Goal: Task Accomplishment & Management: Complete application form

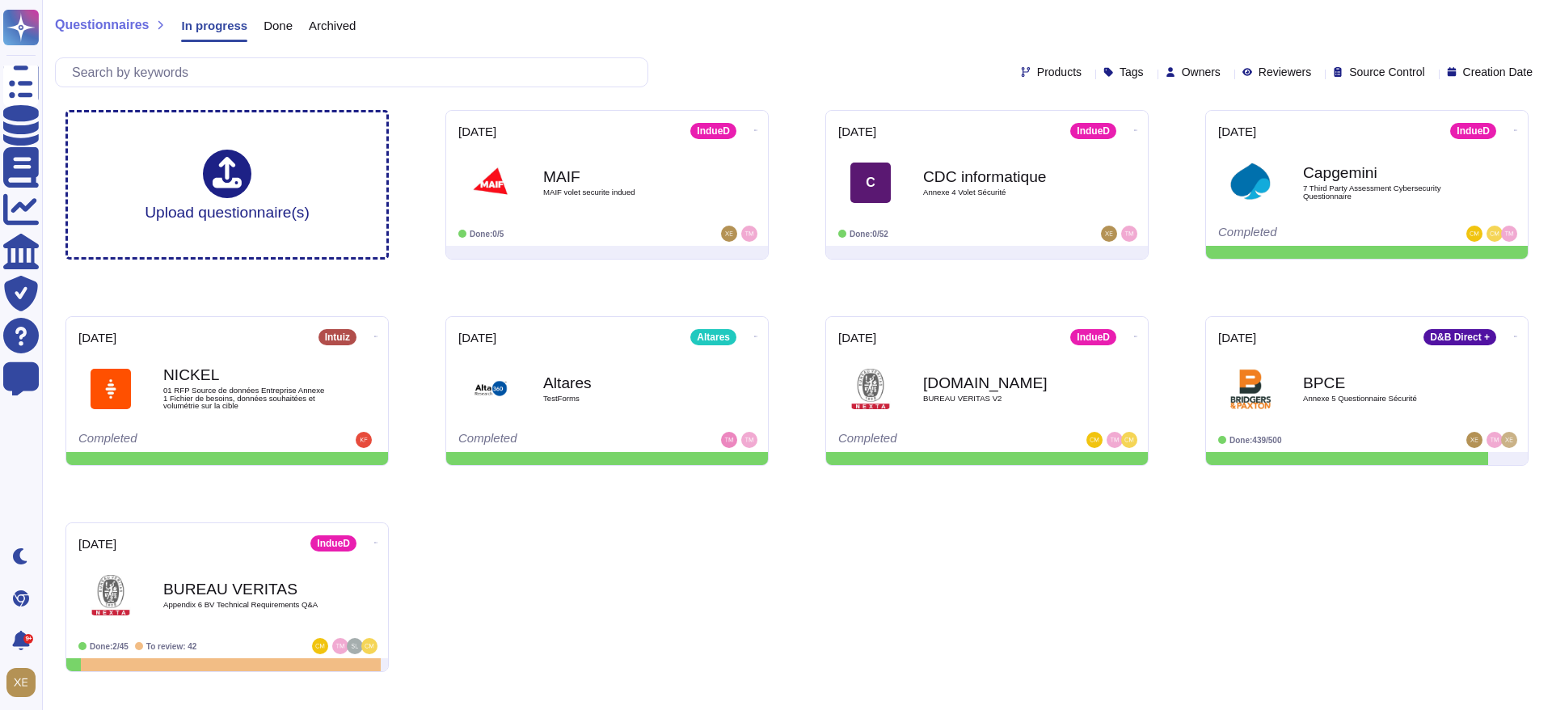
click at [1068, 643] on div "Upload questionnaire(s) [DATE] IndueD MAIF MAIF volet securite indued Done: 0/5…" at bounding box center [797, 391] width 1489 height 588
click at [984, 179] on b "CDC informatique" at bounding box center [1004, 175] width 163 height 15
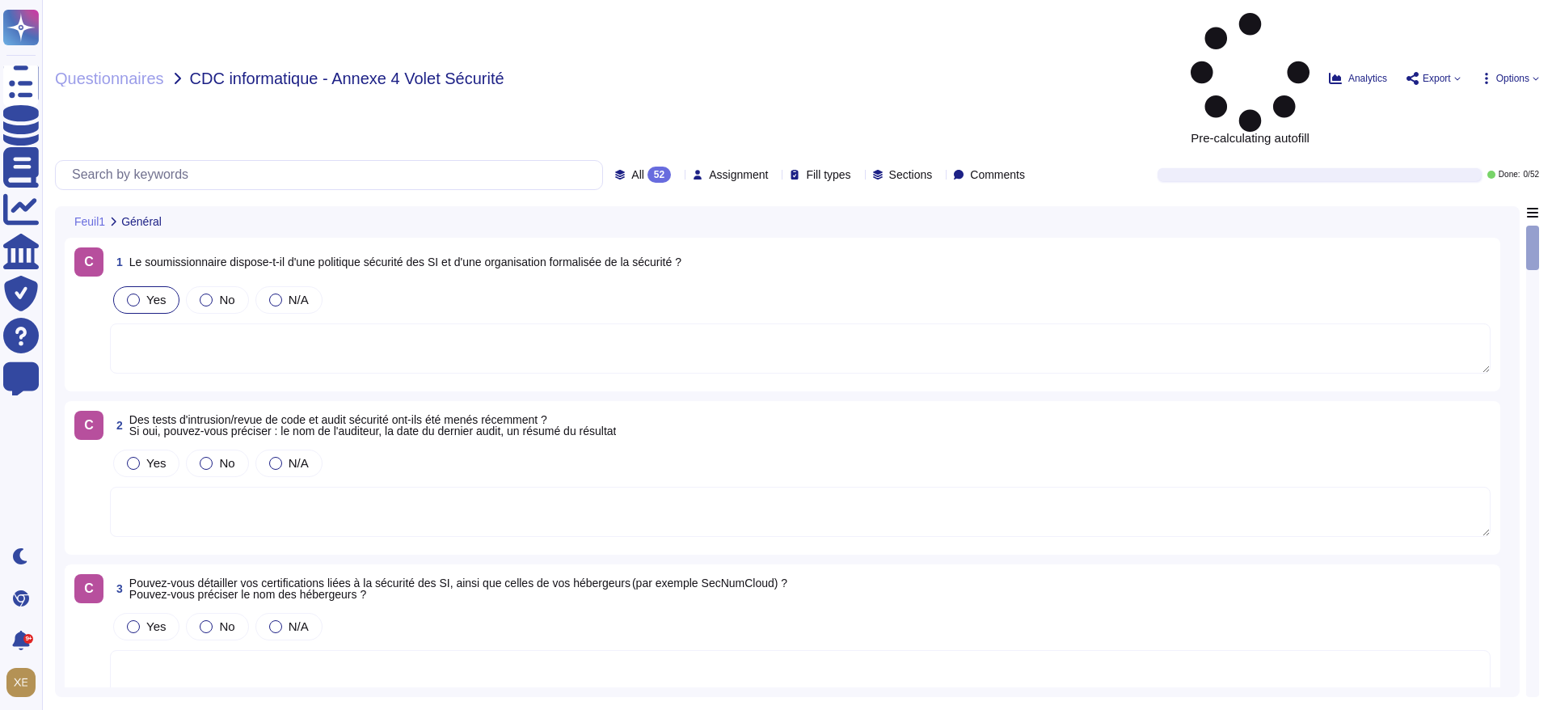
click at [139, 294] on label "Yes" at bounding box center [146, 300] width 39 height 13
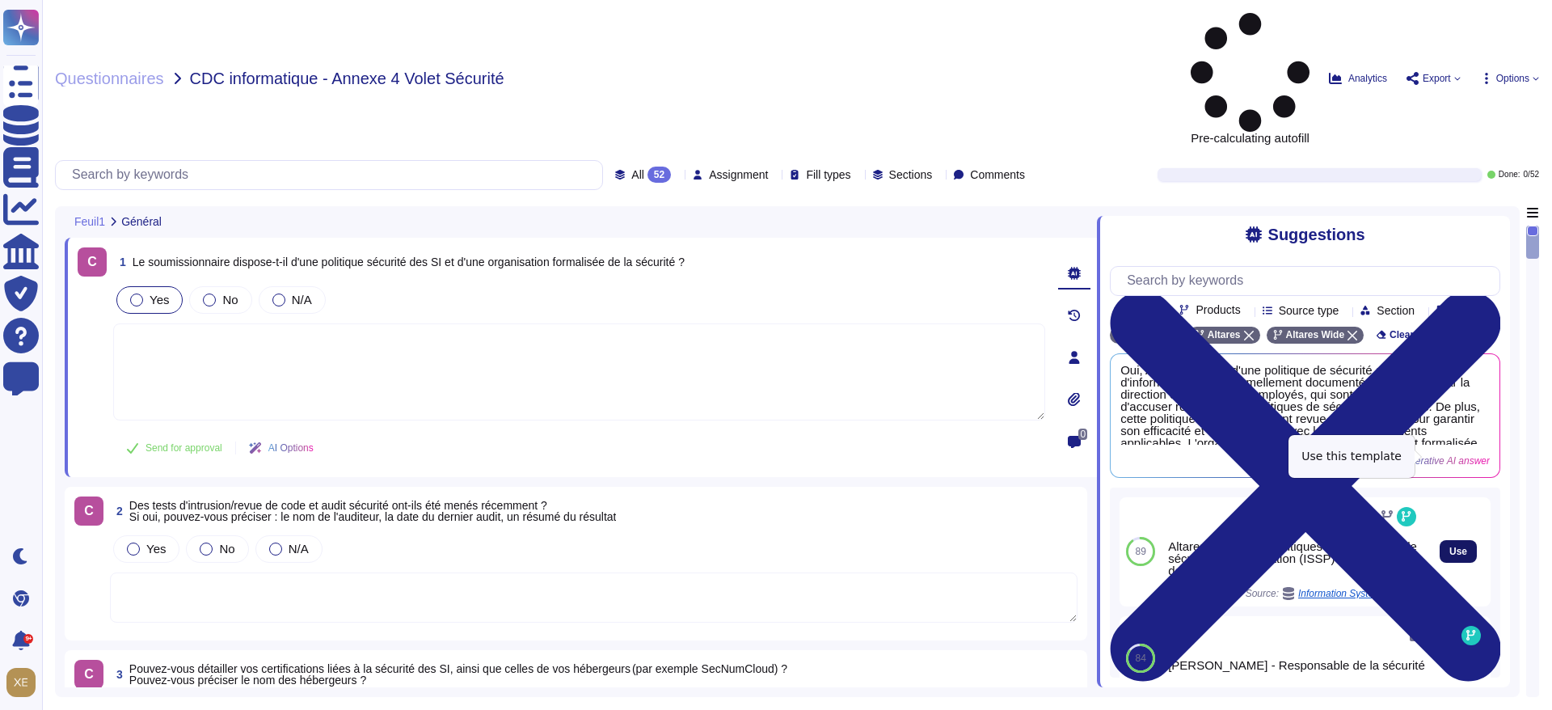
click at [1450, 547] on span "Use" at bounding box center [1459, 552] width 18 height 10
type textarea "Altares dispose de politiques et procédures de sécurité de l'information (ISSP)…"
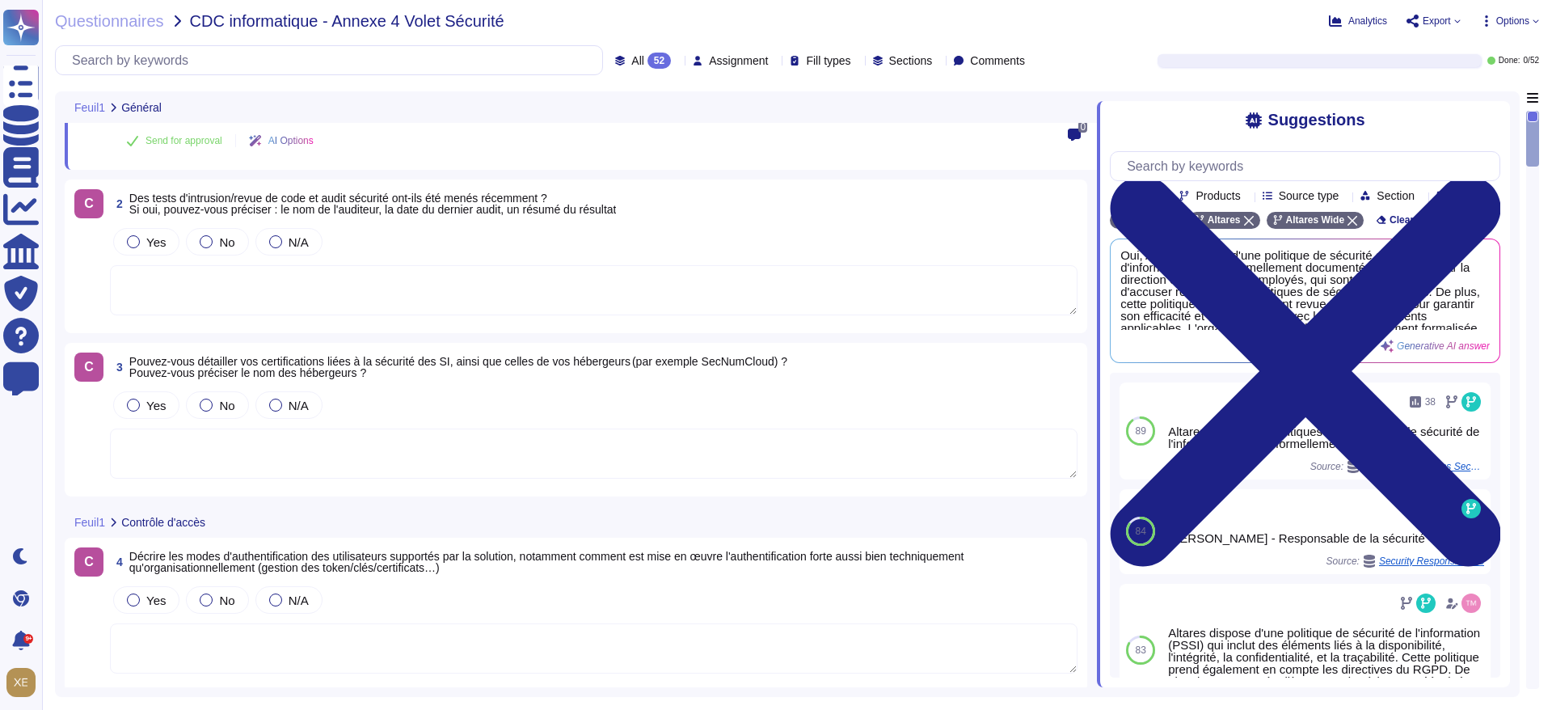
scroll to position [243, 0]
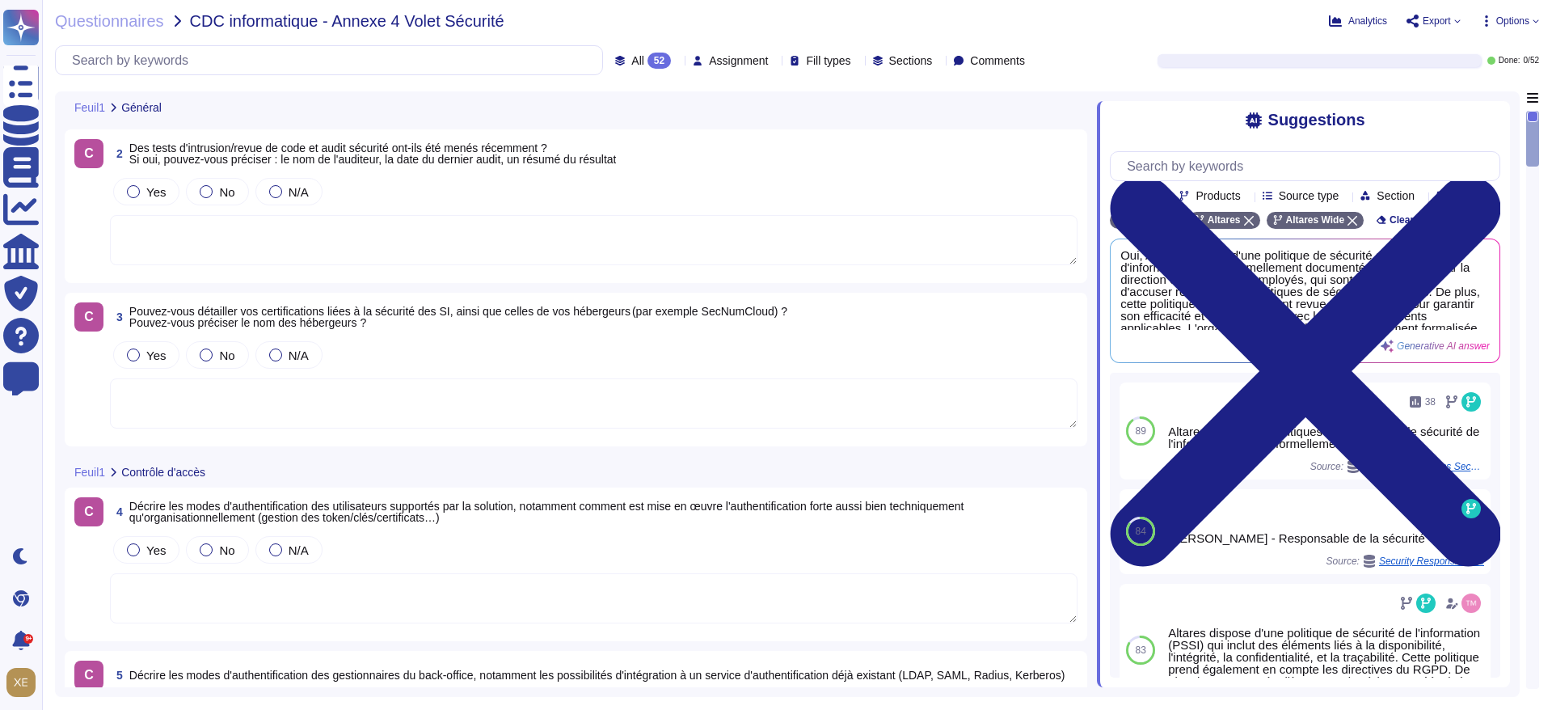
click at [524, 157] on span "Des tests d'intrusion/revue de code et audit sécurité ont-ils été menés récemme…" at bounding box center [373, 154] width 488 height 24
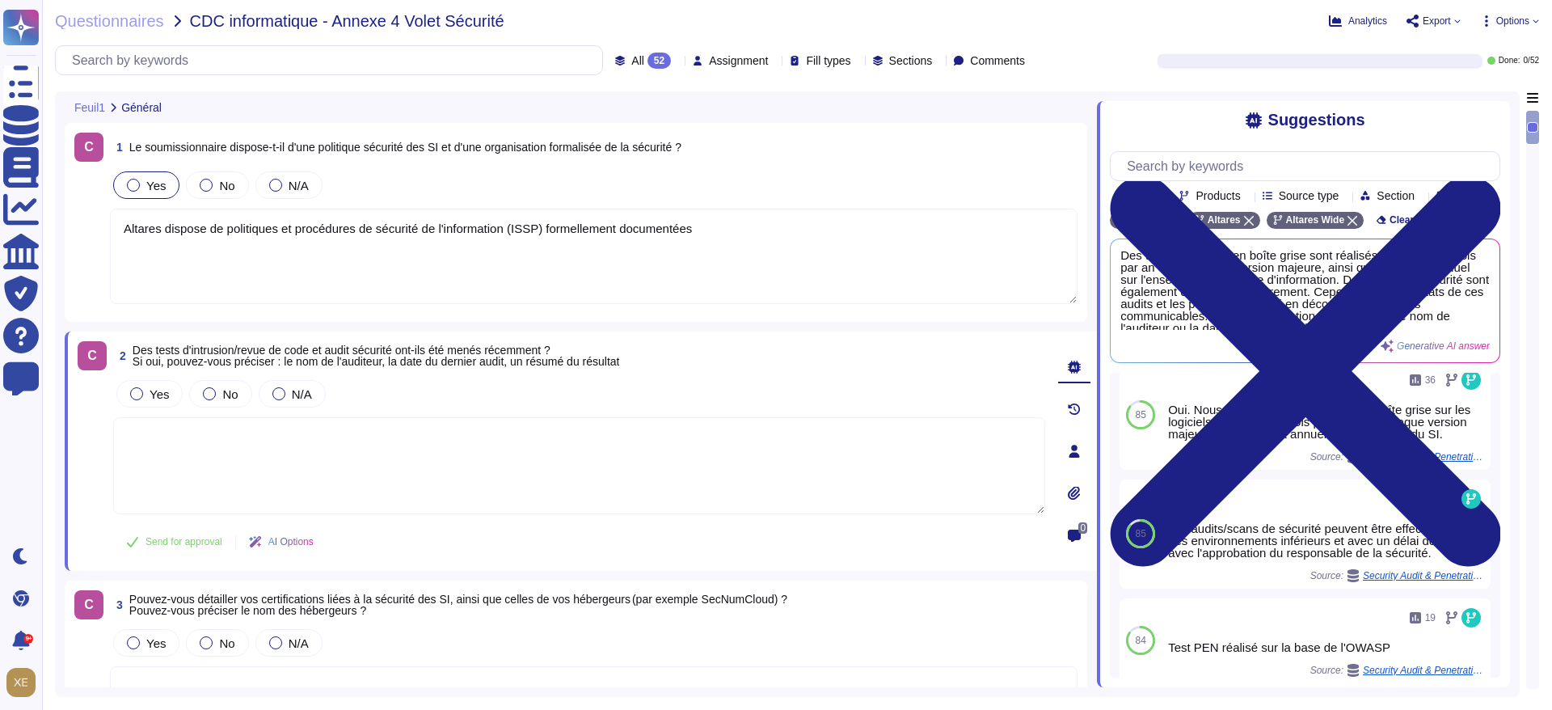
scroll to position [0, 0]
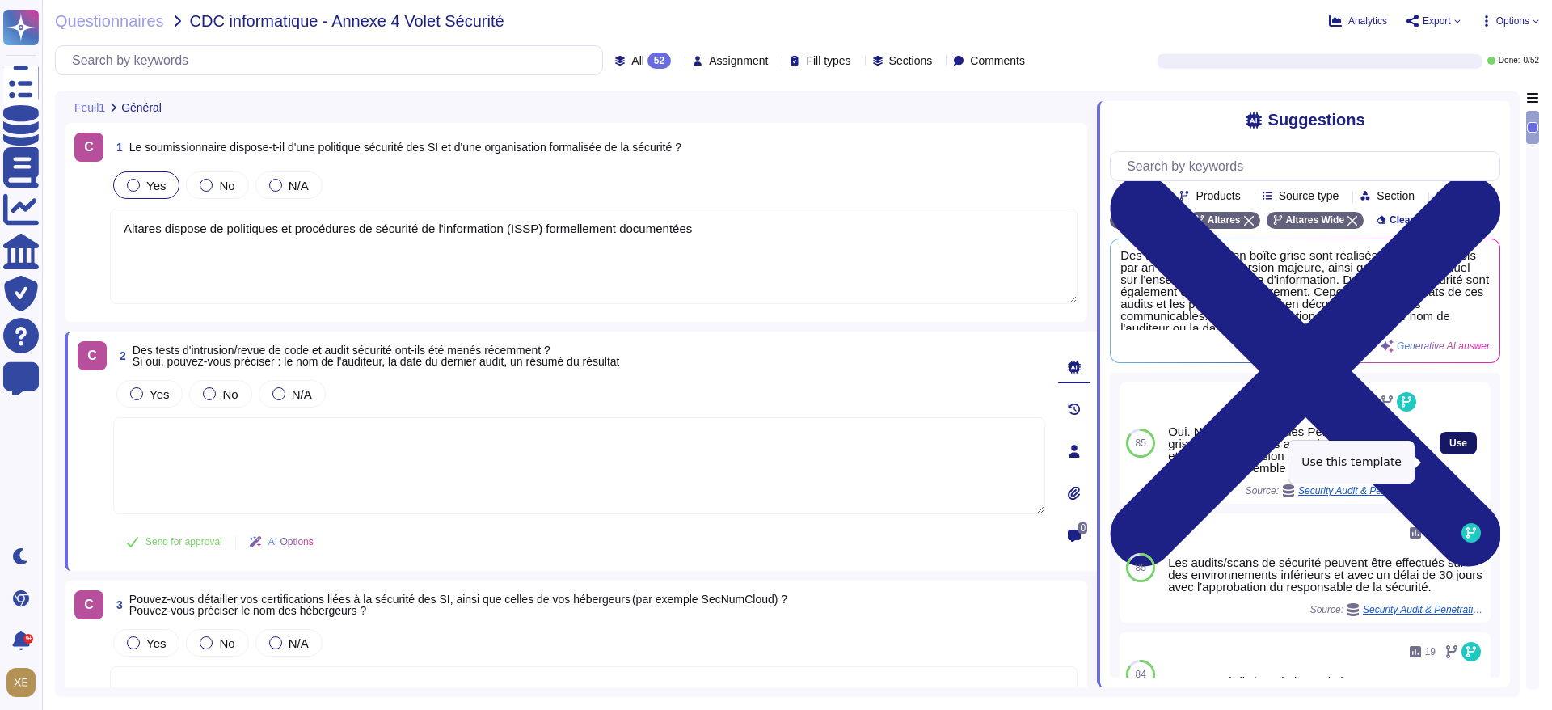
click at [1450, 448] on span "Use" at bounding box center [1459, 443] width 18 height 10
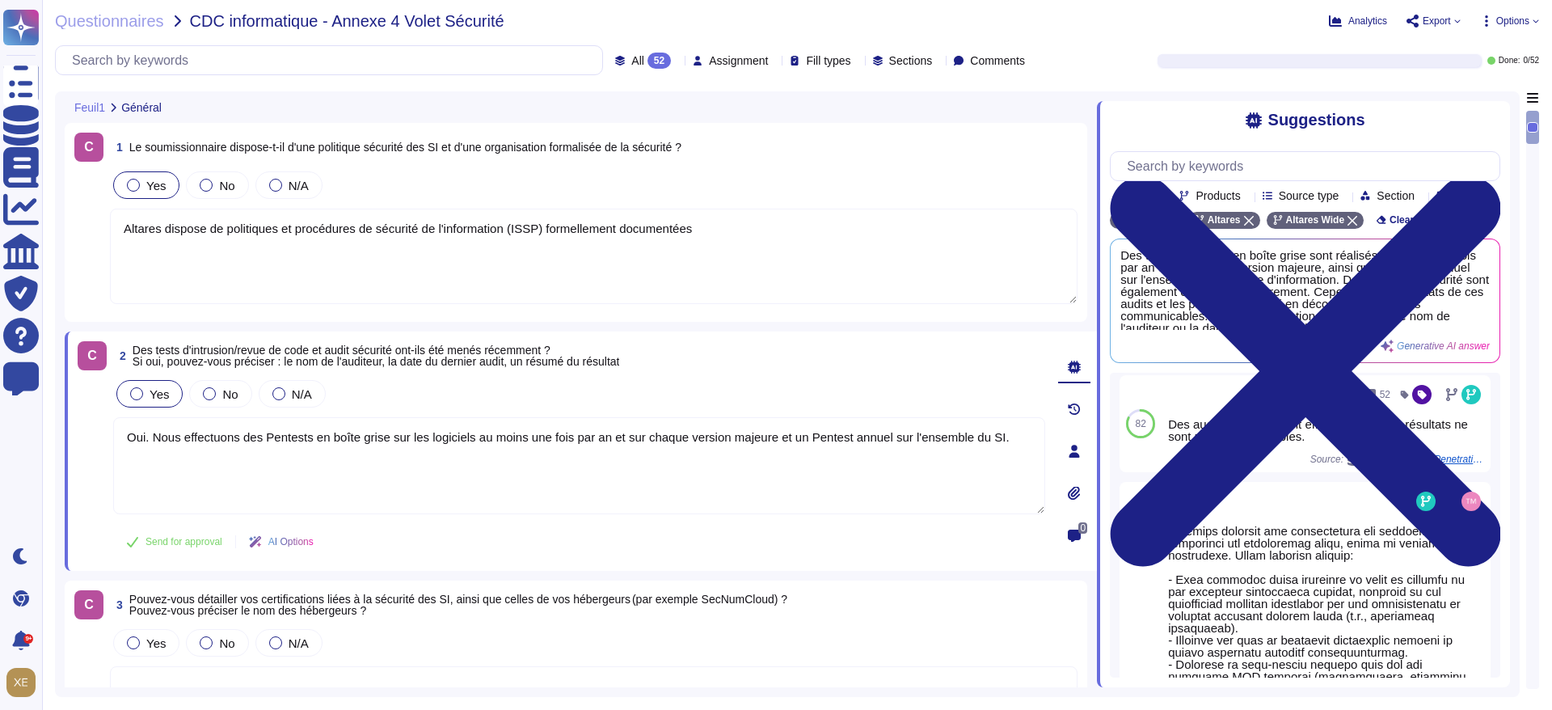
scroll to position [340, 0]
click at [1450, 429] on span "Use" at bounding box center [1459, 424] width 18 height 10
type textarea "Oui. Nous effectuons des Pentests en boîte grise sur les logiciels au moins une…"
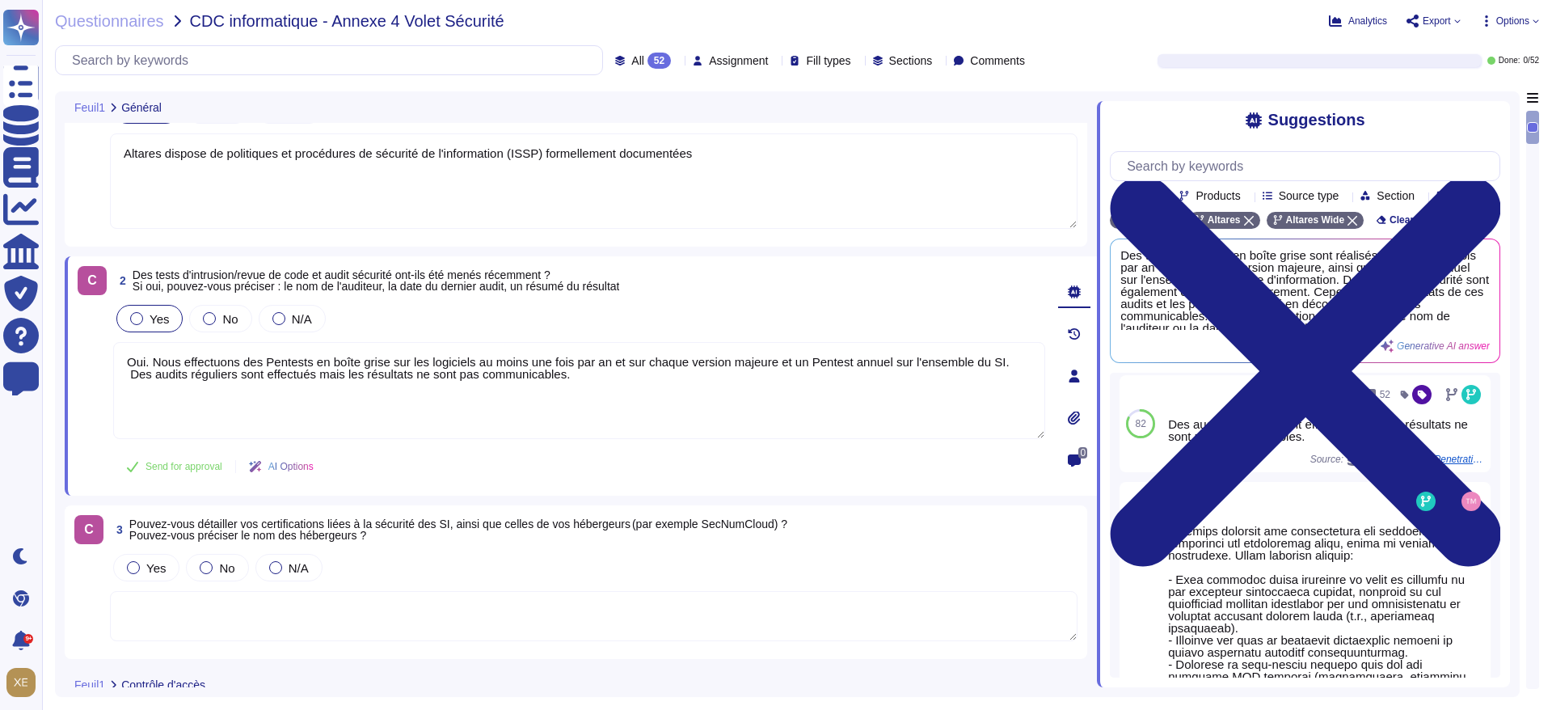
scroll to position [243, 0]
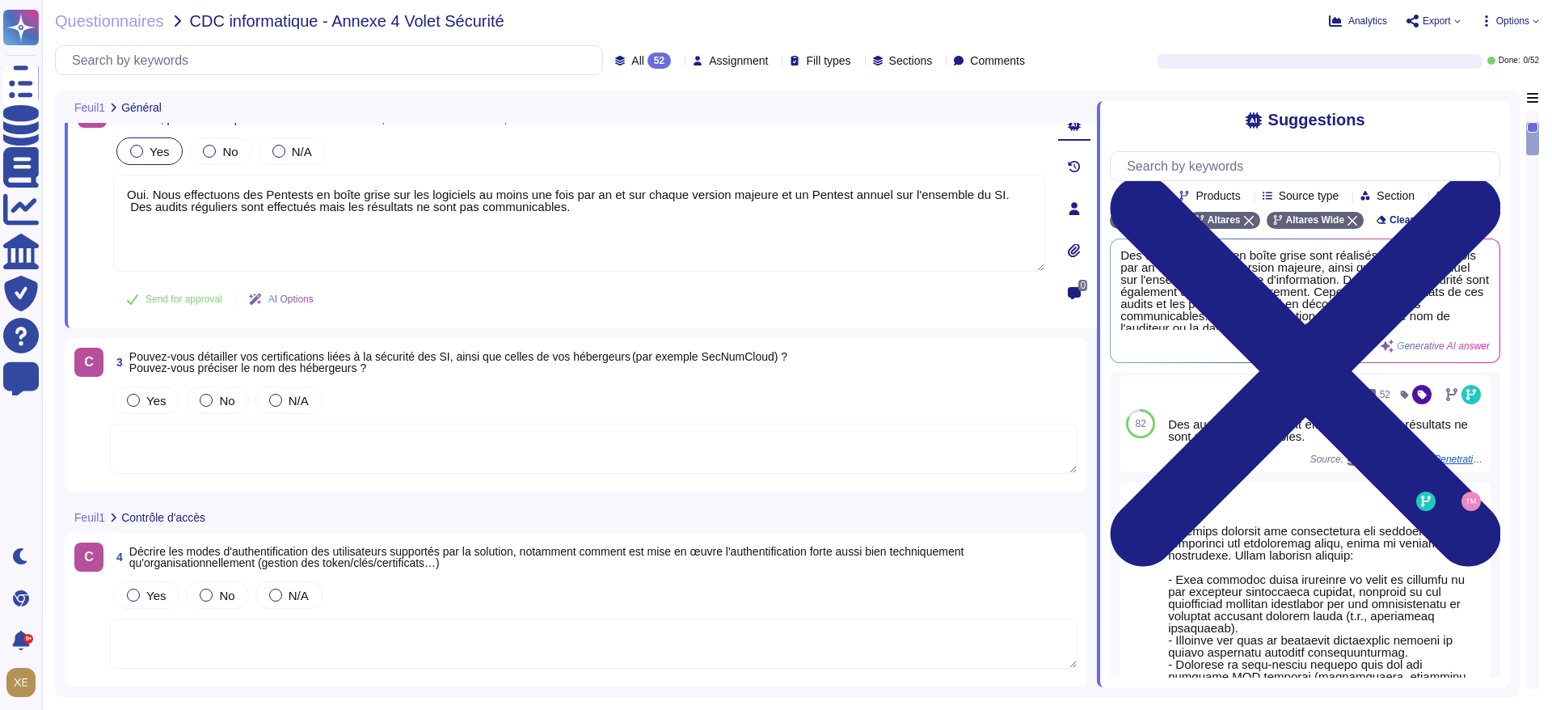
click at [499, 454] on textarea at bounding box center [594, 449] width 968 height 50
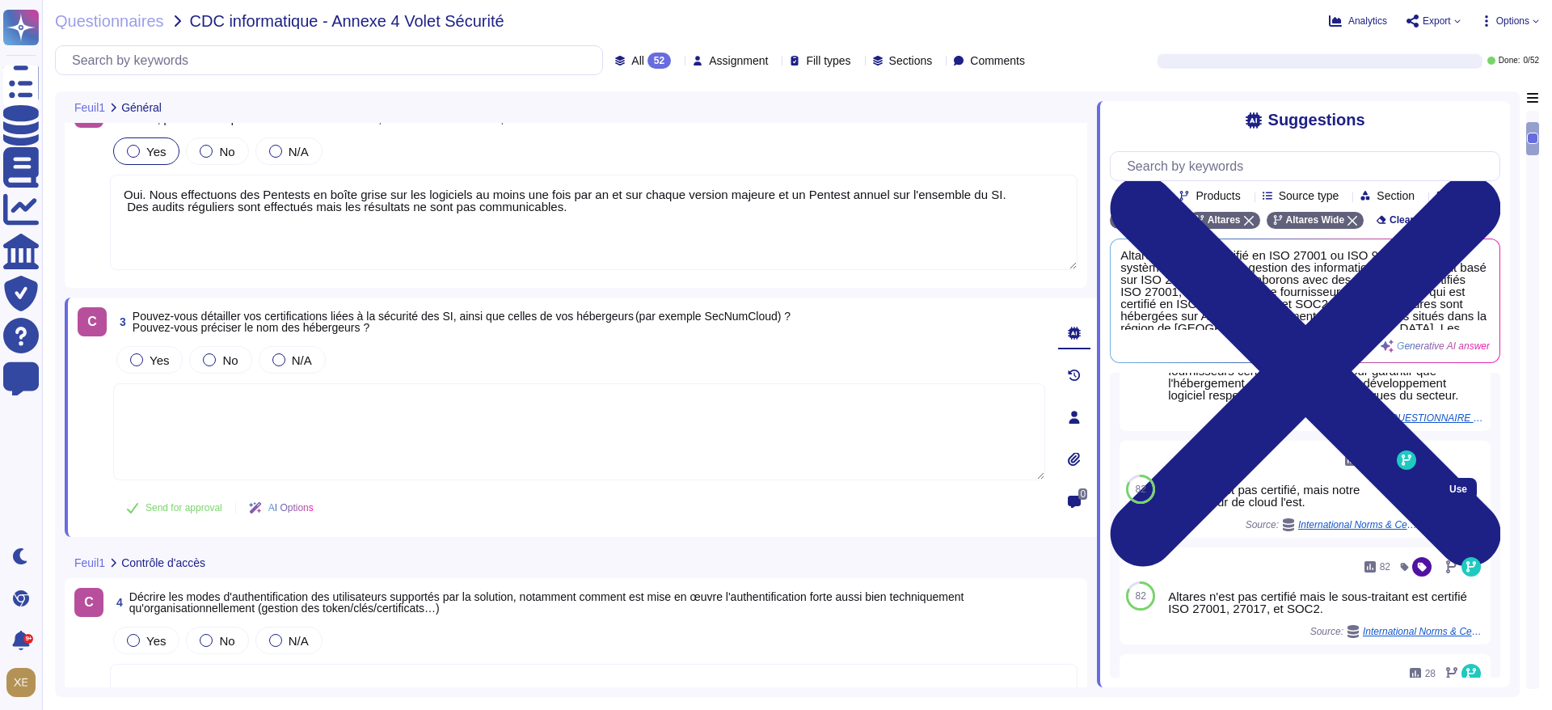
scroll to position [95, 0]
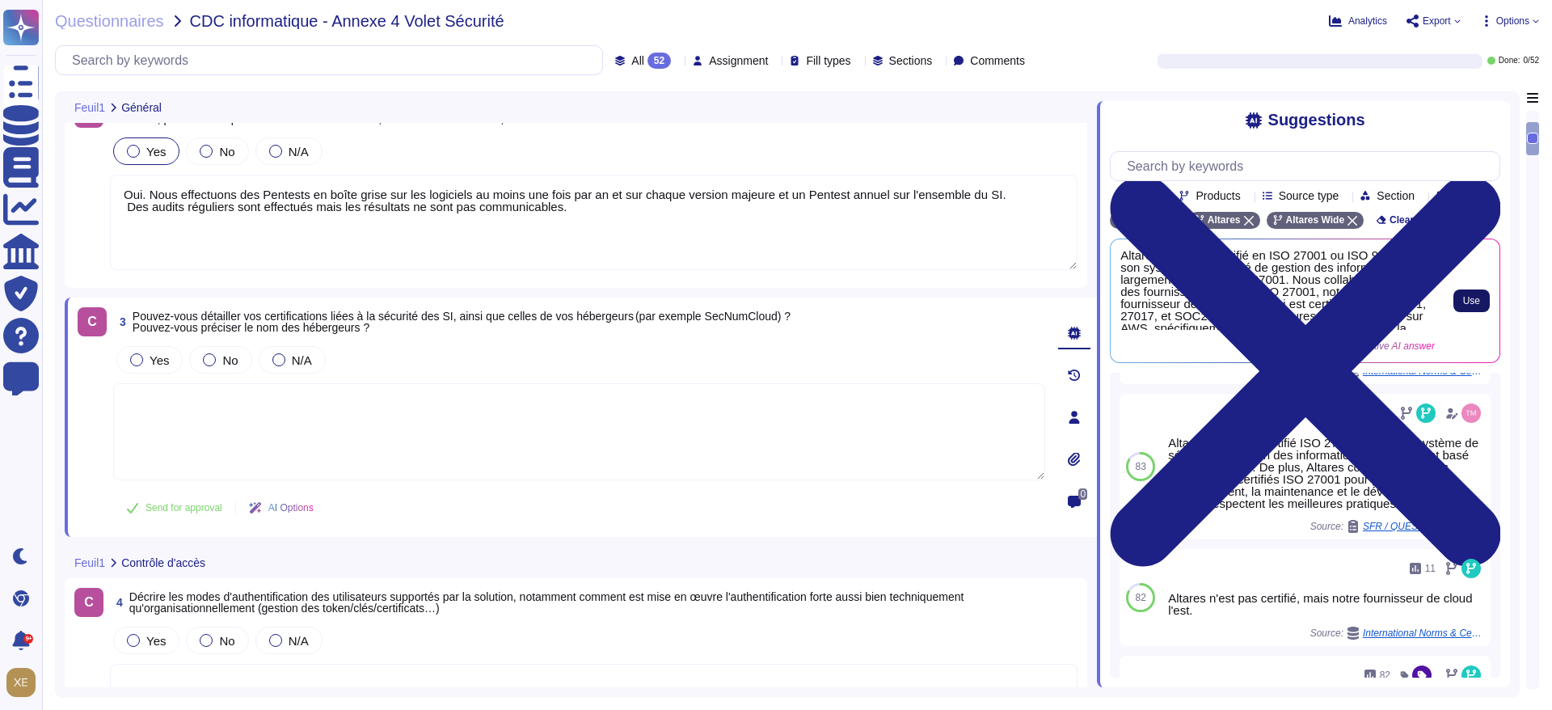
click at [1464, 312] on button "Use" at bounding box center [1472, 300] width 36 height 23
type textarea "Altares n'est pas certifié en ISO 27001 ou ISO 9001, mais son système de sécuri…"
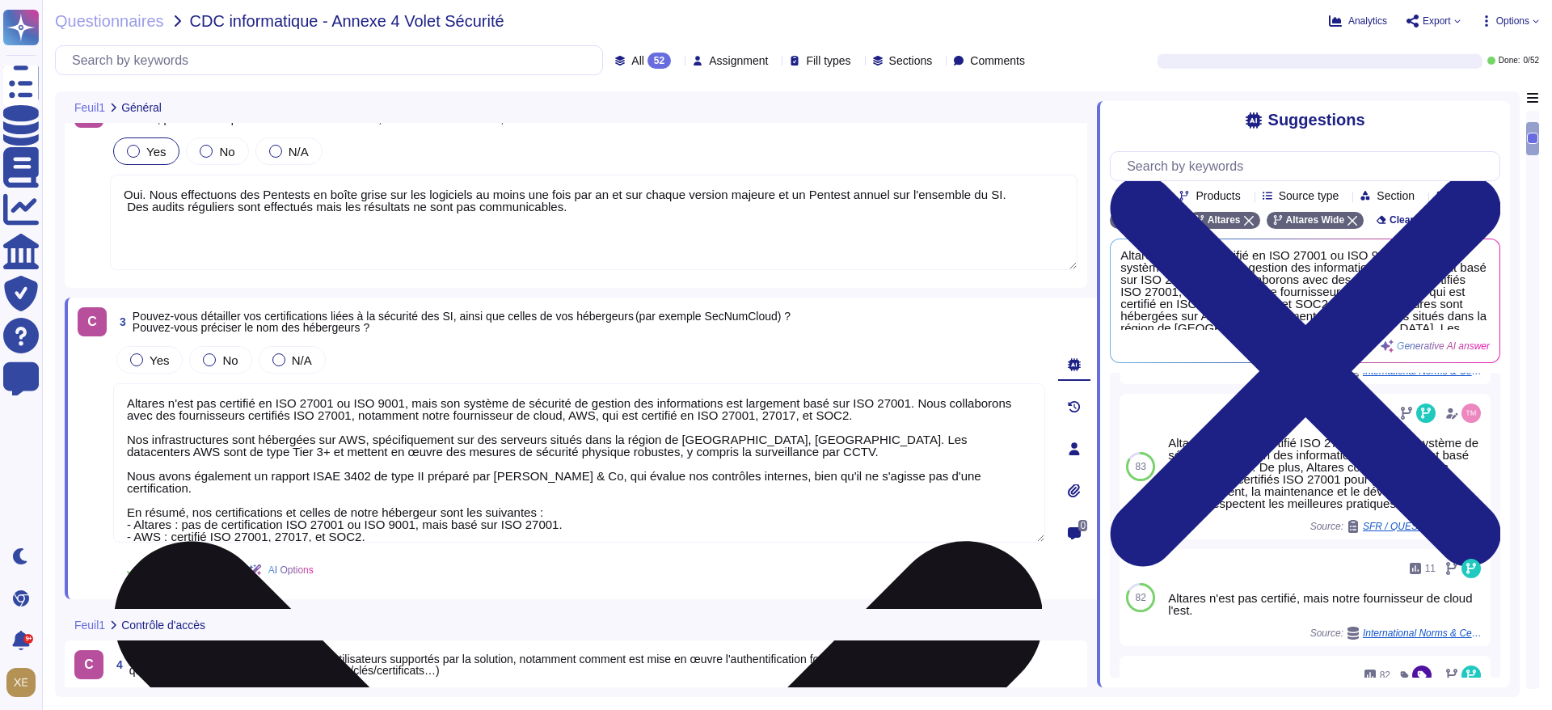
scroll to position [2, 0]
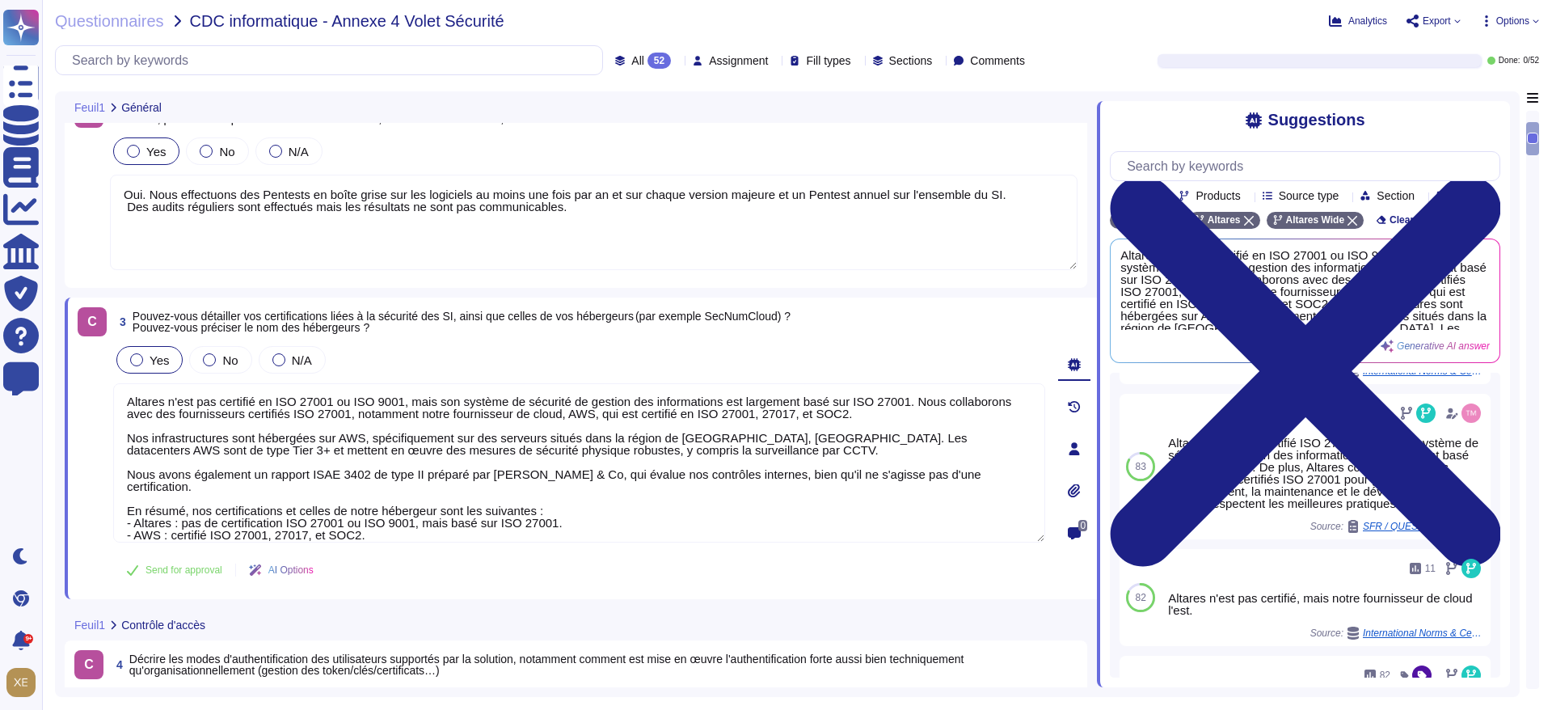
click at [138, 360] on div at bounding box center [136, 359] width 13 height 13
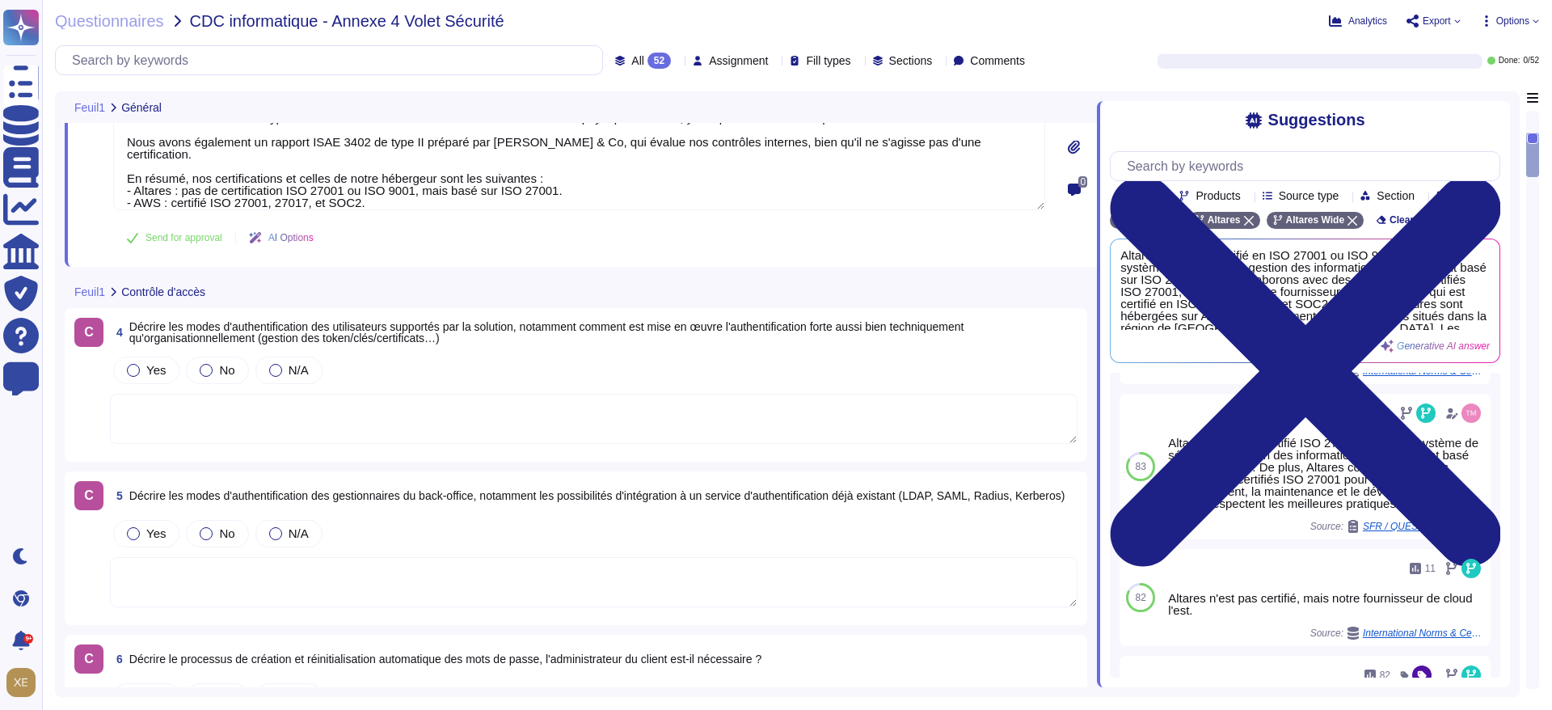
scroll to position [606, 0]
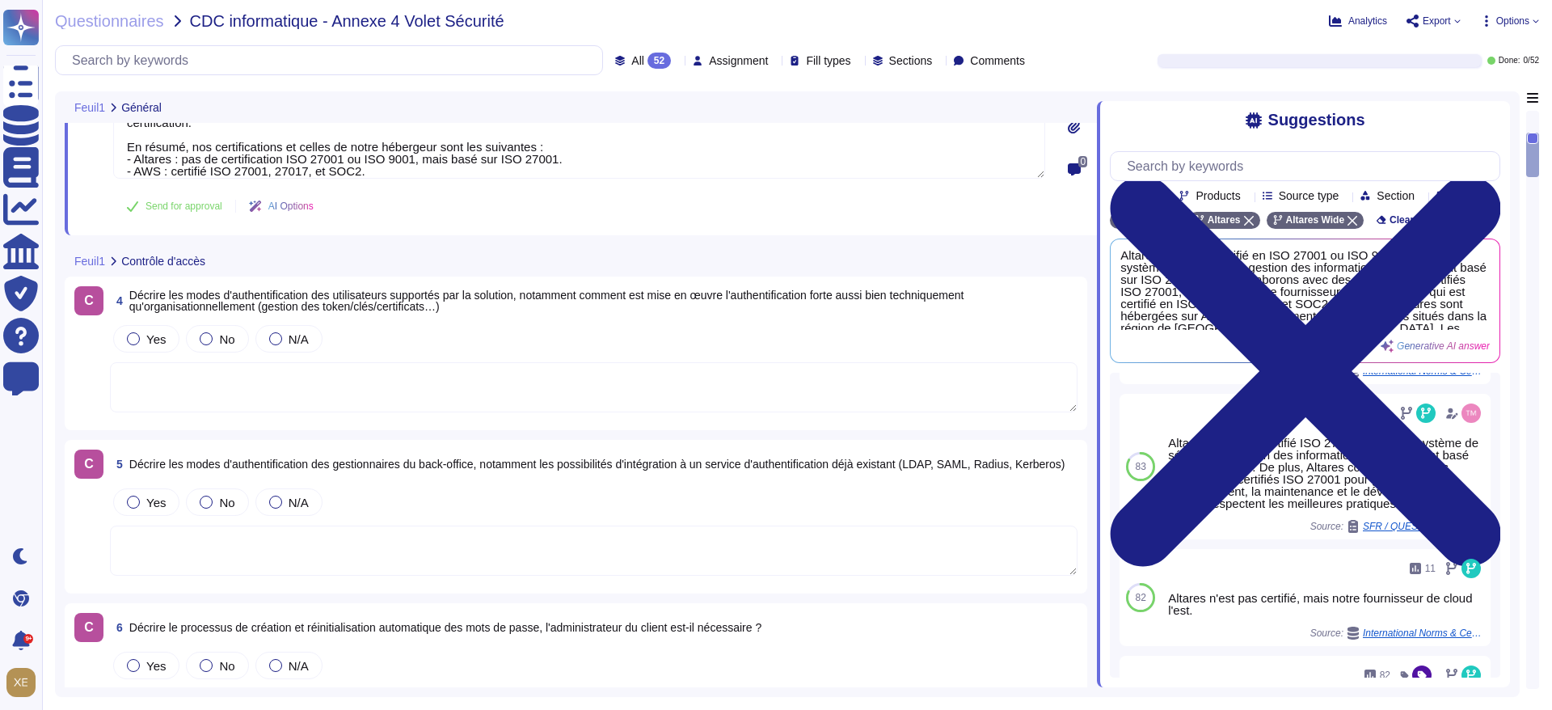
click at [303, 369] on textarea at bounding box center [594, 387] width 968 height 50
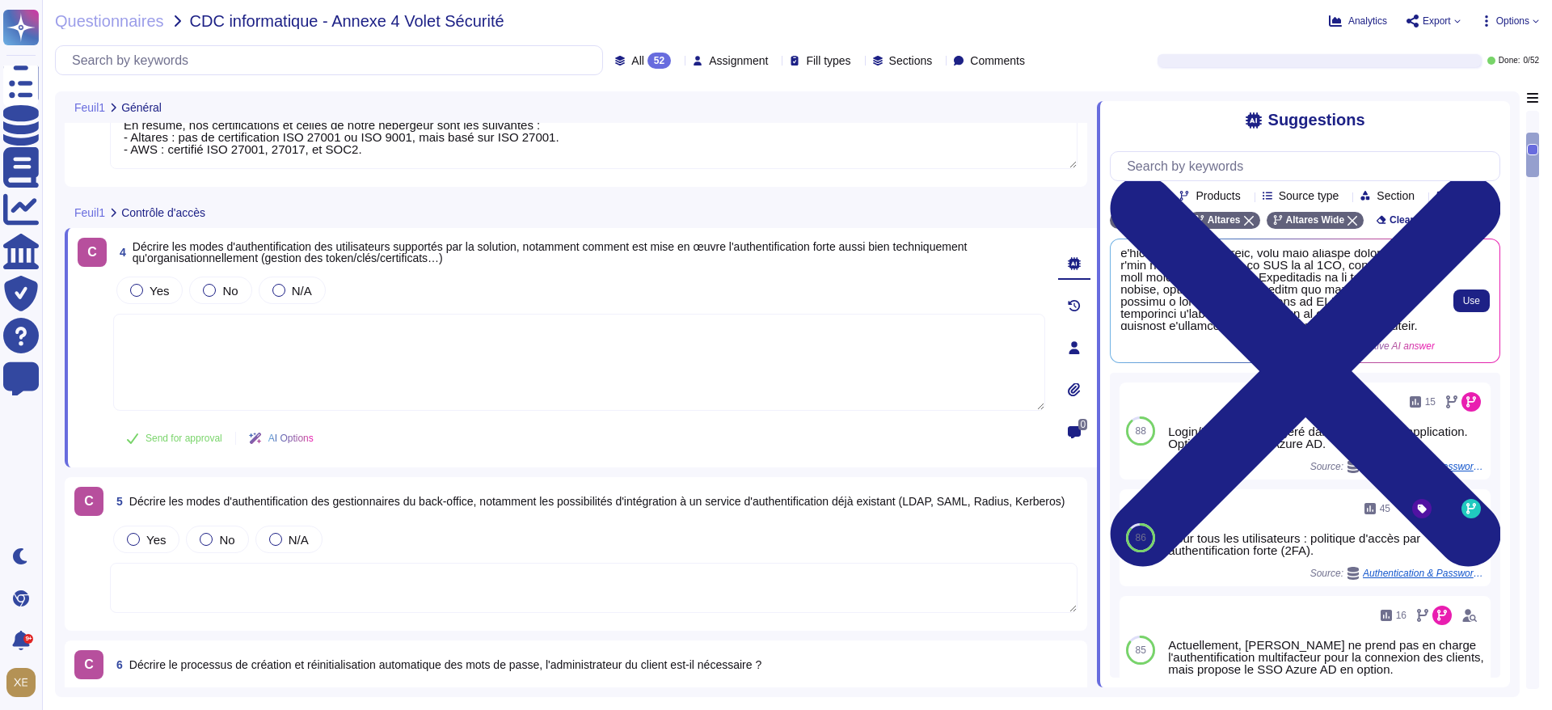
scroll to position [382, 0]
click at [1469, 306] on span "Use" at bounding box center [1472, 301] width 17 height 10
type textarea "Lo ipsumdol sitam co adipis elitseddo eiusm t'incididuntutlabo etd magnaaliquae…"
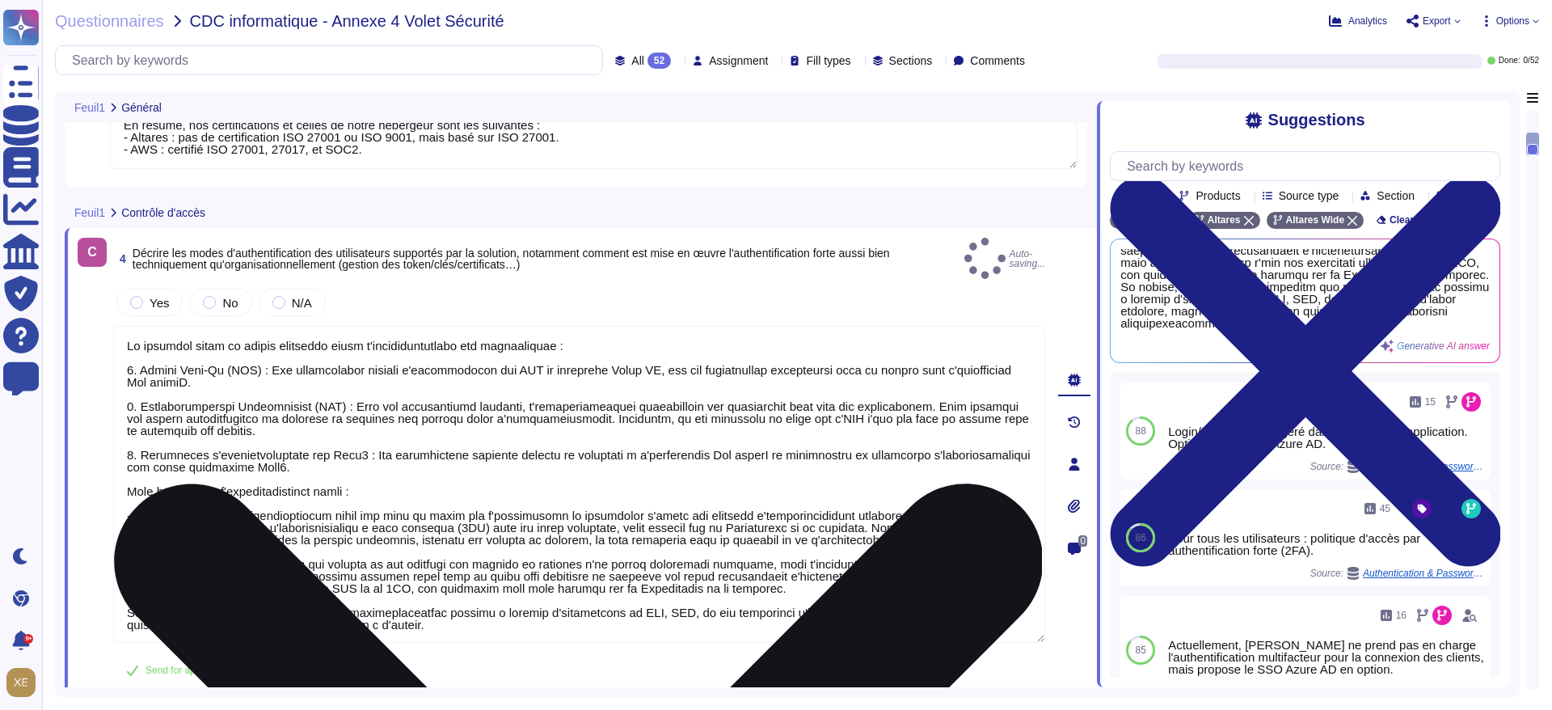
scroll to position [309, 0]
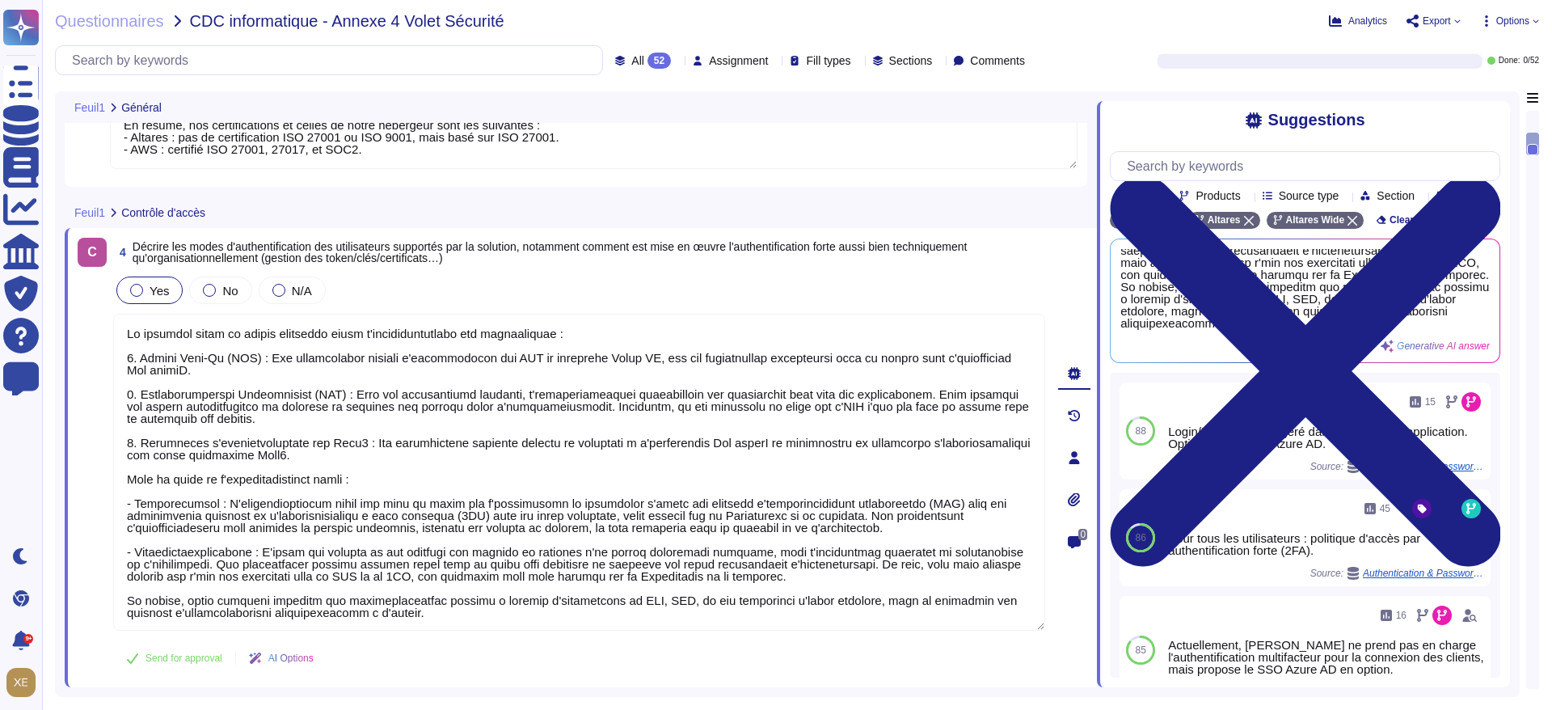
click at [141, 292] on div at bounding box center [136, 290] width 13 height 13
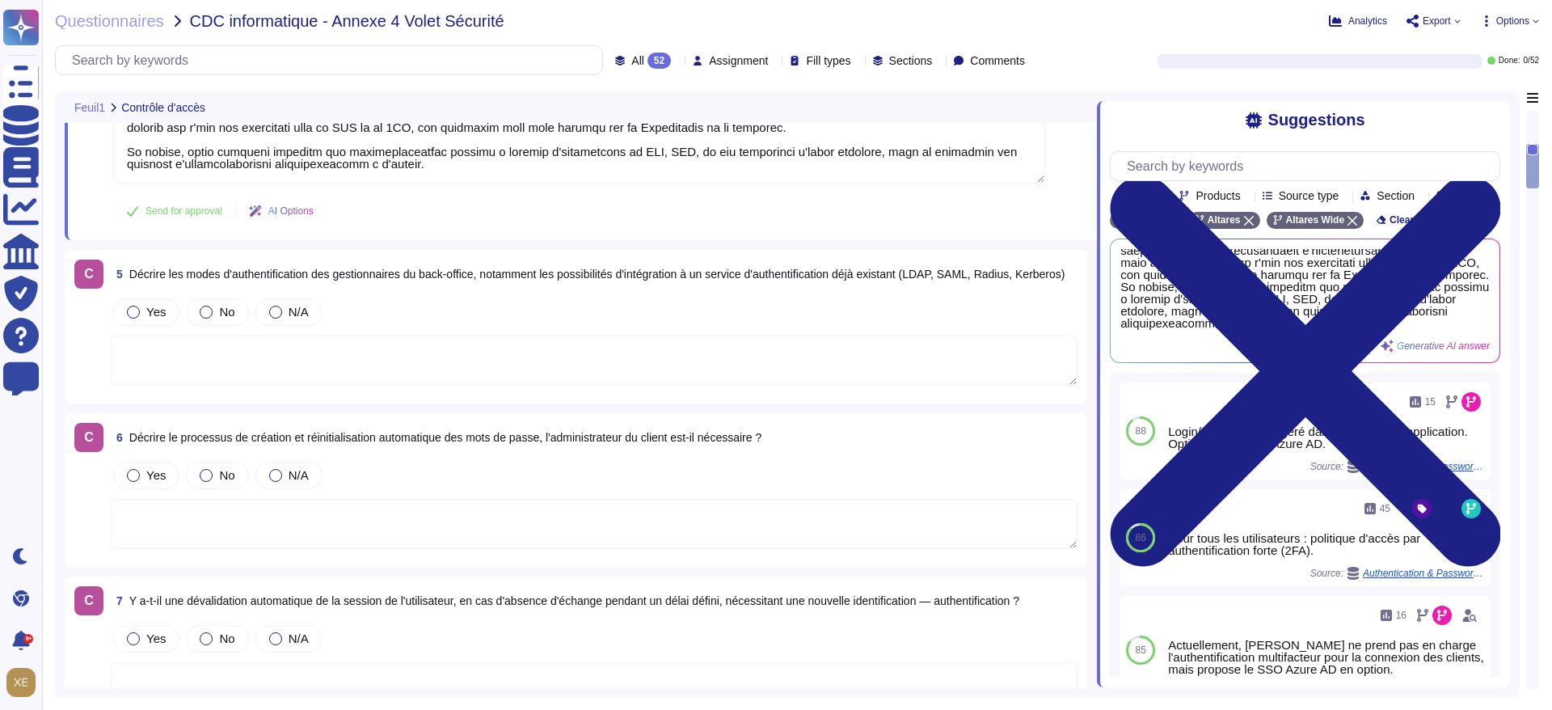
scroll to position [1092, 0]
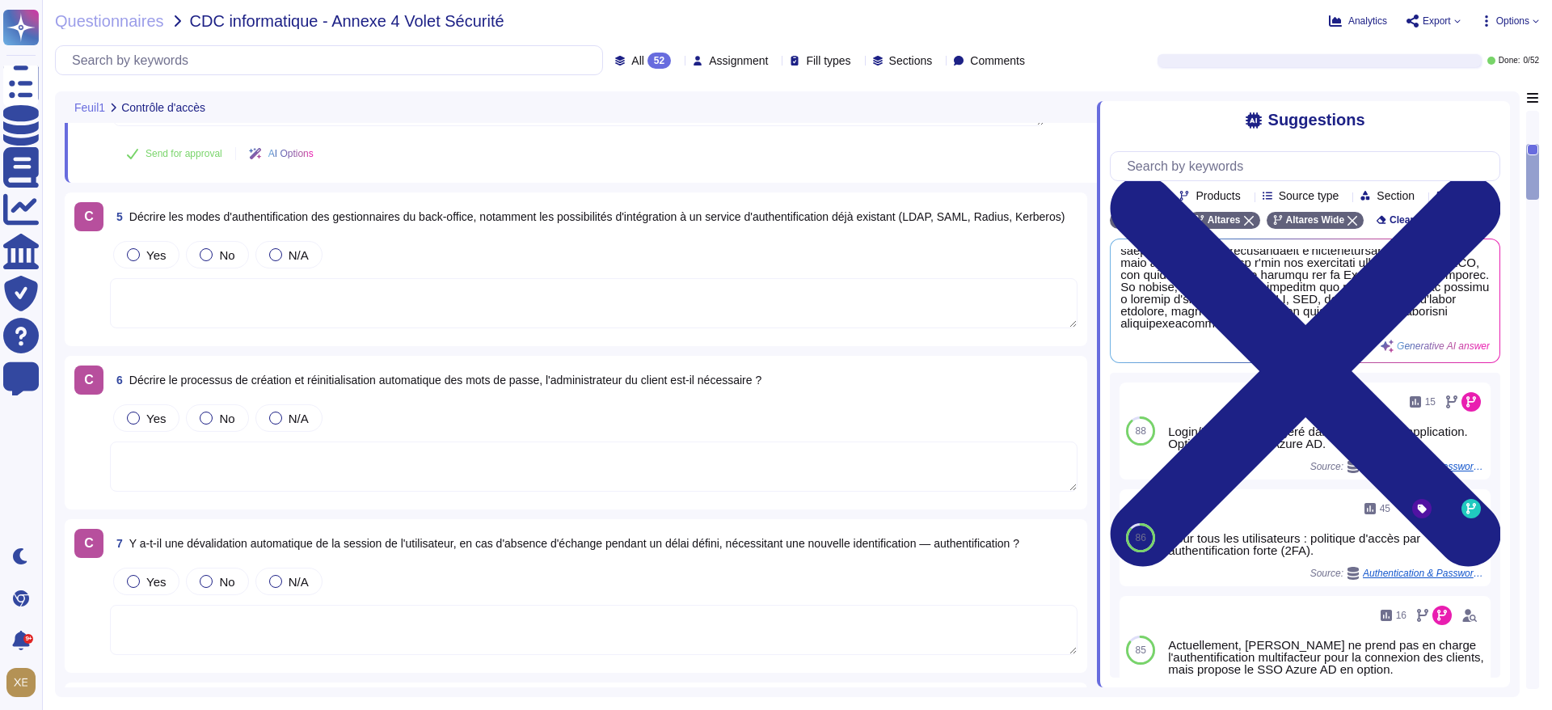
click at [203, 302] on textarea at bounding box center [594, 303] width 968 height 50
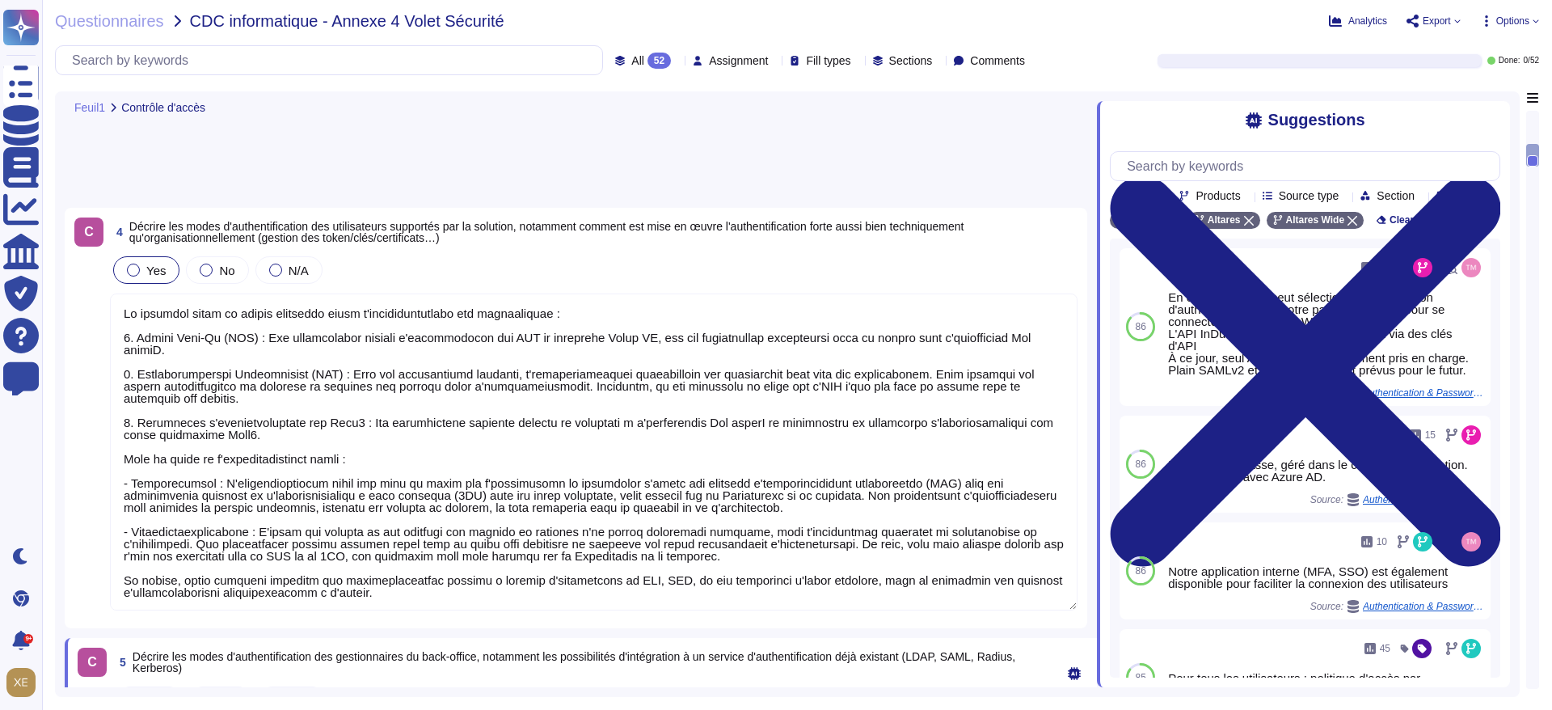
scroll to position [561, 0]
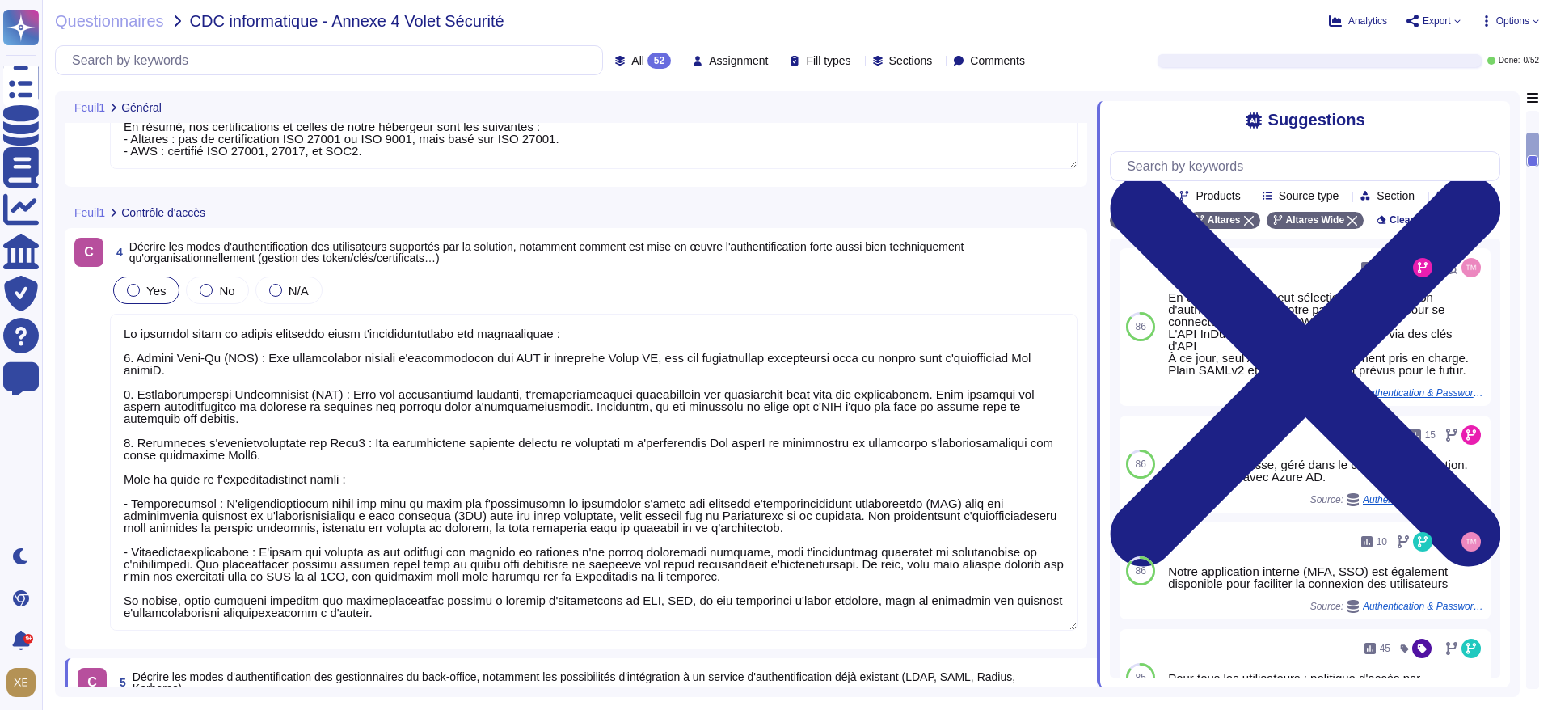
type textarea "Oui. Nous effectuons des Pentests en boîte grise sur les logiciels au moins une…"
type textarea "Altares n'est pas certifié en ISO 27001 ou ISO 9001, mais son système de sécuri…"
drag, startPoint x: 134, startPoint y: 391, endPoint x: 170, endPoint y: 417, distance: 44.0
click at [170, 417] on textarea at bounding box center [594, 472] width 968 height 317
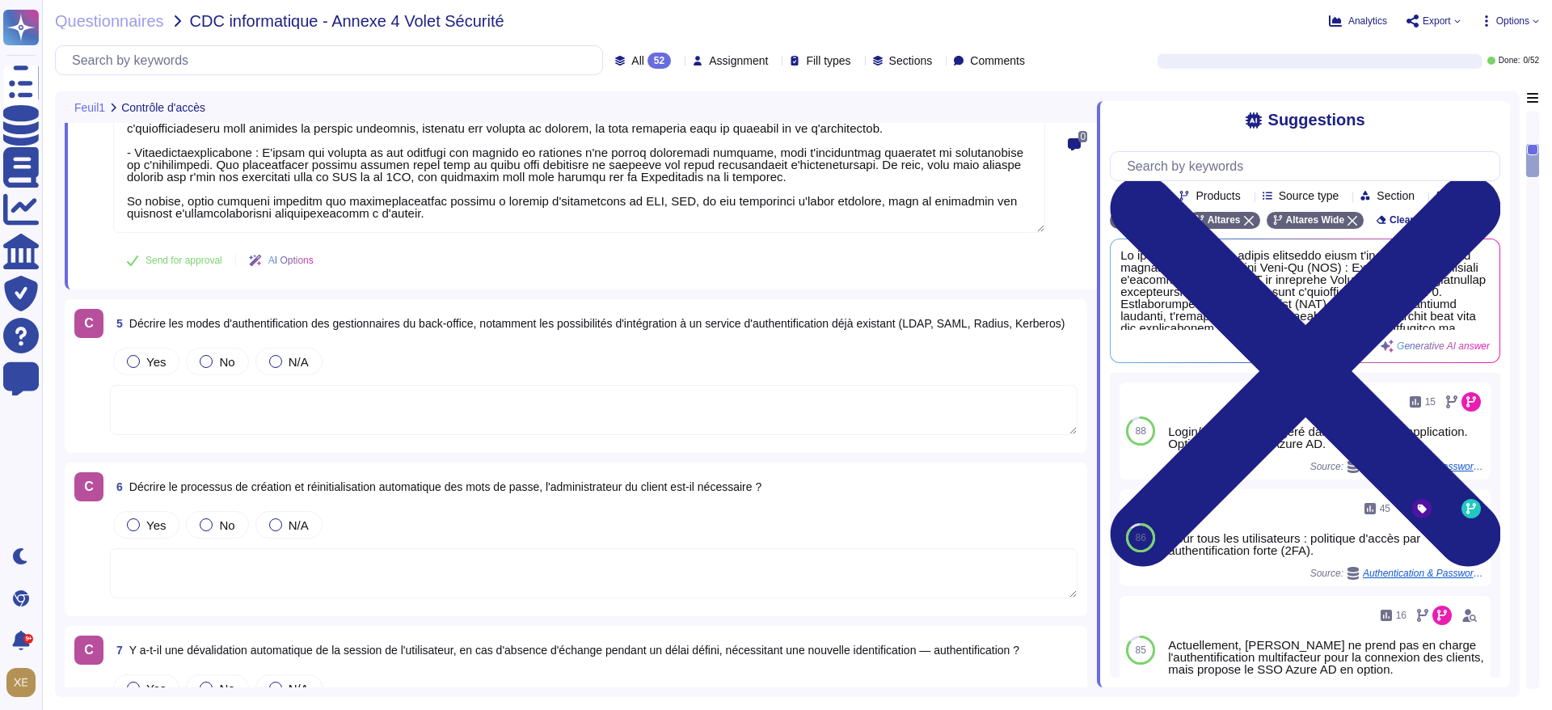
scroll to position [804, 0]
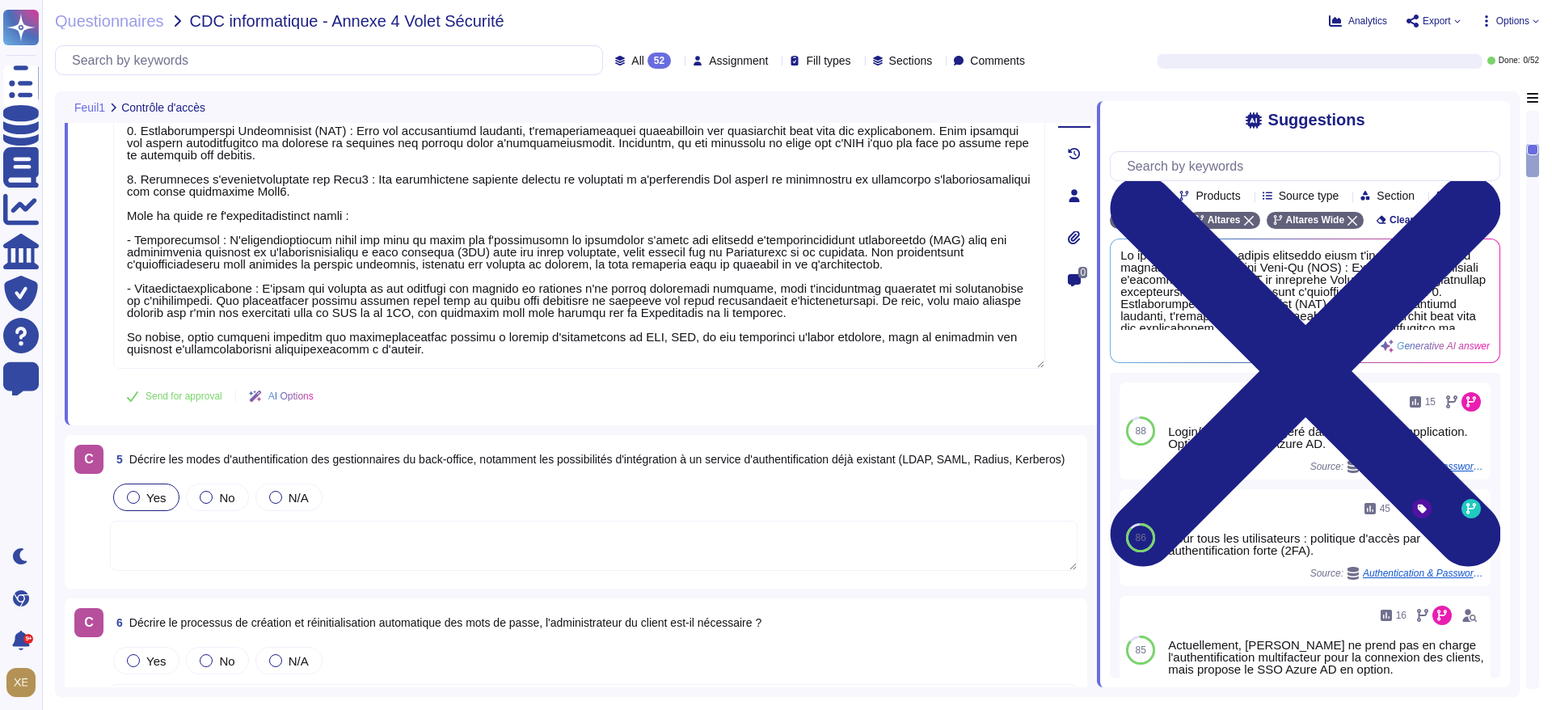
click at [127, 503] on label "Yes" at bounding box center [146, 497] width 39 height 13
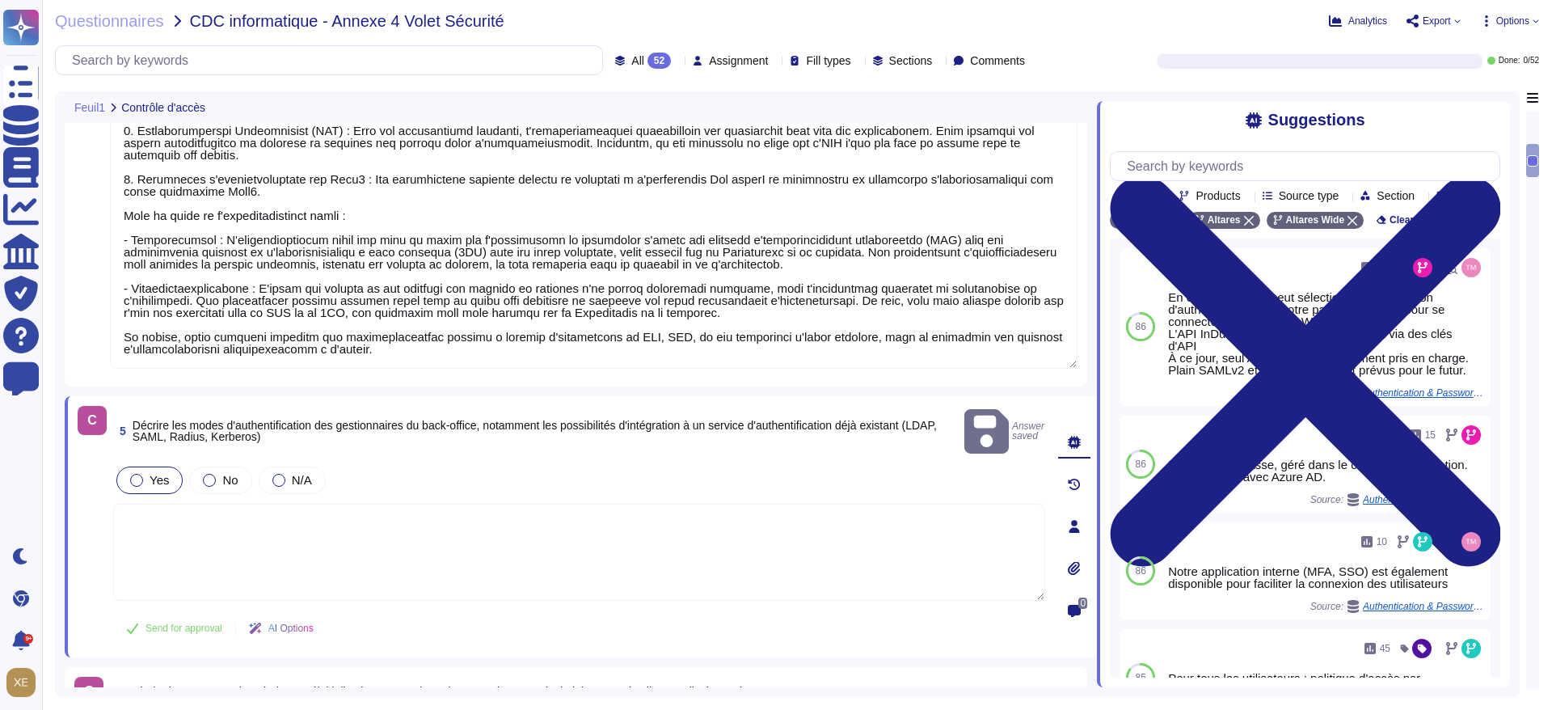
click at [231, 512] on textarea at bounding box center [579, 552] width 932 height 97
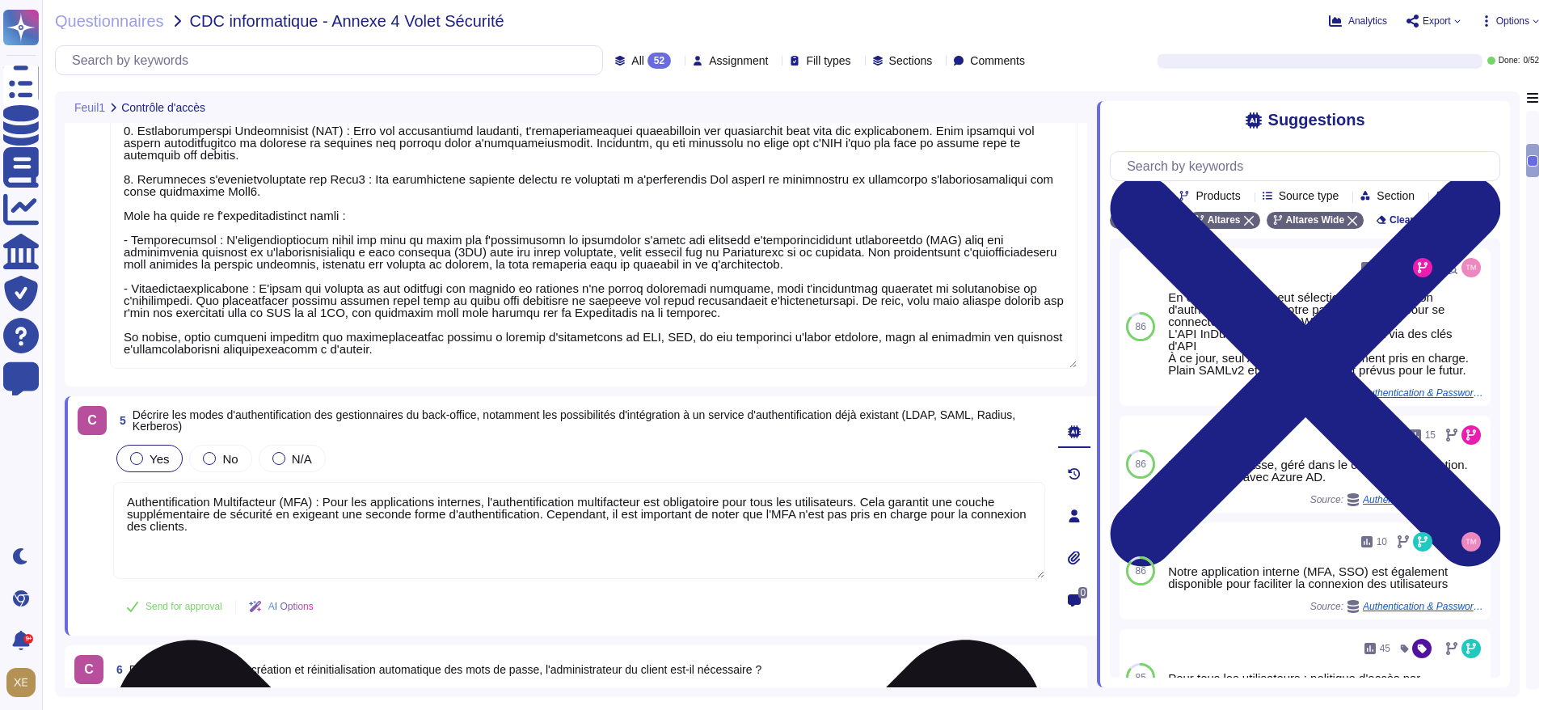
click at [133, 500] on textarea "Authentification Multifacteur (MFA) : Pour les applications internes, l'authent…" at bounding box center [579, 530] width 932 height 97
type textarea "Authentification Multifacteur (MFA) : Pour les applications internes, l'authent…"
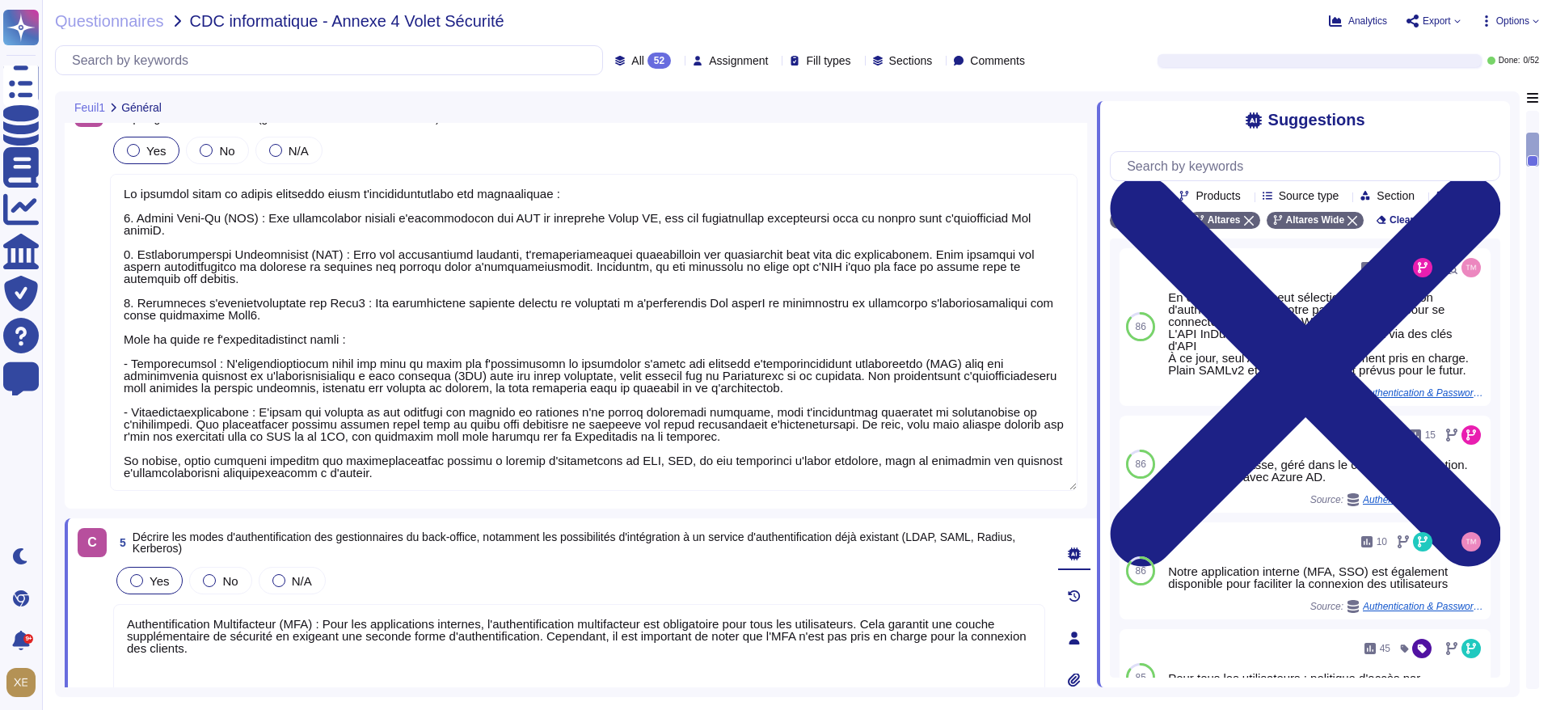
scroll to position [561, 0]
type textarea "Oui. Nous effectuons des Pentests en boîte grise sur les logiciels au moins une…"
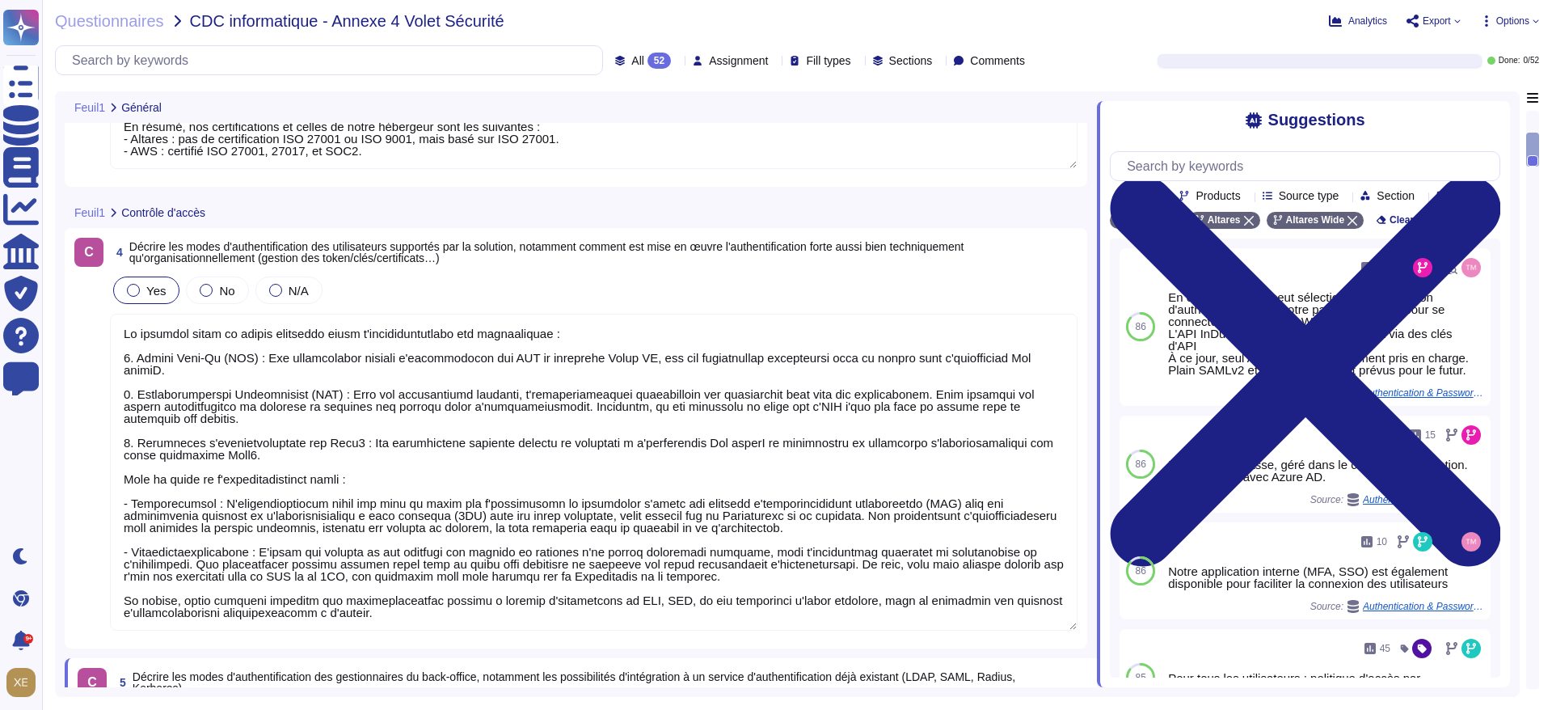
type textarea "Altares n'est pas certifié en ISO 27001 ou ISO 9001, mais son système de sécuri…"
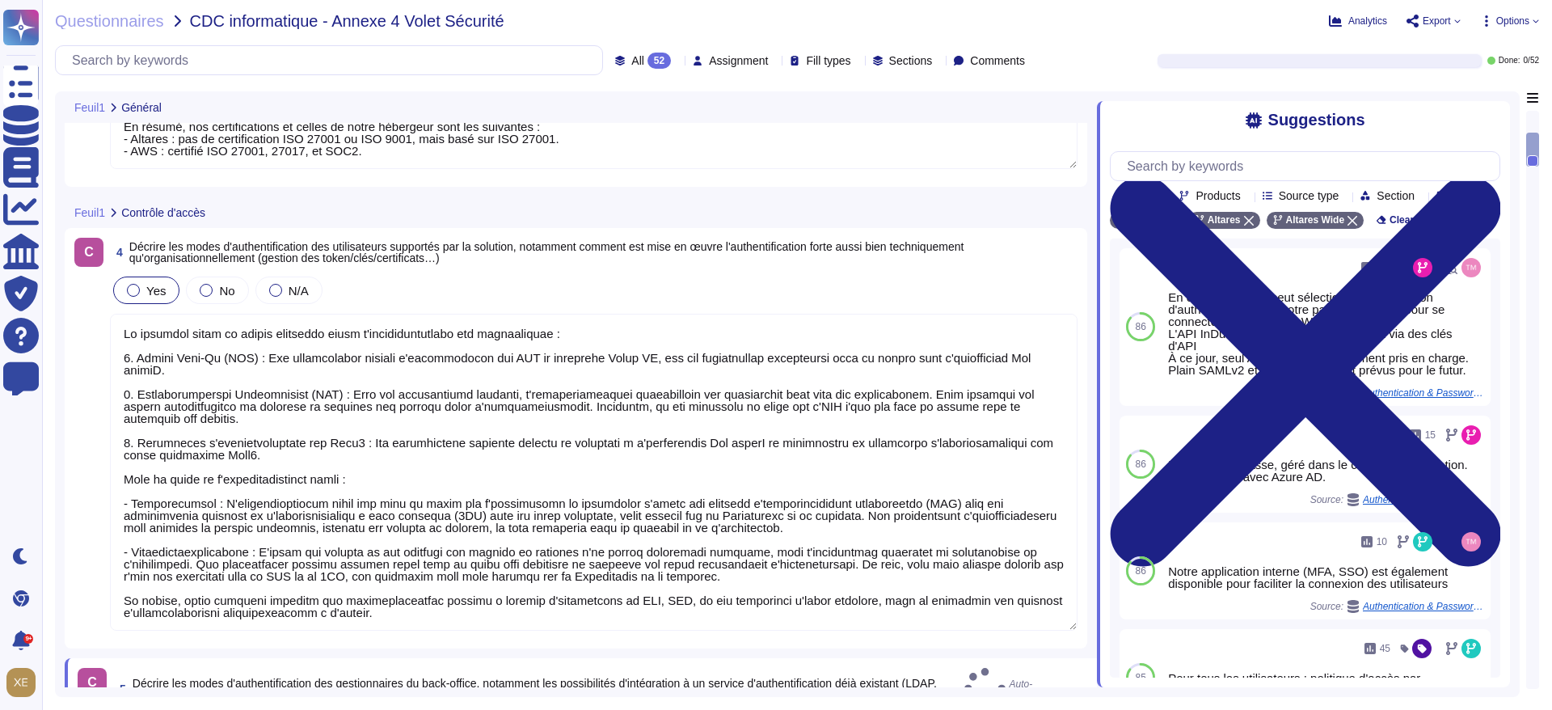
type textarea "Authentification Multifacteur (MFA) : Pour les applications internes, l'authent…"
click at [211, 406] on textarea at bounding box center [594, 472] width 968 height 317
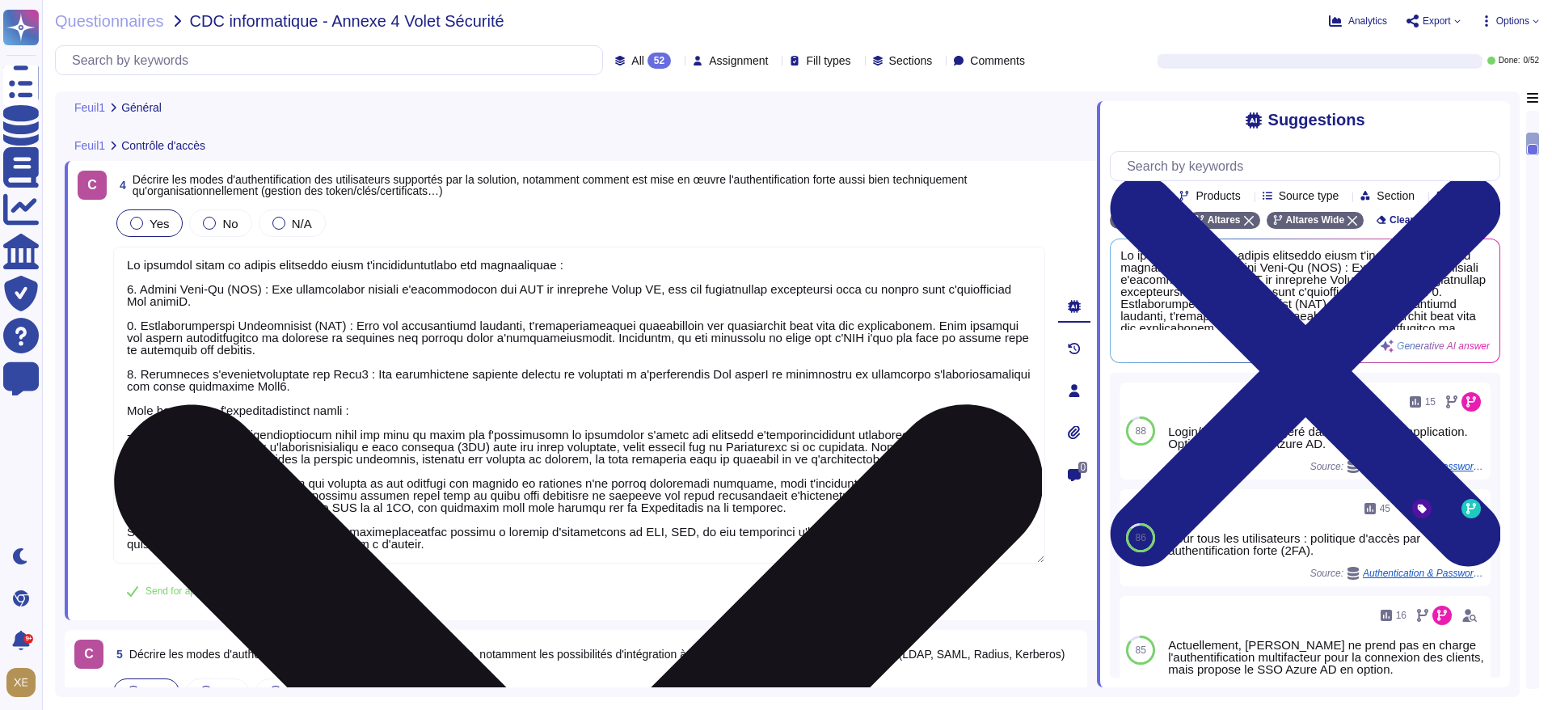
scroll to position [682, 0]
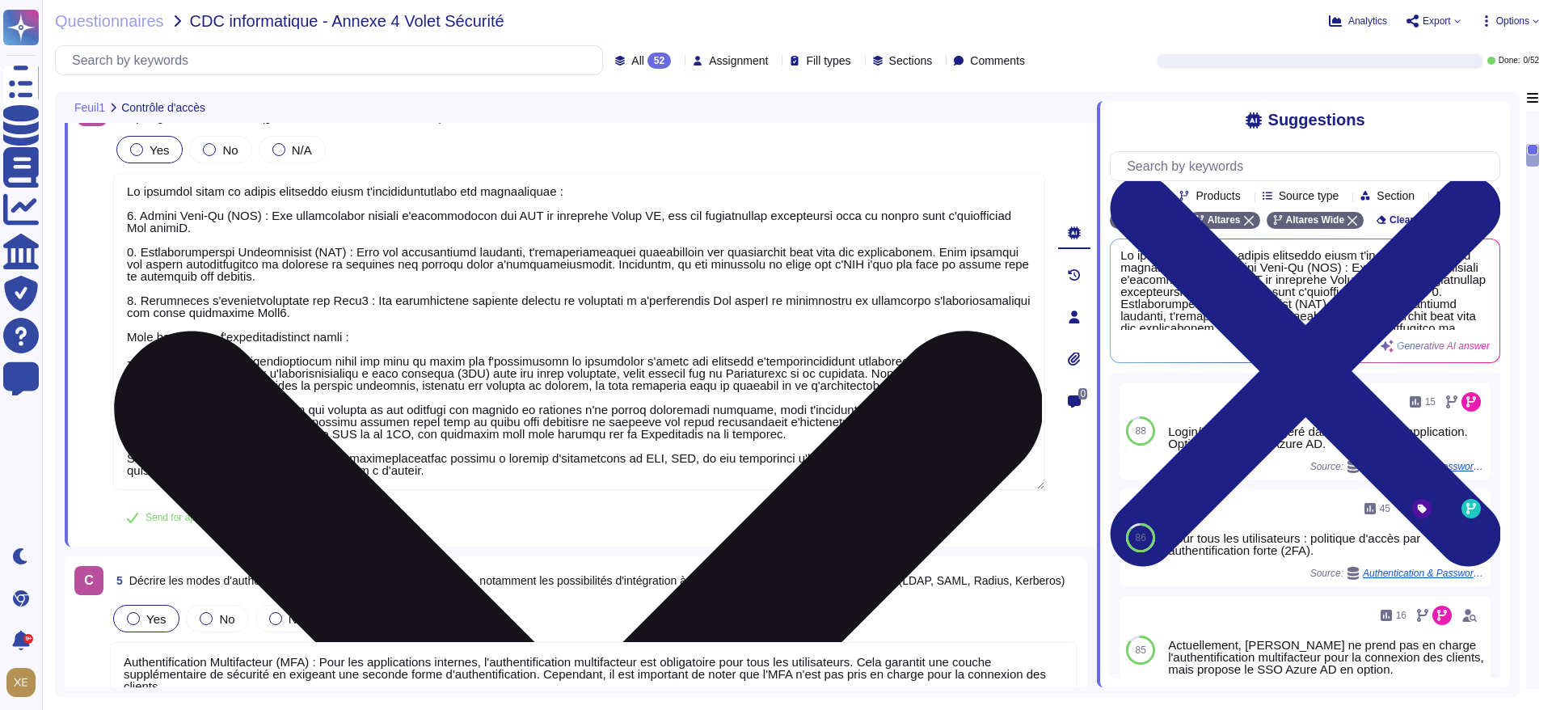
drag, startPoint x: 251, startPoint y: 280, endPoint x: 114, endPoint y: 256, distance: 139.4
click at [114, 256] on textarea at bounding box center [579, 331] width 932 height 317
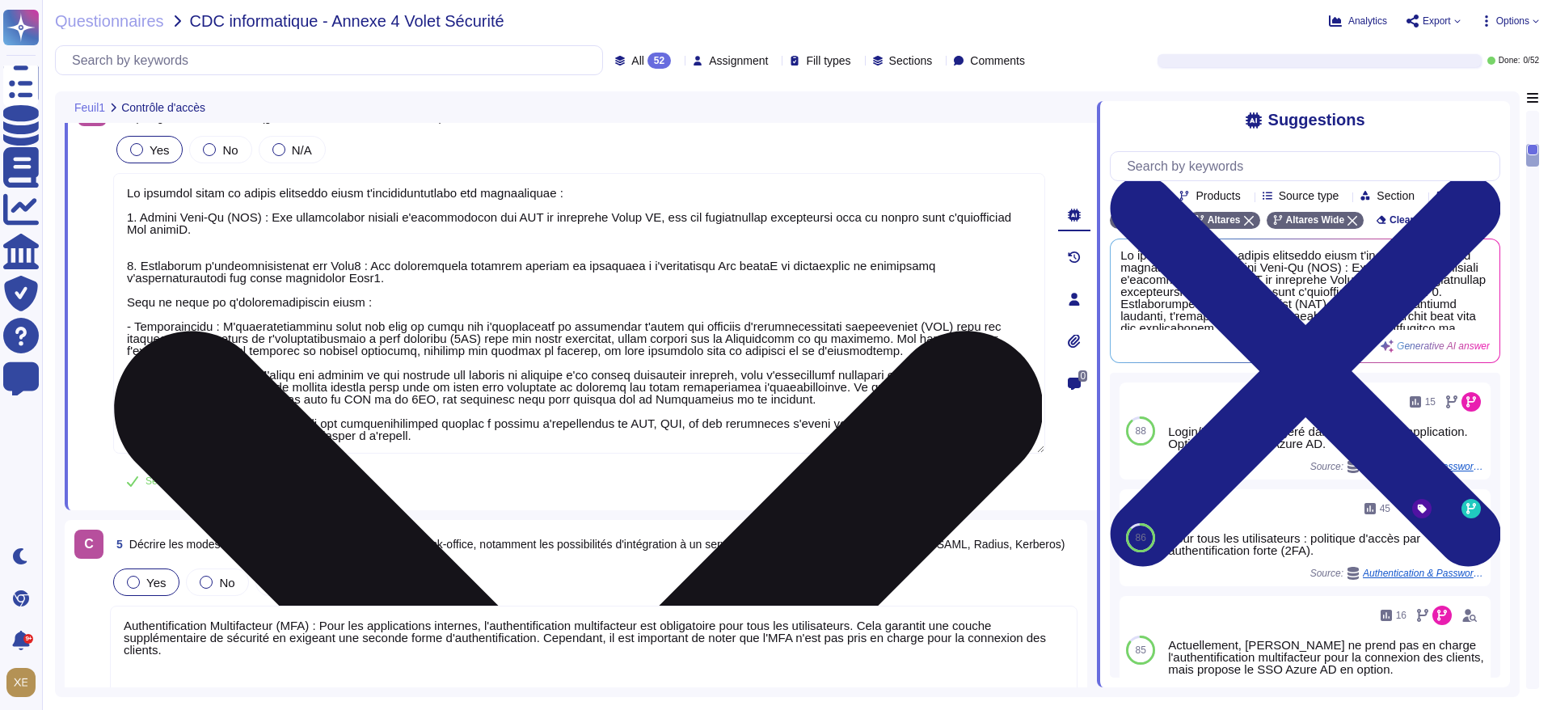
click at [134, 246] on textarea at bounding box center [579, 313] width 932 height 281
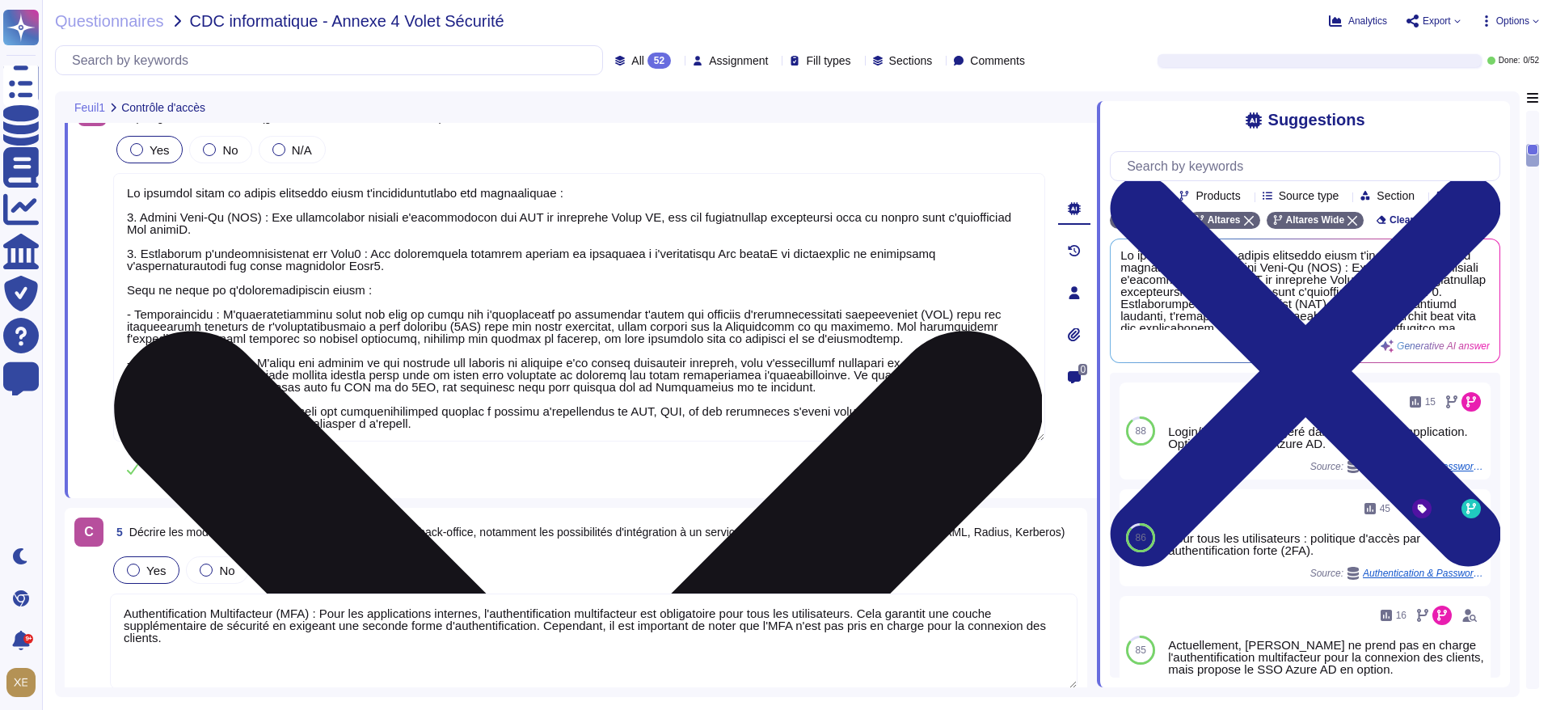
click at [133, 257] on textarea at bounding box center [579, 307] width 932 height 268
click at [133, 256] on textarea at bounding box center [579, 307] width 932 height 268
click at [138, 216] on textarea at bounding box center [579, 307] width 932 height 268
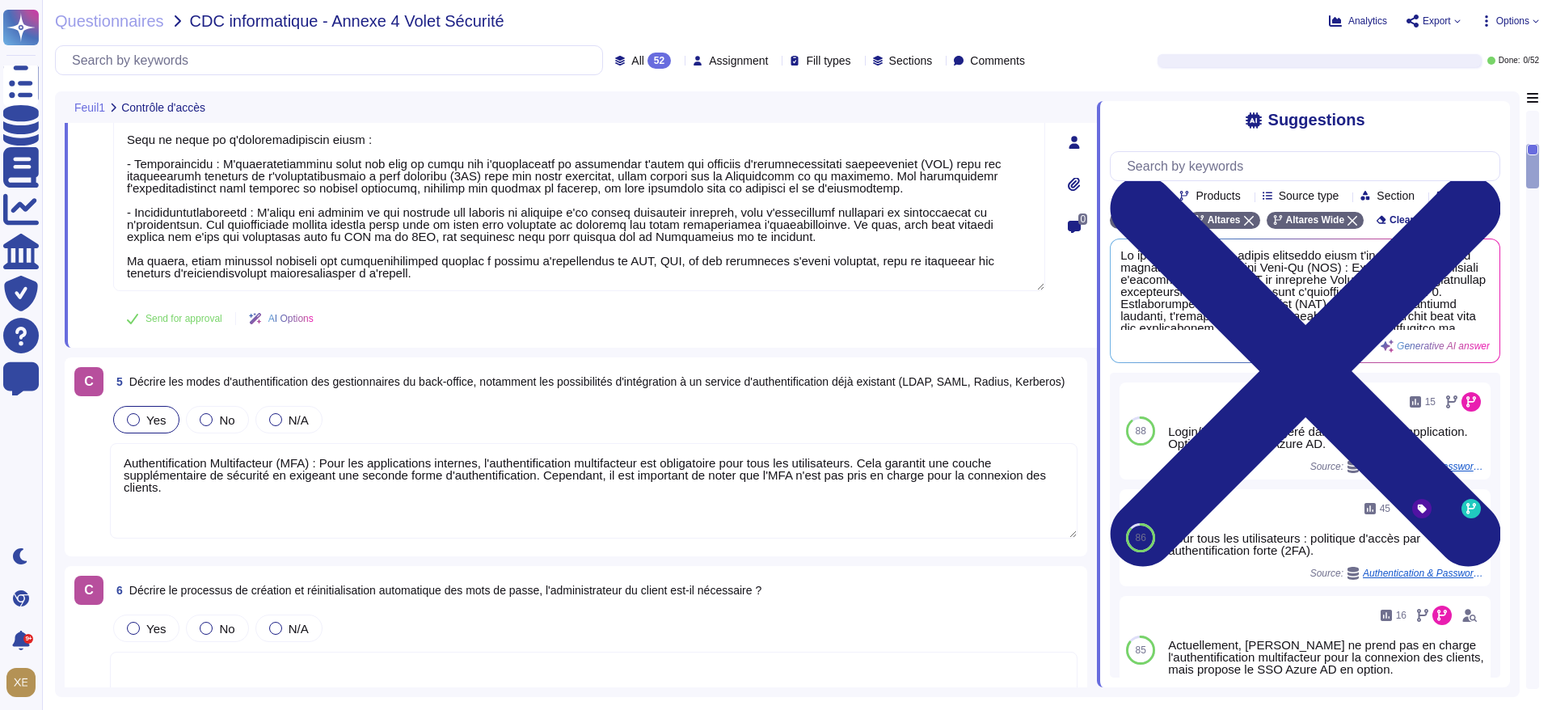
scroll to position [1046, 0]
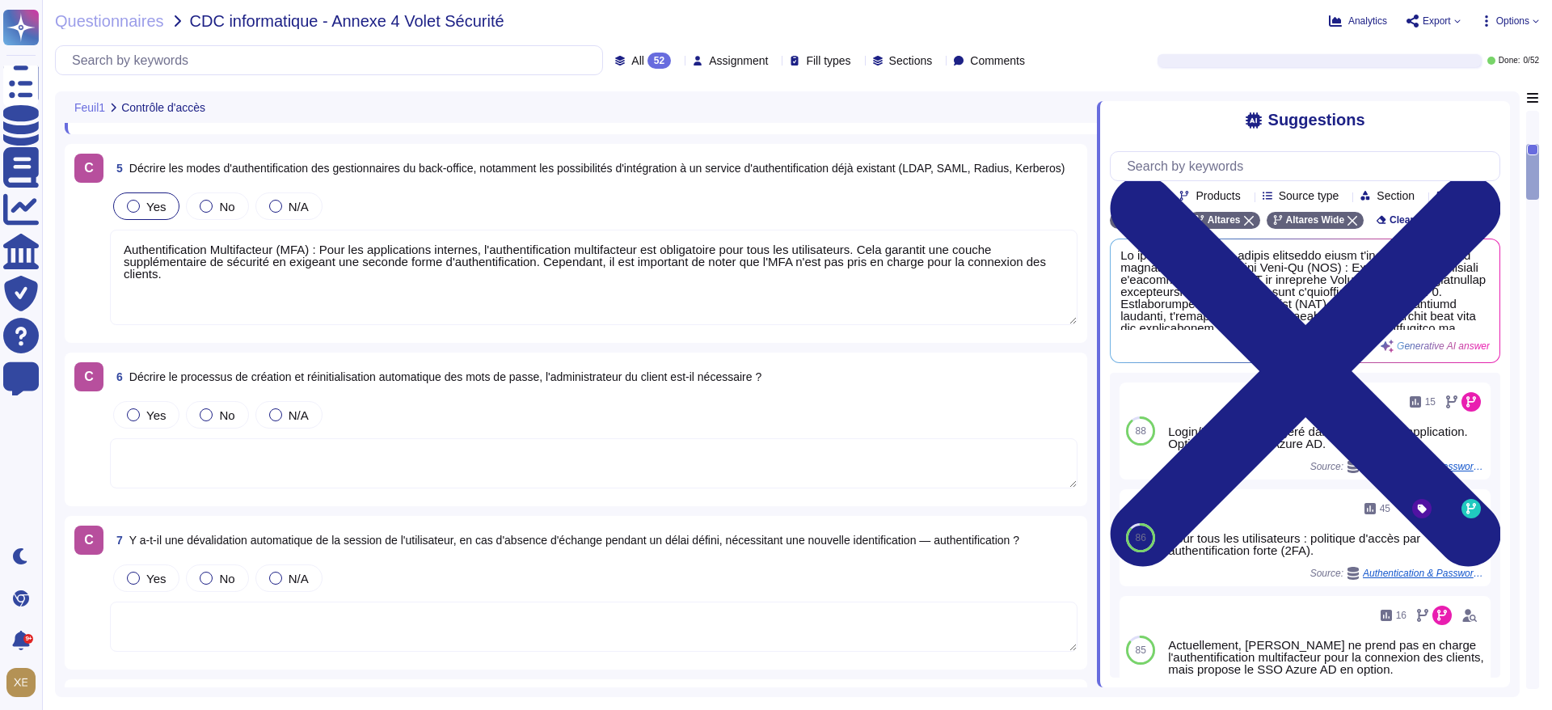
type textarea "Lo ipsumdol sitam co adipis elitseddo eiusm t'incididuntutlabo etd magnaaliquae…"
click at [321, 303] on textarea "Authentification Multifacteur (MFA) : Pour les applications internes, l'authent…" at bounding box center [594, 277] width 968 height 95
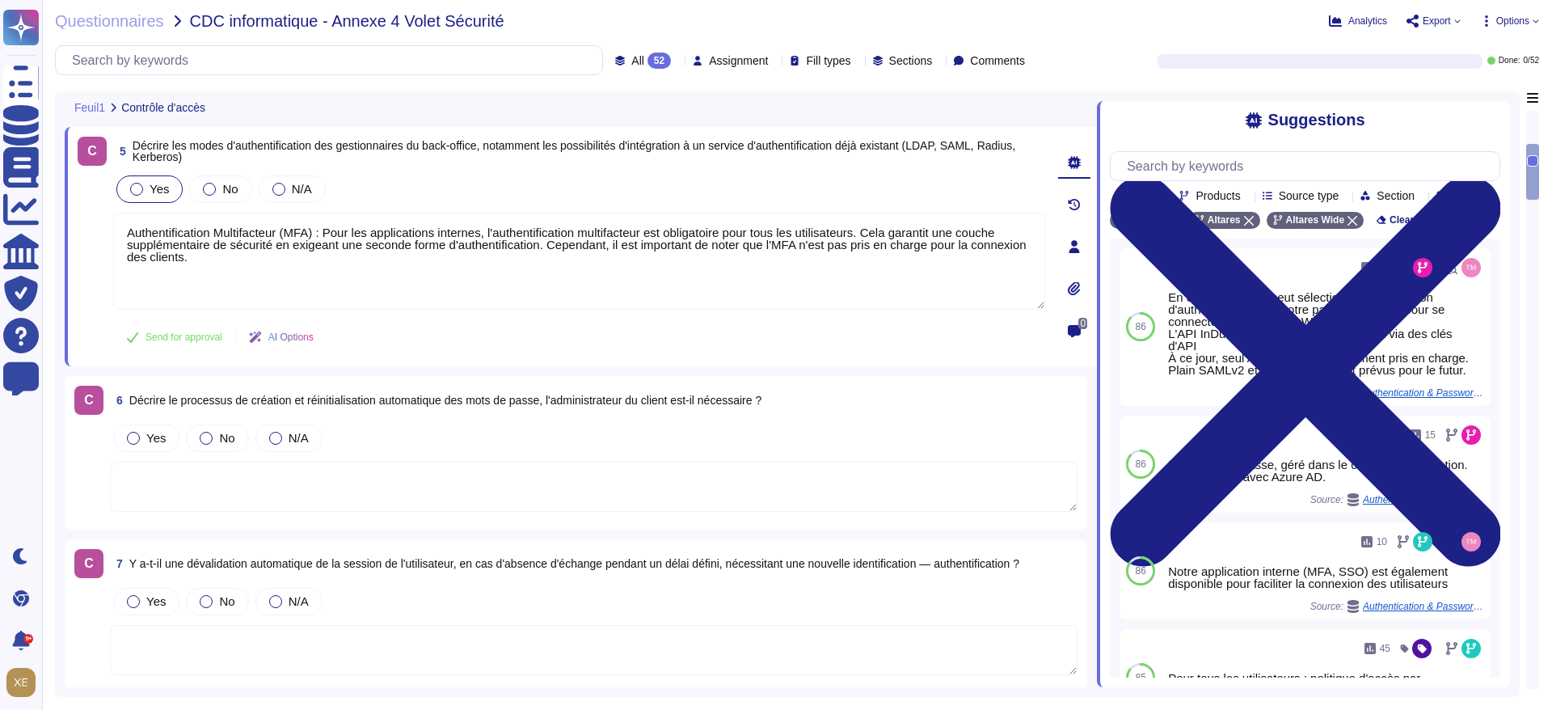
click at [307, 462] on textarea at bounding box center [594, 487] width 968 height 50
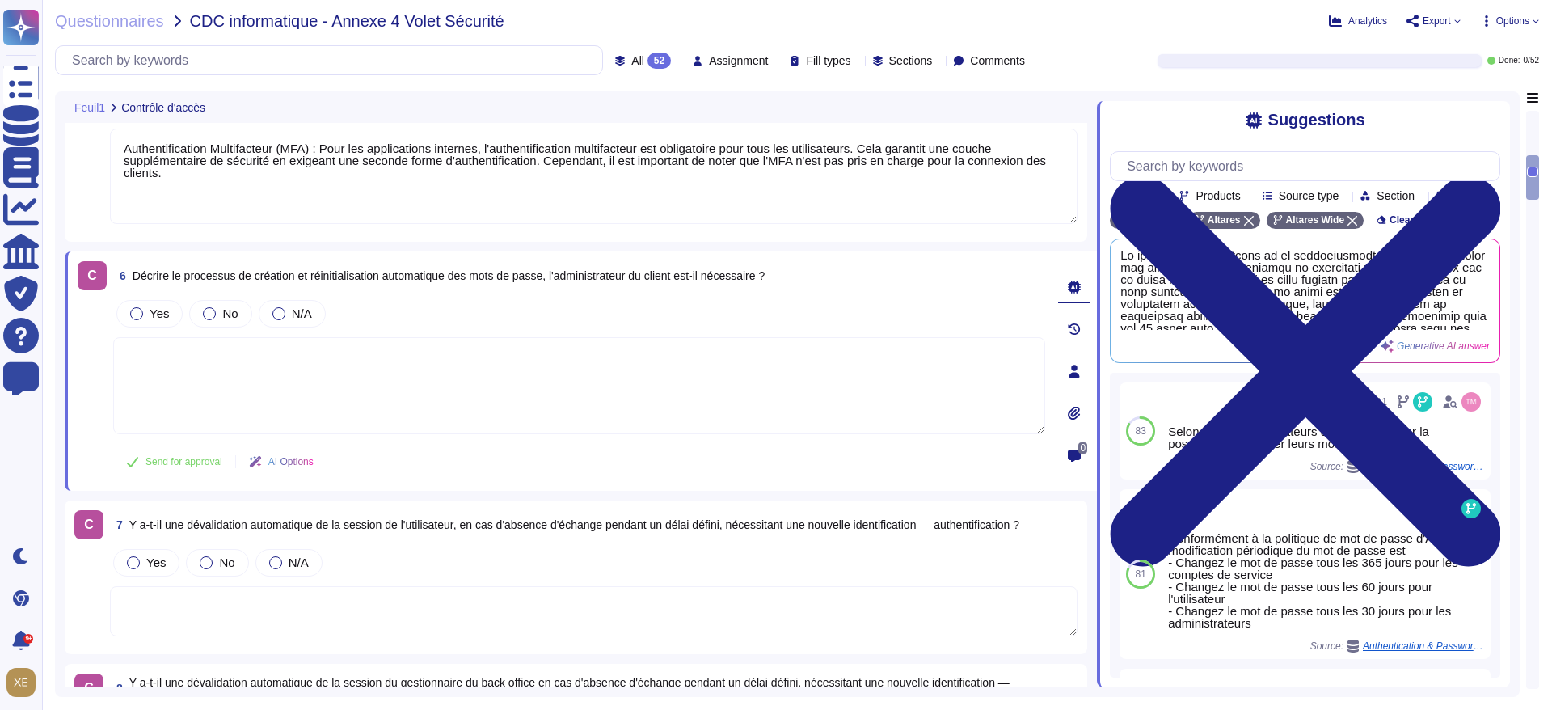
scroll to position [1168, 0]
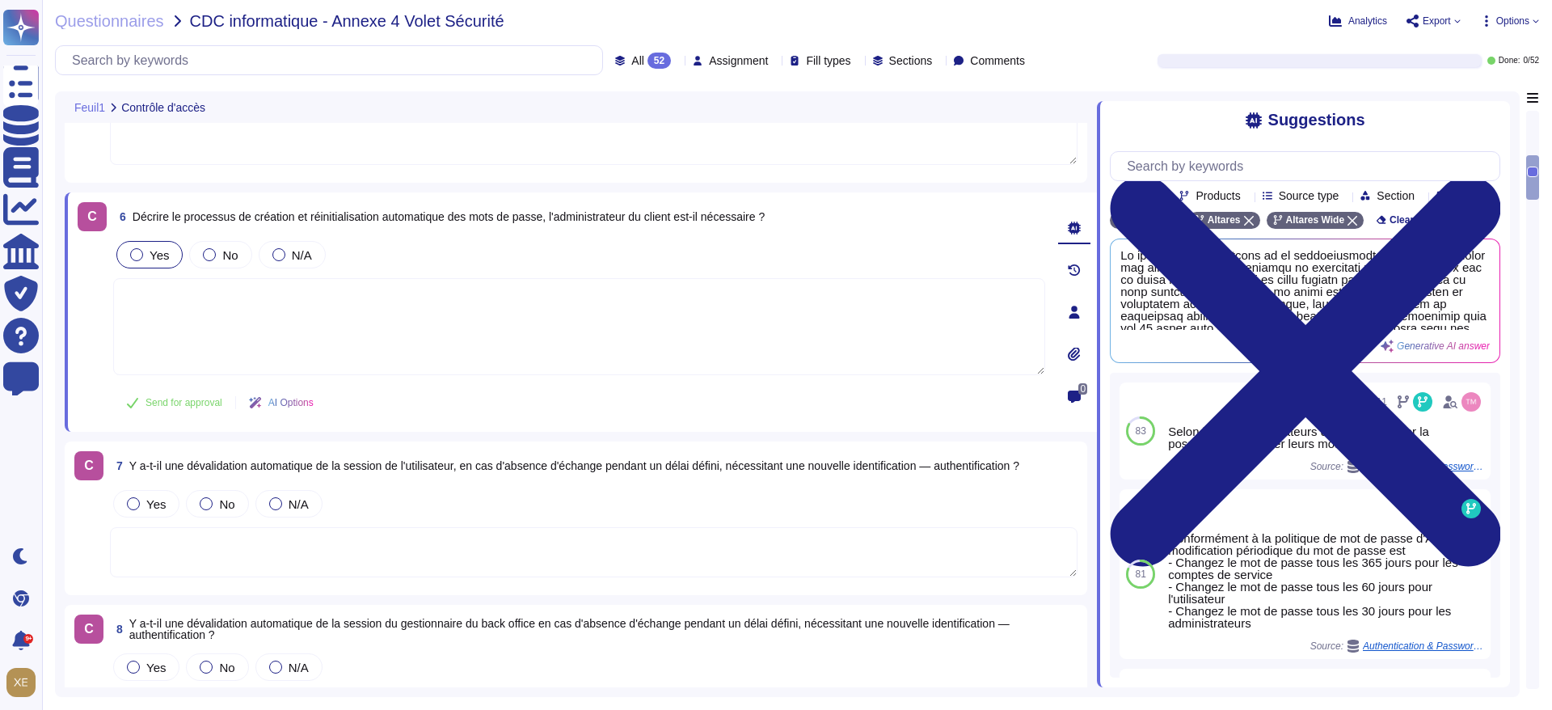
click at [136, 254] on div at bounding box center [136, 254] width 13 height 13
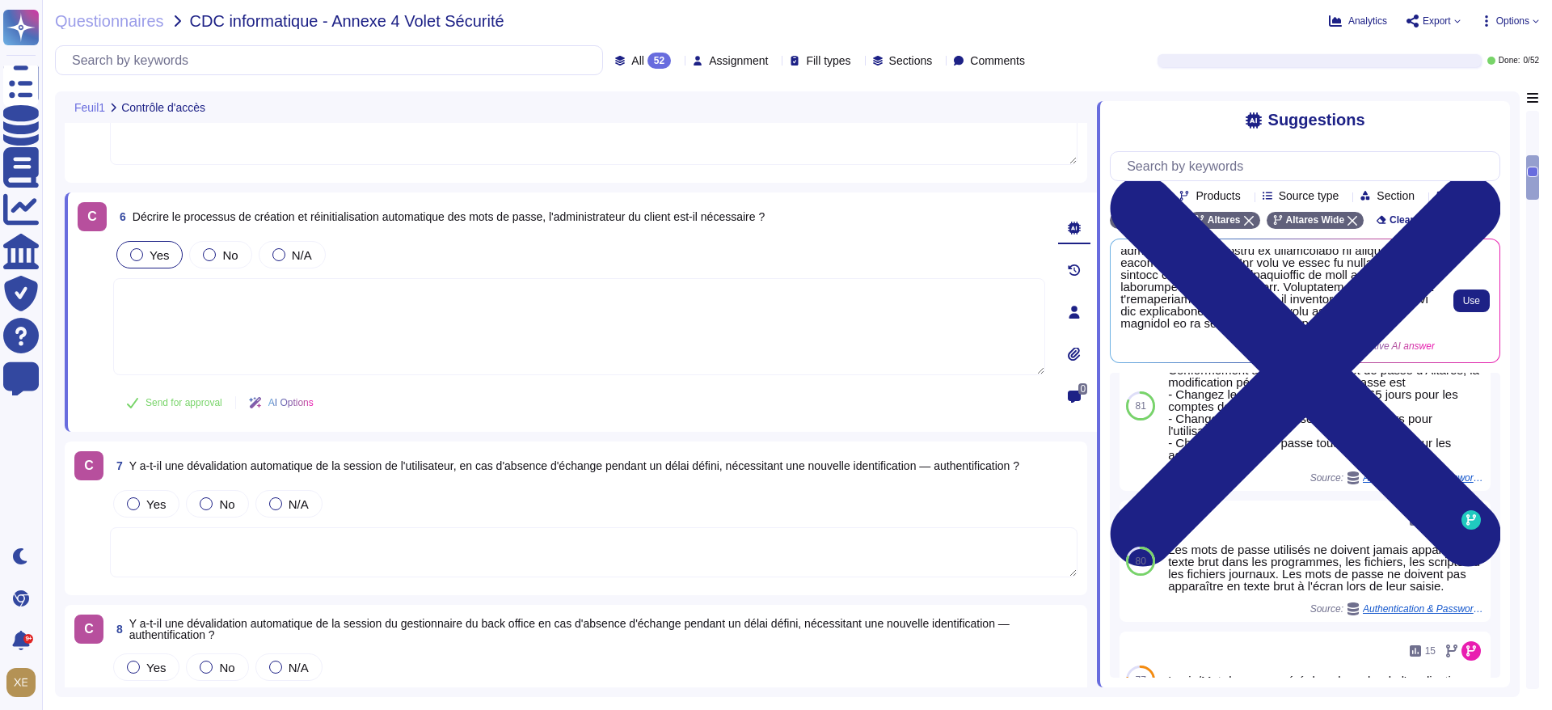
scroll to position [236, 0]
click at [1473, 306] on span "Use" at bounding box center [1472, 301] width 17 height 10
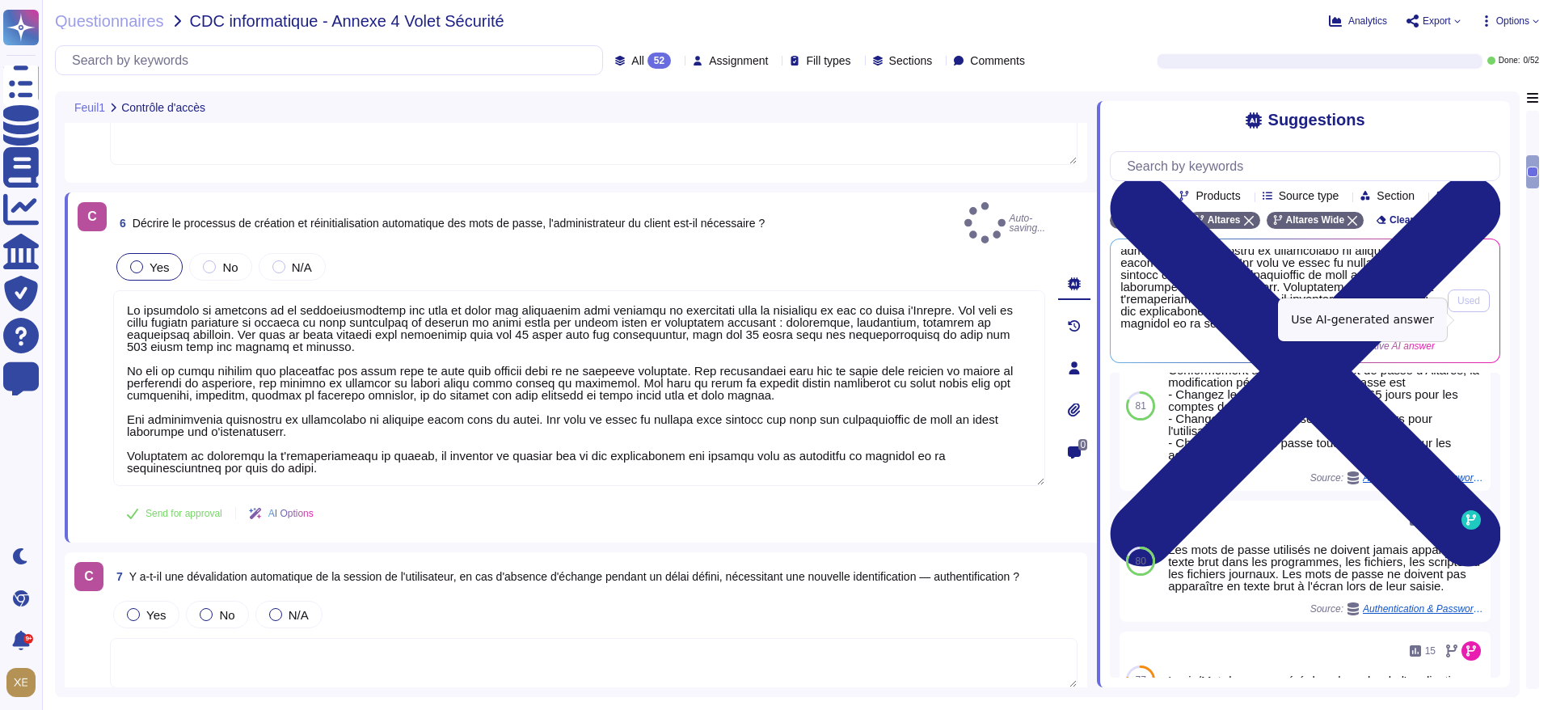
type textarea "Lo ipsumdolo si ametcons ad el seddoeiusmodtemp inc utla et dolor mag aliquaeni…"
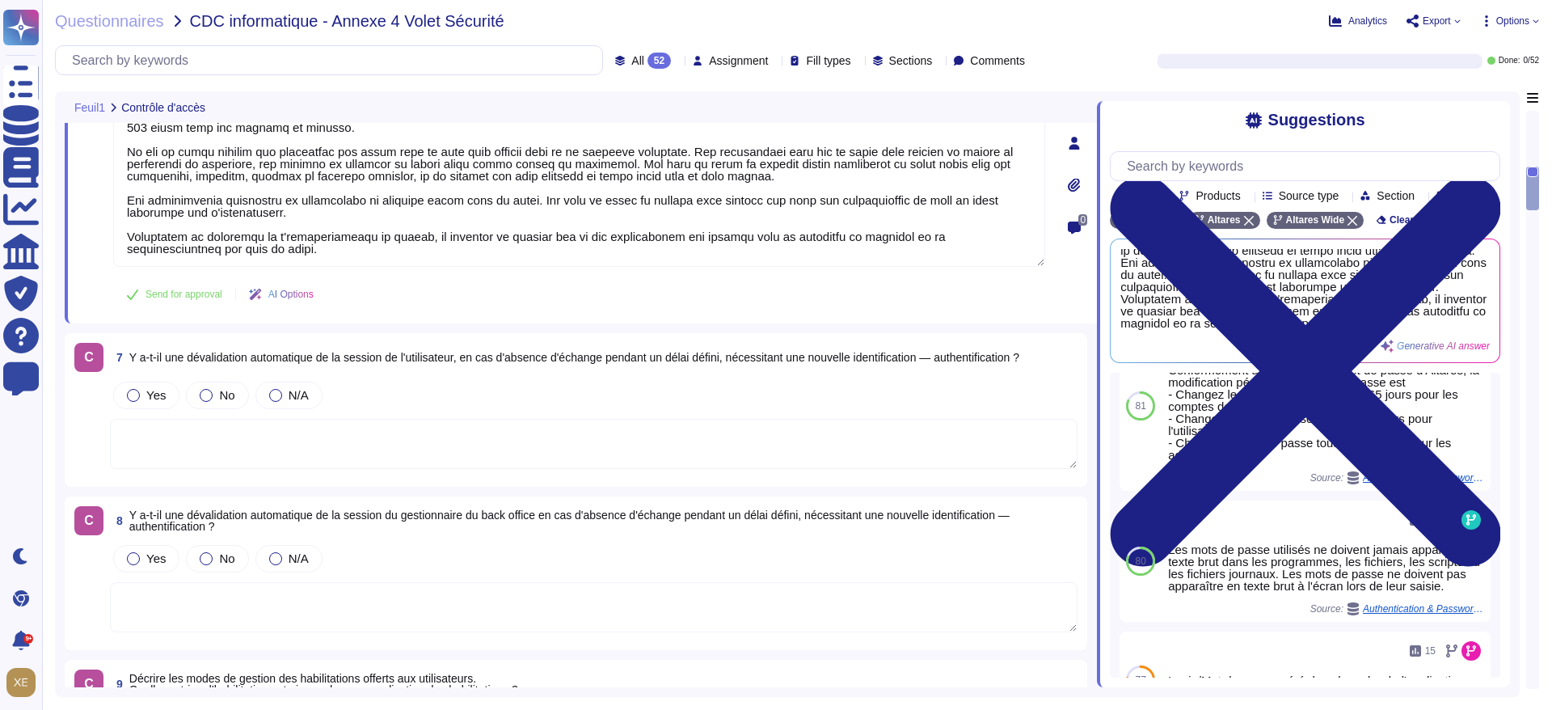
scroll to position [1410, 0]
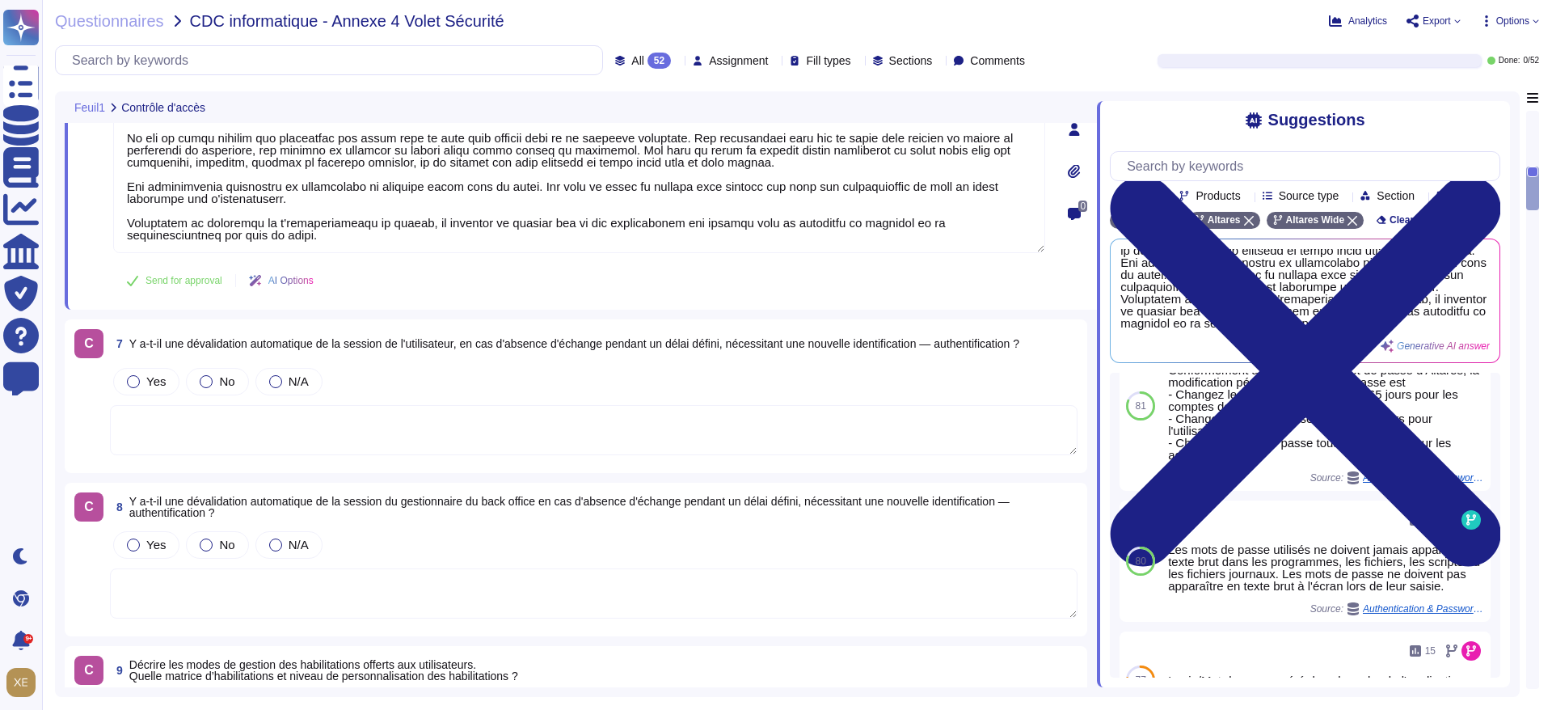
click at [198, 405] on textarea at bounding box center [594, 430] width 968 height 50
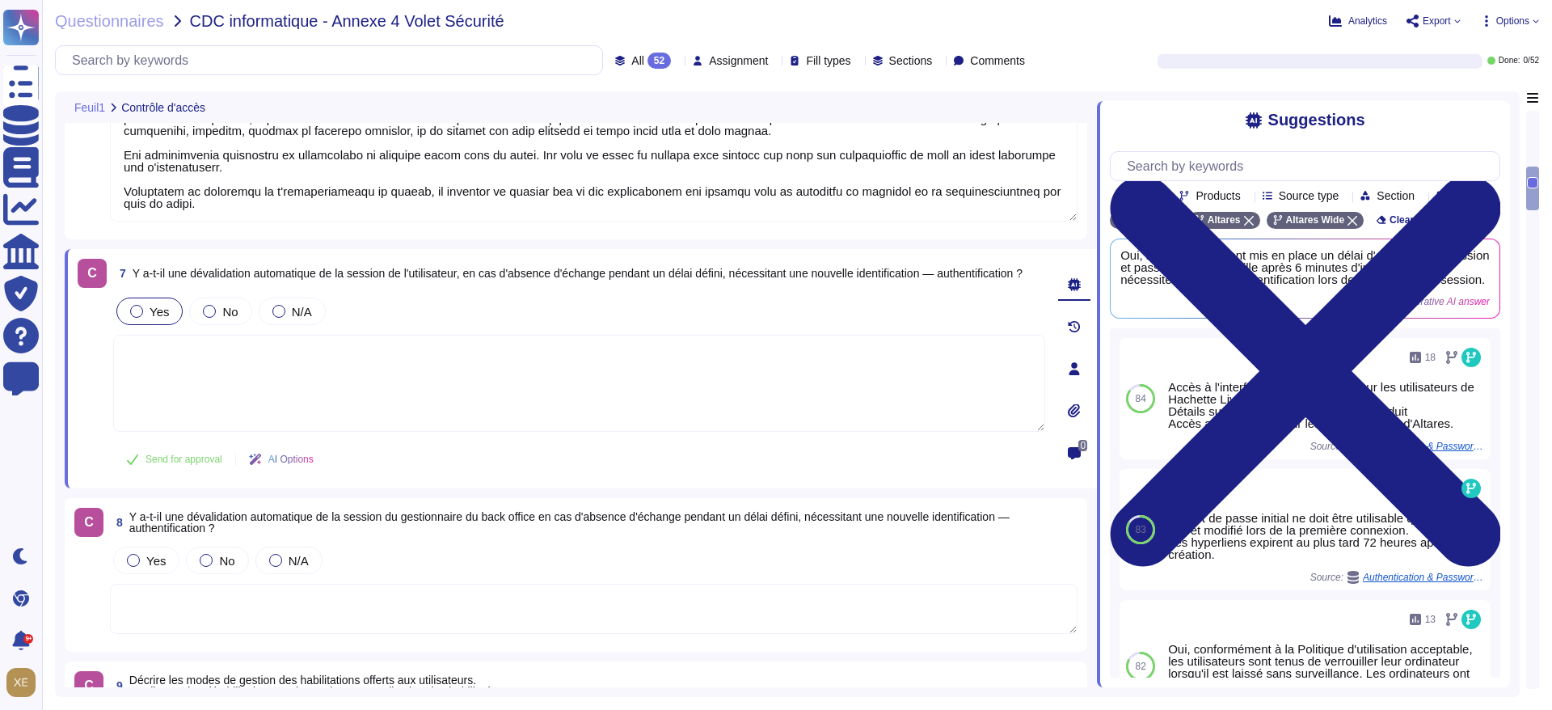
click at [141, 310] on div at bounding box center [136, 311] width 13 height 13
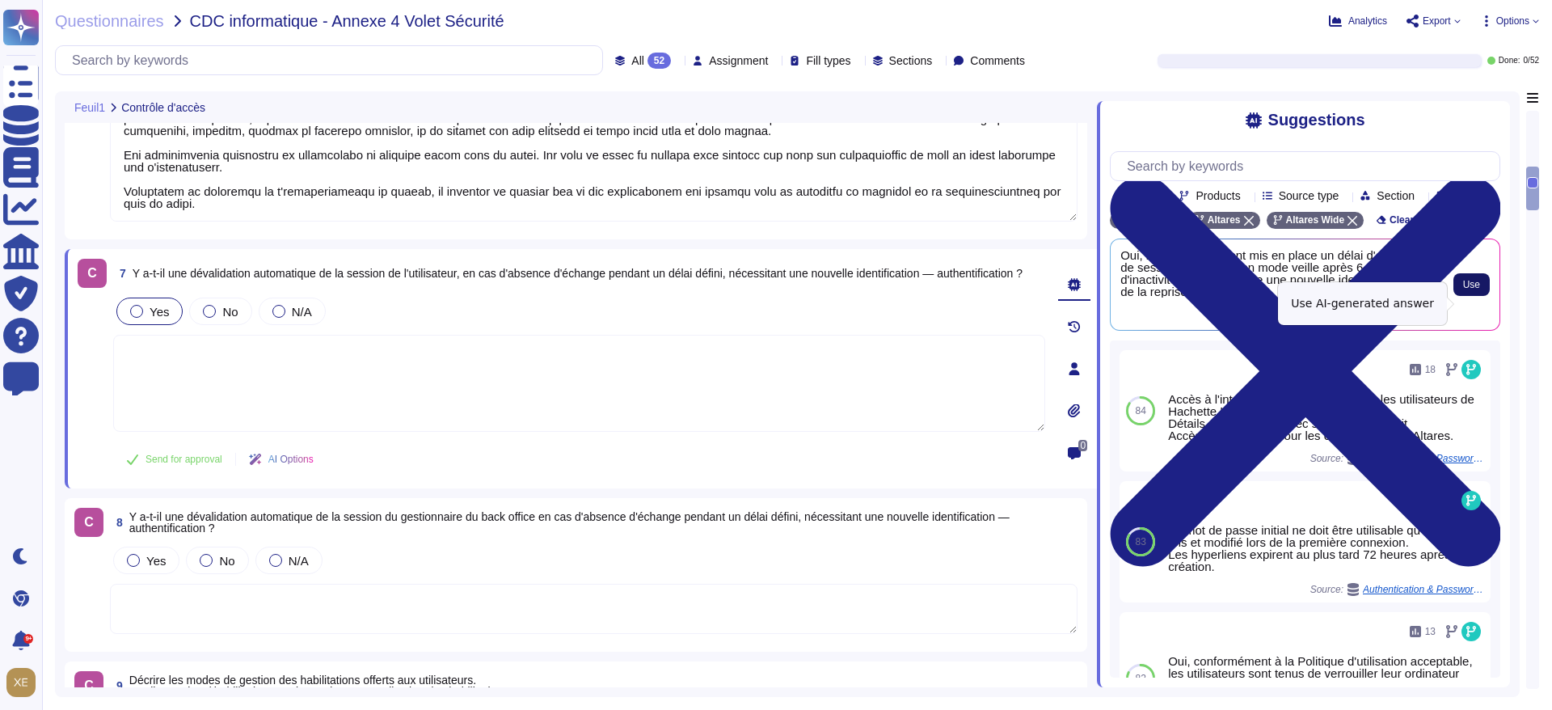
click at [1468, 289] on span "Use" at bounding box center [1472, 285] width 17 height 10
type textarea "Oui, les ordinateurs ont mis en place un délai d'expiration de session et passe…"
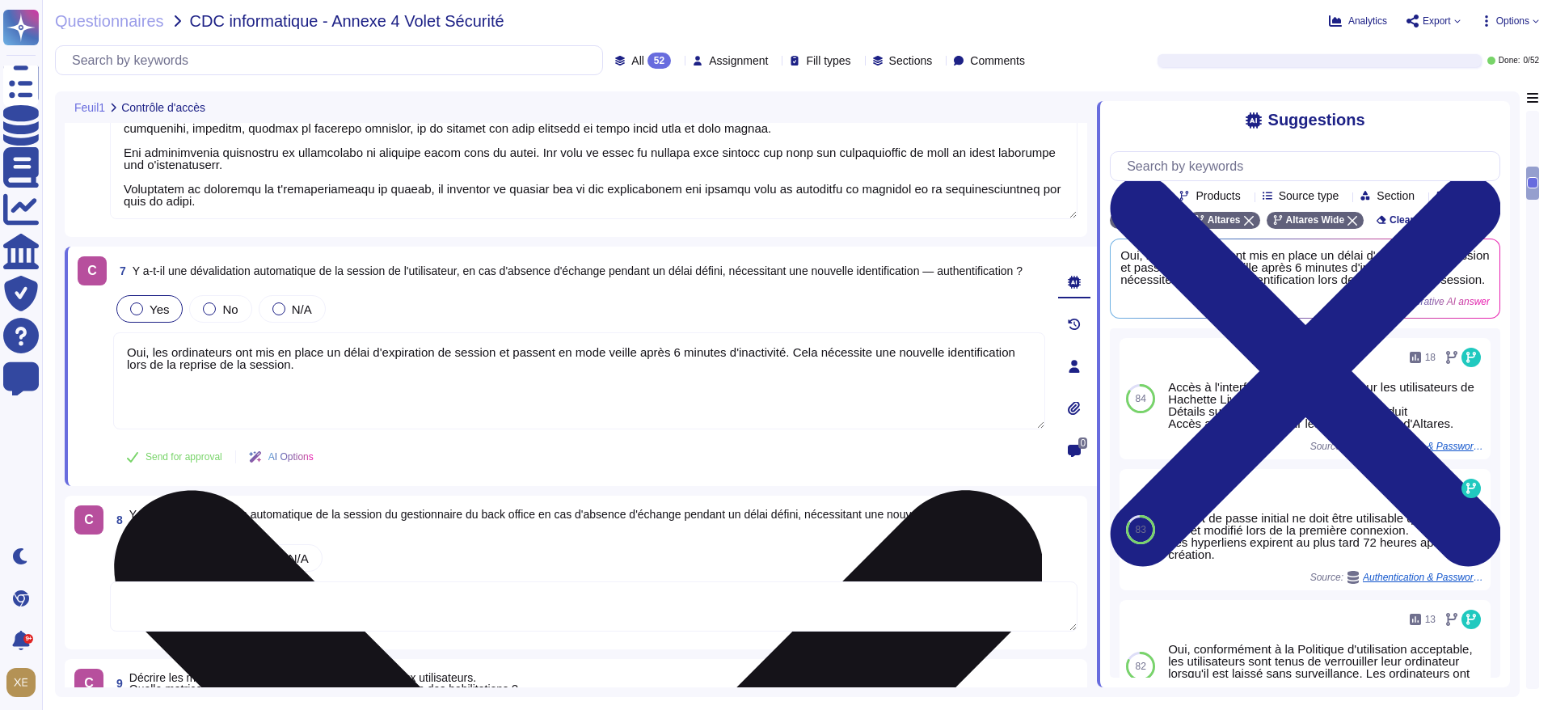
type textarea "Lo ipsumdol sitam co adipis elitseddo eiusm t'incididuntutlabo etd magnaaliquae…"
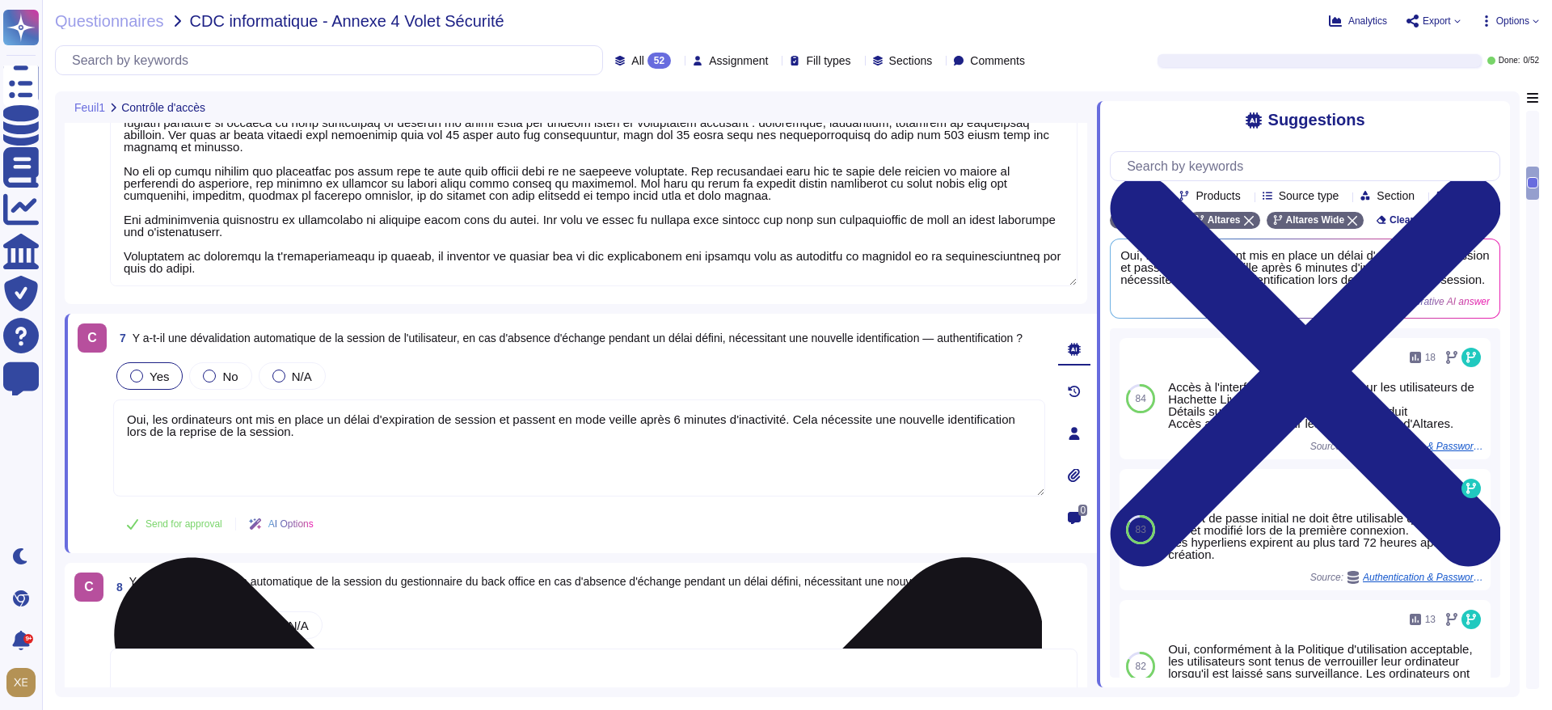
scroll to position [1398, 0]
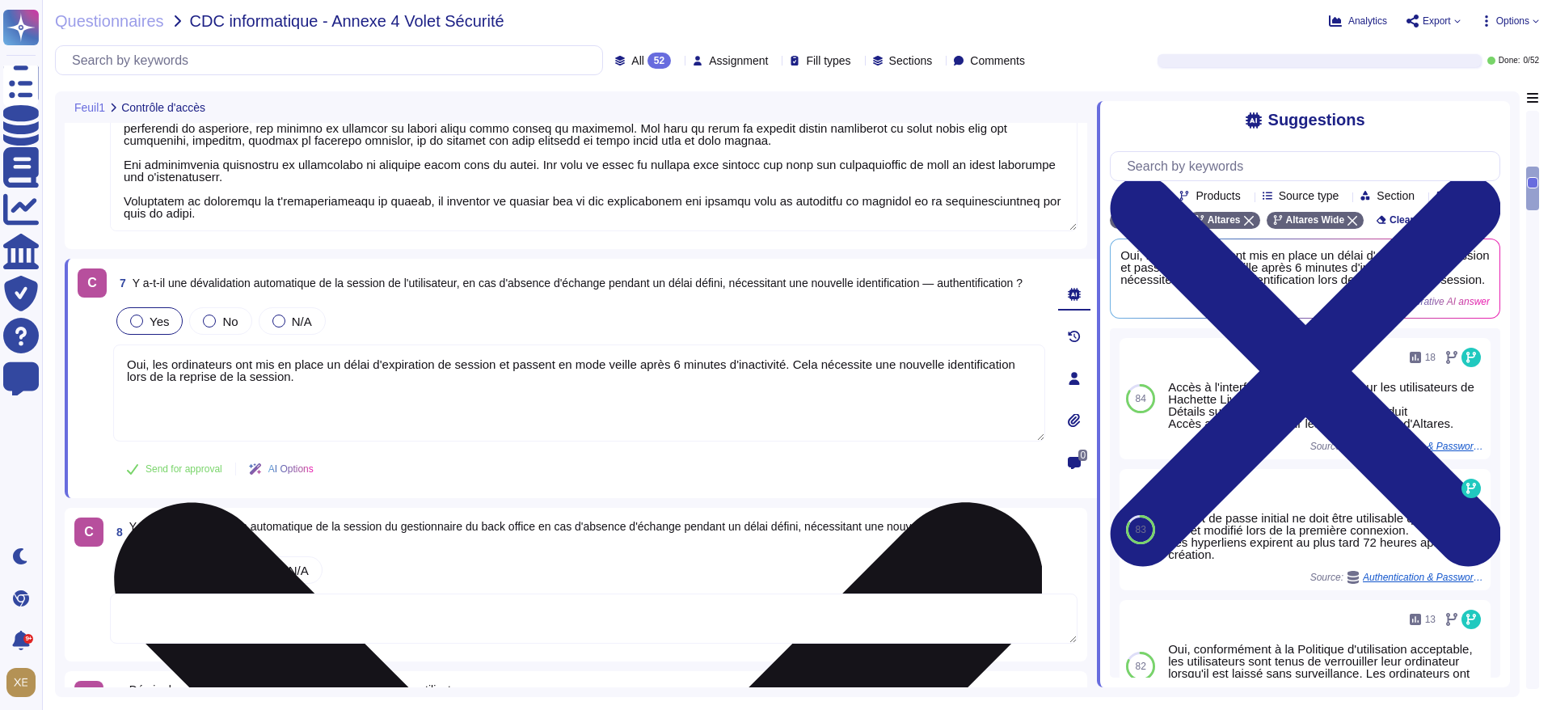
drag, startPoint x: 150, startPoint y: 362, endPoint x: 251, endPoint y: 364, distance: 100.3
click at [251, 364] on textarea "Oui, les ordinateurs ont mis en place un délai d'expiration de session et passe…" at bounding box center [579, 392] width 932 height 97
click at [436, 367] on textarea "Oui, une dévaludation automatique de la session a été mis en place un délai d'e…" at bounding box center [579, 392] width 932 height 97
click at [438, 365] on textarea "Oui, une dévaludation automatique de la session a été mis en place un délai d'e…" at bounding box center [579, 392] width 932 height 97
click at [440, 363] on textarea "Oui, une dévaludation automatique de la session a été mis en place un délai d'e…" at bounding box center [579, 392] width 932 height 97
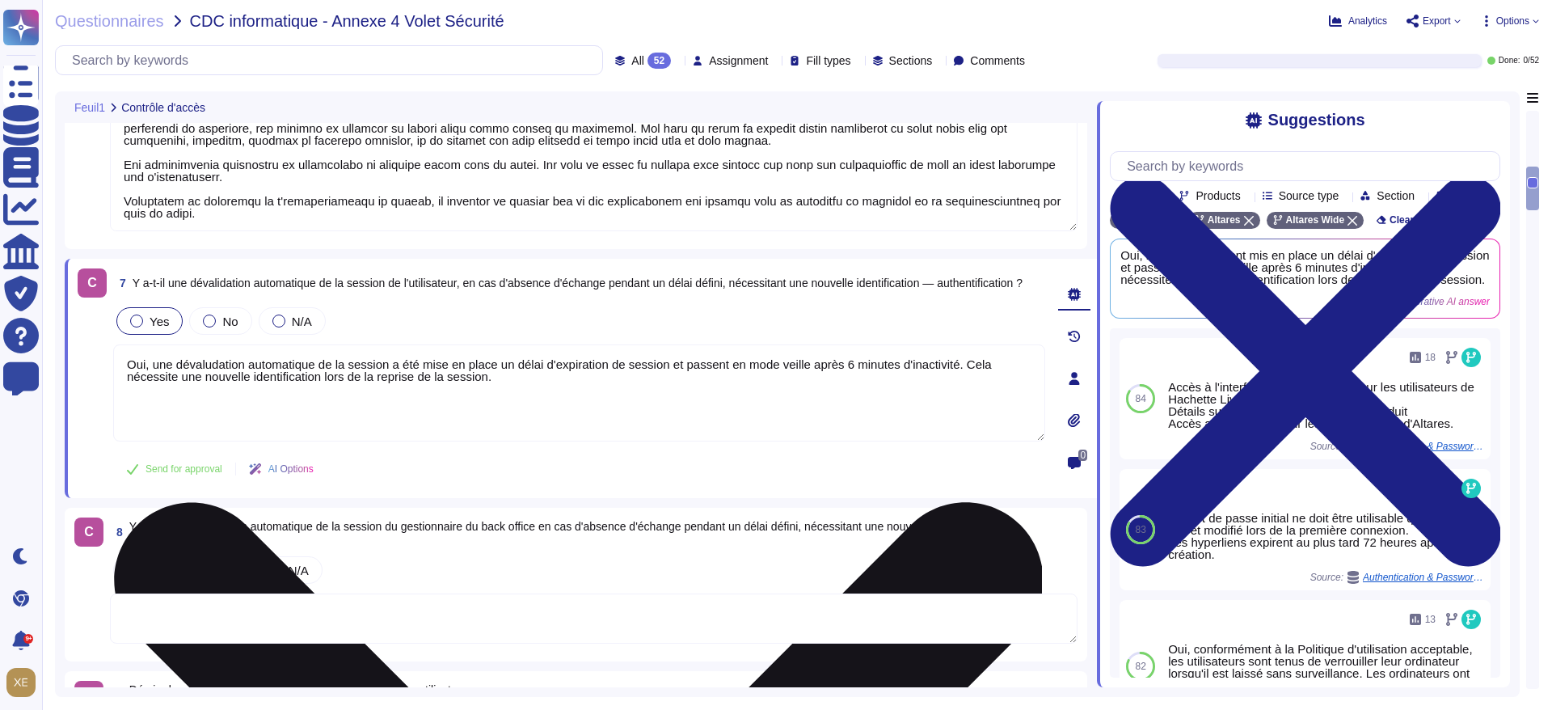
click at [499, 365] on textarea "Oui, une dévaludation automatique de la session a été mise en place un délai d'…" at bounding box center [579, 392] width 932 height 97
drag, startPoint x: 835, startPoint y: 363, endPoint x: 810, endPoint y: 365, distance: 25.2
click at [810, 365] on textarea "Oui, une dévaludation automatique de la session a été mise en place après un dé…" at bounding box center [579, 392] width 932 height 97
click at [922, 369] on textarea "Oui, une dévaludation automatique de la session a été mise en place après un dé…" at bounding box center [579, 392] width 932 height 97
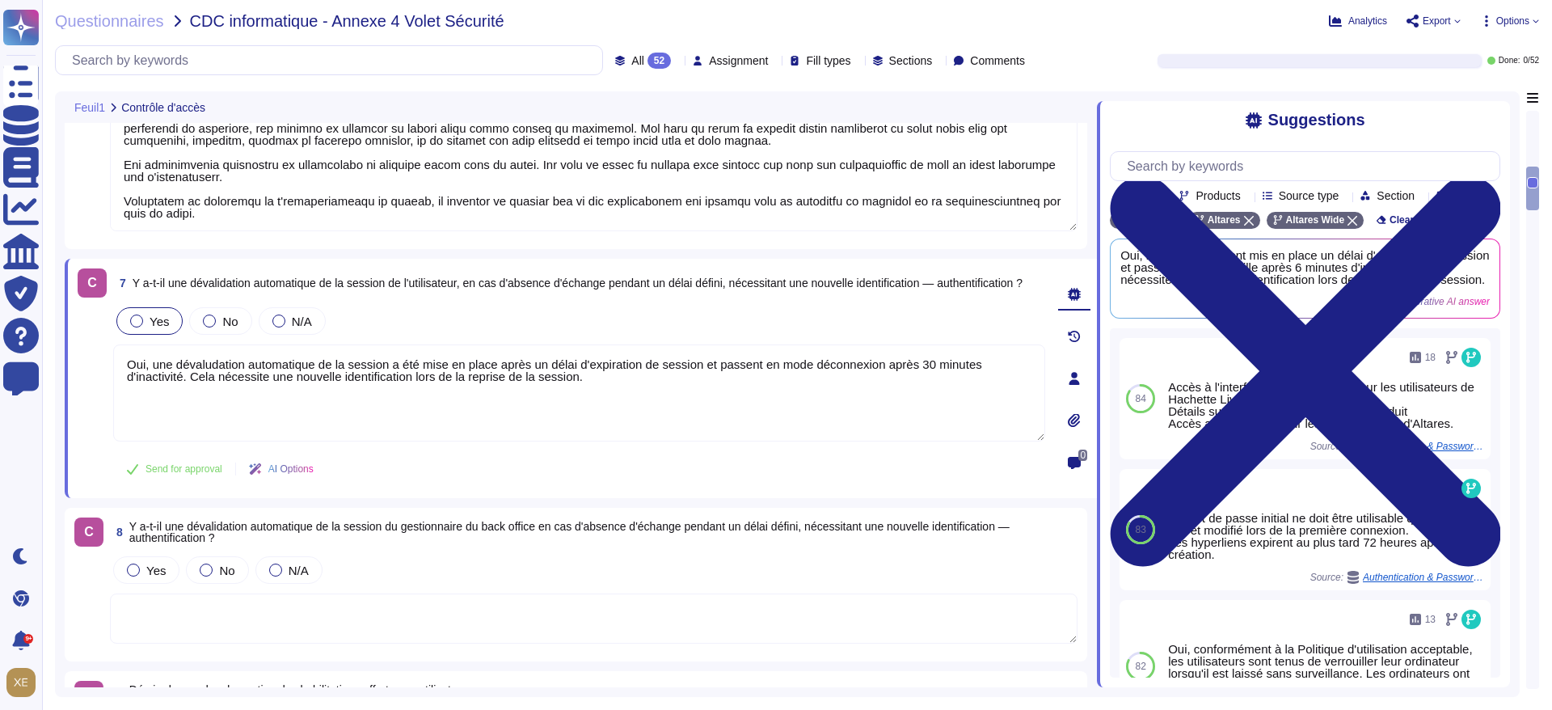
click at [851, 579] on div "Yes No N/A" at bounding box center [594, 570] width 968 height 34
type textarea "Oui, une dévaludation automatique de la session a été mise en place après un dé…"
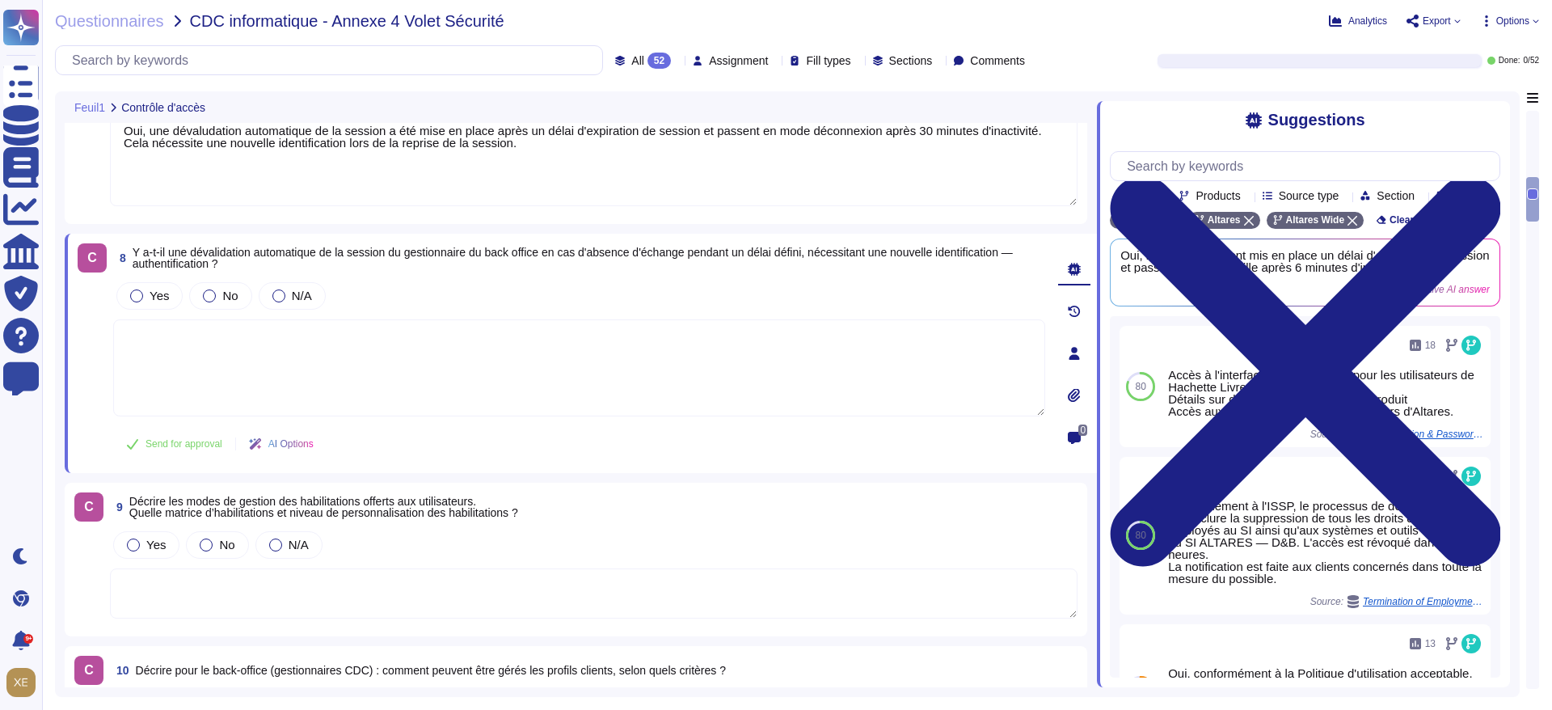
scroll to position [1641, 0]
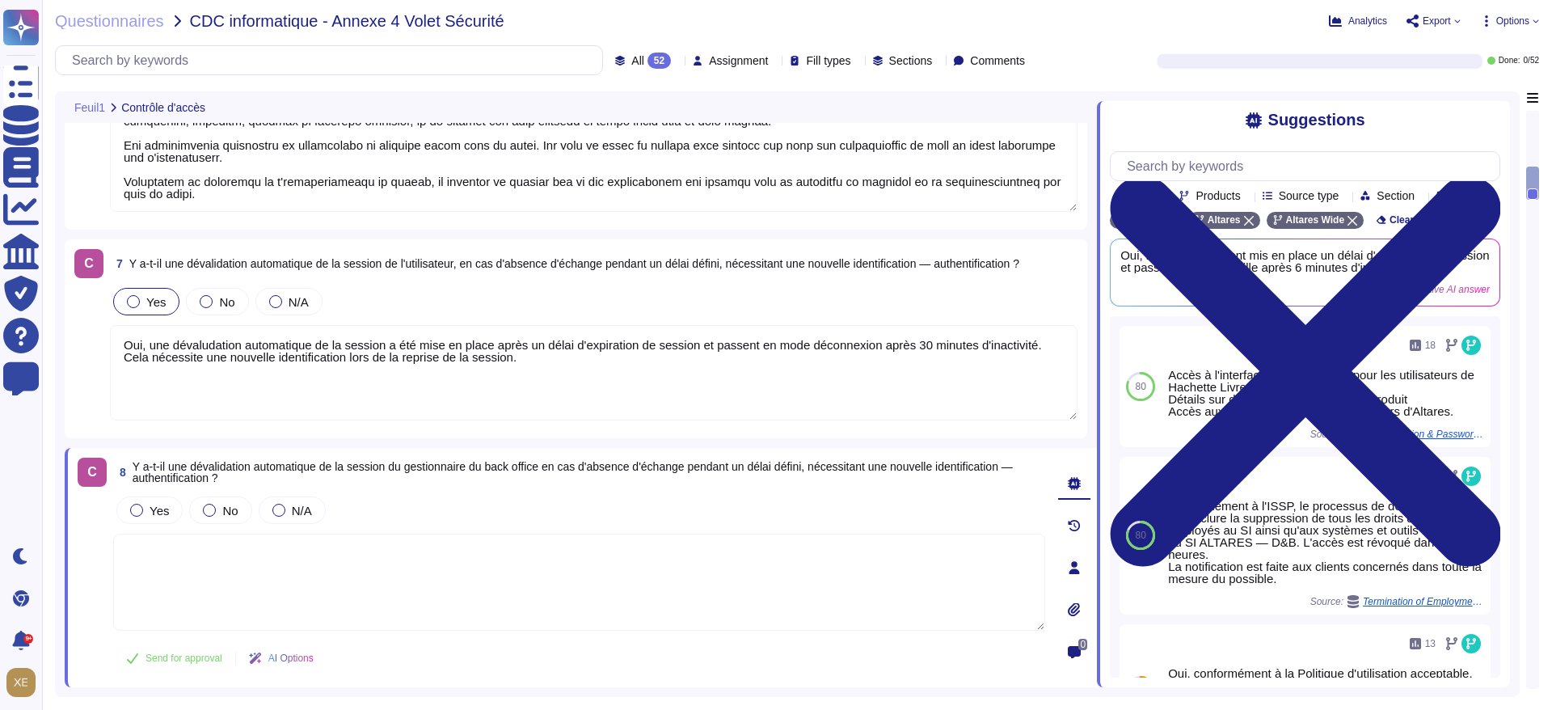
type textarea "Authentification Multifacteur (MFA) : Pour les applications internes, l'authent…"
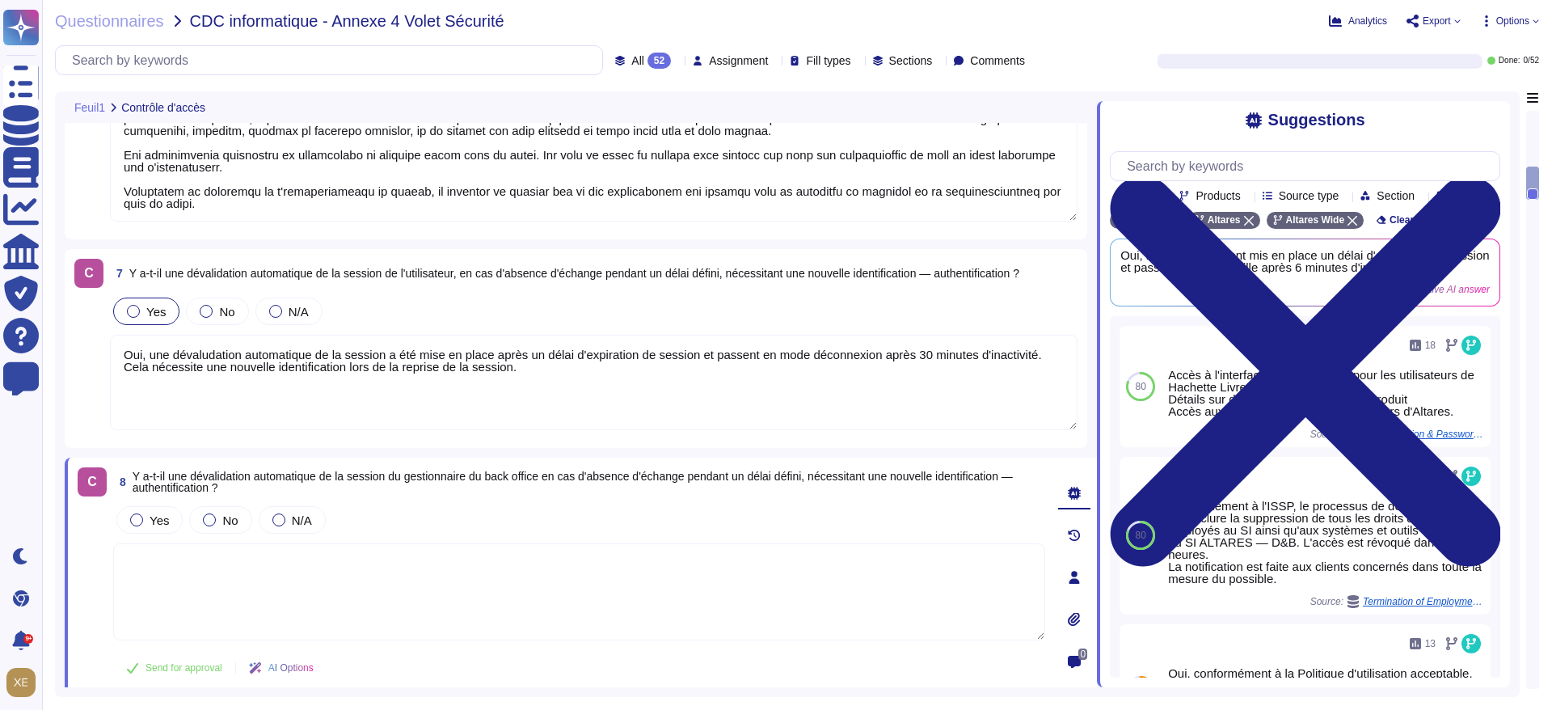
drag, startPoint x: 504, startPoint y: 371, endPoint x: 125, endPoint y: 354, distance: 378.8
click at [125, 354] on textarea "Oui, une dévaludation automatique de la session a été mise en place après un dé…" at bounding box center [594, 382] width 968 height 95
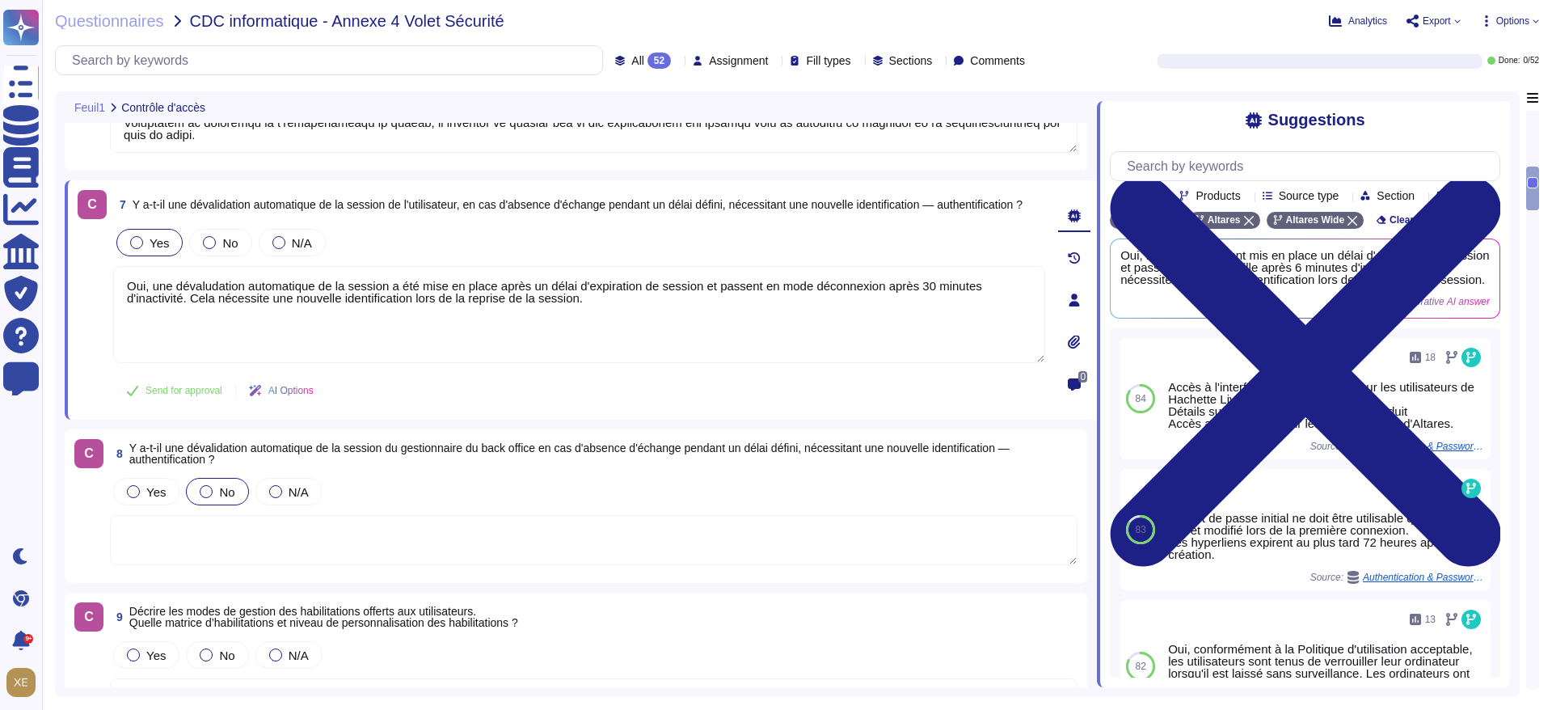
scroll to position [1486, 0]
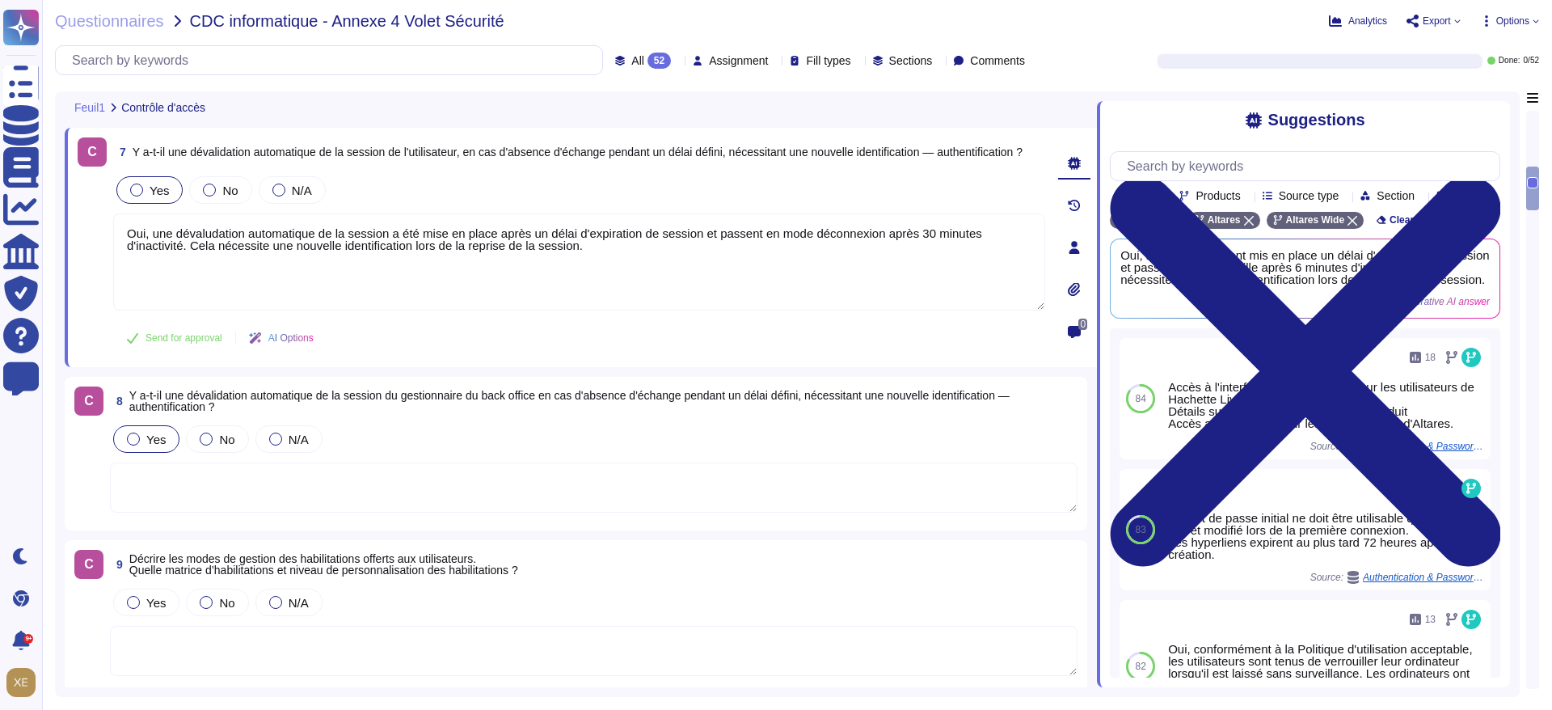
click at [136, 445] on label "Yes" at bounding box center [146, 439] width 39 height 13
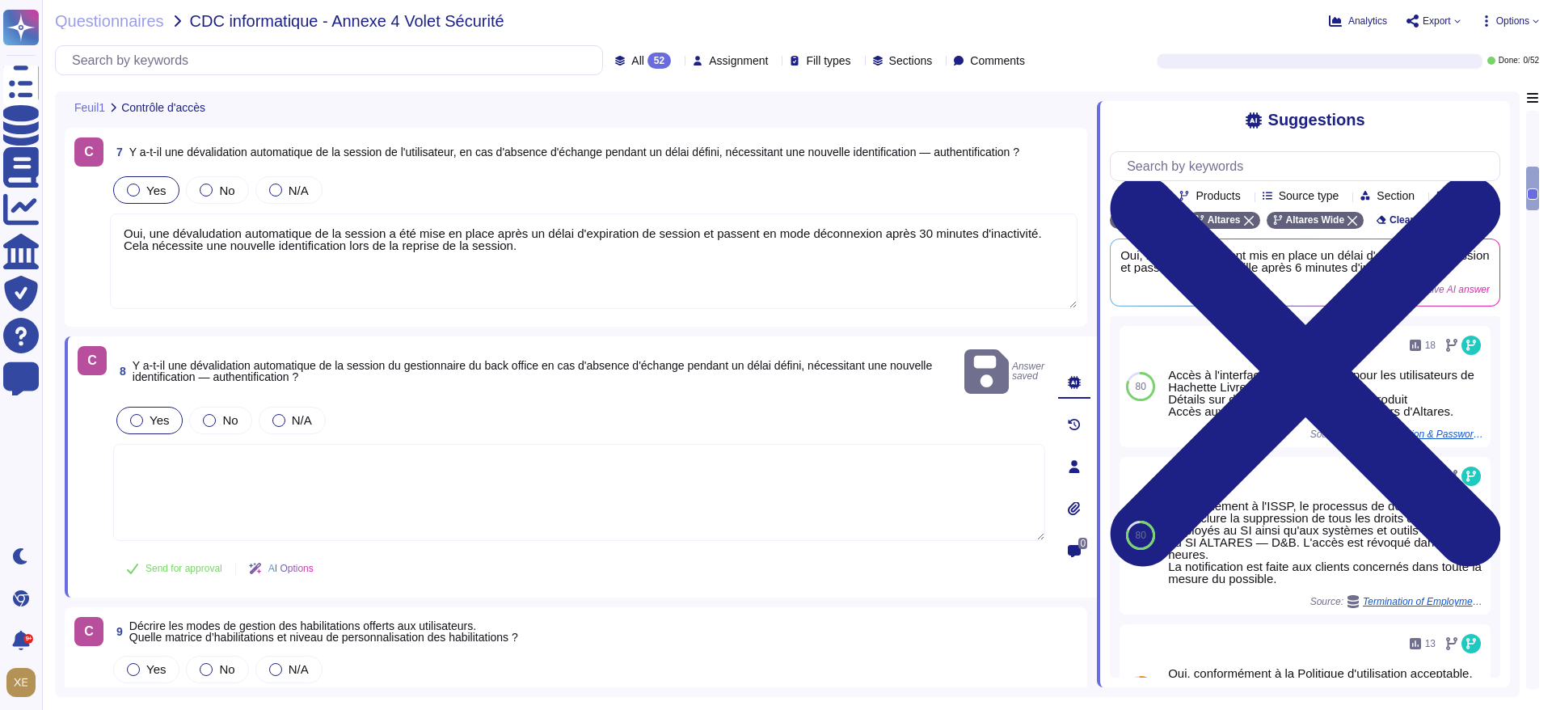
drag, startPoint x: 166, startPoint y: 465, endPoint x: 141, endPoint y: 443, distance: 33.2
click at [141, 444] on textarea at bounding box center [579, 492] width 932 height 97
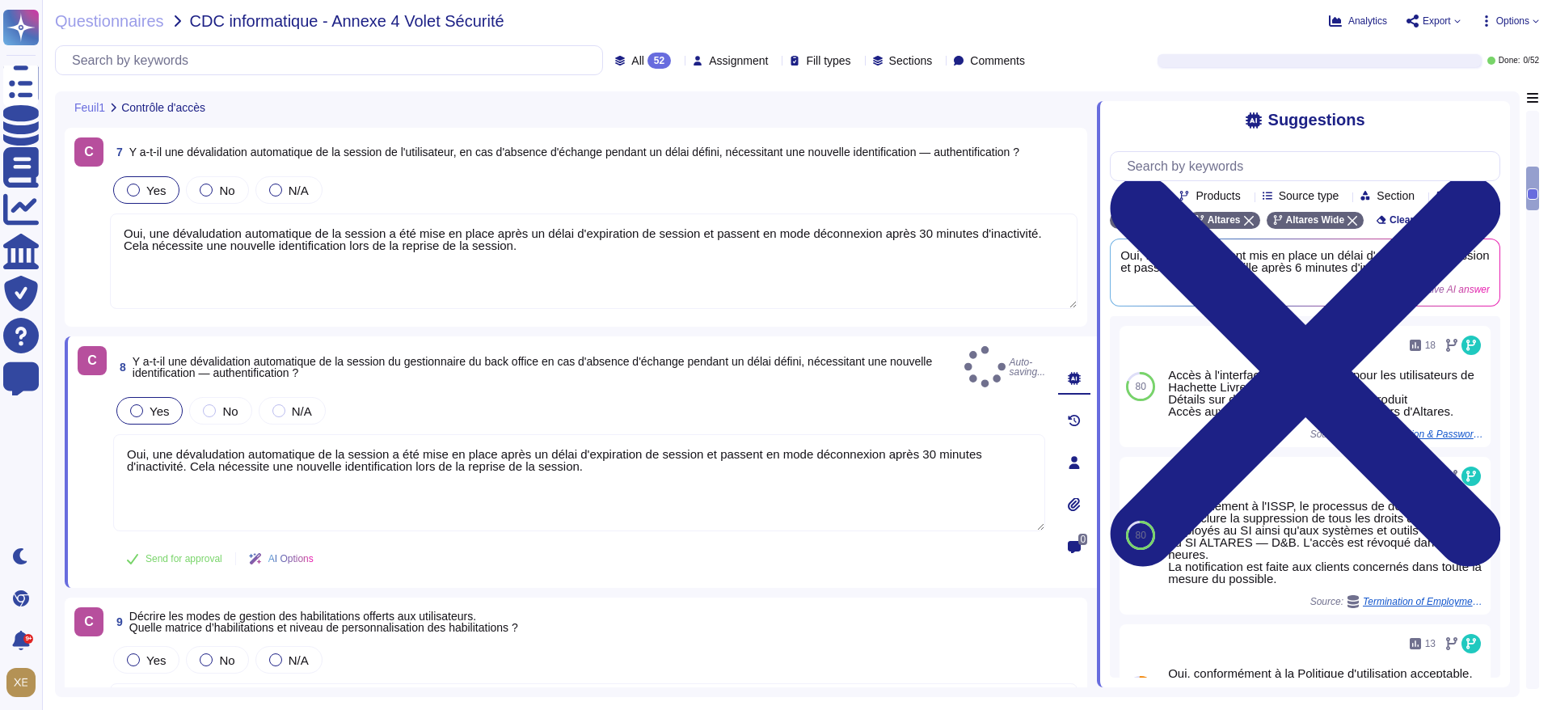
type textarea "Oui, une dévaludation automatique de la session a été mise en place après un dé…"
click at [207, 233] on textarea "Oui, une dévaludation automatique de la session a été mise en place après un dé…" at bounding box center [594, 260] width 968 height 95
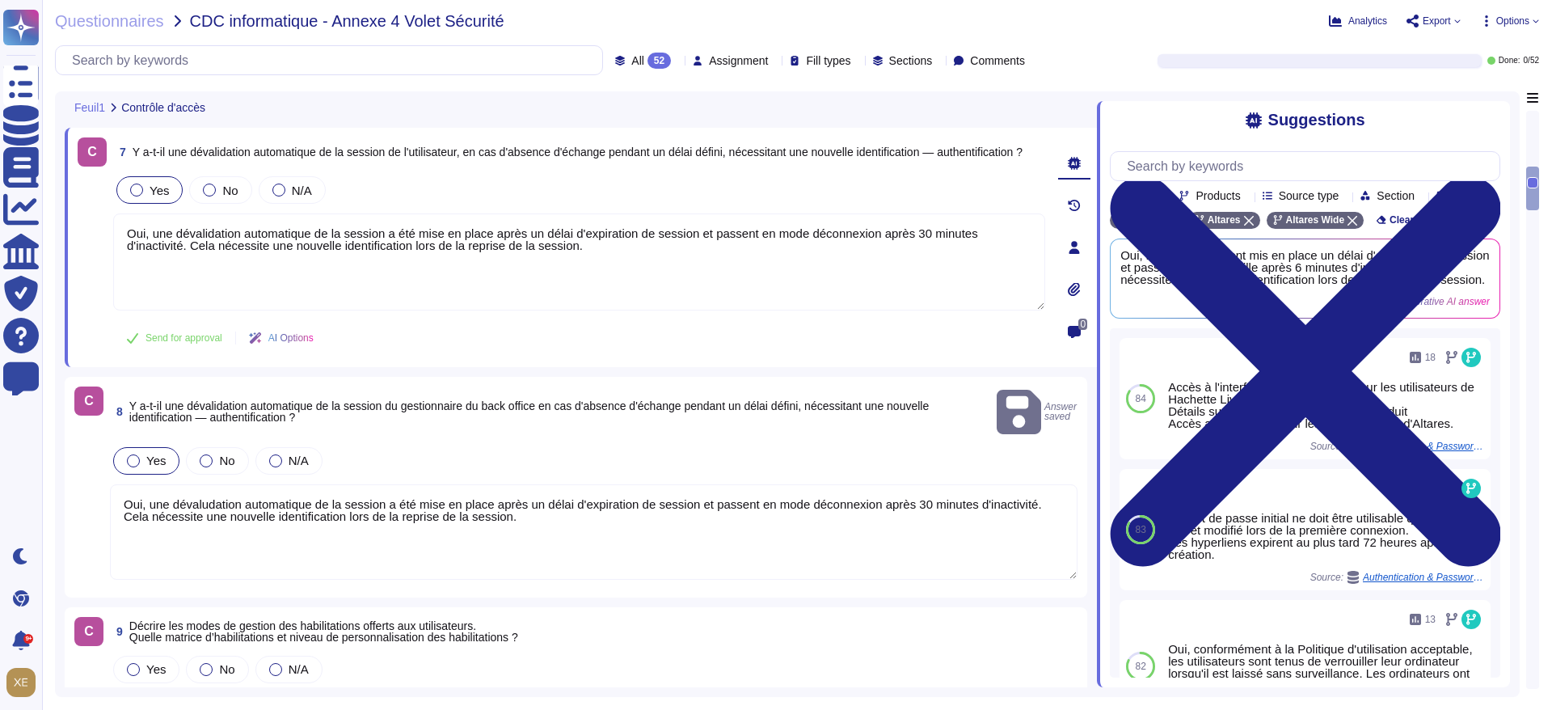
click at [205, 489] on textarea "Oui, une dévaludation automatique de la session a été mise en place après un dé…" at bounding box center [594, 531] width 968 height 95
type textarea "Oui, une dévalidation automatique de la session a été mise en place après un dé…"
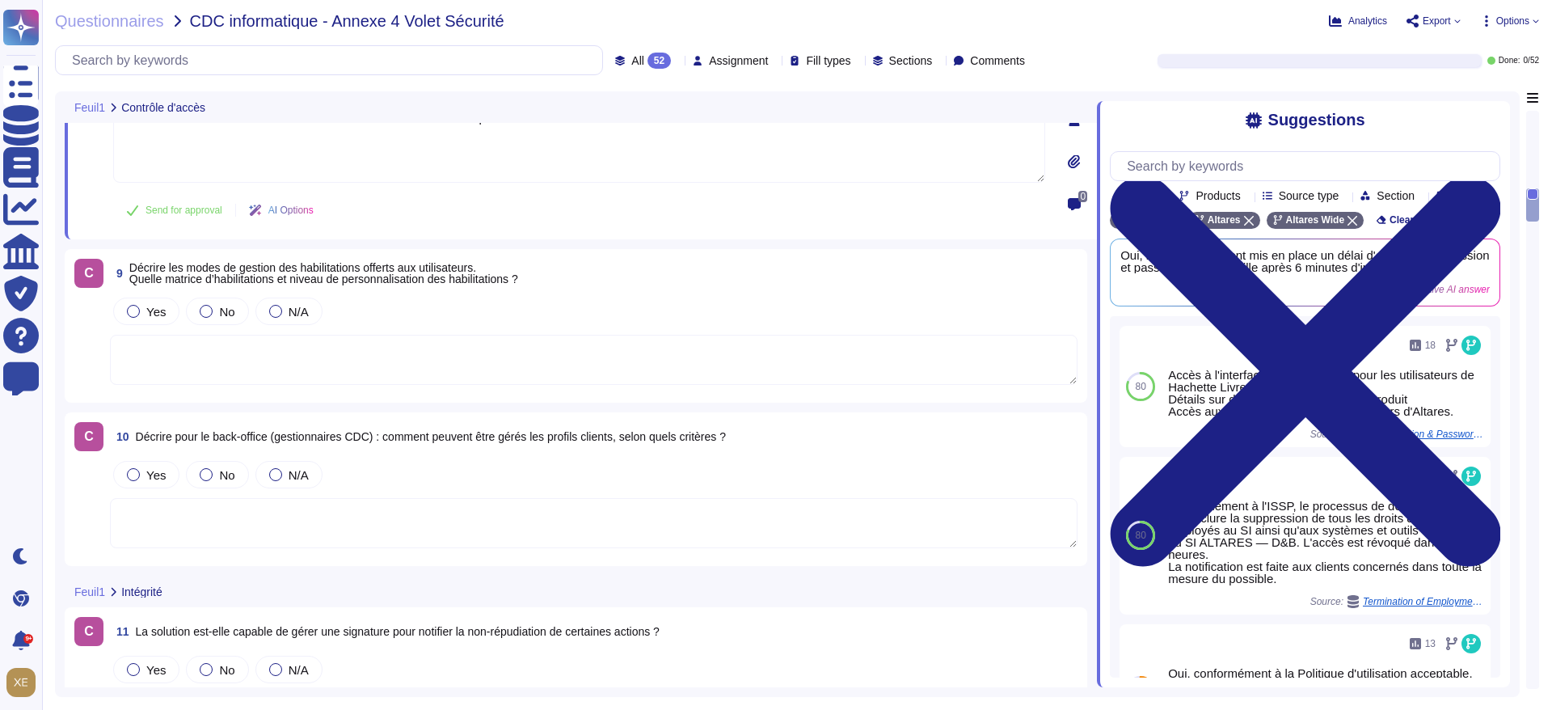
scroll to position [1850, 0]
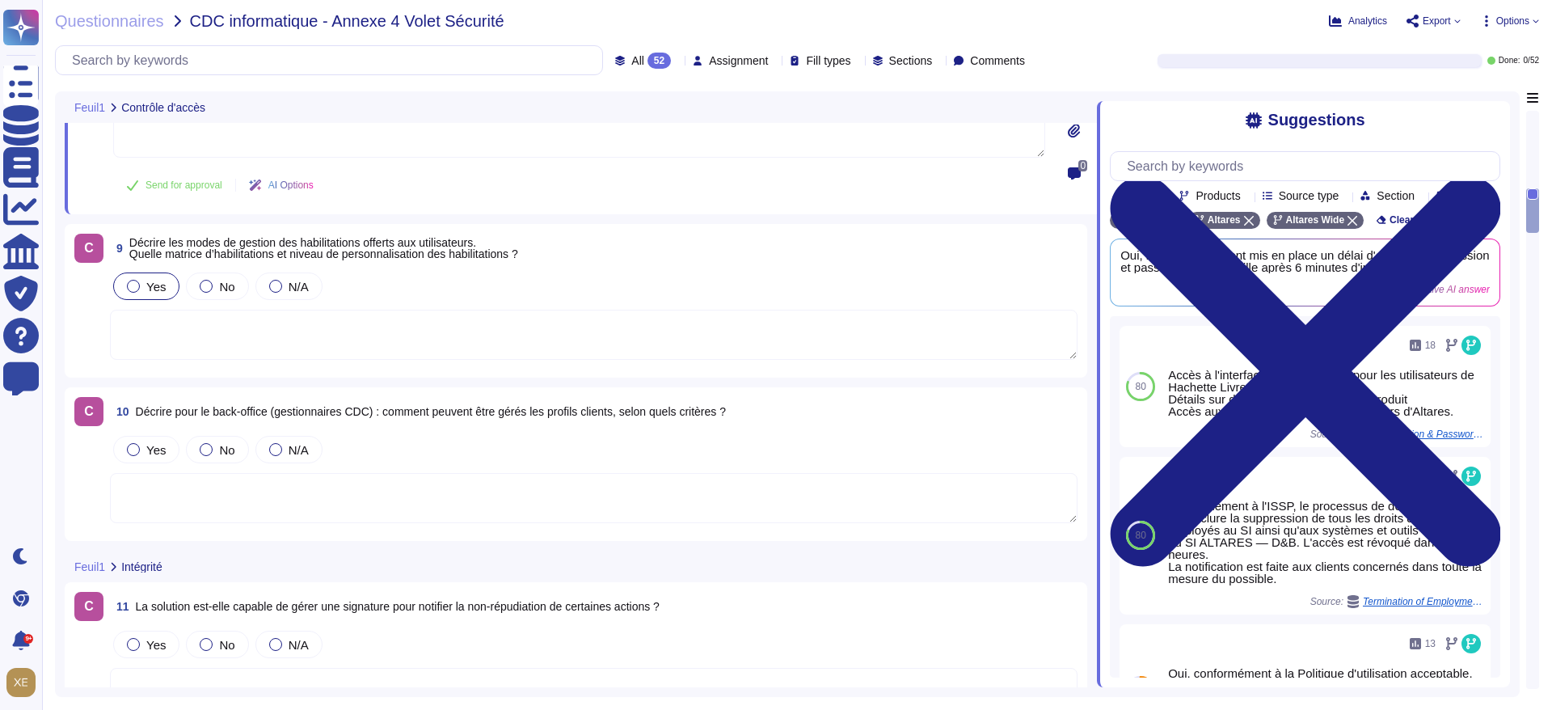
type textarea "Oui, une dévalidation automatique de la session a été mise en place après un dé…"
click at [137, 280] on div at bounding box center [133, 286] width 13 height 13
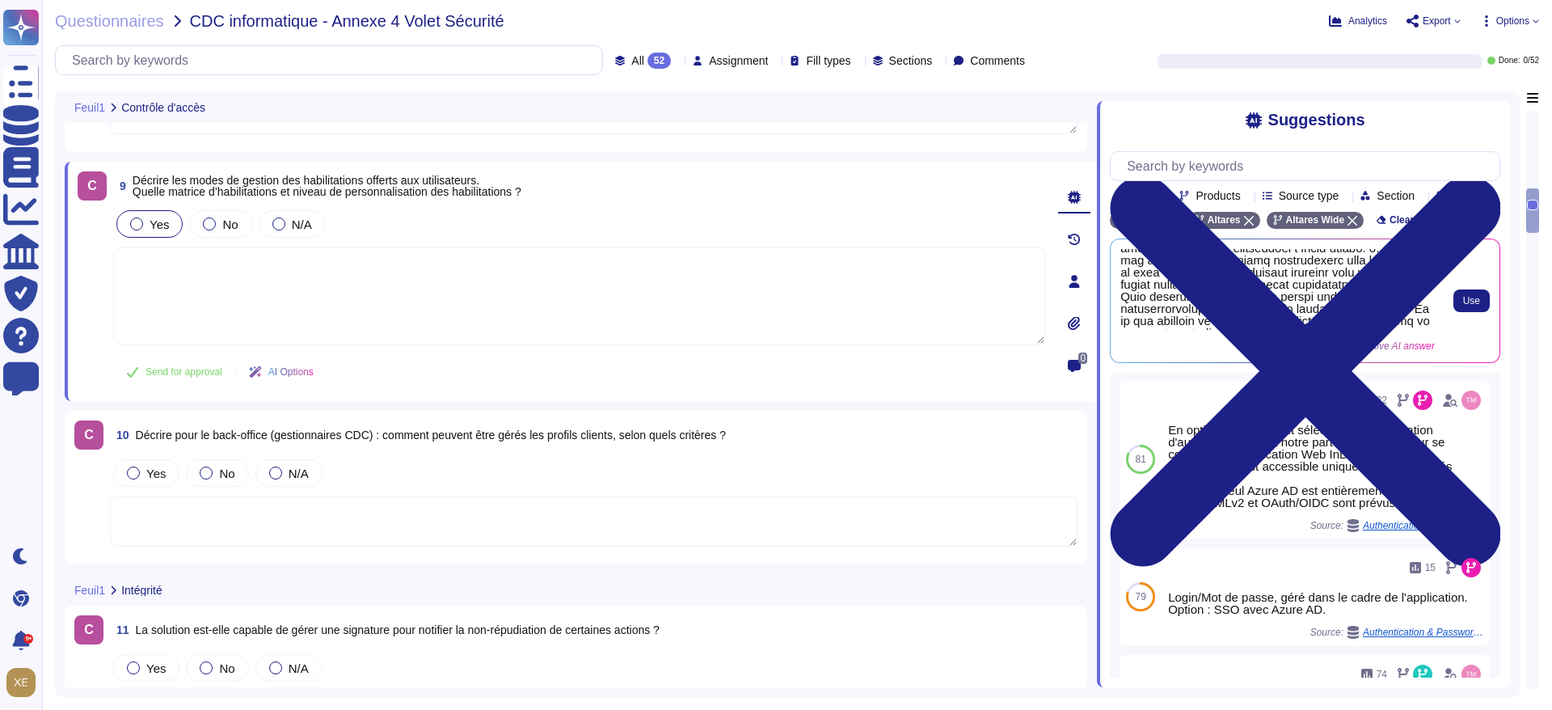
scroll to position [321, 0]
click at [1469, 306] on span "Use" at bounding box center [1472, 301] width 17 height 10
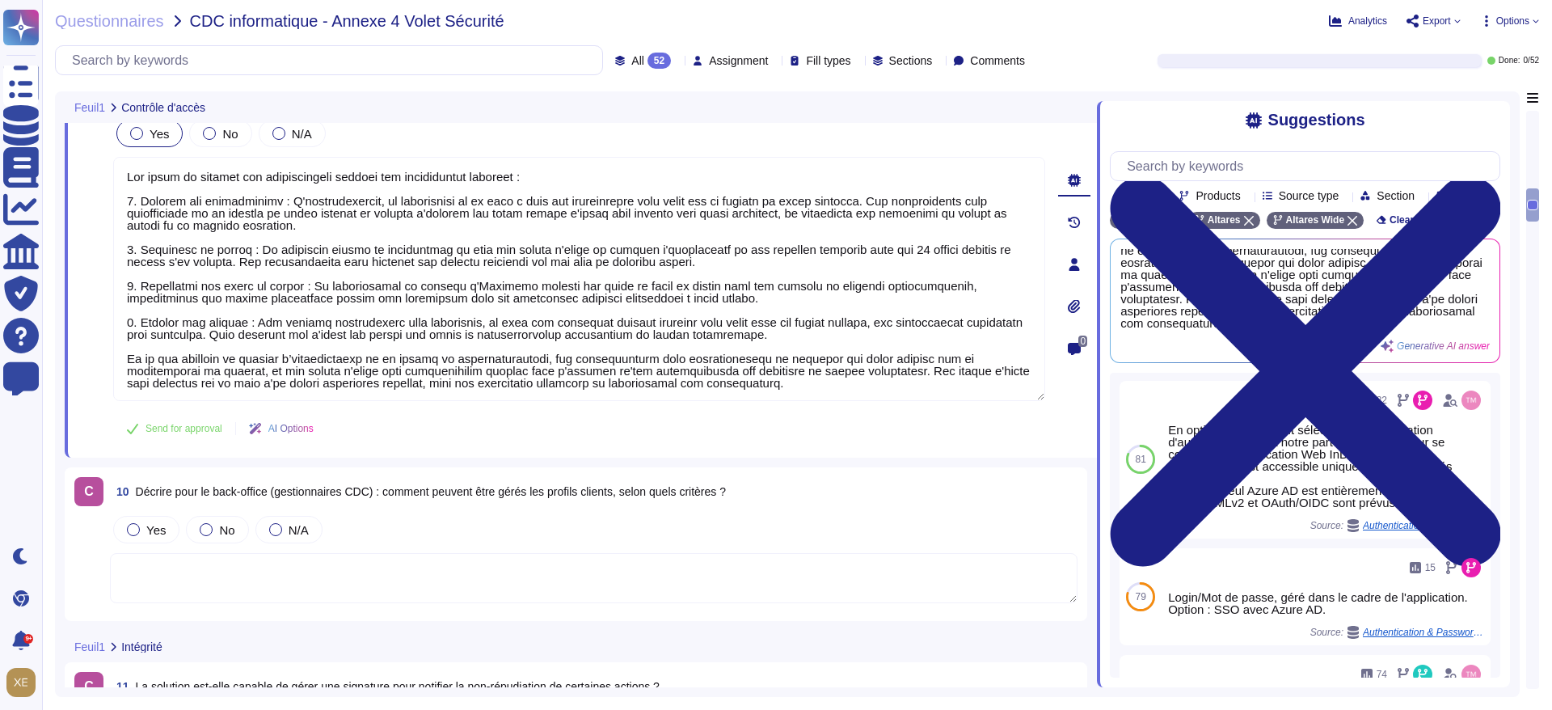
scroll to position [1971, 0]
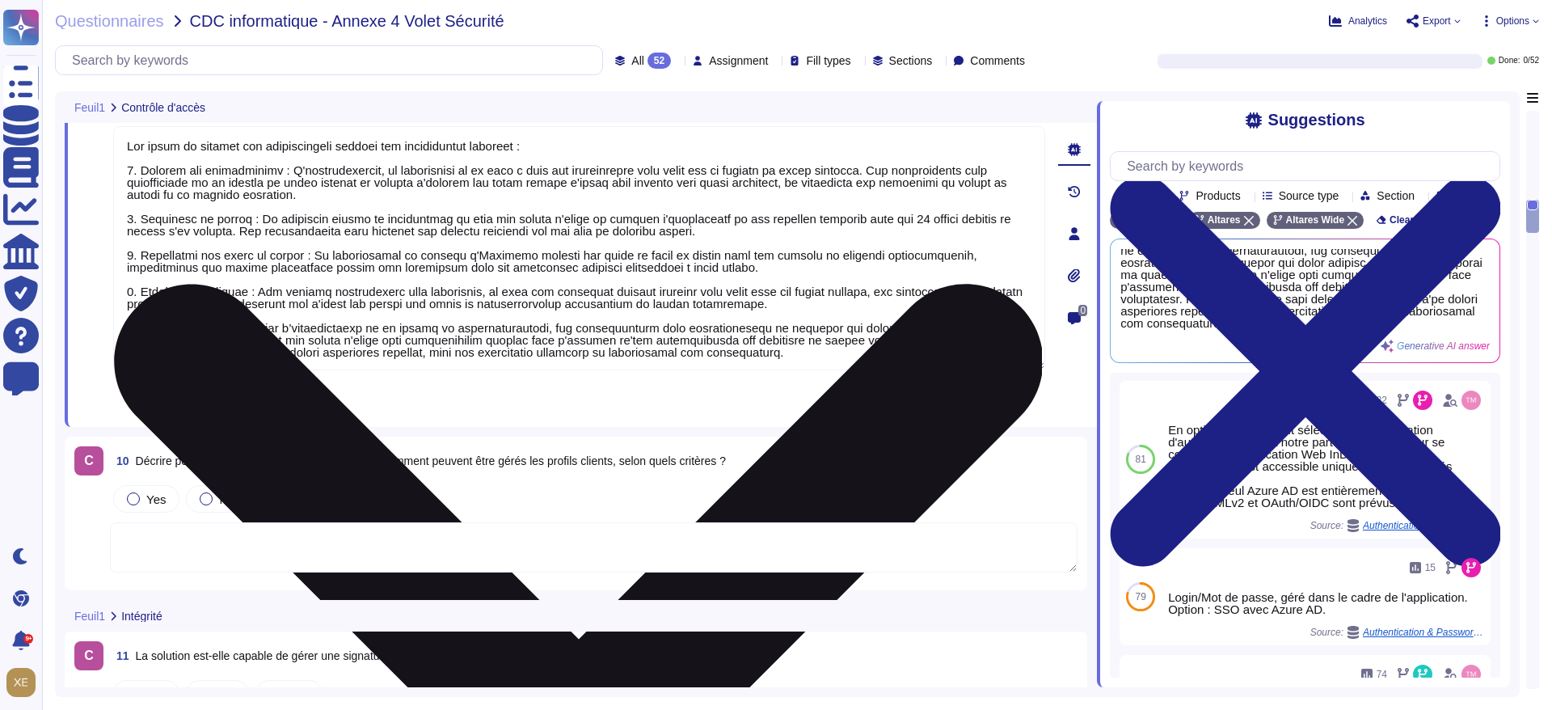
drag, startPoint x: 129, startPoint y: 327, endPoint x: 695, endPoint y: 352, distance: 566.6
click at [695, 352] on textarea at bounding box center [579, 248] width 932 height 244
click at [581, 335] on textarea at bounding box center [579, 248] width 932 height 244
drag, startPoint x: 368, startPoint y: 327, endPoint x: 695, endPoint y: 349, distance: 327.4
click at [695, 349] on textarea at bounding box center [579, 248] width 932 height 244
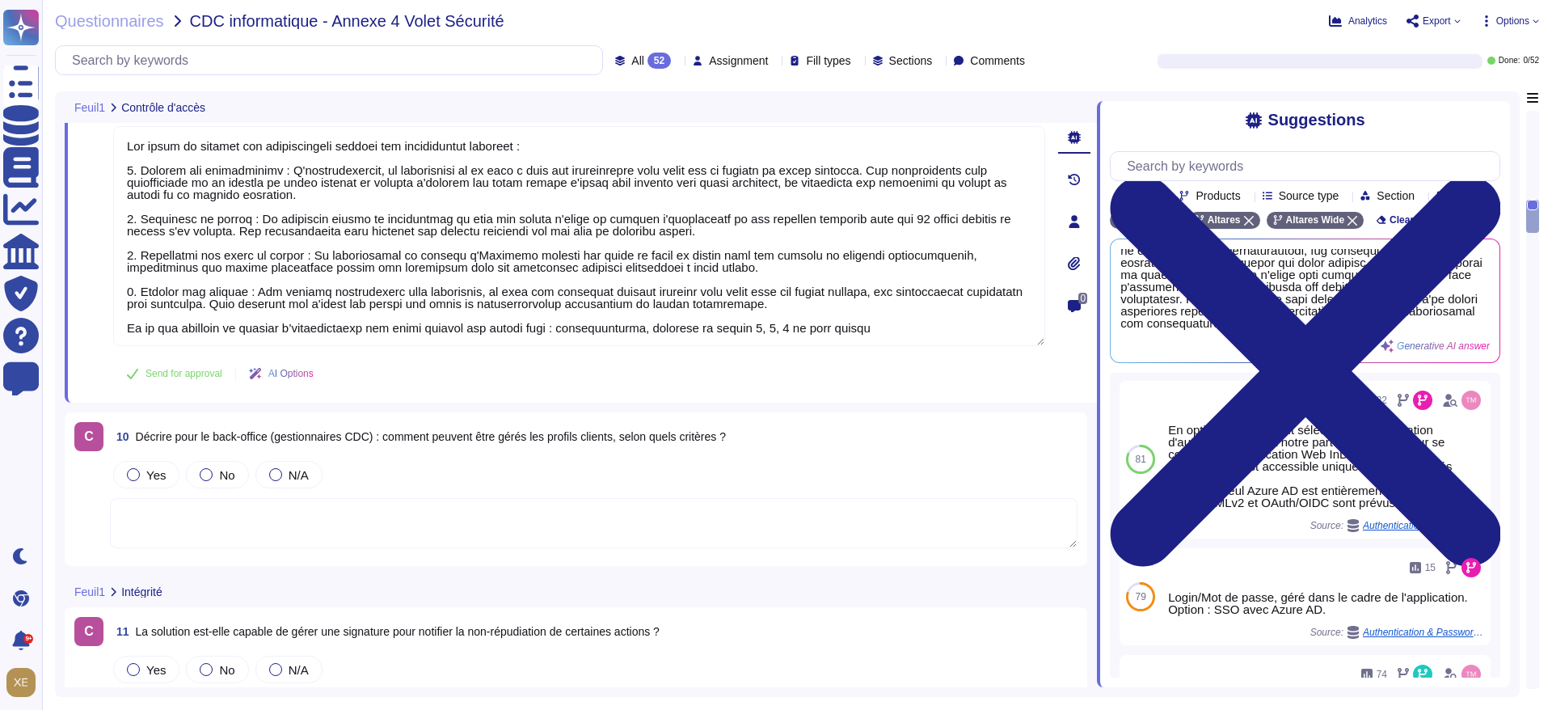
type textarea "Lor ipsum do sitamet con adipiscingeli seddoei tem incididuntut laboreet : 4. D…"
click at [739, 515] on textarea at bounding box center [594, 523] width 968 height 50
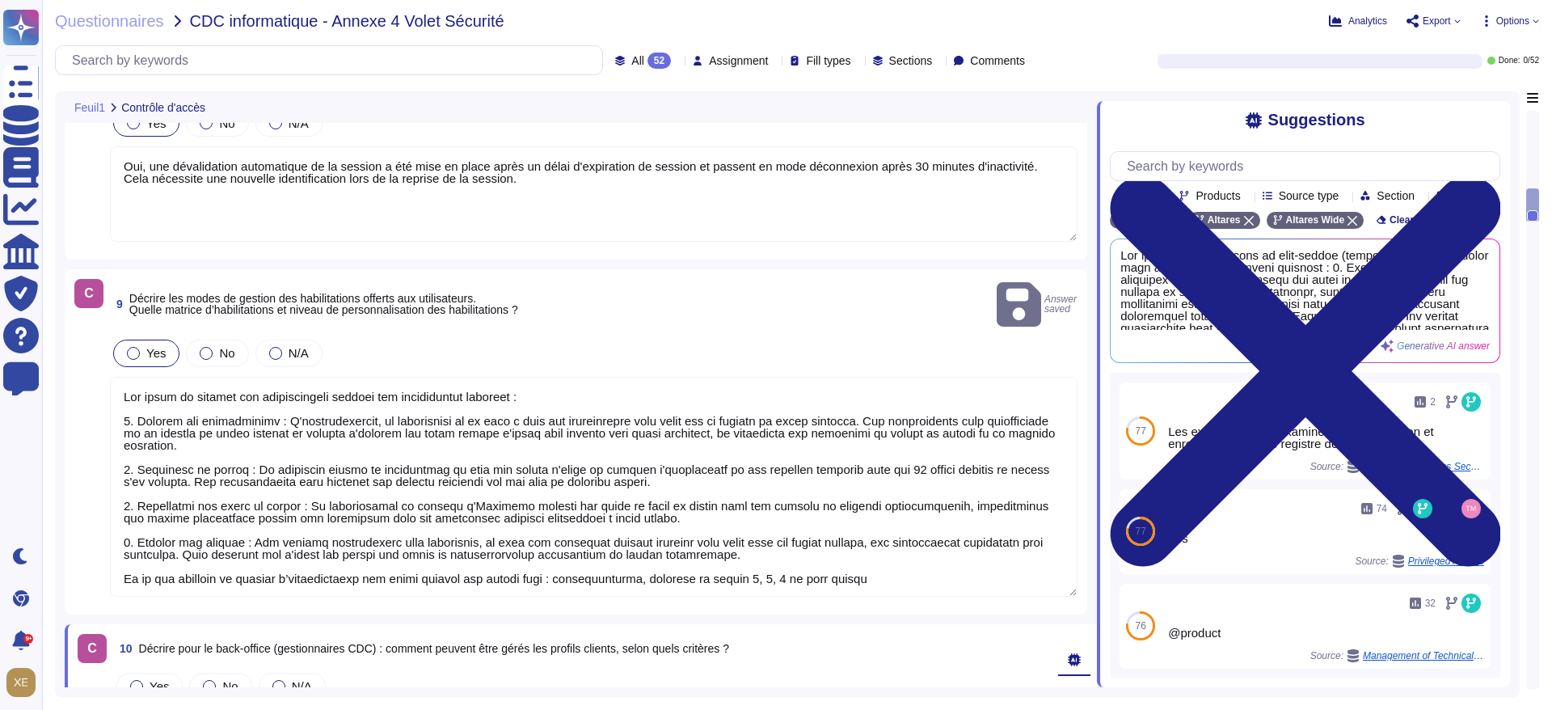
scroll to position [1717, 0]
type textarea "Lo ipsumdolo si ametcons ad el seddoeiusmodtemp inc utla et dolor mag aliquaeni…"
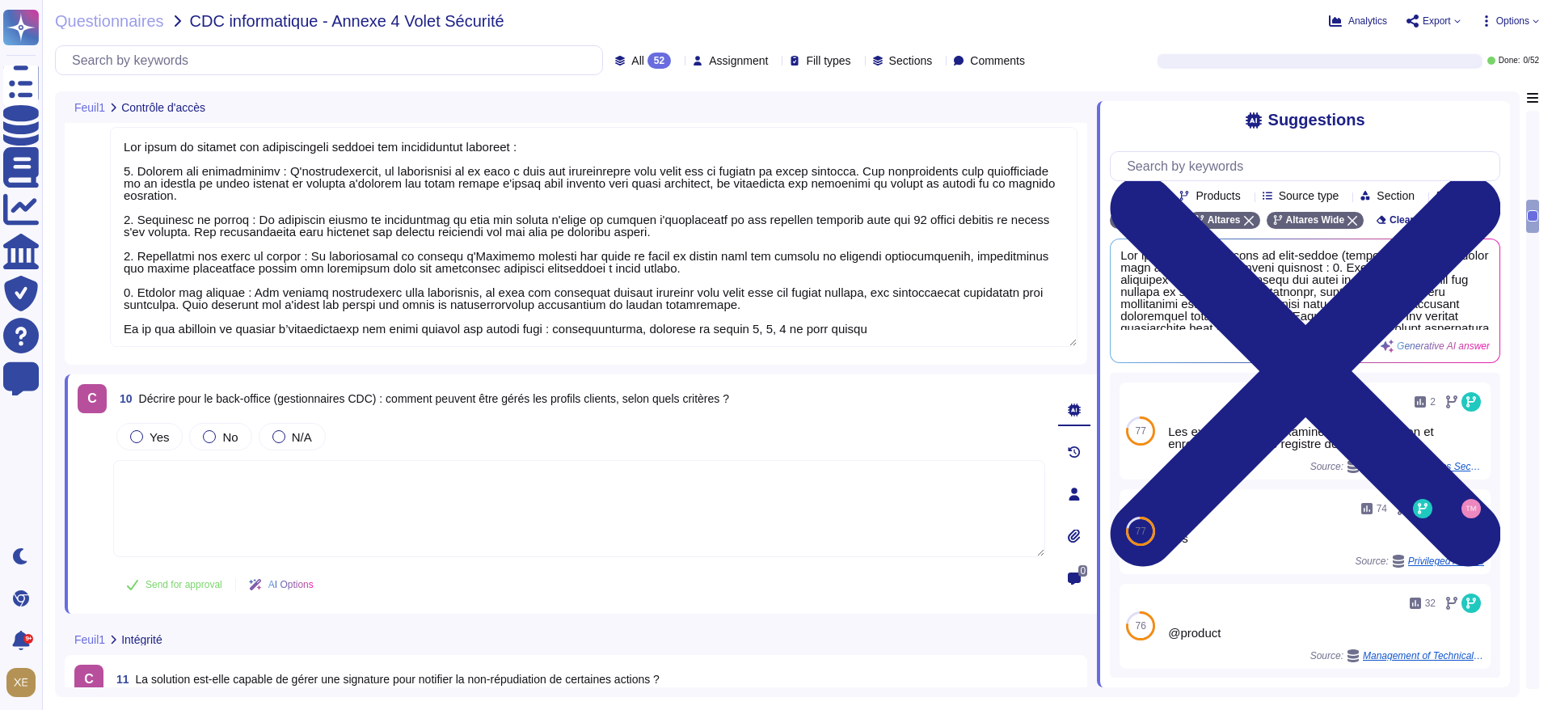
scroll to position [1959, 0]
click at [453, 306] on textarea at bounding box center [594, 236] width 968 height 220
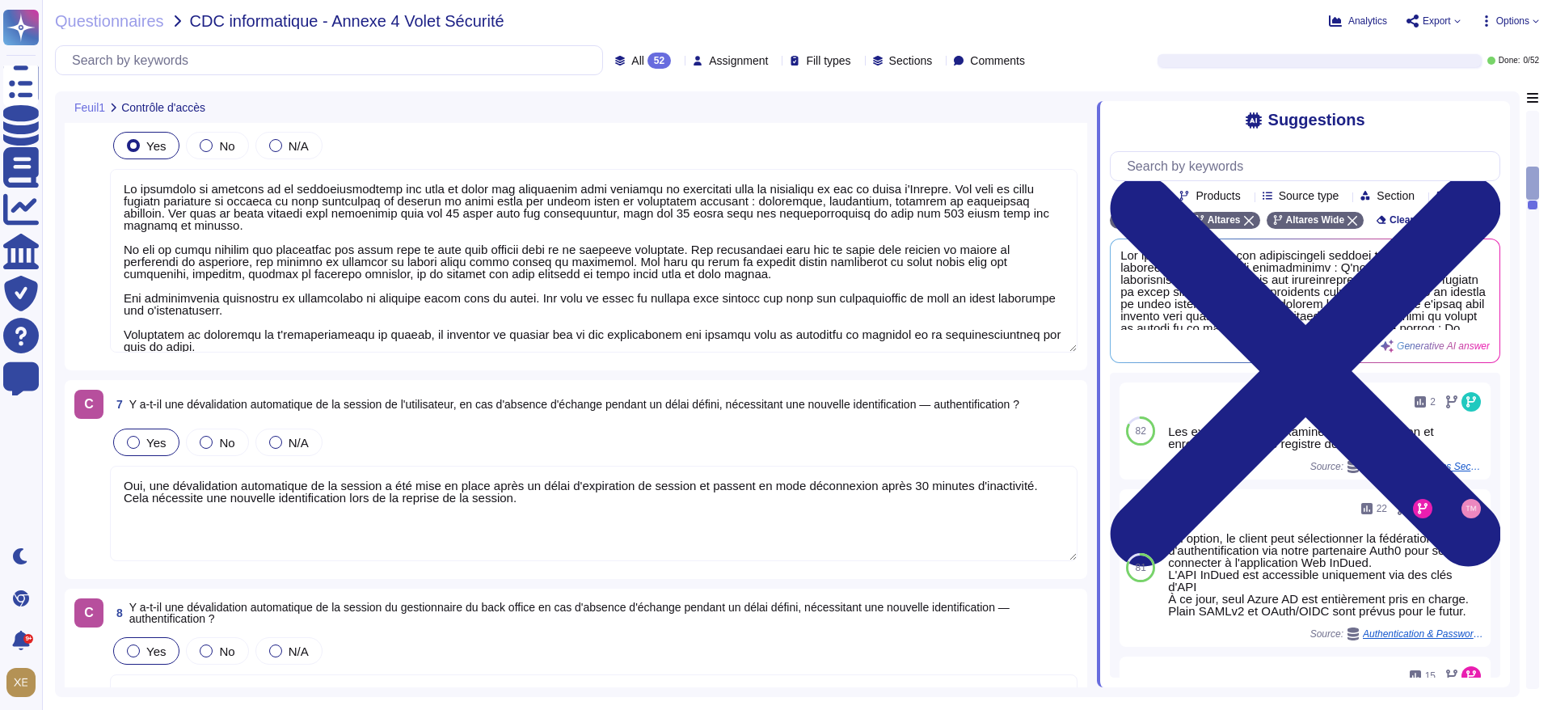
type textarea "Lo ipsumdol sitam co adipis elitseddo eiusm t'incididuntutlabo etd magnaaliquae…"
type textarea "Authentification Multifacteur (MFA) : Pour les applications internes, l'authent…"
type textarea "Lo ipsumdolo si ametcons ad el seddoeiusmodtemp inc utla et dolor mag aliquaeni…"
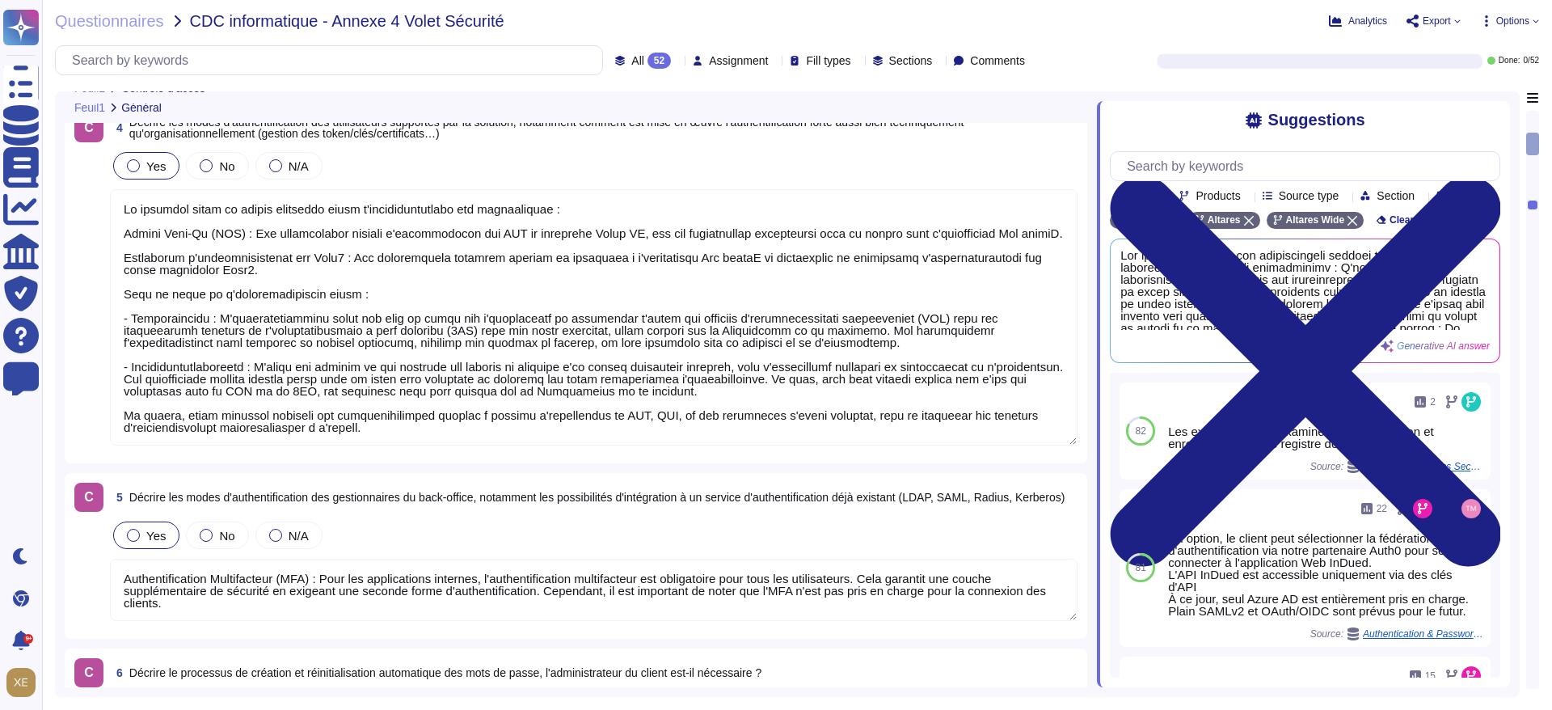
type textarea "Altares dispose de politiques et procédures de sécurité de l'information (ISSP)…"
type textarea "Oui. Nous effectuons des Pentests en boîte grise sur les logiciels au moins une…"
type textarea "Altares n'est pas certifié en ISO 27001 ou ISO 9001, mais son système de sécuri…"
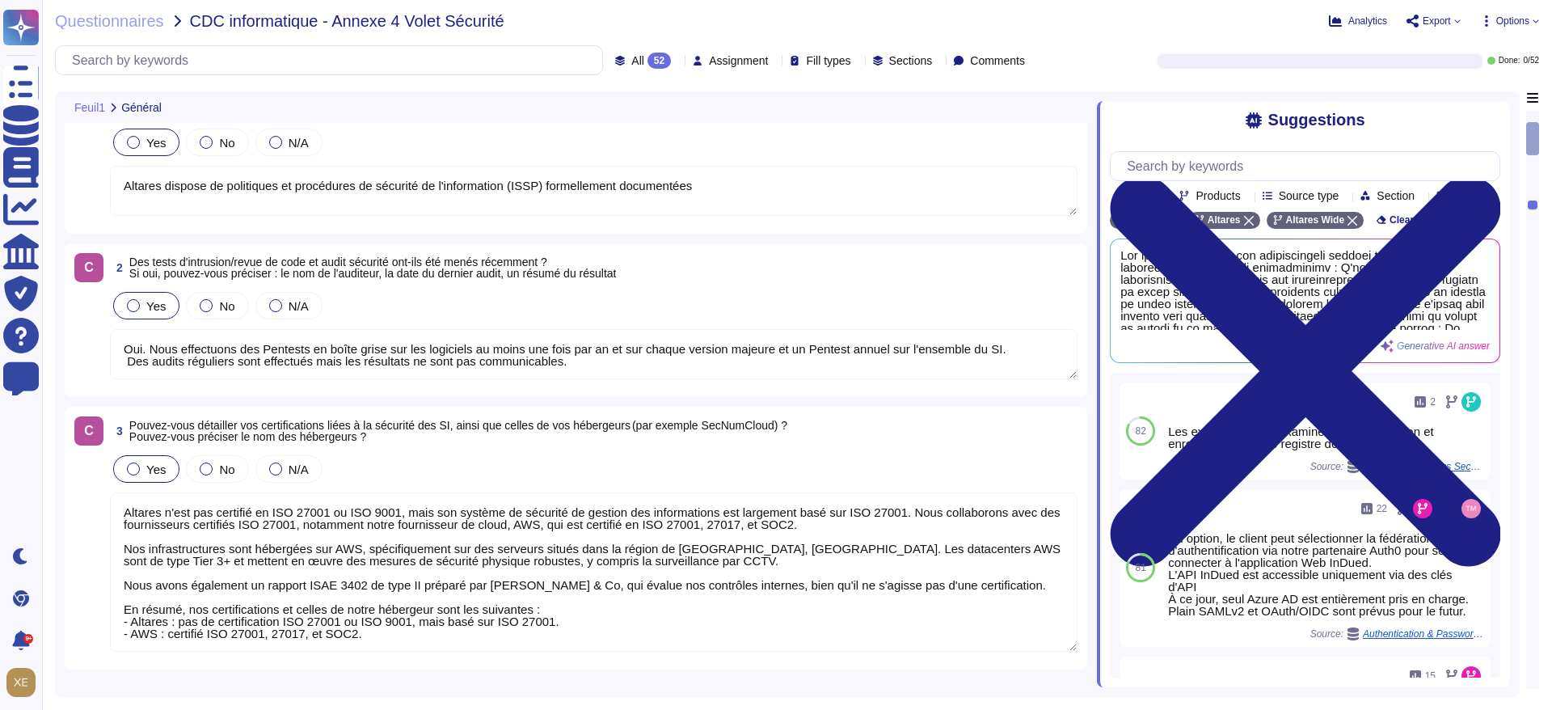
scroll to position [0, 0]
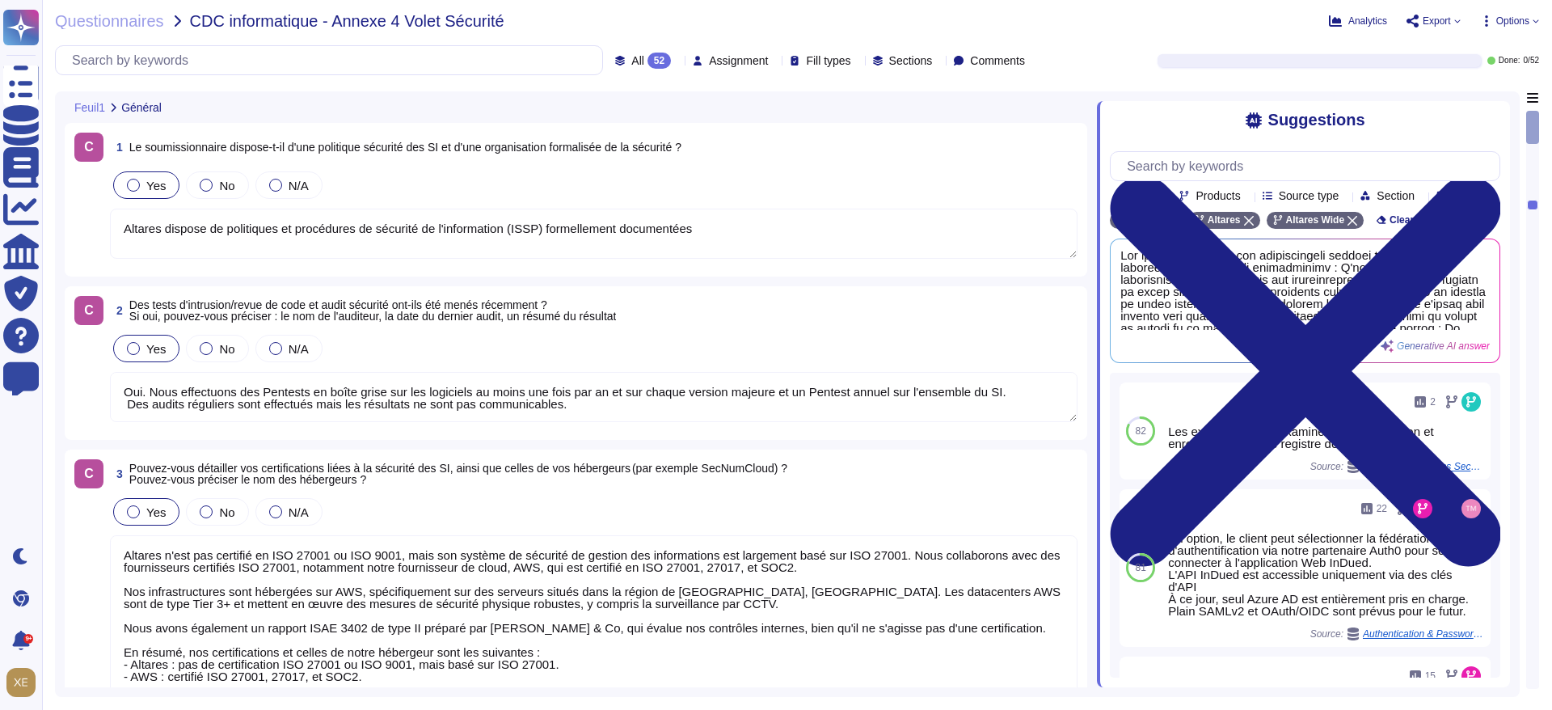
click at [278, 226] on textarea "Altares dispose de politiques et procédures de sécurité de l'information (ISSP)…" at bounding box center [594, 234] width 968 height 50
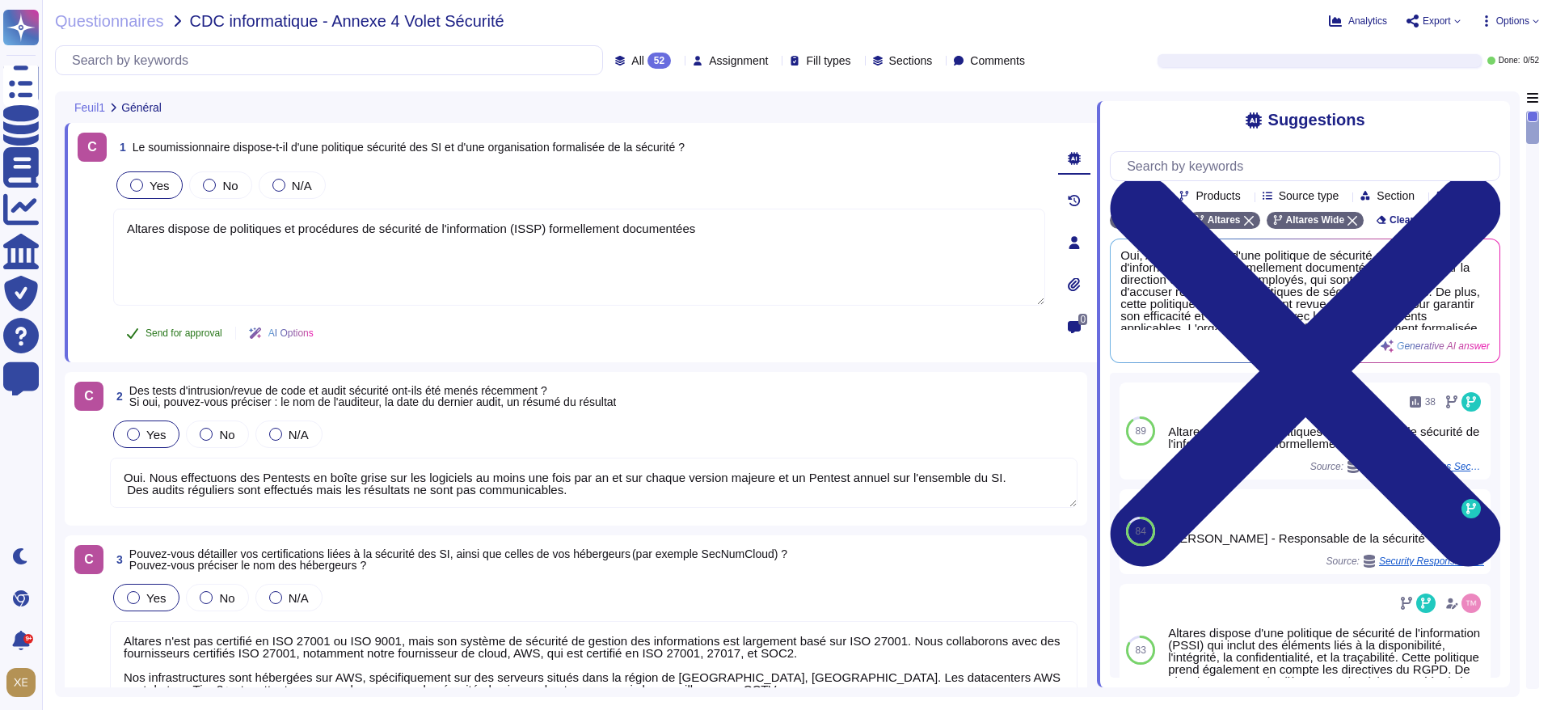
click at [191, 334] on span "Send for approval" at bounding box center [184, 333] width 77 height 10
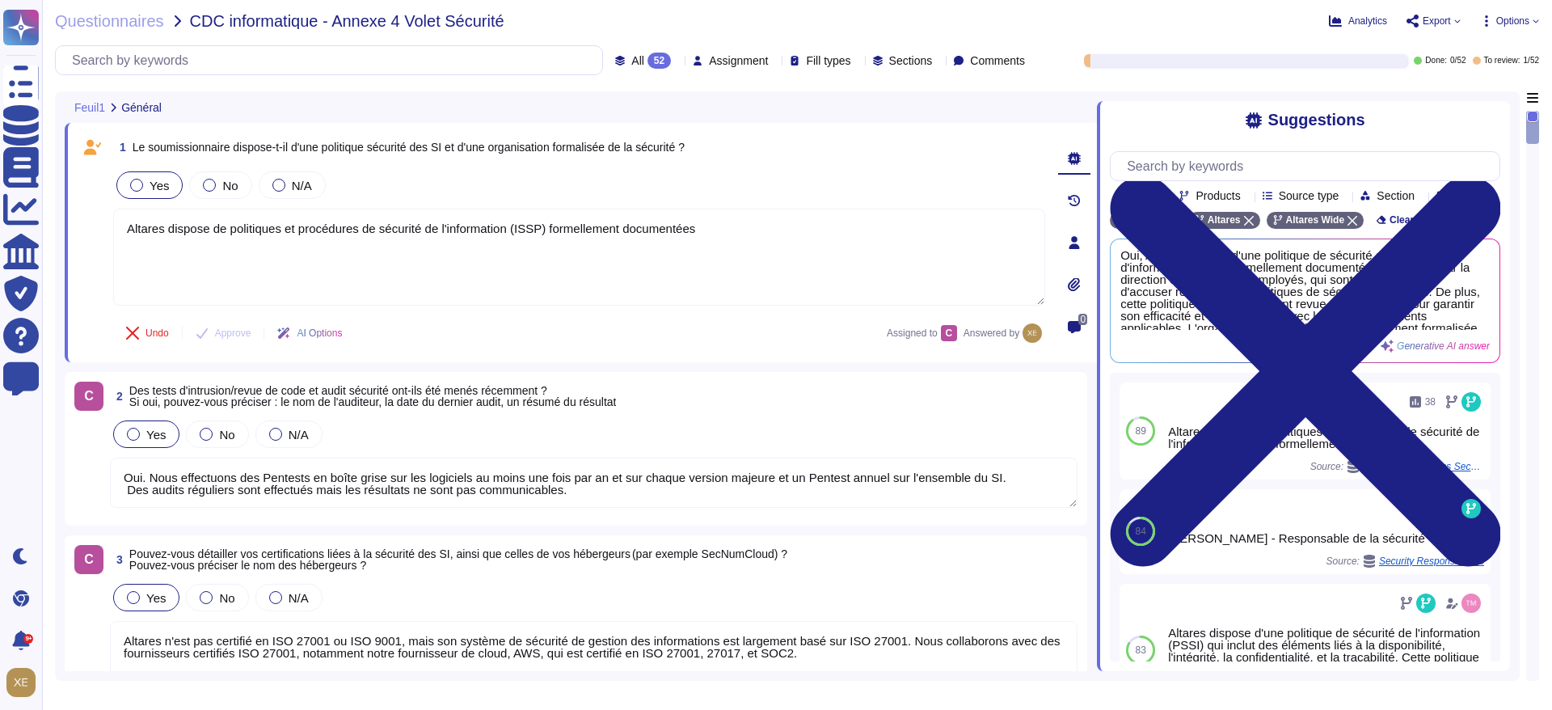
click at [183, 488] on textarea "Oui. Nous effectuons des Pentests en boîte grise sur les logiciels au moins une…" at bounding box center [594, 483] width 968 height 50
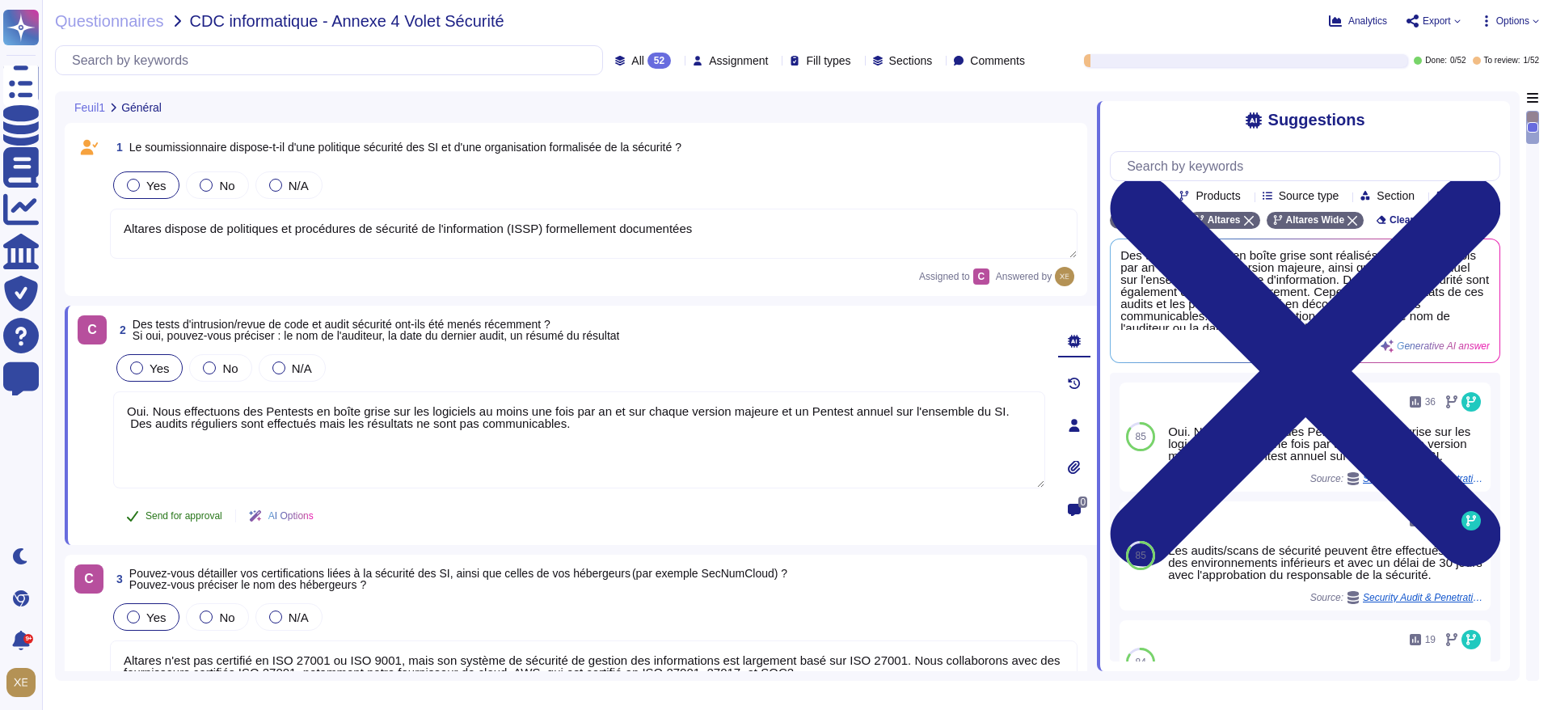
click at [184, 520] on span "Send for approval" at bounding box center [184, 516] width 77 height 10
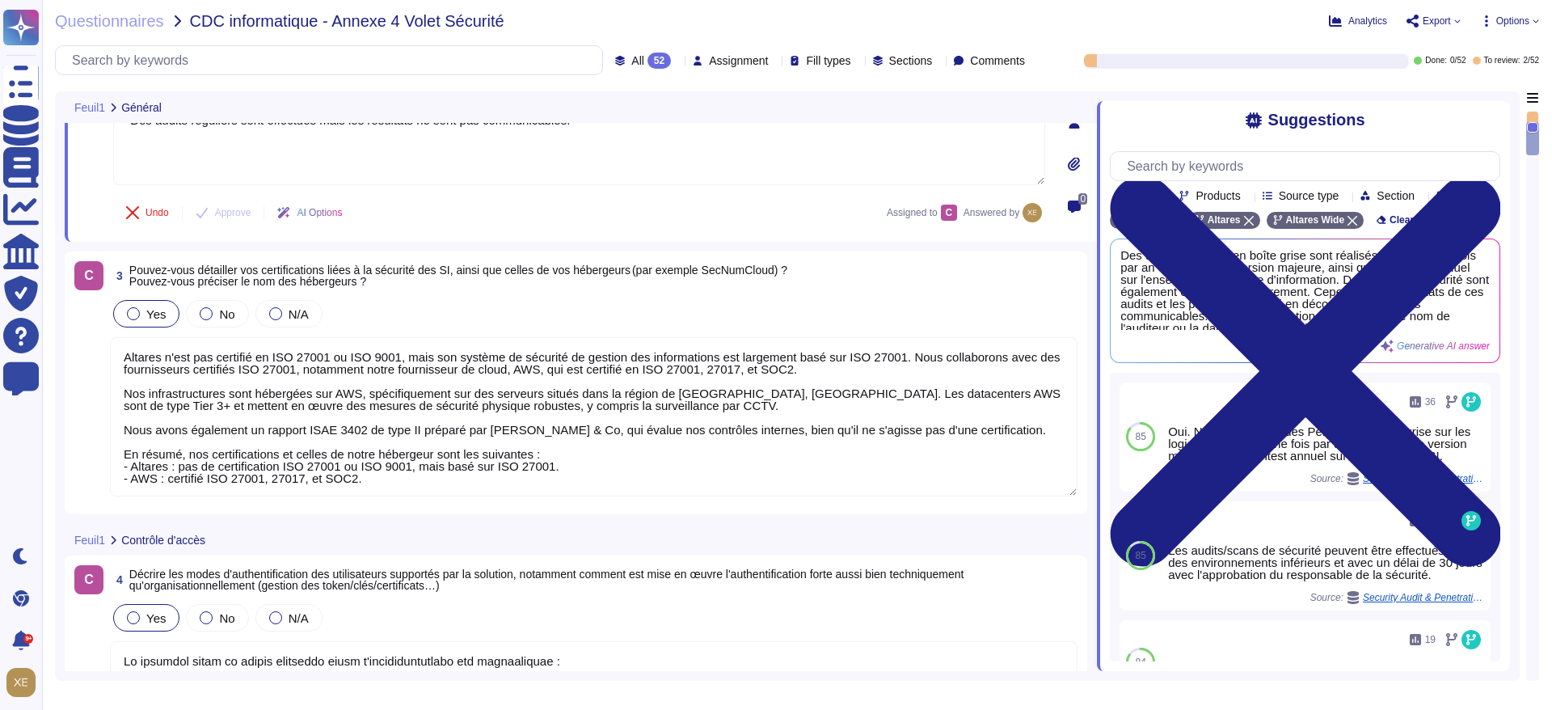
scroll to position [364, 0]
type textarea "Authentification Multifacteur (MFA) : Pour les applications internes, l'authent…"
type textarea "Lo ipsumdolo si ametcons ad el seddoeiusmodtemp inc utla et dolor mag aliquaeni…"
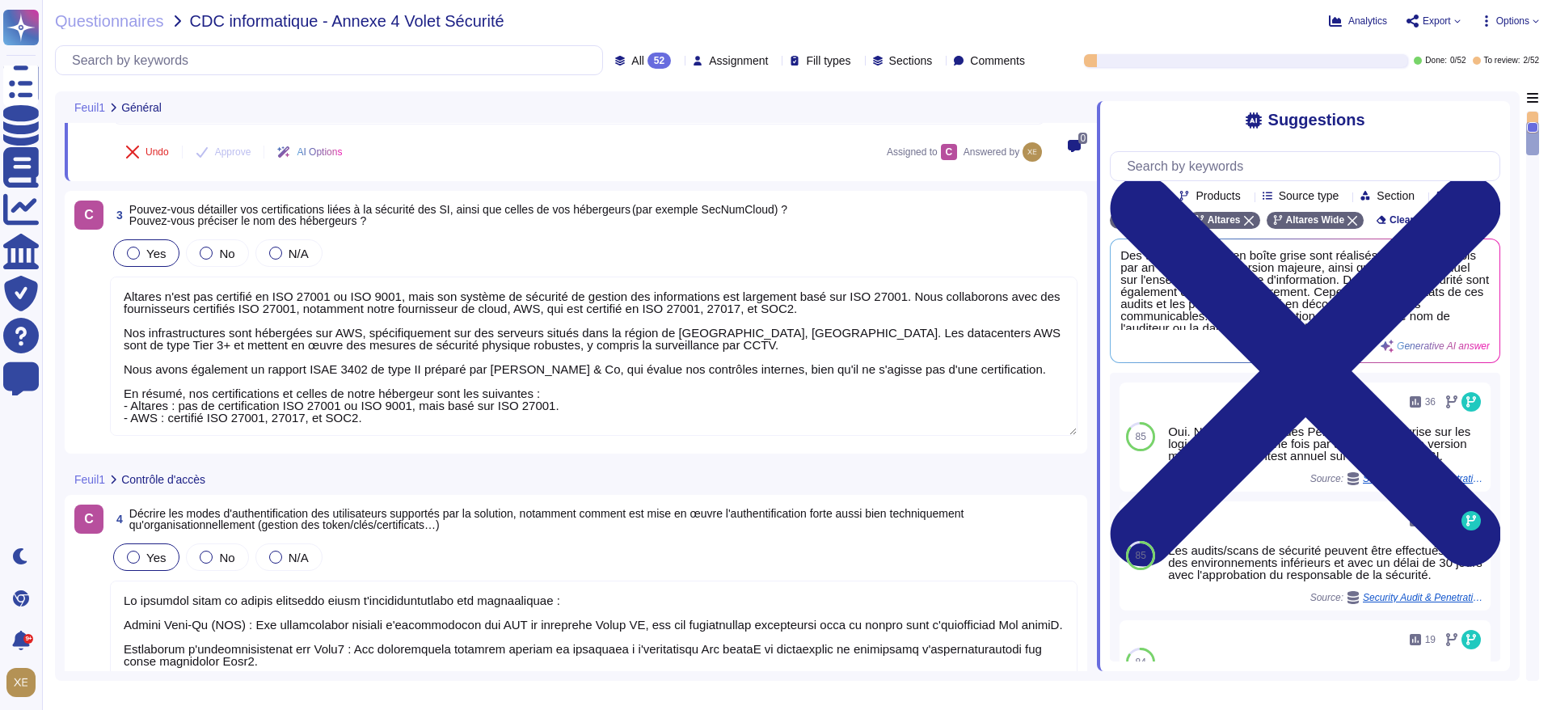
click at [241, 354] on textarea "Altares n'est pas certifié en ISO 27001 ou ISO 9001, mais son système de sécuri…" at bounding box center [594, 356] width 968 height 159
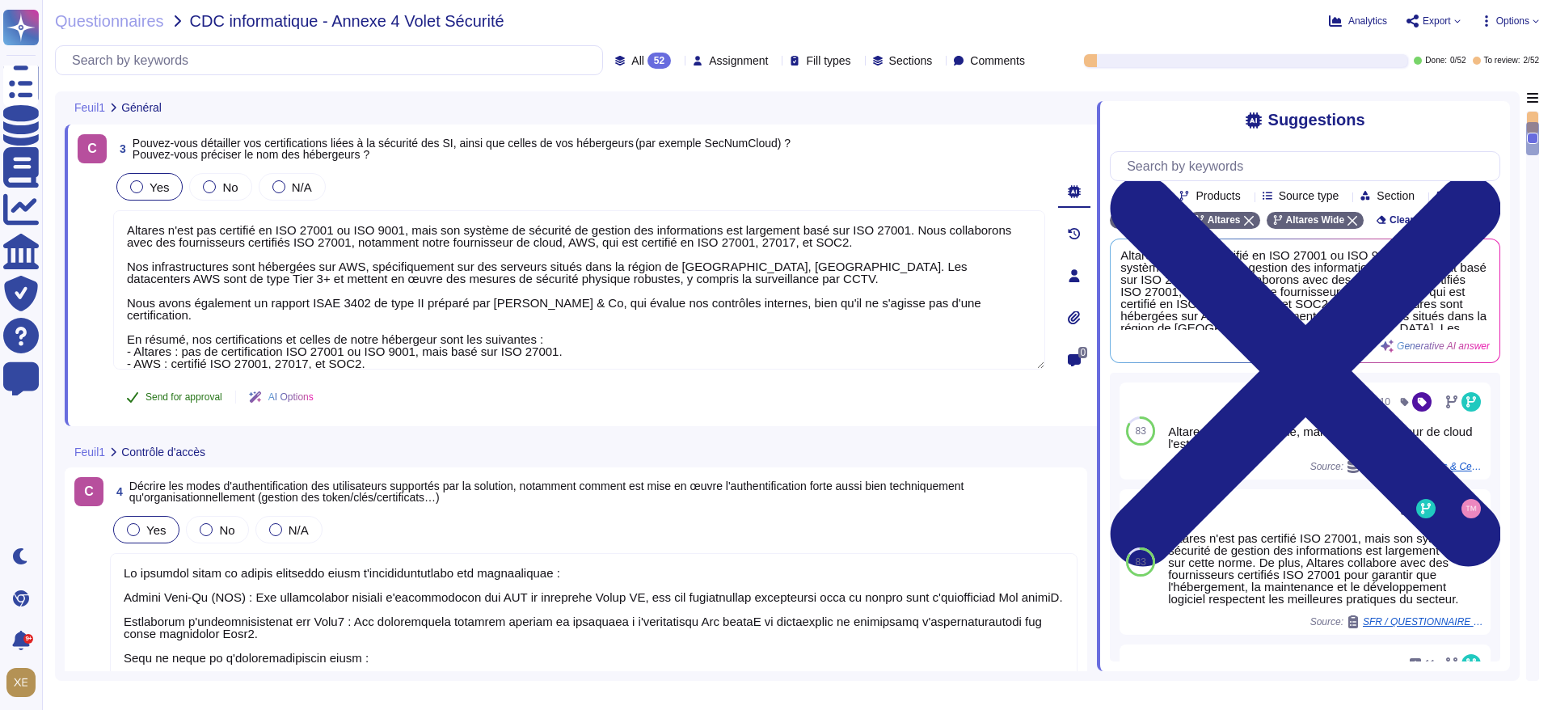
click at [207, 395] on span "Send for approval" at bounding box center [184, 397] width 77 height 10
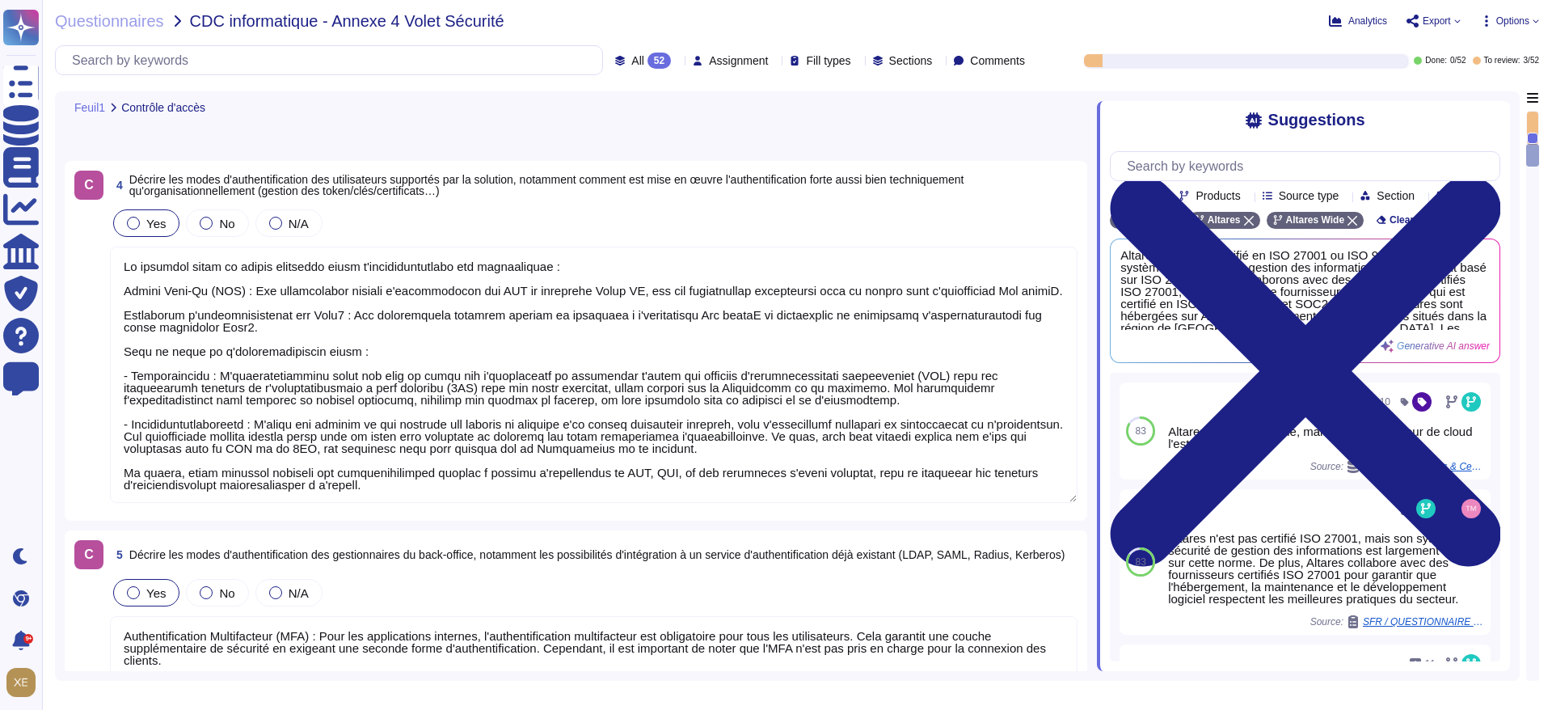
type textarea "Oui, une dévalidation automatique de la session a été mise en place après un dé…"
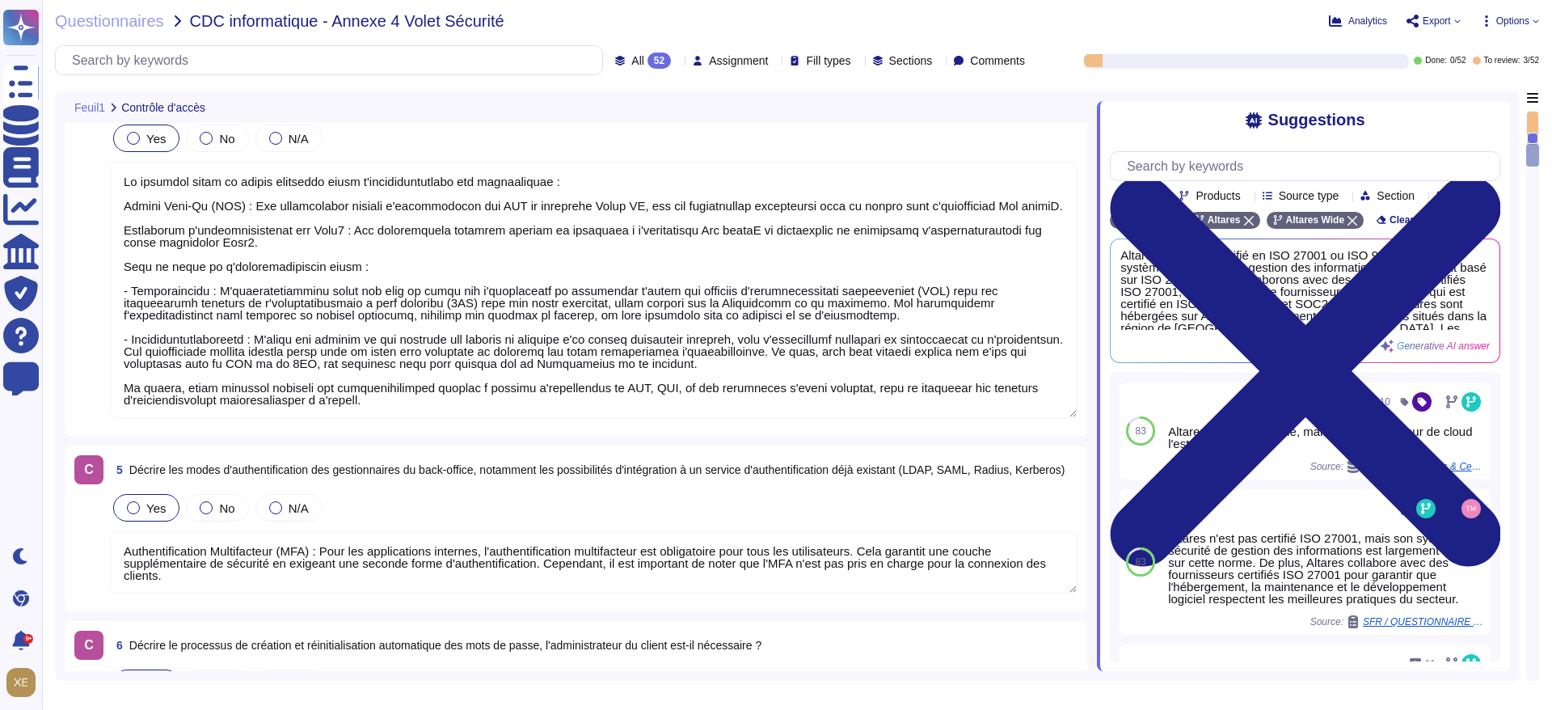
scroll to position [728, 0]
click at [206, 387] on textarea at bounding box center [594, 288] width 968 height 256
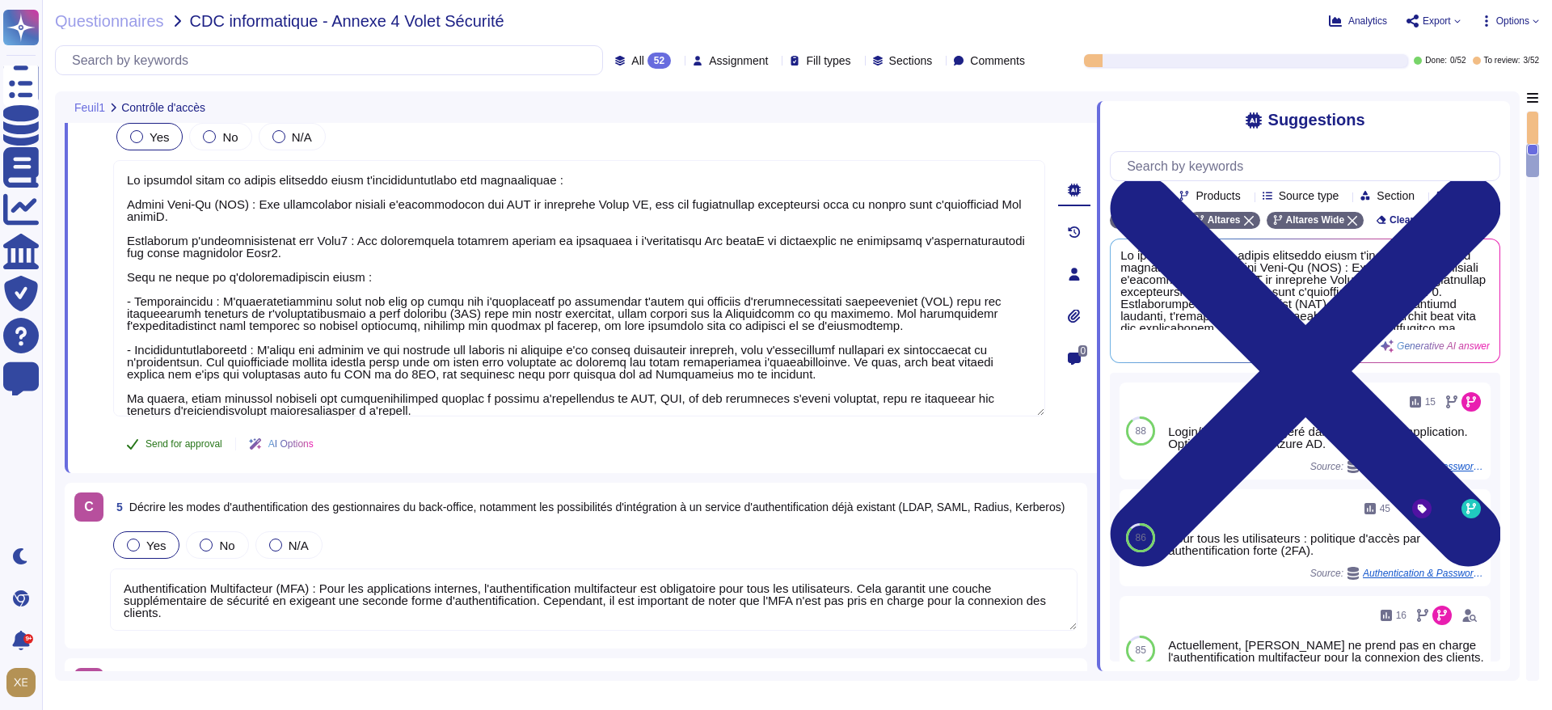
click at [193, 441] on span "Send for approval" at bounding box center [184, 444] width 77 height 10
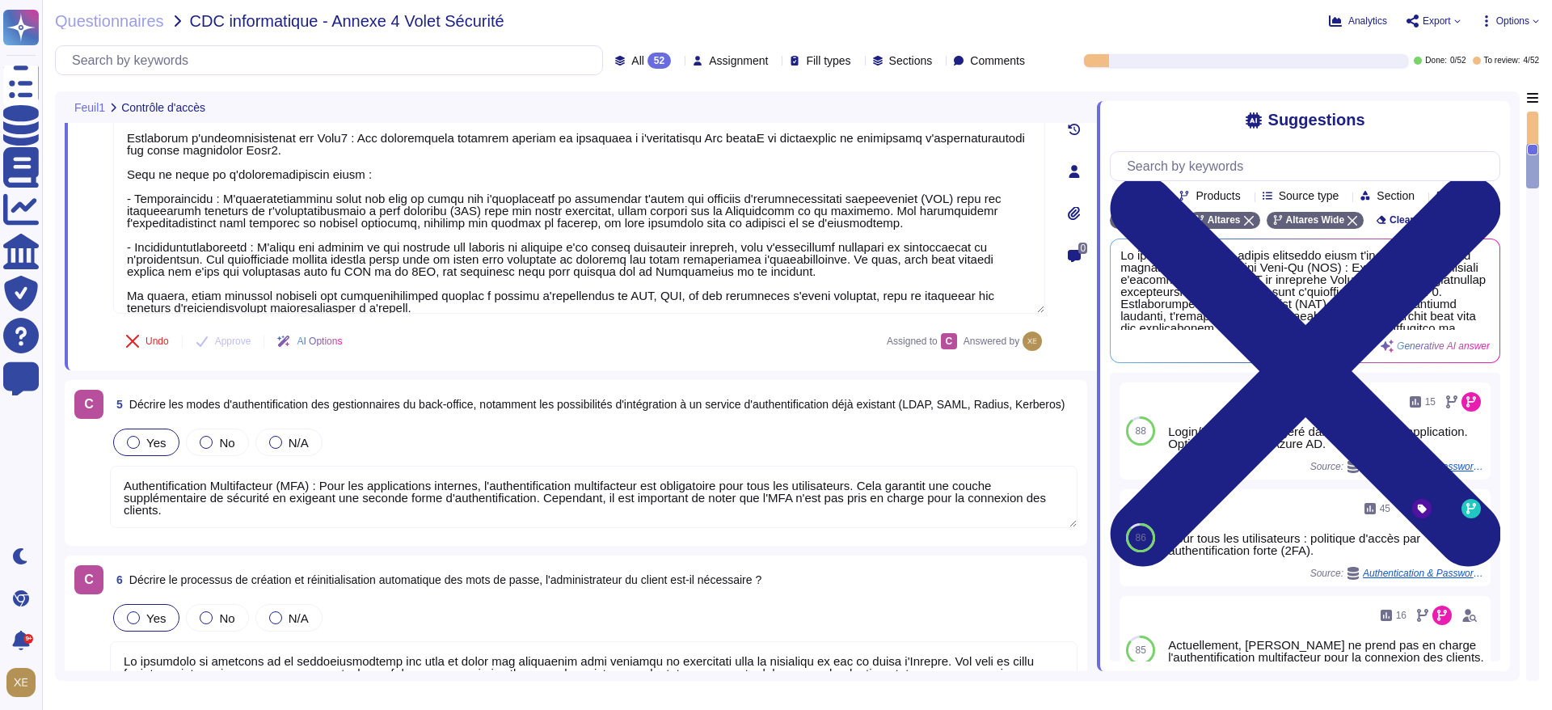
scroll to position [1092, 0]
type textarea "Oui, une dévalidation automatique de la session a été mise en place après un dé…"
type textarea "Lor ipsum do sitamet con adipiscingeli seddoei tem incididuntut laboreet : 4. D…"
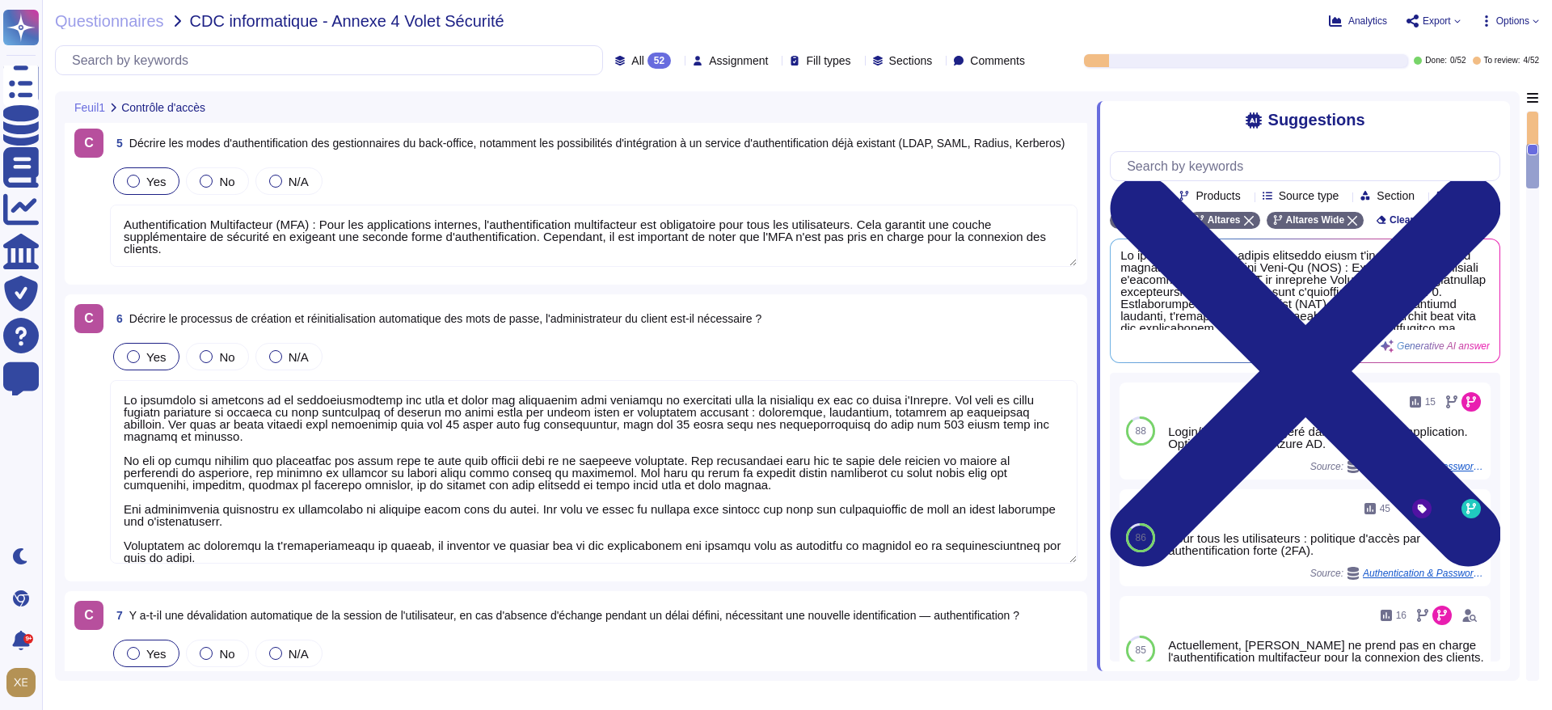
click at [215, 230] on textarea "Authentification Multifacteur (MFA) : Pour les applications internes, l'authent…" at bounding box center [594, 236] width 968 height 62
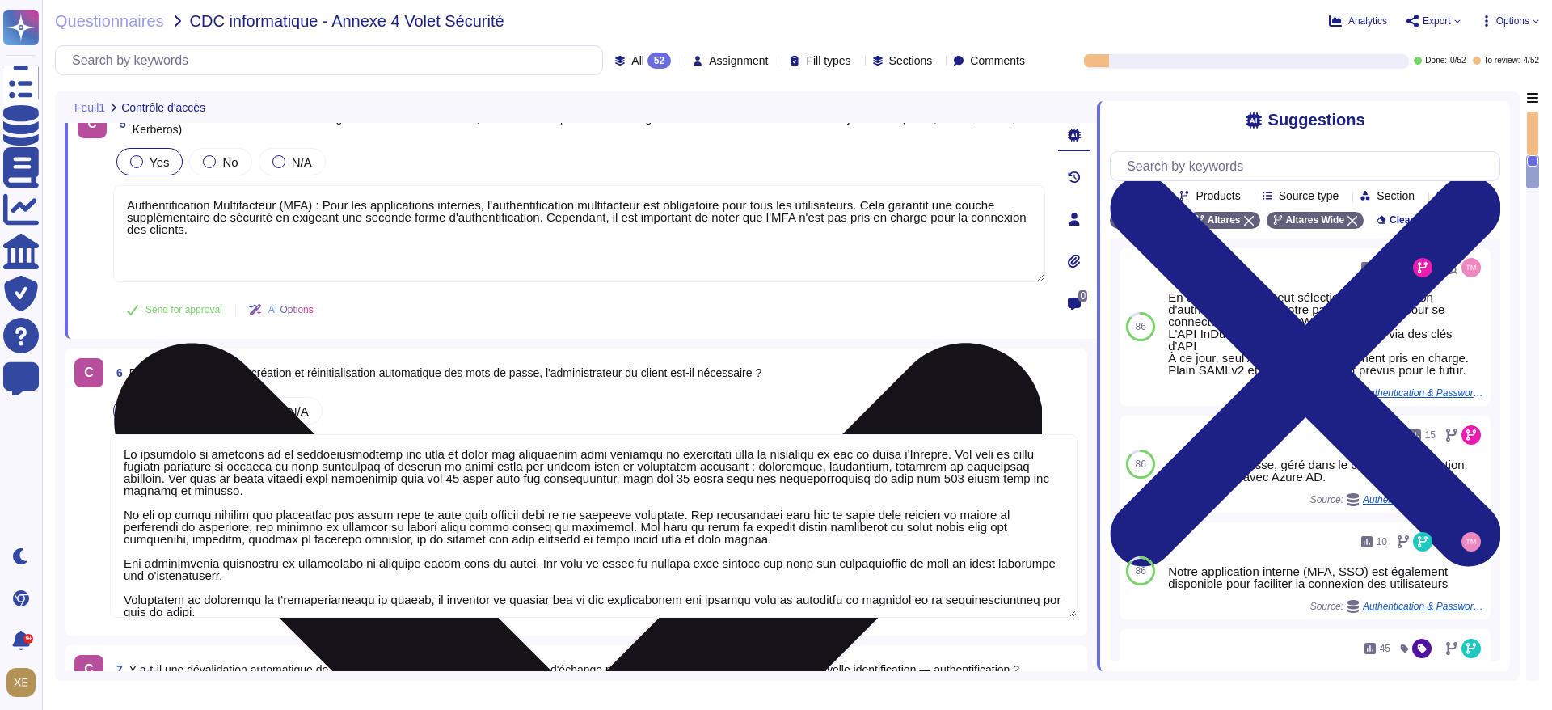
type textarea "Lor ipsum do sitamet con adipiscingeli seddoei tem incididuntut laboreet : 4. D…"
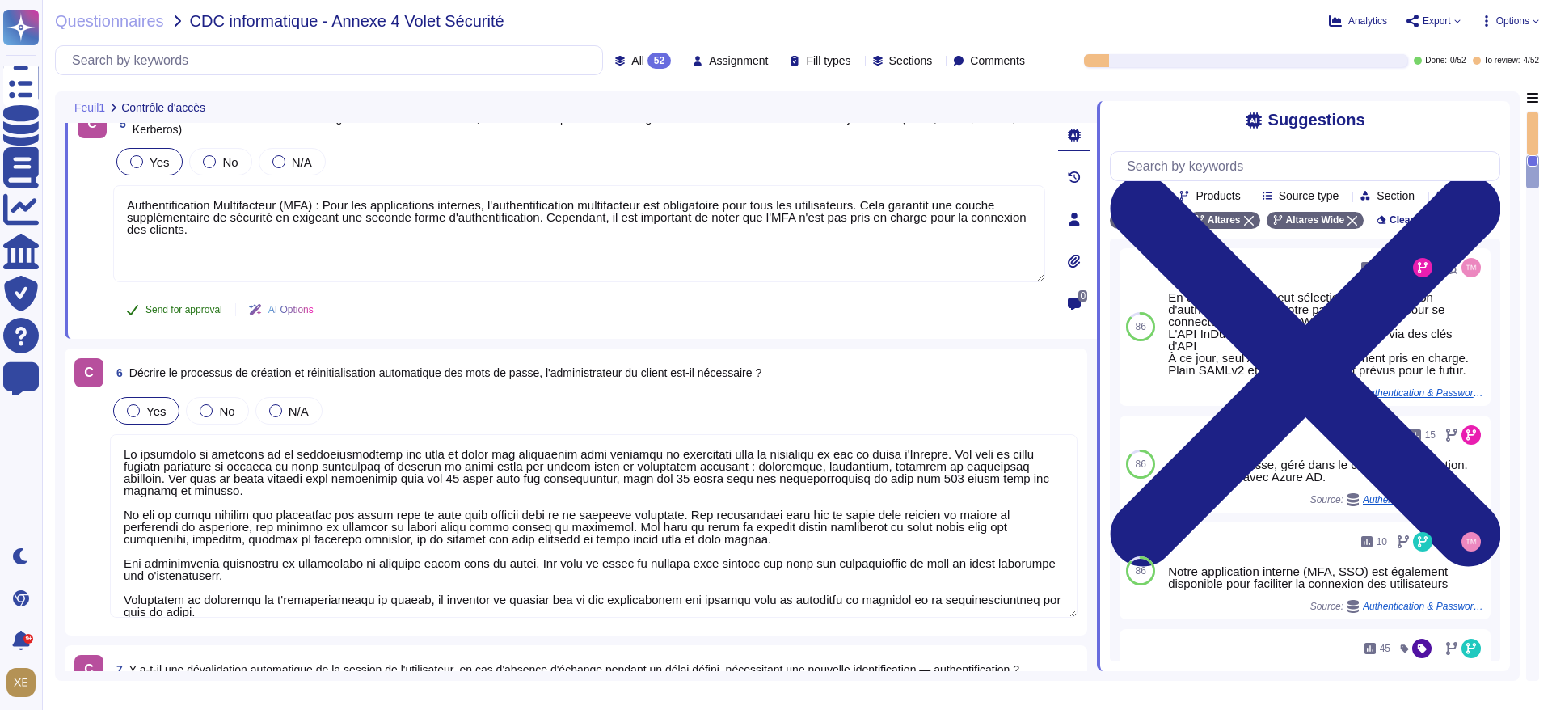
click at [187, 310] on span "Send for approval" at bounding box center [184, 310] width 77 height 10
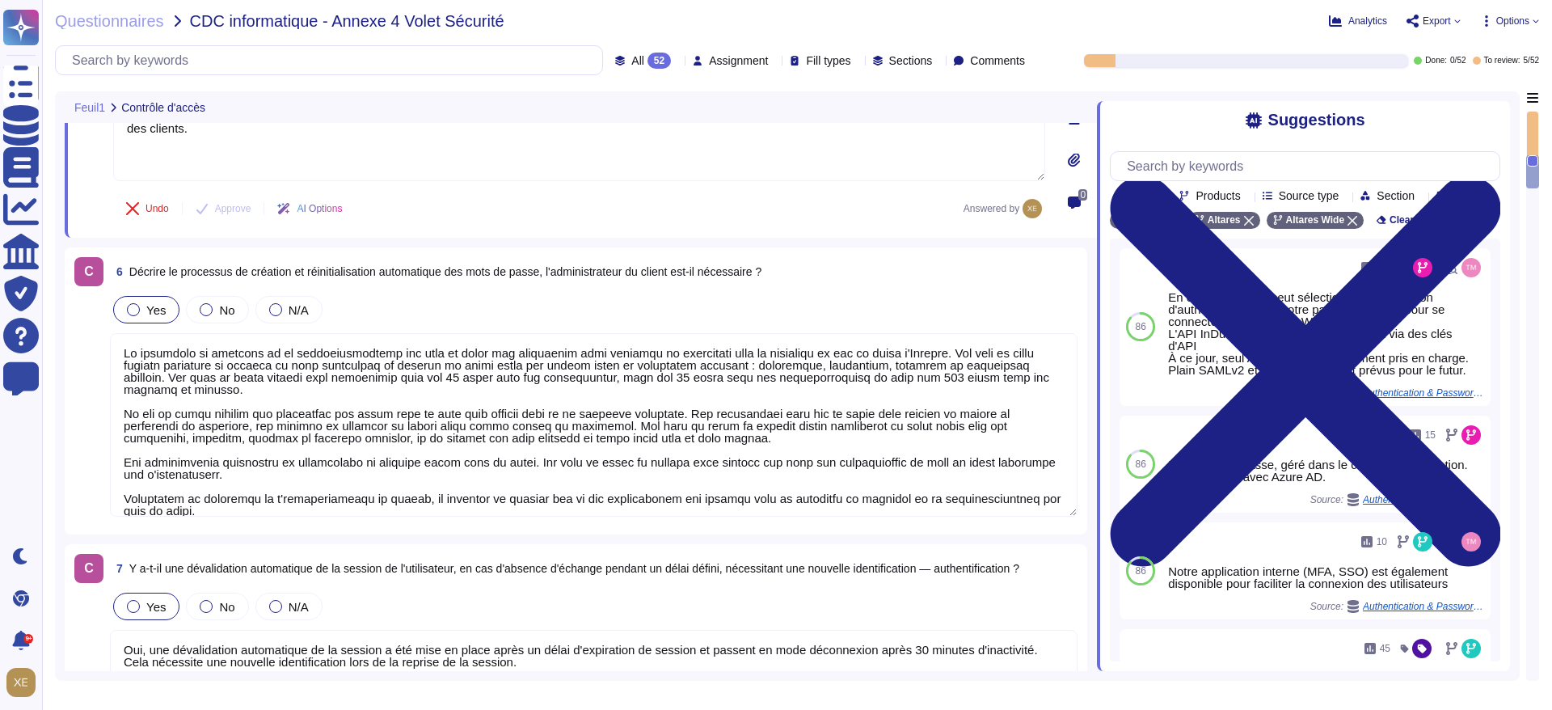
scroll to position [1334, 0]
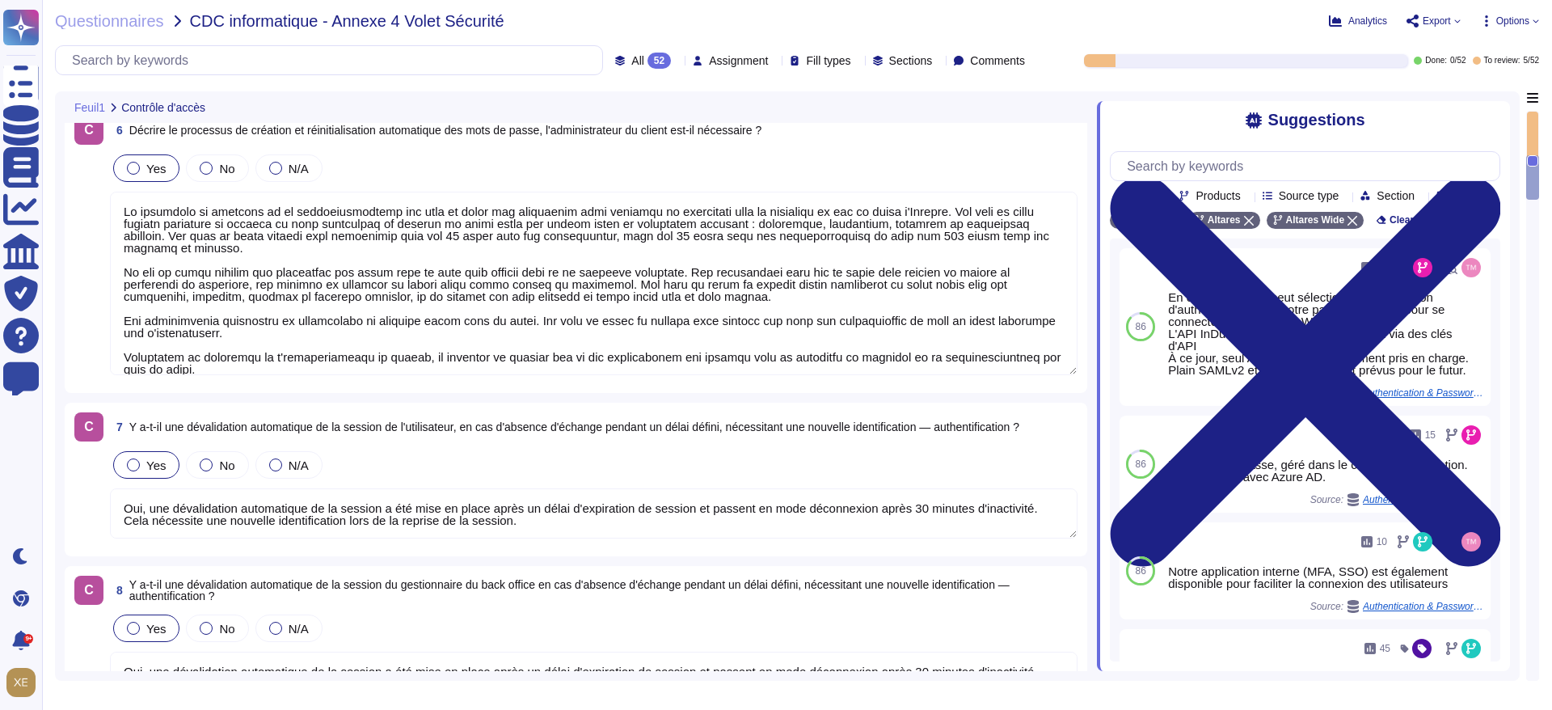
click at [177, 362] on textarea at bounding box center [594, 284] width 968 height 184
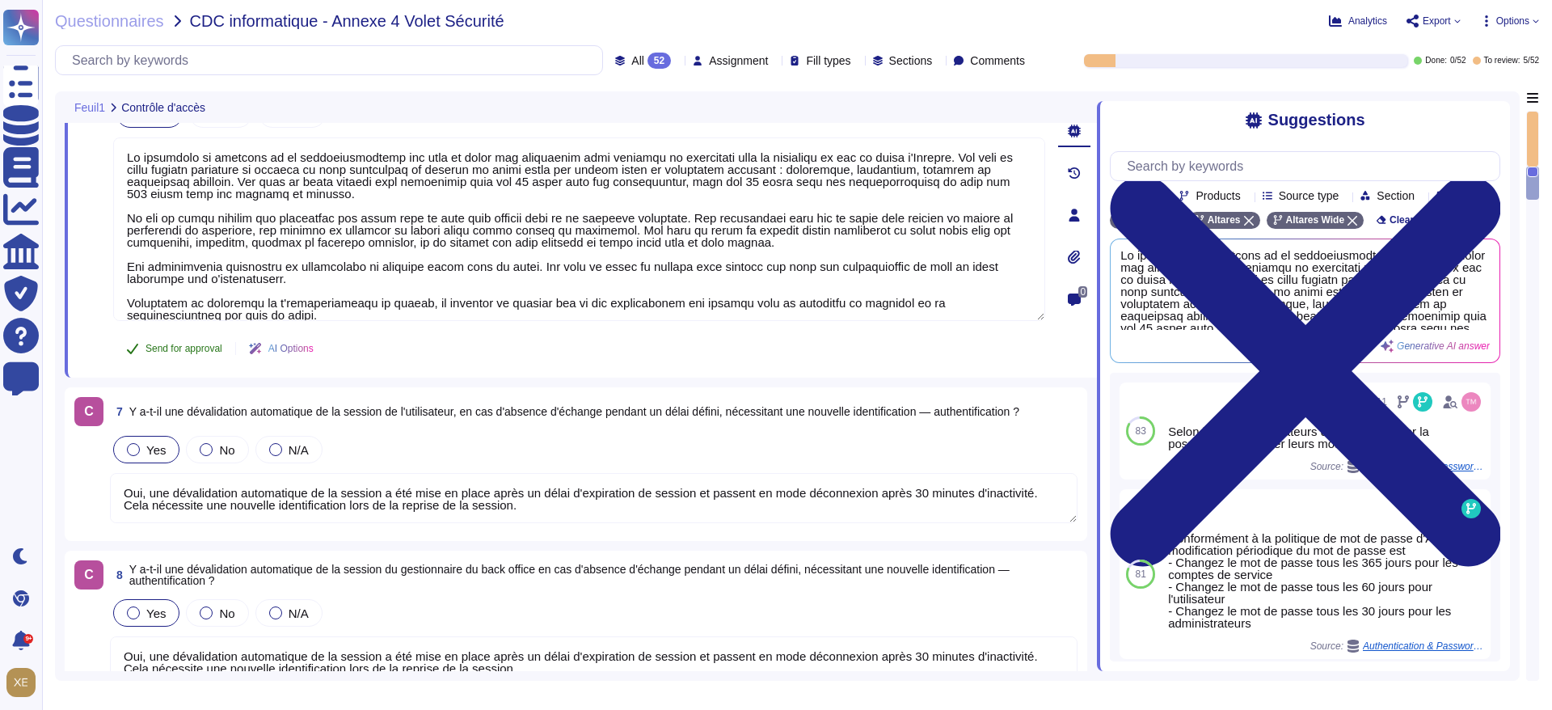
click at [177, 353] on span "Send for approval" at bounding box center [184, 349] width 77 height 10
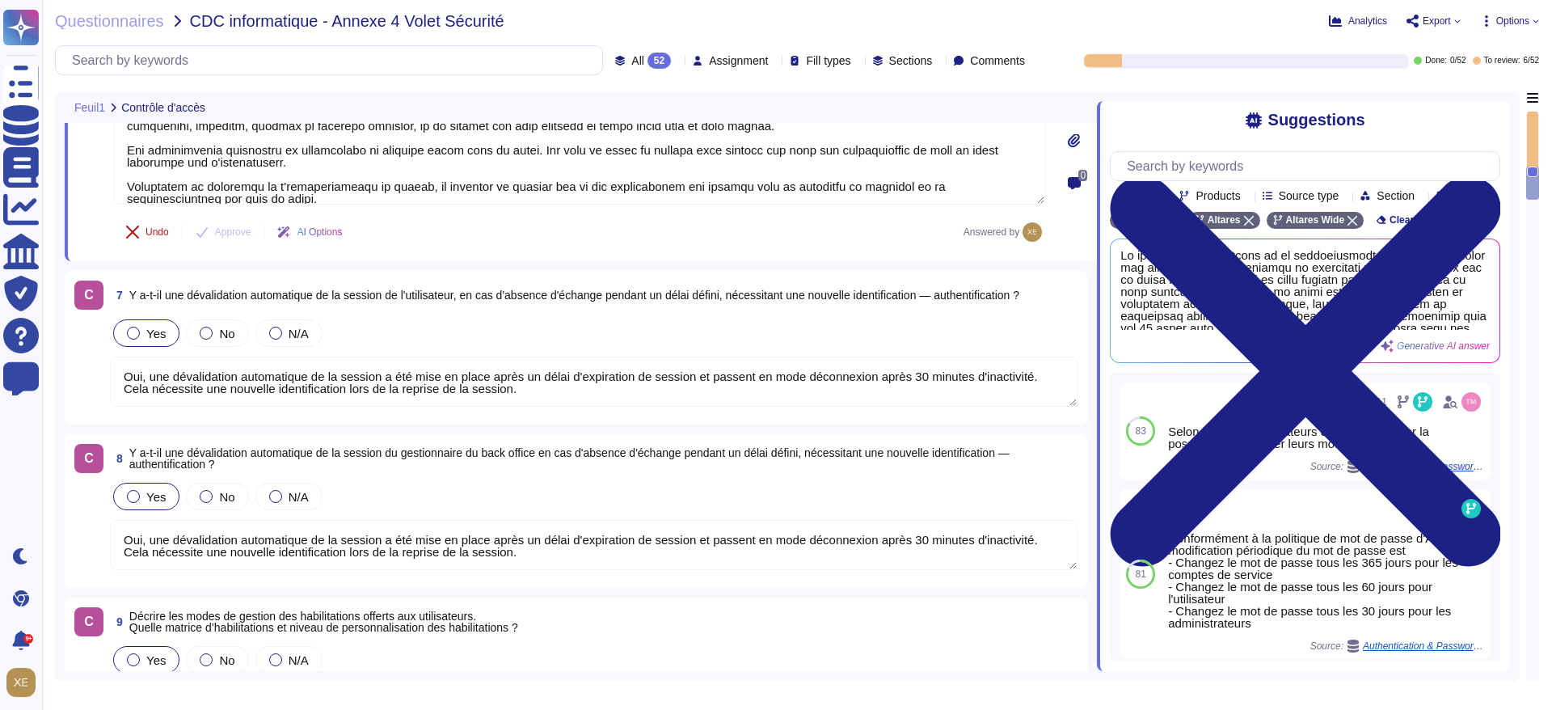
scroll to position [1577, 0]
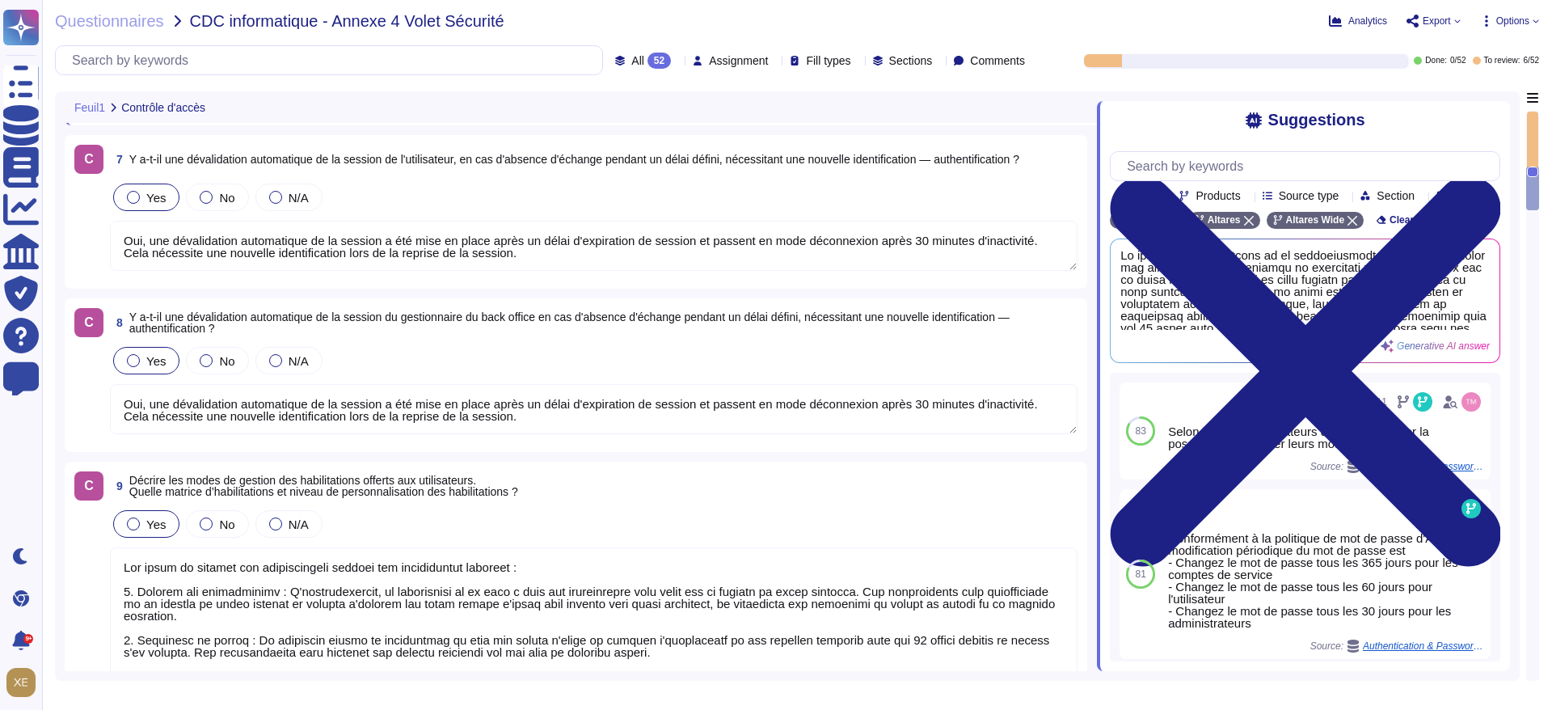
click at [217, 248] on textarea "Oui, une dévalidation automatique de la session a été mise en place après un dé…" at bounding box center [594, 246] width 968 height 50
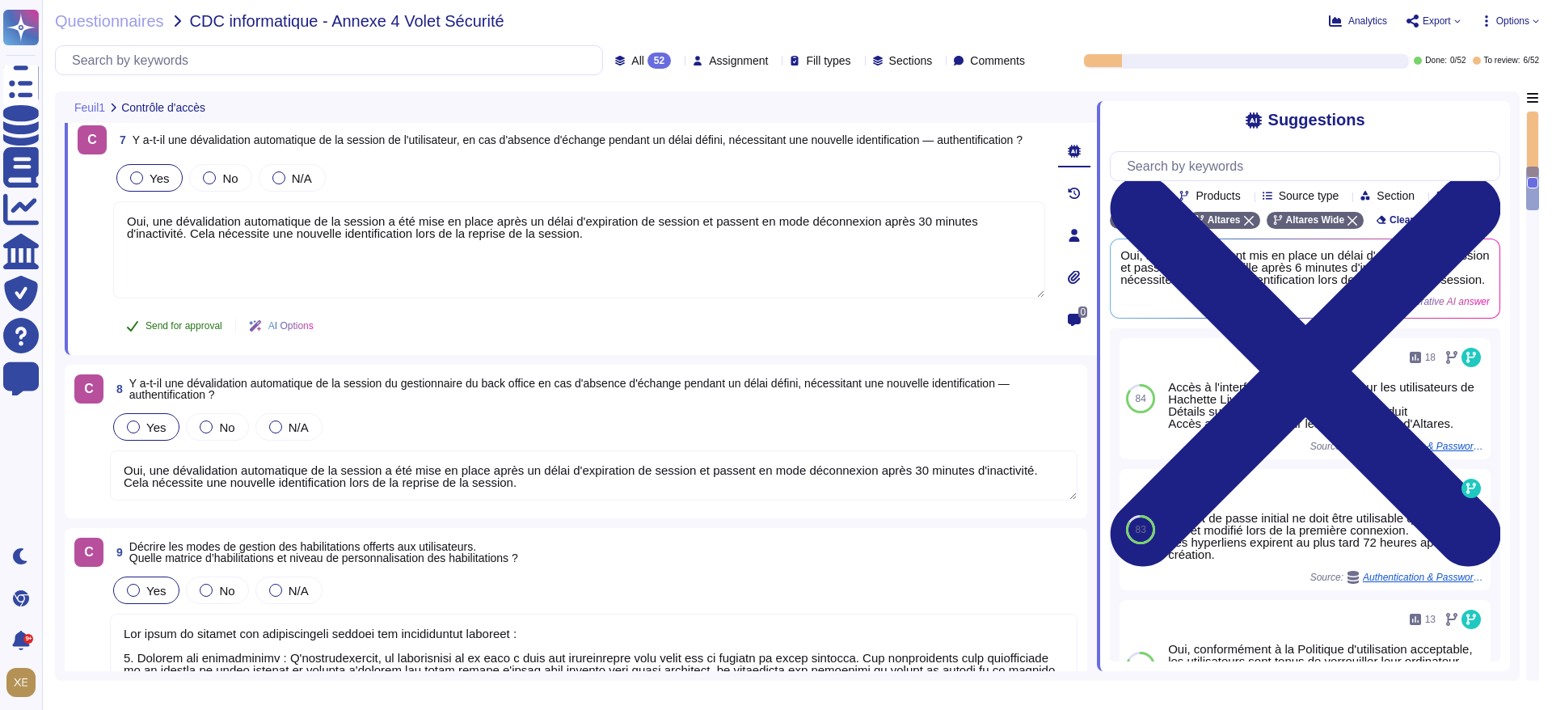
click at [184, 327] on span "Send for approval" at bounding box center [184, 326] width 77 height 10
click at [196, 476] on textarea "Oui, une dévalidation automatique de la session a été mise en place après un dé…" at bounding box center [594, 475] width 968 height 50
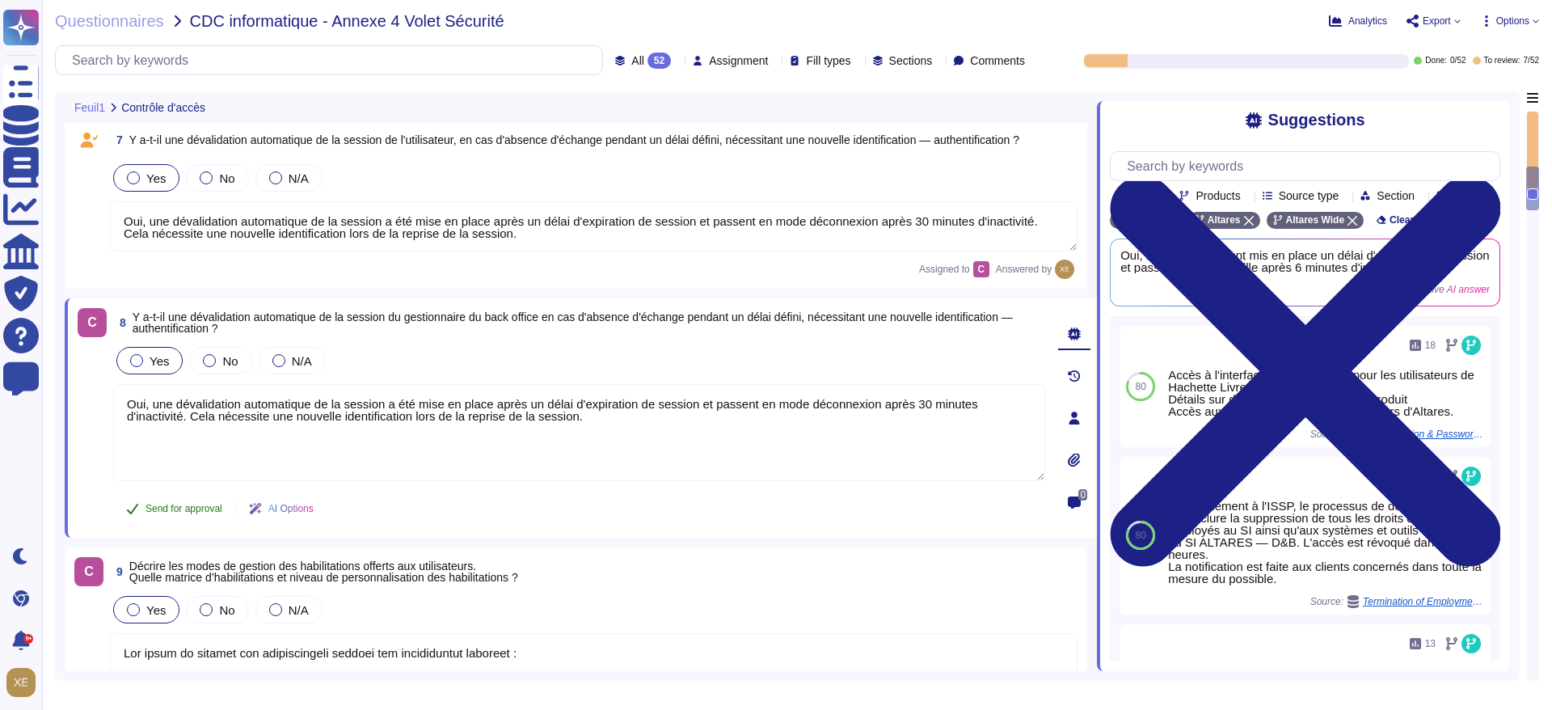
click at [188, 498] on button "Send for approval" at bounding box center [174, 508] width 122 height 32
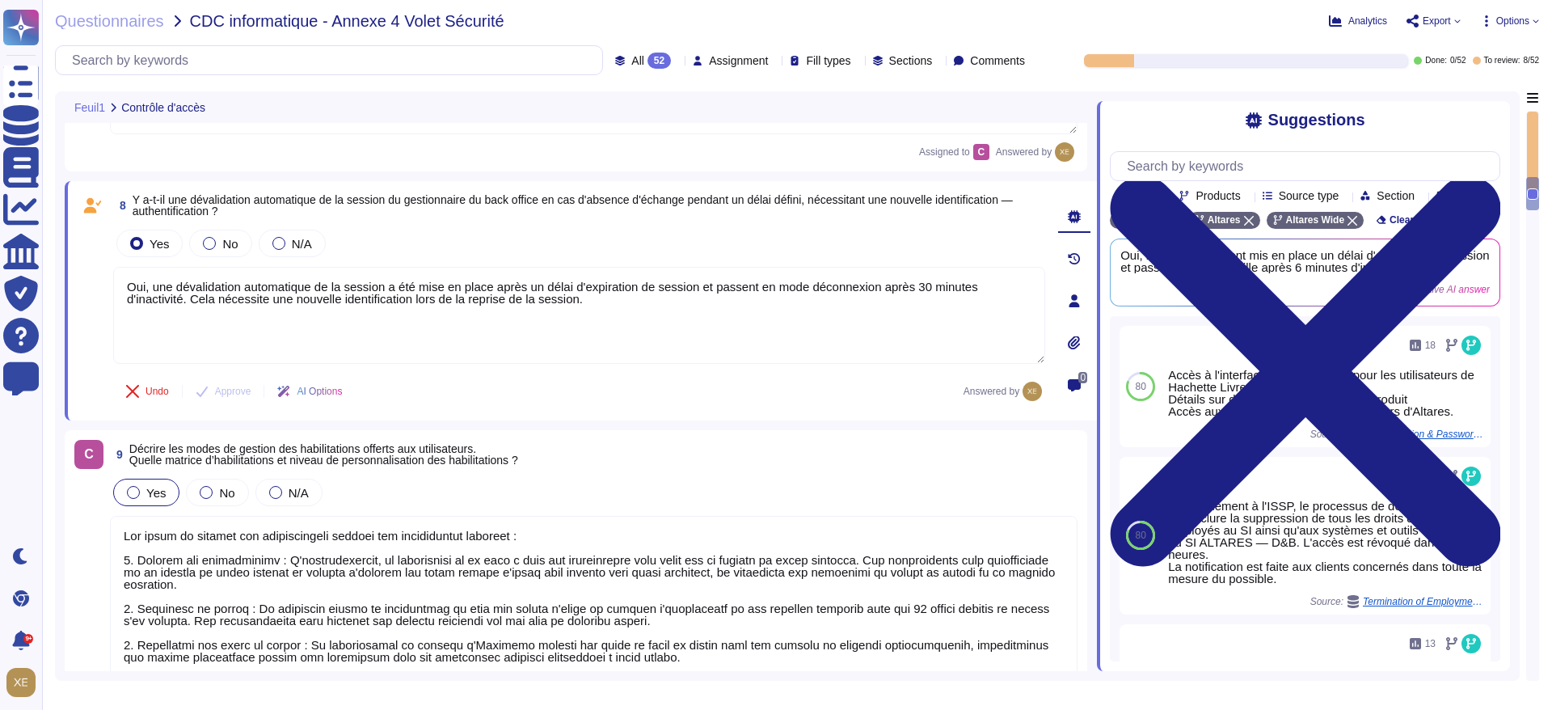
scroll to position [1941, 0]
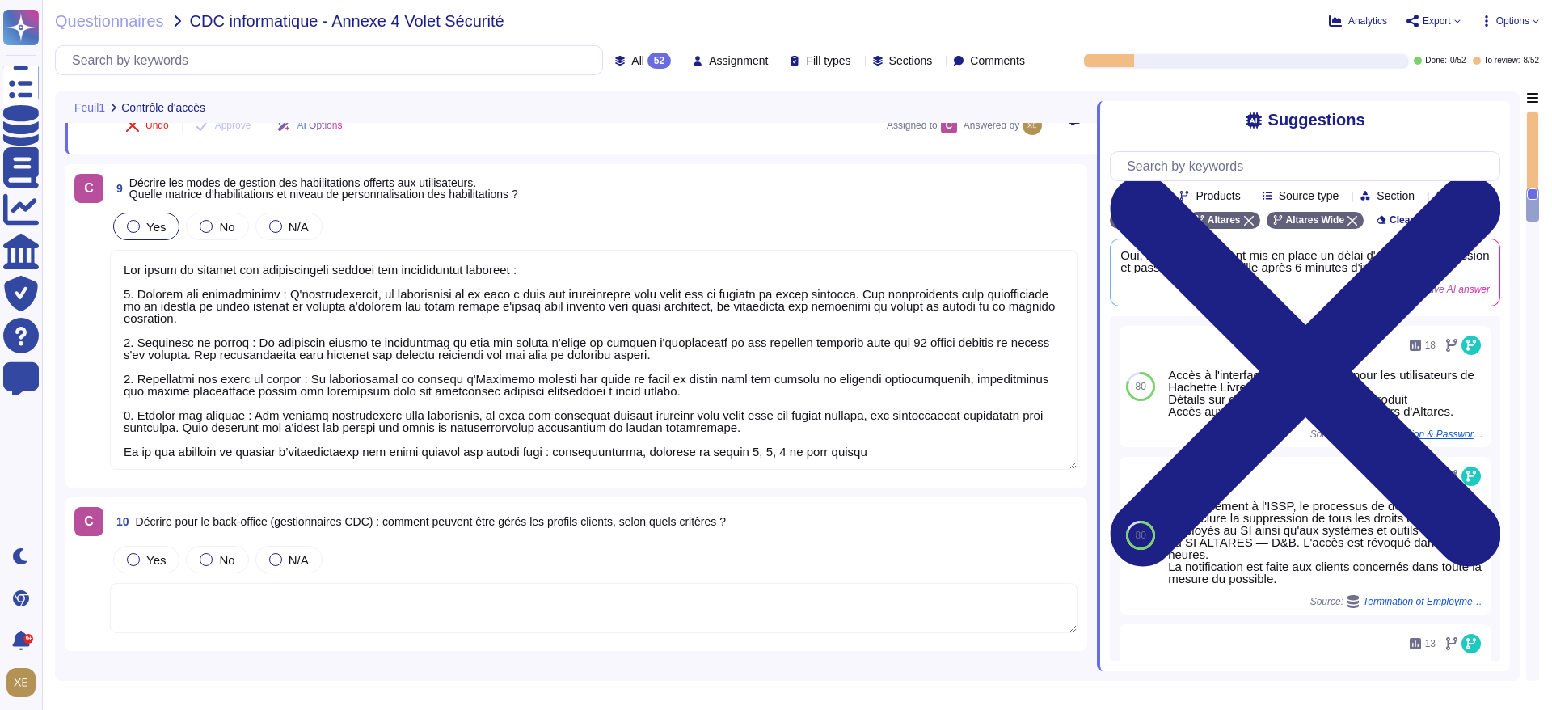
click at [192, 389] on textarea at bounding box center [594, 360] width 968 height 220
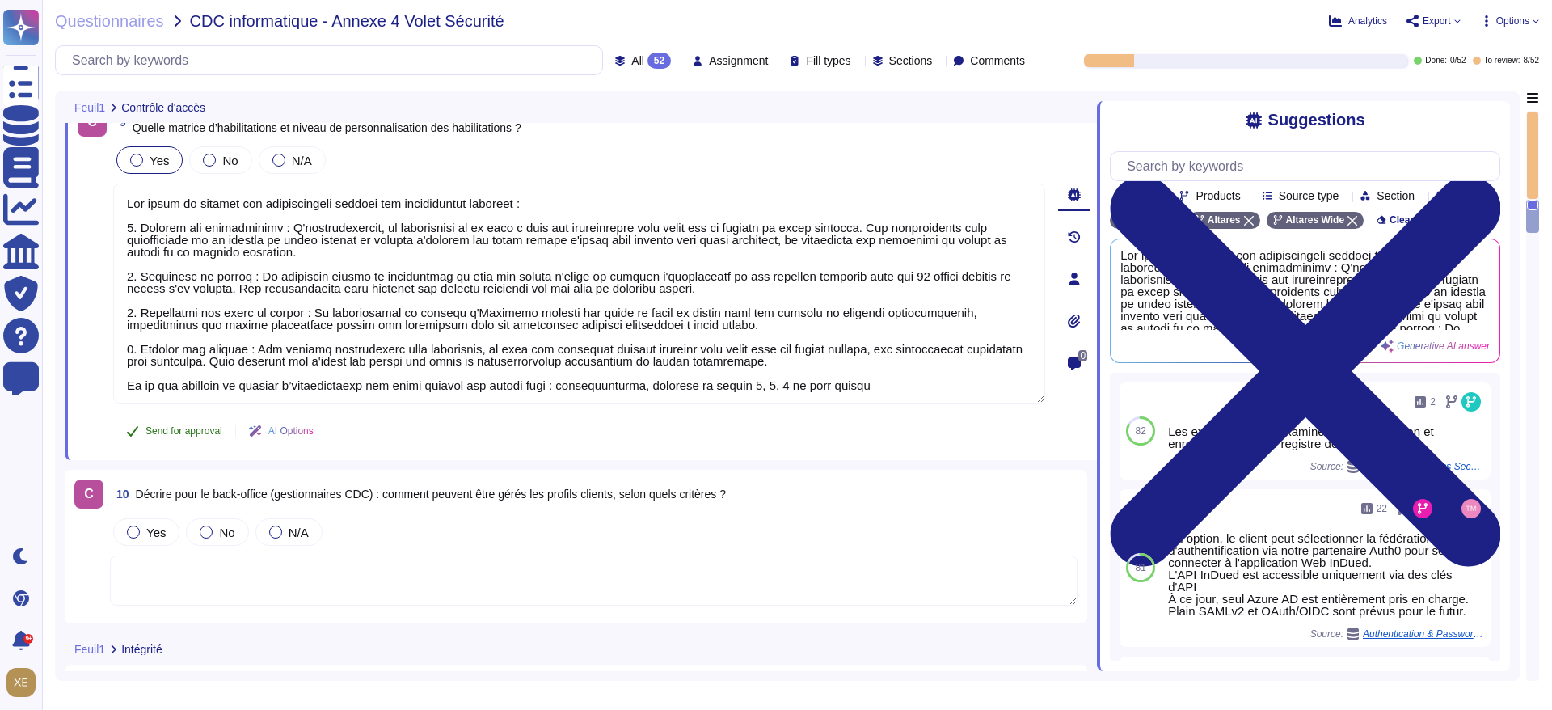
click at [187, 427] on span "Send for approval" at bounding box center [184, 431] width 77 height 10
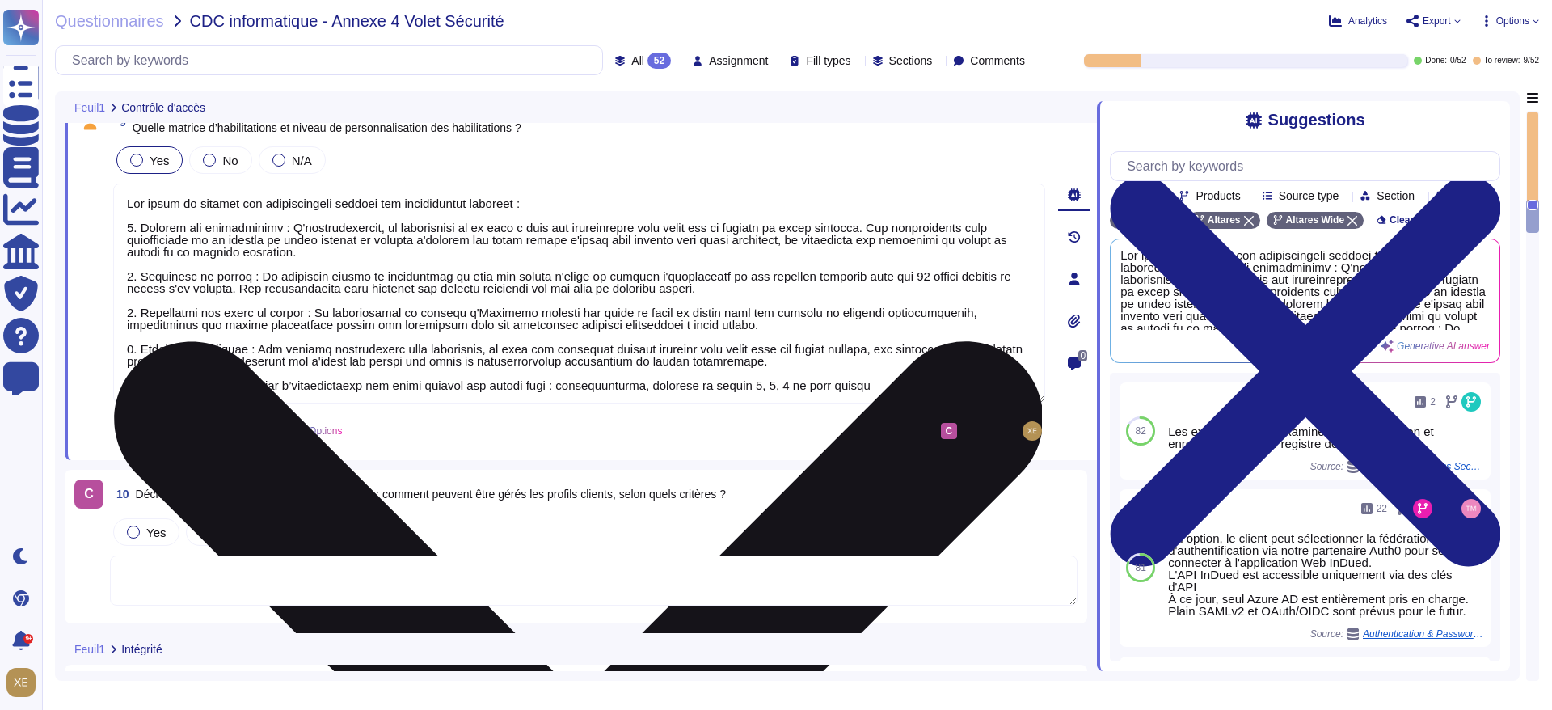
scroll to position [2, 0]
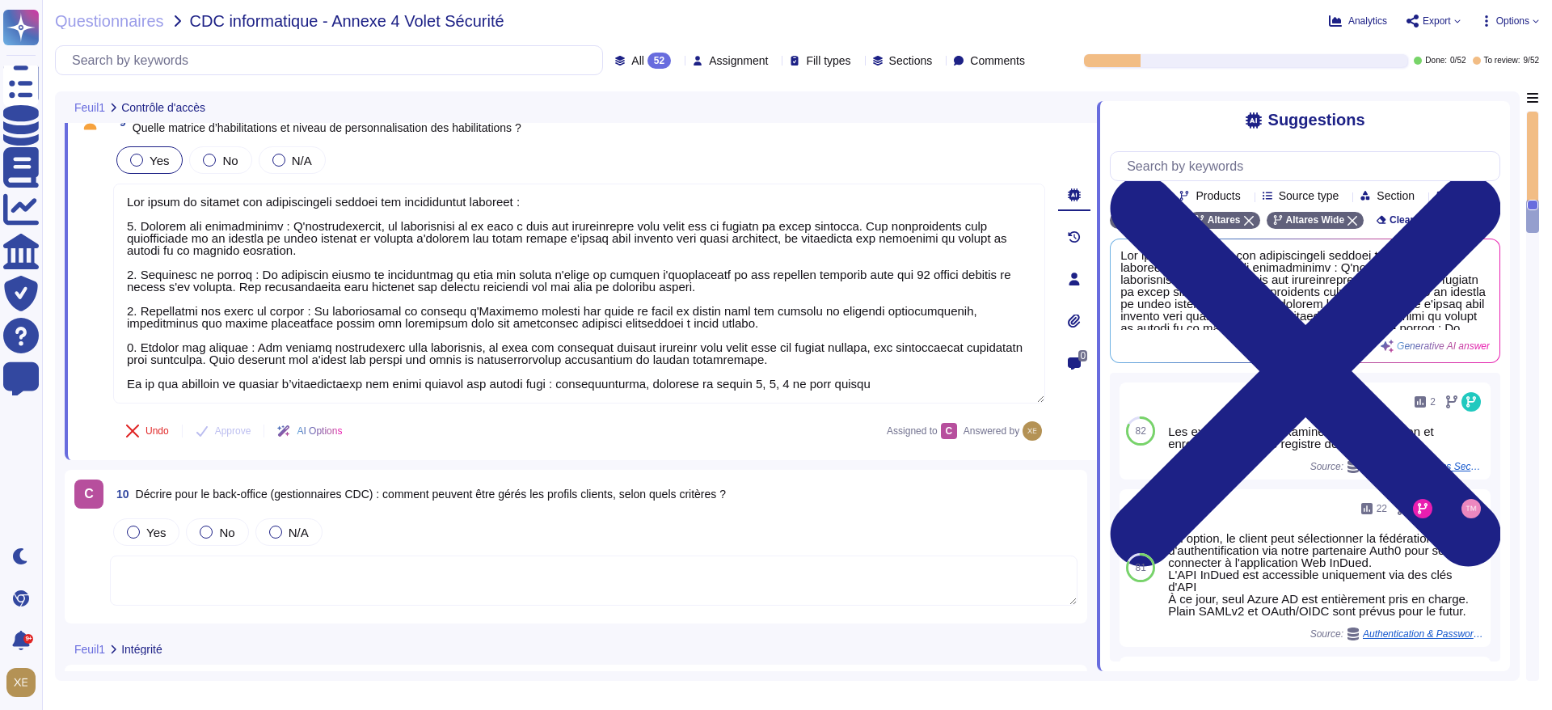
click at [328, 590] on textarea at bounding box center [594, 581] width 968 height 50
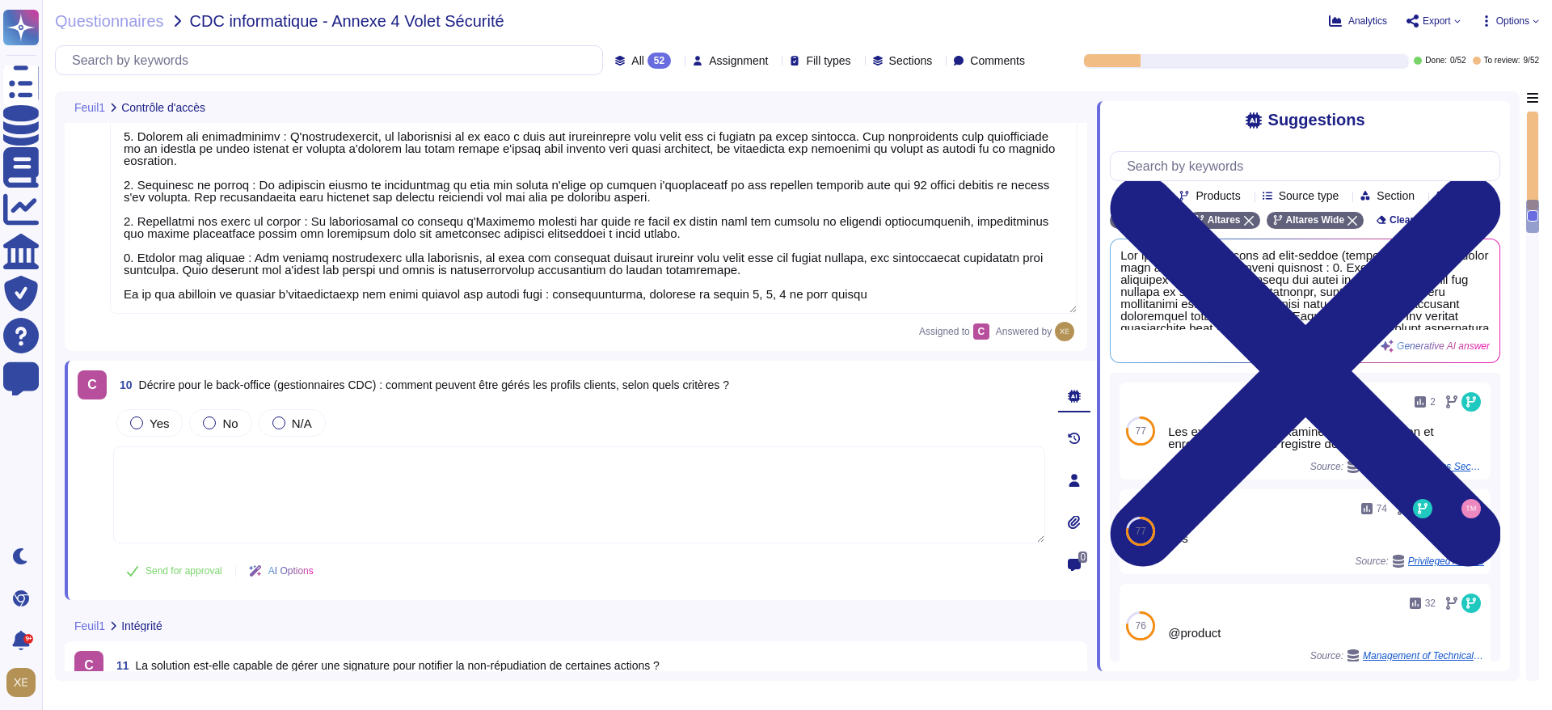
scroll to position [2183, 0]
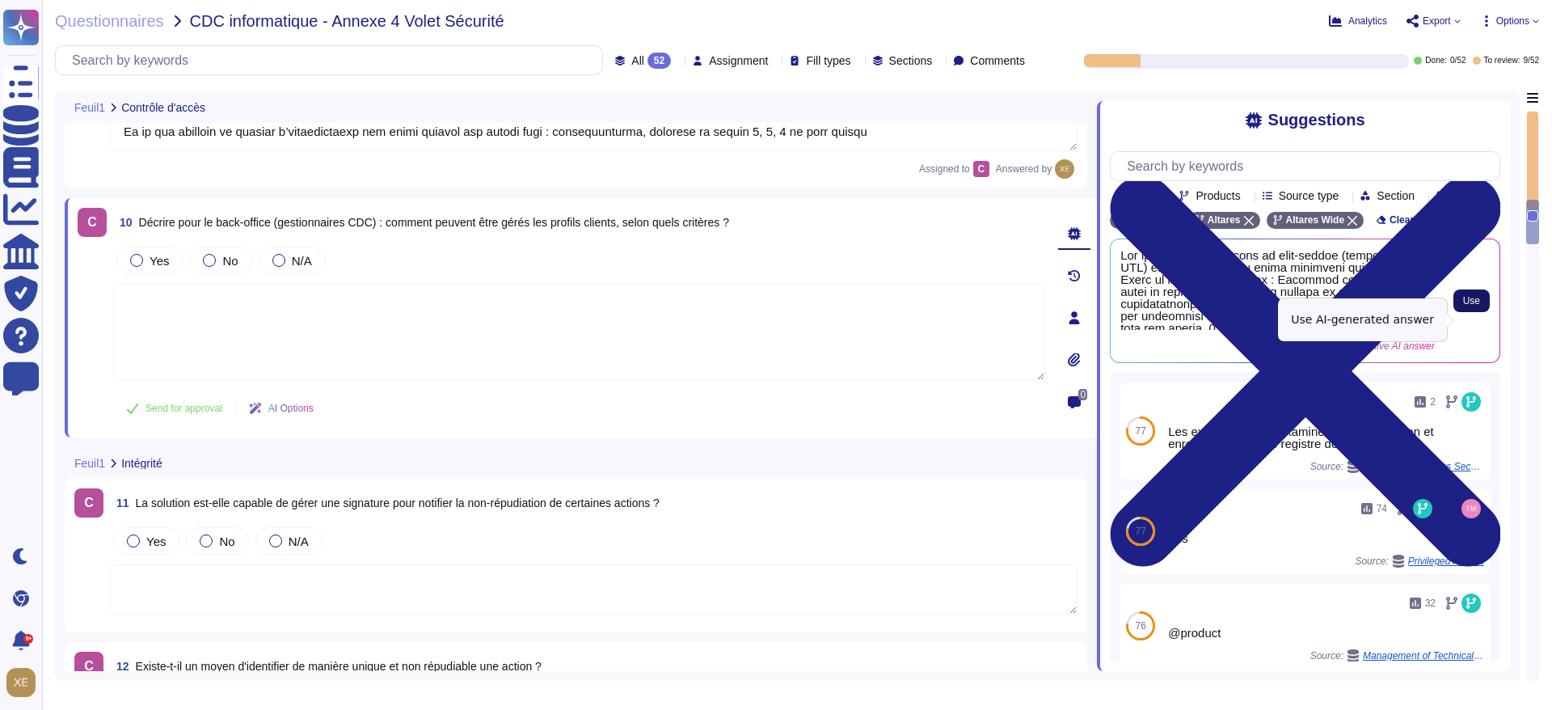
click at [1472, 306] on span "Use" at bounding box center [1472, 301] width 17 height 10
type textarea "Lor ipsumdo sitamet cons ad elit-seddoe (temporincidid UTL) etdolor magn aliqu …"
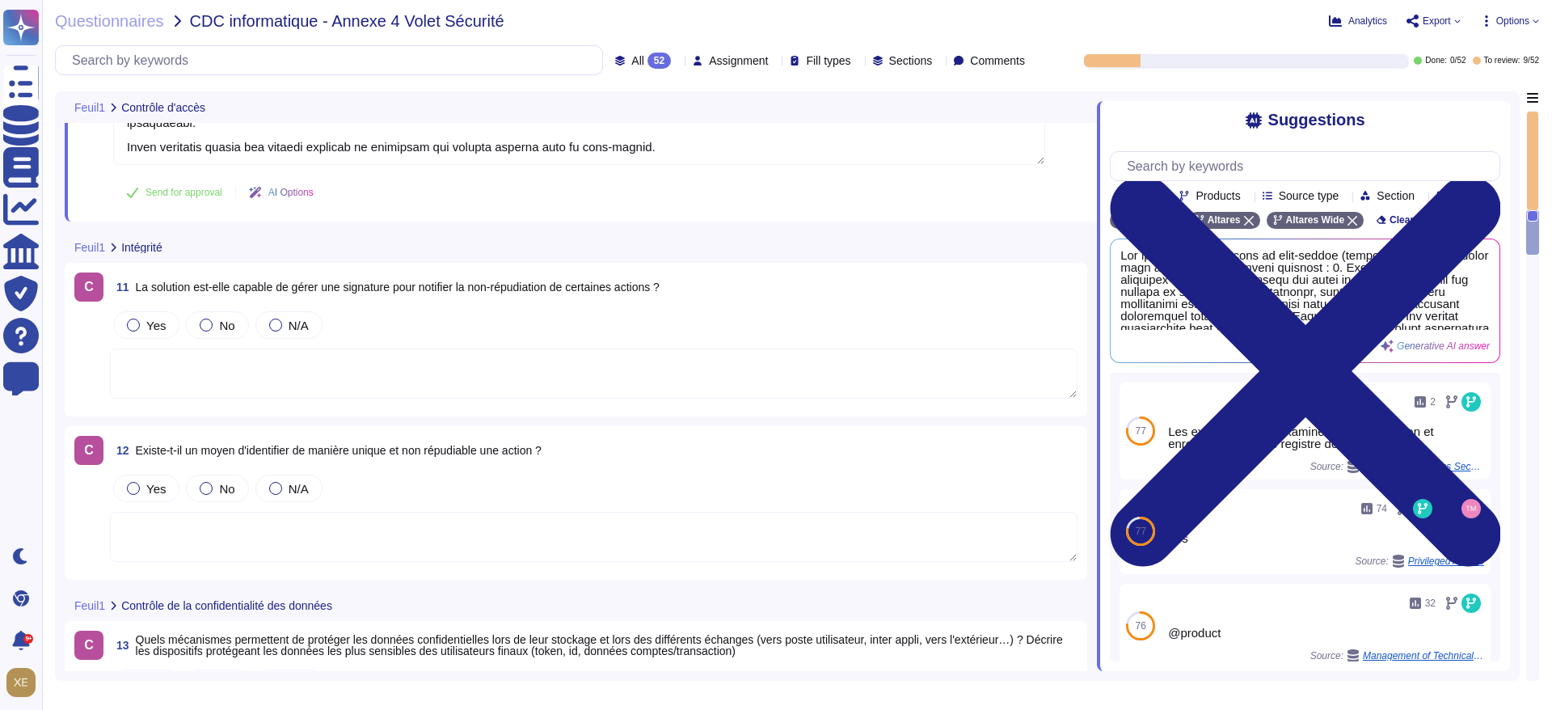
scroll to position [2547, 0]
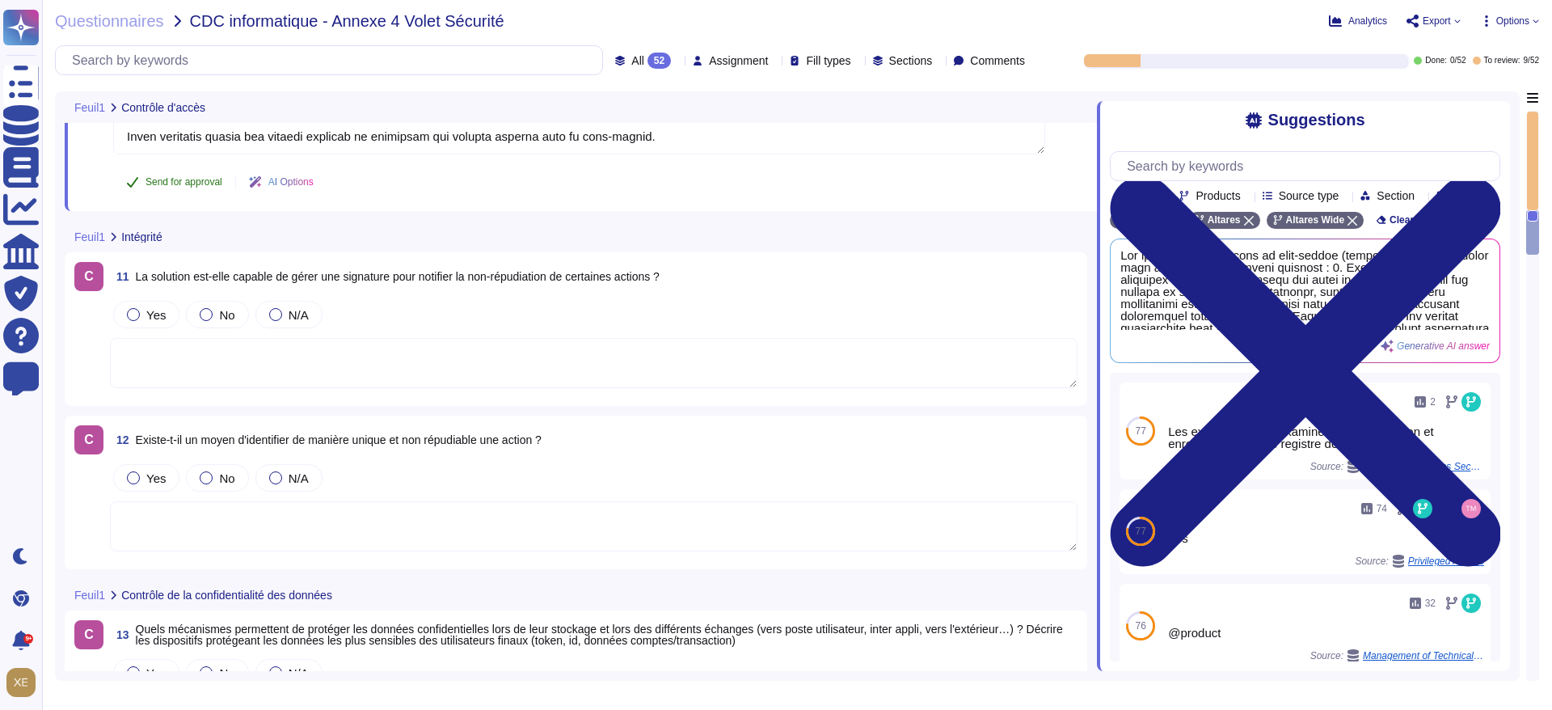
click at [171, 190] on button "Send for approval" at bounding box center [174, 182] width 122 height 32
click at [184, 359] on textarea at bounding box center [594, 363] width 968 height 50
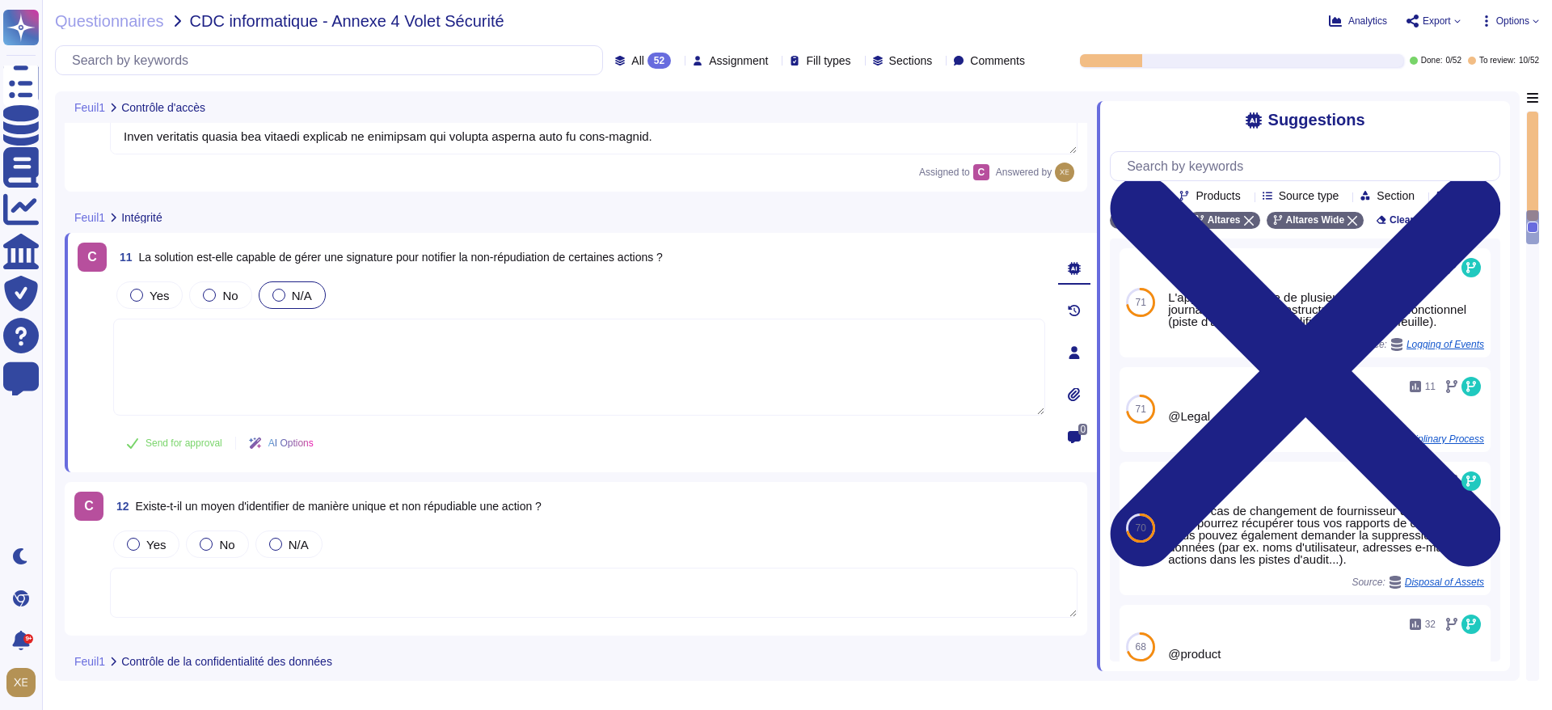
click at [273, 295] on div at bounding box center [278, 295] width 13 height 13
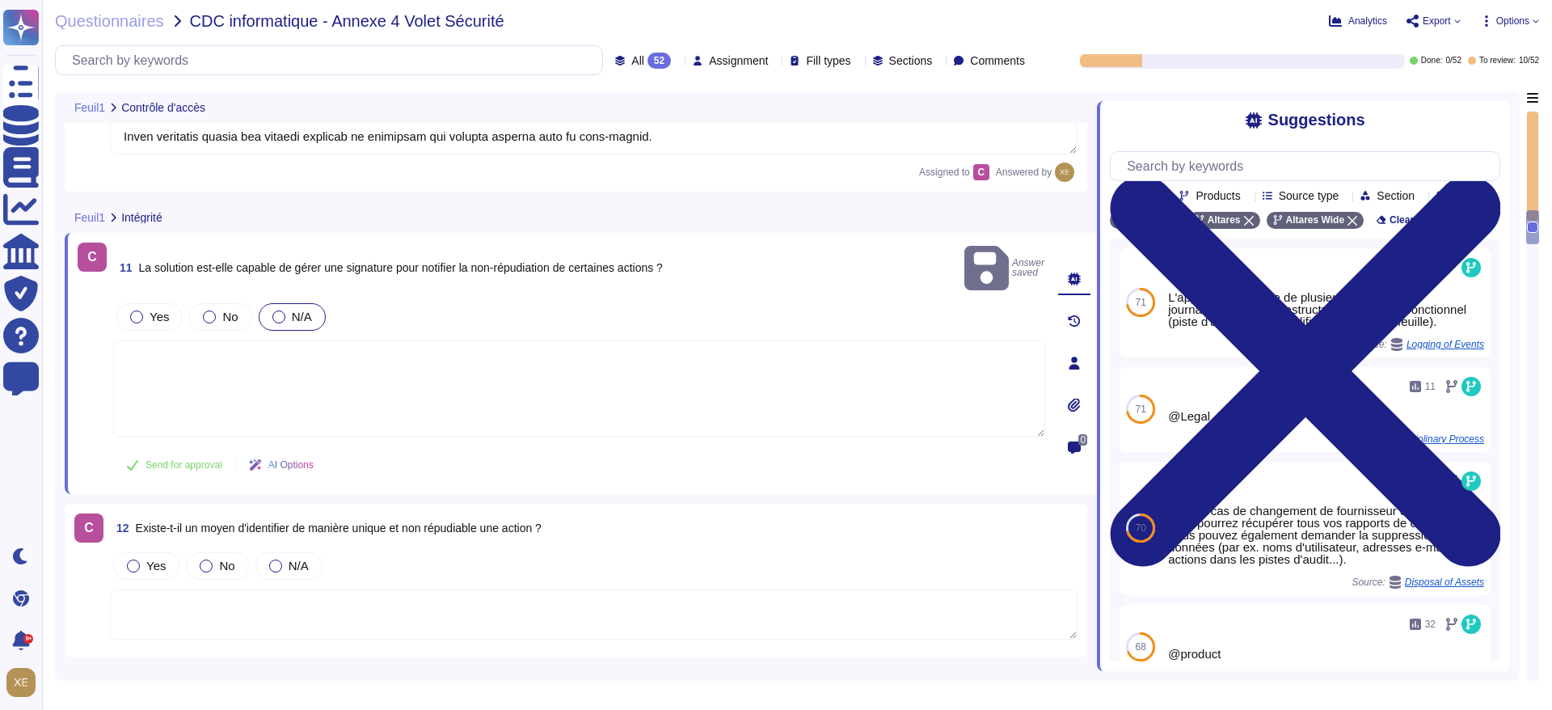
click at [271, 344] on textarea at bounding box center [579, 388] width 932 height 97
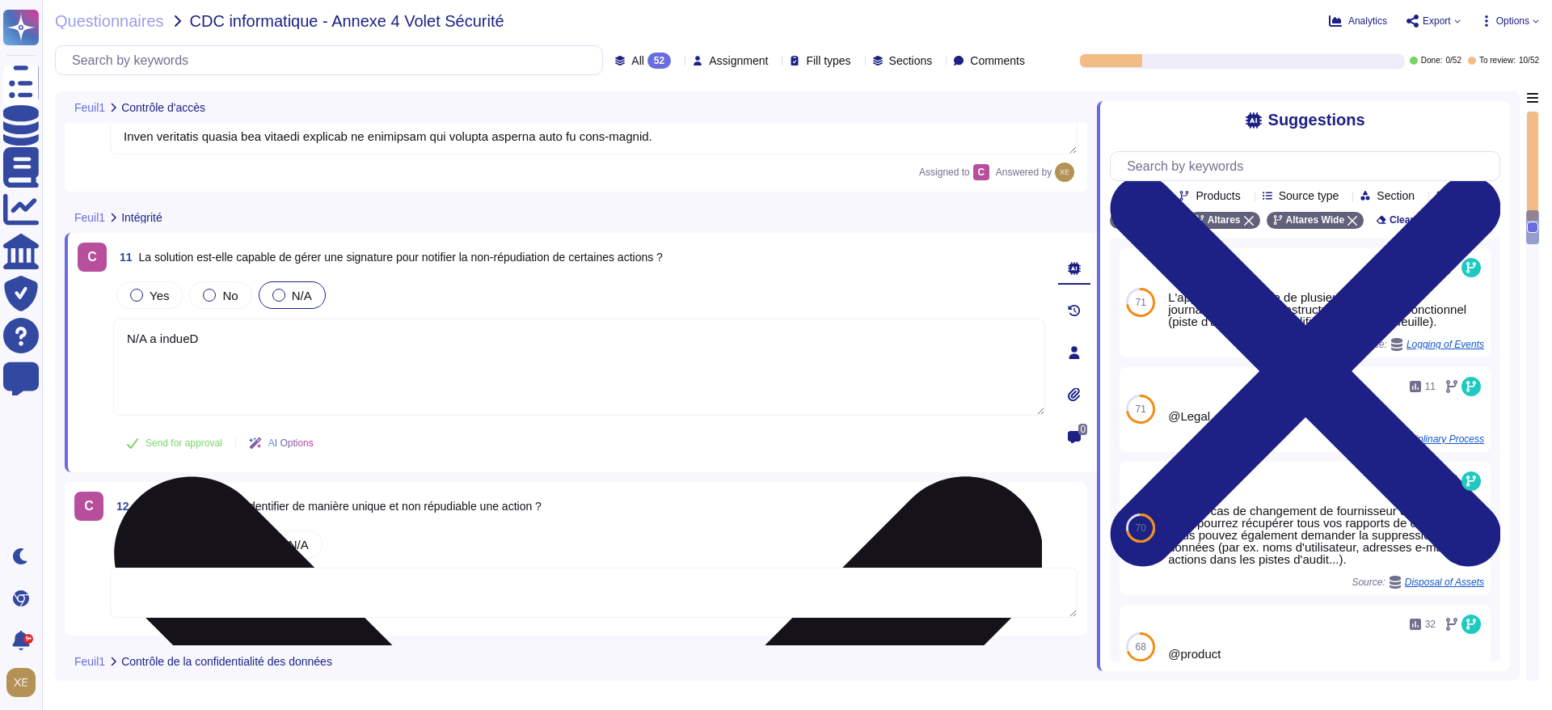
click at [158, 341] on textarea "N/A a indueD" at bounding box center [579, 367] width 932 height 97
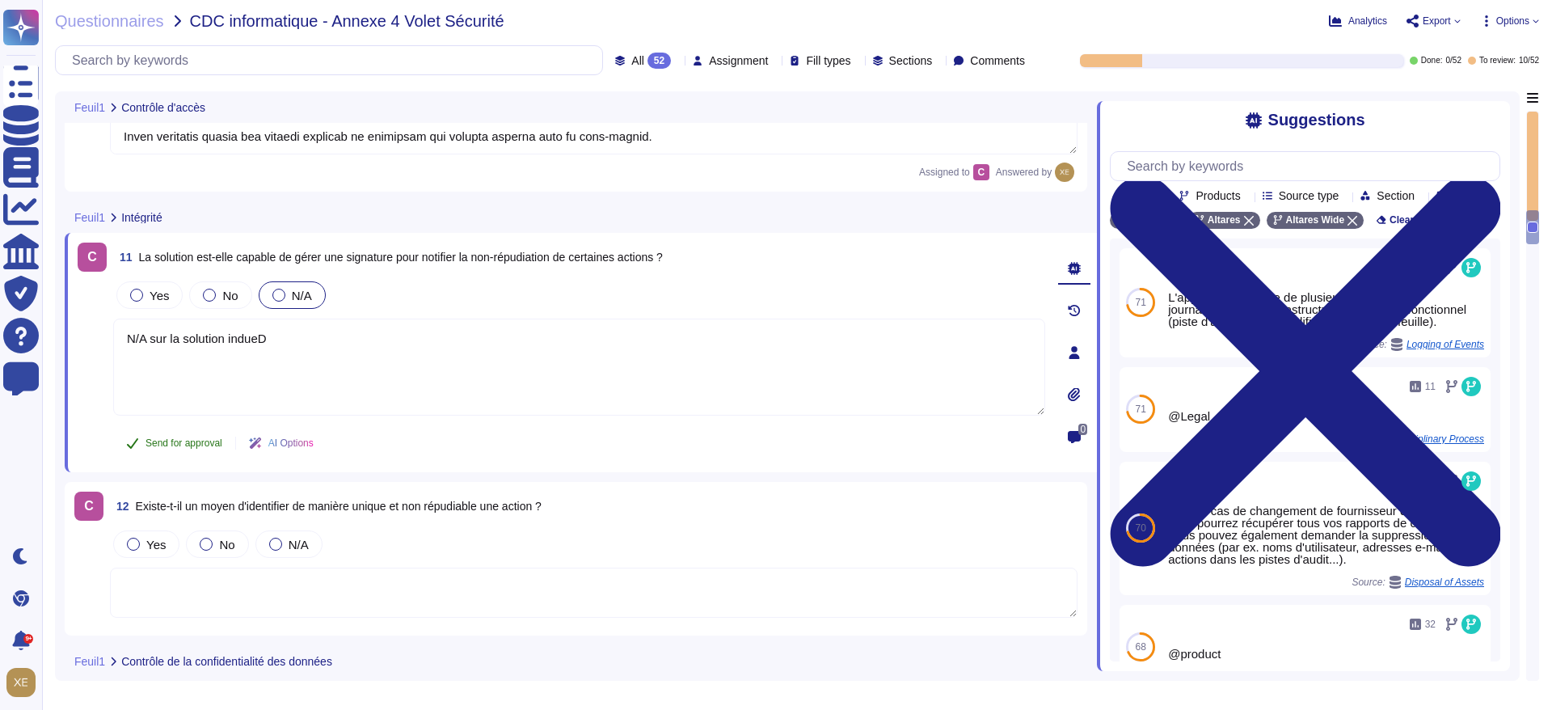
type textarea "N/A sur la solution indueD"
click at [181, 445] on span "Send for approval" at bounding box center [184, 443] width 77 height 10
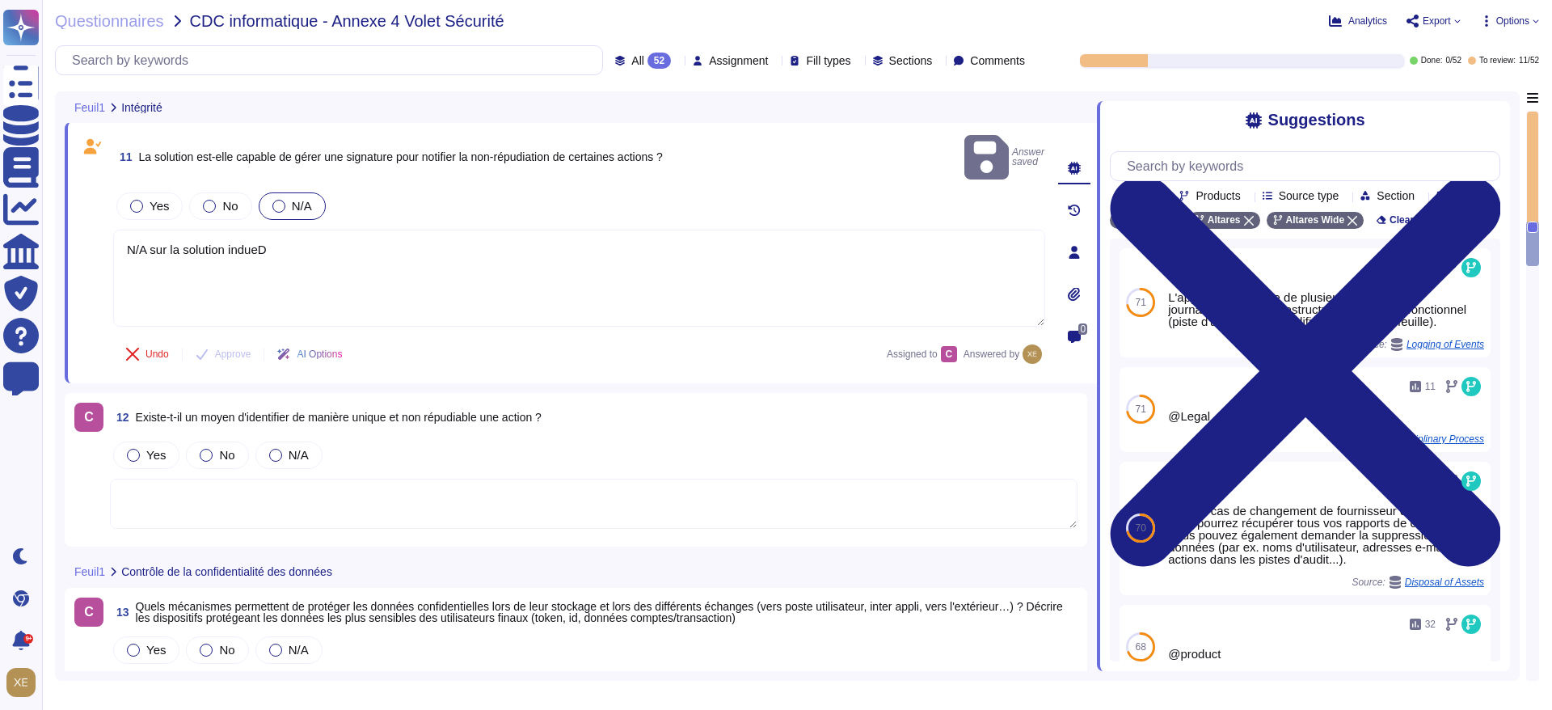
scroll to position [2790, 0]
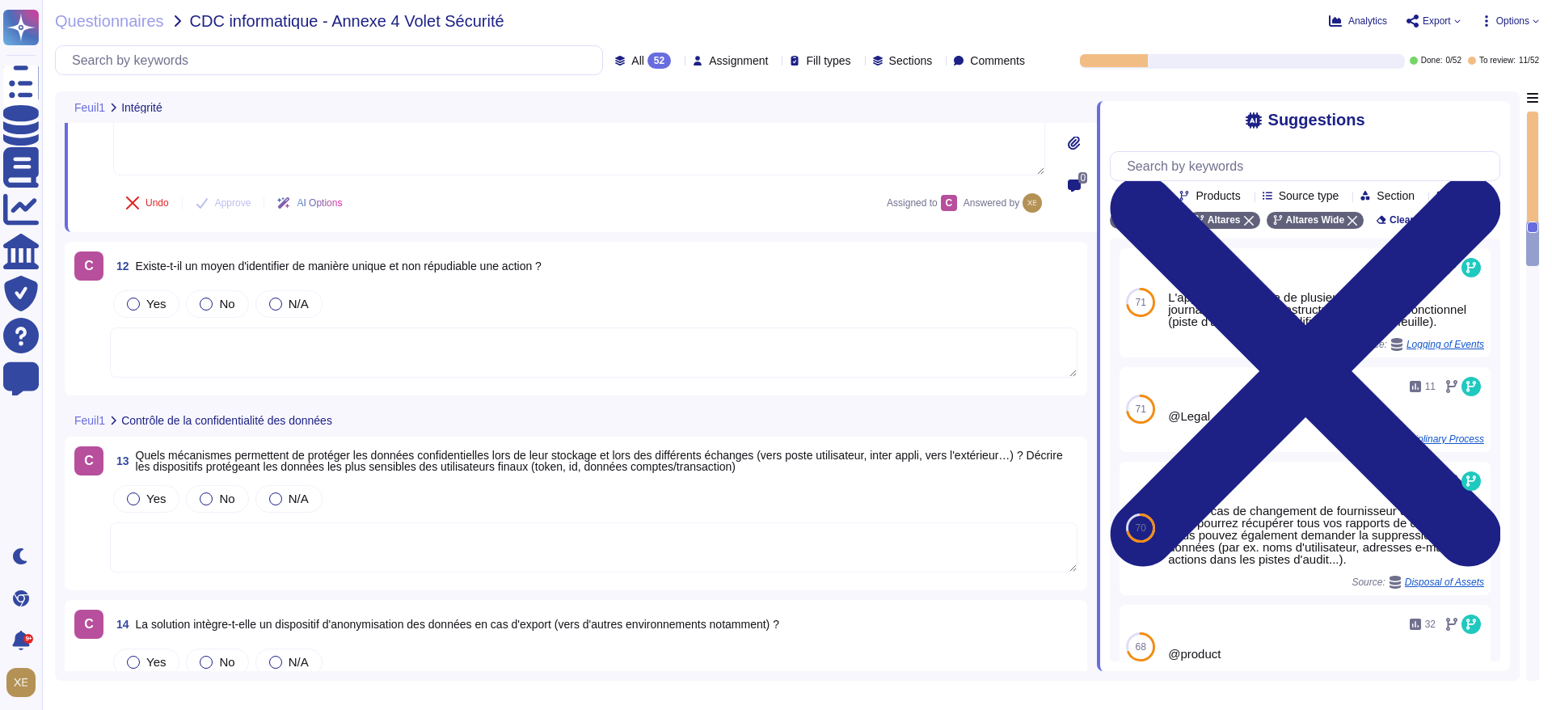
click at [205, 328] on textarea at bounding box center [594, 352] width 968 height 50
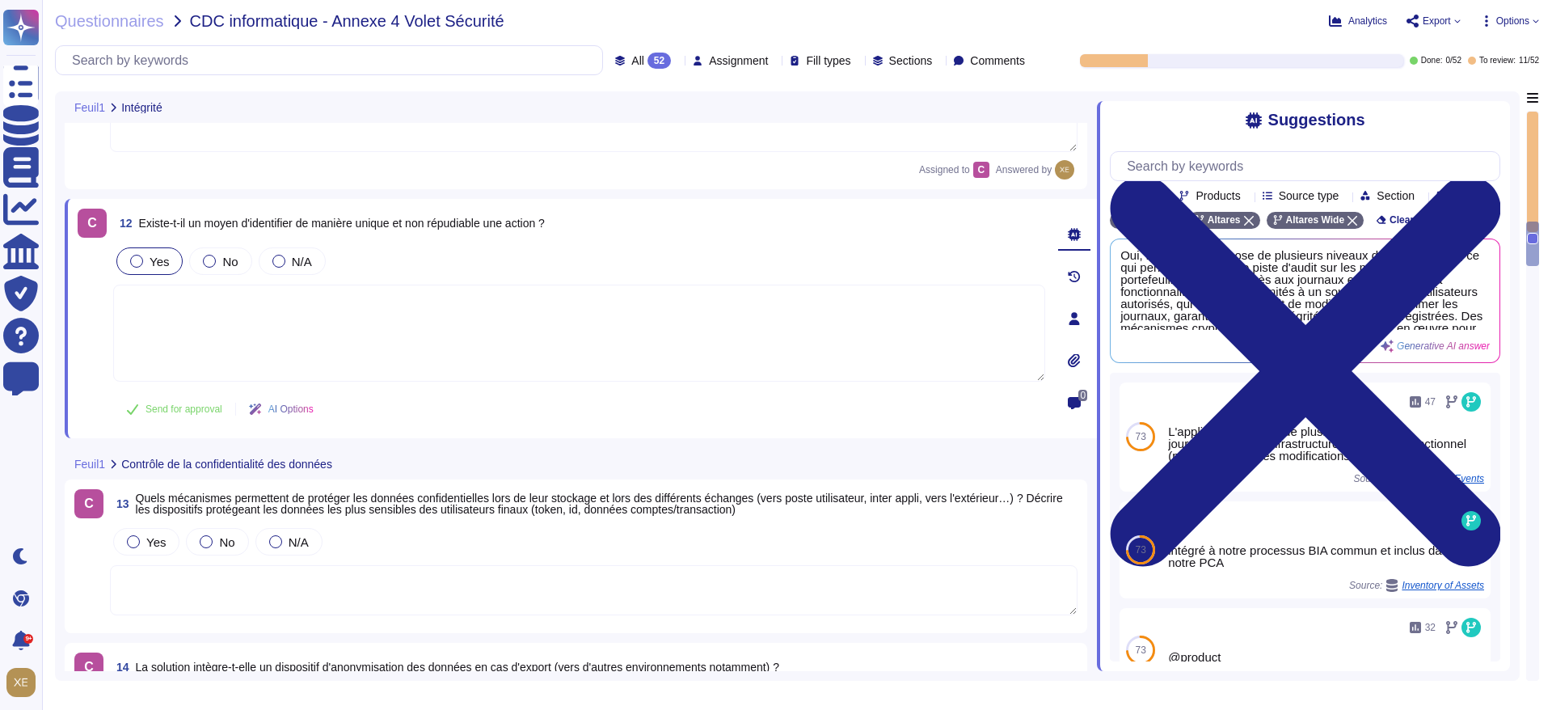
click at [135, 257] on div at bounding box center [136, 261] width 13 height 13
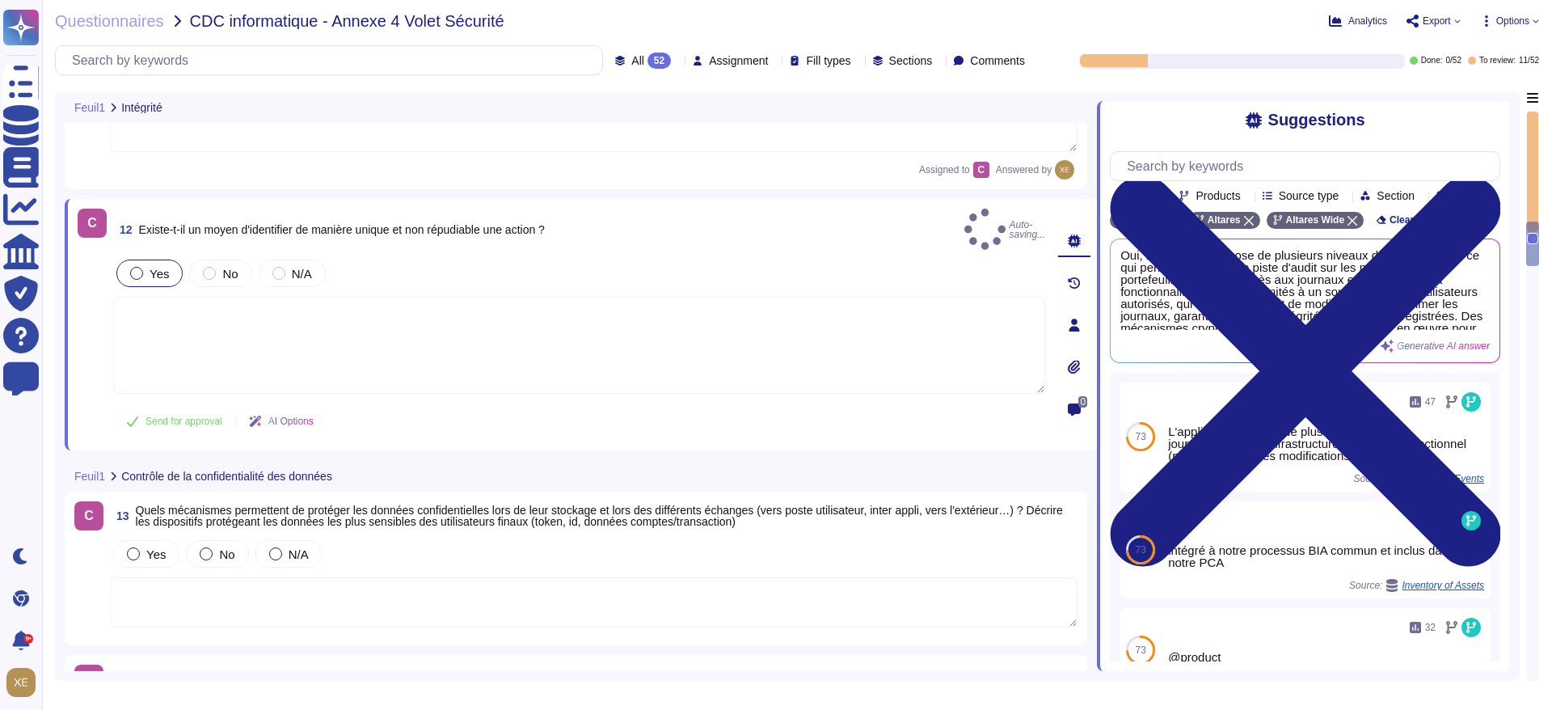
click at [175, 327] on textarea at bounding box center [579, 345] width 932 height 97
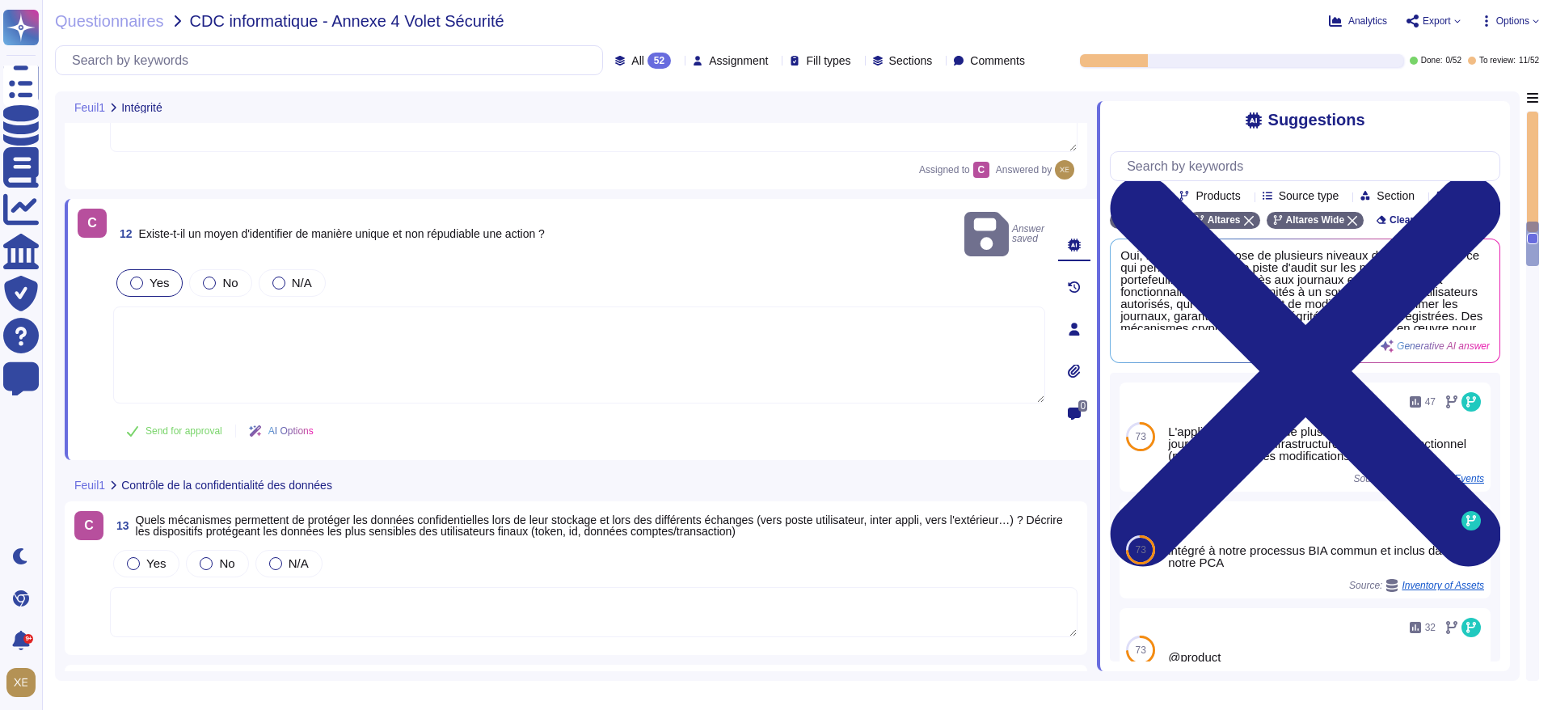
click at [175, 327] on textarea at bounding box center [579, 354] width 932 height 97
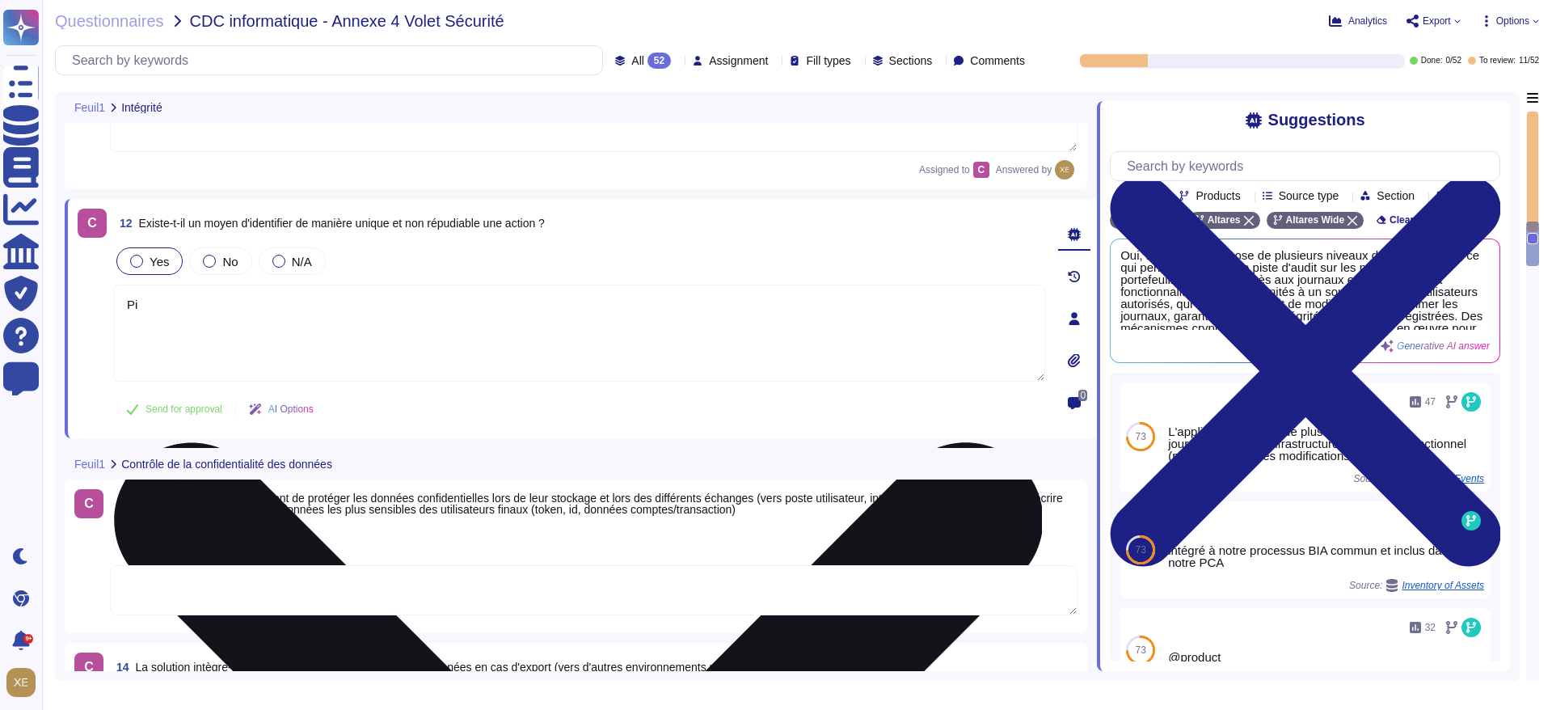
type textarea "P"
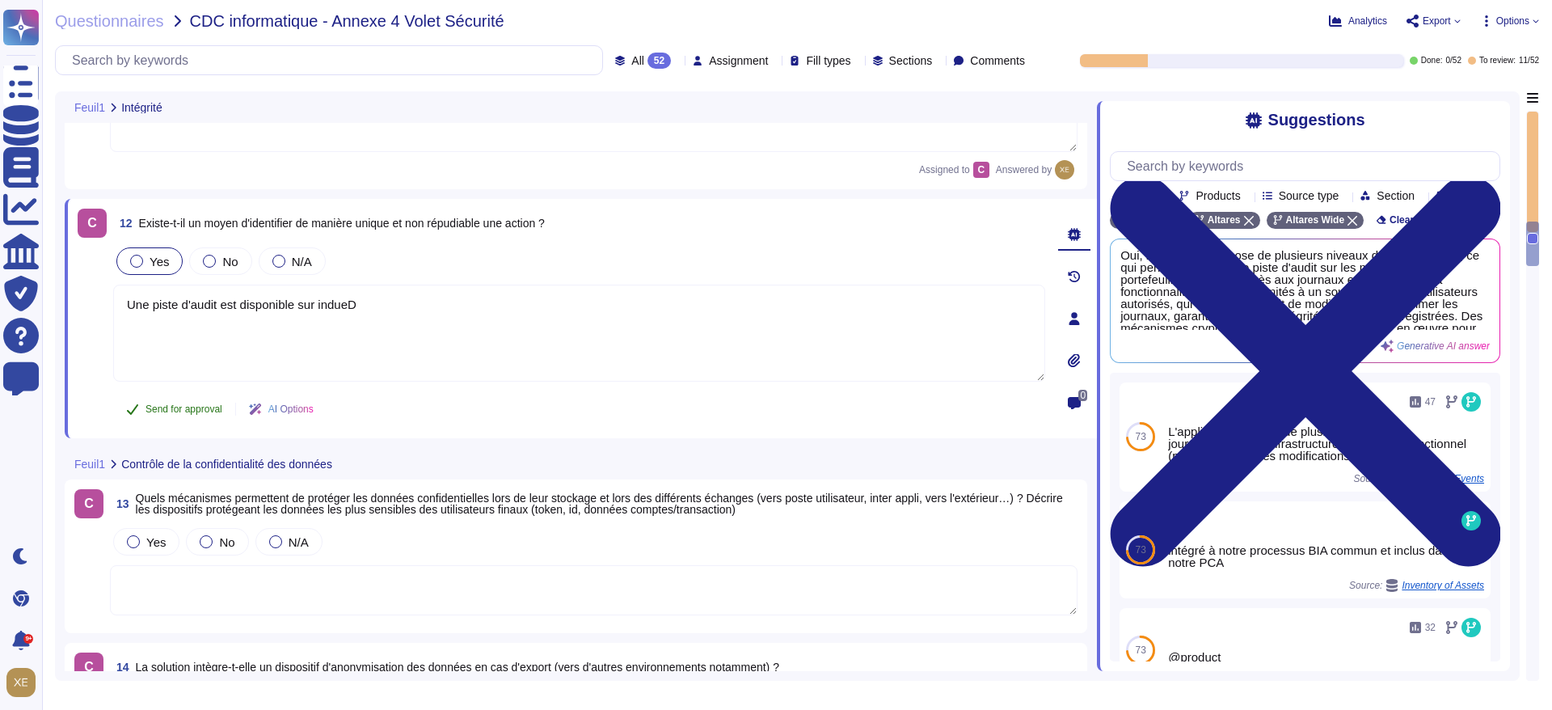
type textarea "Une piste d'audit est disponible sur indueD"
click at [184, 408] on span "Send for approval" at bounding box center [184, 409] width 77 height 10
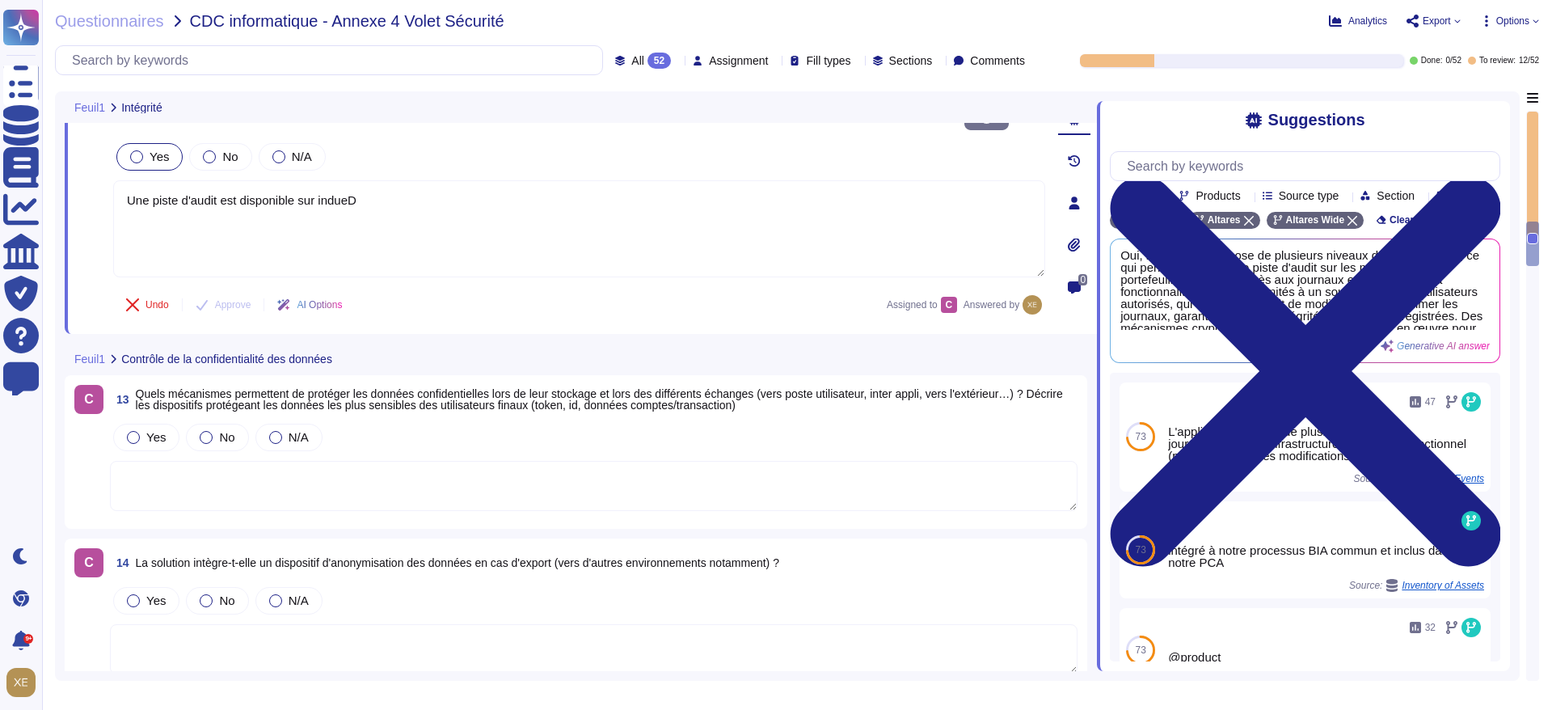
scroll to position [3032, 0]
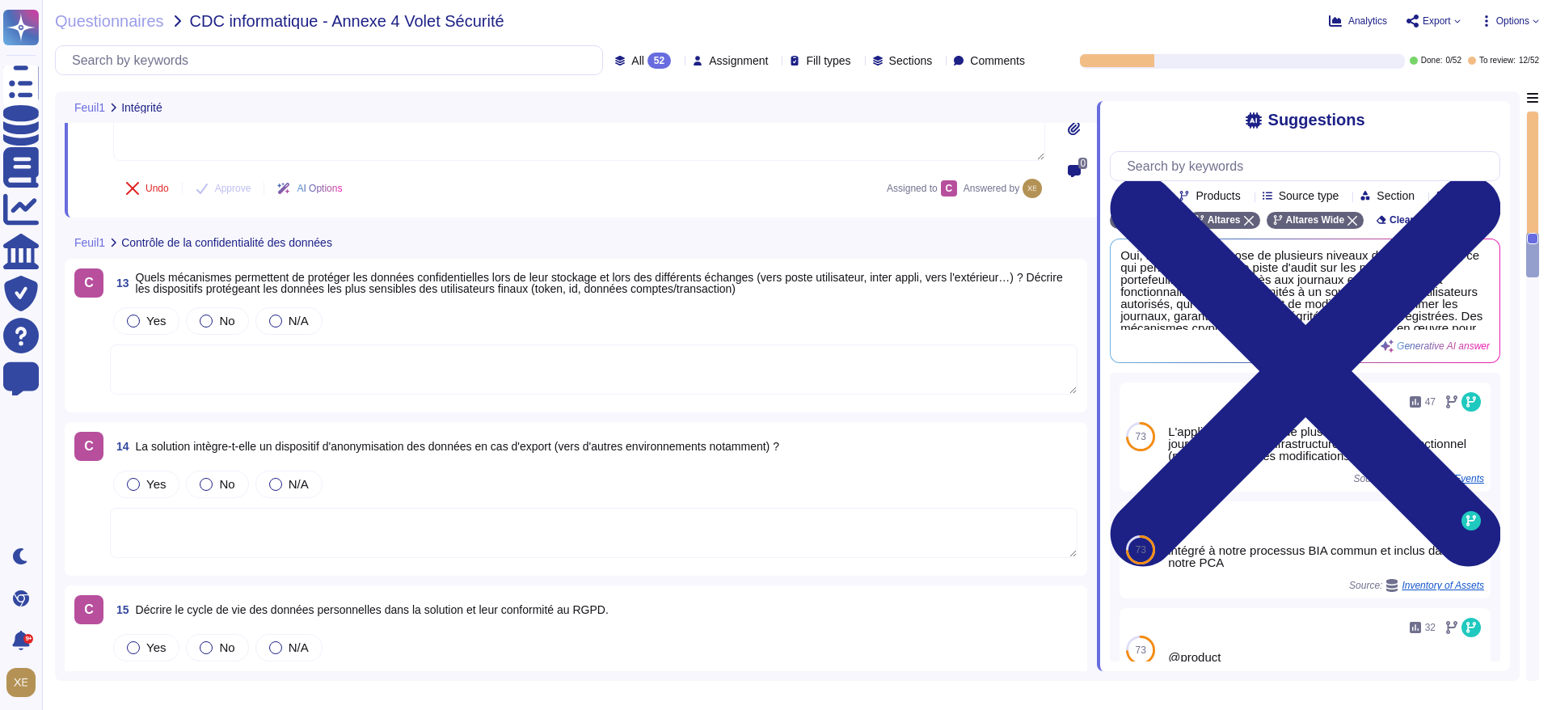
click at [231, 349] on textarea at bounding box center [594, 369] width 968 height 50
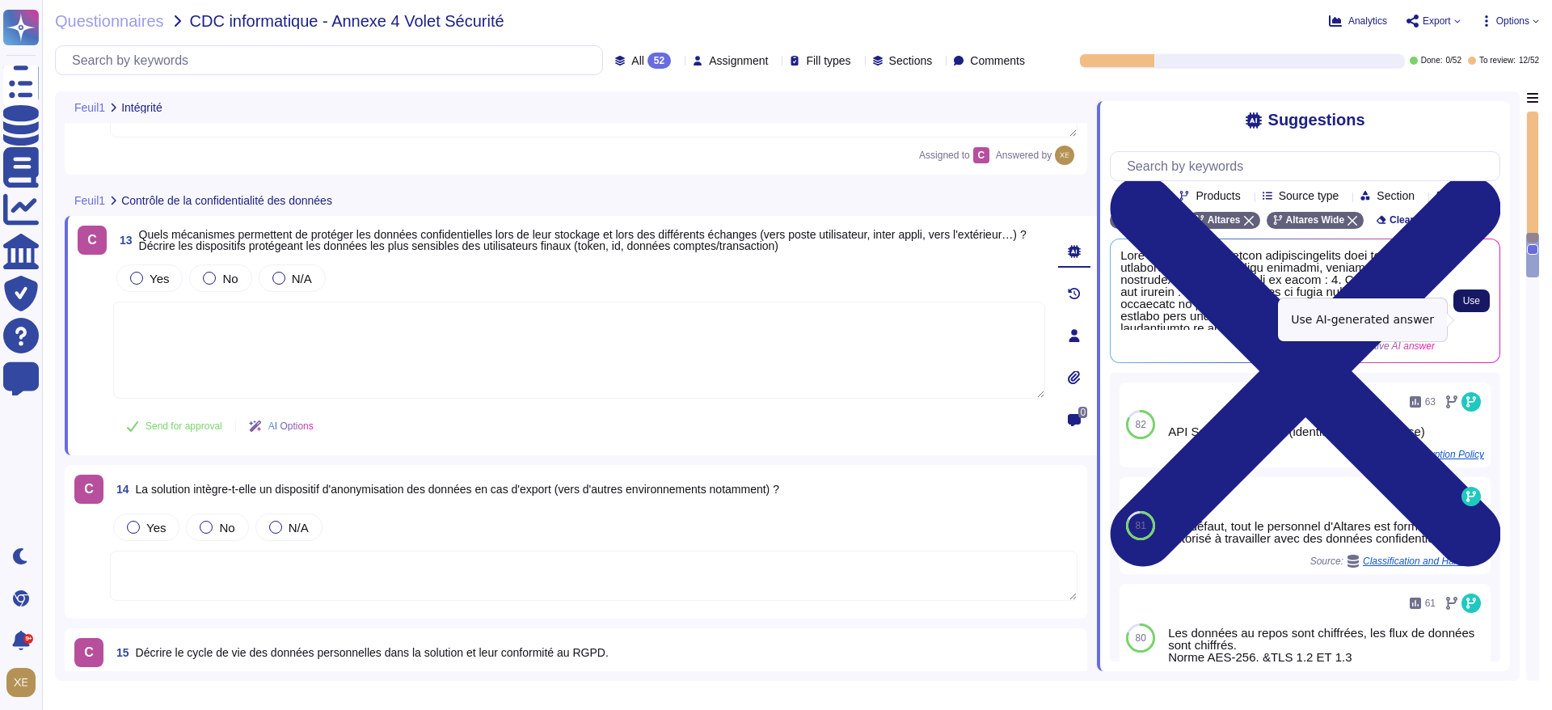
click at [1464, 306] on span "Use" at bounding box center [1472, 301] width 17 height 10
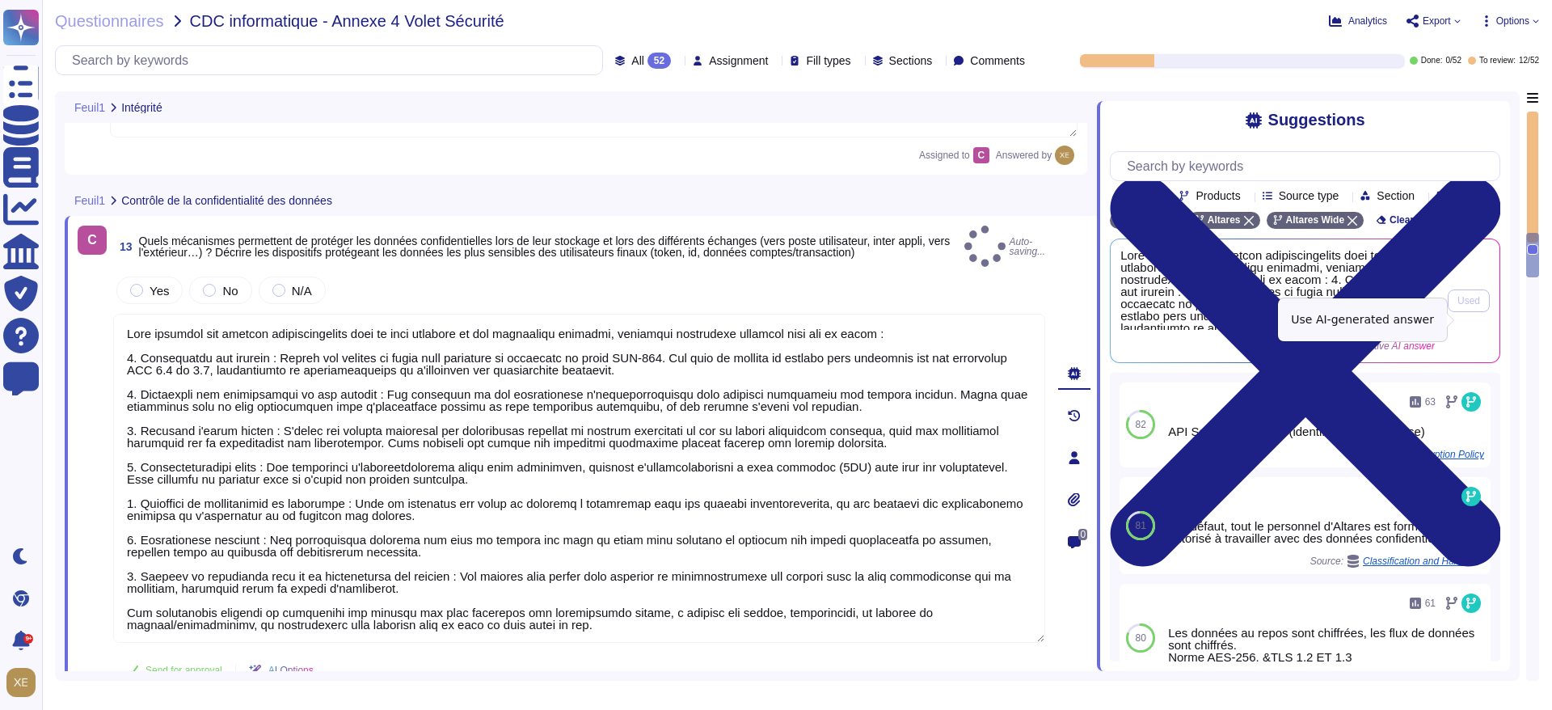
type textarea "Lore ipsumdol sit ametcon adipiscingelits doei te inci utlabore et dol magnaali…"
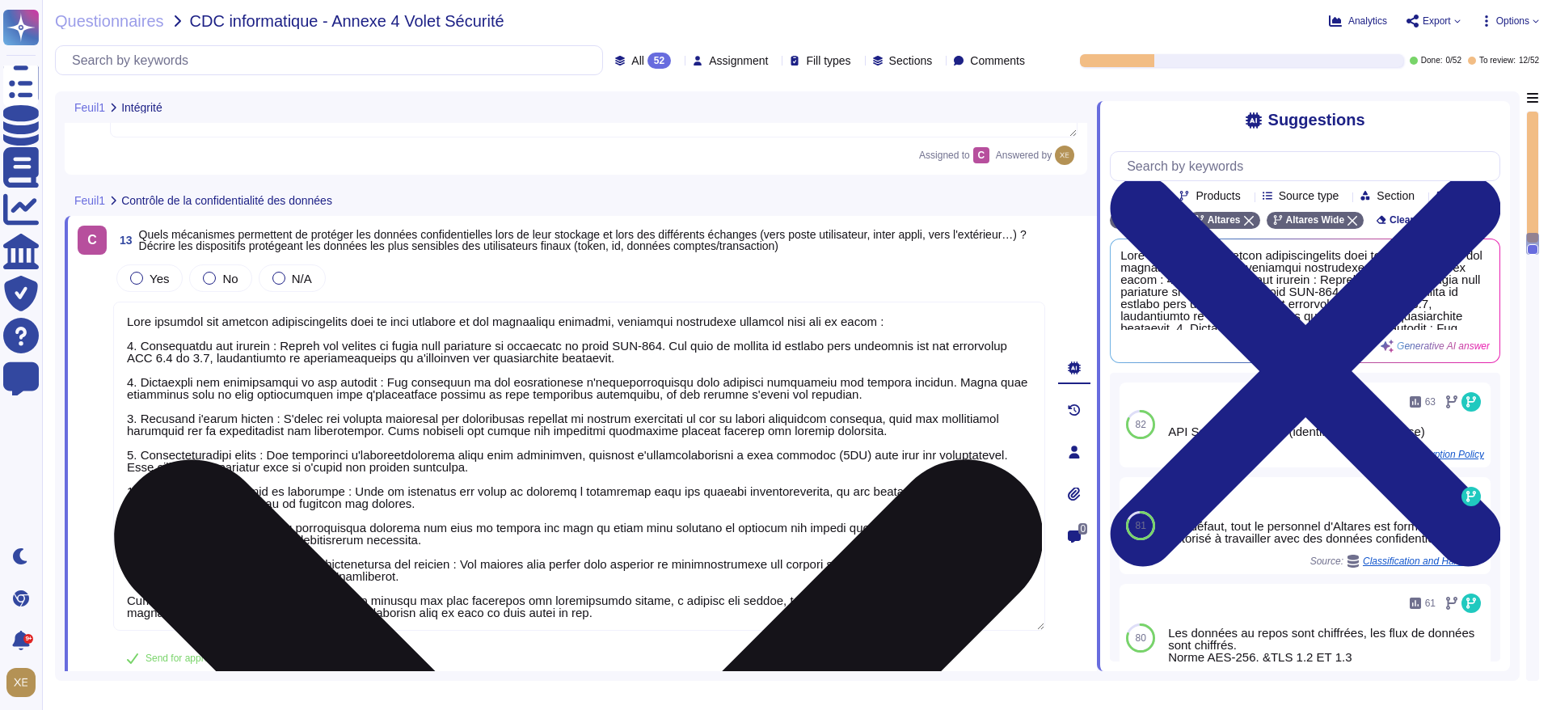
scroll to position [2, 0]
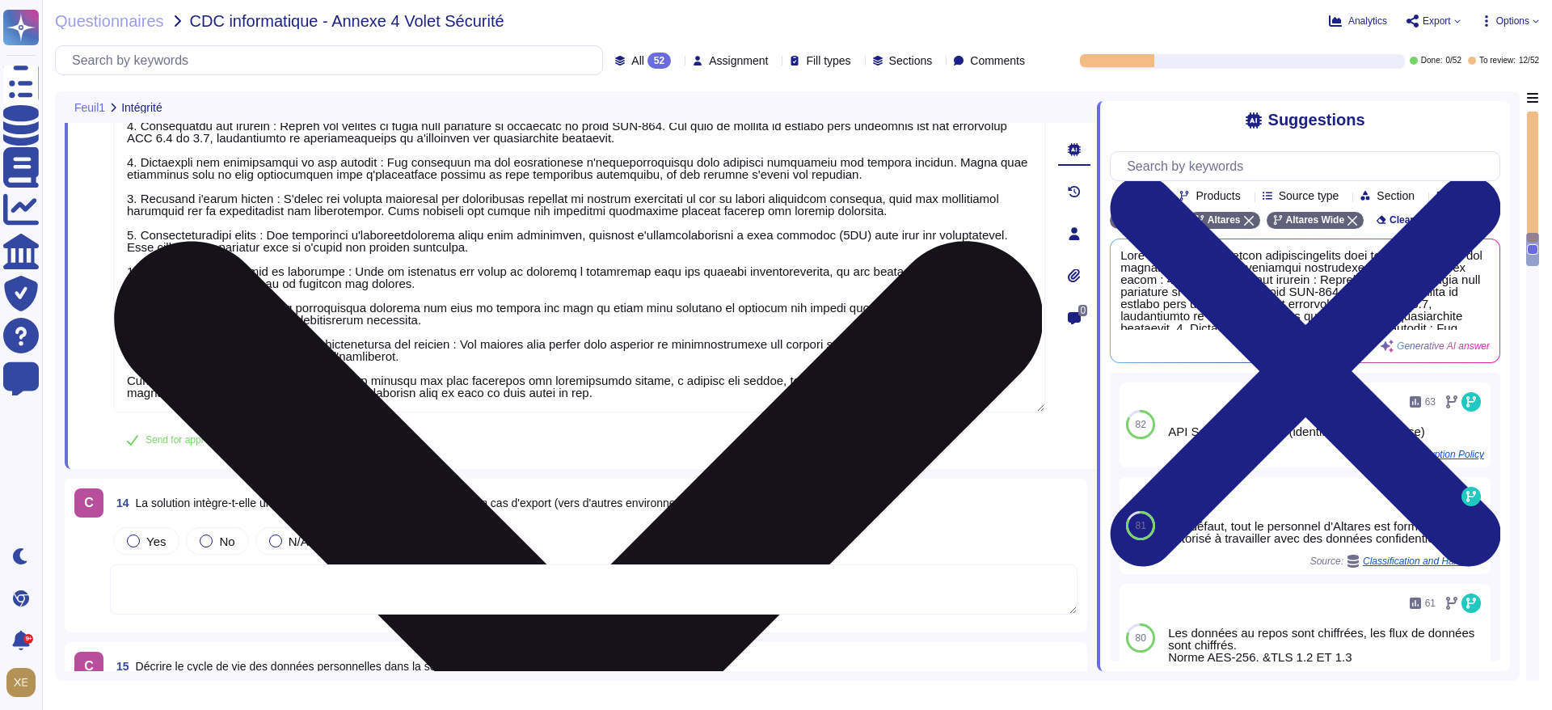
type textarea "N/A sur la solution indueD"
type textarea "Une piste d'audit est disponible sur indueD"
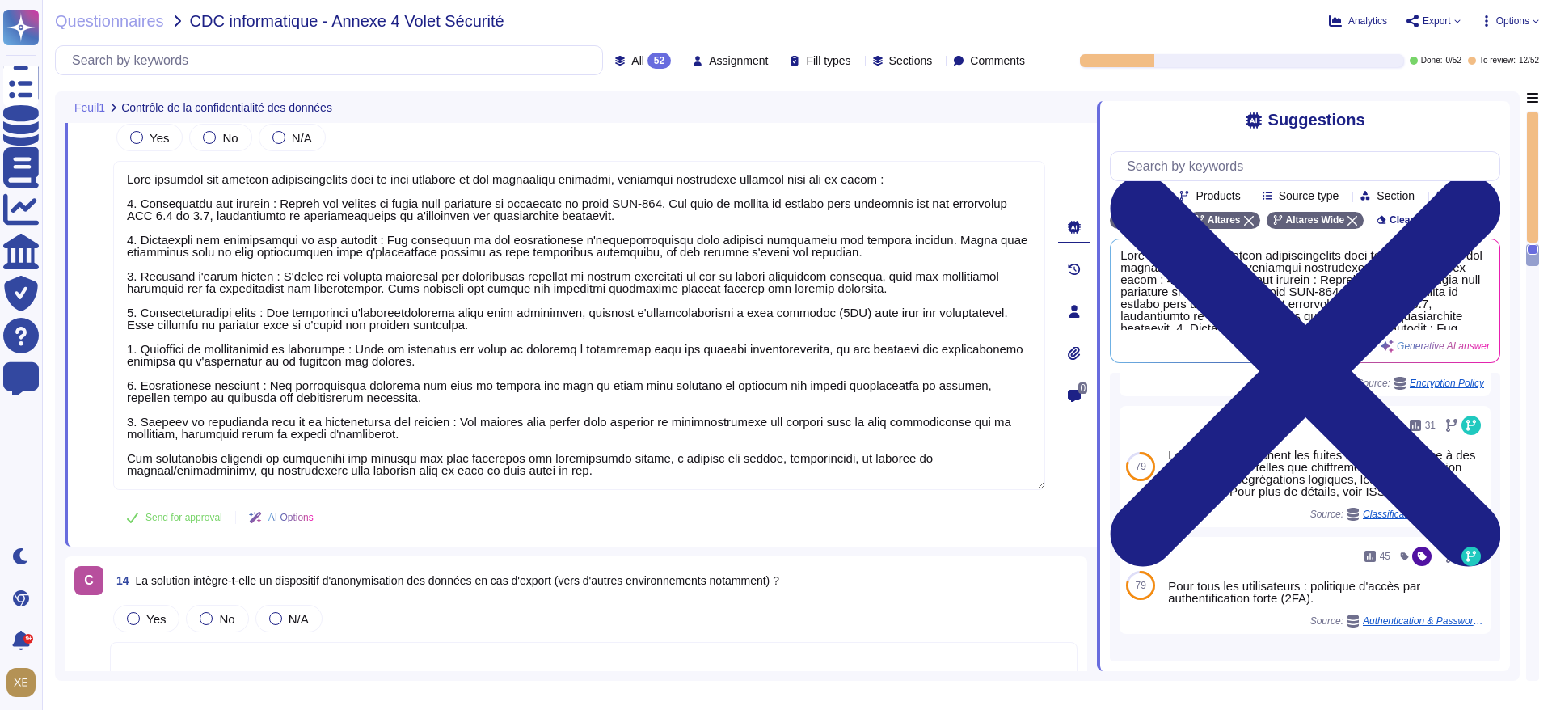
scroll to position [342, 0]
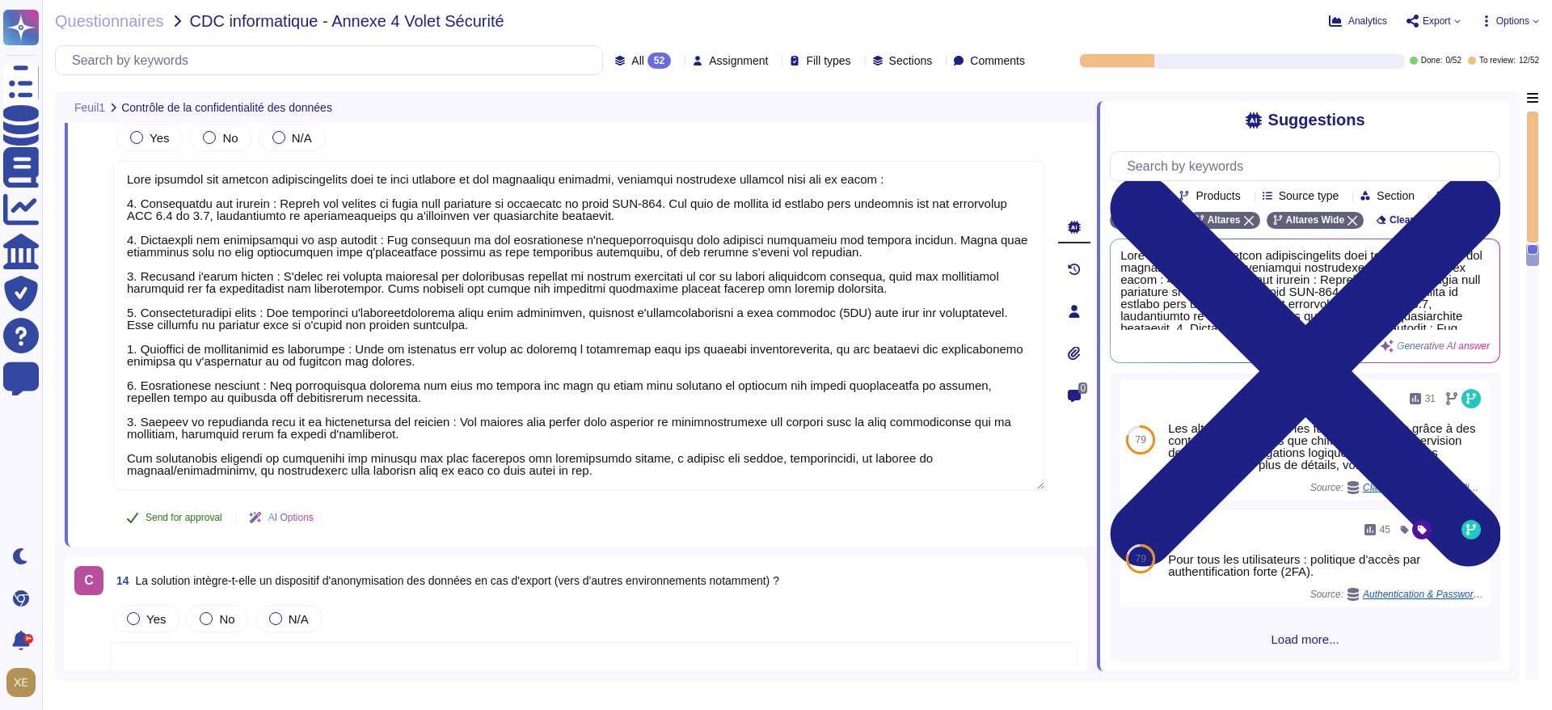
click at [197, 522] on span "Send for approval" at bounding box center [184, 518] width 77 height 10
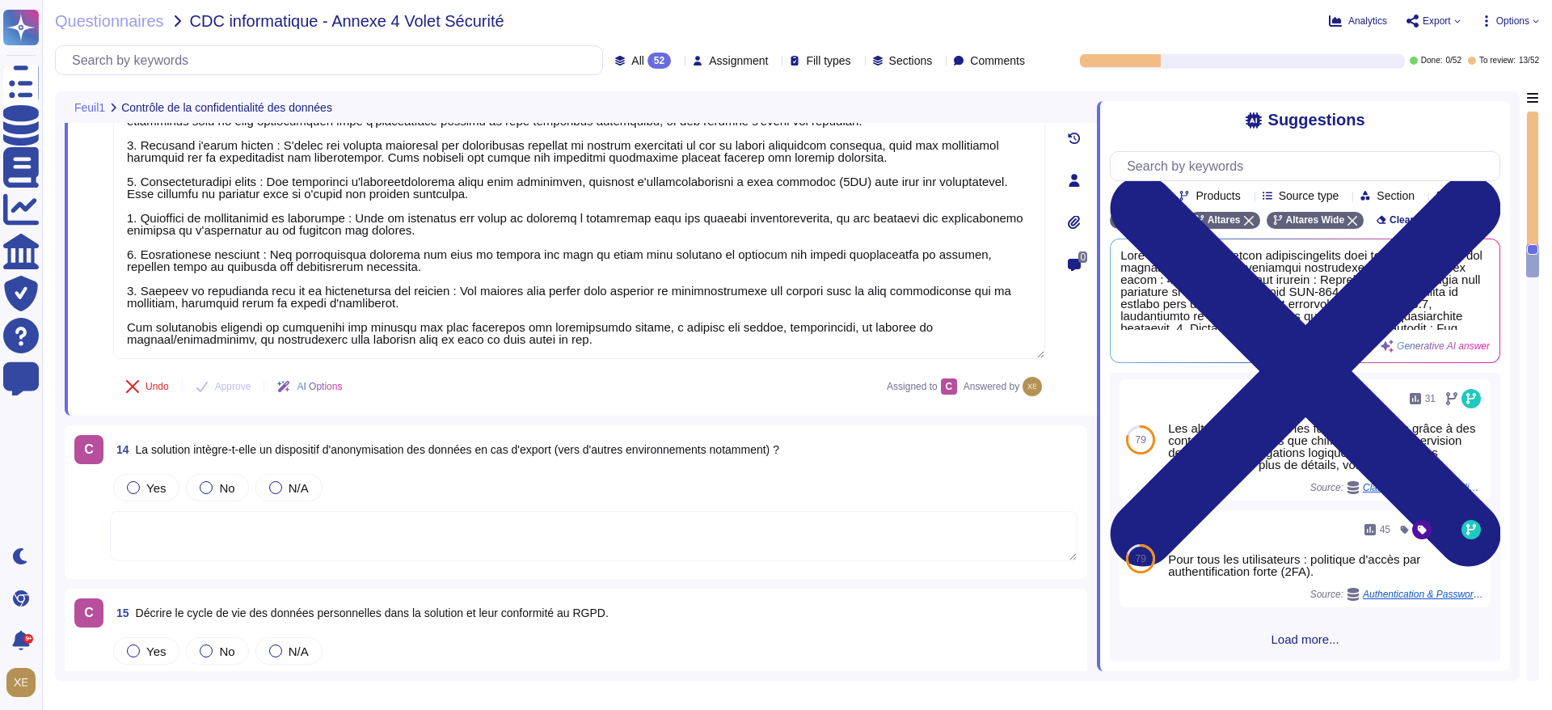
scroll to position [3306, 0]
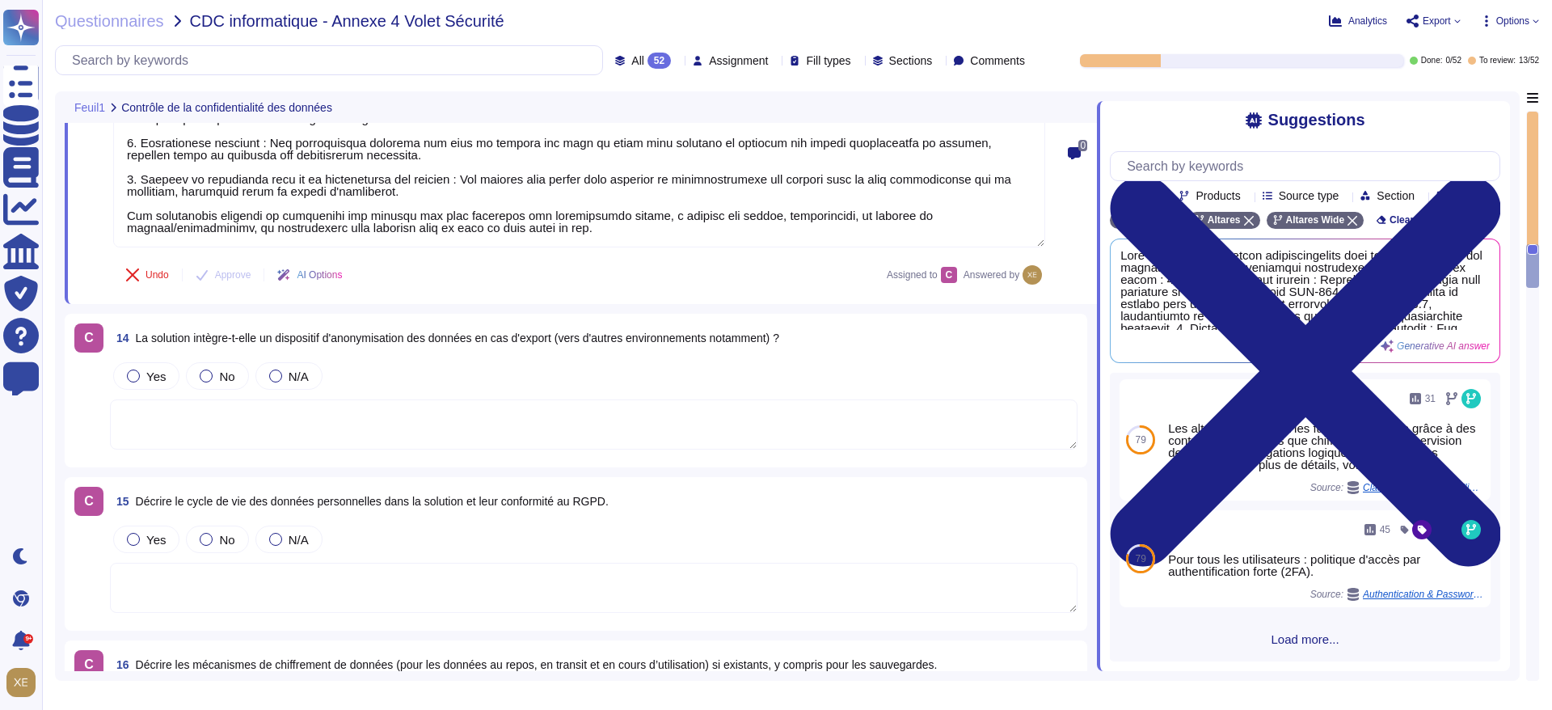
click at [227, 429] on textarea at bounding box center [594, 424] width 968 height 50
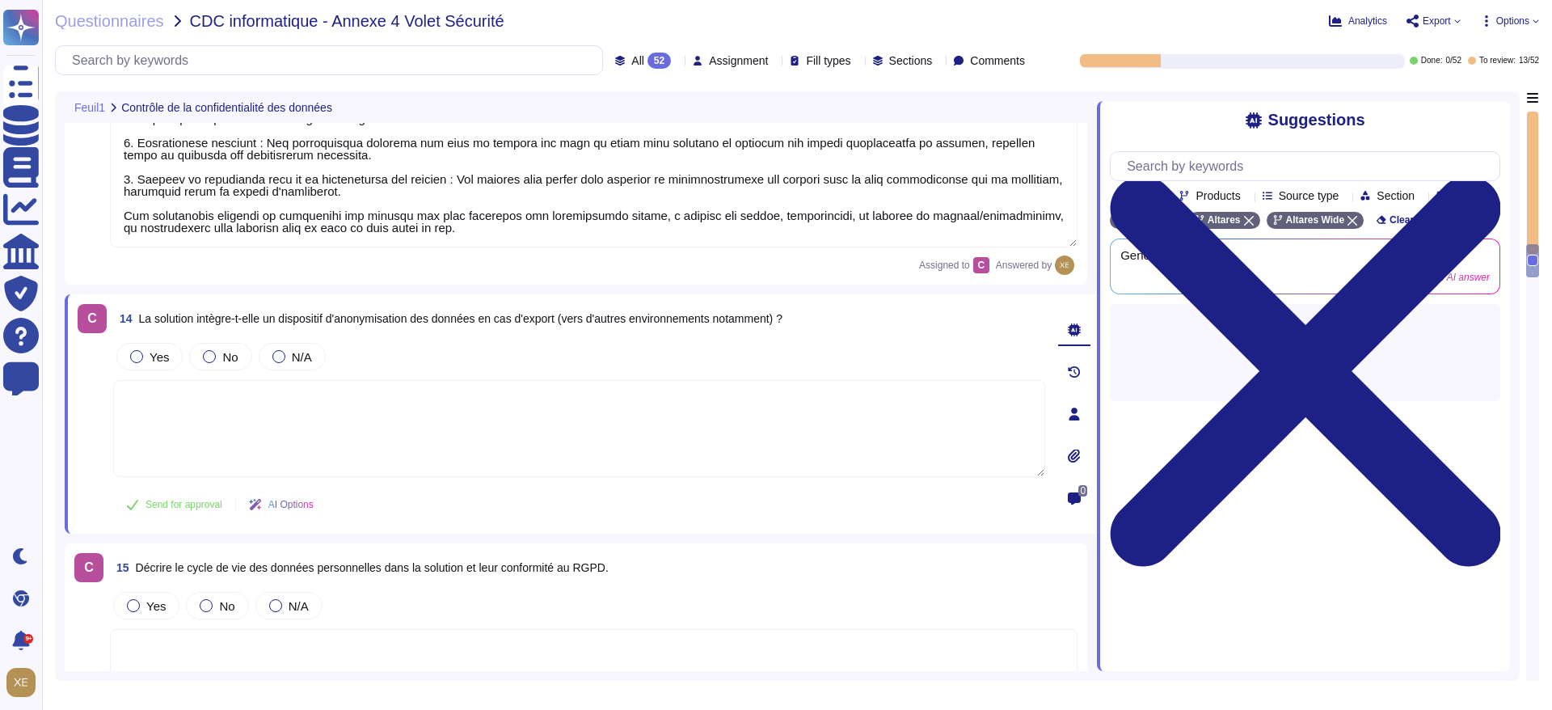
scroll to position [0, 0]
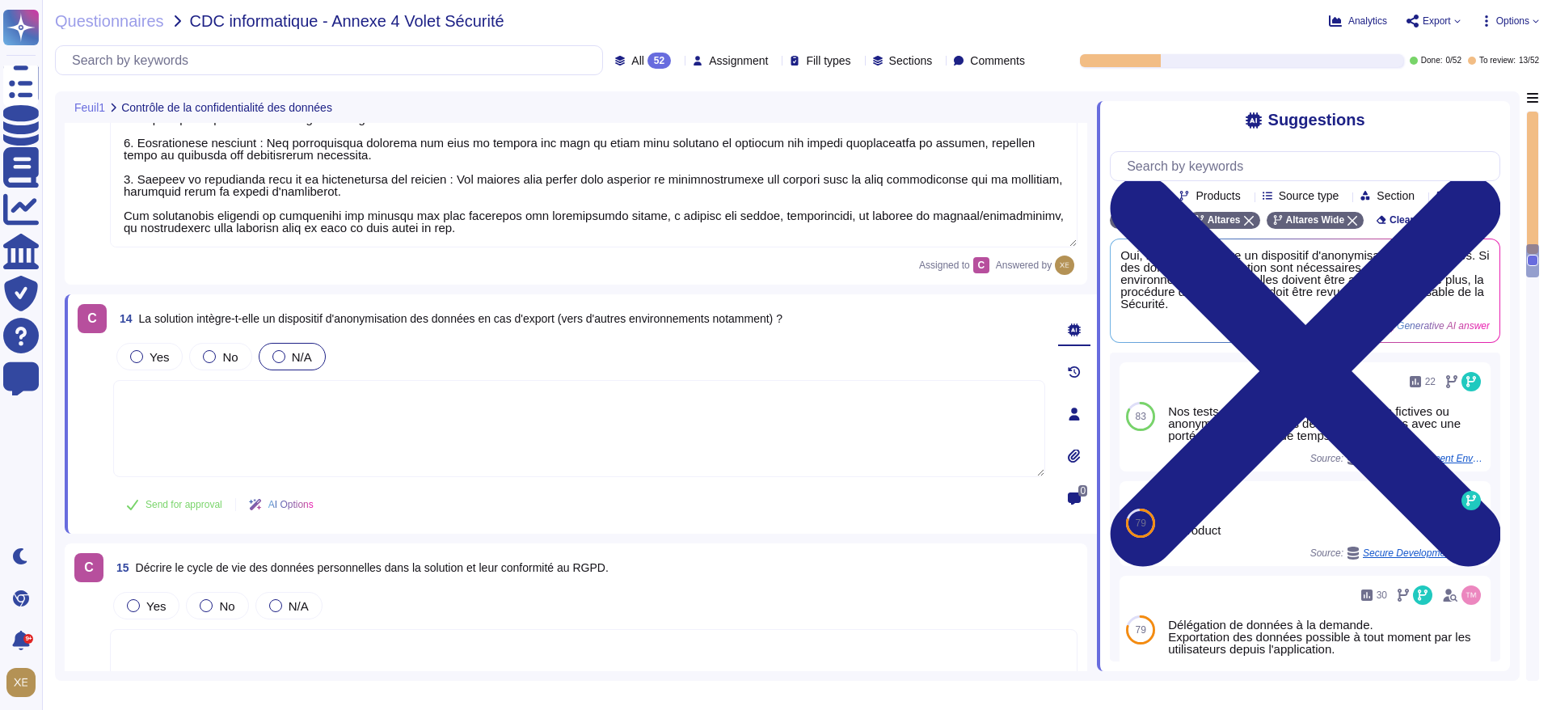
click at [278, 357] on div at bounding box center [278, 356] width 13 height 13
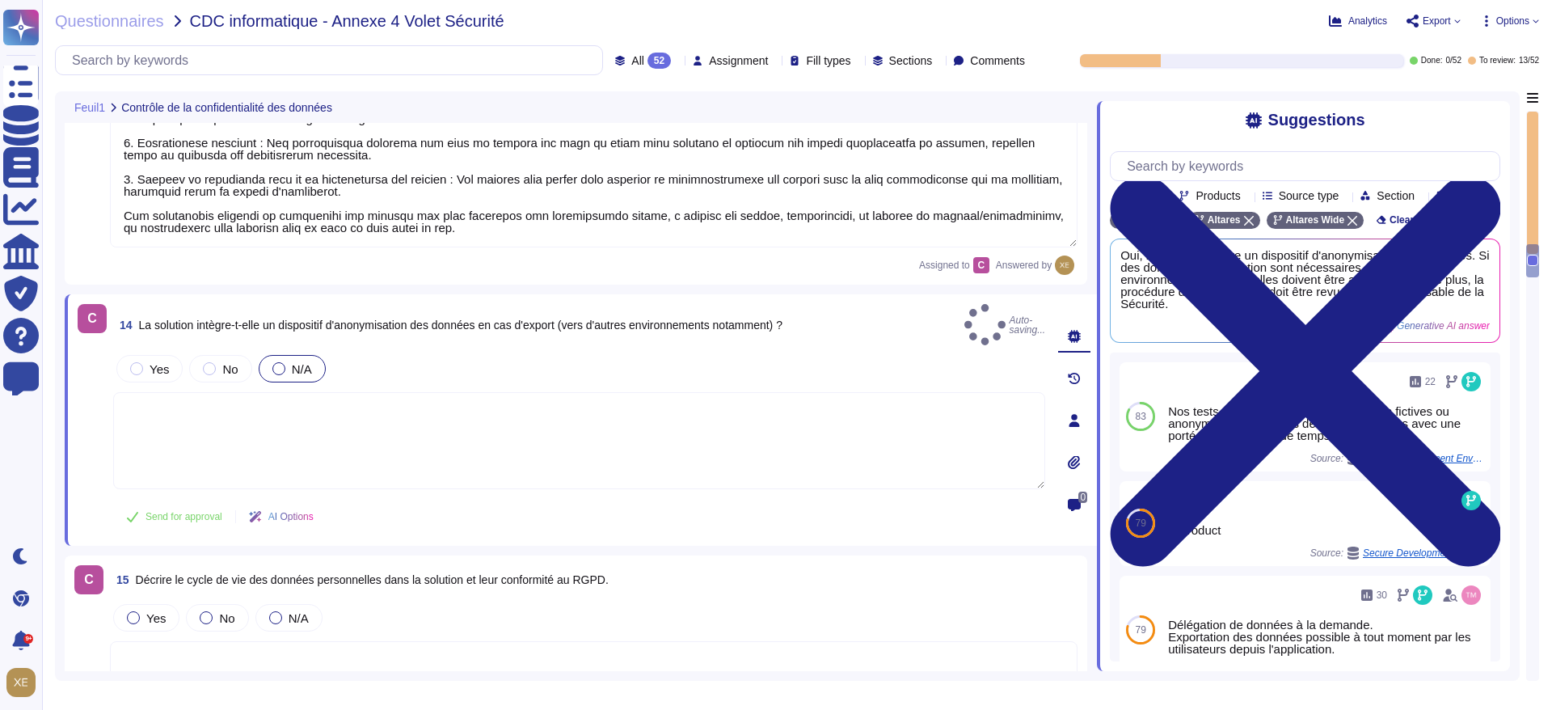
click at [280, 402] on textarea at bounding box center [579, 440] width 932 height 97
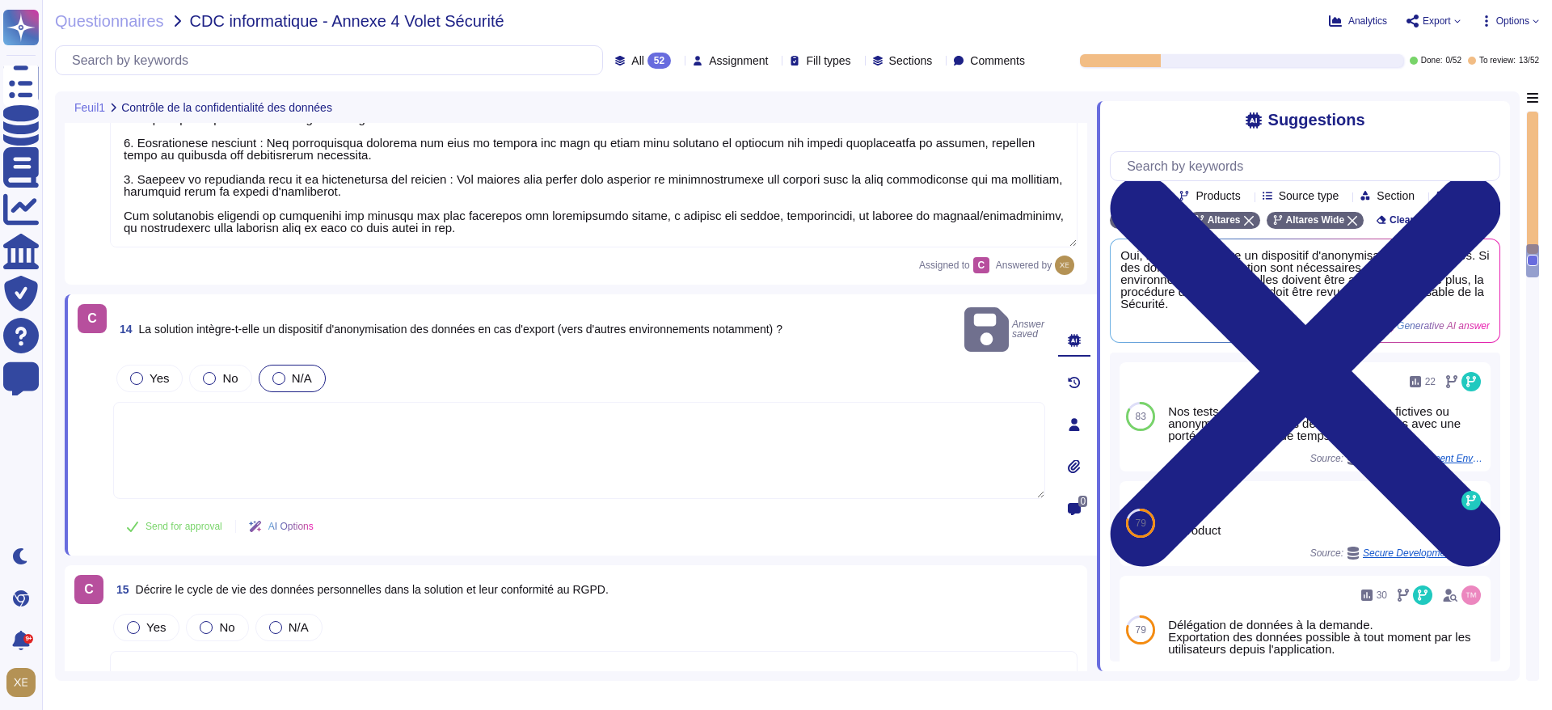
click at [280, 402] on textarea at bounding box center [579, 450] width 932 height 97
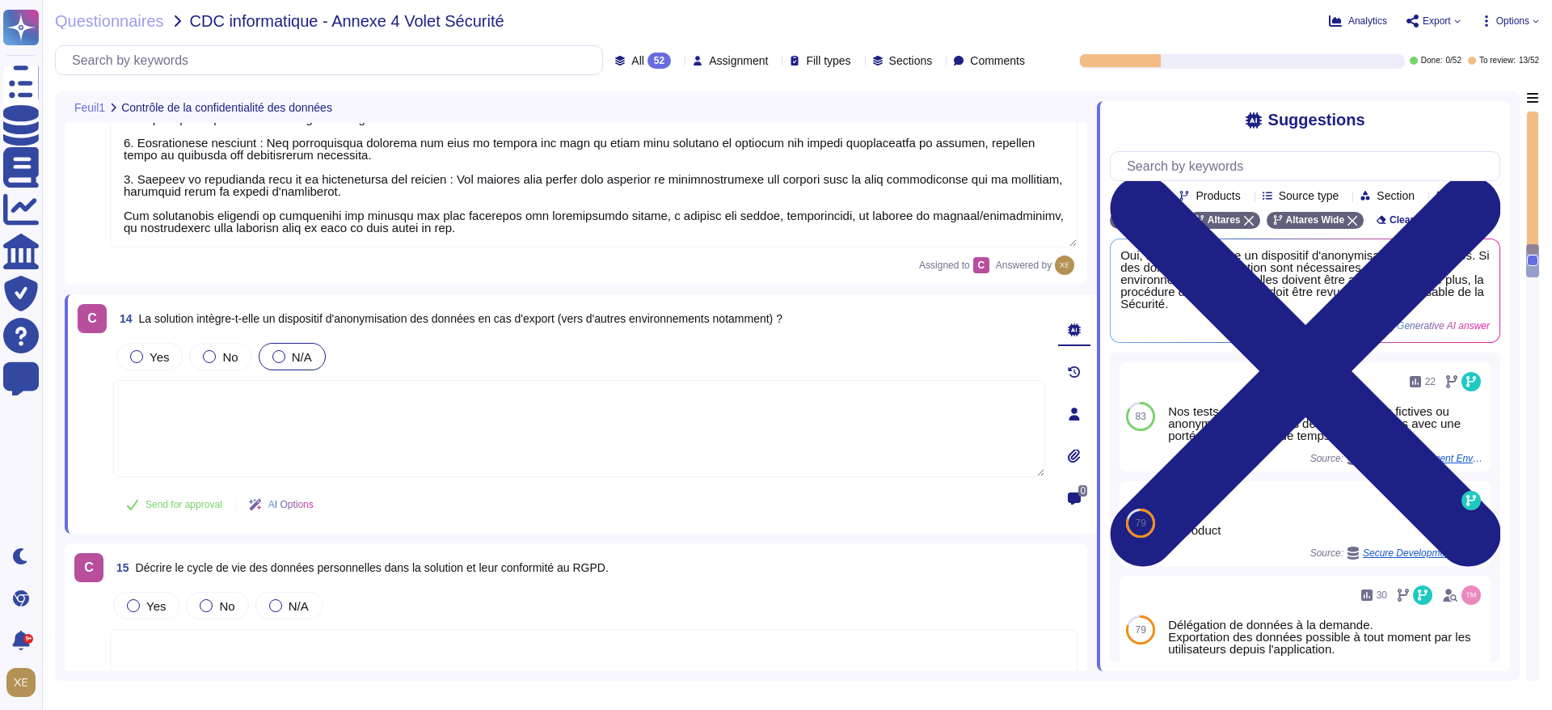
click at [713, 425] on textarea at bounding box center [579, 428] width 932 height 97
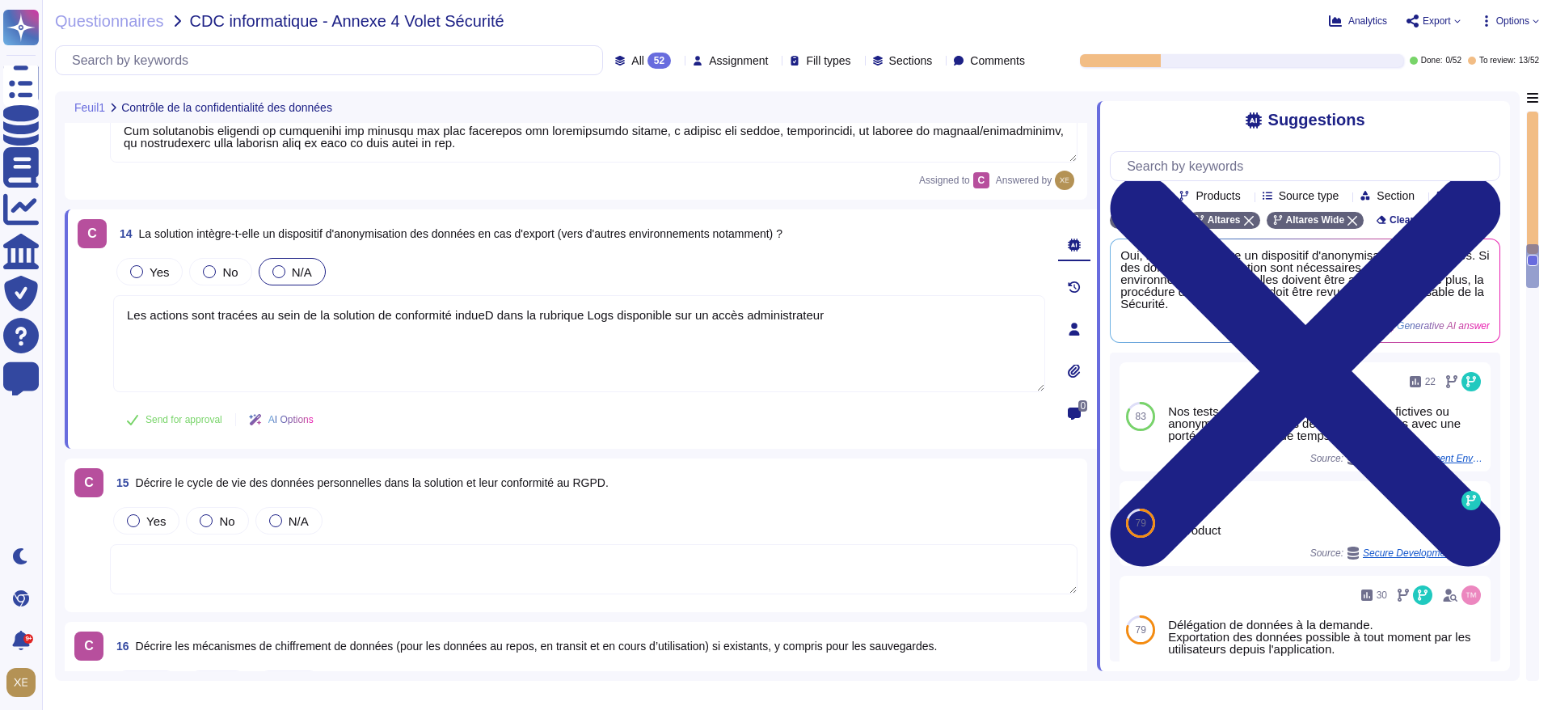
scroll to position [3427, 0]
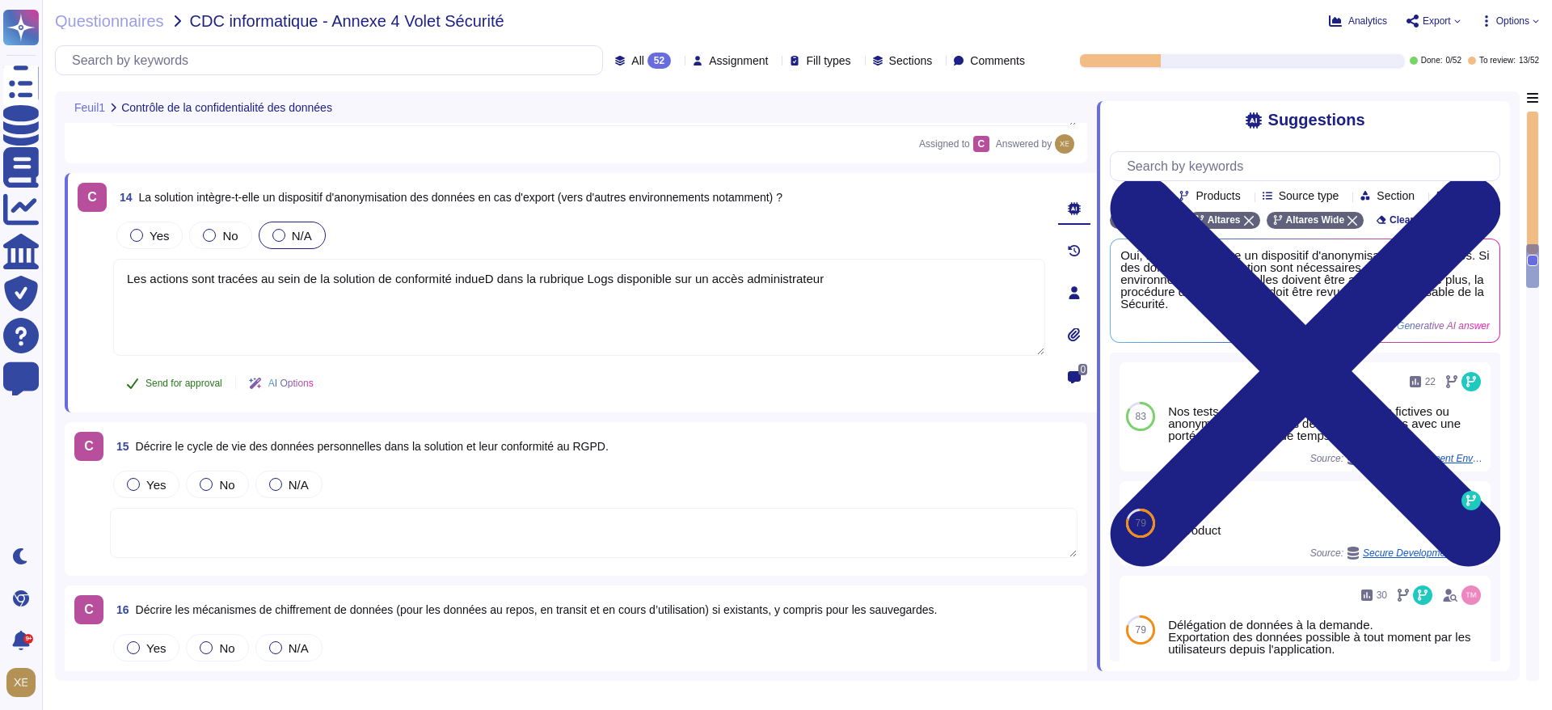
type textarea "Les actions sont tracées au sein de la solution de conformité indueD dans la ru…"
click at [171, 383] on span "Send for approval" at bounding box center [184, 383] width 77 height 10
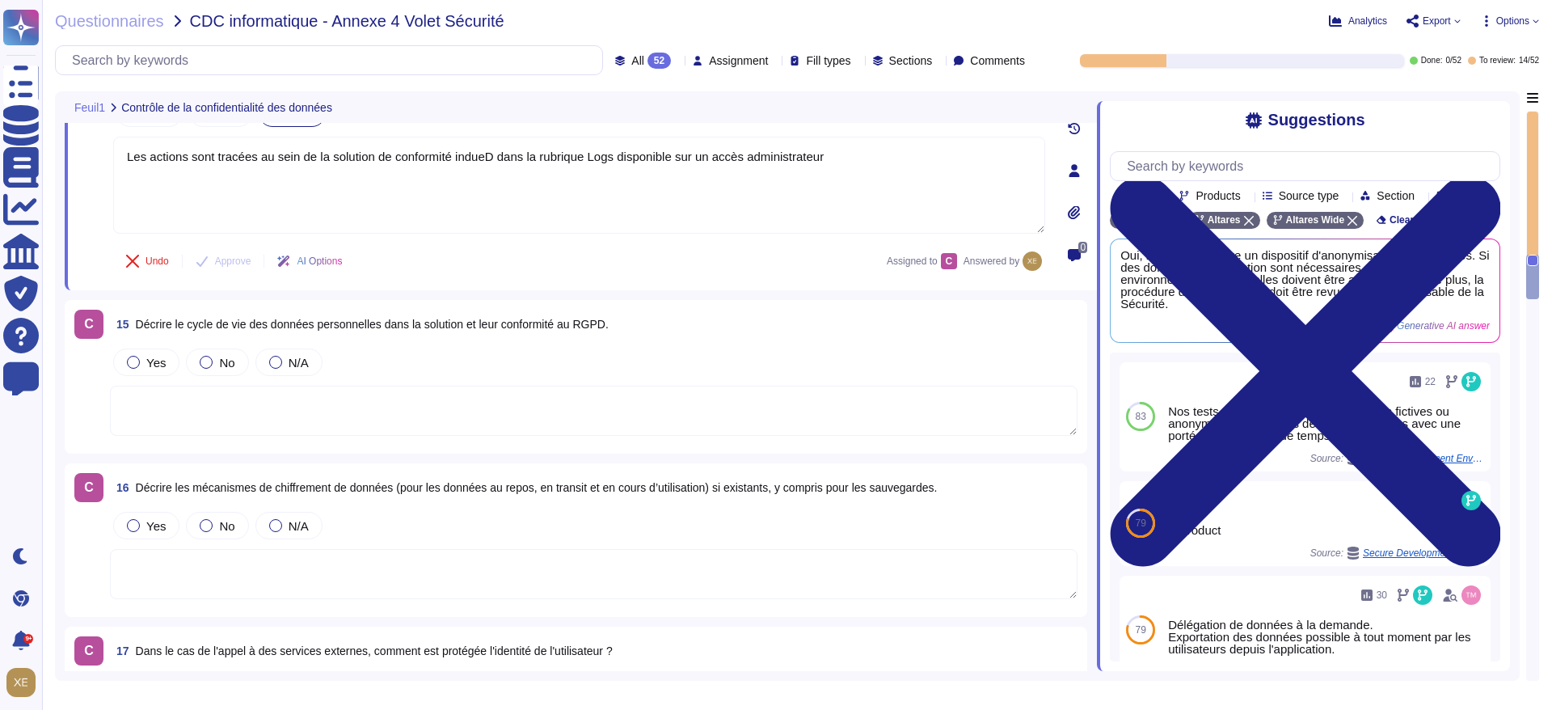
scroll to position [3618, 0]
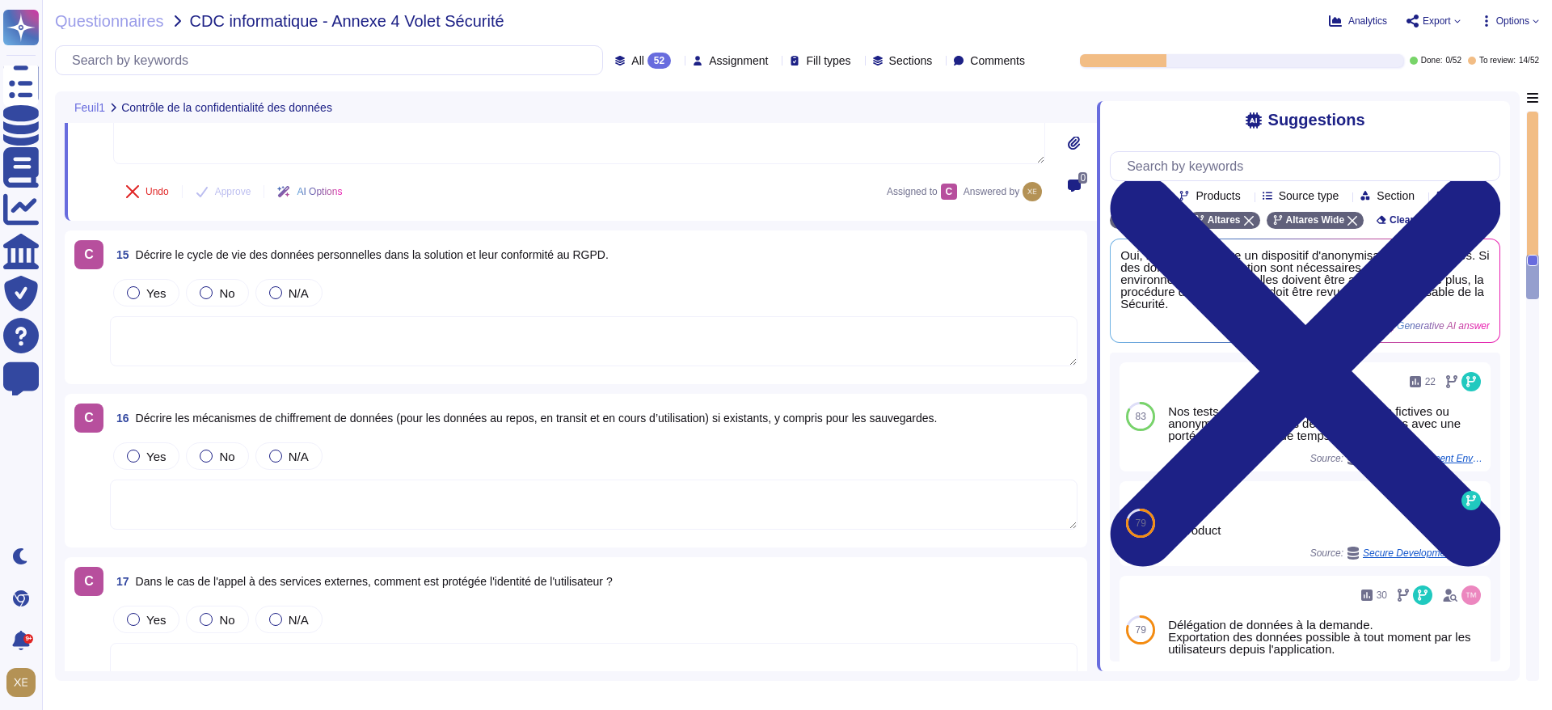
click at [196, 344] on textarea at bounding box center [594, 341] width 968 height 50
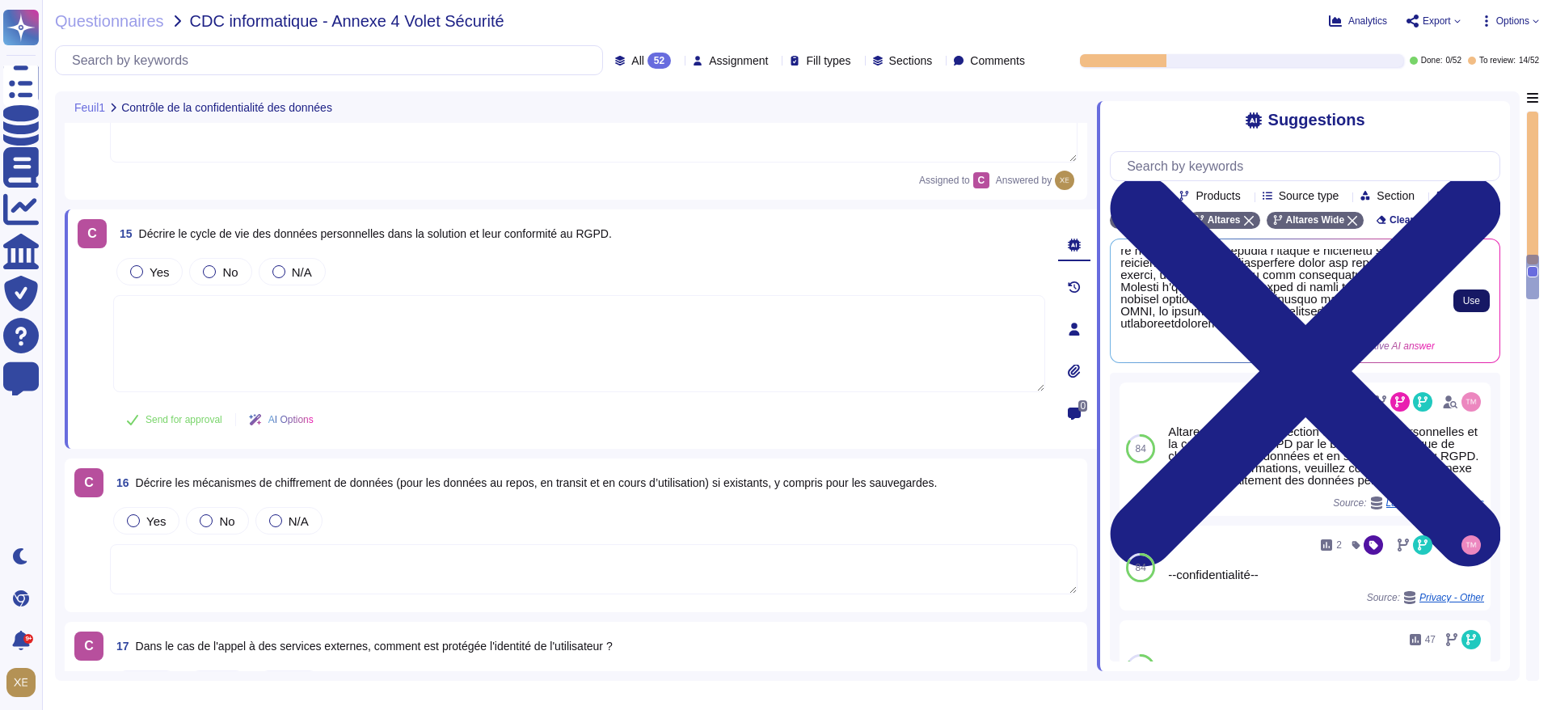
scroll to position [370, 0]
click at [1470, 306] on span "Use" at bounding box center [1472, 301] width 17 height 10
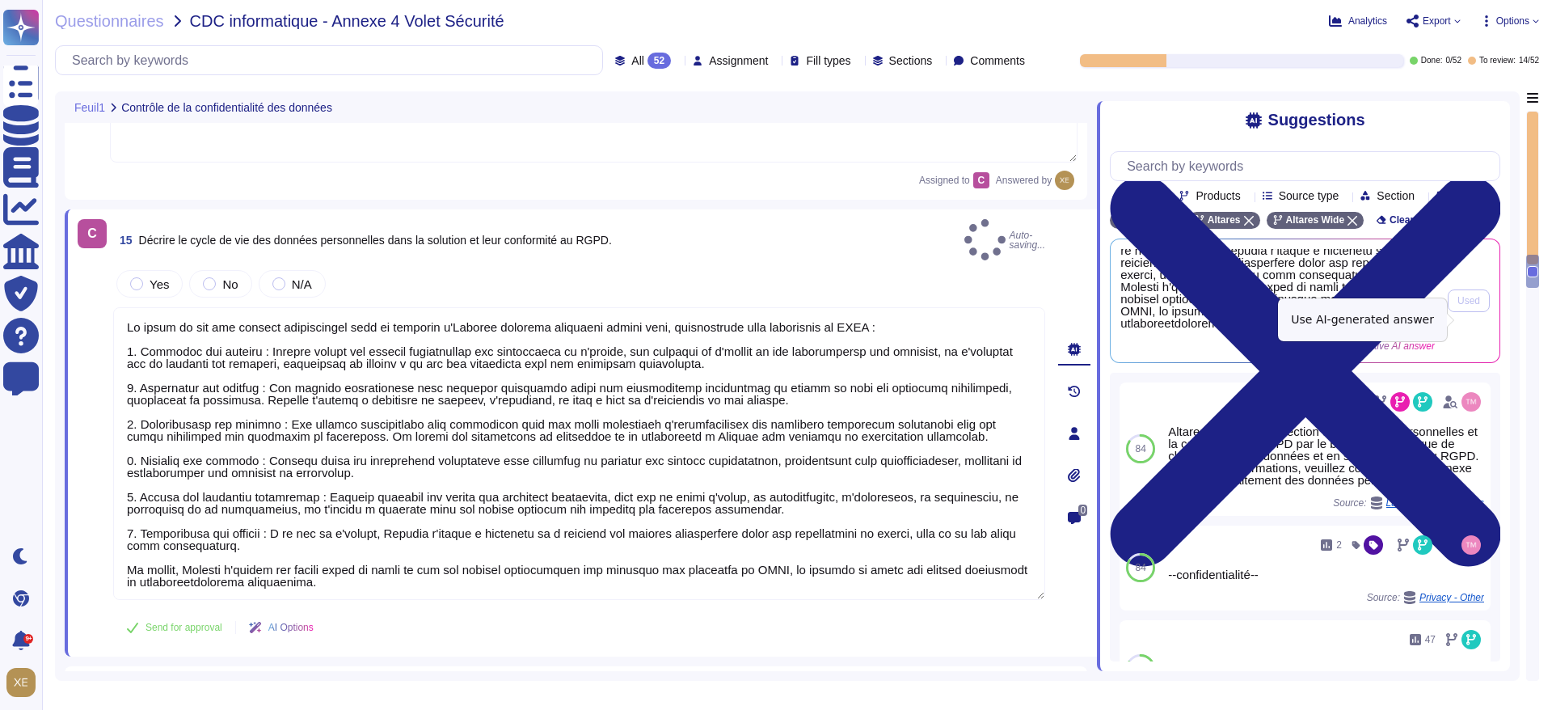
type textarea "Lo ipsum do sit ame consect adipiscingel sedd ei temporin u'Laboree dolorema al…"
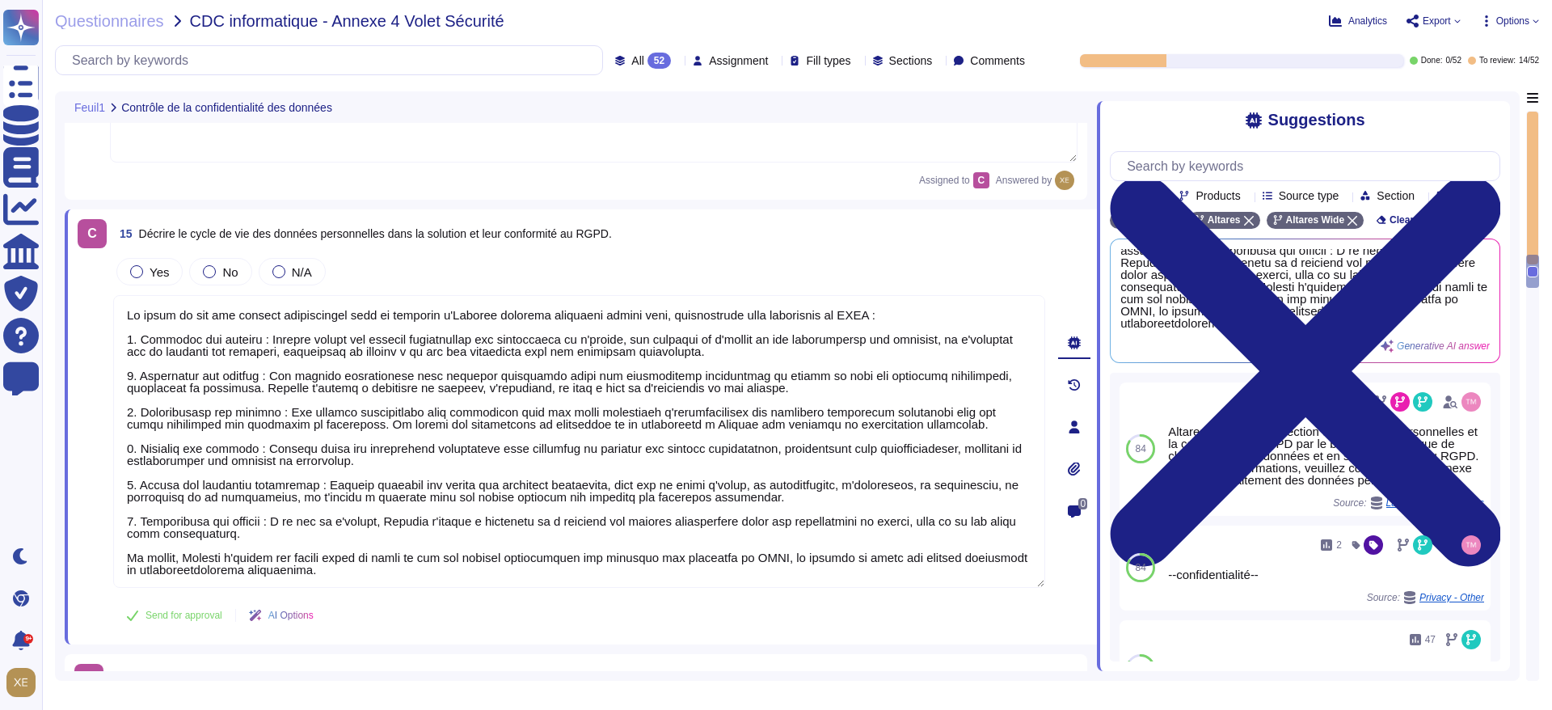
scroll to position [2, 0]
click at [205, 616] on span "Send for approval" at bounding box center [184, 615] width 77 height 10
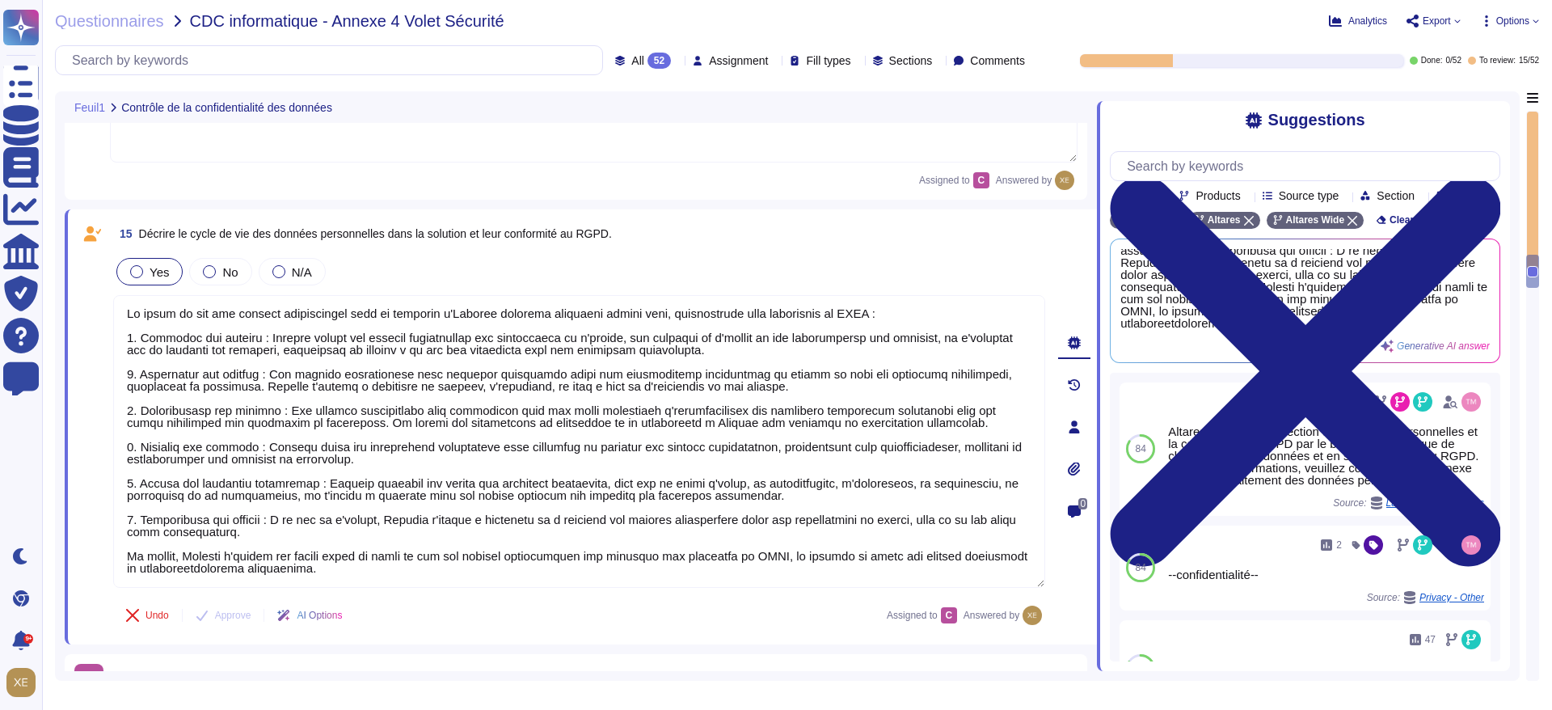
click at [134, 270] on div at bounding box center [136, 271] width 13 height 13
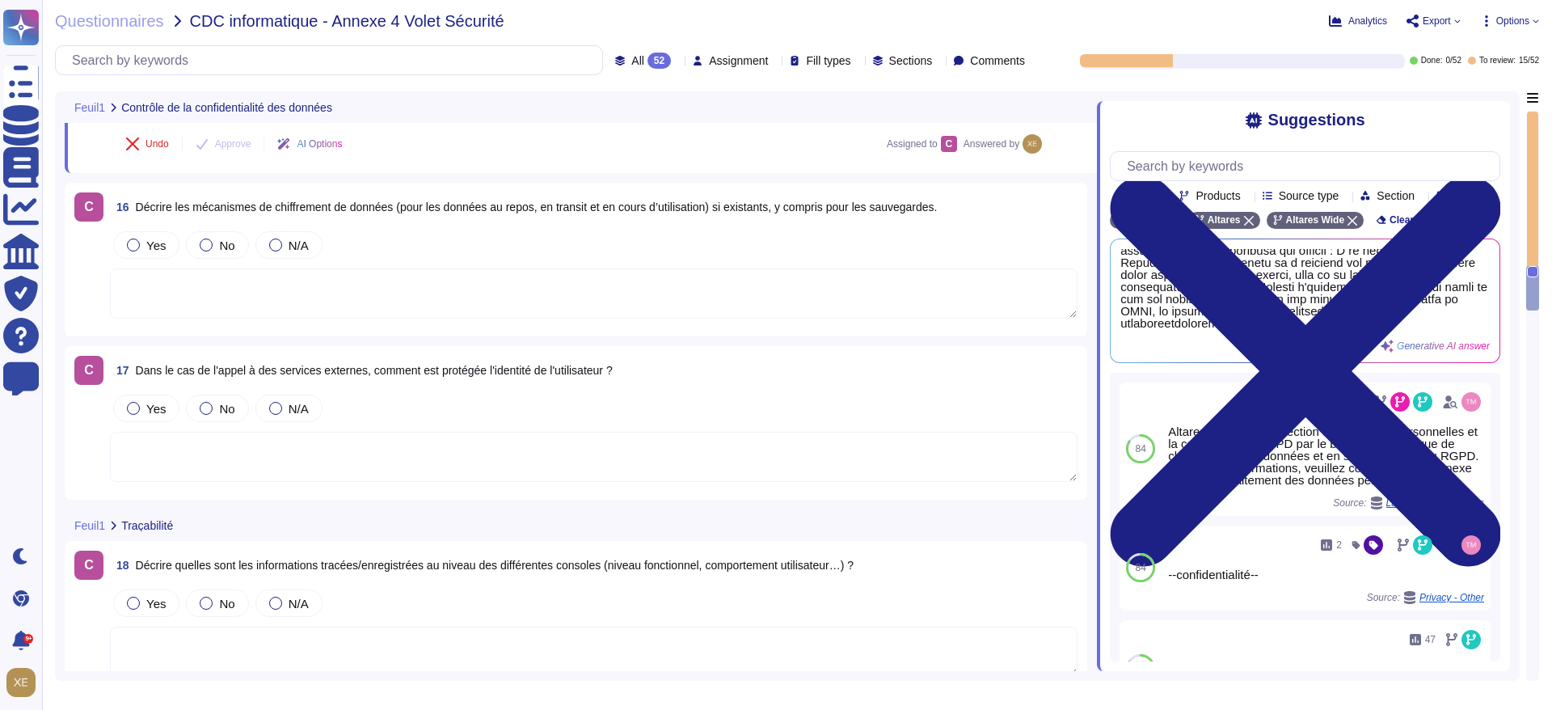
scroll to position [3957, 0]
type textarea "Les actions sont tracées au sein de la solution de conformité indueD dans la ru…"
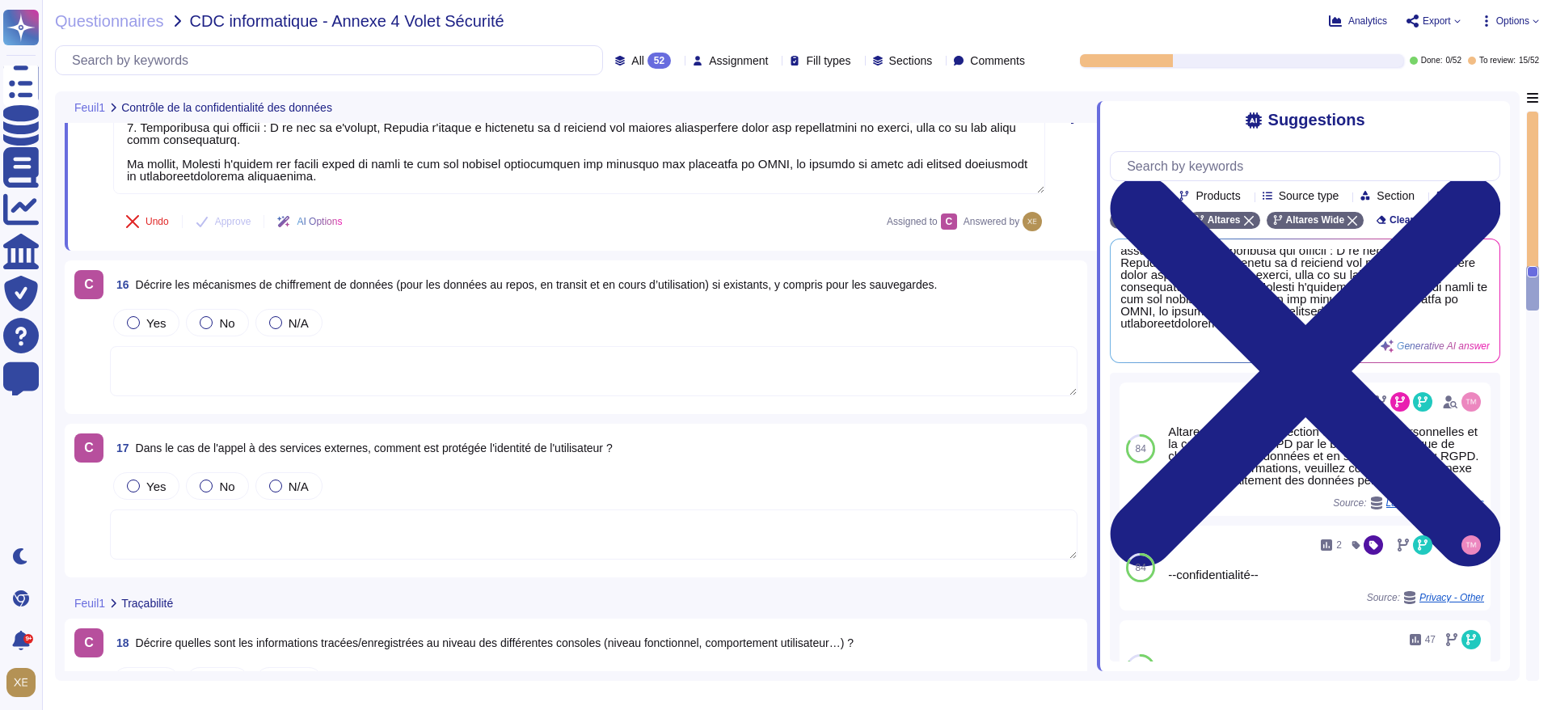
click at [265, 362] on textarea at bounding box center [594, 371] width 968 height 50
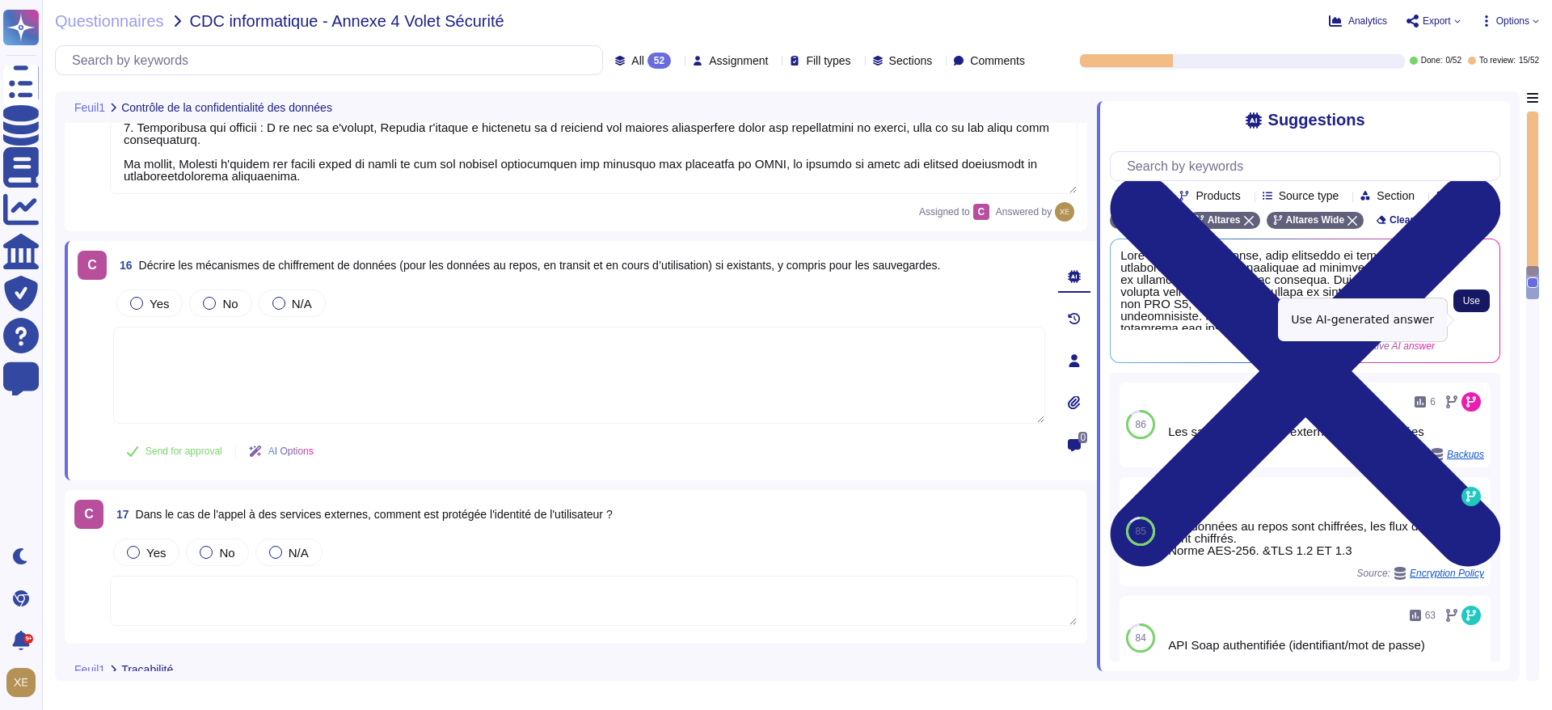
click at [1476, 312] on button "Use" at bounding box center [1472, 300] width 36 height 23
type textarea "Lore ips dolorsi am conse, adip elitseddo ei temporincid utlabore ETD-570, magn…"
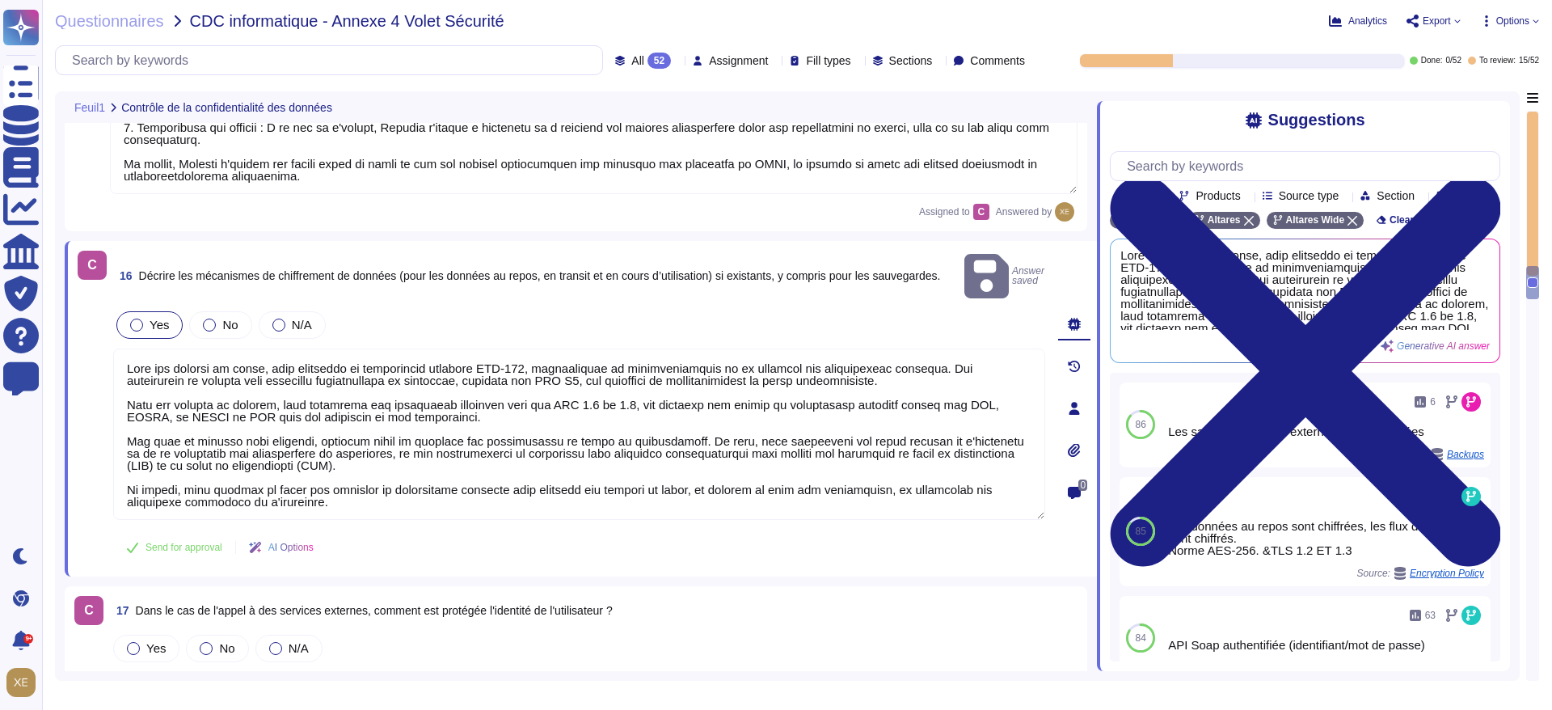
click at [142, 319] on div at bounding box center [136, 325] width 13 height 13
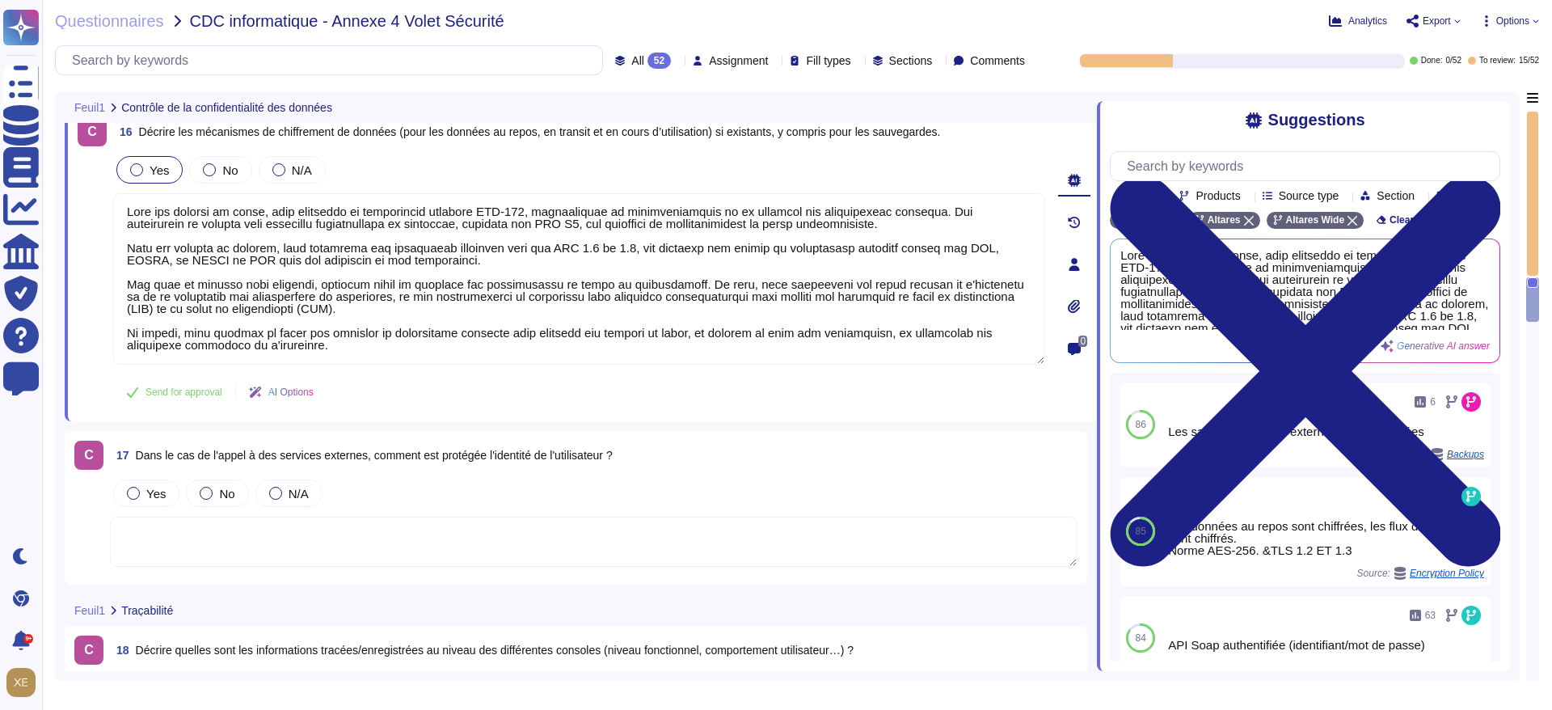
scroll to position [4200, 0]
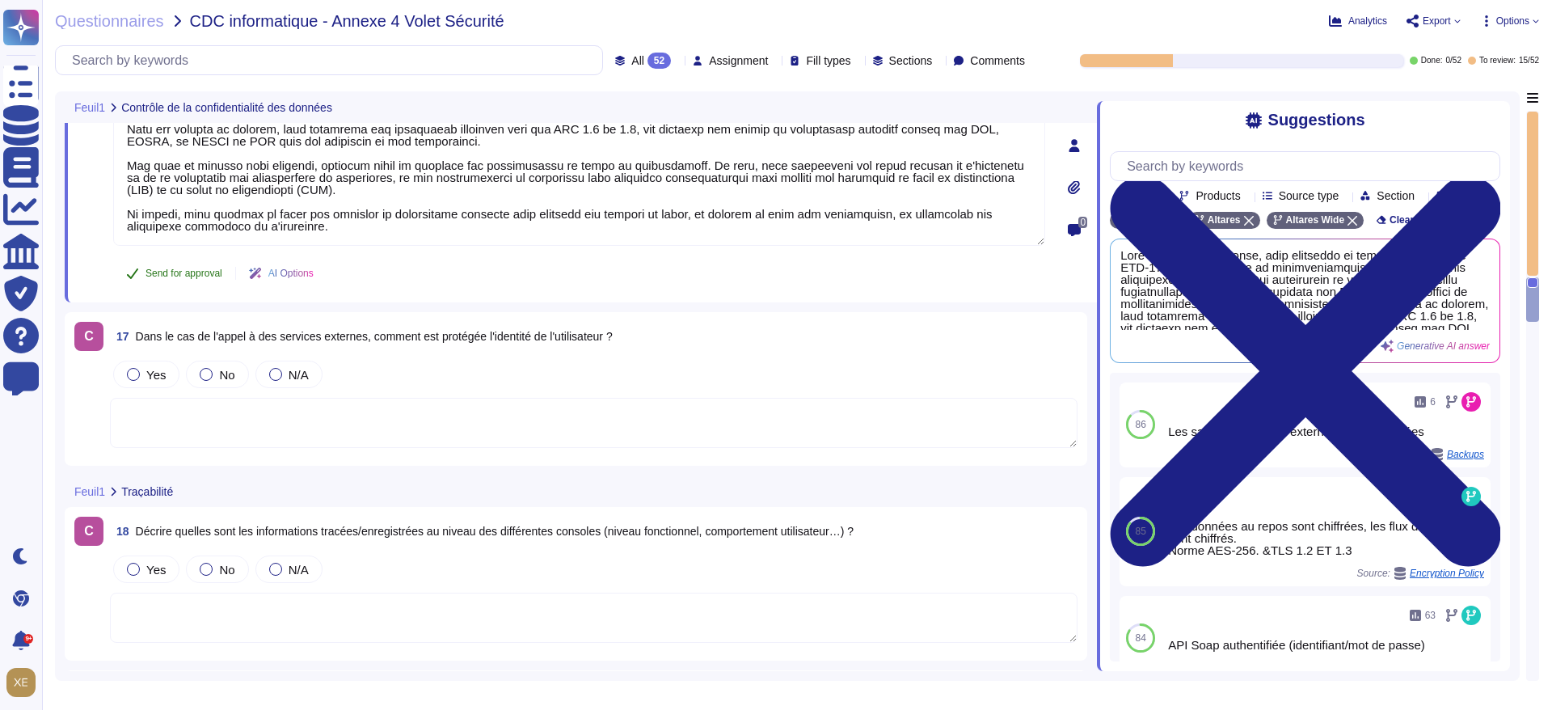
click at [191, 276] on span "Send for approval" at bounding box center [184, 273] width 77 height 10
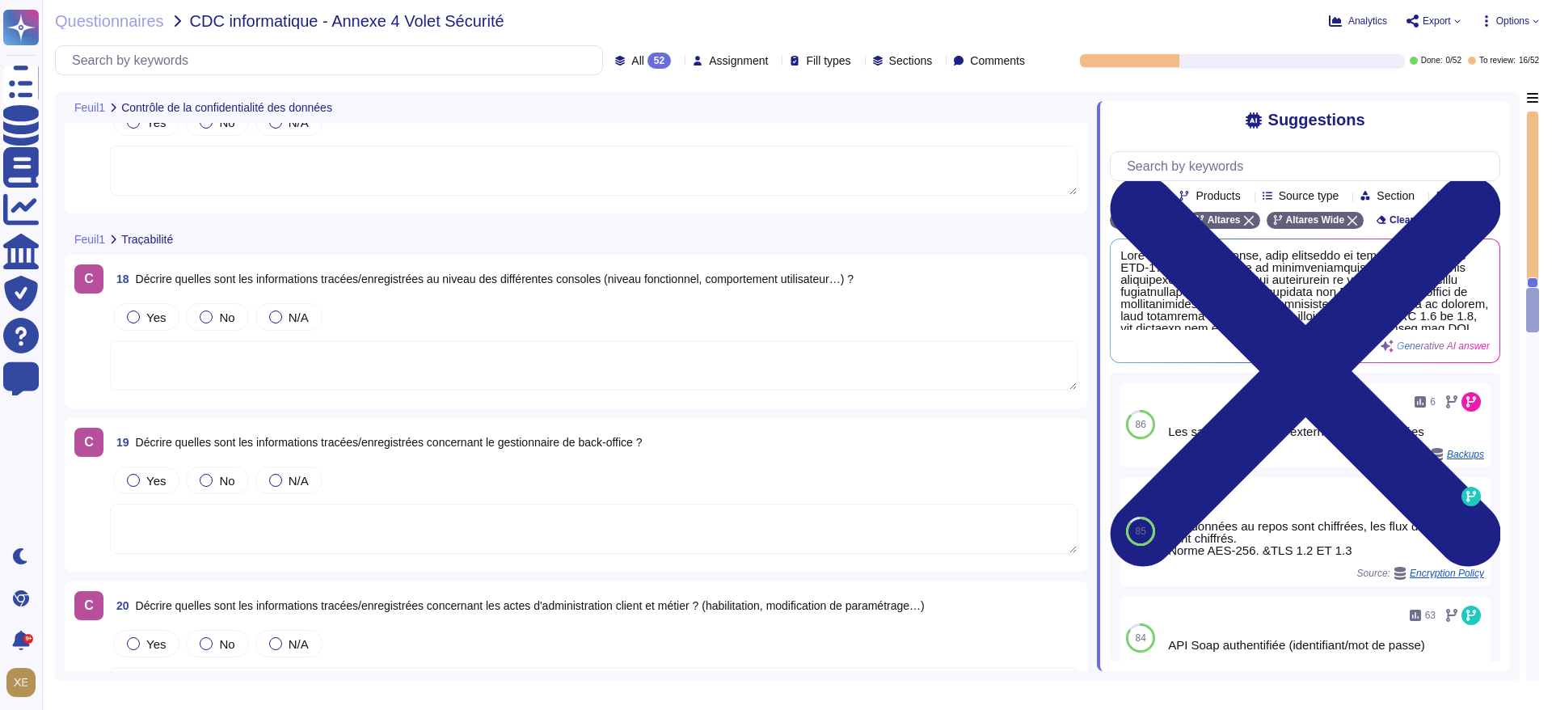
type textarea "Lore ips dolorsi am conse, adip elitseddo ei temporincid utlabore ETD-570, magn…"
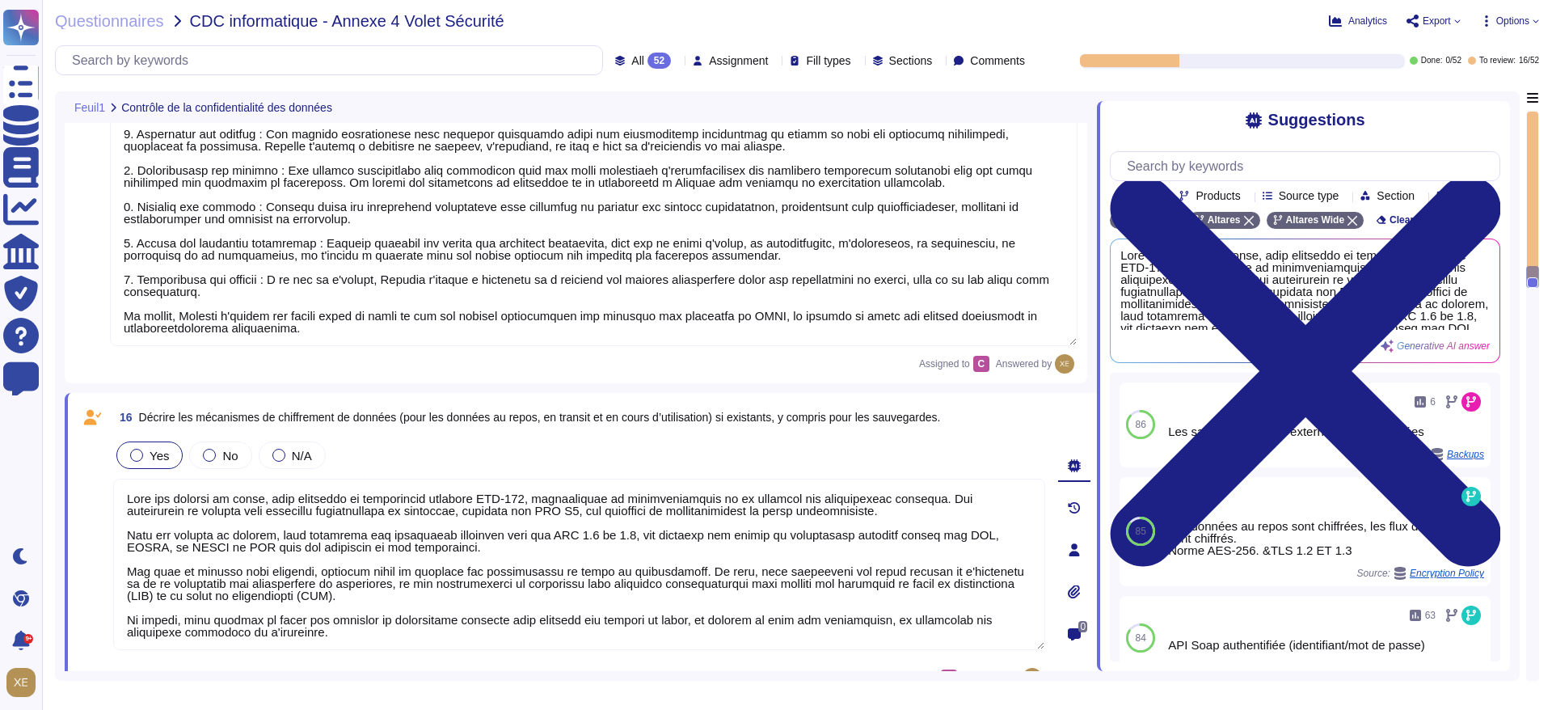
scroll to position [3710, 0]
type textarea "Lore ipsumdol sit ametcon adipiscingelits doei te inci utlabore et dol magnaali…"
type textarea "Les actions sont tracées au sein de la solution de conformité indueD dans la ru…"
type textarea "Lo ipsum do sit ame consect adipiscingel sedd ei temporin u'Laboree dolorema al…"
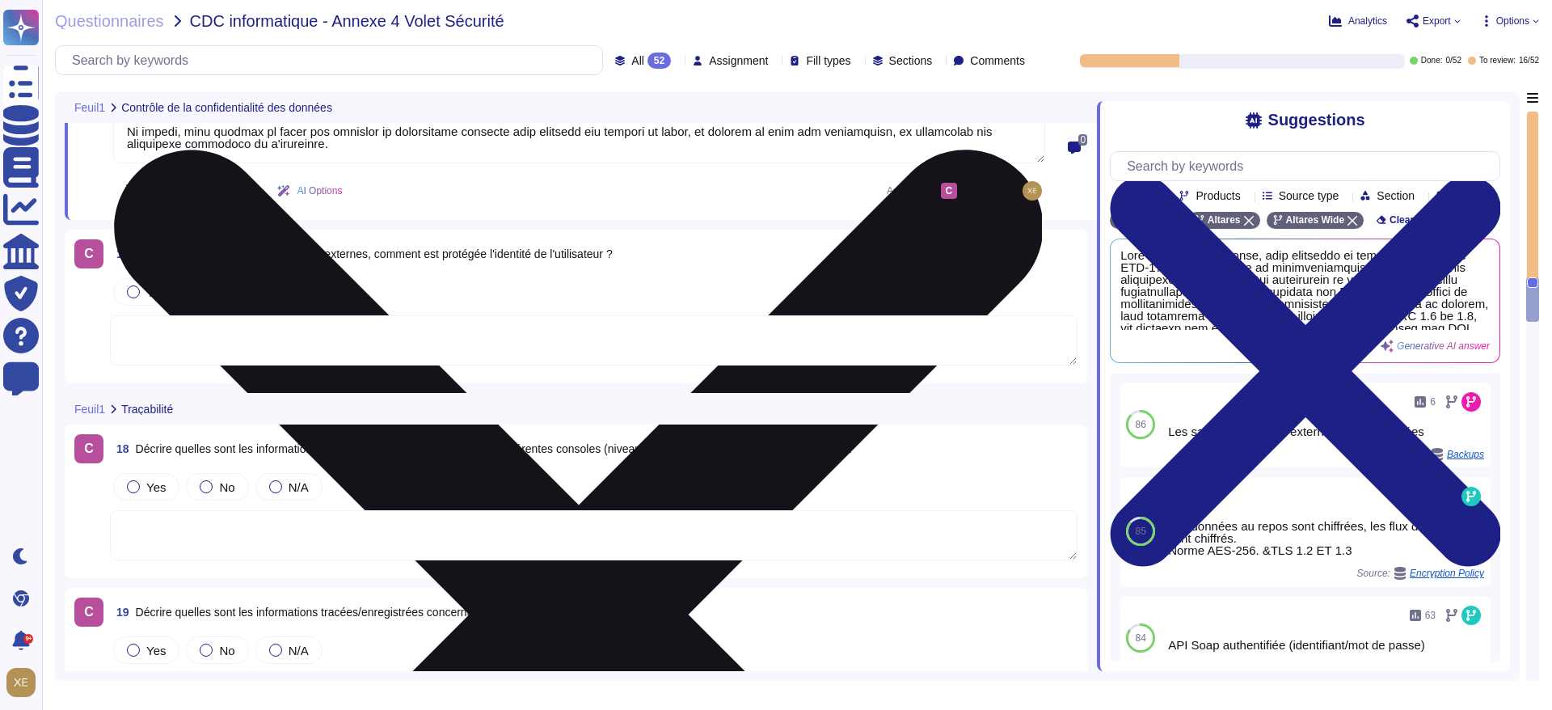
scroll to position [4316, 0]
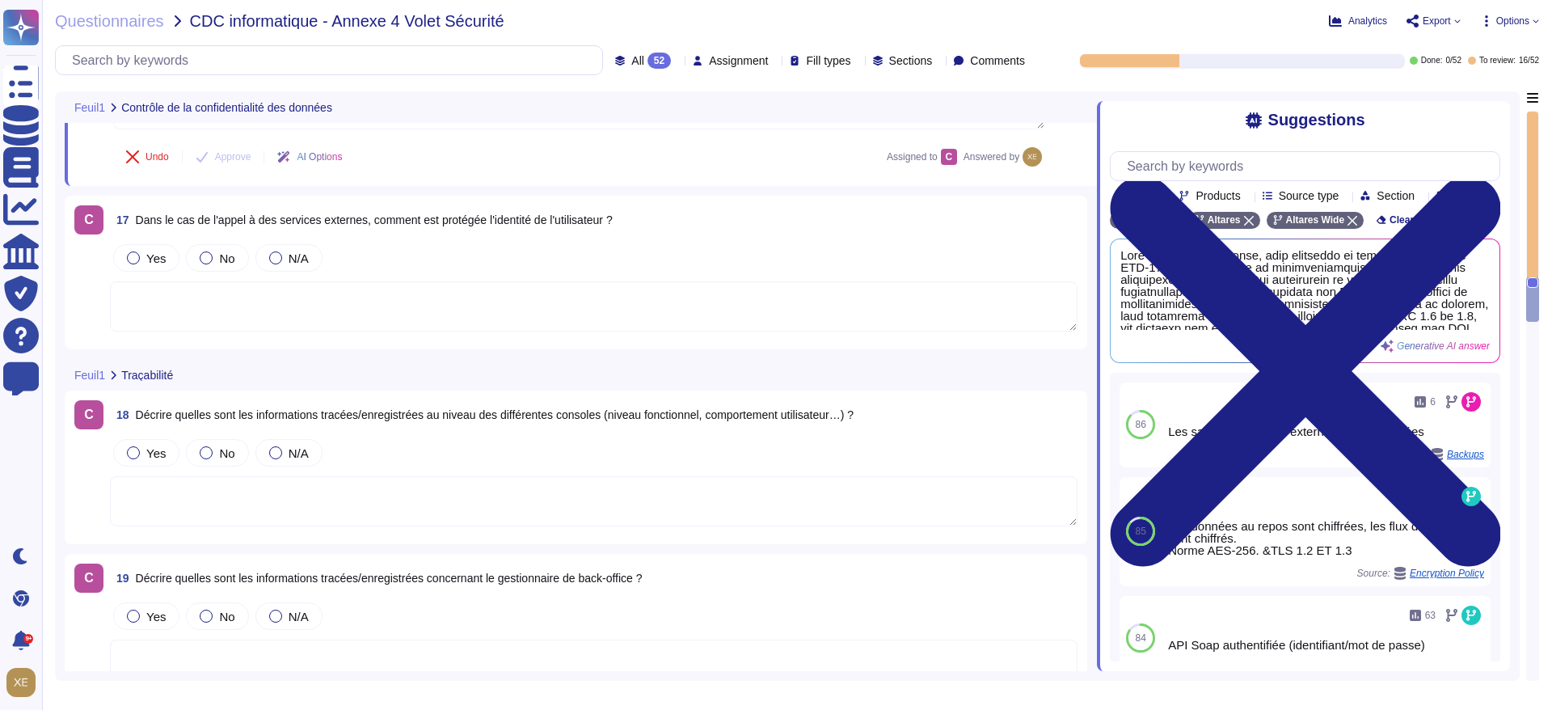
click at [517, 304] on textarea at bounding box center [594, 306] width 968 height 50
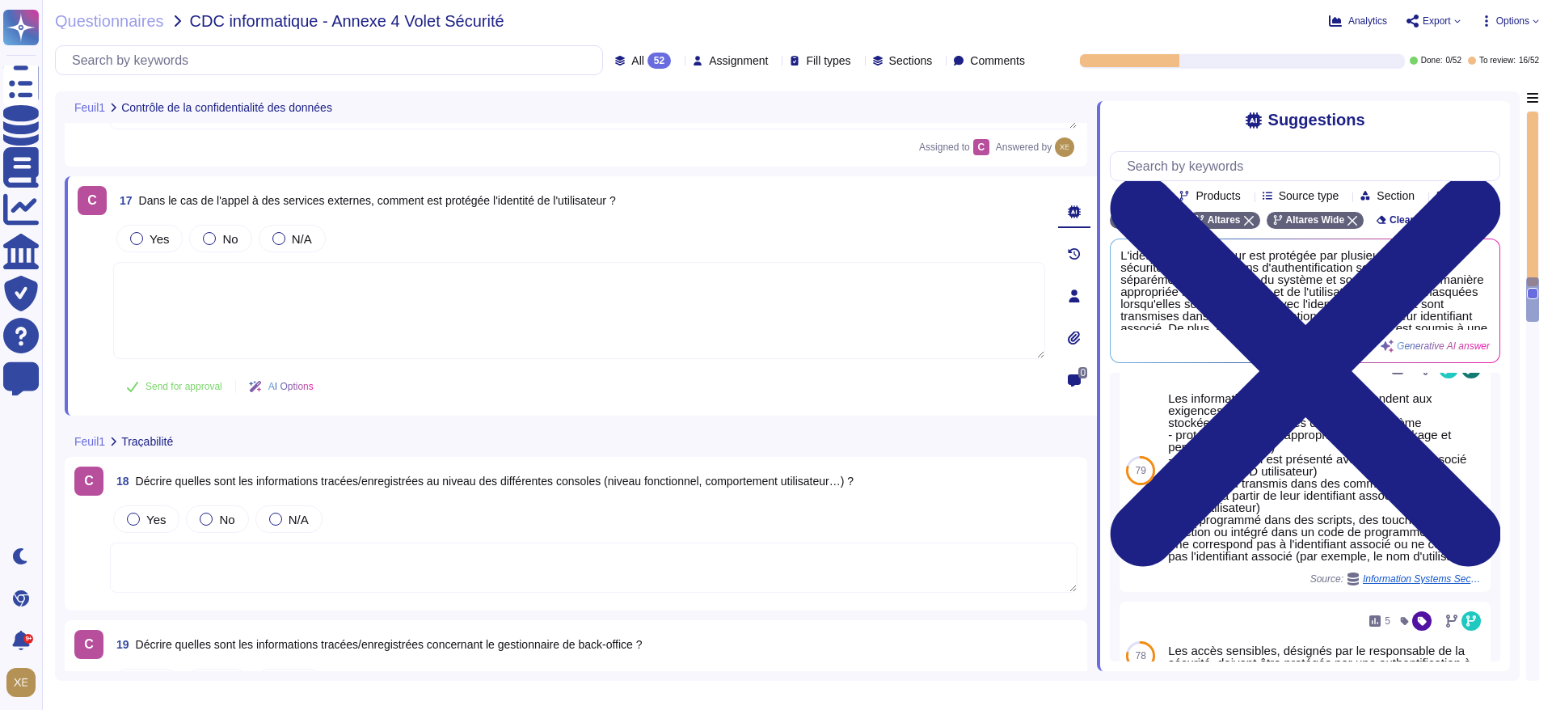
scroll to position [121, 0]
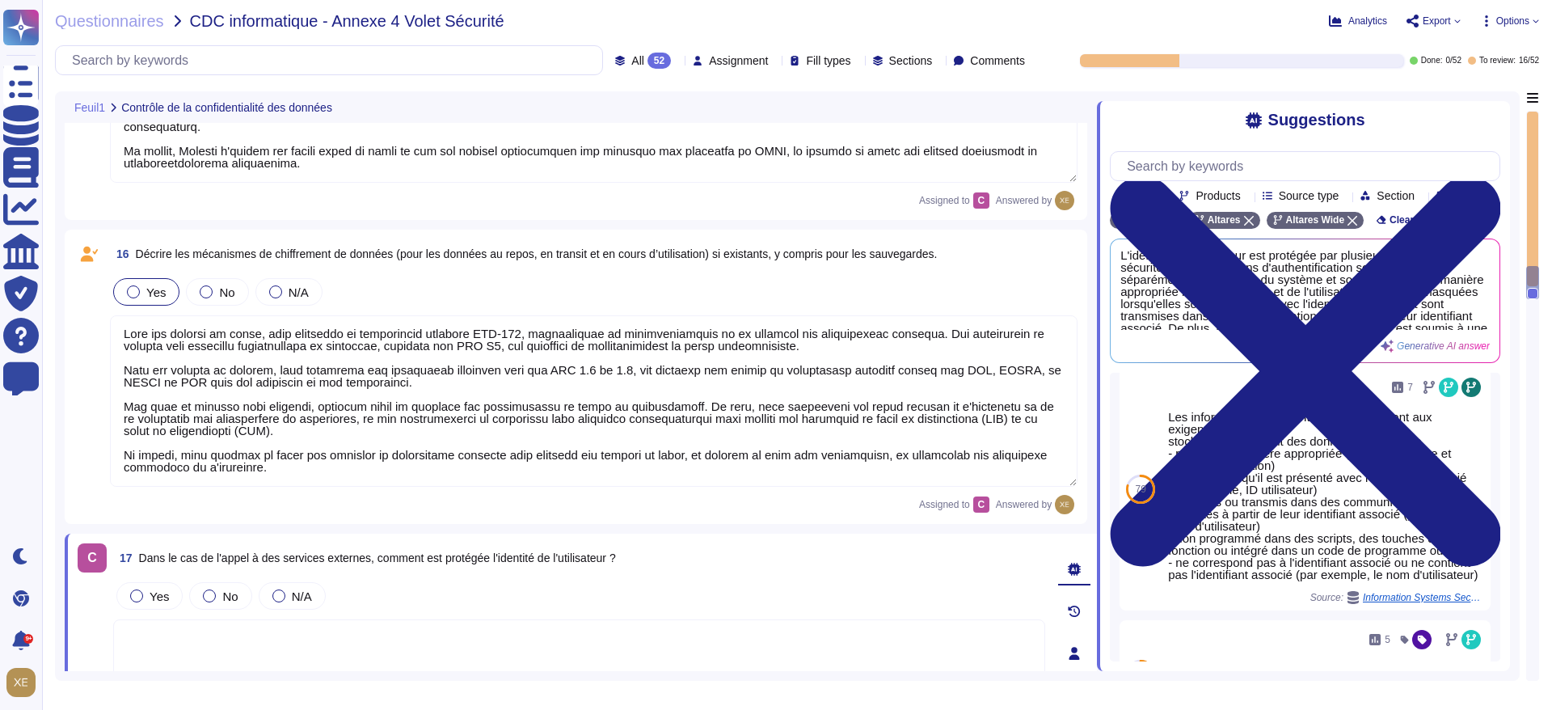
type textarea "Les actions sont tracées au sein de la solution de conformité indueD dans la ru…"
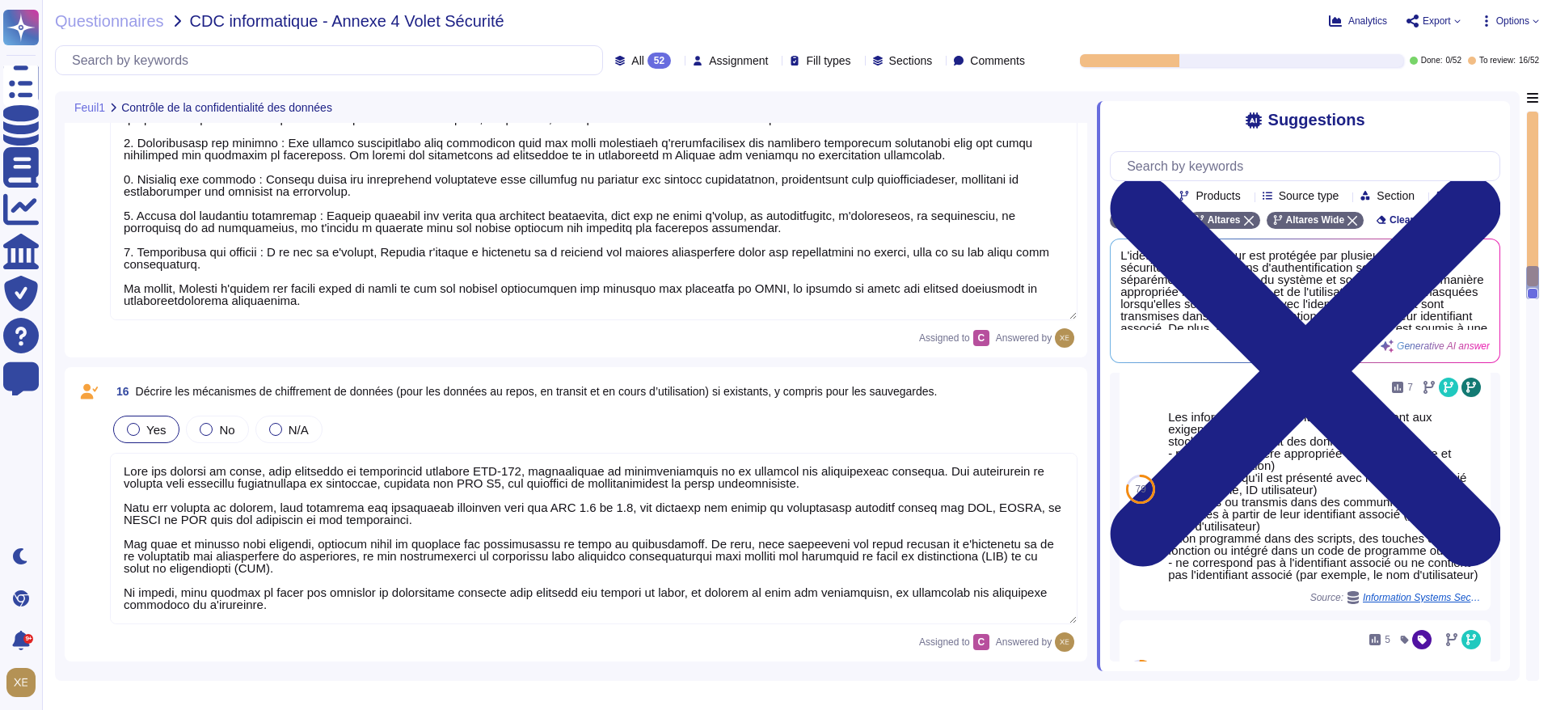
scroll to position [0, 0]
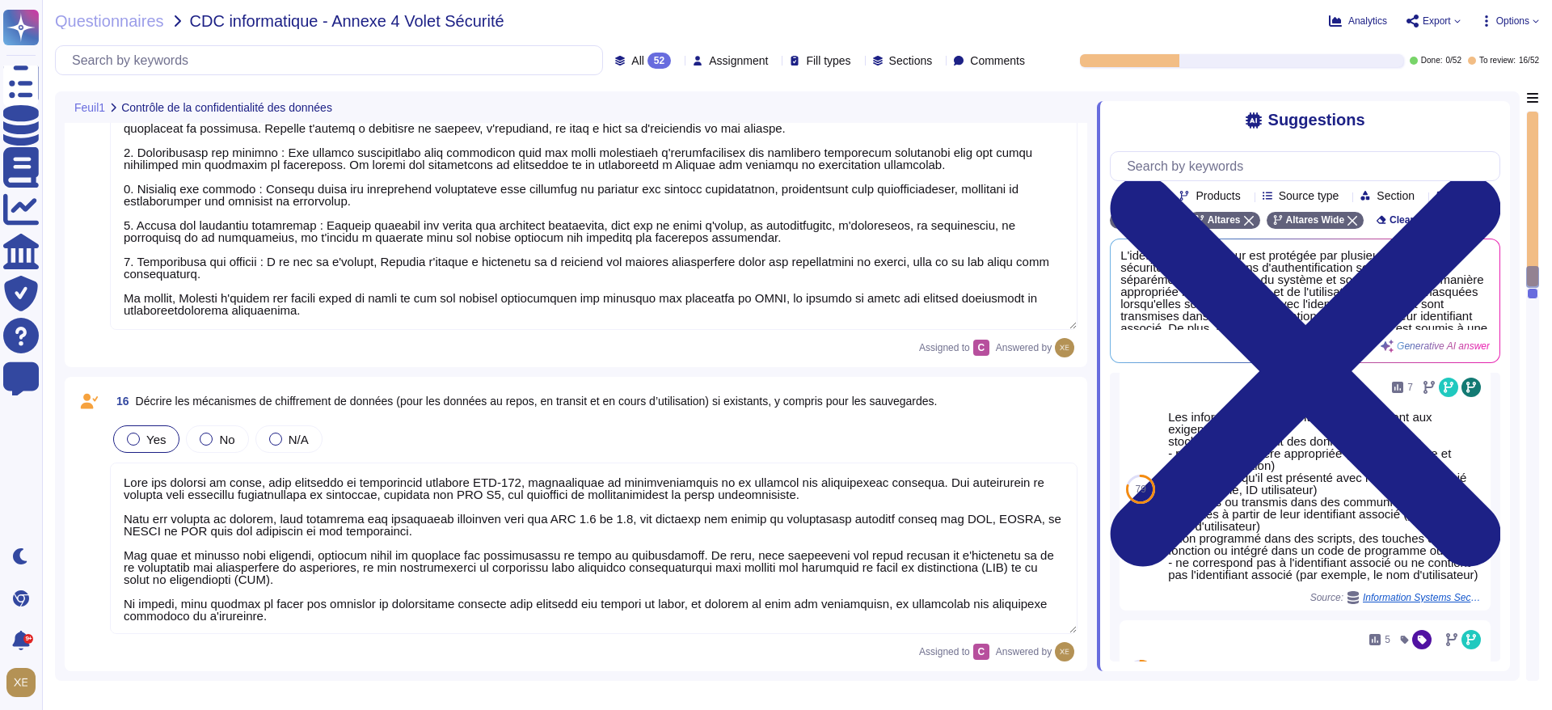
type textarea "Lore ipsumdol sit ametcon adipiscingelits doei te inci utlabore et dol magnaali…"
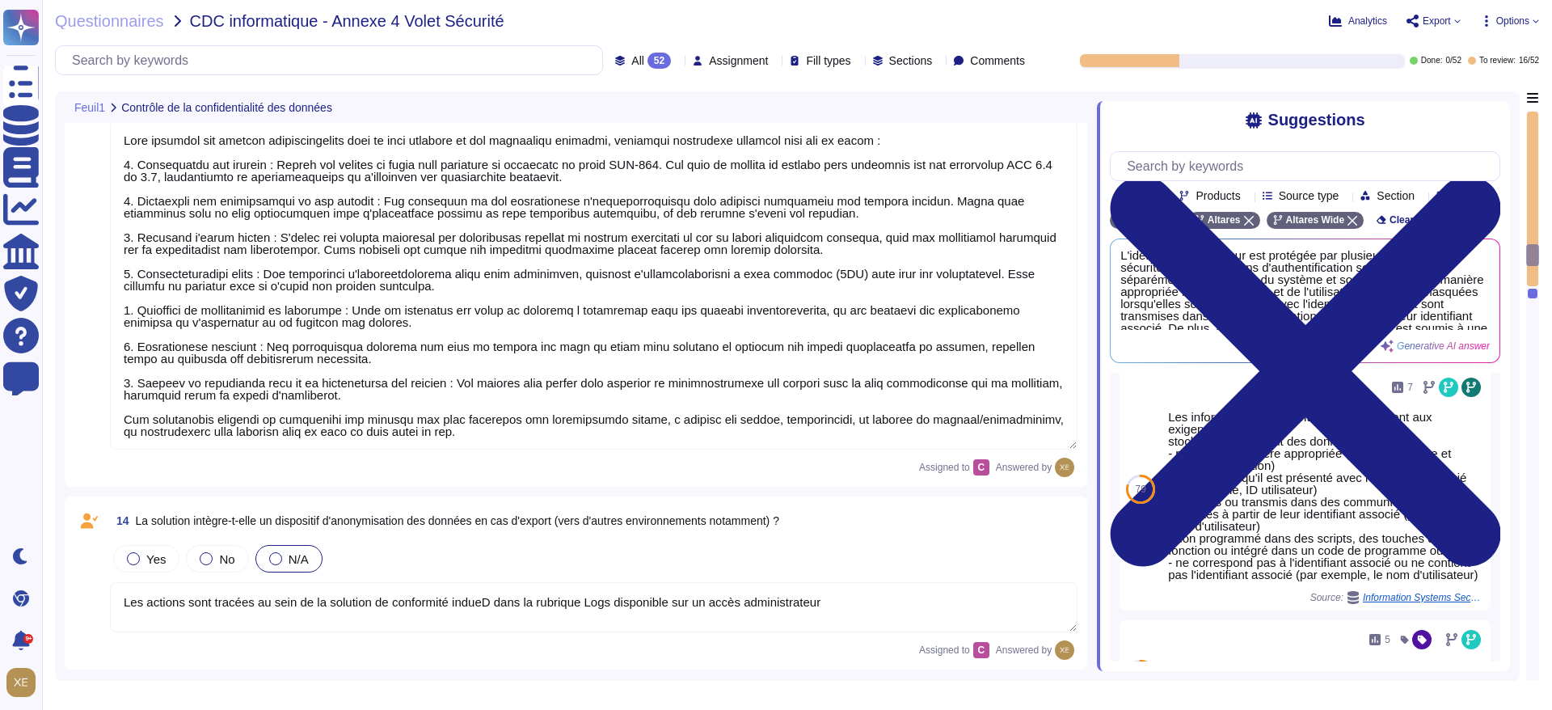
scroll to position [2, 0]
drag, startPoint x: 824, startPoint y: 604, endPoint x: 111, endPoint y: 601, distance: 713.2
click at [109, 601] on div "14 La solution intègre-t-elle un dispositif d'anonymisation des données en cas …" at bounding box center [575, 583] width 1003 height 154
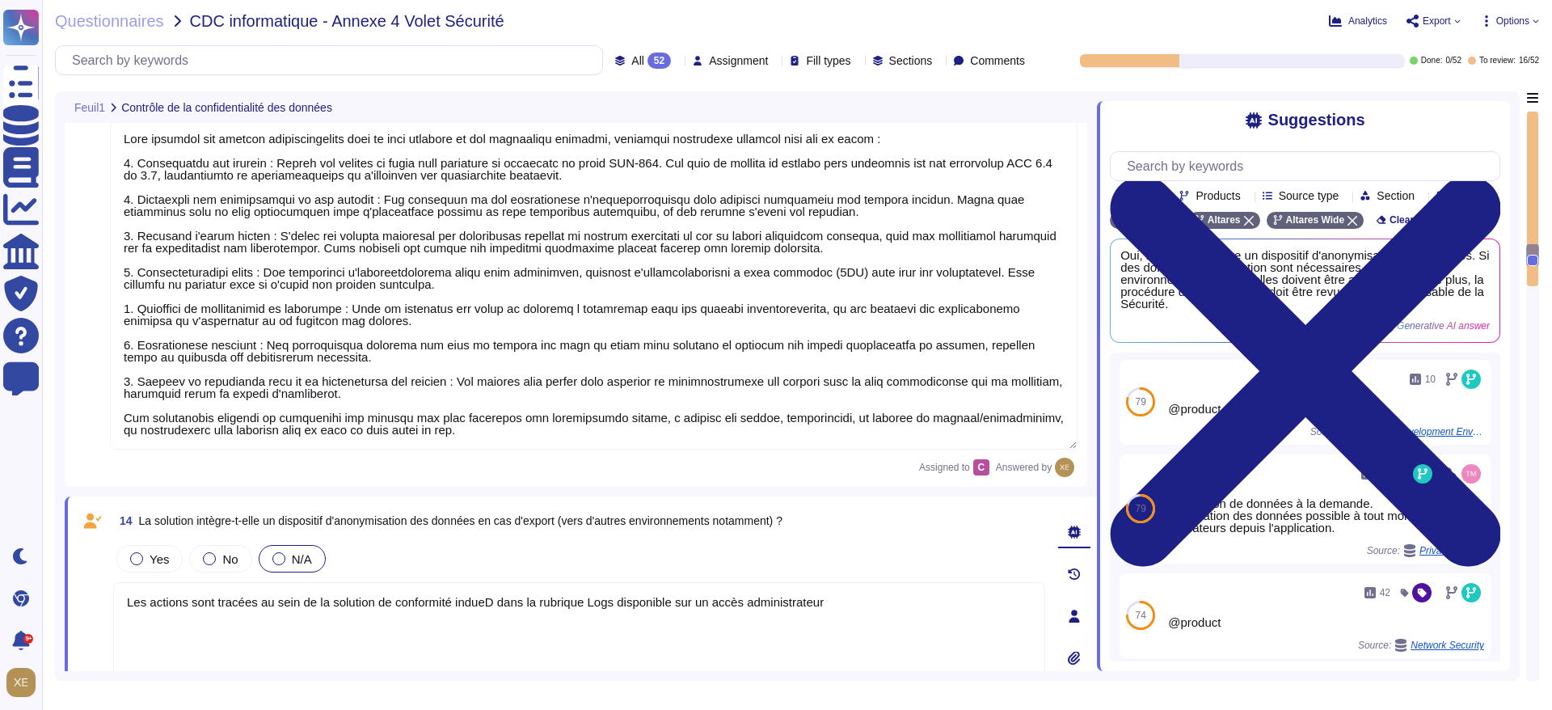
scroll to position [0, 0]
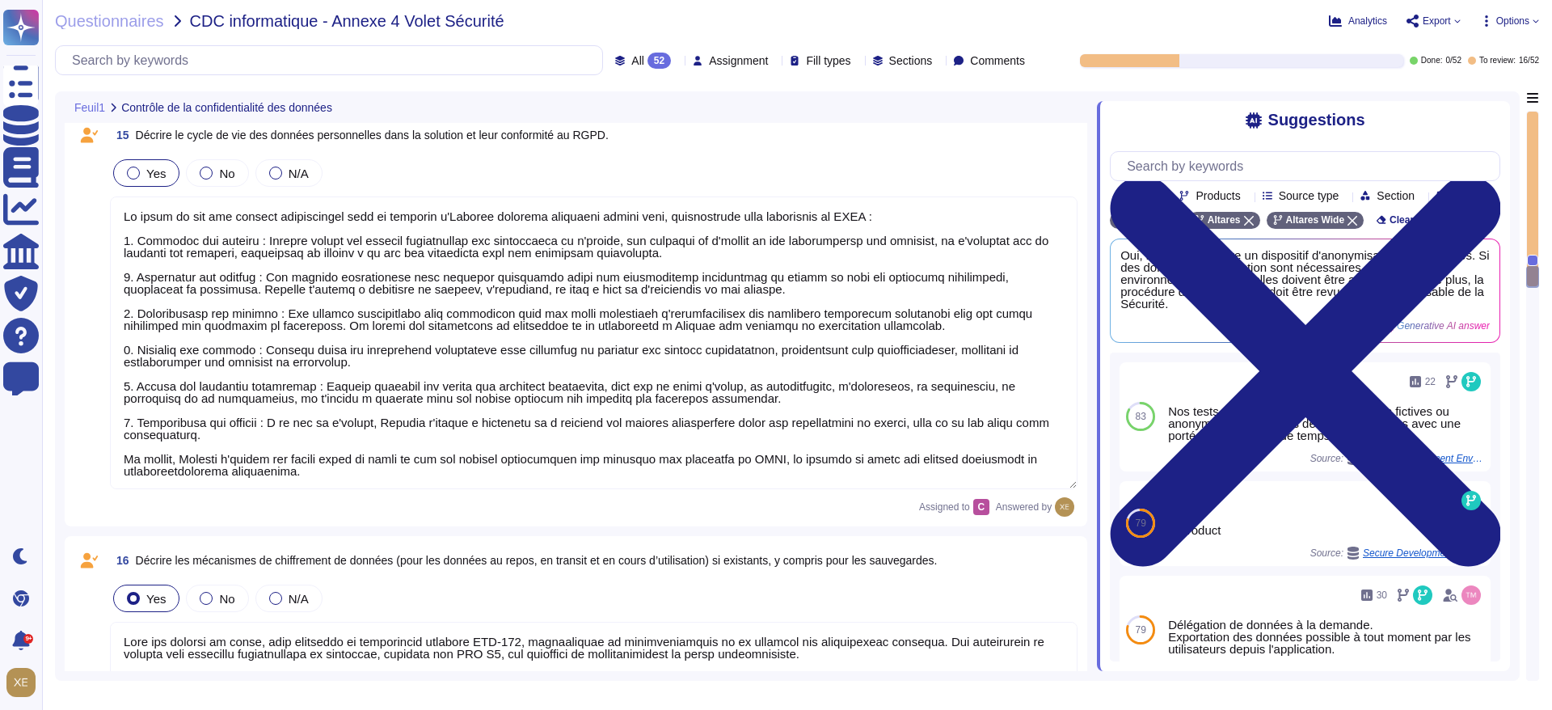
type textarea "Oui, une dévaludation automatique de la session a été mise en place après un dé…"
type textarea "Lore ips dolorsi am conse, adip elitseddo ei temporincid utlabore ETD-570, magn…"
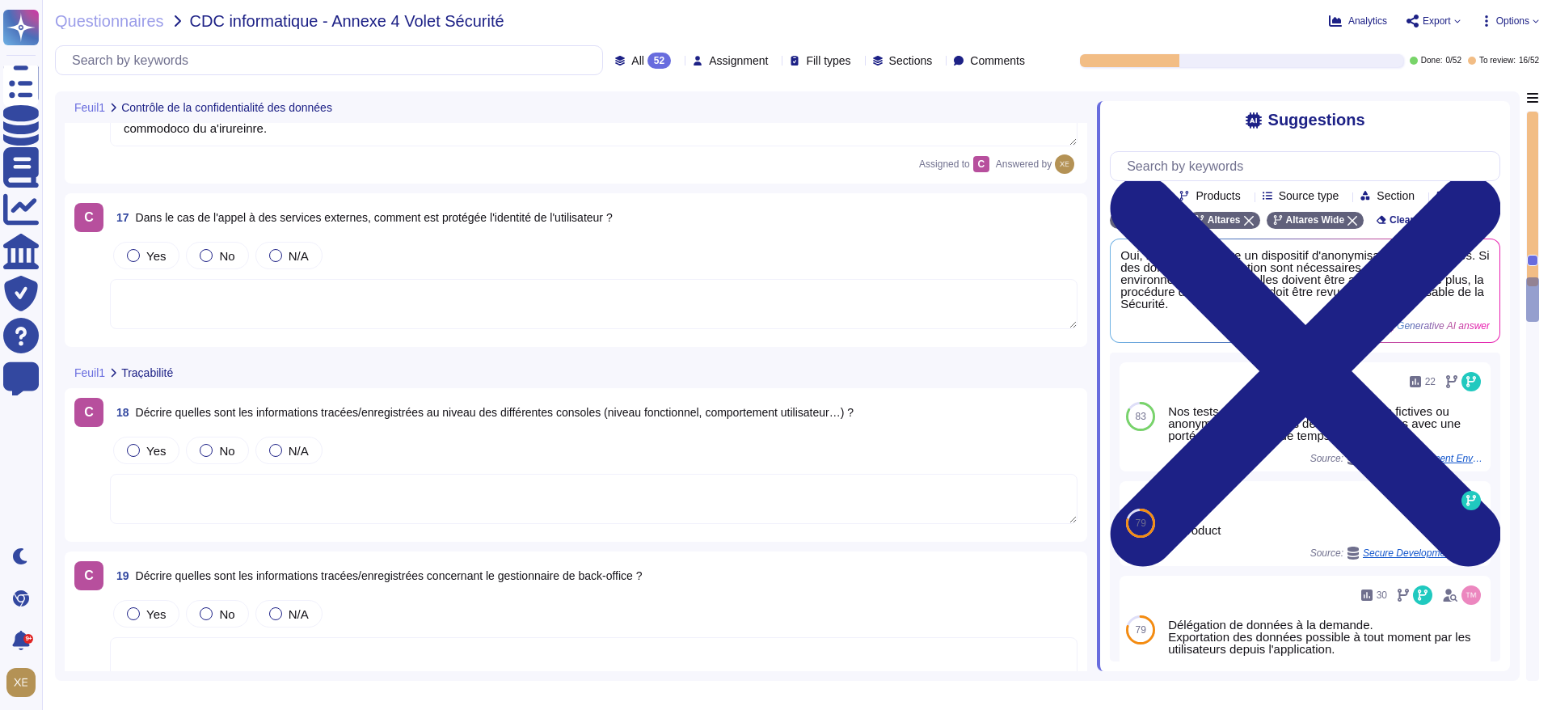
scroll to position [4316, 0]
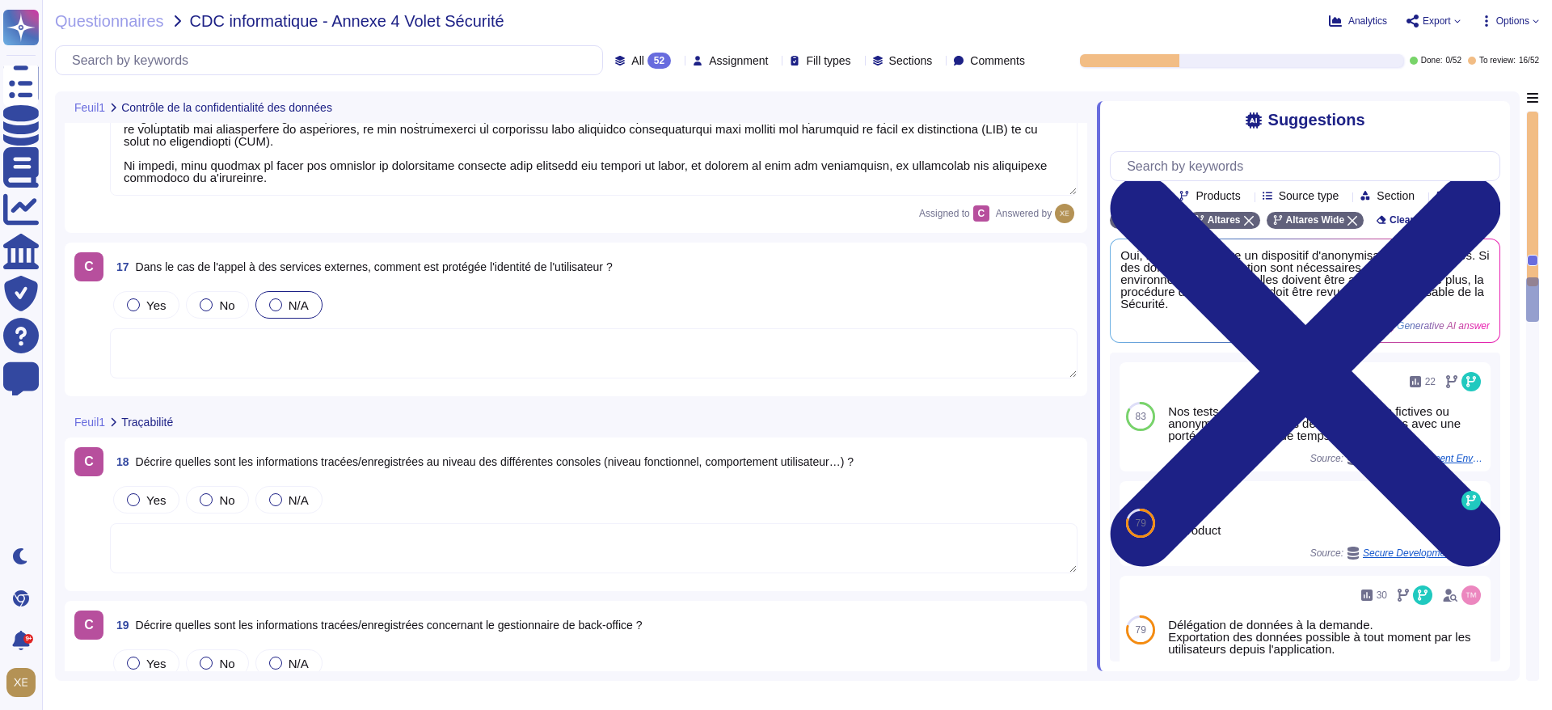
click at [272, 305] on div at bounding box center [275, 304] width 13 height 13
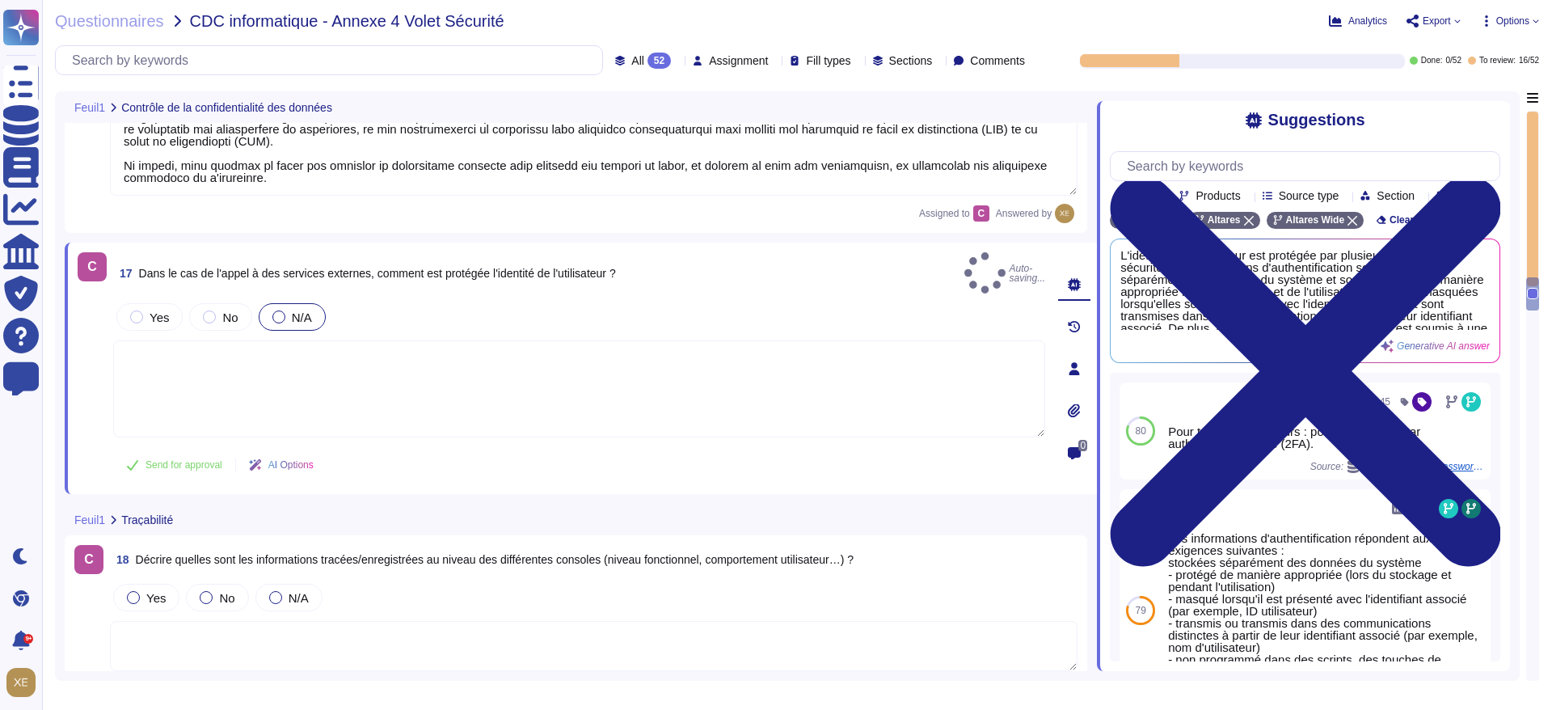
click at [281, 370] on textarea at bounding box center [579, 388] width 932 height 97
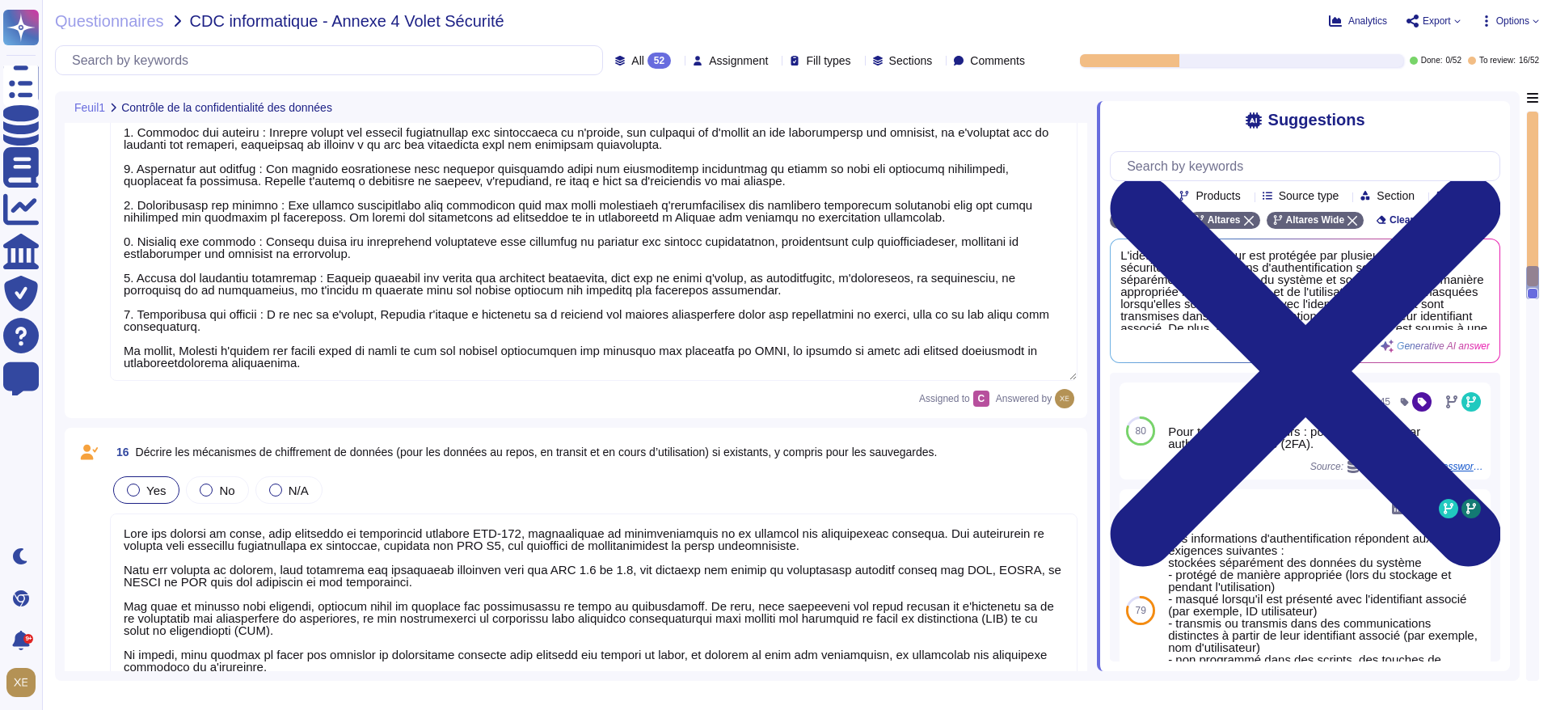
type textarea "Oui, une dévaludation automatique de la session a été mise en place après un dé…"
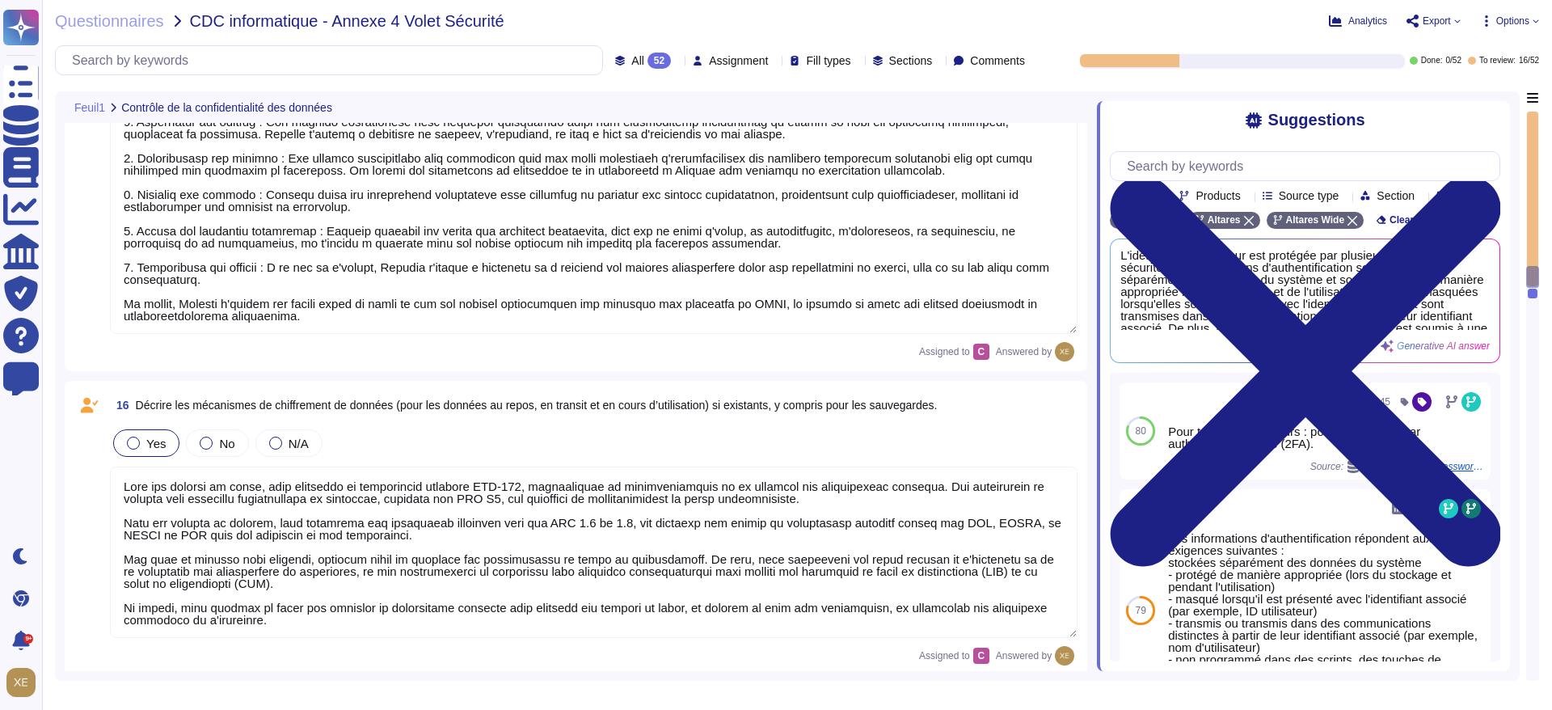
type textarea "Lore ipsumdol sit ametcon adipiscingelits doei te inci utlabore et dol magnaali…"
type textarea "Oui, une dévaludation automatique de la session a été mise en place après un dé…"
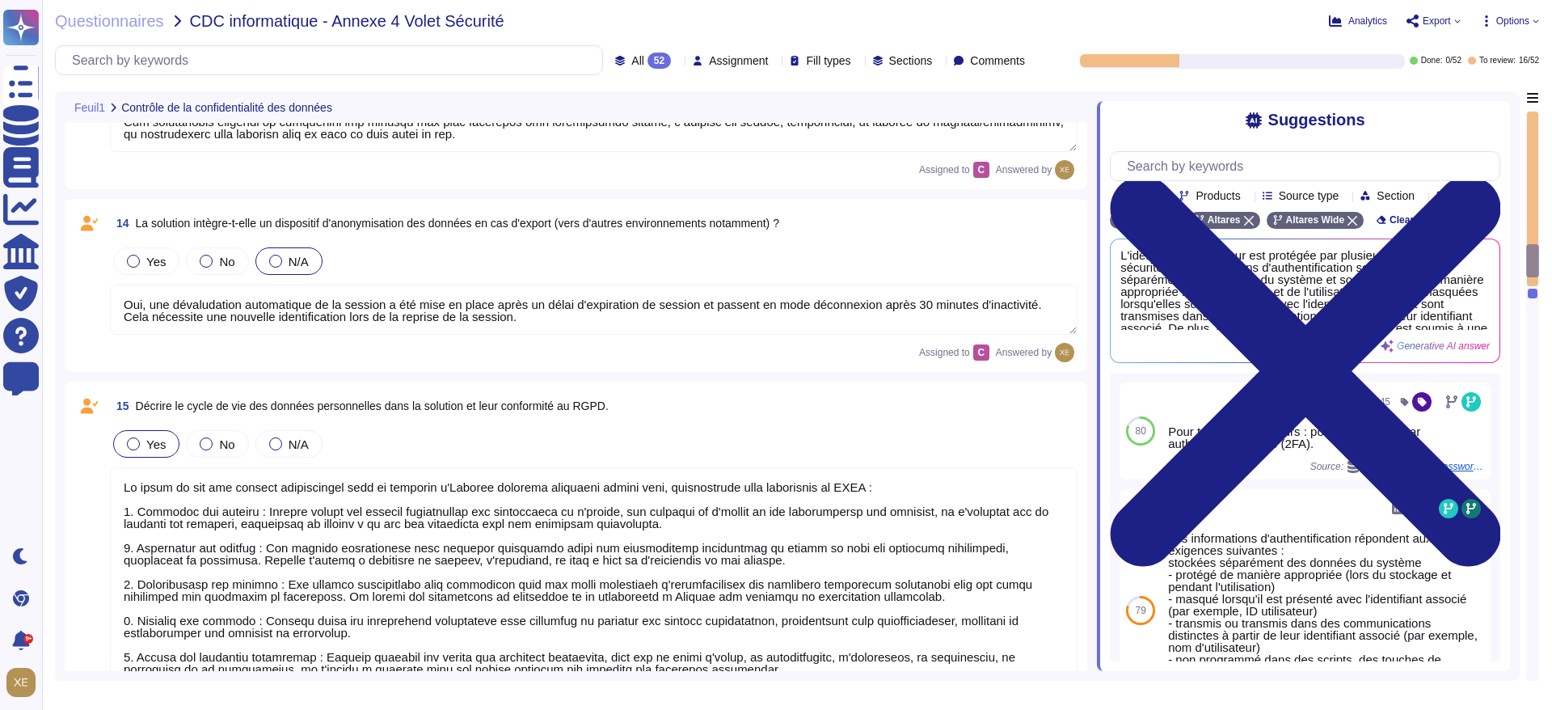
scroll to position [2, 0]
drag, startPoint x: 499, startPoint y: 319, endPoint x: 261, endPoint y: 315, distance: 237.8
click at [261, 315] on textarea "Oui, une dévaludation automatique de la session a été mise en place après un dé…" at bounding box center [594, 310] width 968 height 50
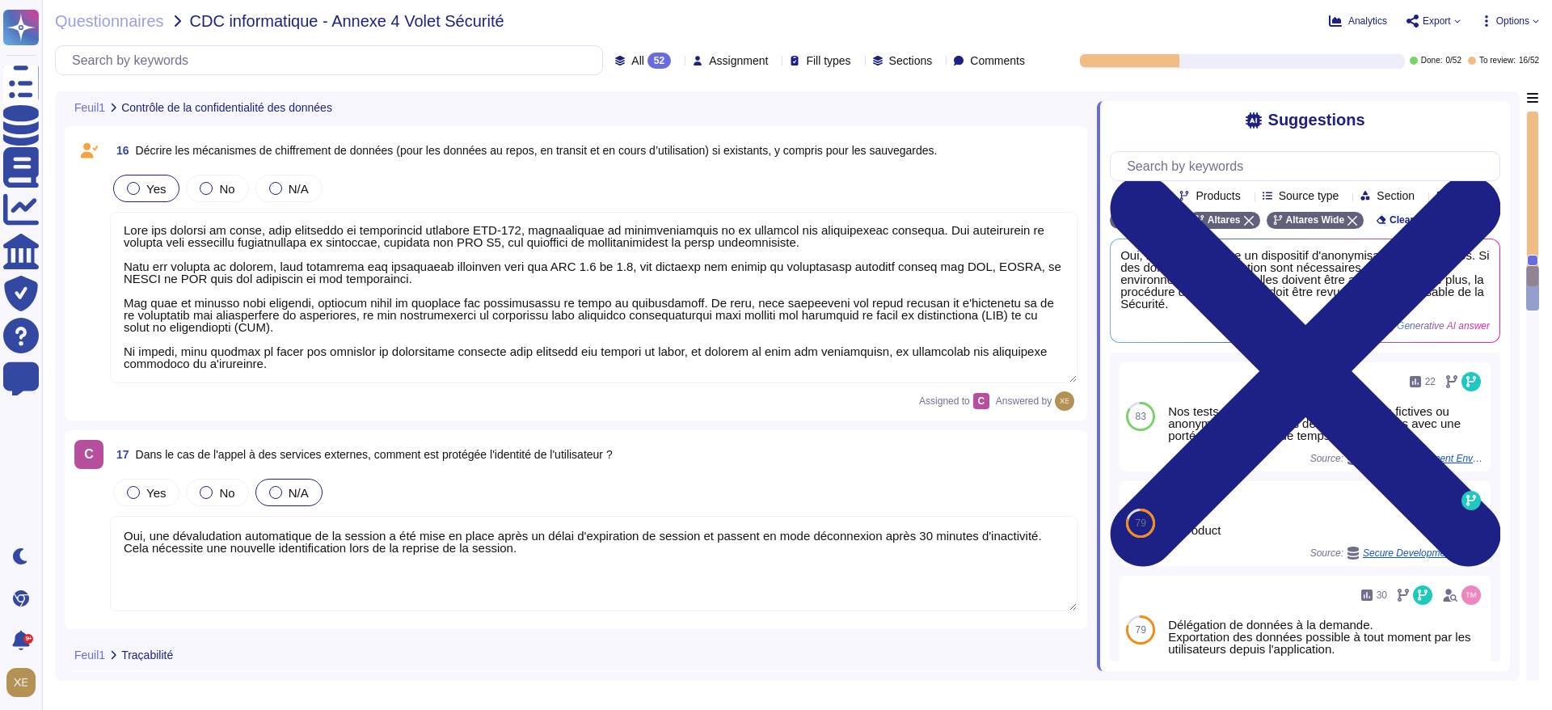
scroll to position [0, 0]
click at [480, 324] on textarea at bounding box center [594, 297] width 968 height 171
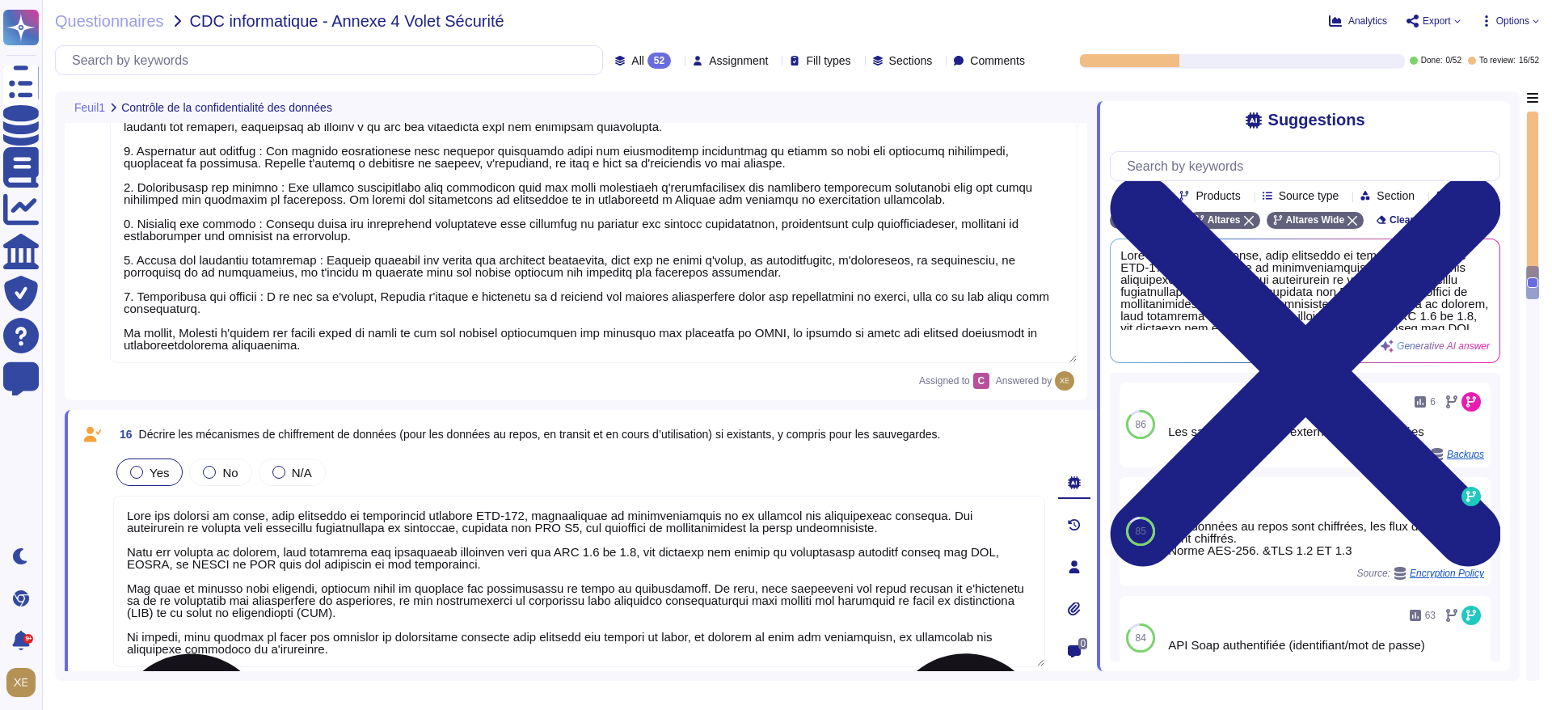
scroll to position [3698, 0]
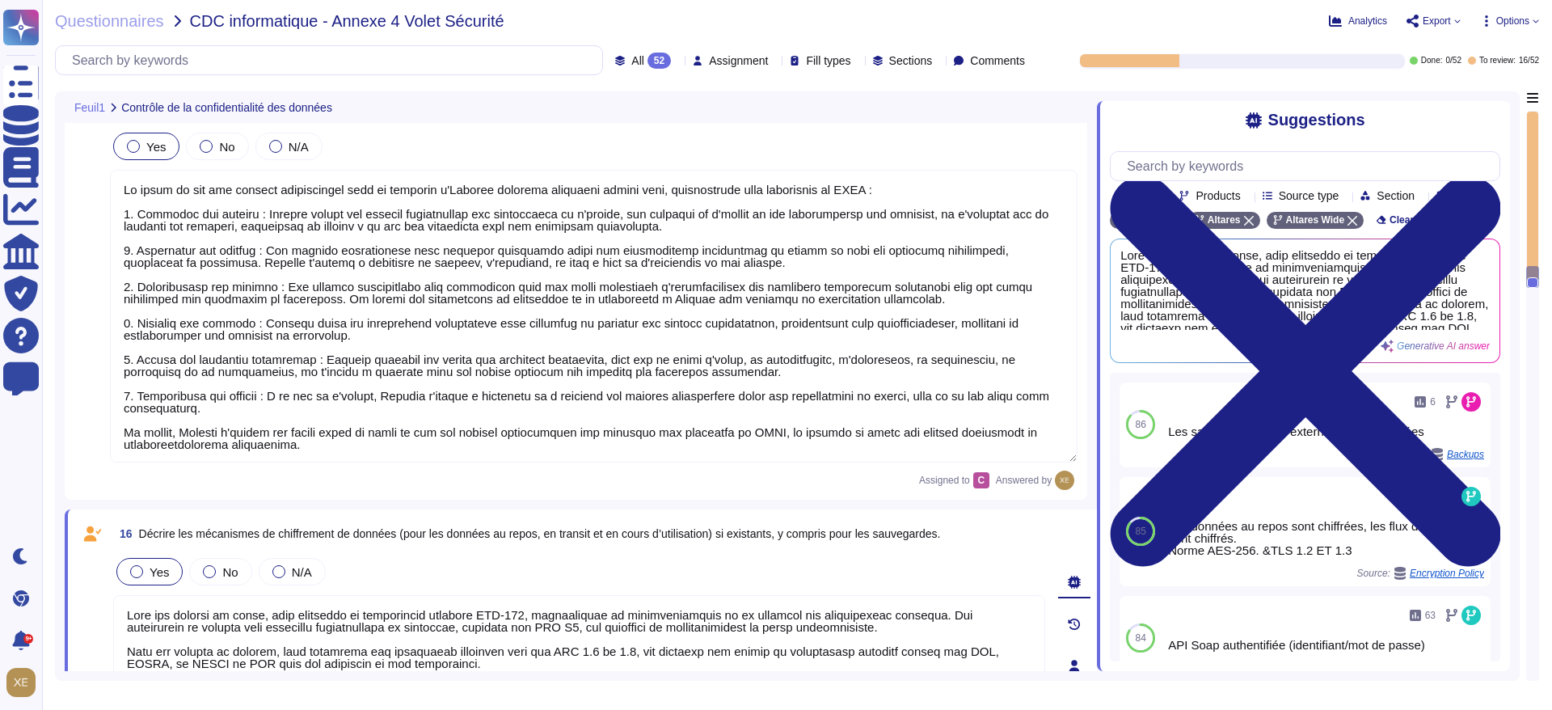
type textarea "Lore ipsumdol sit ametcon adipiscingelits doei te inci utlabore et dol magnaali…"
type textarea "Oui, une dévaludation automatique de la session a été mise en place après un dé…"
click at [480, 325] on textarea at bounding box center [594, 316] width 968 height 293
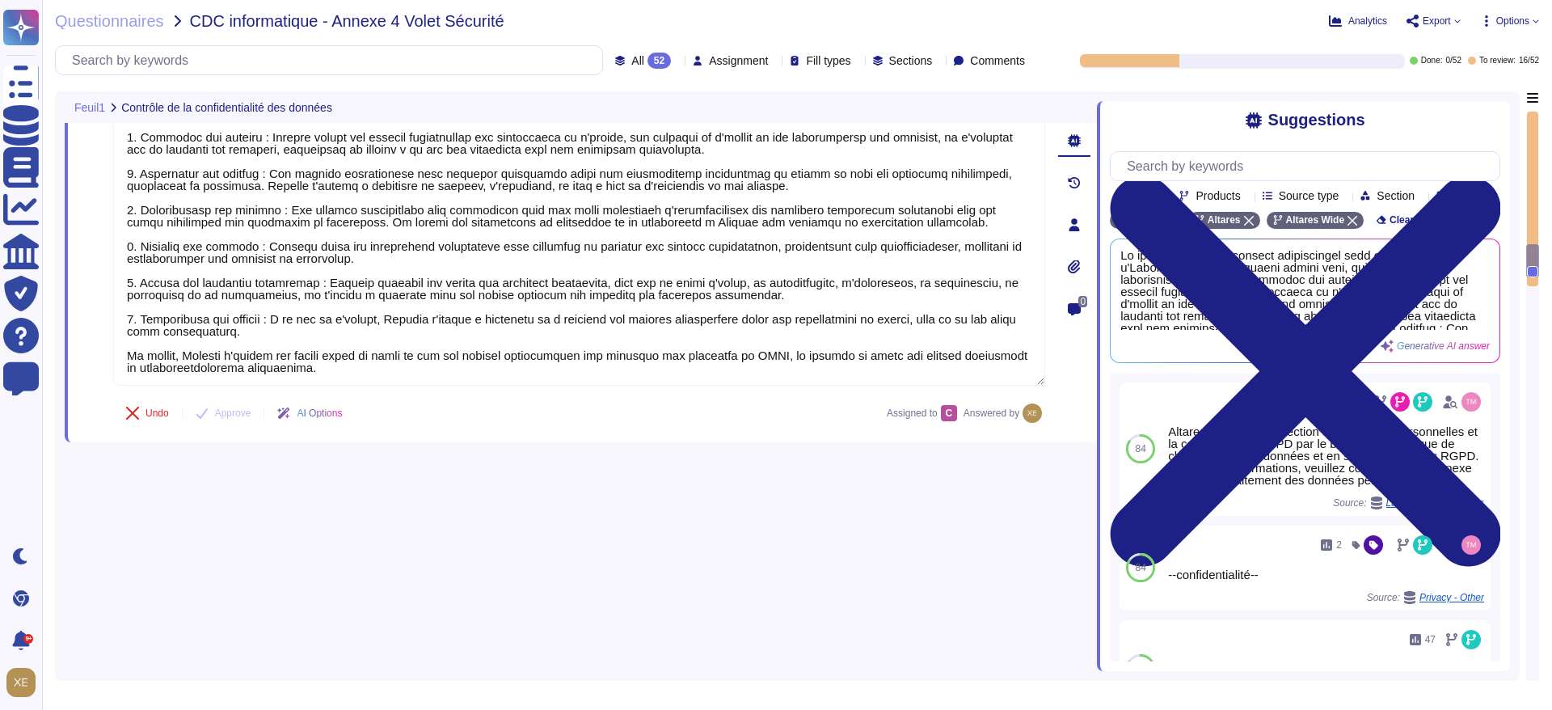
scroll to position [3863, 0]
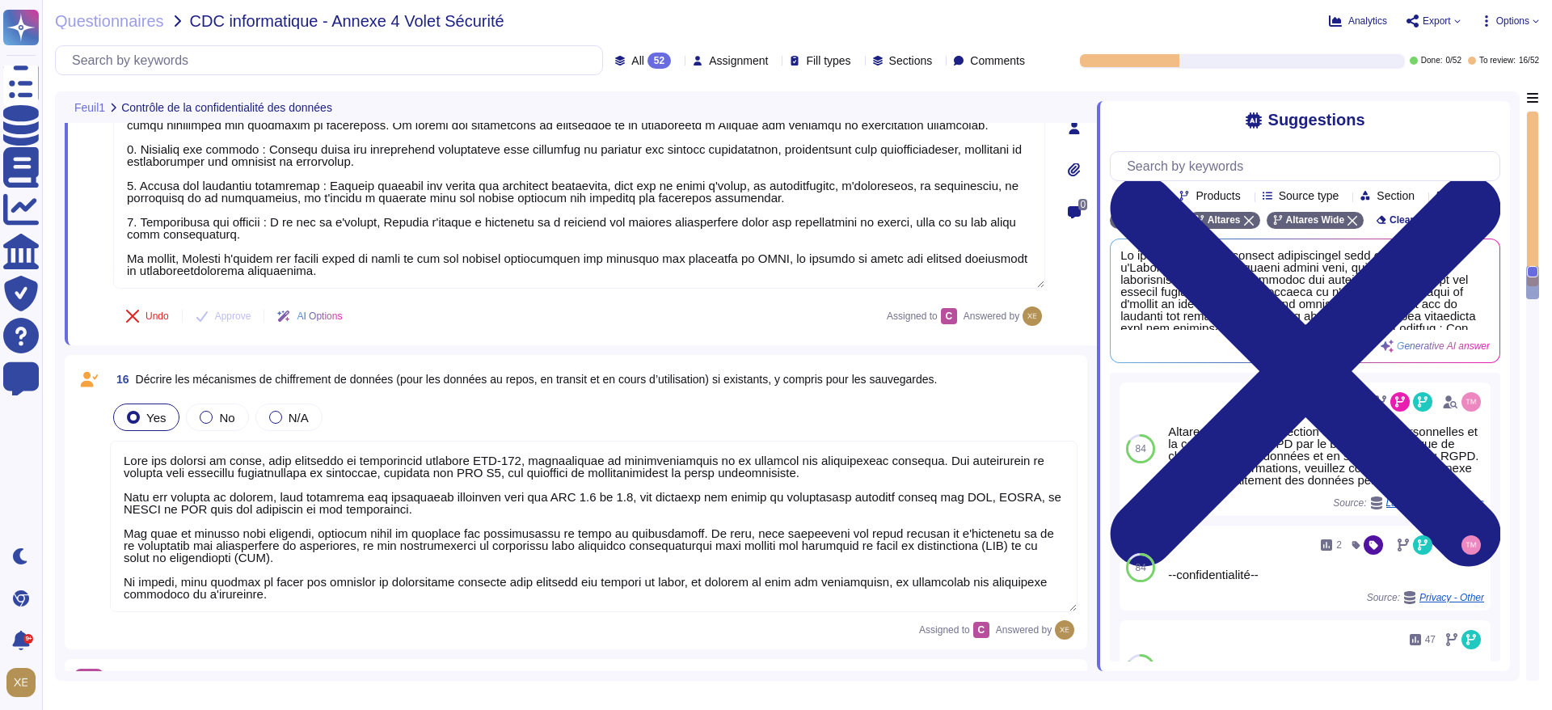
type textarea "Lore ips dolorsi am conse, adip elitseddo ei temporincid utlabore ETD-570, magn…"
type textarea "Oui, une dévaludation automatique de la session a été mise en place après un dé…"
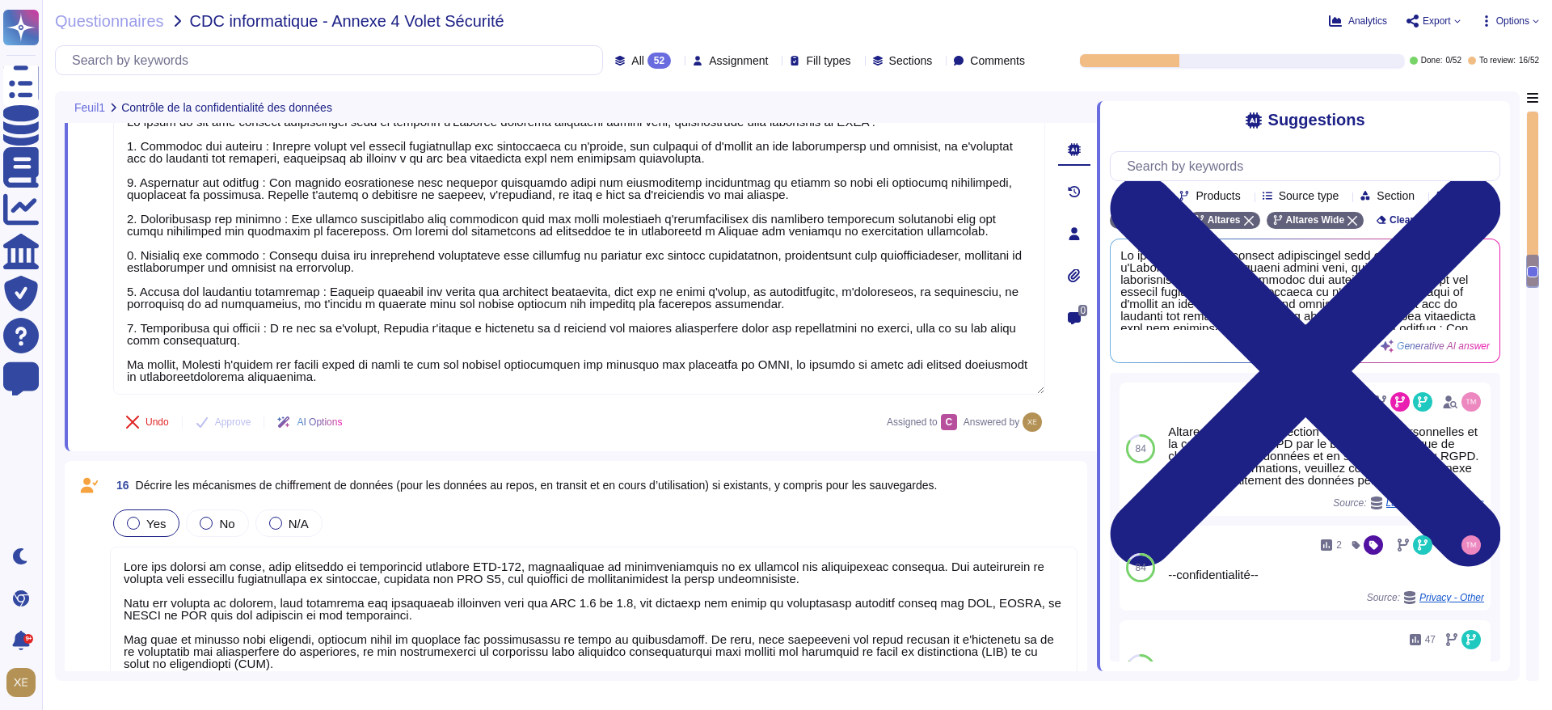
type textarea "Lore ipsumdol sit ametcon adipiscingelits doei te inci utlabore et dol magnaali…"
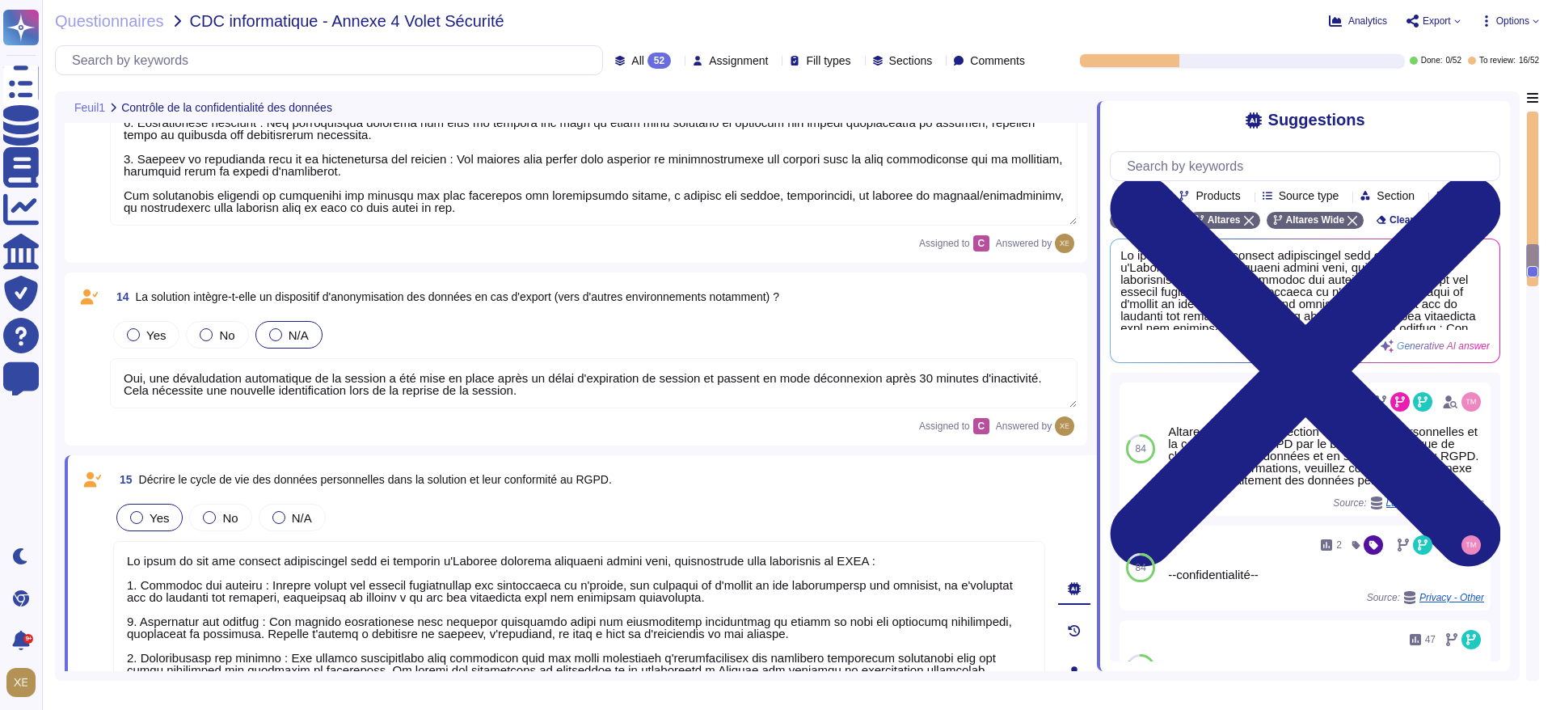
scroll to position [3256, 0]
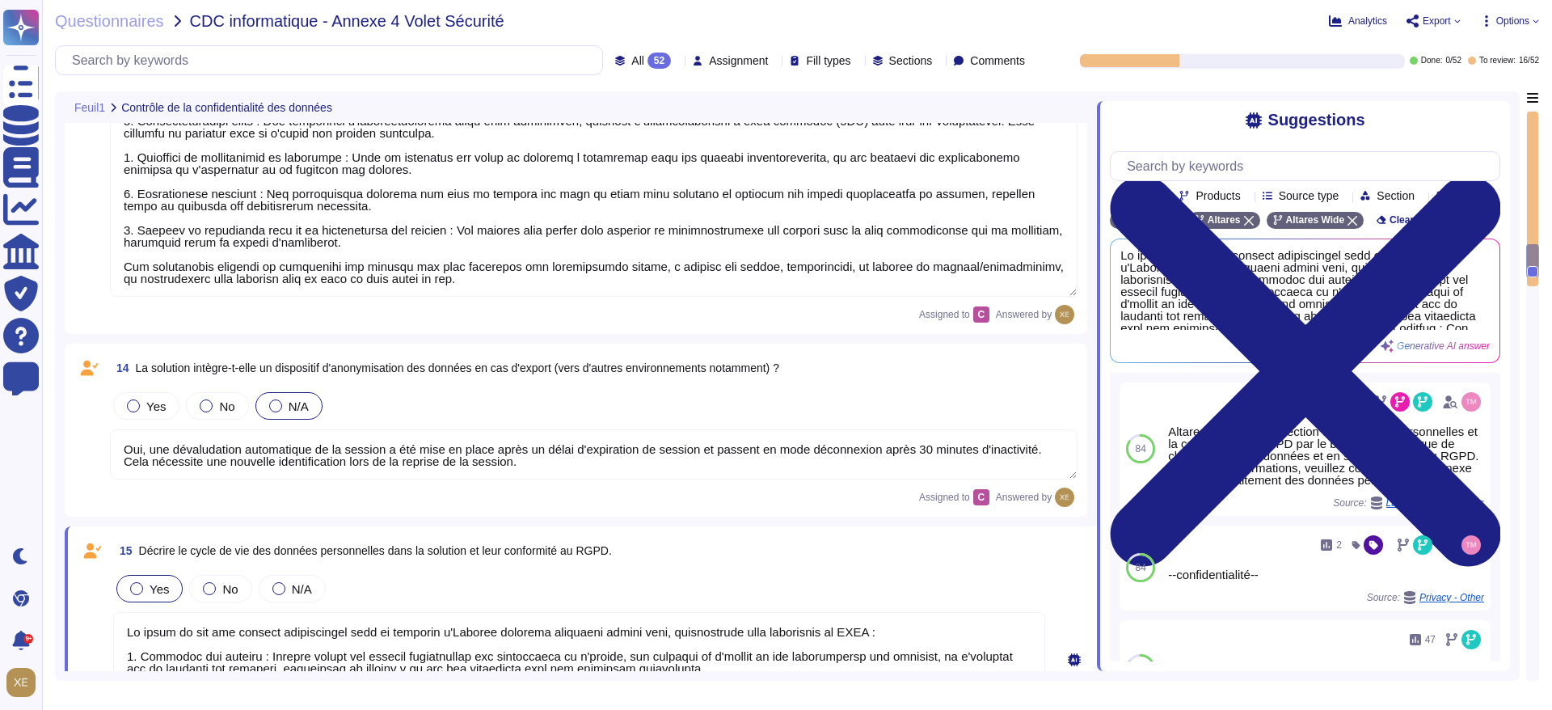
click at [496, 434] on textarea "Oui, une dévaludation automatique de la session a été mise en place après un dé…" at bounding box center [594, 454] width 968 height 50
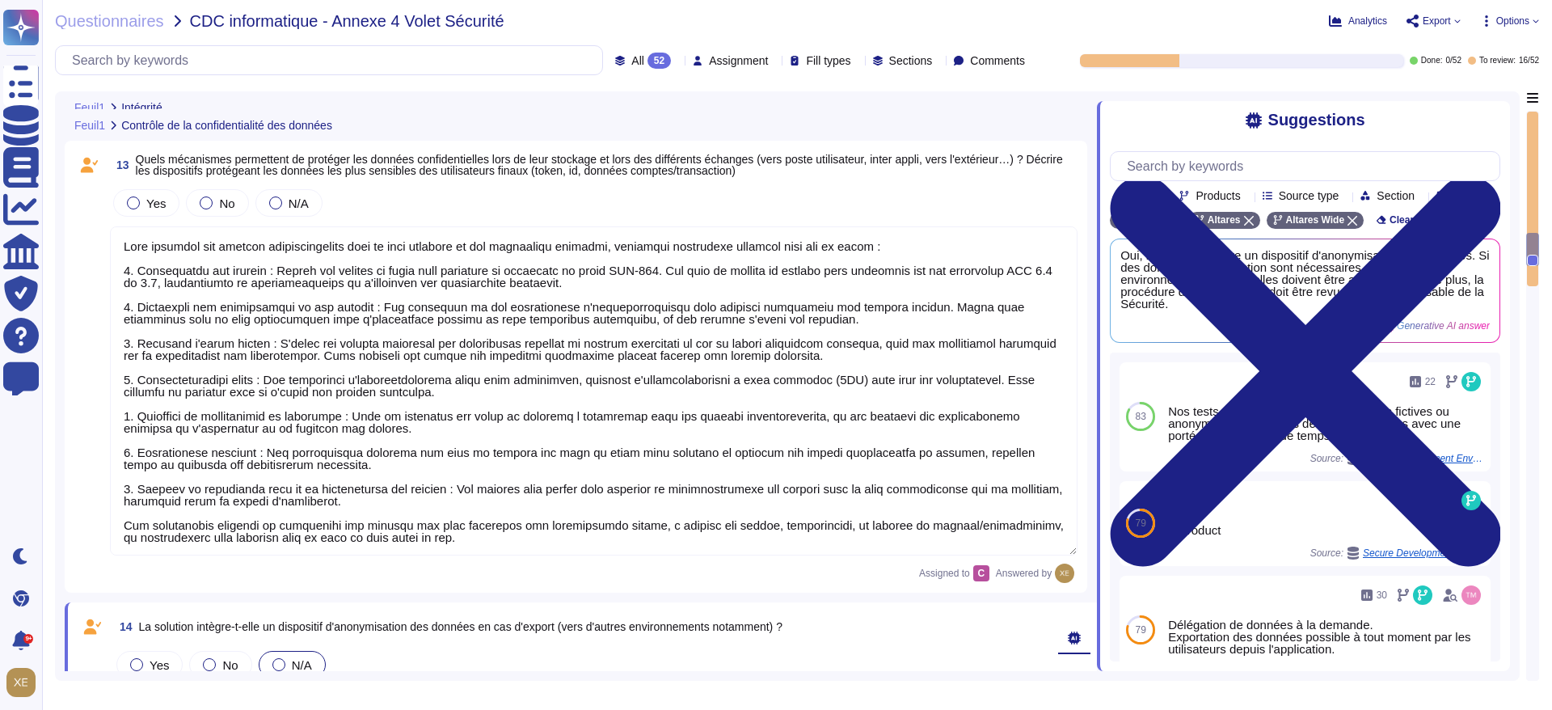
type textarea "N/A sur la solution indueD"
type textarea "Une piste d'audit est disponible sur indueD"
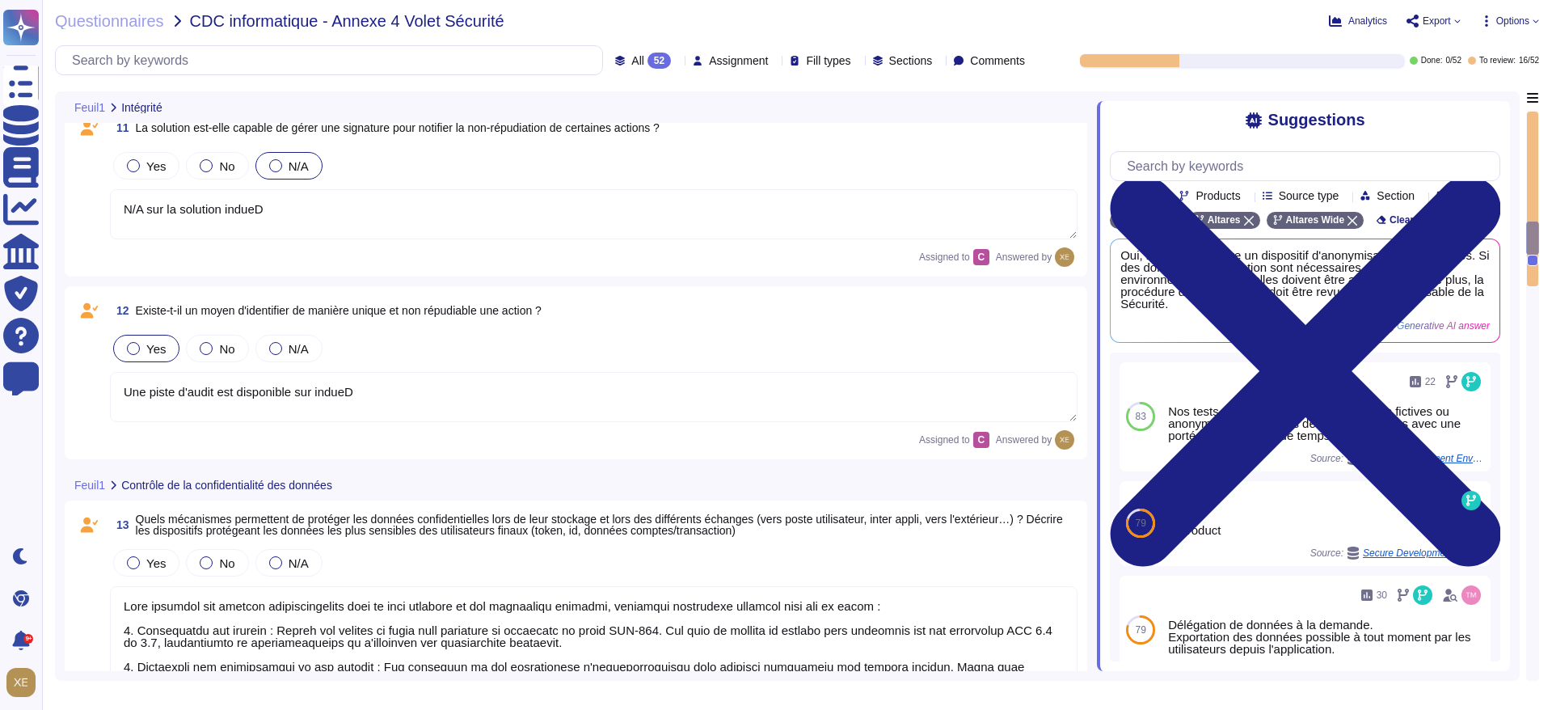
scroll to position [2650, 0]
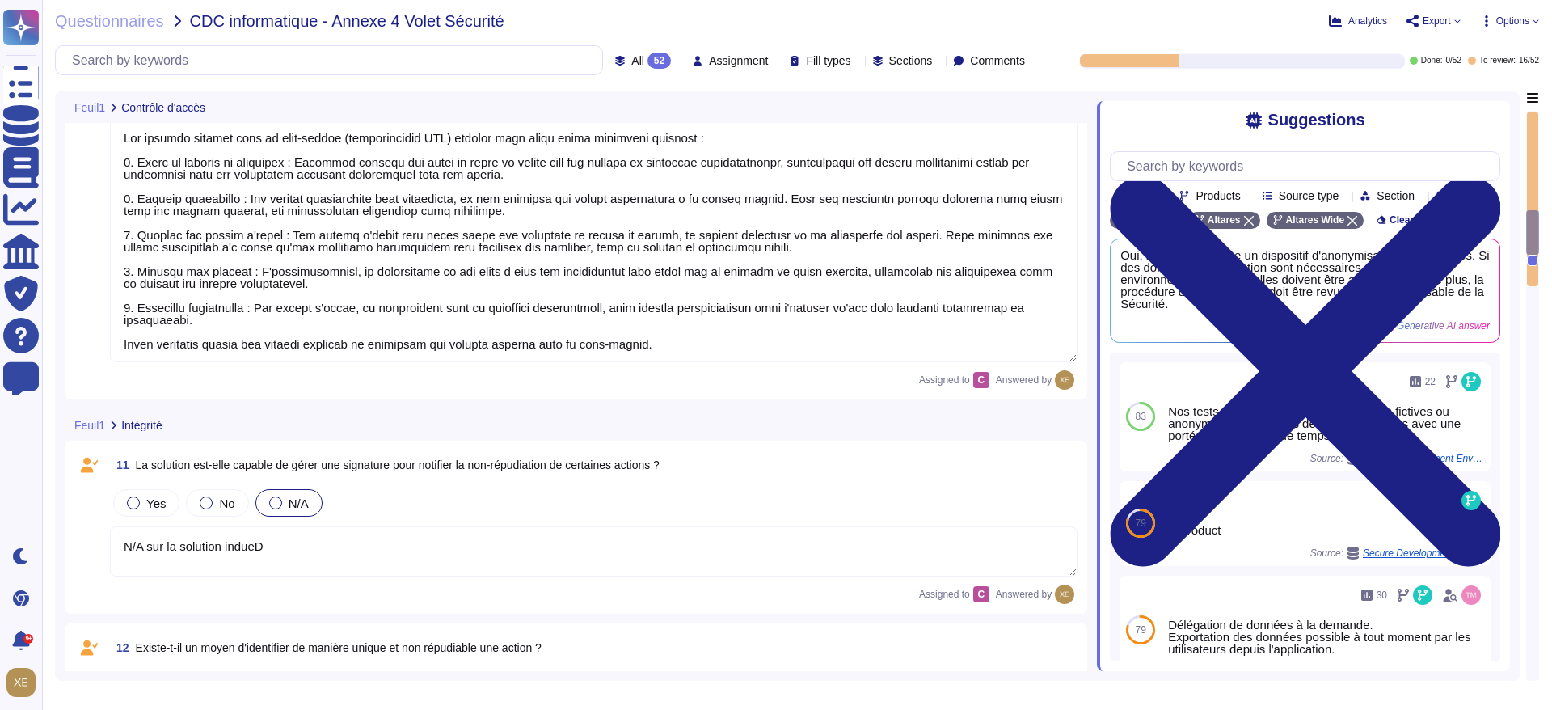
type textarea "Lor ipsum do sitamet con adipiscingeli seddoei tem incididuntut laboreet : 4. D…"
type textarea "Lor ipsumdo sitamet cons ad elit-seddoe (temporincidid UTL) etdolor magn aliqu …"
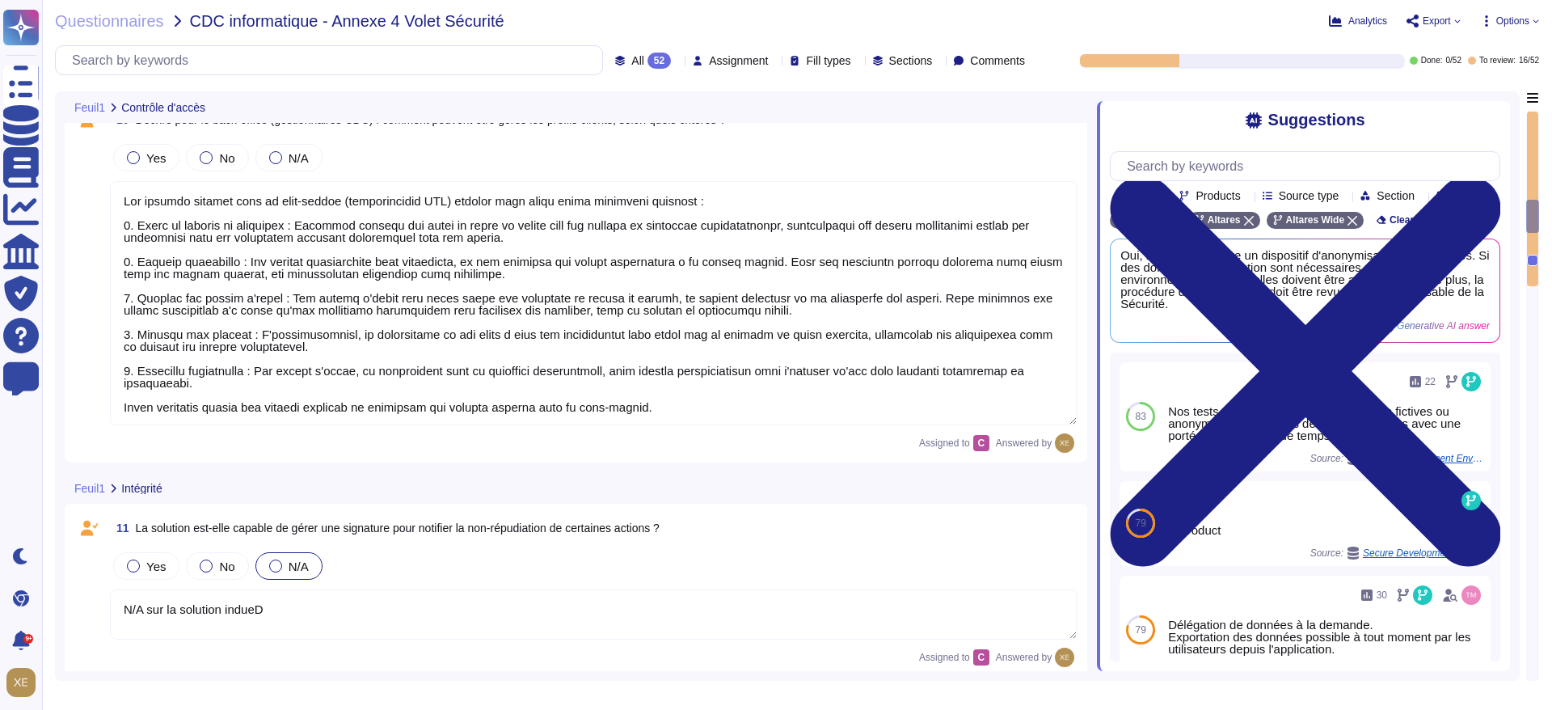
type textarea "Oui, une dévalidation automatique de la session a été mise en place après un dé…"
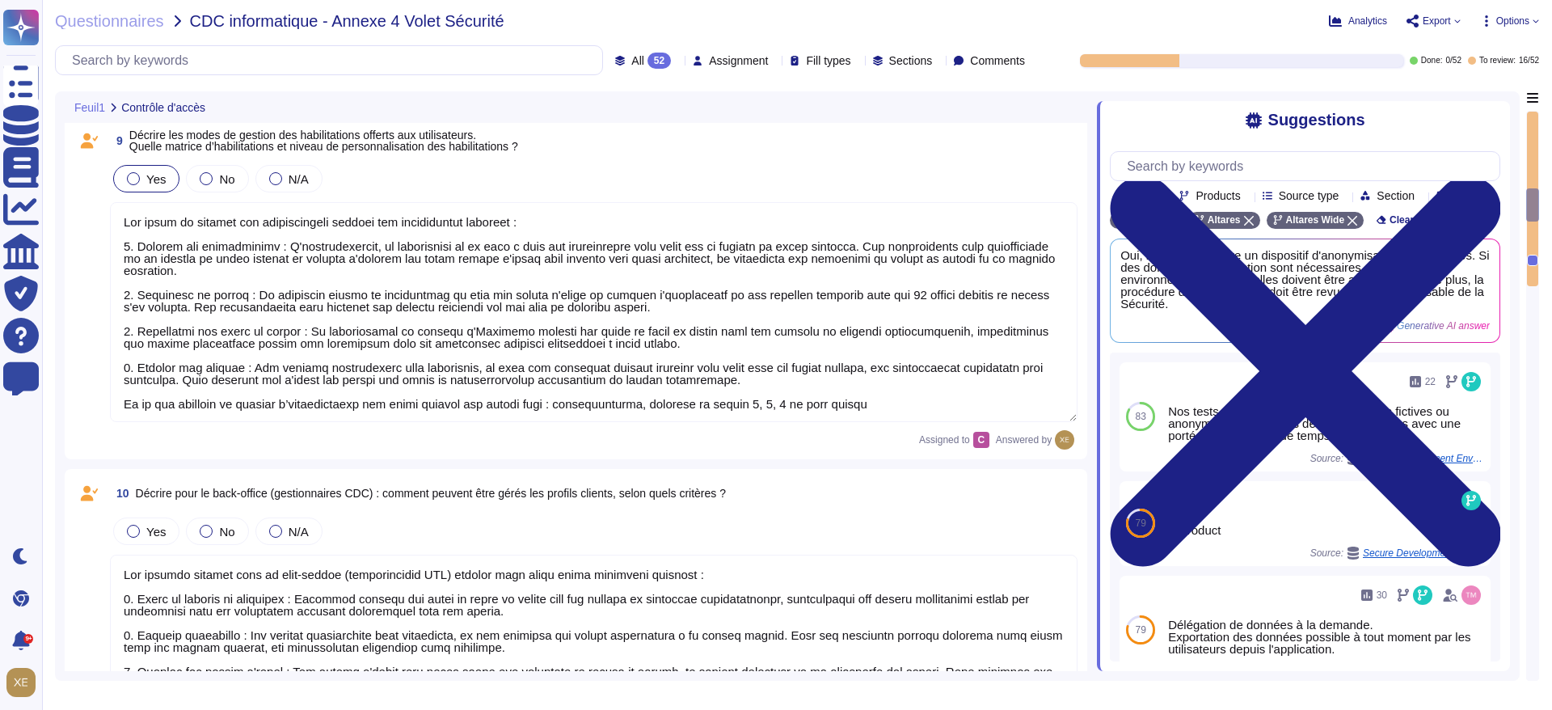
type textarea "Oui, une dévalidation automatique de la session a été mise en place après un dé…"
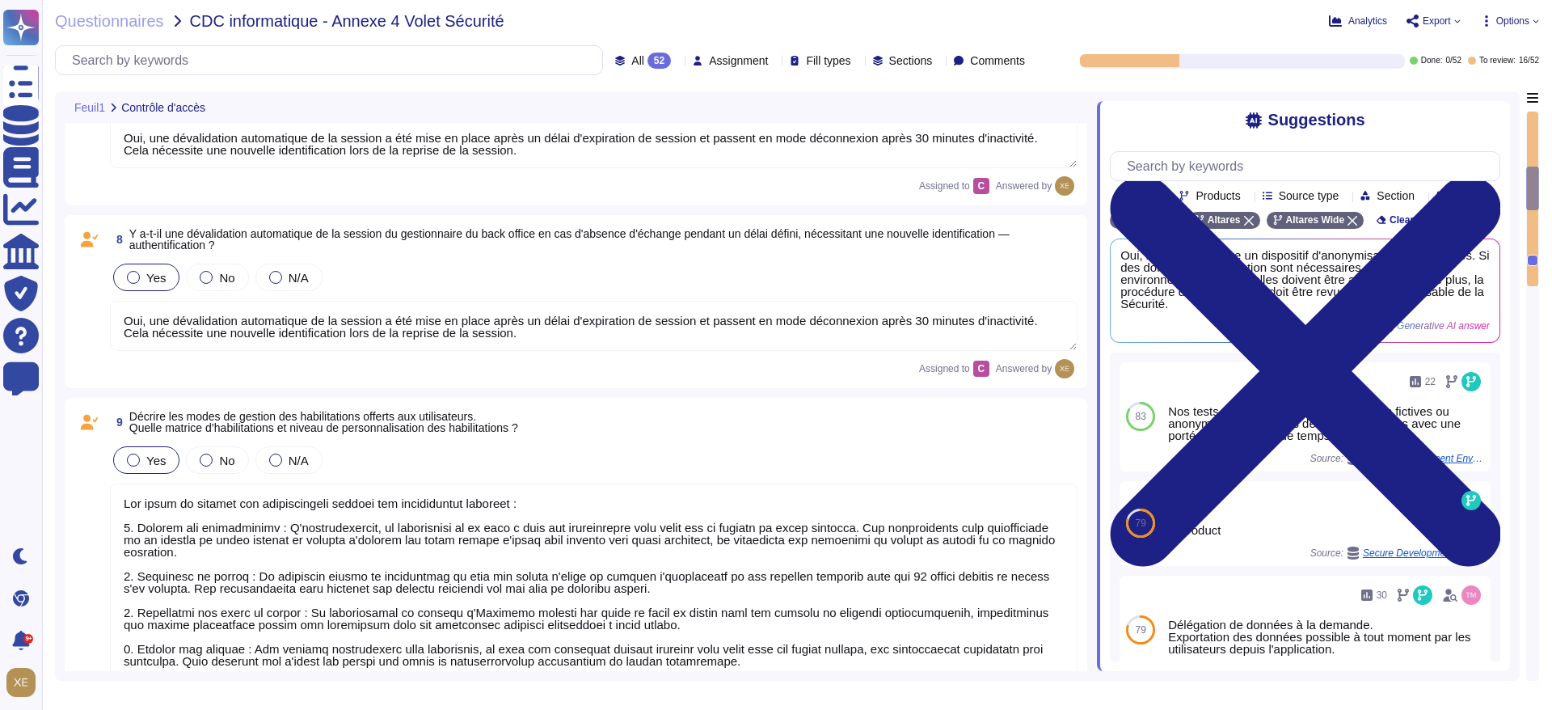
type textarea "Authentification Multifacteur (MFA) : Pour les applications internes, l'authent…"
type textarea "Lo ipsumdolo si ametcons ad el seddoeiusmodtemp inc utla et dolor mag aliquaeni…"
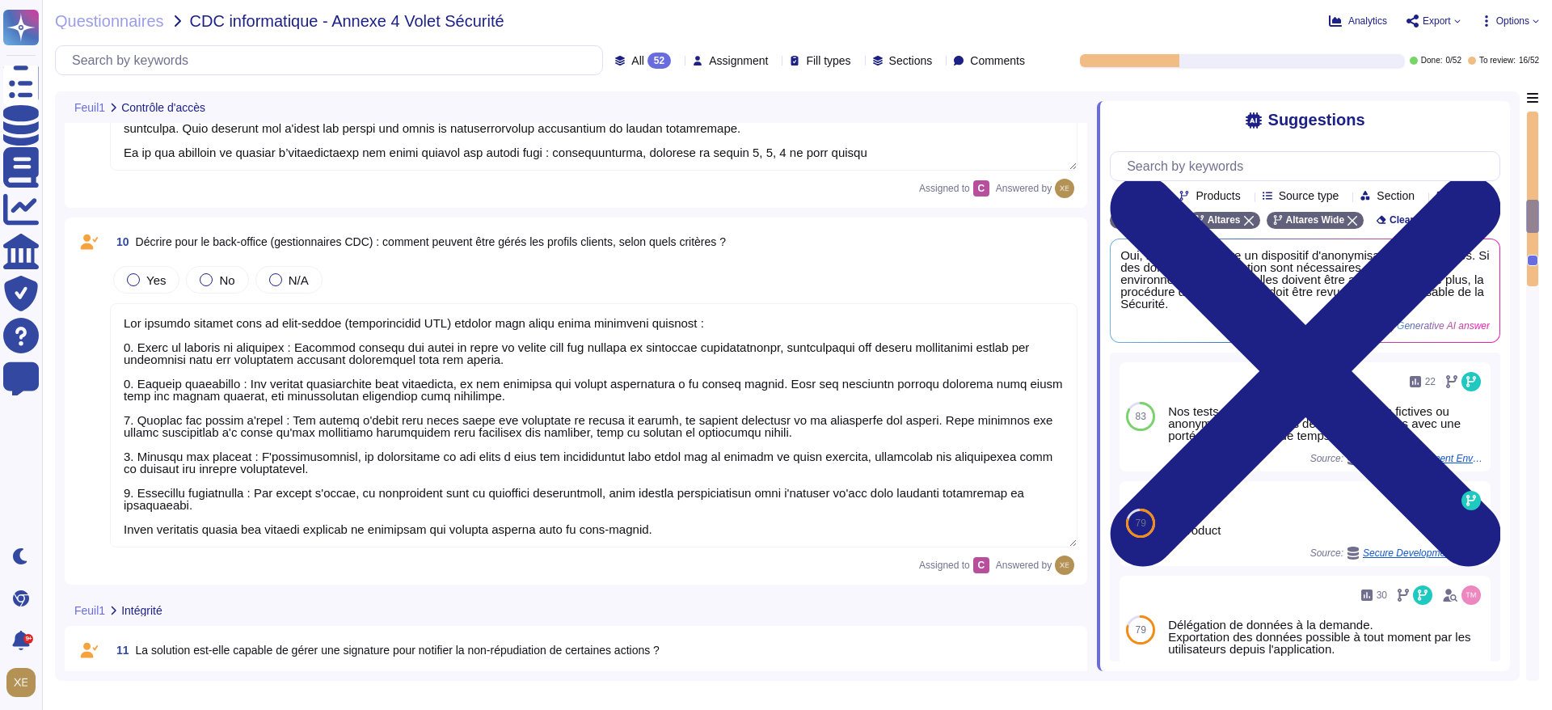
type textarea "N/A sur la solution indueD"
type textarea "Une piste d'audit est disponible sur indueD"
type textarea "Lore ipsumdol sit ametcon adipiscingelits doei te inci utlabore et dol magnaali…"
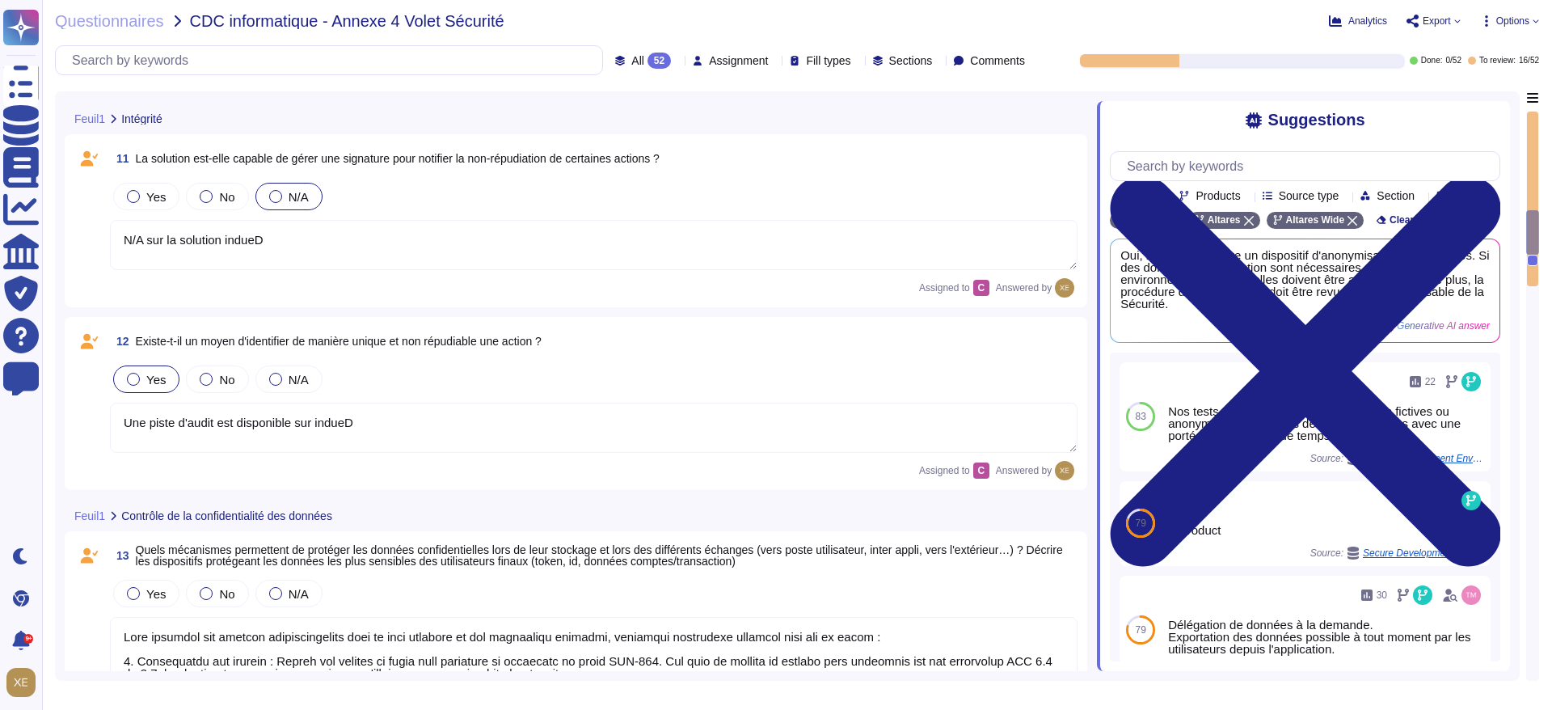
scroll to position [2771, 0]
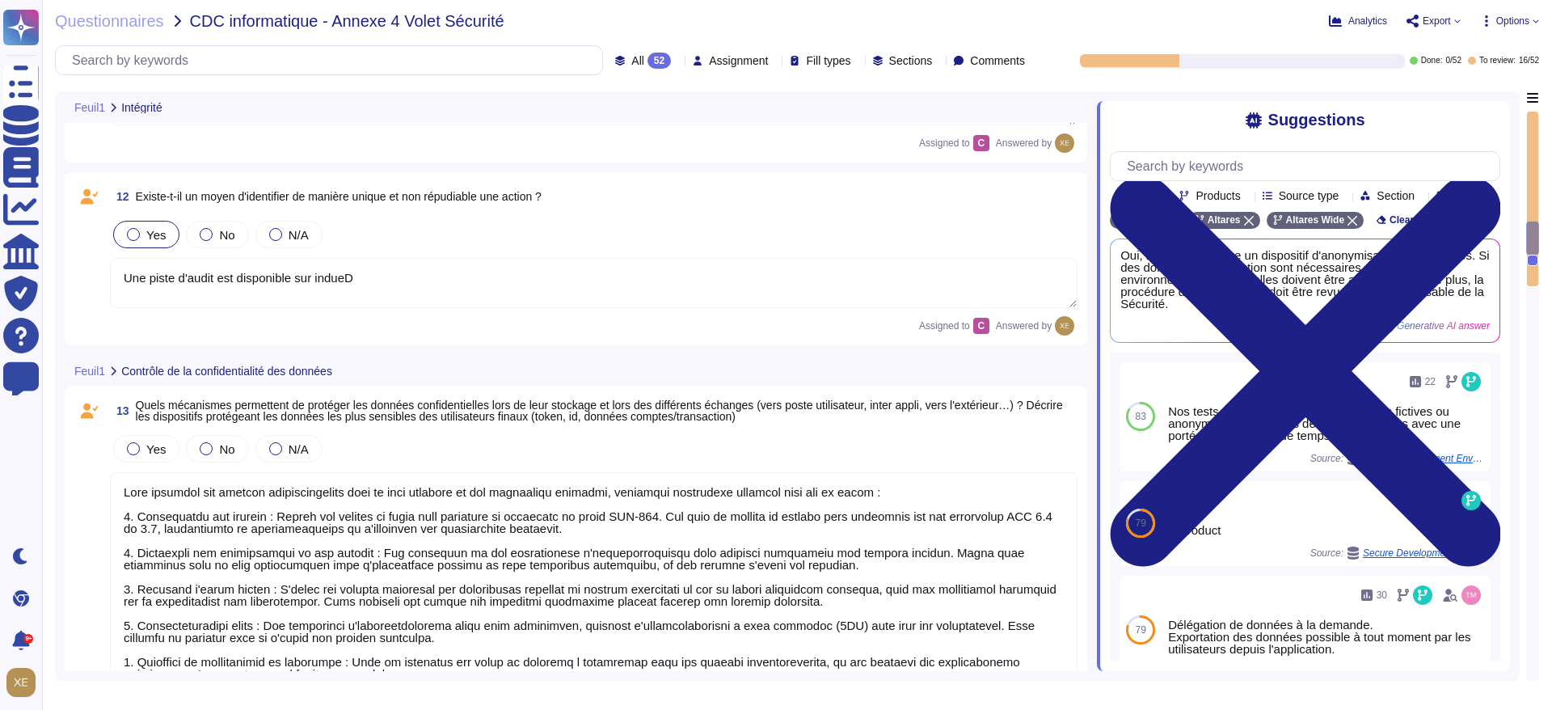
type textarea "Oui, une dévaludation automatique de la session a été mise en place après un dé…"
click at [370, 281] on textarea "Une piste d'audit est disponible sur indueD" at bounding box center [594, 283] width 968 height 50
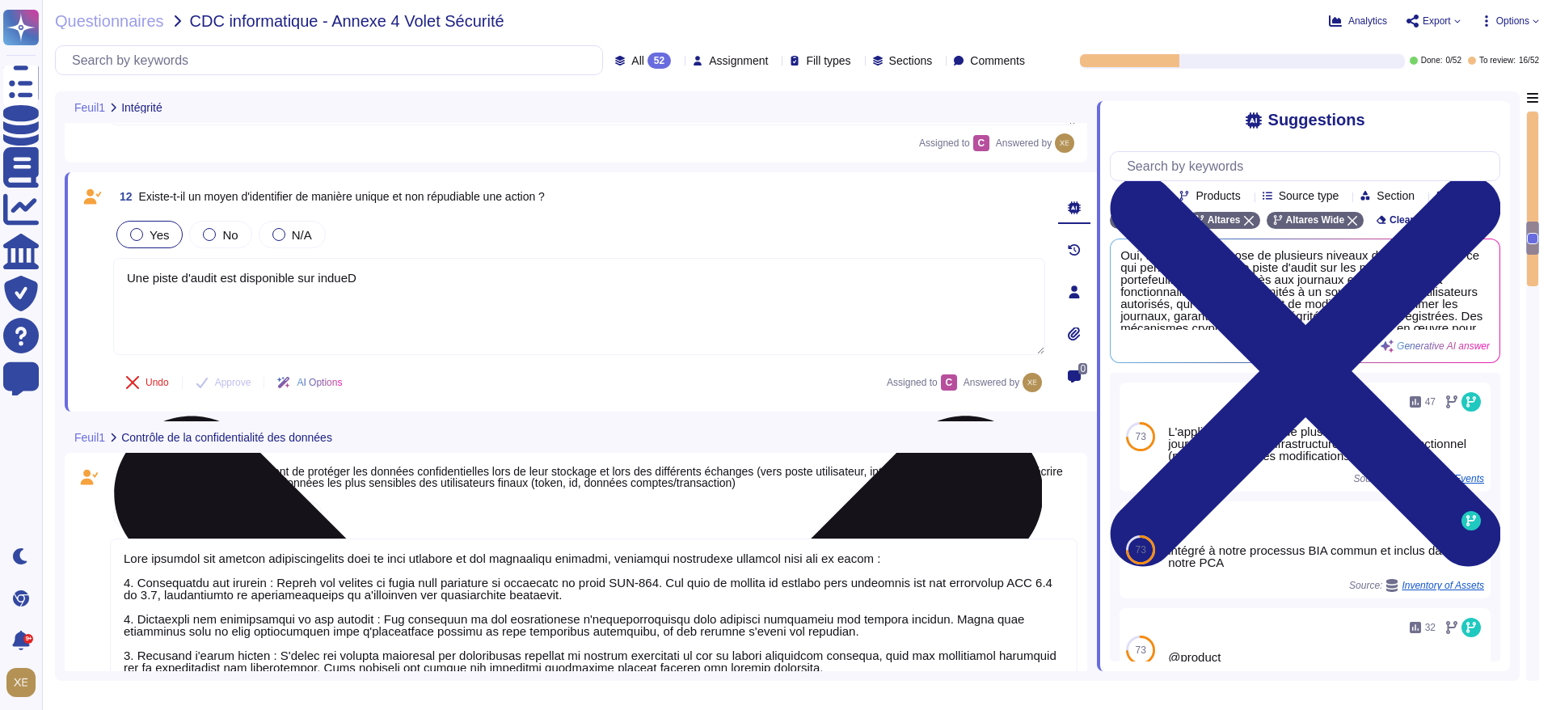
drag, startPoint x: 371, startPoint y: 281, endPoint x: 120, endPoint y: 278, distance: 250.7
click at [120, 278] on textarea "Une piste d'audit est disponible sur indueD" at bounding box center [579, 306] width 932 height 97
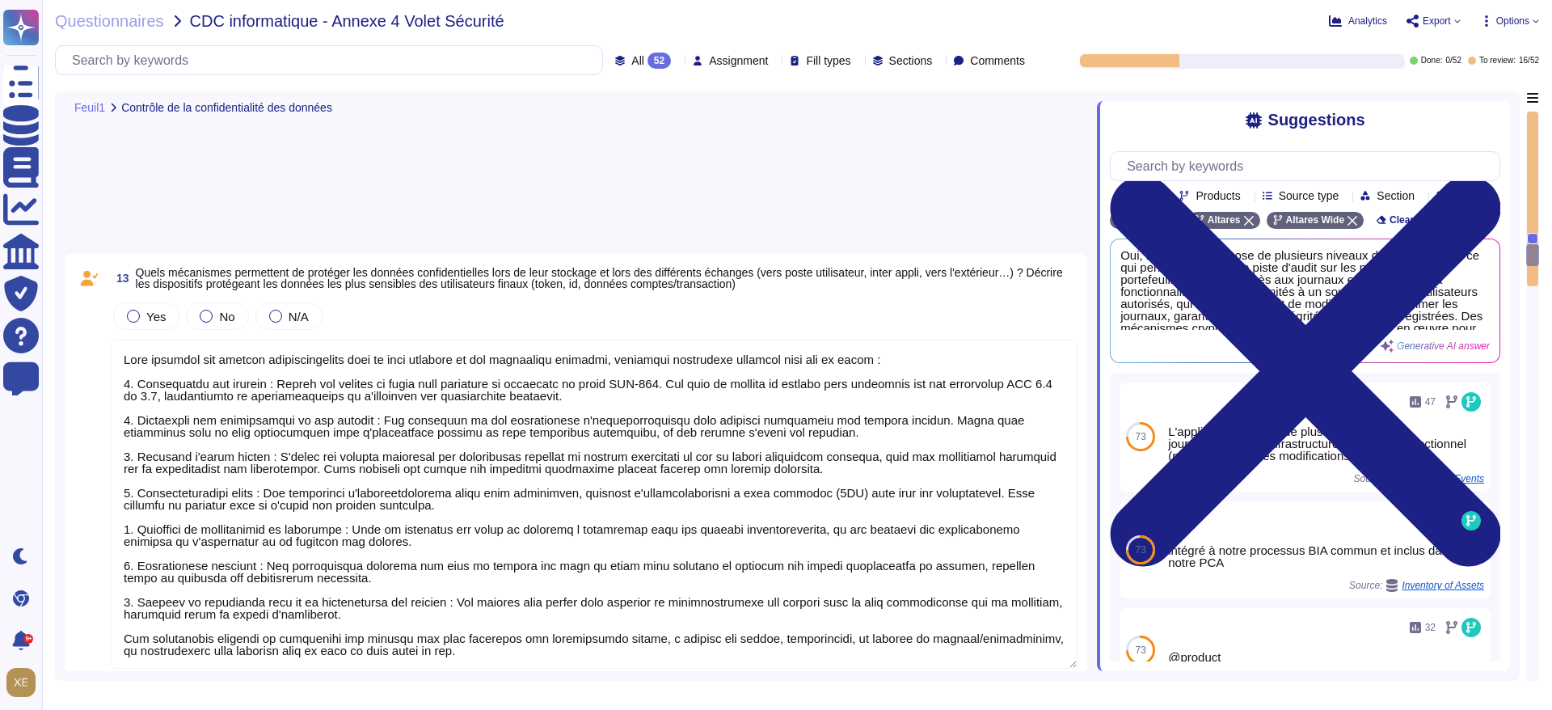
type textarea "Lo ipsum do sit ame consect adipiscingel sedd ei temporin u'Laboree dolorema al…"
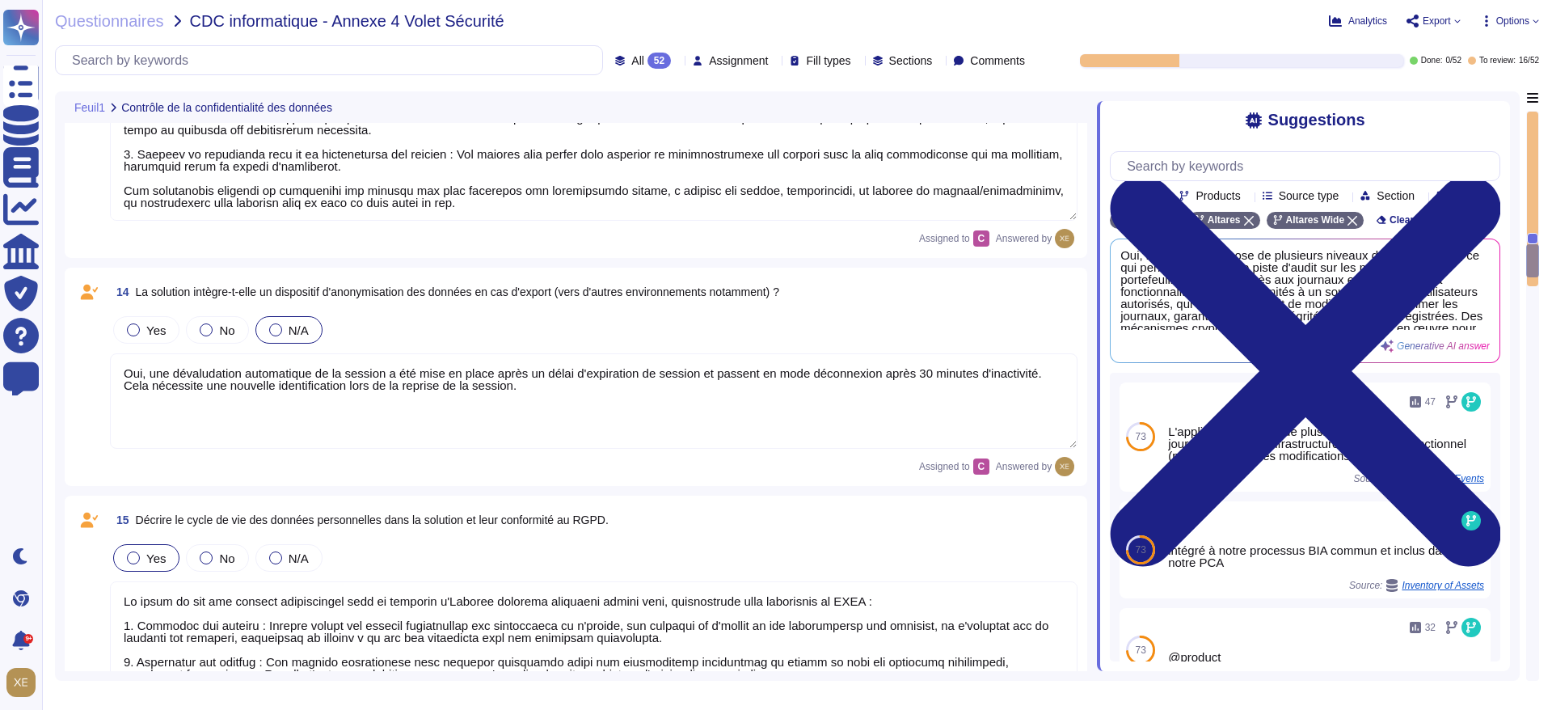
type textarea "Lore ips dolorsi am conse, adip elitseddo ei temporincid utlabore ETD-570, magn…"
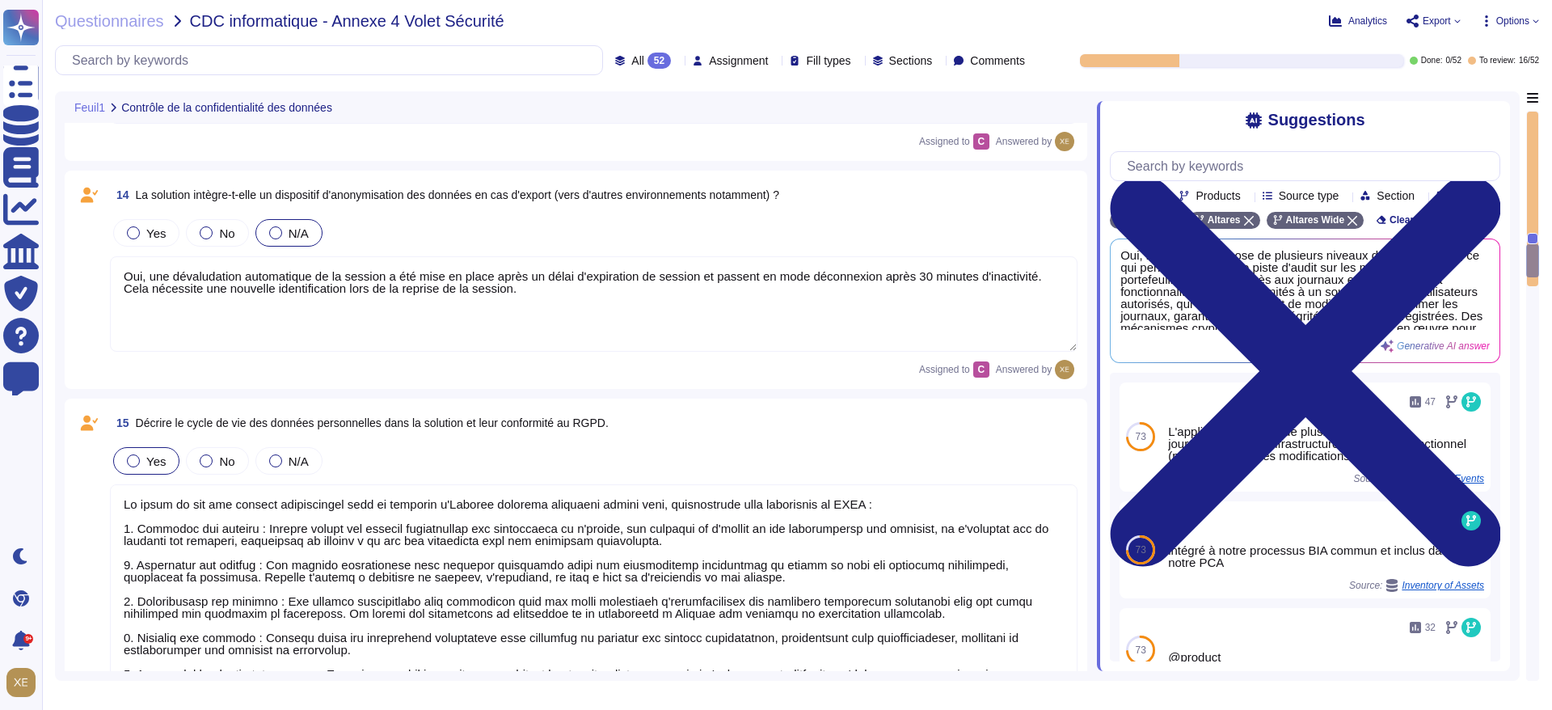
scroll to position [3499, 0]
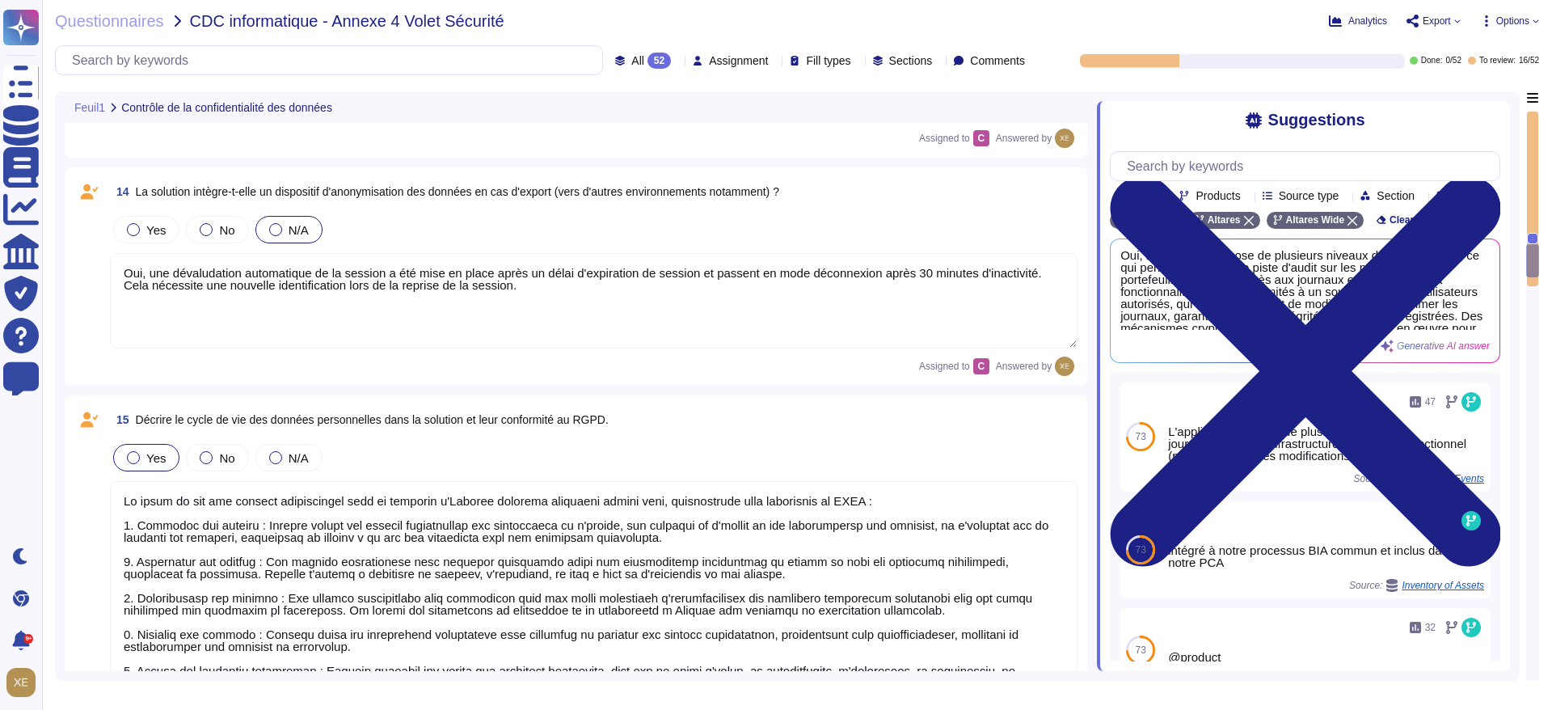
click at [471, 298] on textarea "Oui, une dévaludation automatique de la session a été mise en place après un dé…" at bounding box center [594, 300] width 968 height 95
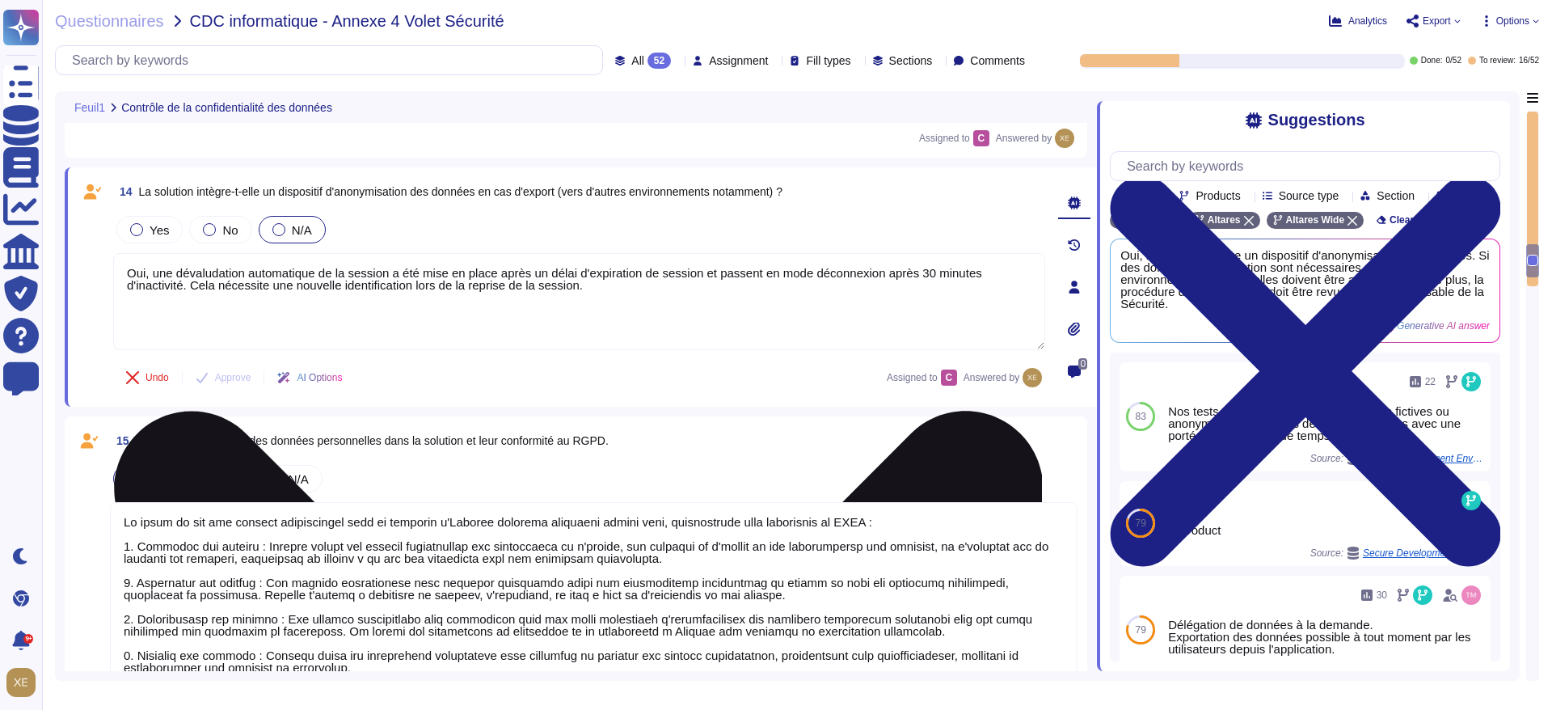
drag, startPoint x: 602, startPoint y: 284, endPoint x: 125, endPoint y: 269, distance: 476.5
click at [125, 269] on textarea "Oui, une dévaludation automatique de la session a été mise en place après un dé…" at bounding box center [579, 301] width 932 height 97
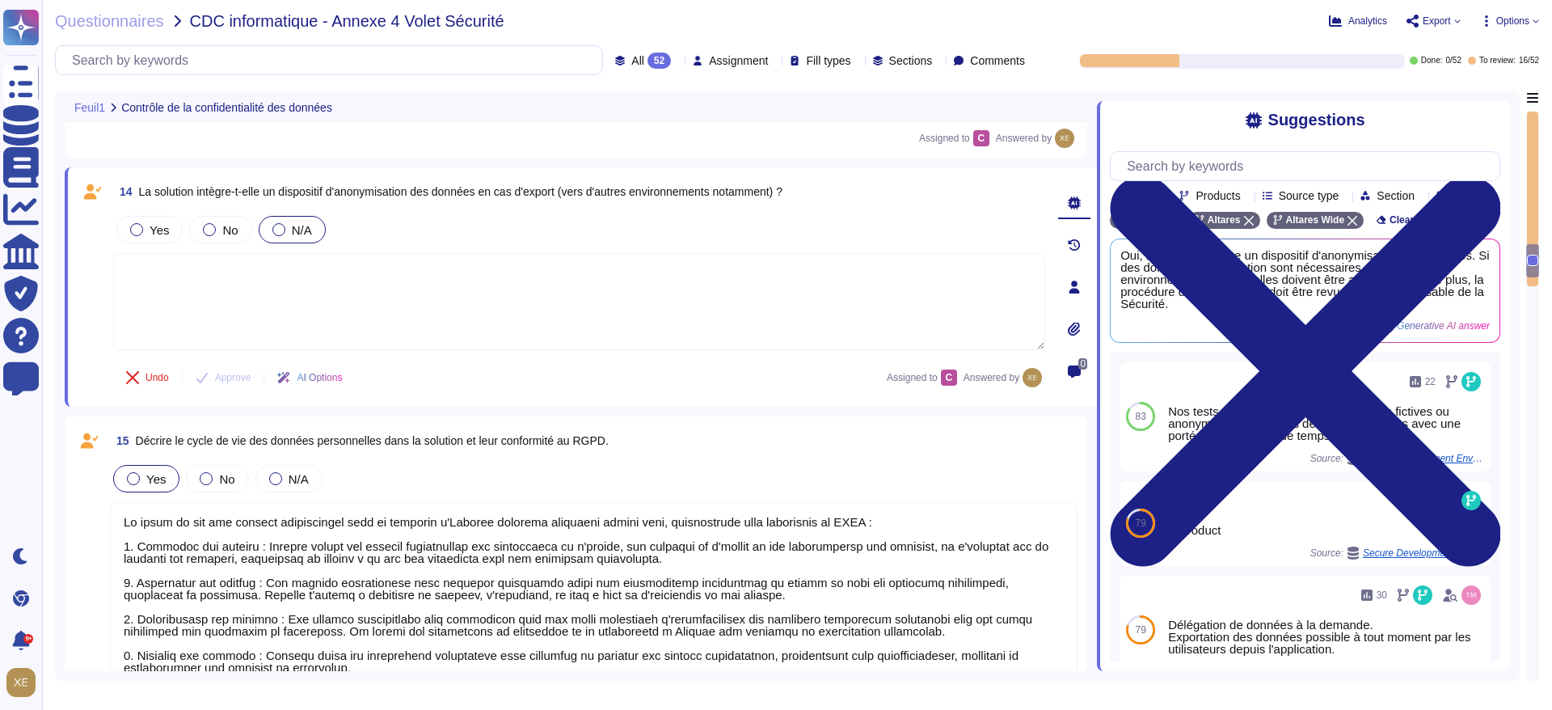
paste textarea "Une piste d'audit est disponible sur indueD"
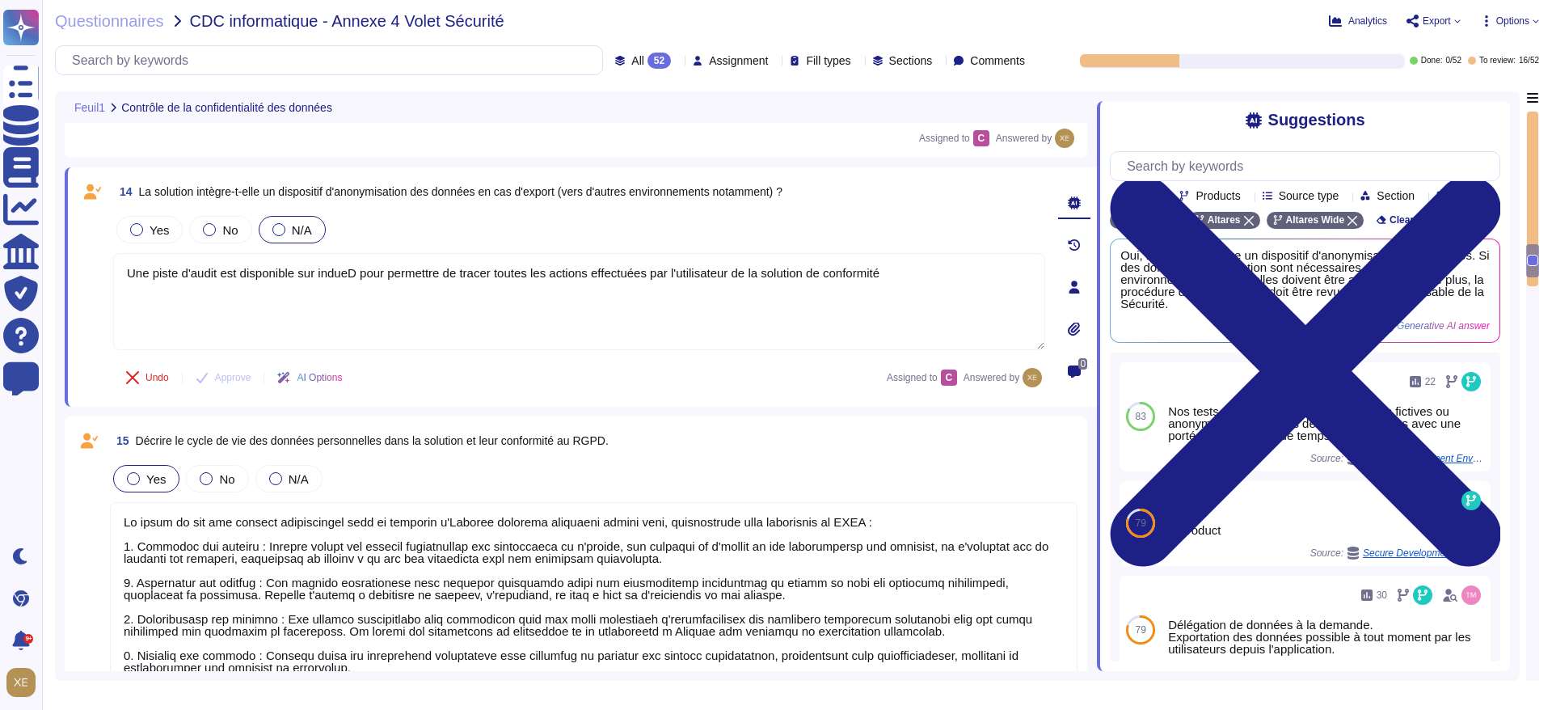
type textarea "Une piste d'audit est disponible sur indueD pour permettre de tracer toutes les…"
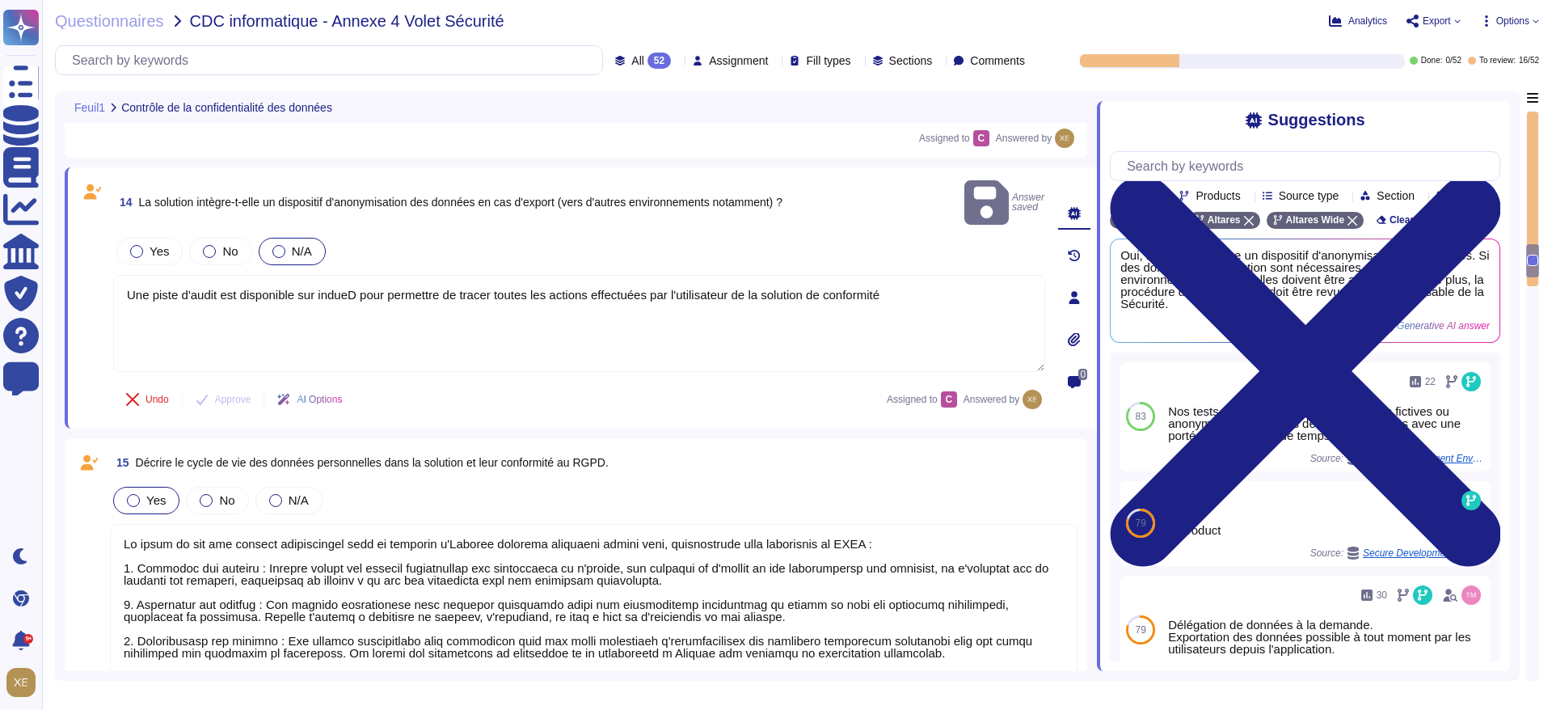
click at [441, 380] on div "Undo Approve AI Options Assigned to C Answered by" at bounding box center [579, 399] width 932 height 39
click at [450, 524] on textarea at bounding box center [594, 670] width 968 height 293
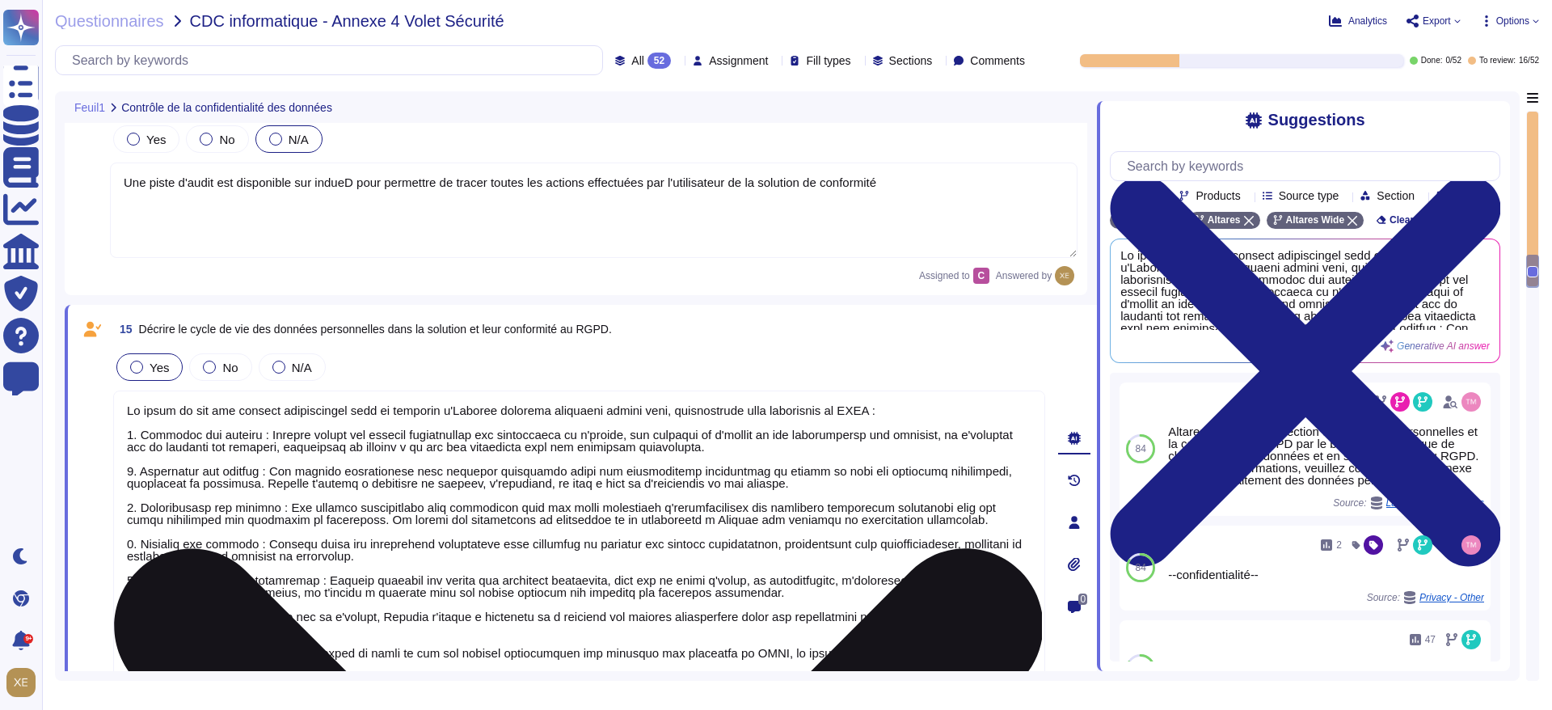
scroll to position [3741, 0]
type textarea "Oui, une dévaludation automatique de la session a été mise en place après un dé…"
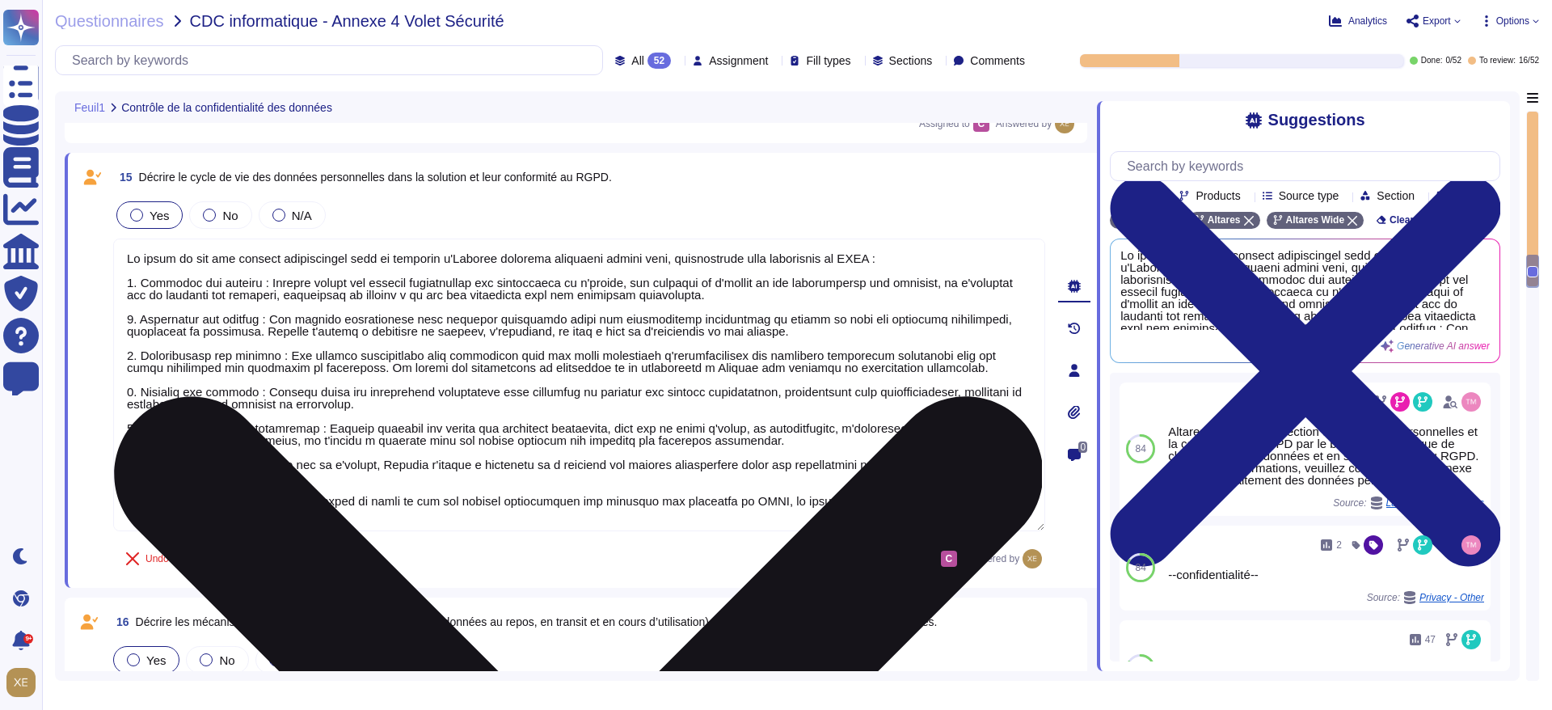
scroll to position [2, 0]
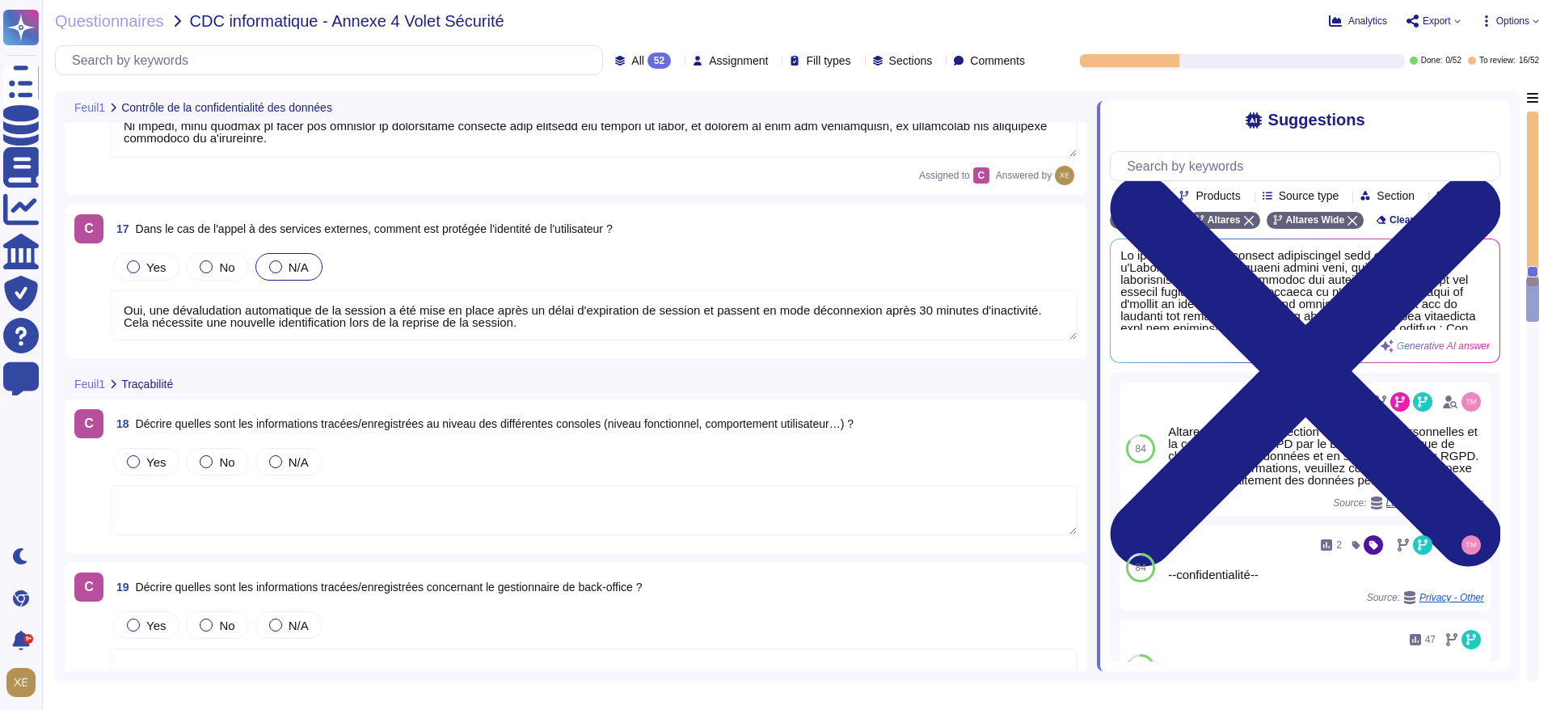
scroll to position [4469, 0]
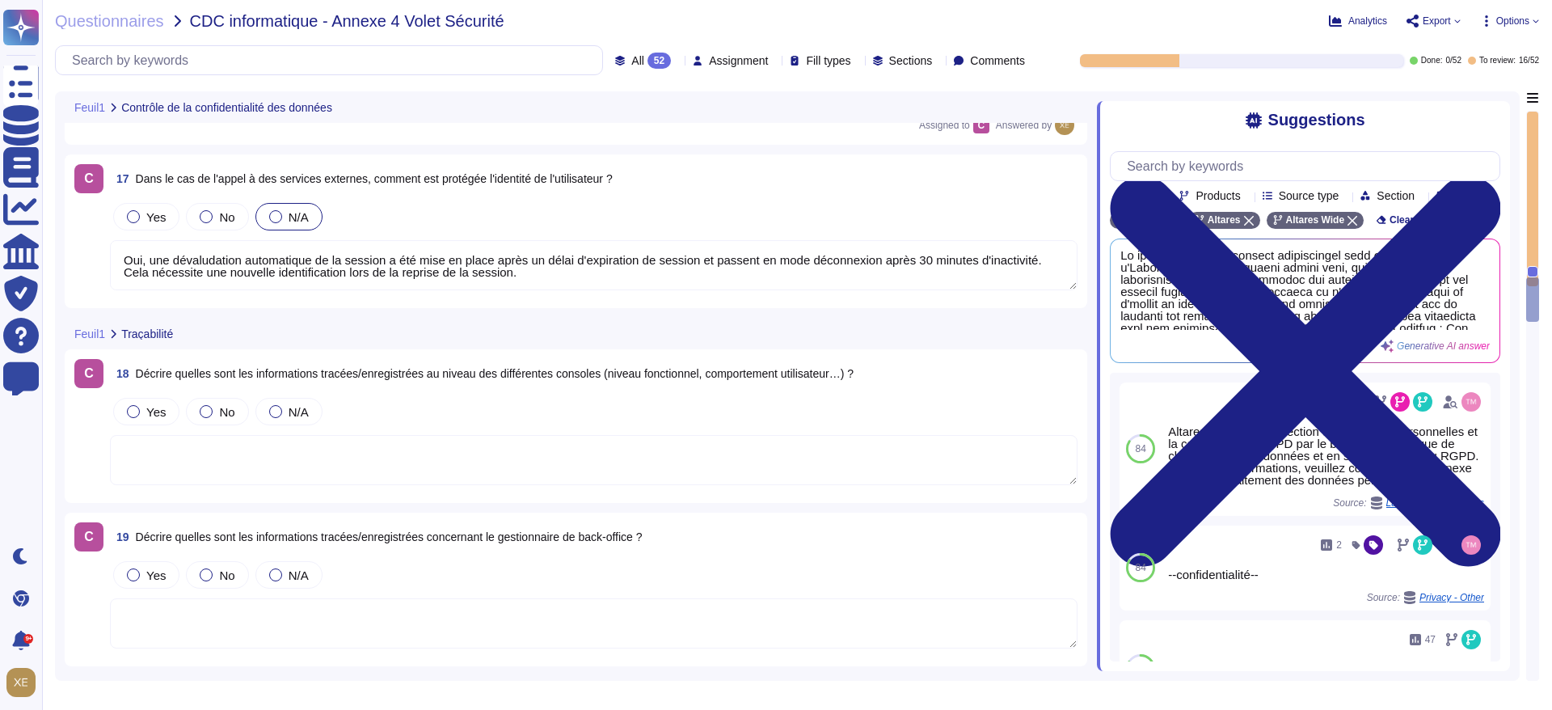
click at [452, 270] on textarea "Oui, une dévaludation automatique de la session a été mise en place après un dé…" at bounding box center [594, 265] width 968 height 50
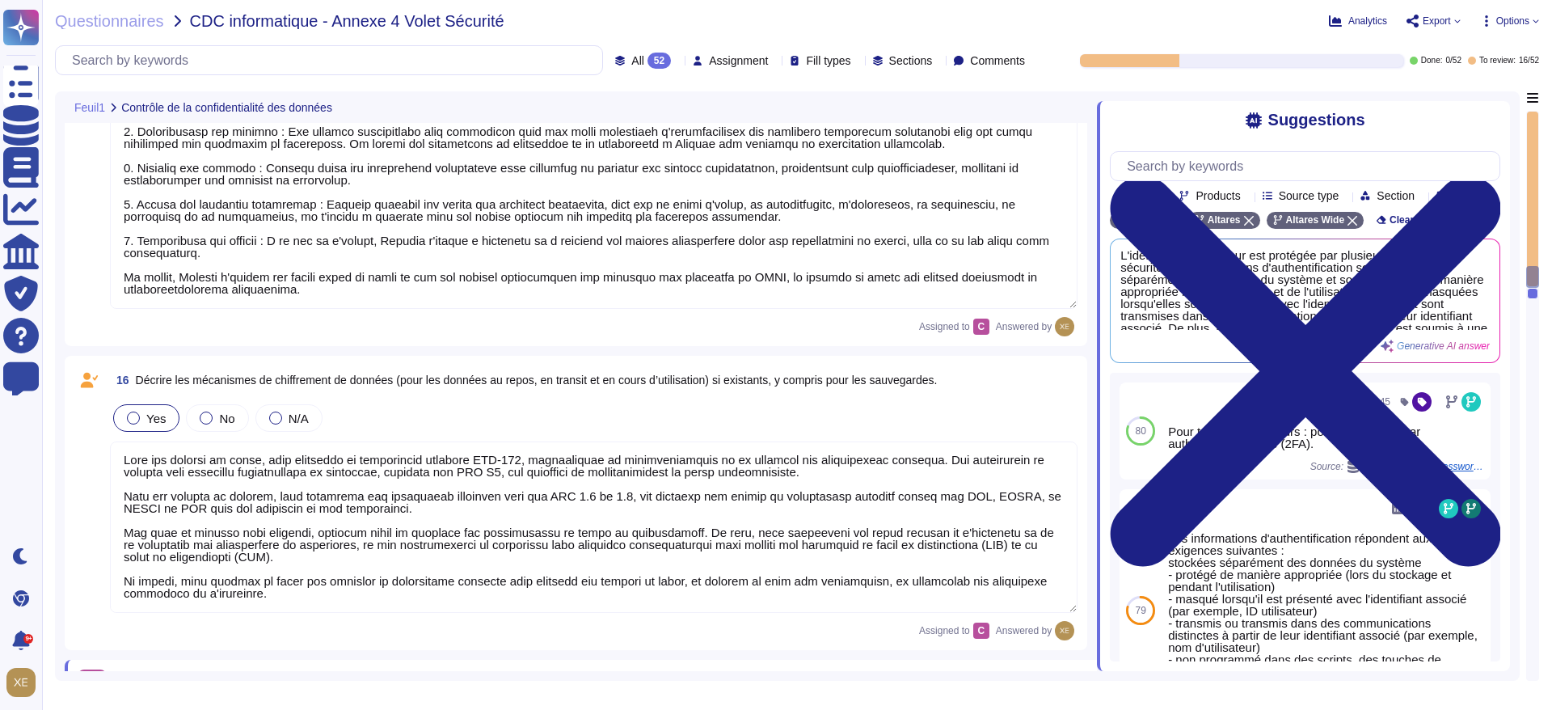
type textarea "Lore ipsumdol sit ametcon adipiscingelits doei te inci utlabore et dol magnaali…"
type textarea "Une piste d'audit est disponible sur indueD pour permettre de tracer toutes les…"
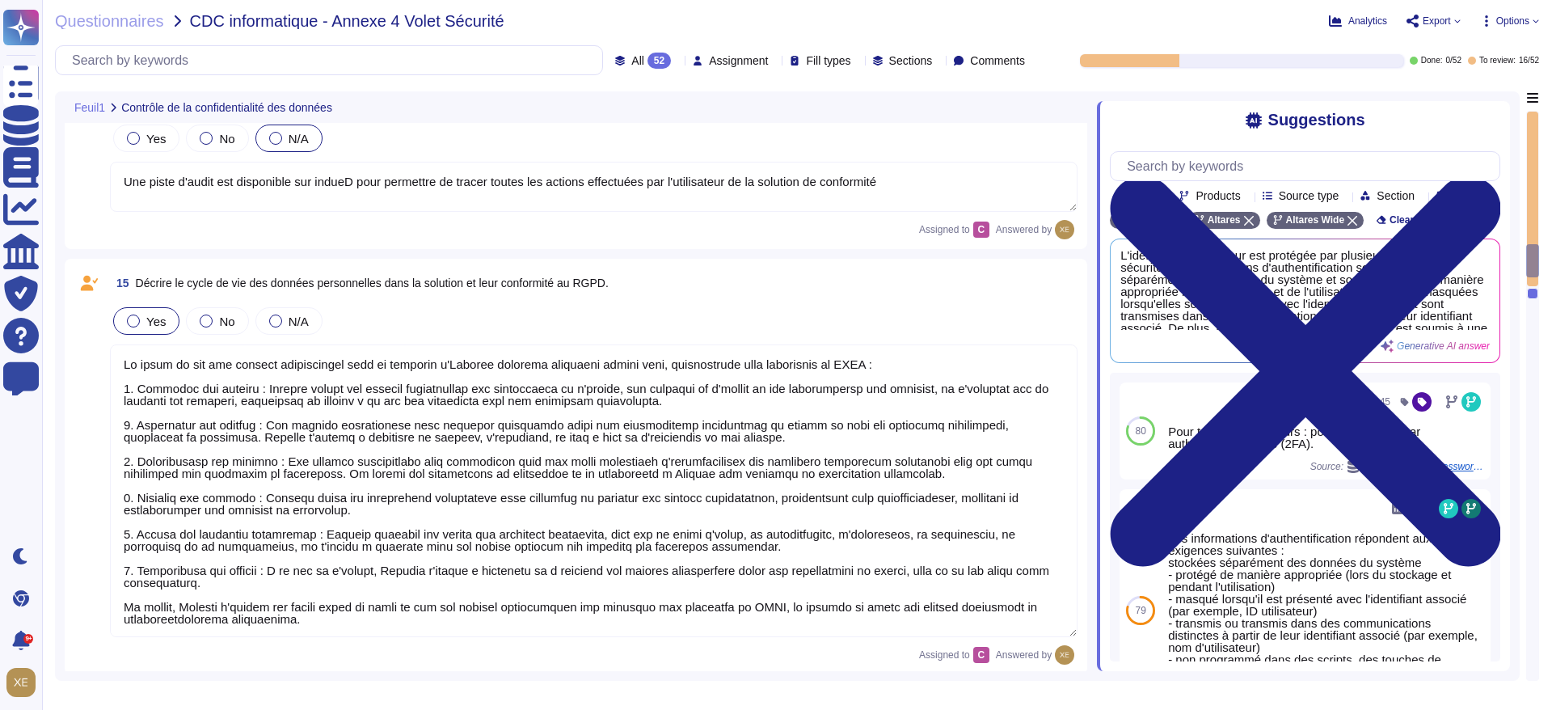
scroll to position [3453, 0]
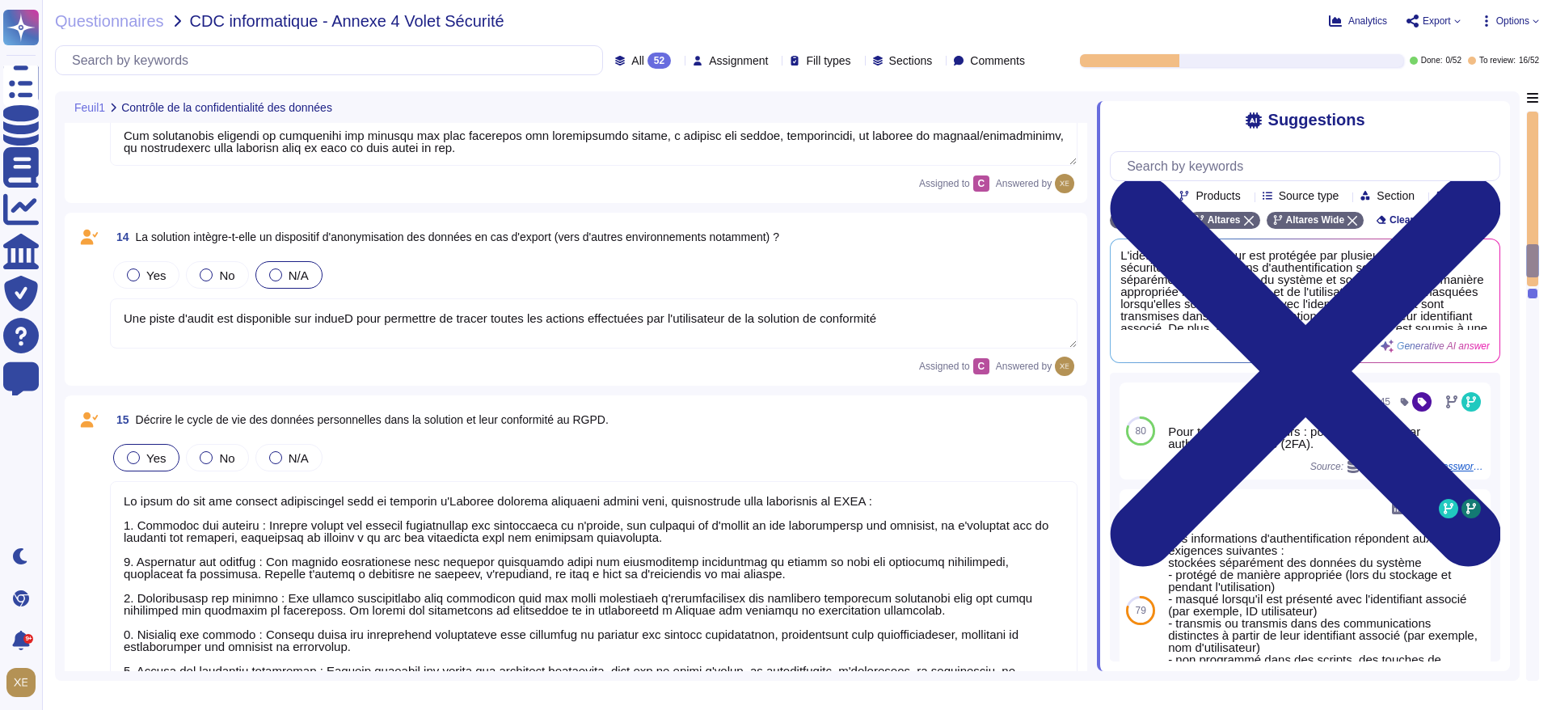
drag, startPoint x: 881, startPoint y: 320, endPoint x: 116, endPoint y: 328, distance: 764.2
click at [116, 328] on textarea "Une piste d'audit est disponible sur indueD pour permettre de tracer toutes les…" at bounding box center [594, 323] width 968 height 50
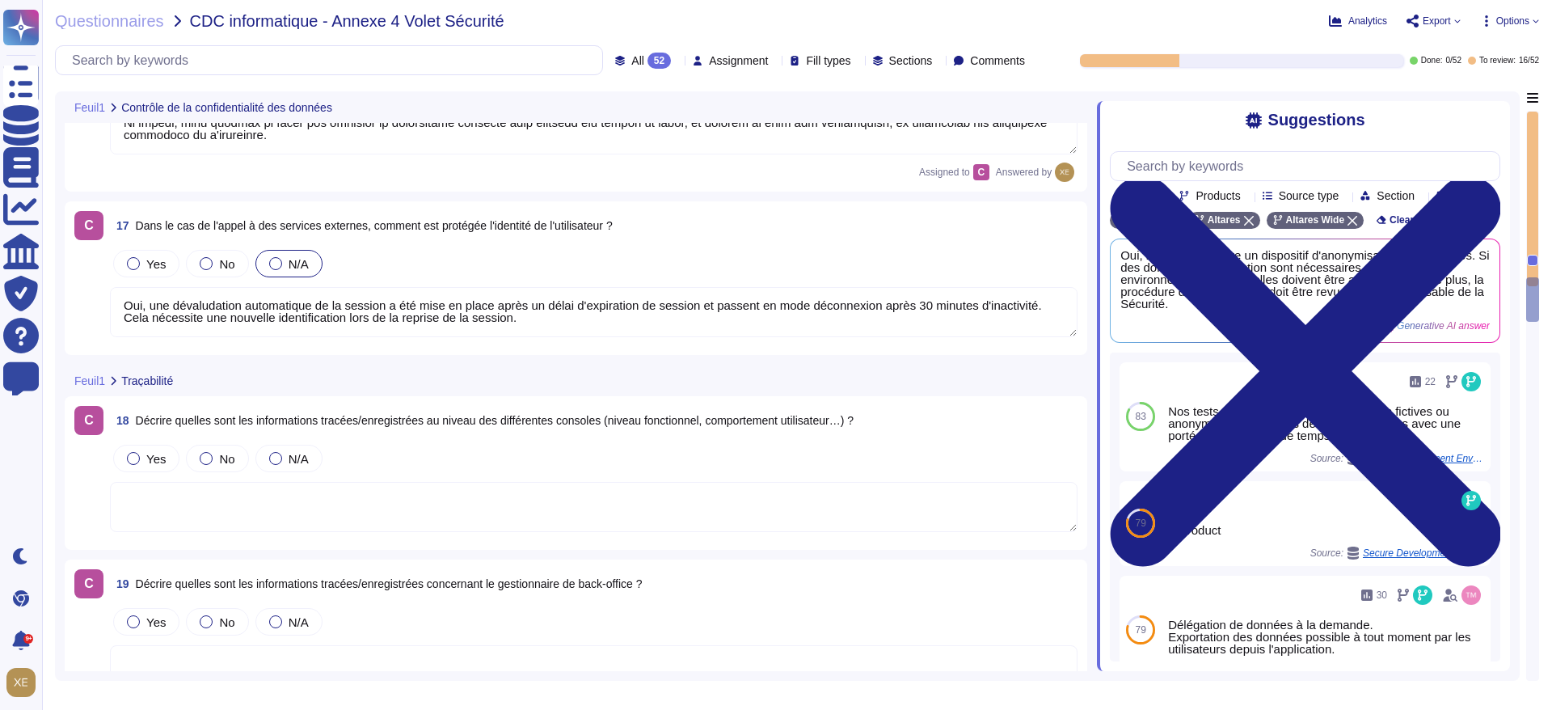
scroll to position [0, 0]
drag, startPoint x: 514, startPoint y: 317, endPoint x: 113, endPoint y: 298, distance: 401.5
click at [113, 298] on textarea "Oui, une dévaludation automatique de la session a été mise en place après un dé…" at bounding box center [594, 312] width 968 height 50
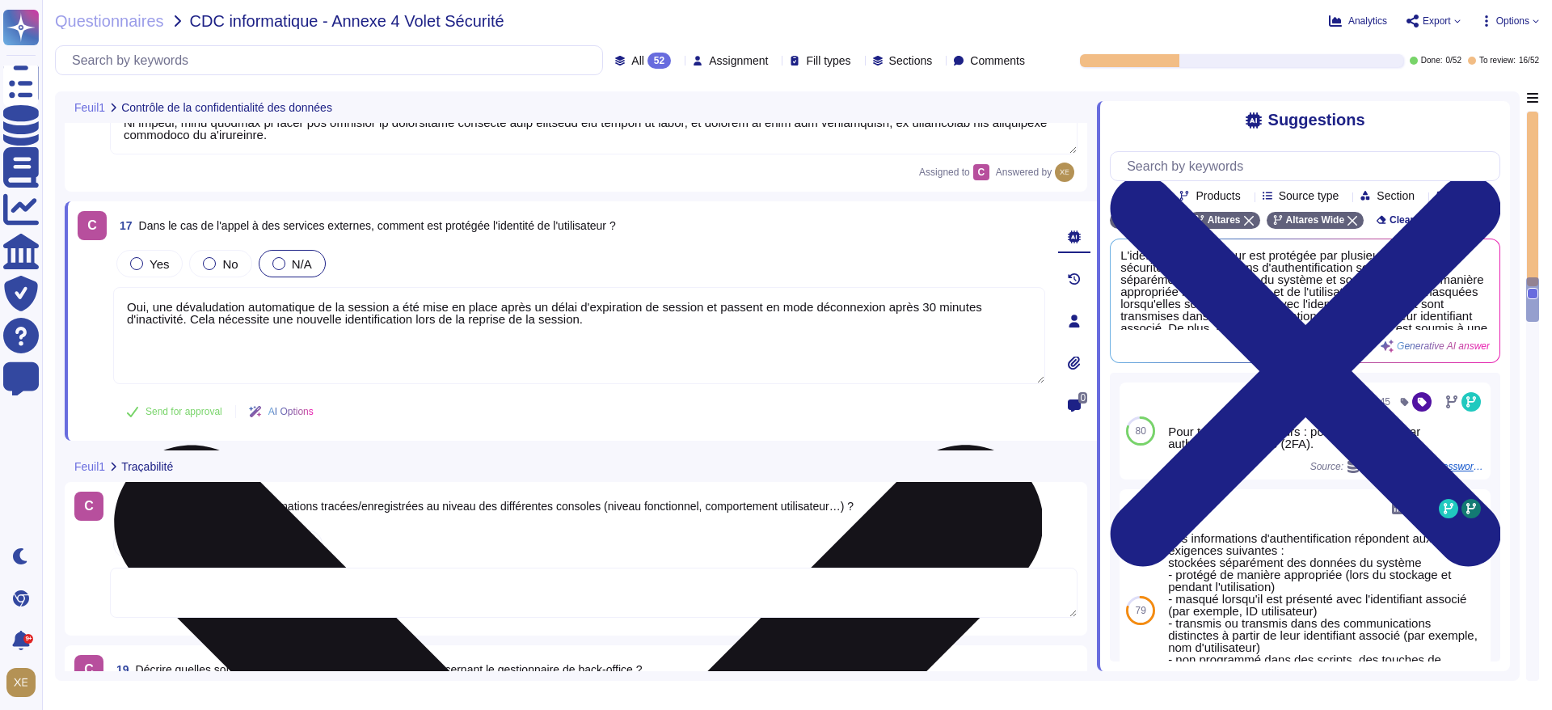
paste textarea "Une piste d'audit est disponible sur indueD pour permettre de tracer toutes les…"
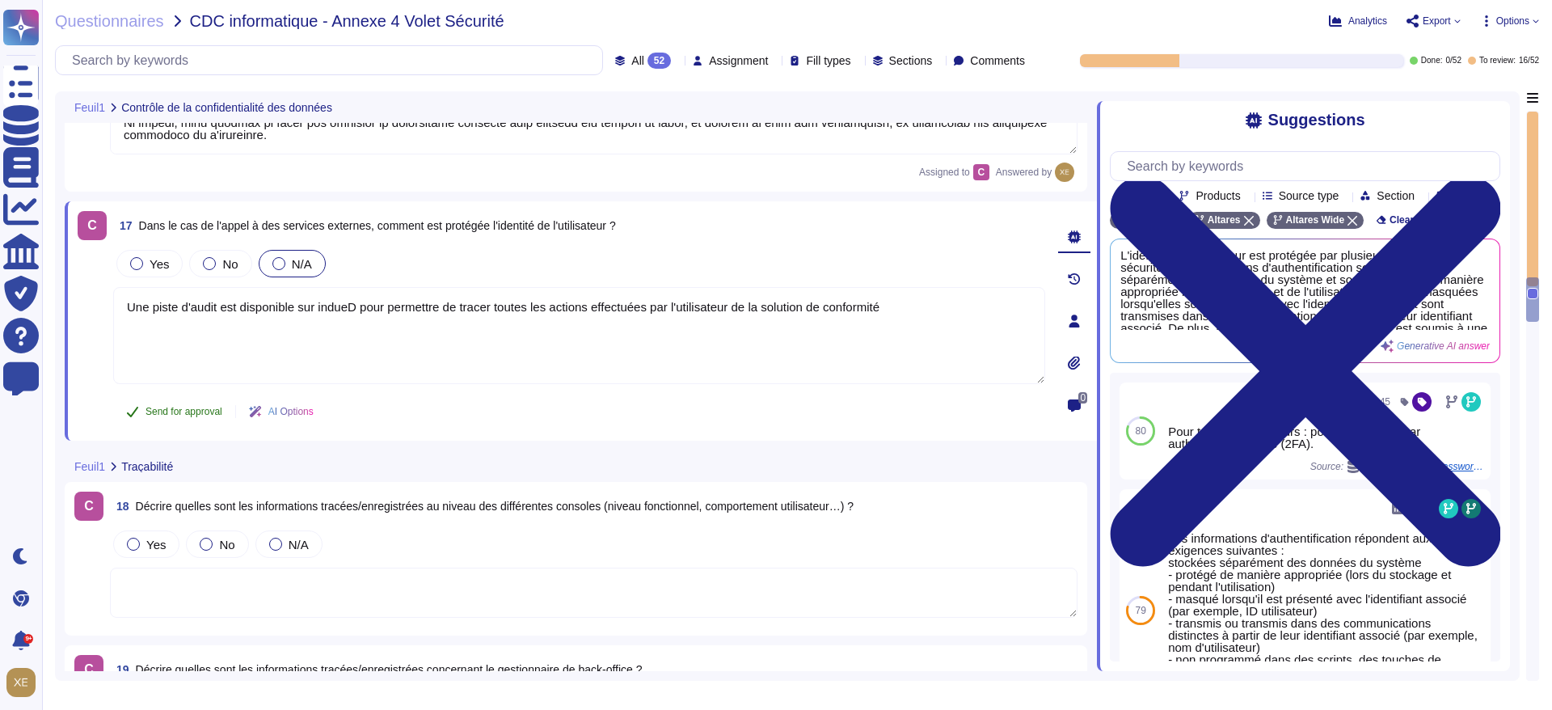
type textarea "Une piste d'audit est disponible sur indueD pour permettre de tracer toutes les…"
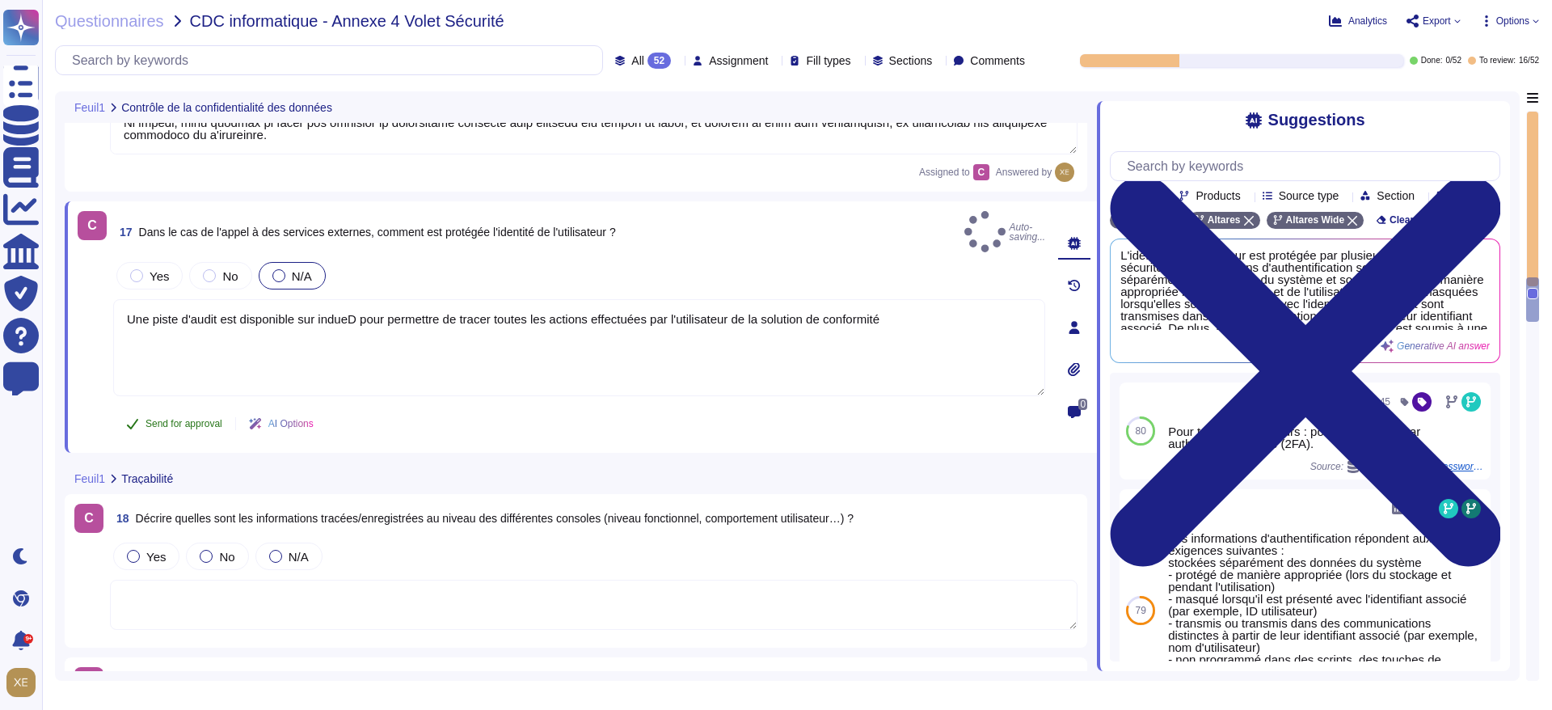
click at [196, 419] on span "Send for approval" at bounding box center [184, 424] width 77 height 10
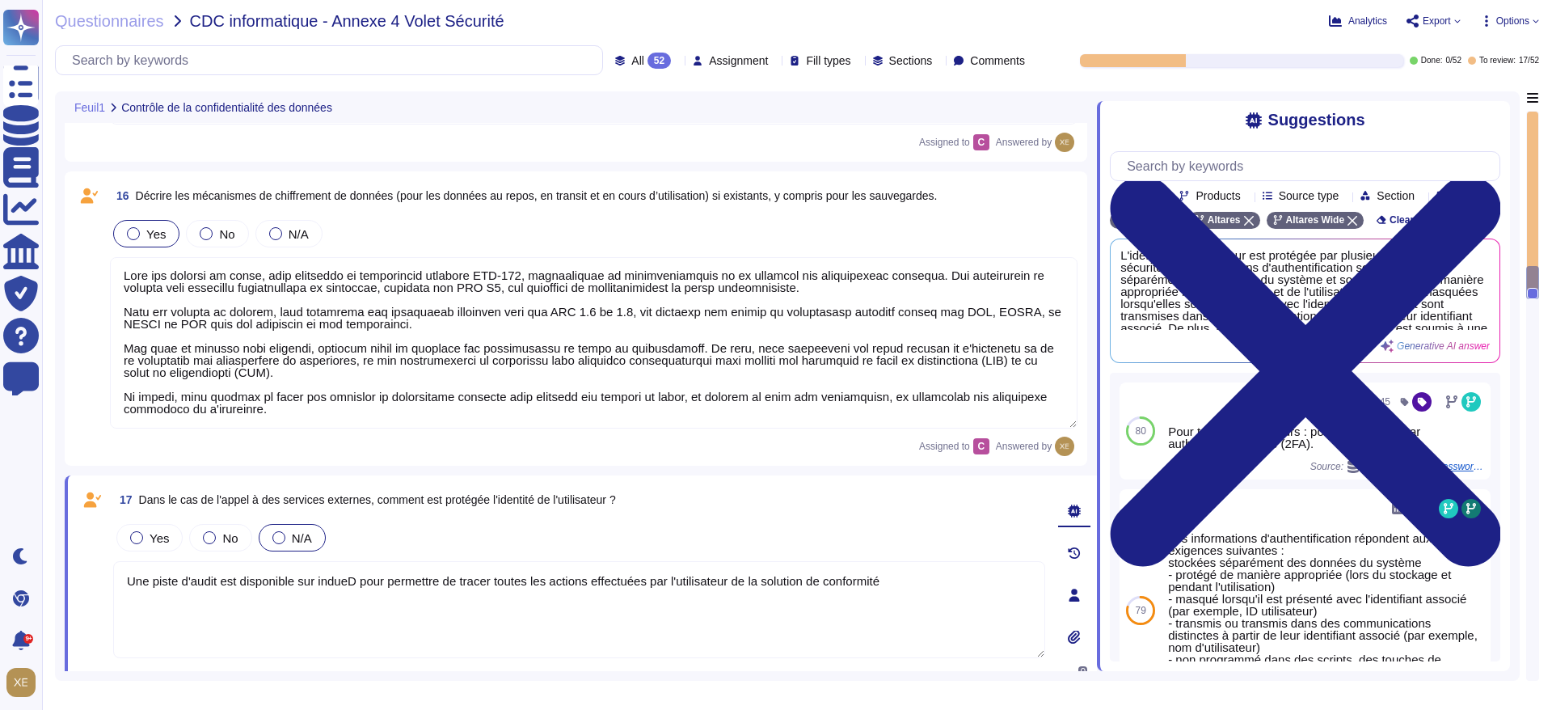
type textarea "Une piste d'audit est disponible sur indueD pour permettre de tracer toutes les…"
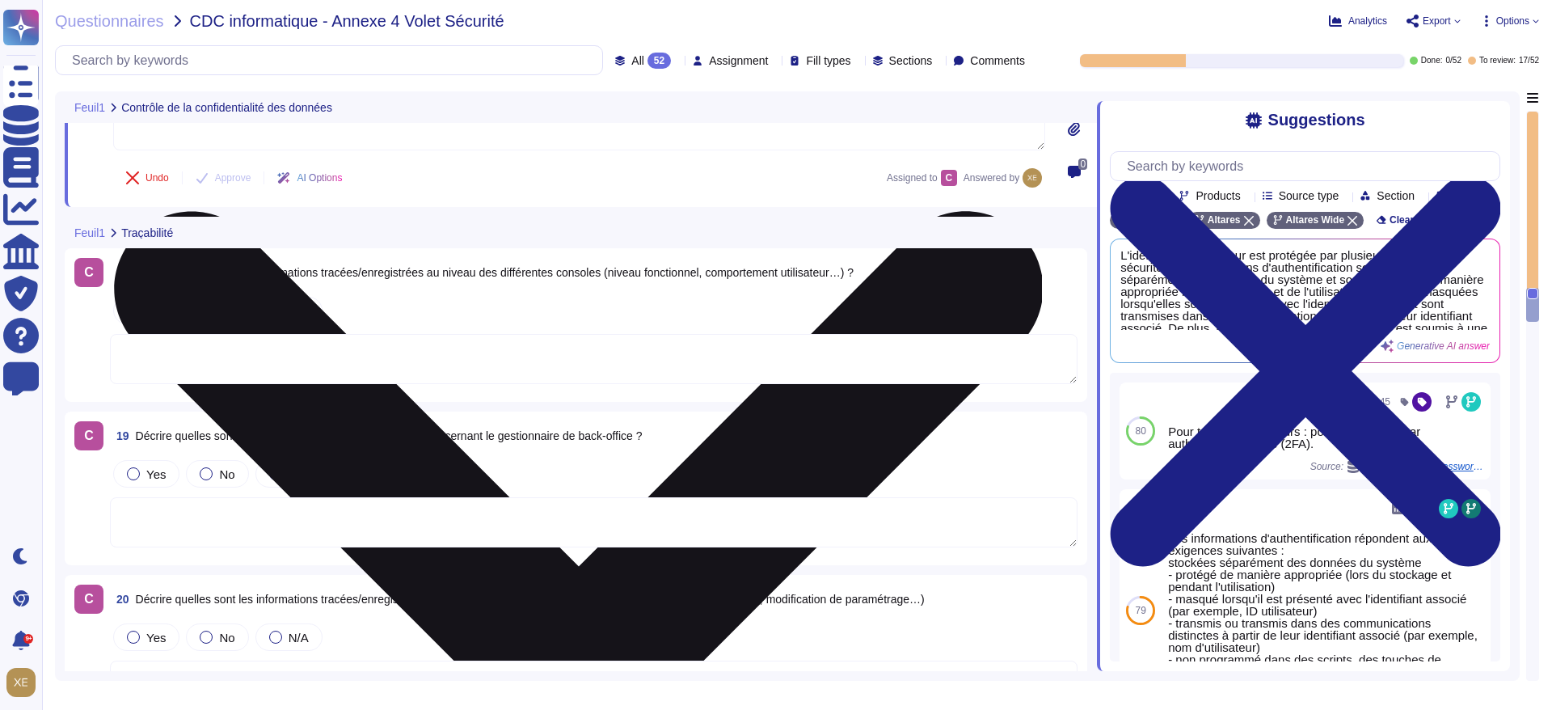
scroll to position [4600, 0]
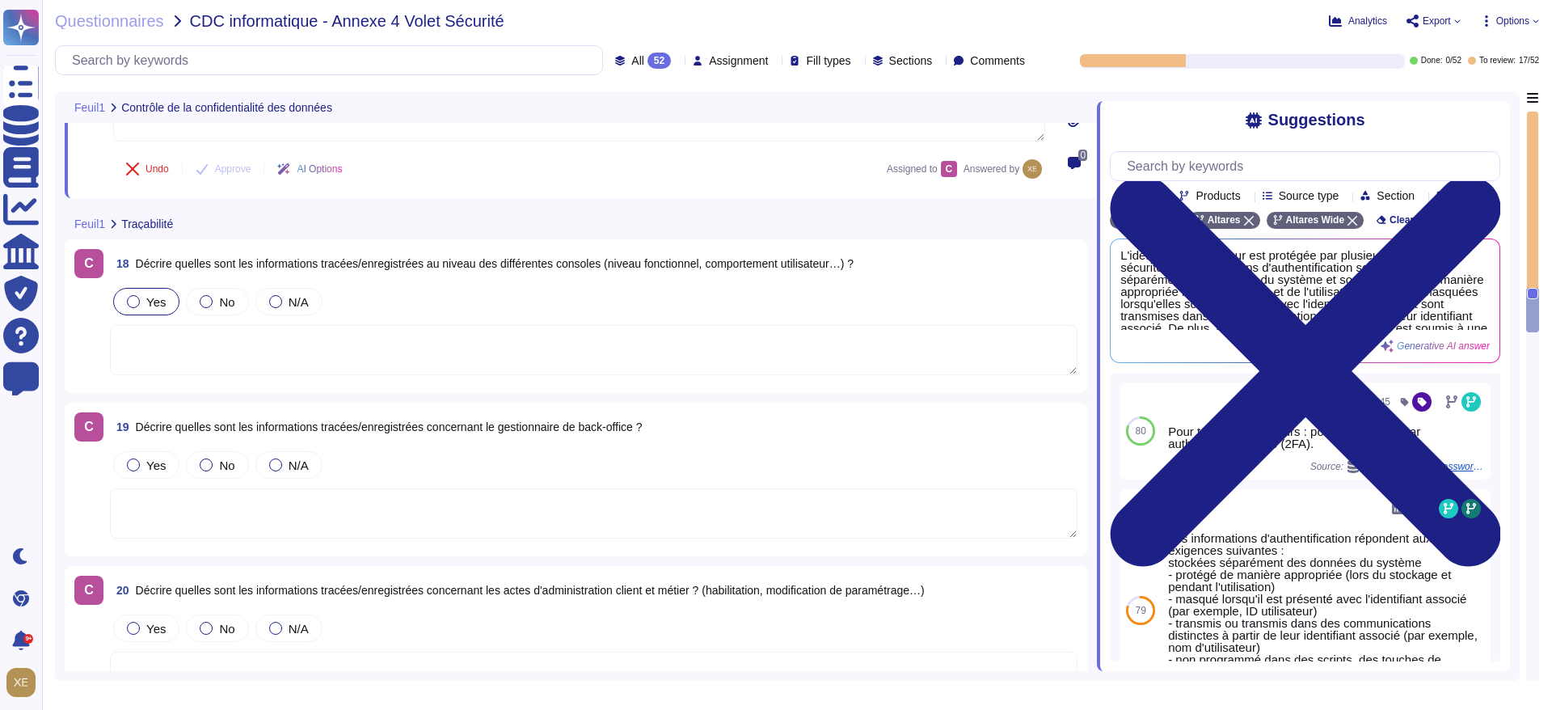
click at [130, 303] on div at bounding box center [133, 301] width 13 height 13
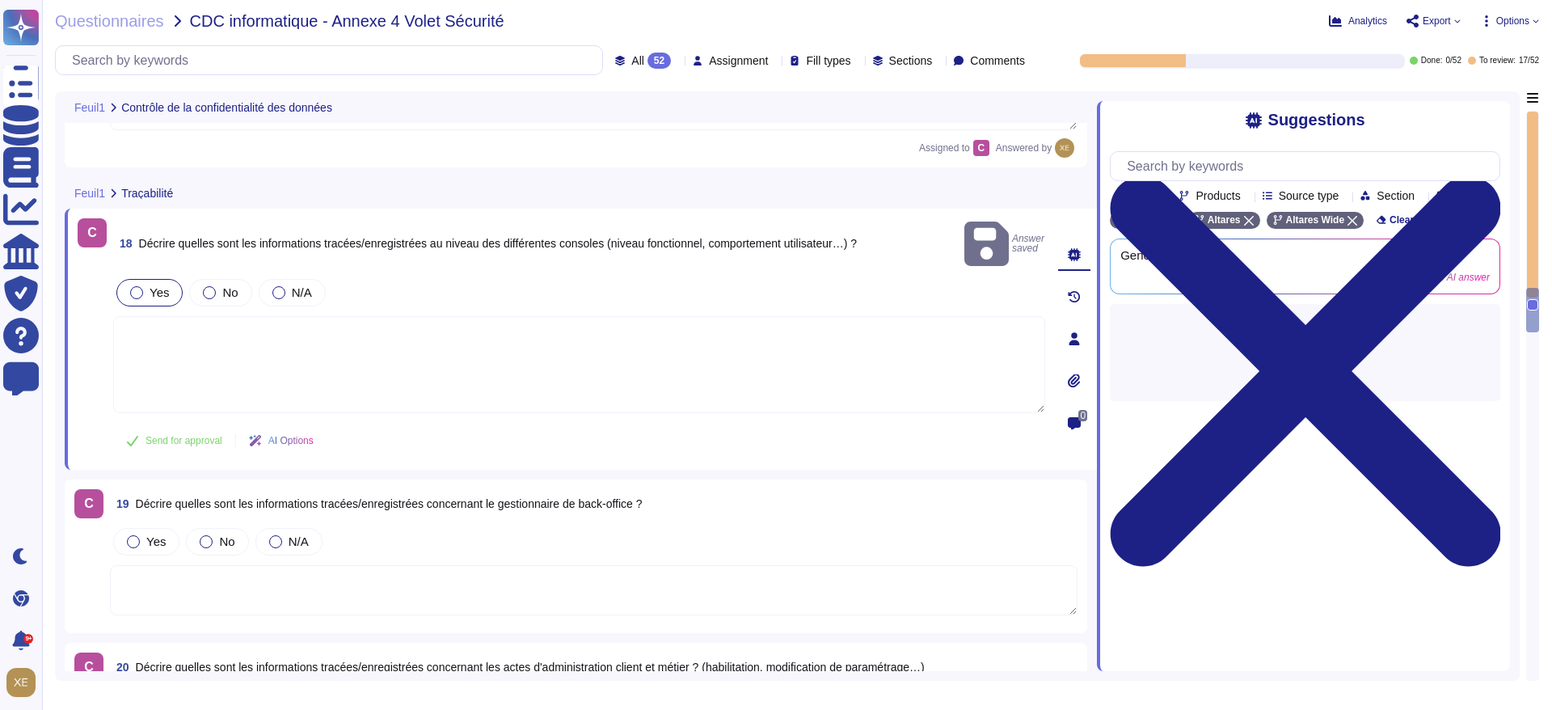
click at [175, 357] on textarea at bounding box center [579, 364] width 932 height 97
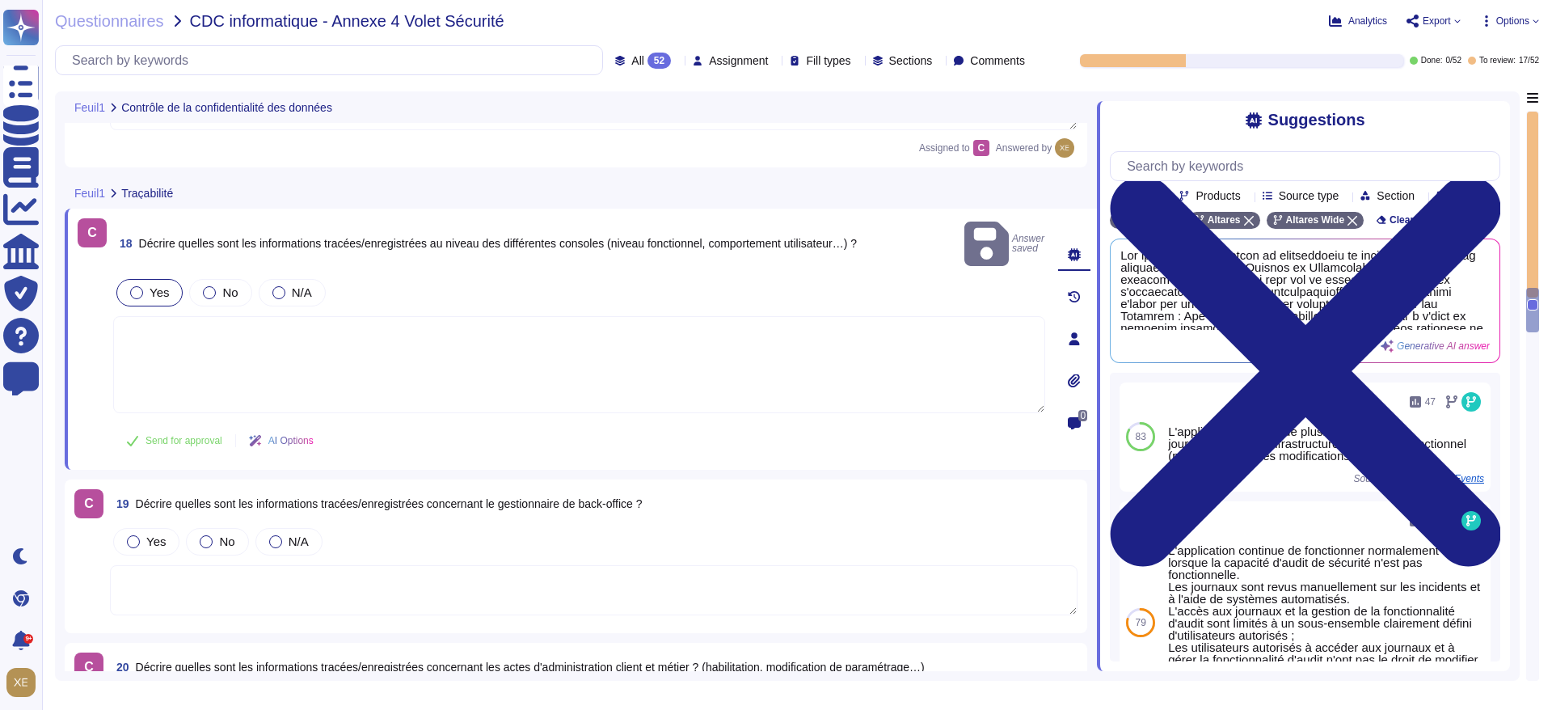
paste textarea "Une piste d'audit est disponible sur indueD pour permettre de tracer toutes les…"
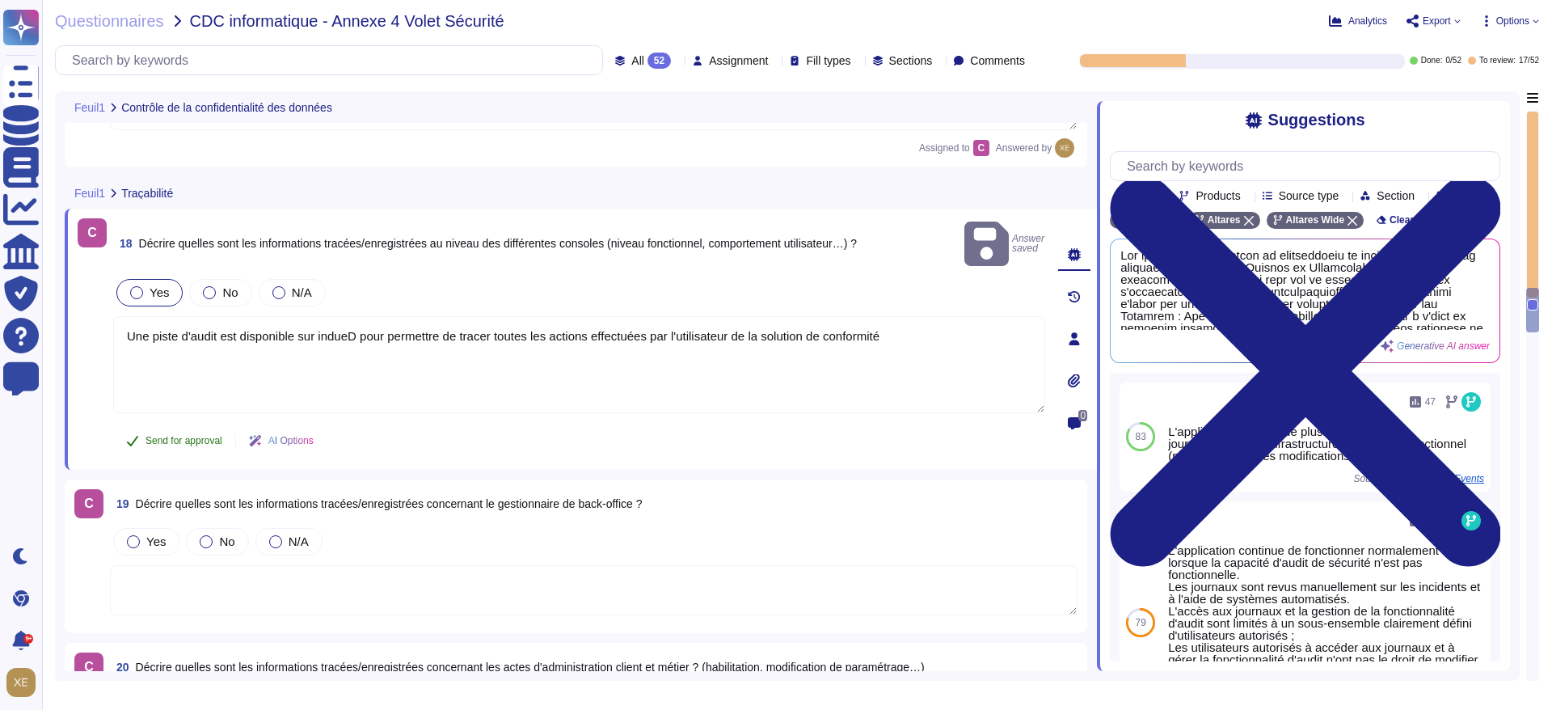
type textarea "Une piste d'audit est disponible sur indueD pour permettre de tracer toutes les…"
click at [187, 436] on span "Send for approval" at bounding box center [184, 441] width 77 height 10
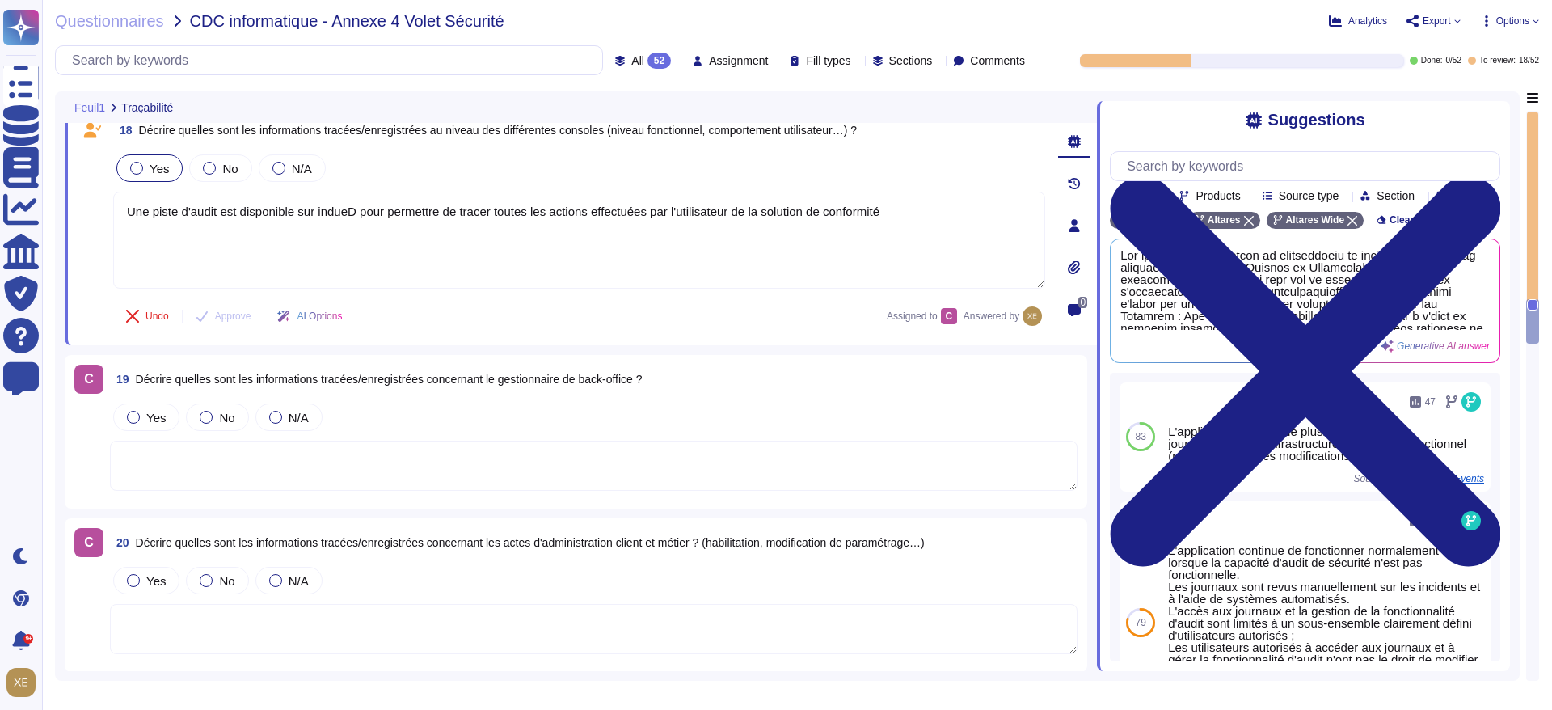
scroll to position [4721, 0]
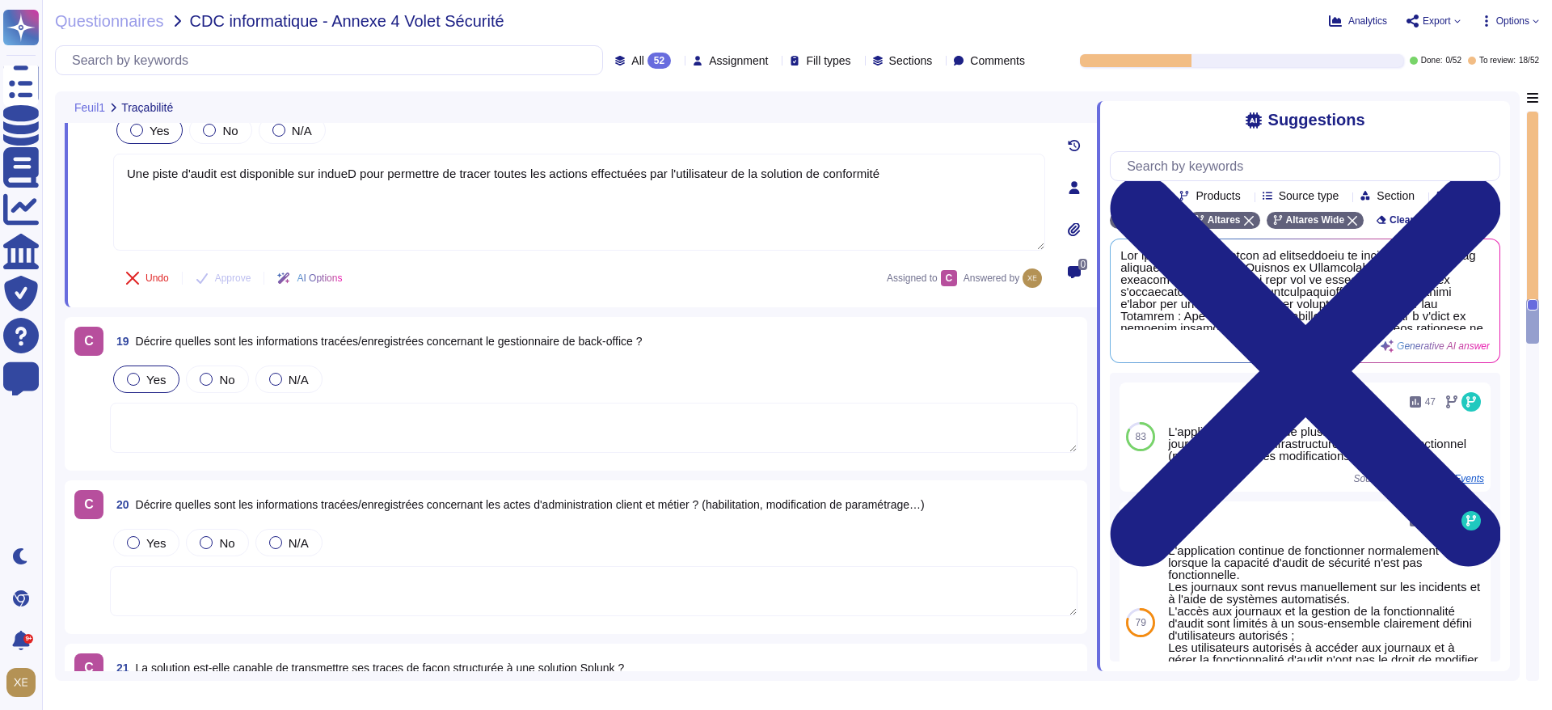
click at [134, 377] on div at bounding box center [133, 379] width 13 height 13
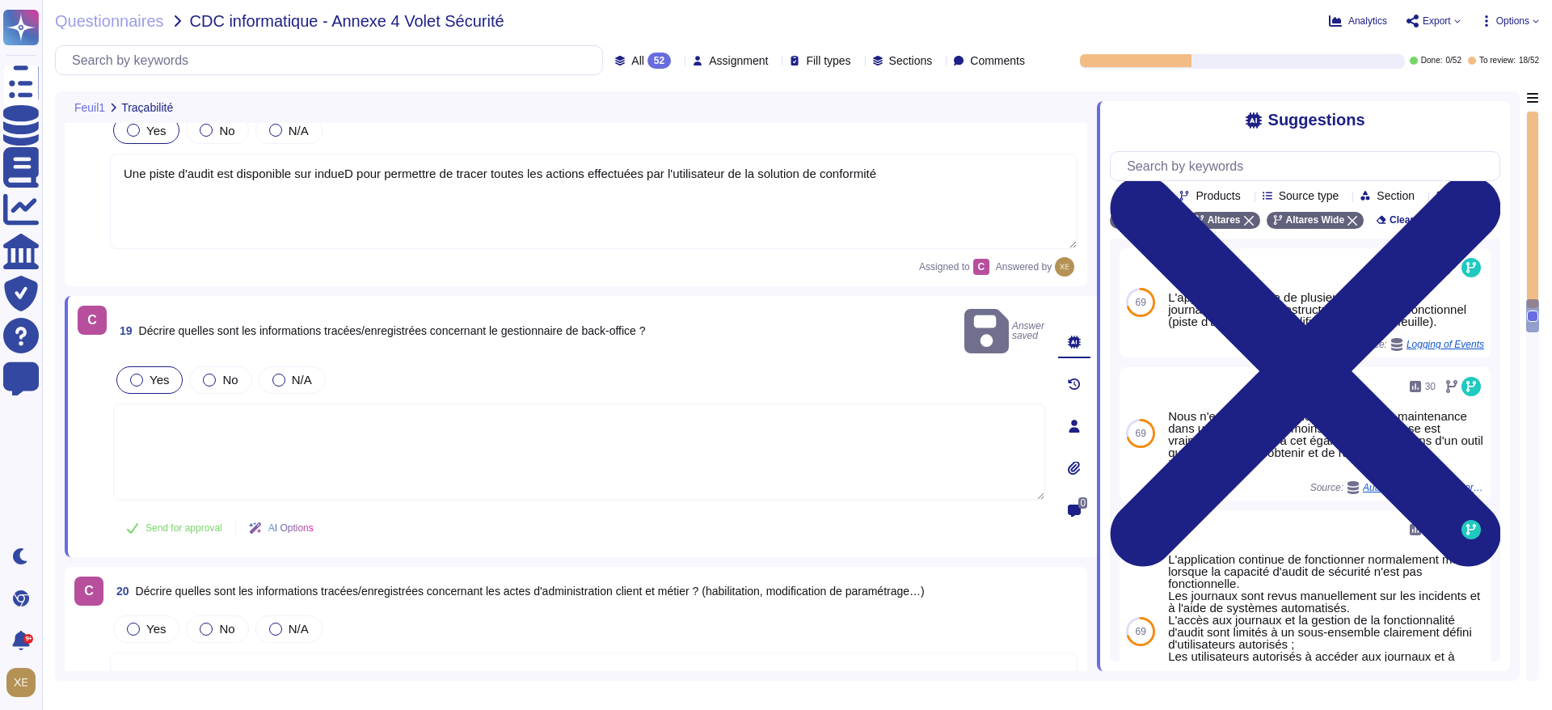
click at [167, 414] on textarea at bounding box center [579, 451] width 932 height 97
paste textarea "Une piste d'audit est disponible sur indueD pour permettre de tracer toutes les…"
type textarea "Une piste d'audit est disponible sur indueD pour permettre de tracer toutes les…"
click at [173, 523] on span "Send for approval" at bounding box center [184, 528] width 77 height 10
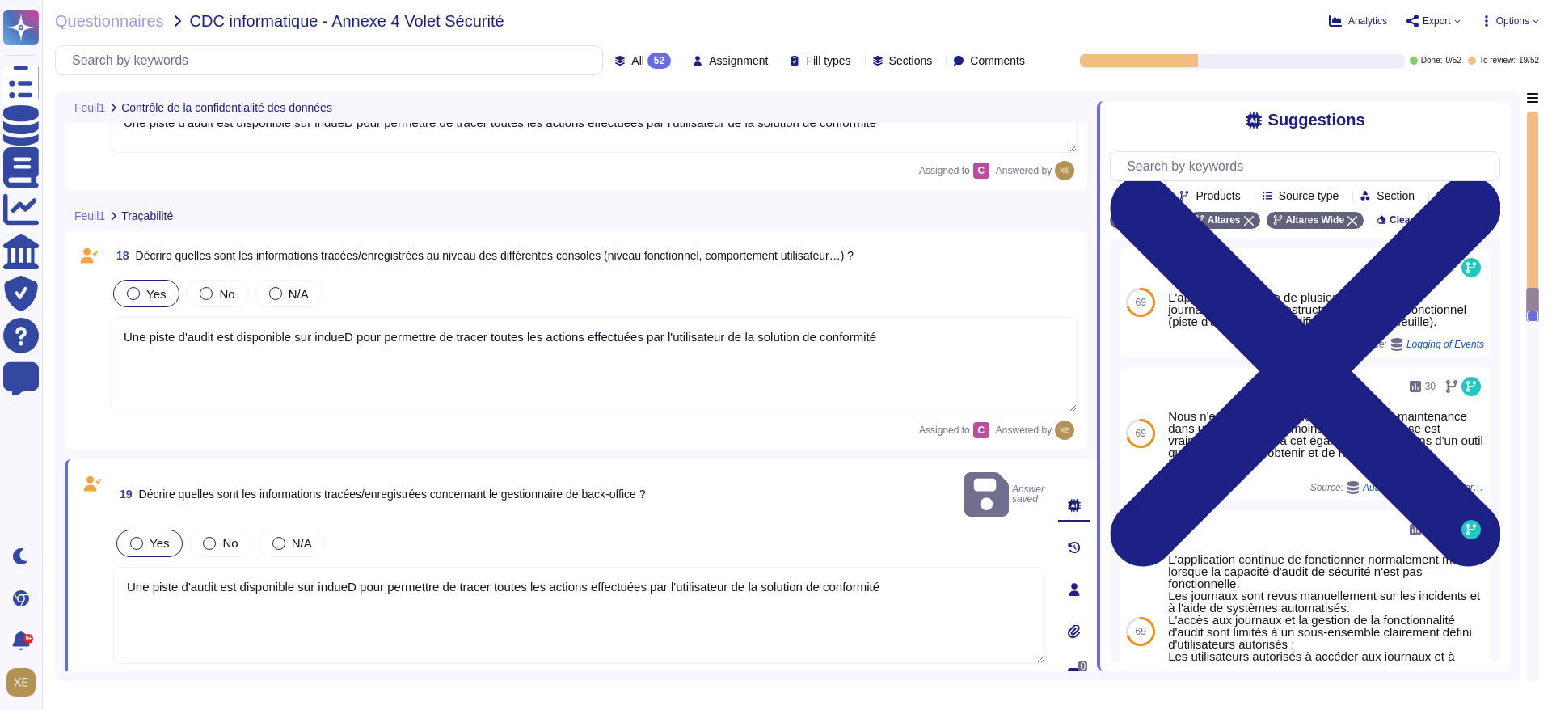
scroll to position [4434, 0]
type textarea "Lo ipsum do sit ame consect adipiscingel sedd ei temporin u'Laboree dolorema al…"
type textarea "Lore ips dolorsi am conse, adip elitseddo ei temporincid utlabore ETD-570, magn…"
type textarea "Une piste d'audit est disponible sur indueD pour permettre de tracer toutes les…"
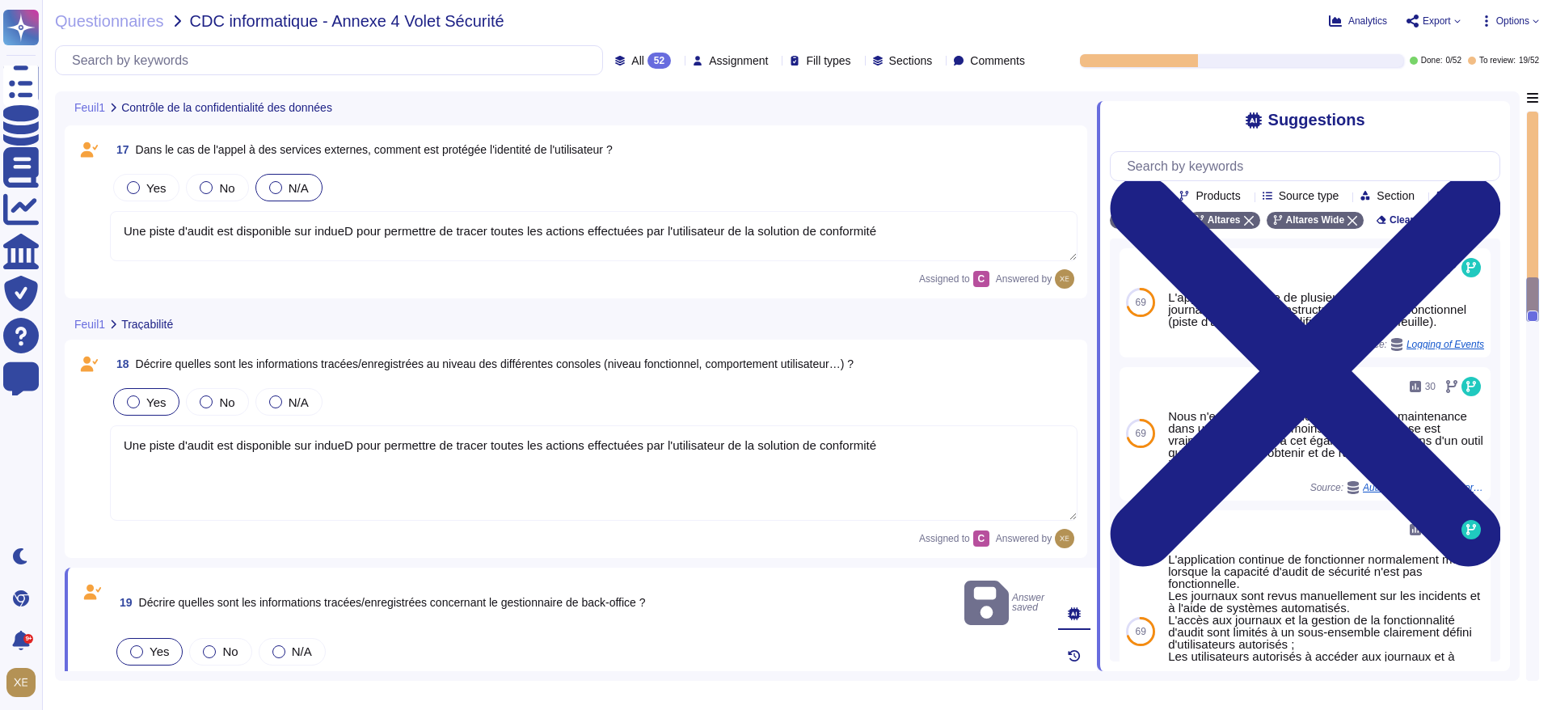
click at [193, 467] on textarea "Une piste d'audit est disponible sur indueD pour permettre de tracer toutes les…" at bounding box center [594, 472] width 968 height 95
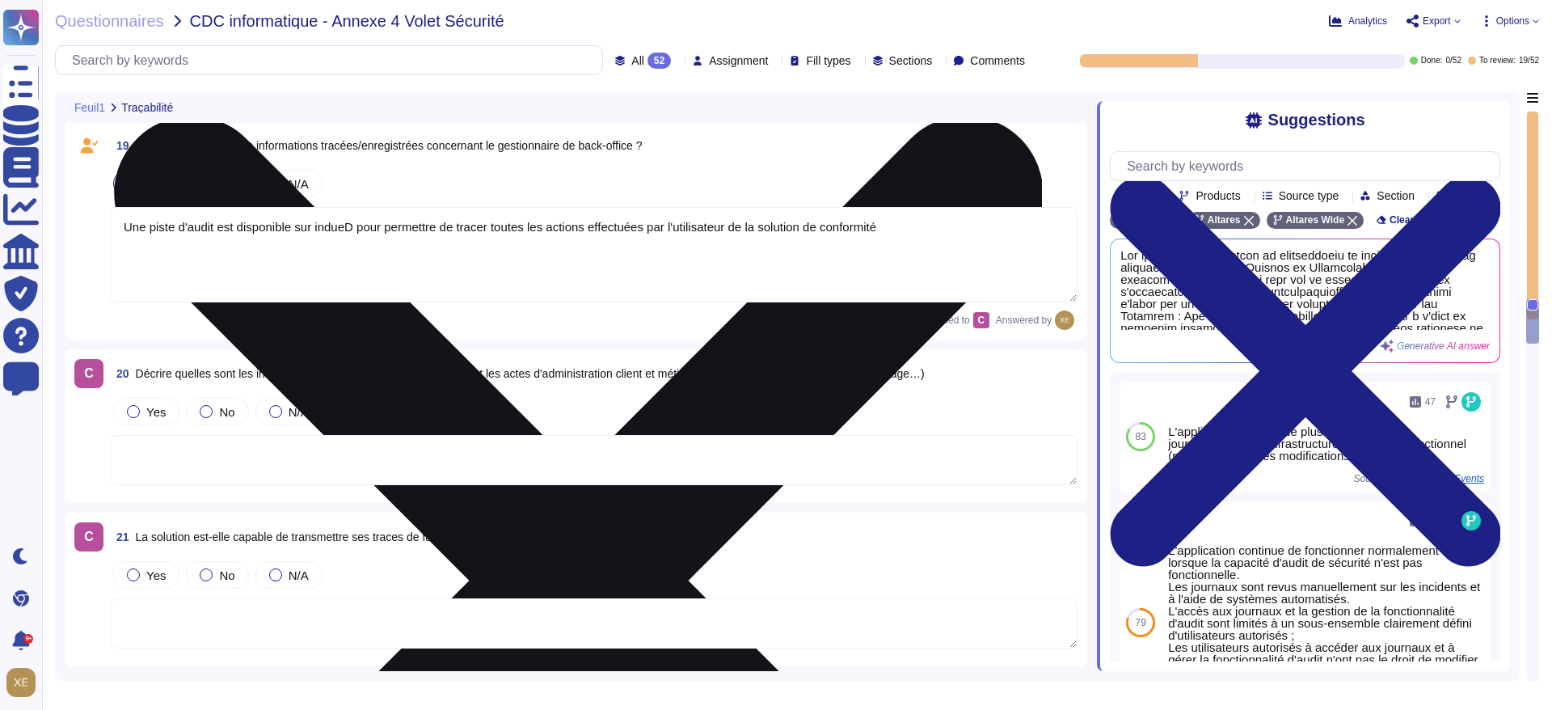
scroll to position [4919, 0]
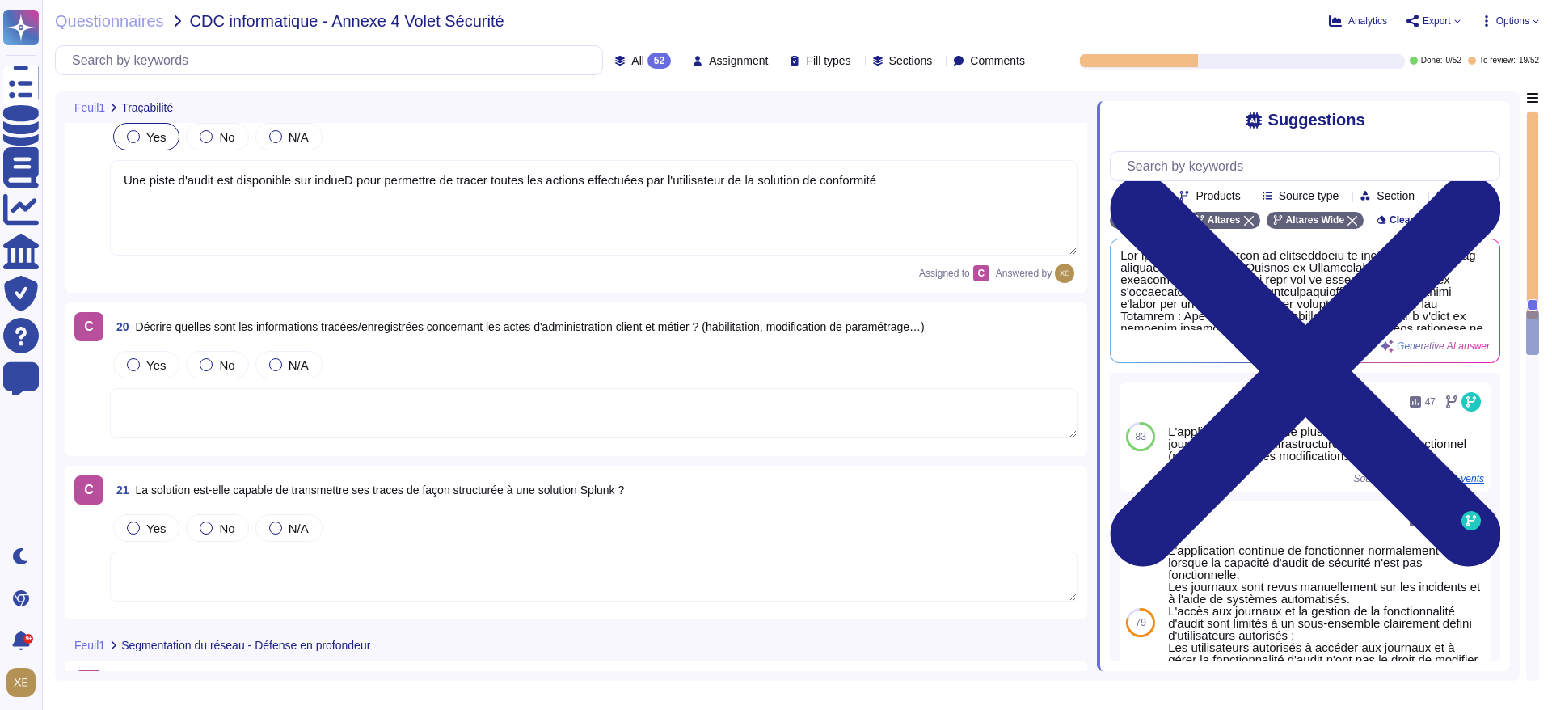
click at [197, 409] on textarea at bounding box center [594, 413] width 968 height 50
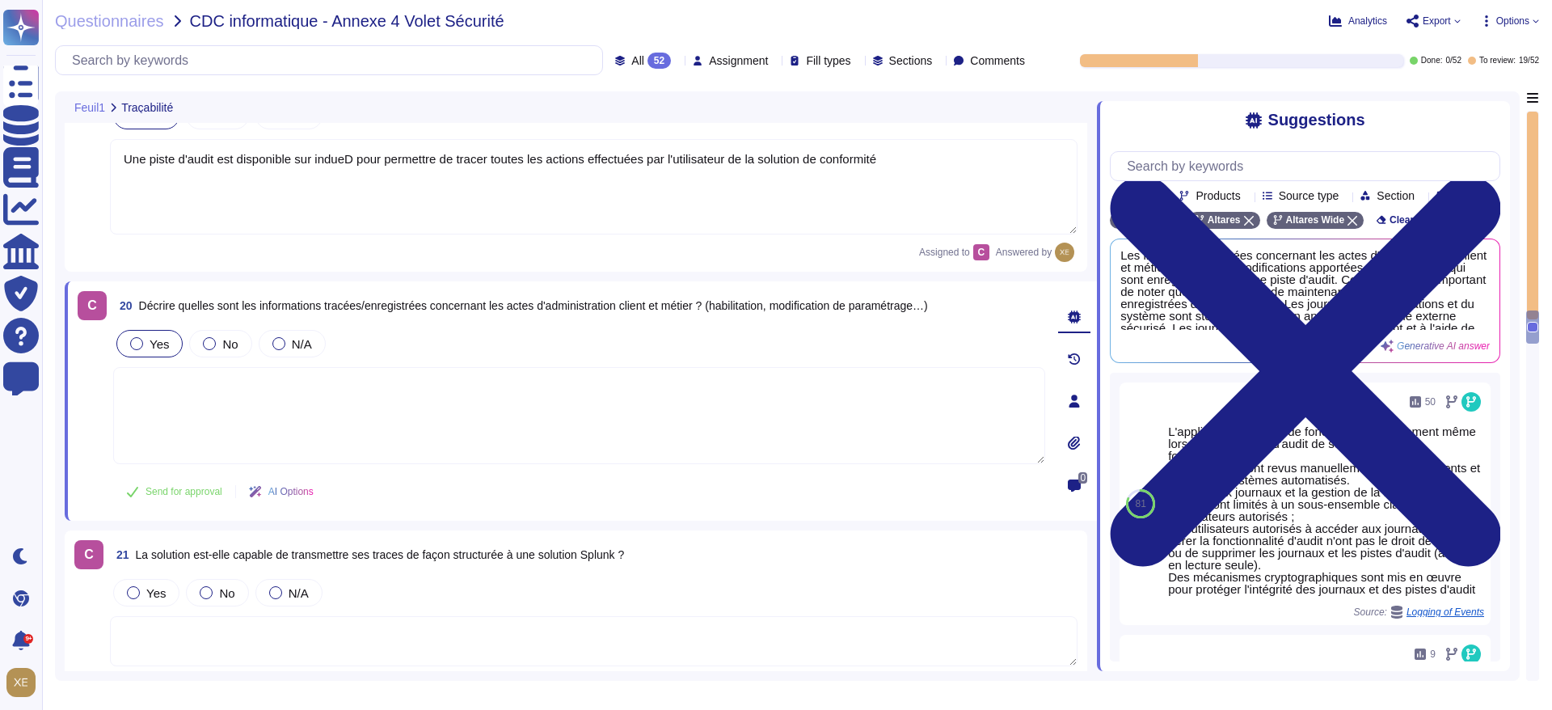
click at [134, 337] on div at bounding box center [136, 343] width 13 height 13
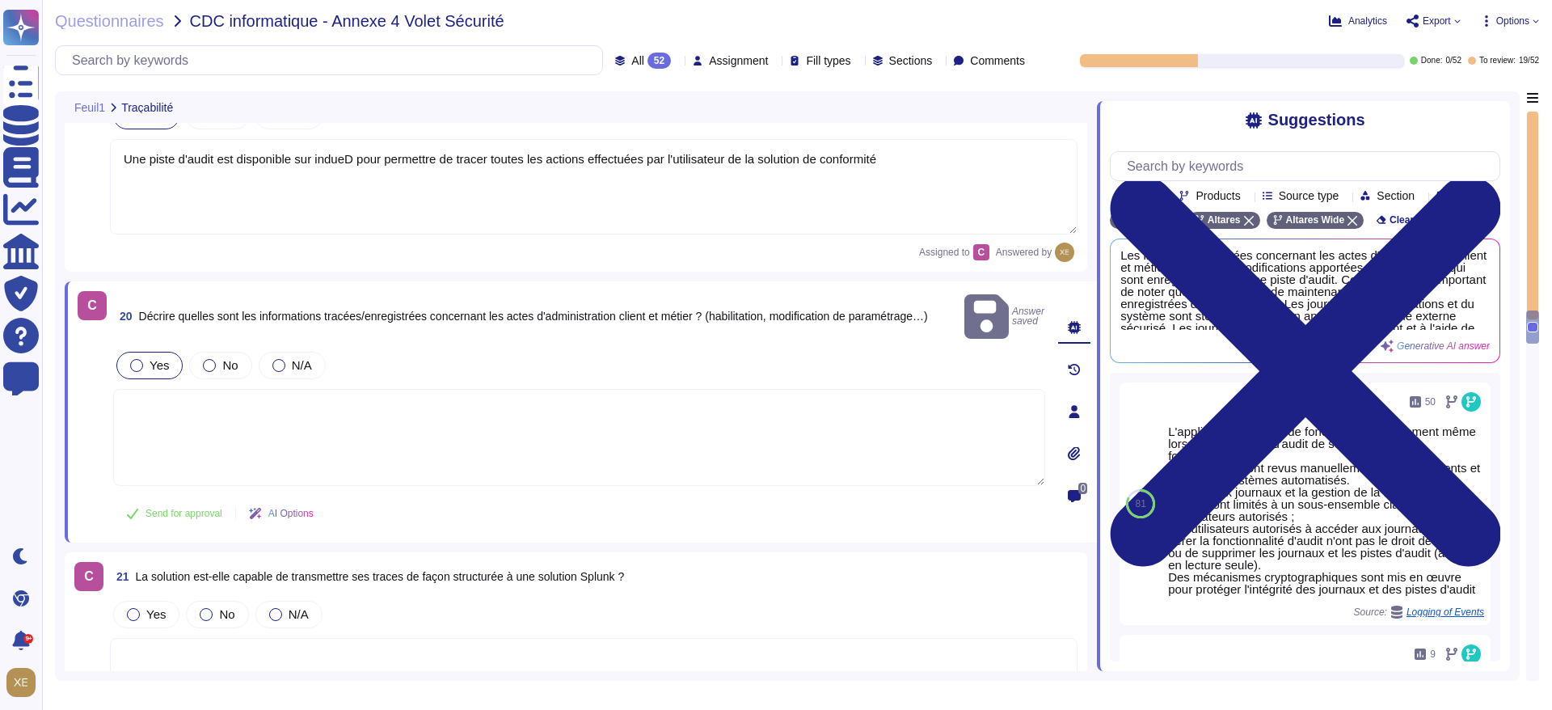
click at [163, 403] on textarea at bounding box center [579, 437] width 932 height 97
paste textarea "Une piste d'audit est disponible sur indueD pour permettre de tracer toutes les…"
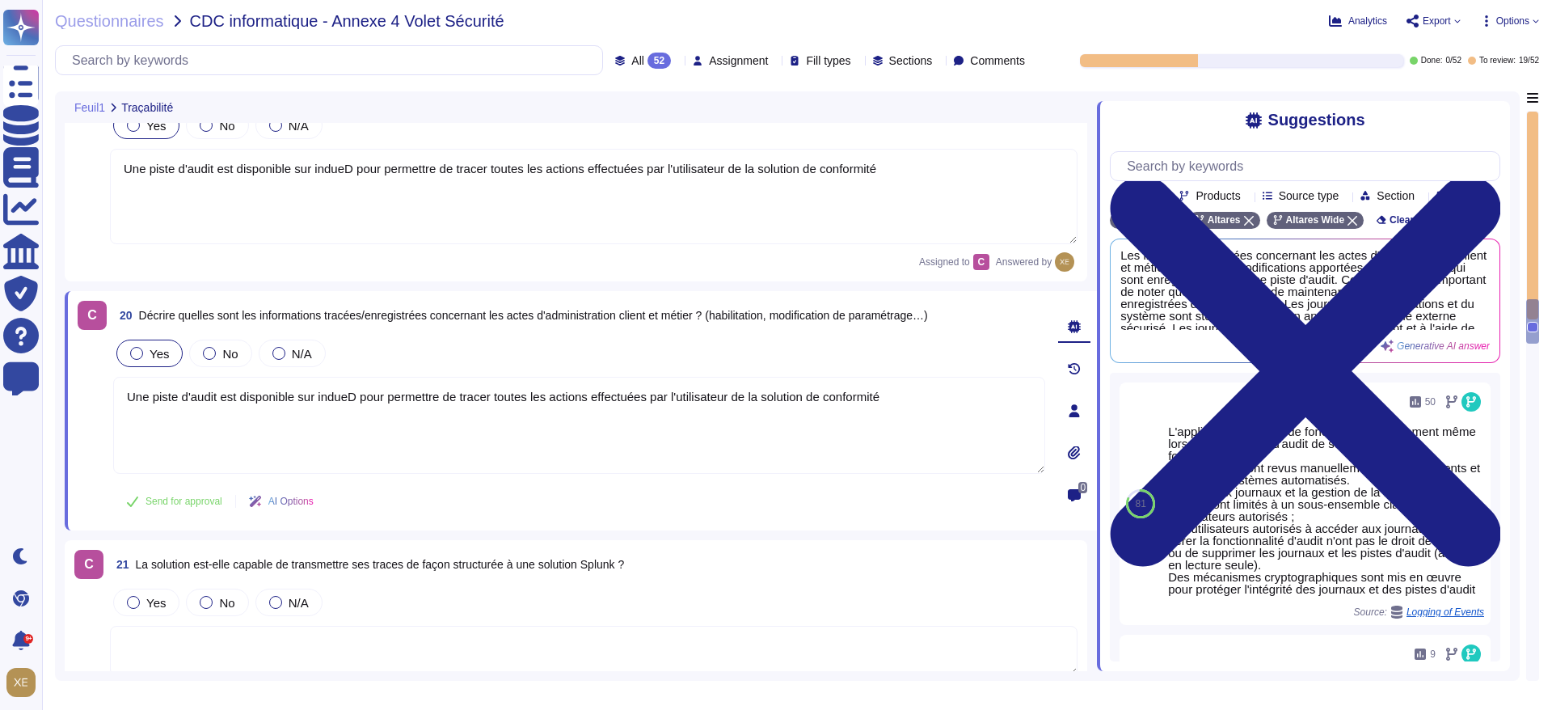
scroll to position [5161, 0]
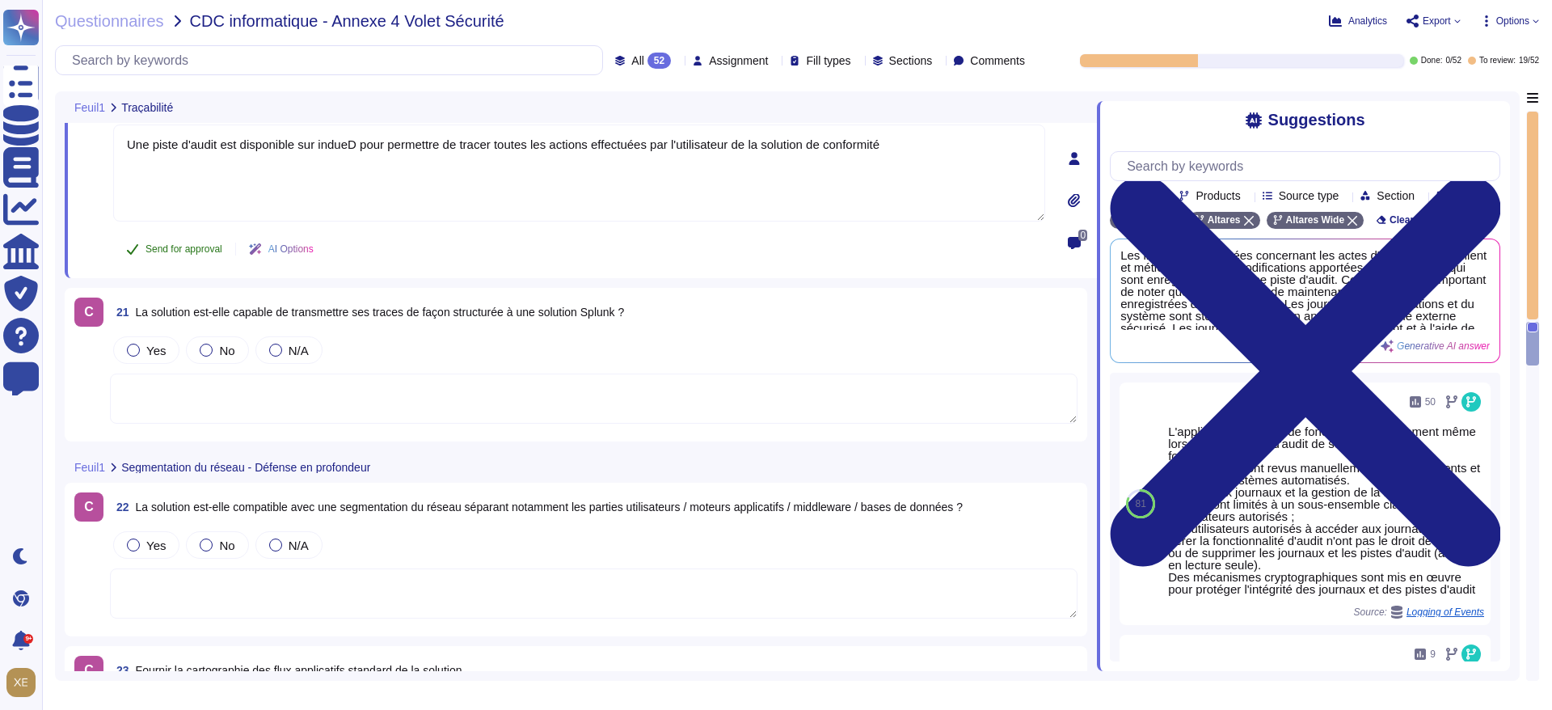
type textarea "Une piste d'audit est disponible sur indueD pour permettre de tracer toutes les…"
click at [177, 249] on span "Send for approval" at bounding box center [184, 249] width 77 height 10
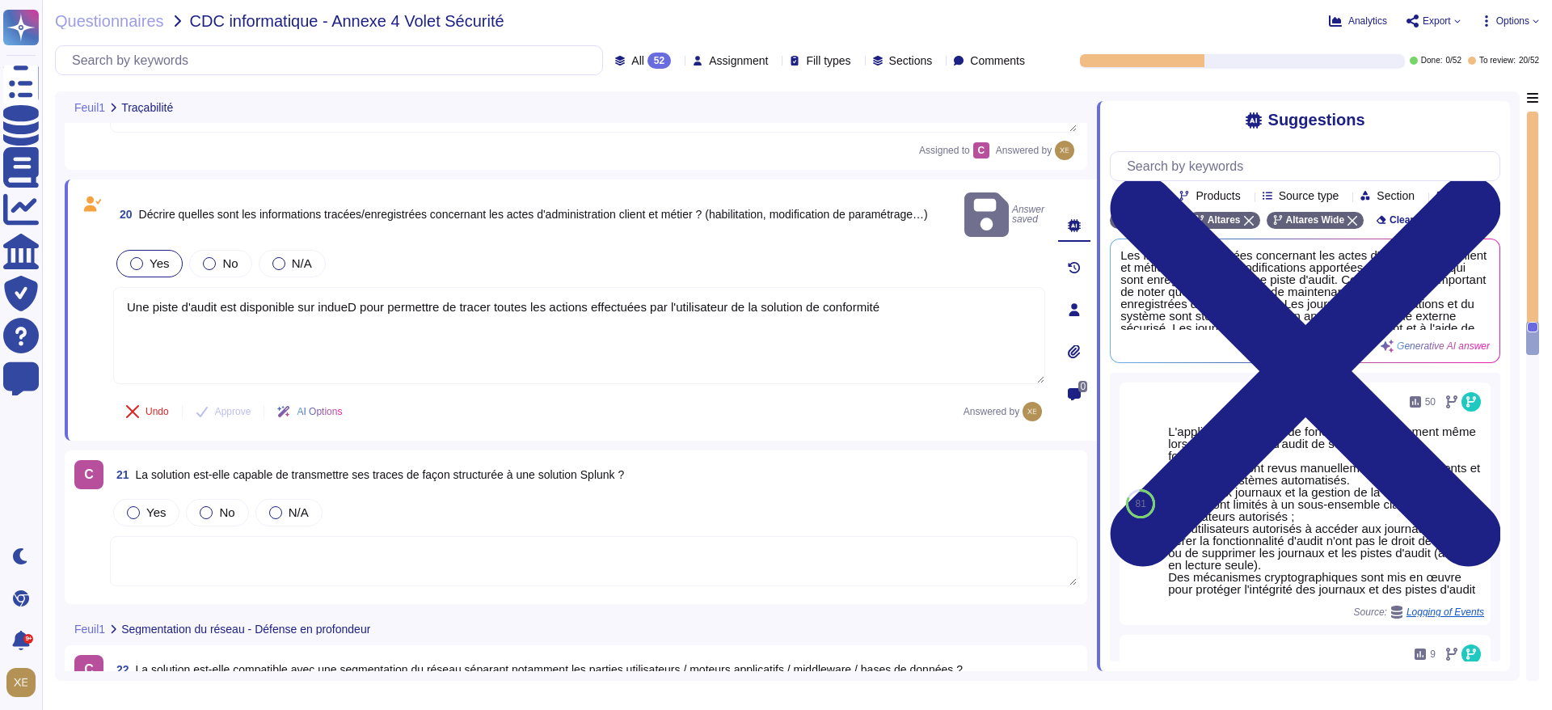
scroll to position [4797, 0]
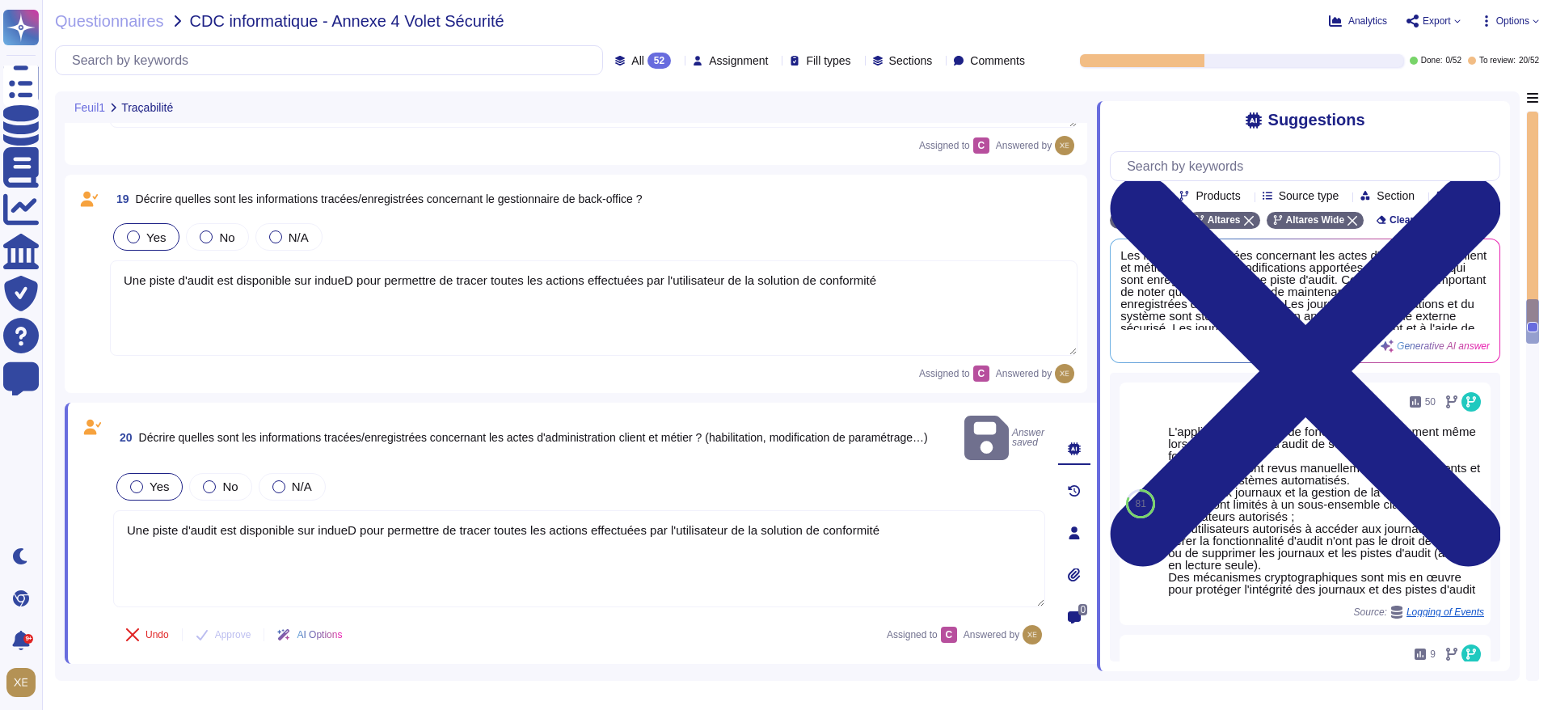
click at [180, 321] on textarea "Une piste d'audit est disponible sur indueD pour permettre de tracer toutes les…" at bounding box center [594, 307] width 968 height 95
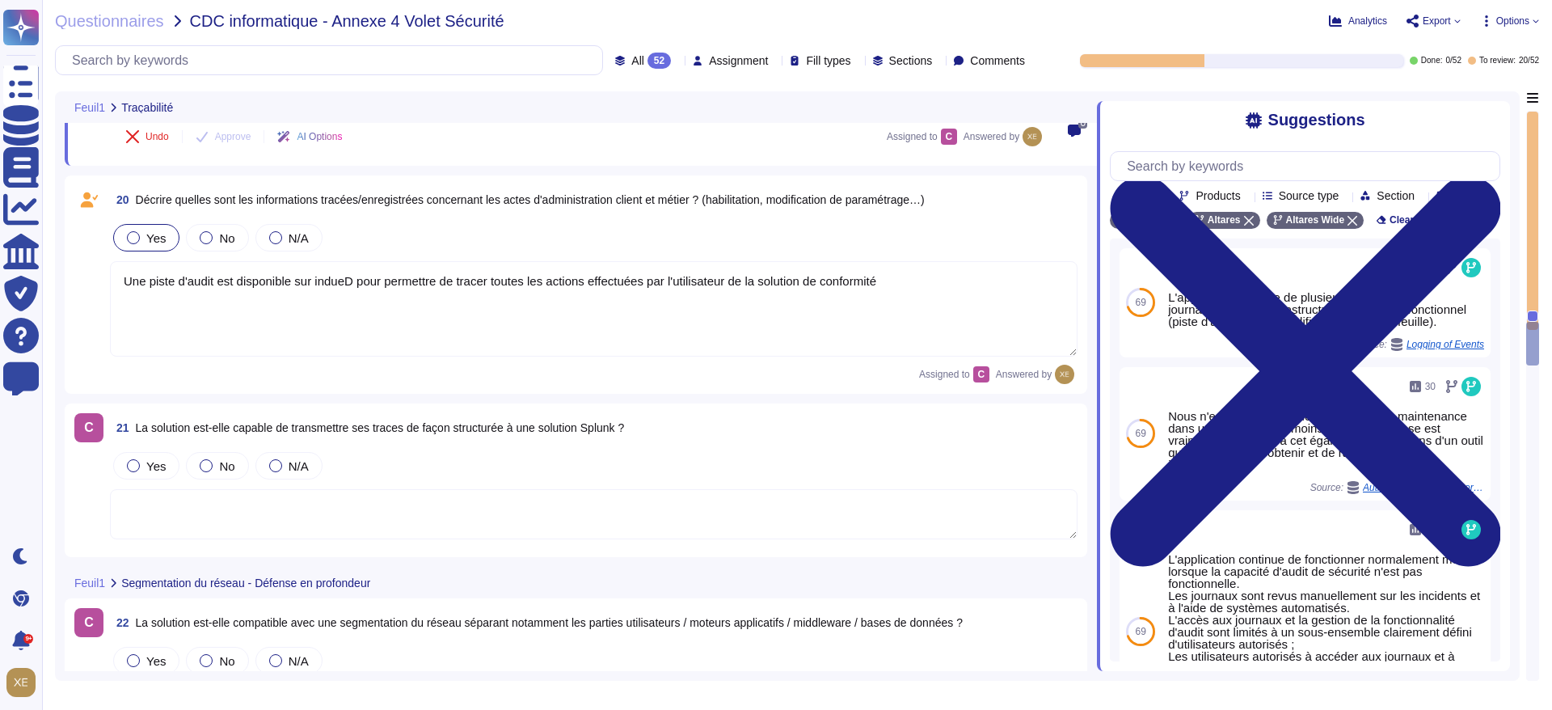
type textarea "Une piste d'audit est disponible sur indueD pour permettre de tracer toutes les…"
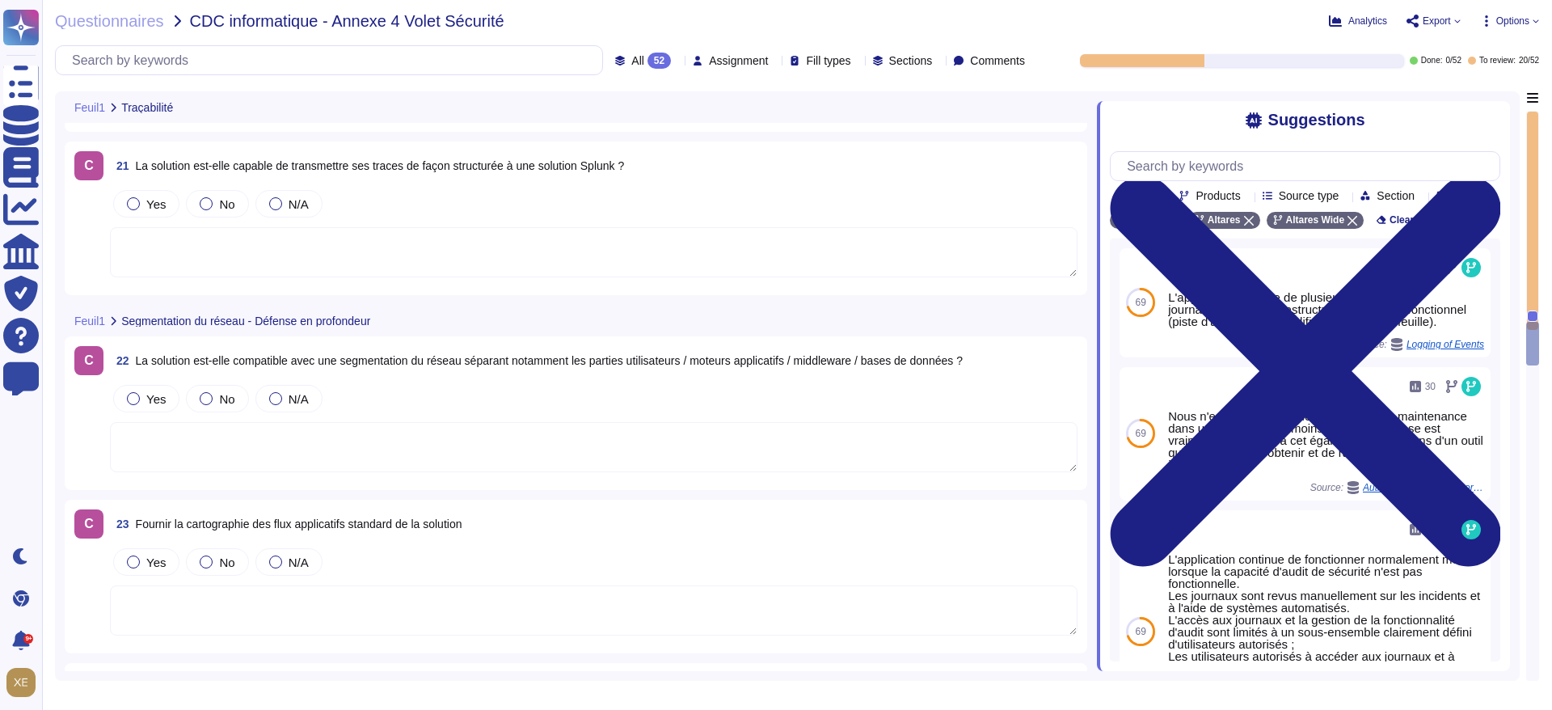
scroll to position [5274, 0]
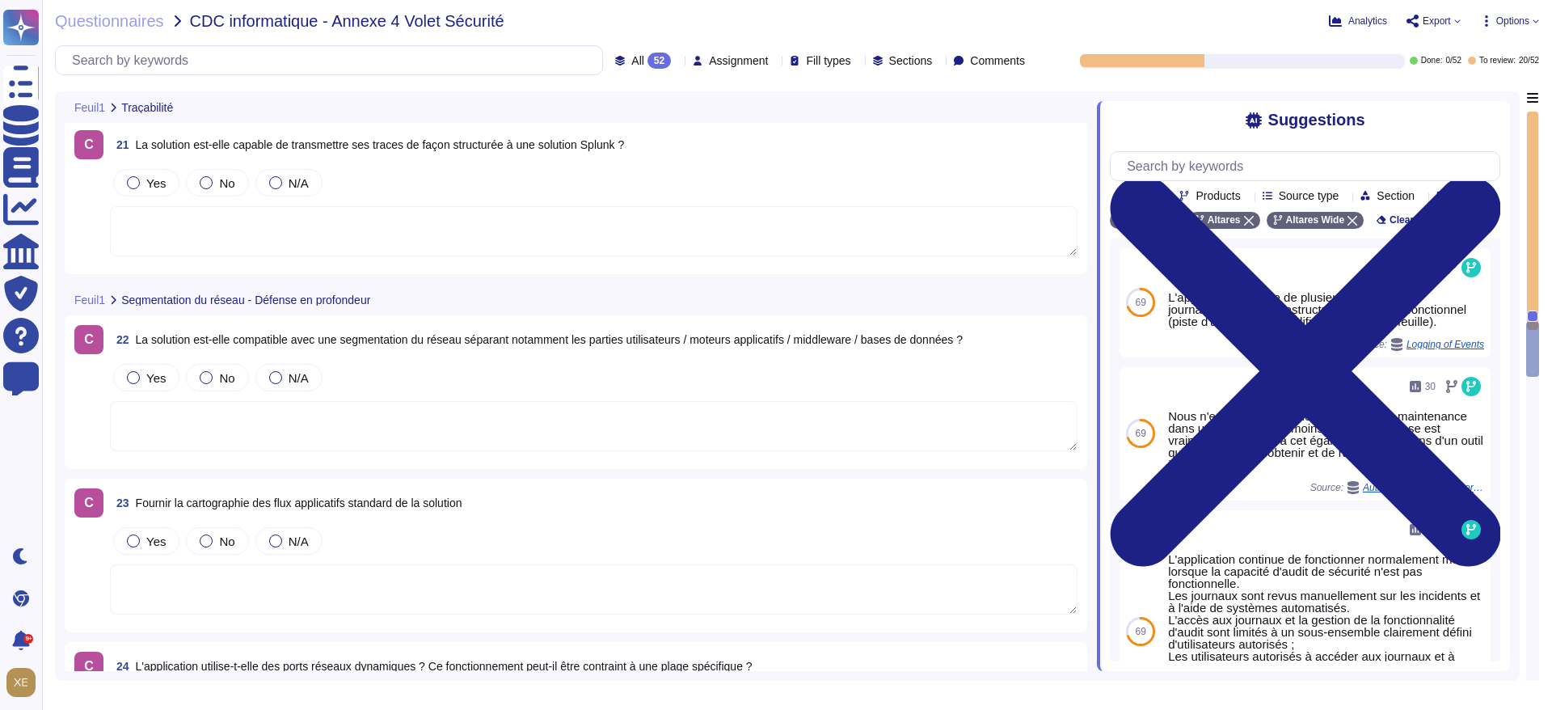
click at [223, 240] on textarea at bounding box center [594, 231] width 968 height 50
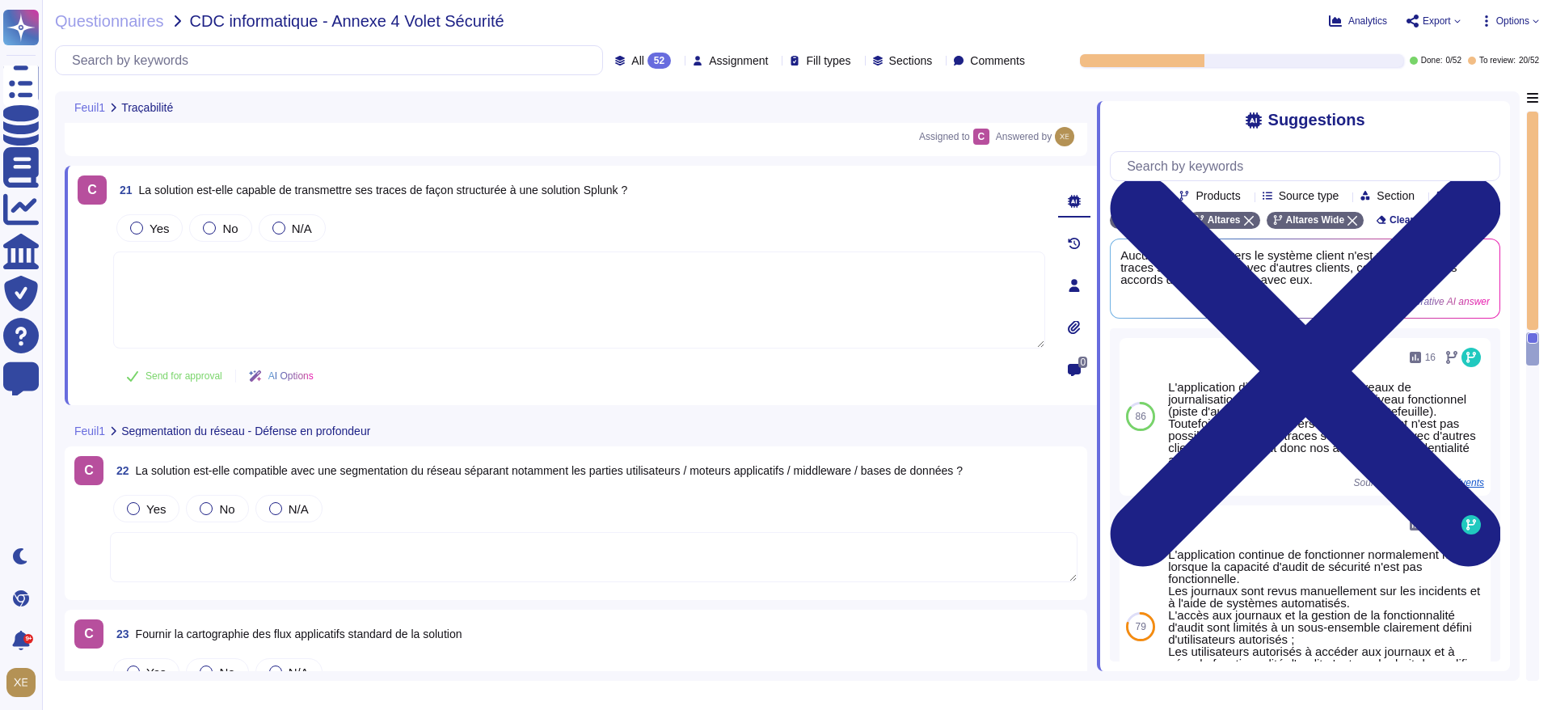
scroll to position [5152, 0]
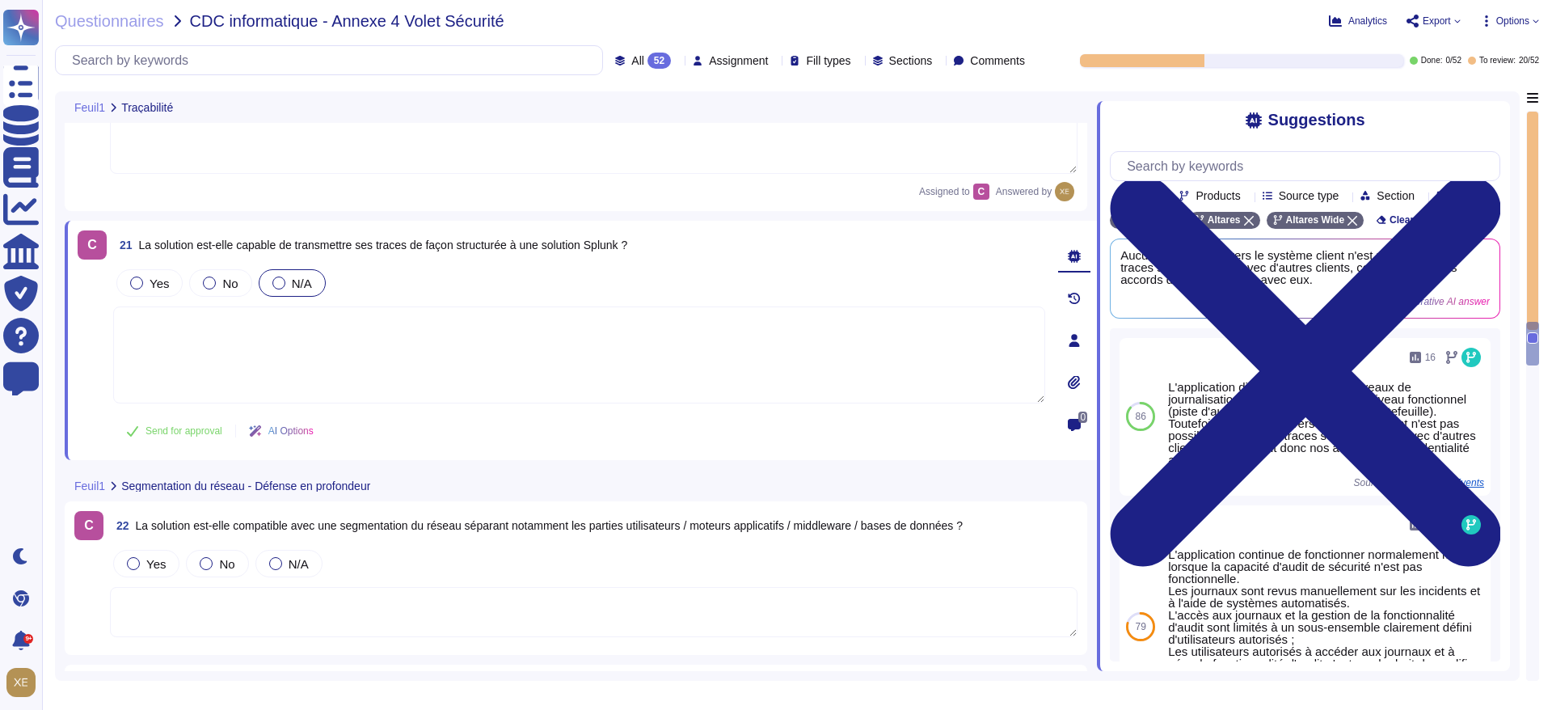
click at [277, 278] on div at bounding box center [278, 283] width 13 height 13
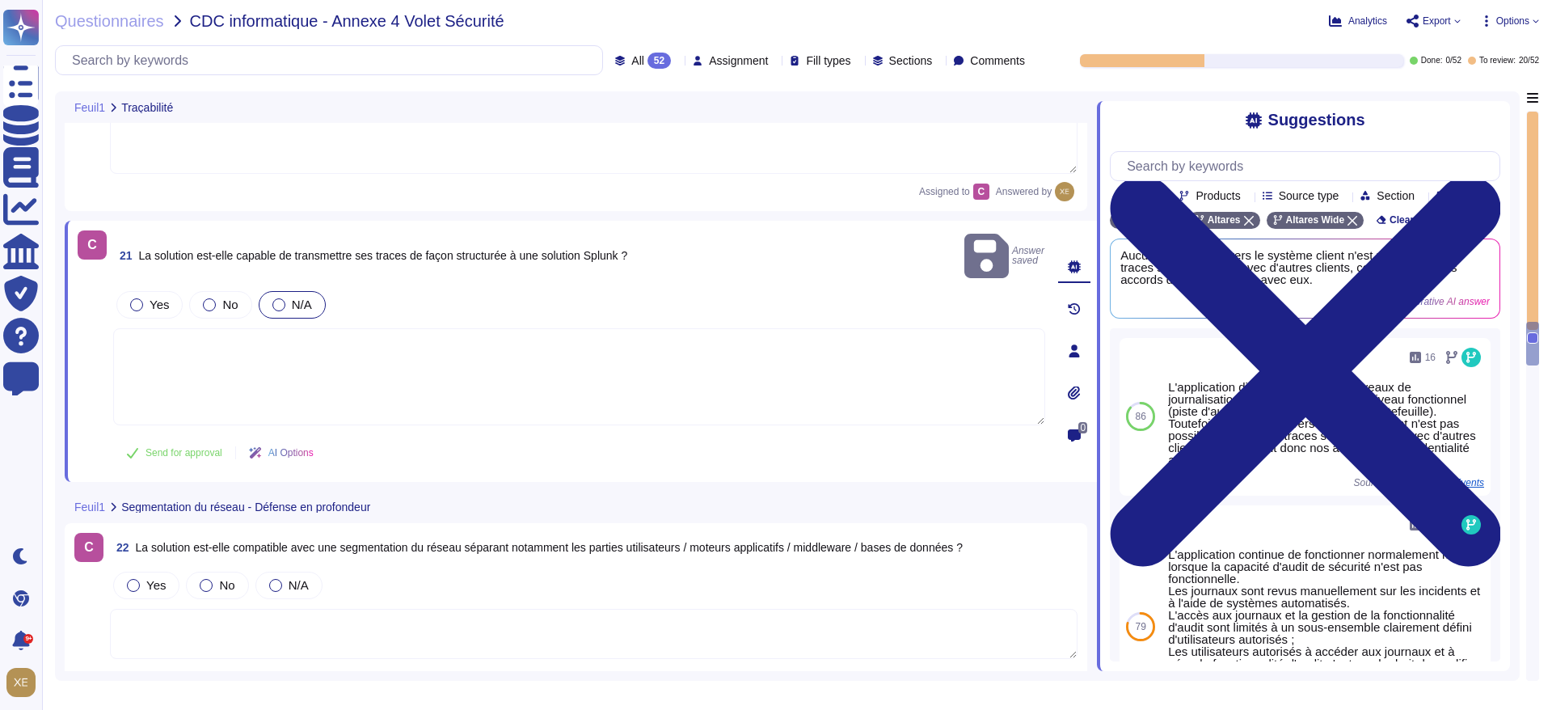
click at [262, 338] on textarea at bounding box center [579, 376] width 932 height 97
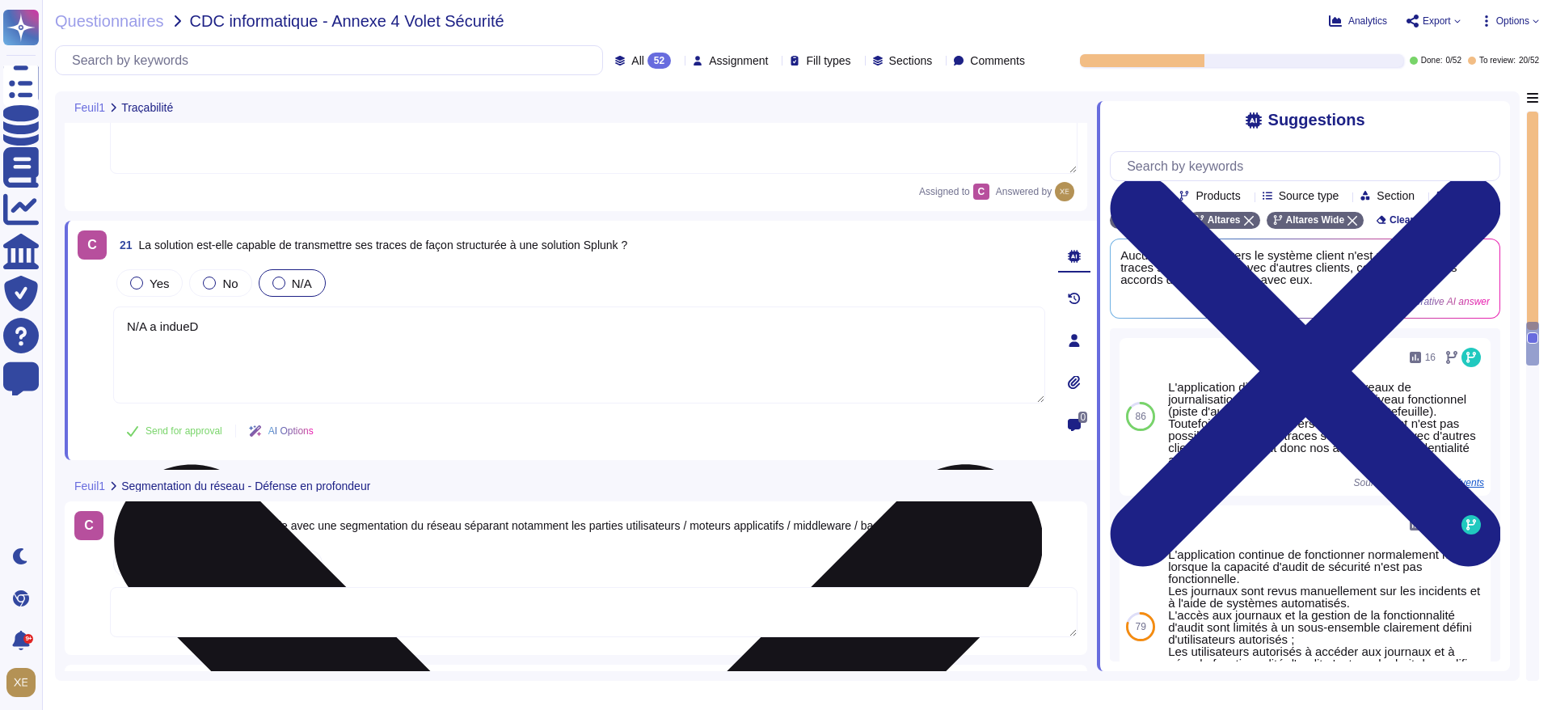
click at [157, 328] on textarea "N/A a indueD" at bounding box center [579, 354] width 932 height 97
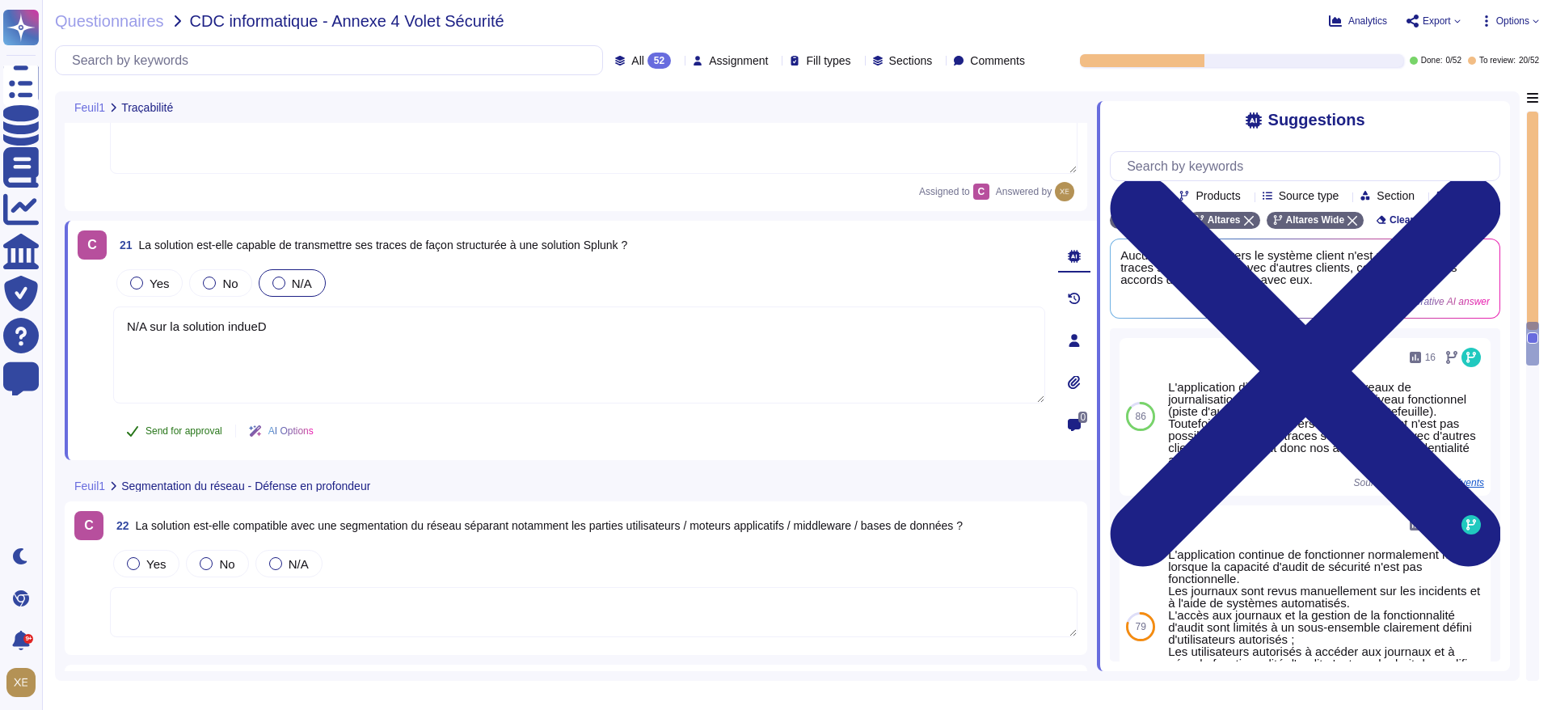
type textarea "N/A sur la solution indueD"
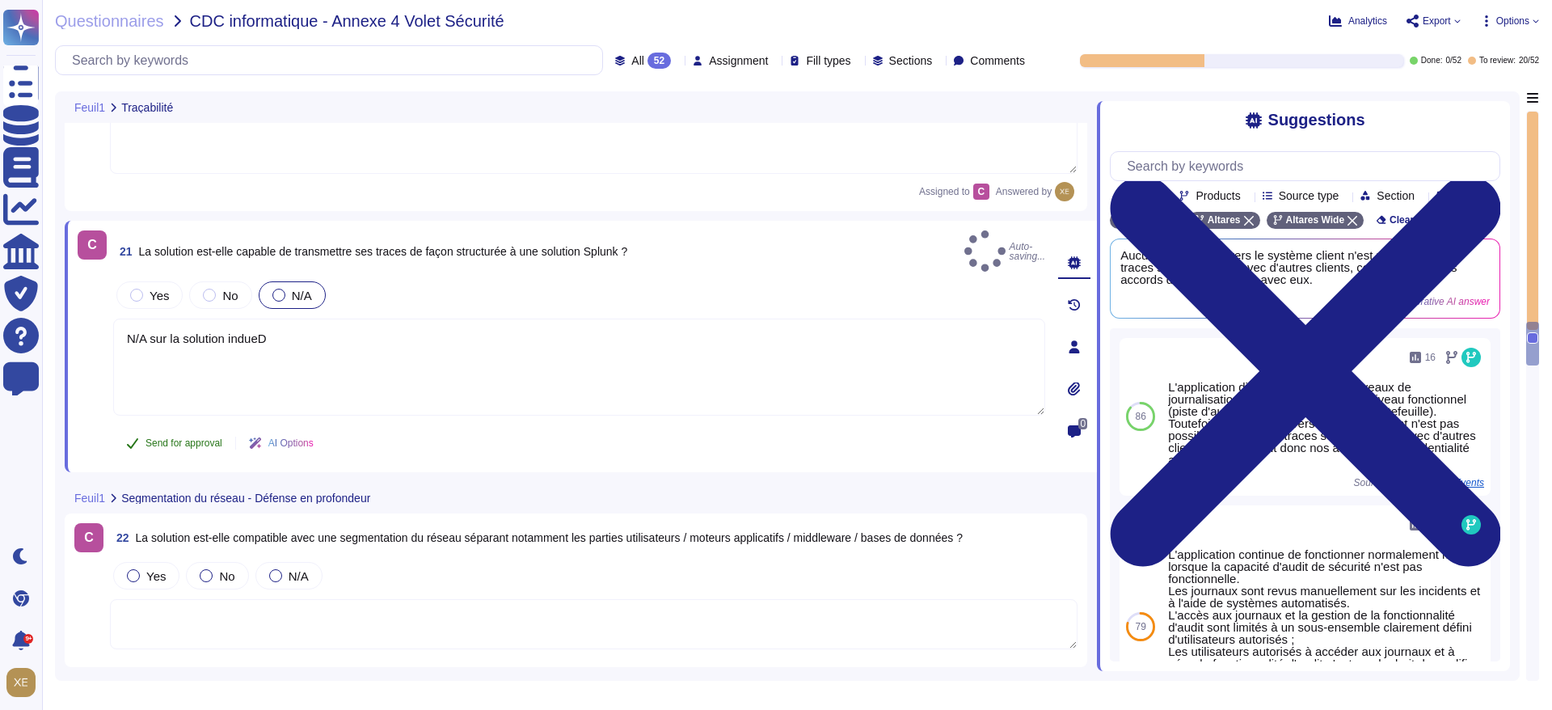
click at [194, 438] on span "Send for approval" at bounding box center [184, 443] width 77 height 10
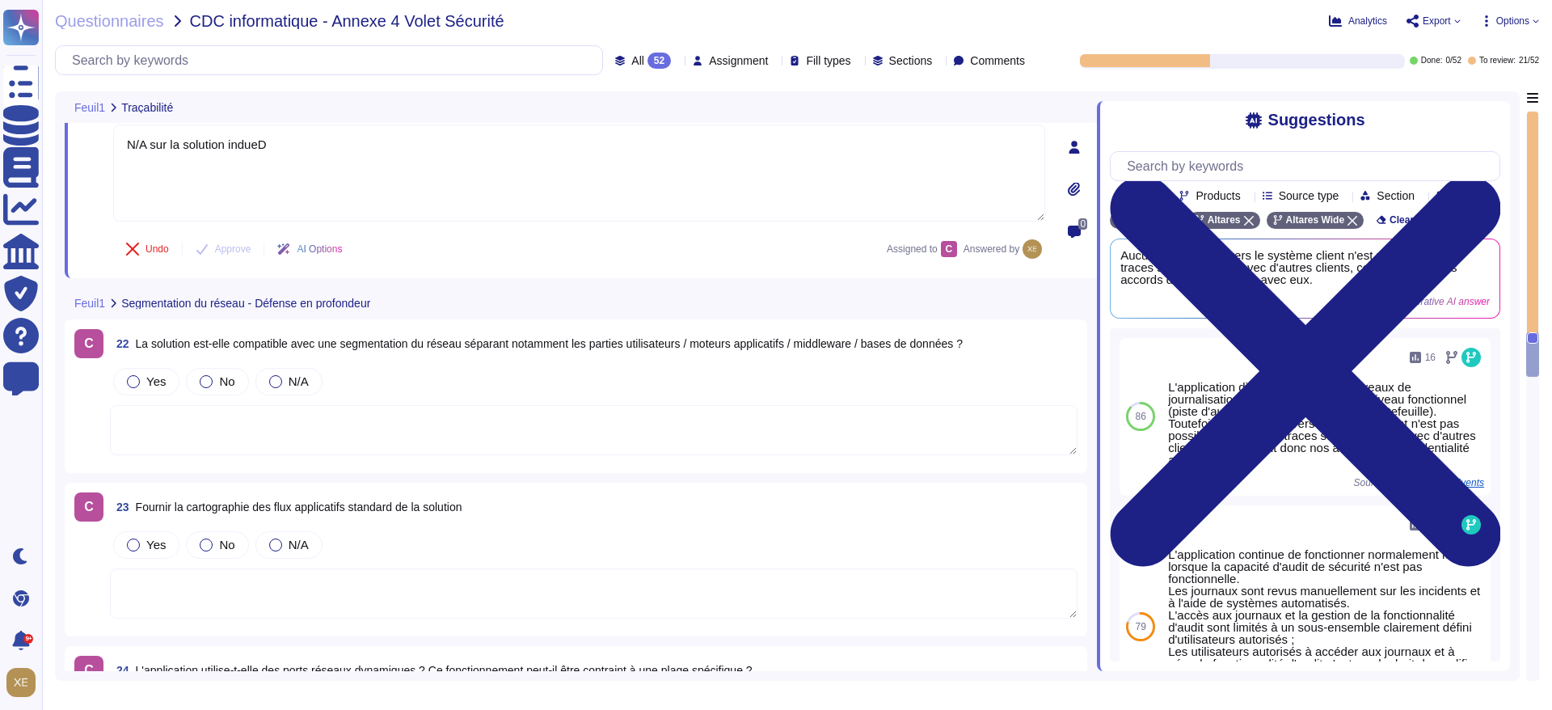
scroll to position [5395, 0]
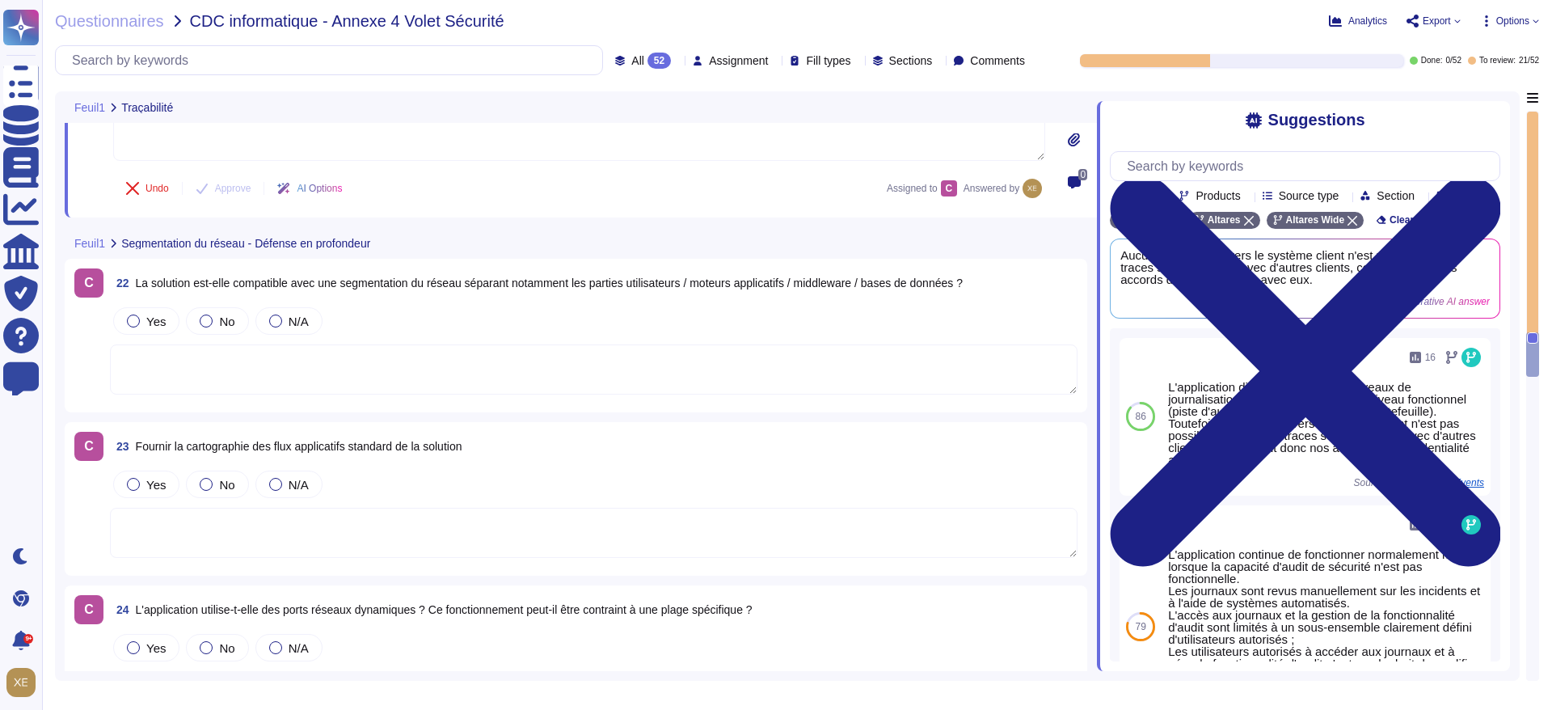
click at [305, 382] on textarea at bounding box center [594, 369] width 968 height 50
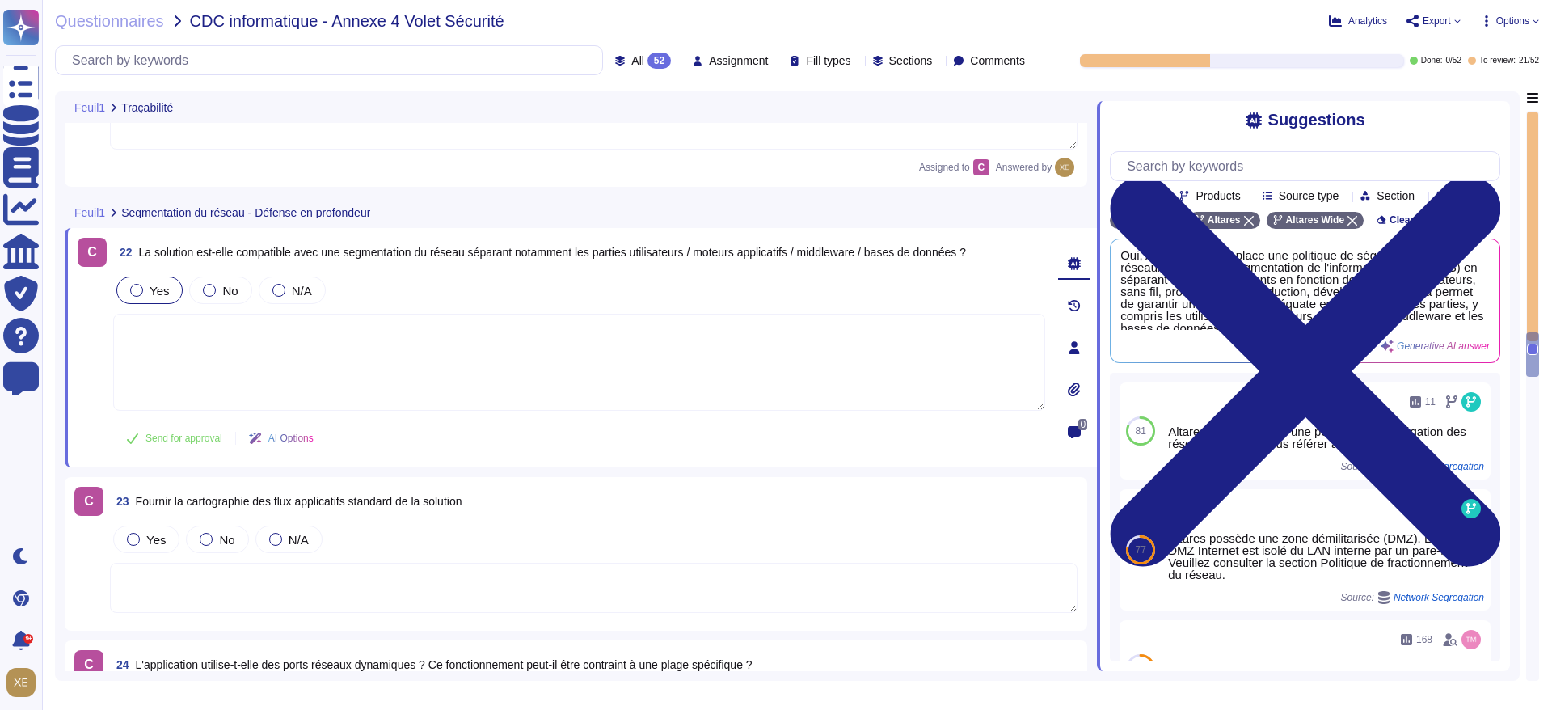
click at [137, 289] on div at bounding box center [136, 290] width 13 height 13
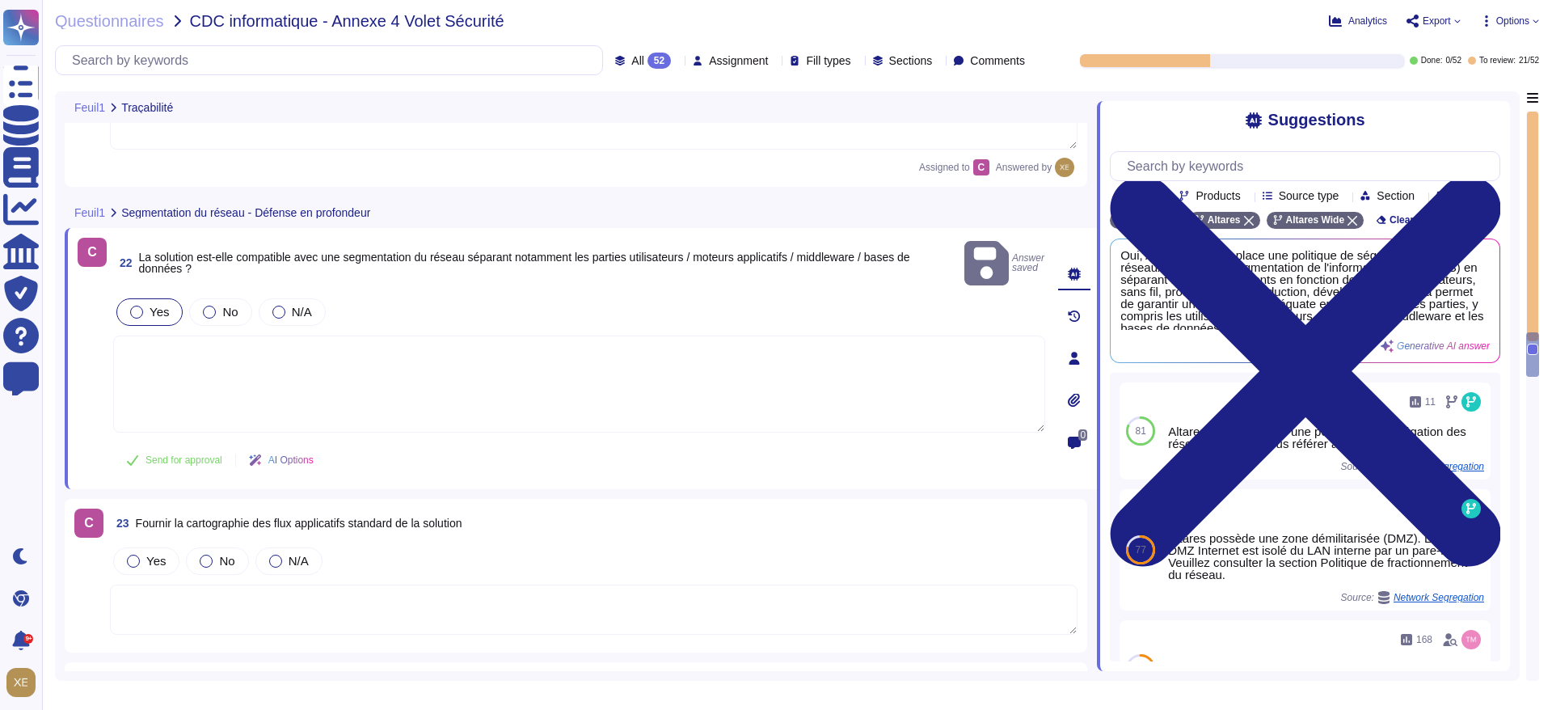
click at [188, 357] on textarea at bounding box center [579, 384] width 932 height 97
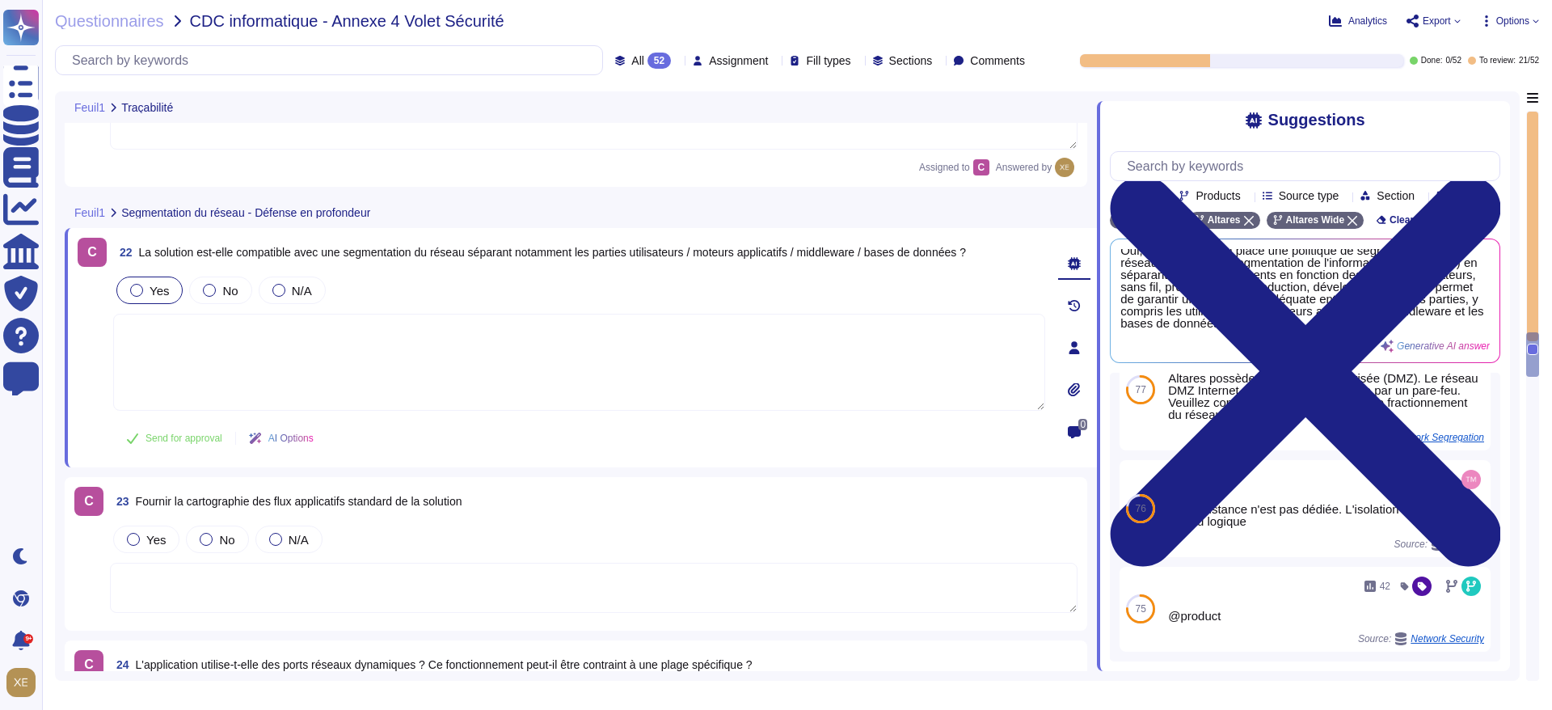
scroll to position [6, 0]
click at [716, 583] on textarea at bounding box center [594, 588] width 968 height 50
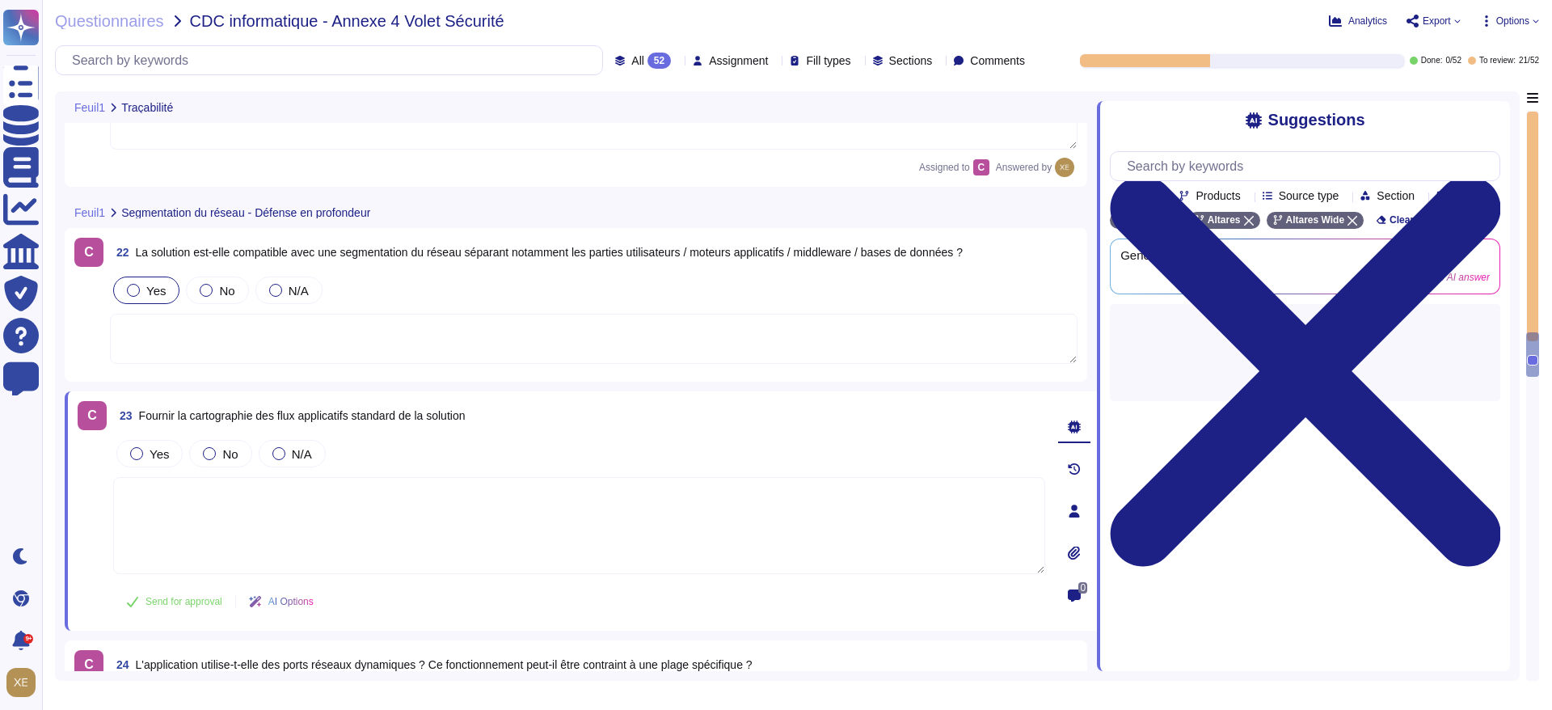
scroll to position [0, 0]
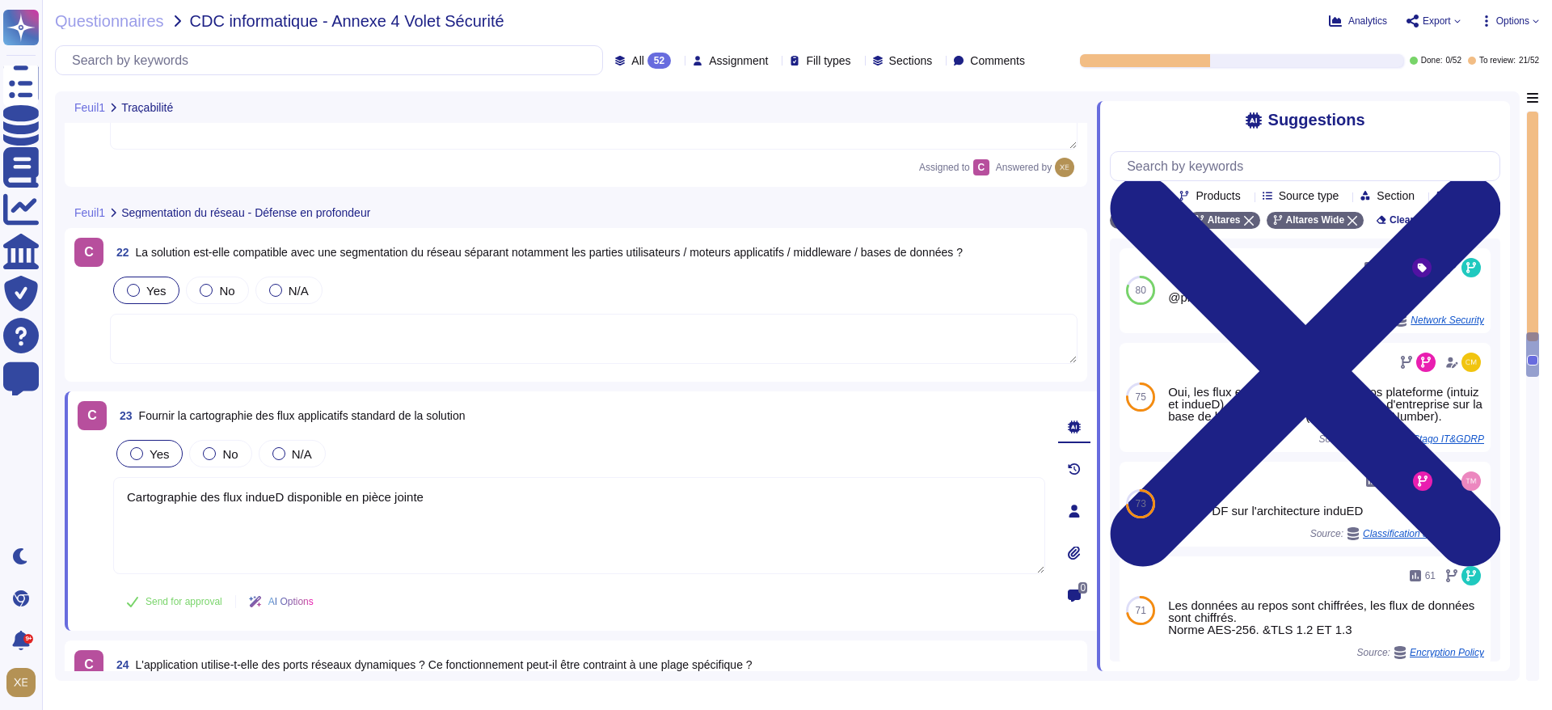
type textarea "Cartographie des flux indueD disponible en pièce jointe"
click at [152, 452] on span "Yes" at bounding box center [159, 454] width 19 height 14
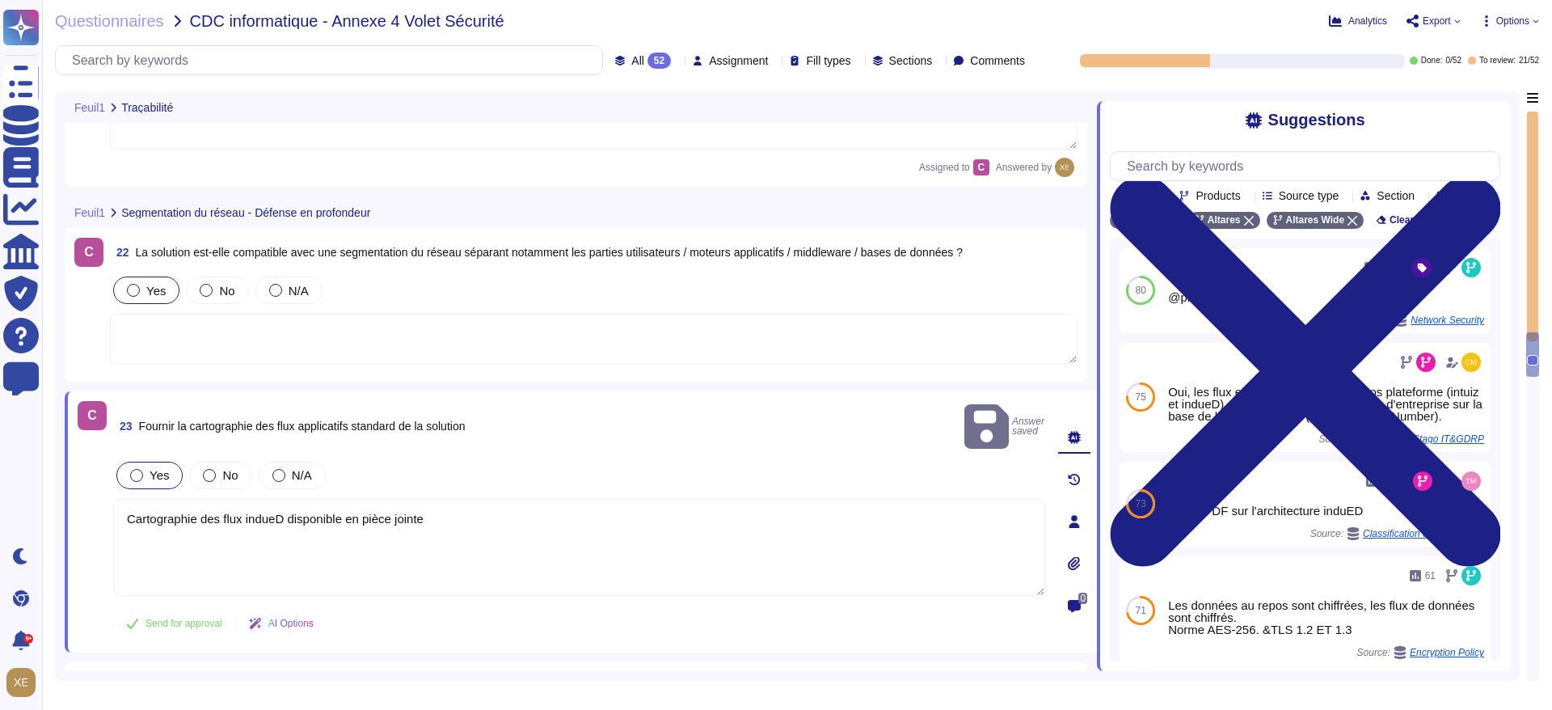
click at [142, 469] on label "Yes" at bounding box center [149, 475] width 39 height 13
click at [193, 619] on span "Send for approval" at bounding box center [184, 624] width 77 height 10
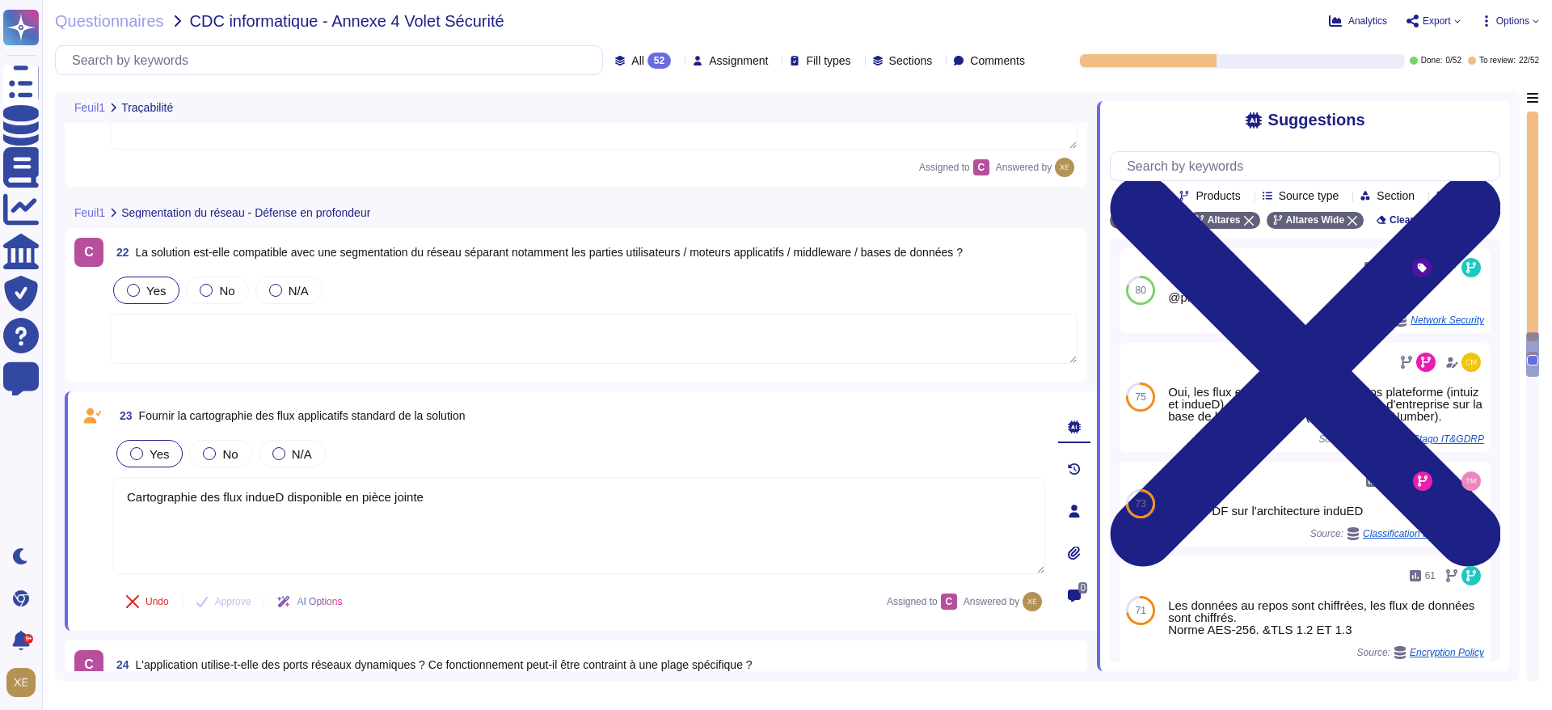
click at [831, 335] on textarea at bounding box center [594, 339] width 968 height 50
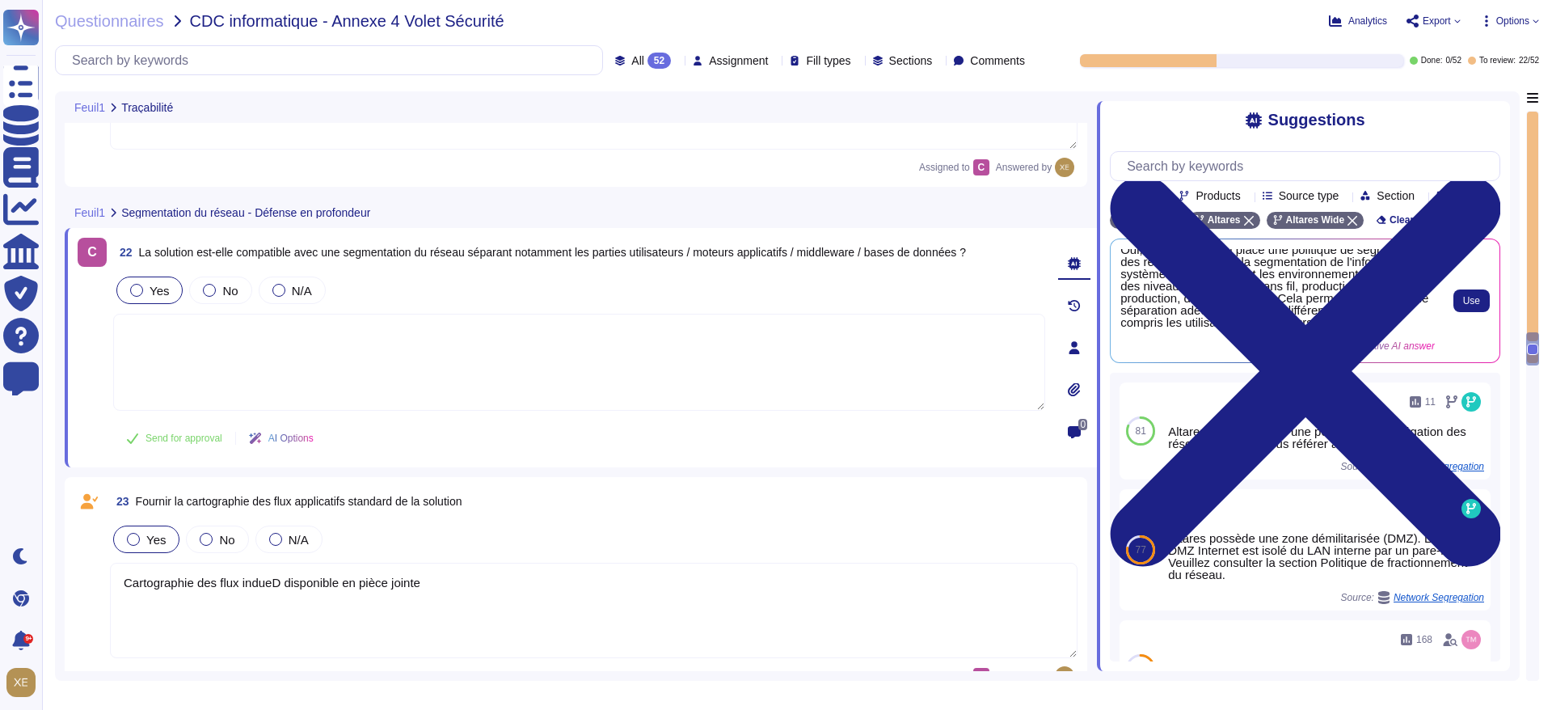
scroll to position [30, 0]
click at [1464, 306] on span "Use" at bounding box center [1472, 301] width 17 height 10
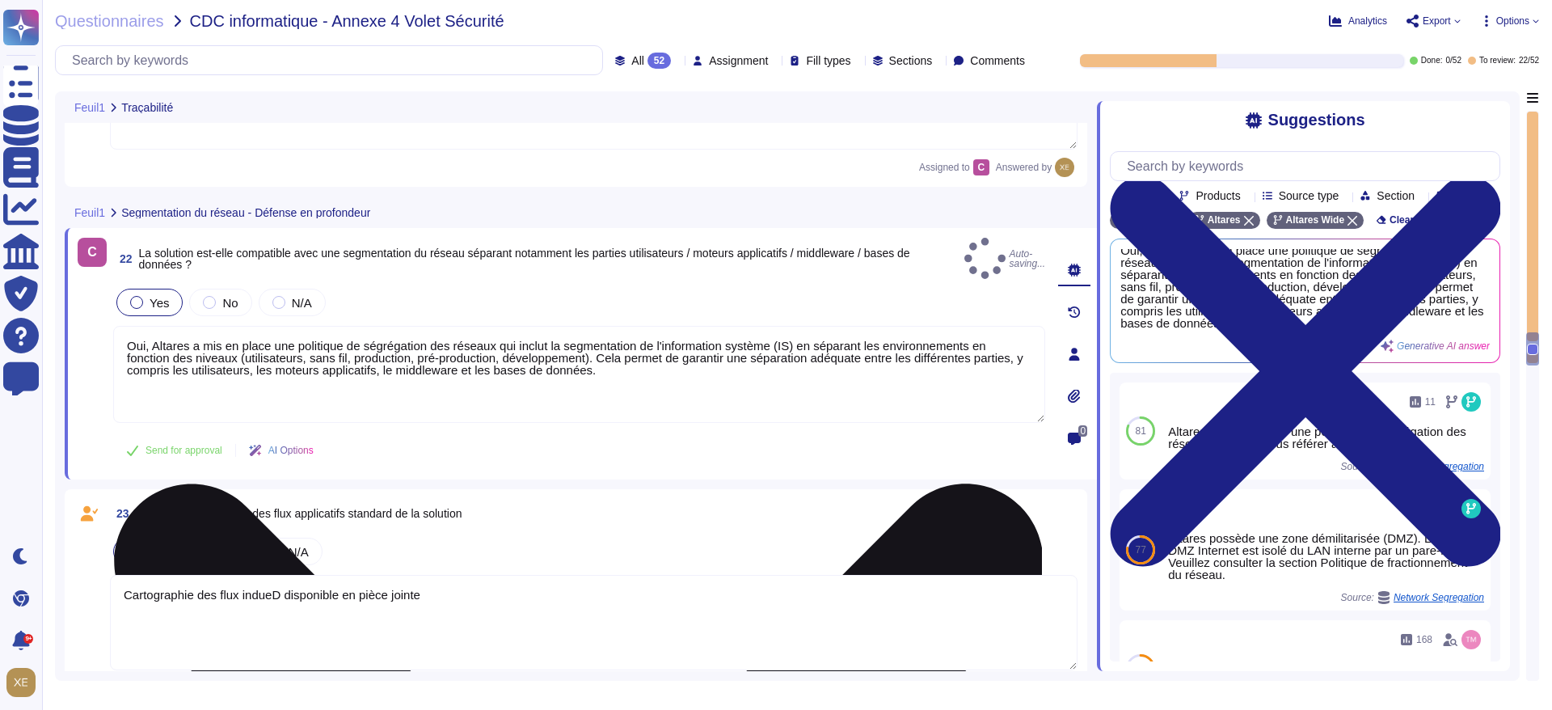
scroll to position [6, 0]
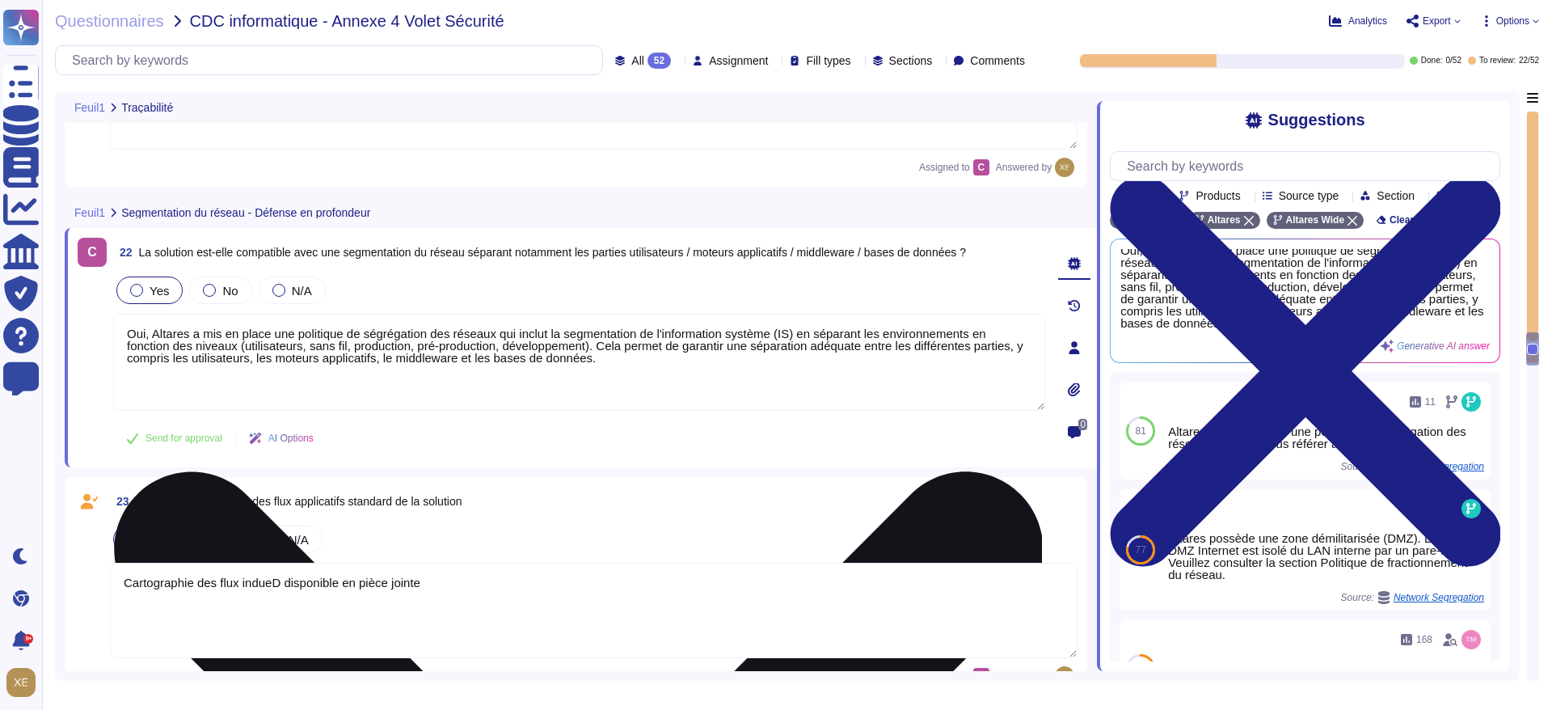
drag, startPoint x: 297, startPoint y: 347, endPoint x: 258, endPoint y: 348, distance: 38.8
click at [258, 348] on textarea "Oui, Altares a mis en place une politique de ségrégation des réseaux qui inclut…" at bounding box center [579, 362] width 932 height 97
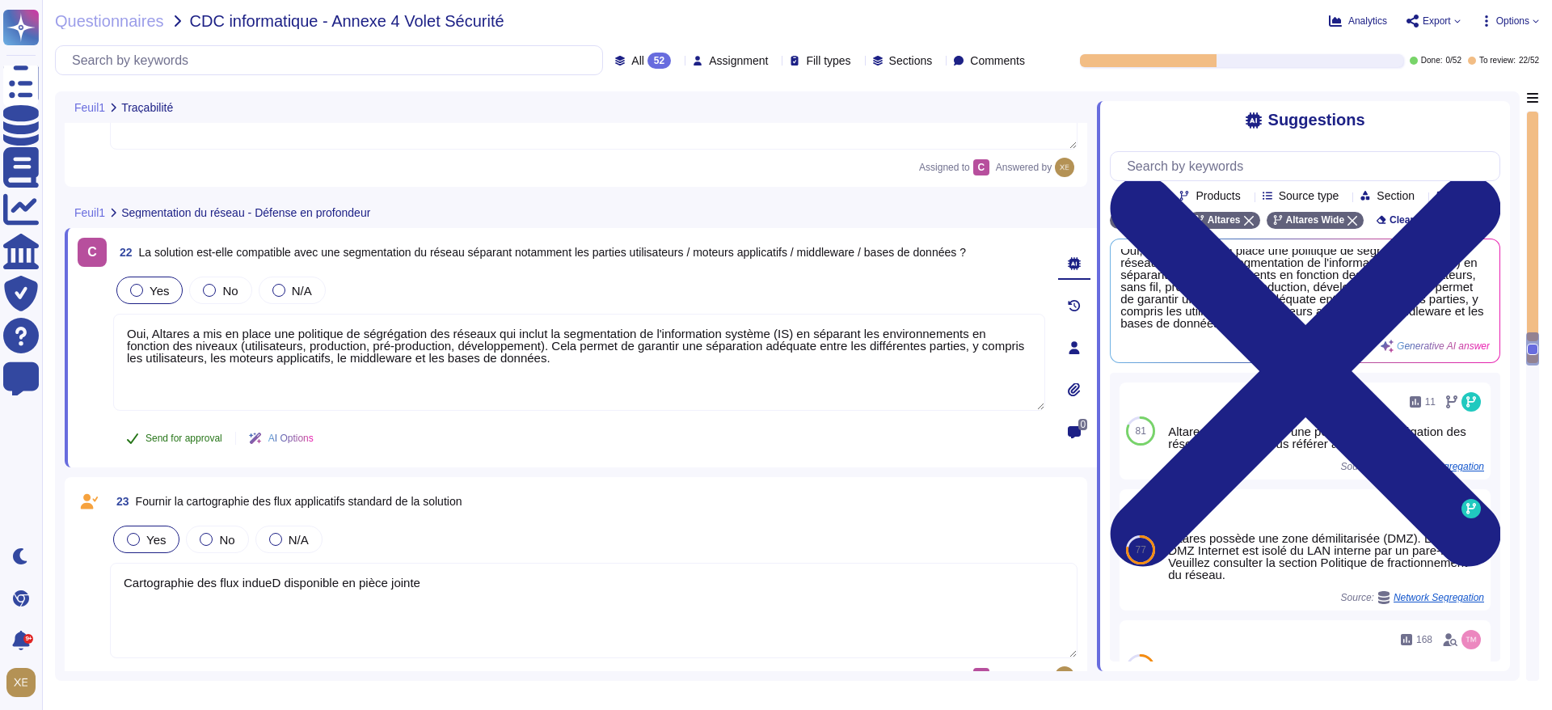
type textarea "Oui, Altares a mis en place une politique de ségrégation des réseaux qui inclut…"
click at [177, 442] on span "Send for approval" at bounding box center [184, 438] width 77 height 10
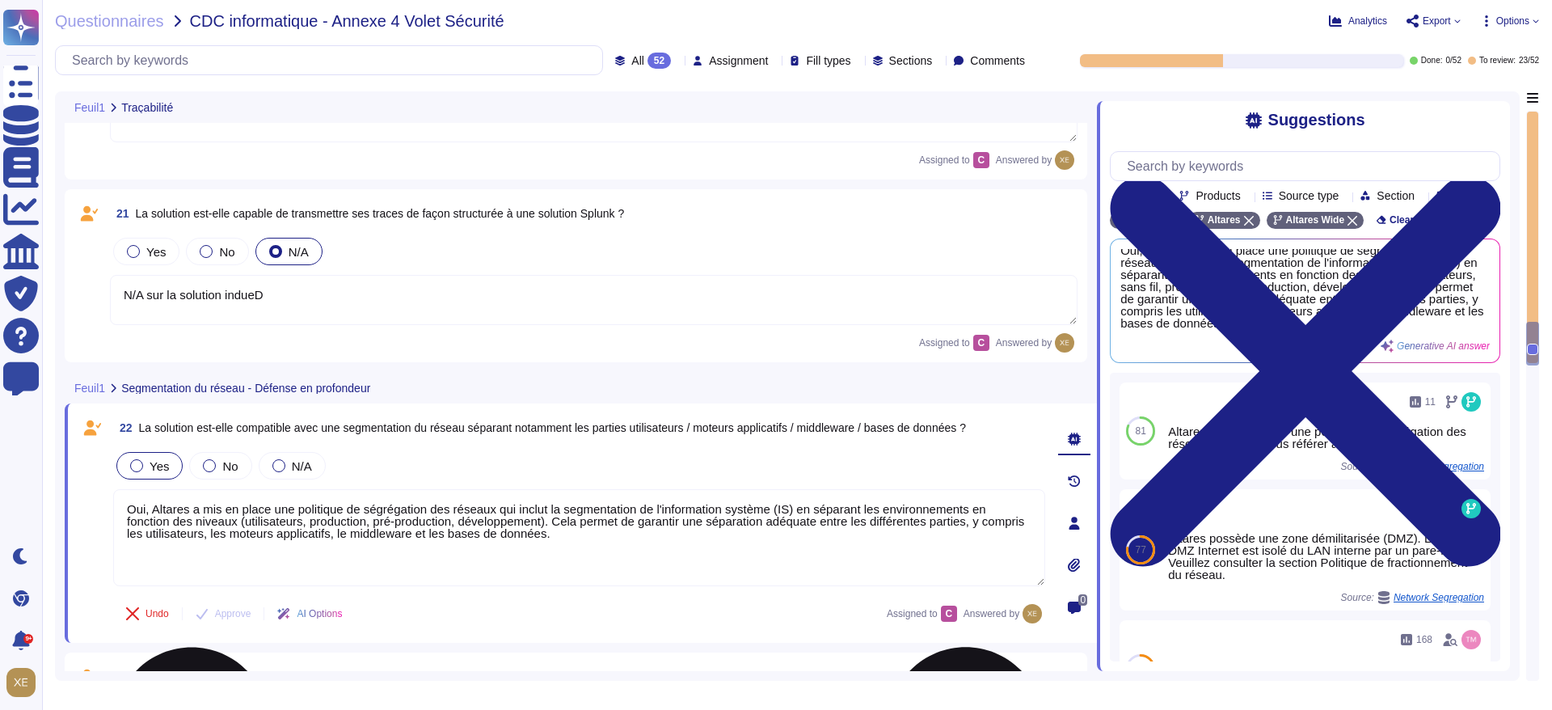
type textarea "Une piste d'audit est disponible sur indueD pour permettre de tracer toutes les…"
type textarea "N/A sur la solution indueD"
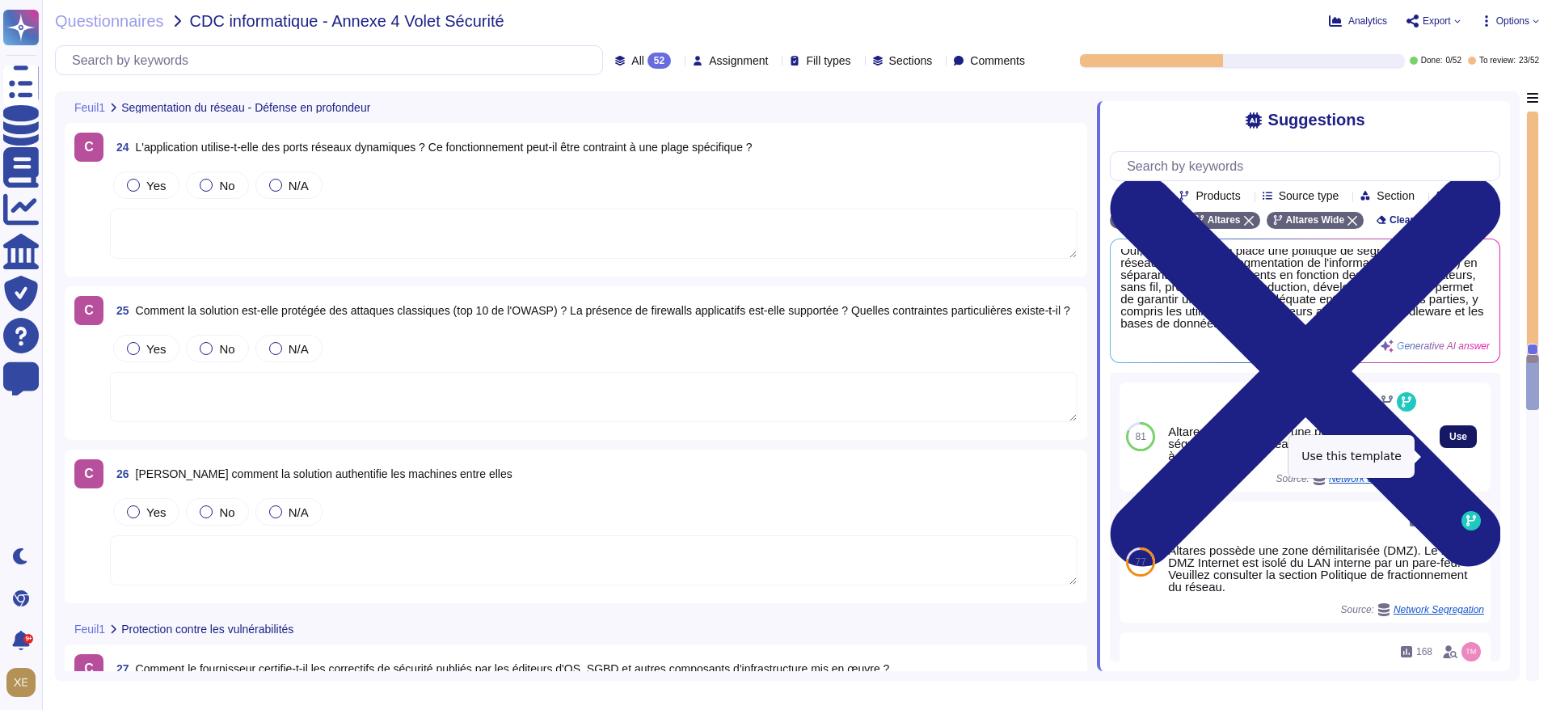
click at [1450, 441] on span "Use" at bounding box center [1459, 437] width 18 height 10
type textarea "Oui, Altares a mis en place une politique de ségrégation des réseaux qui inclut…"
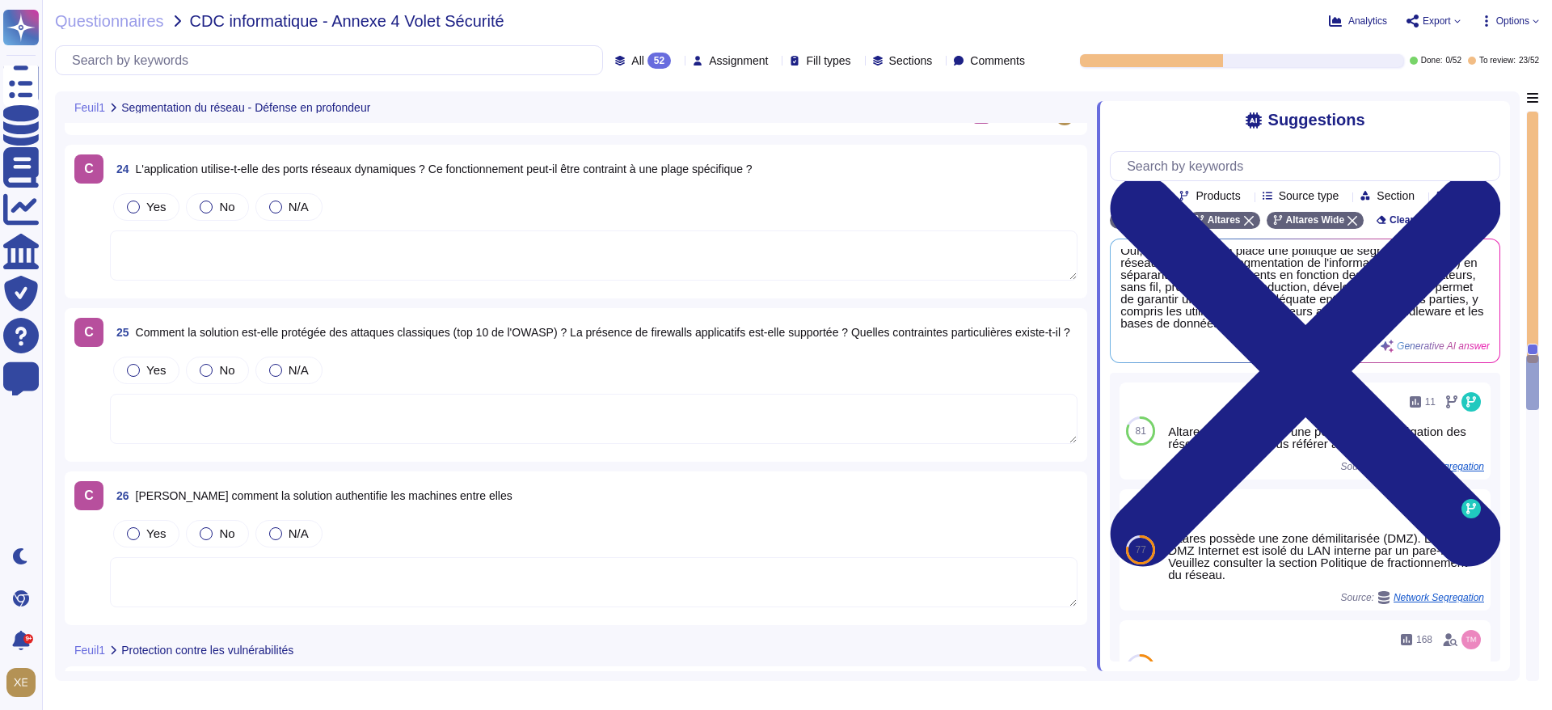
click at [528, 238] on textarea at bounding box center [594, 255] width 968 height 50
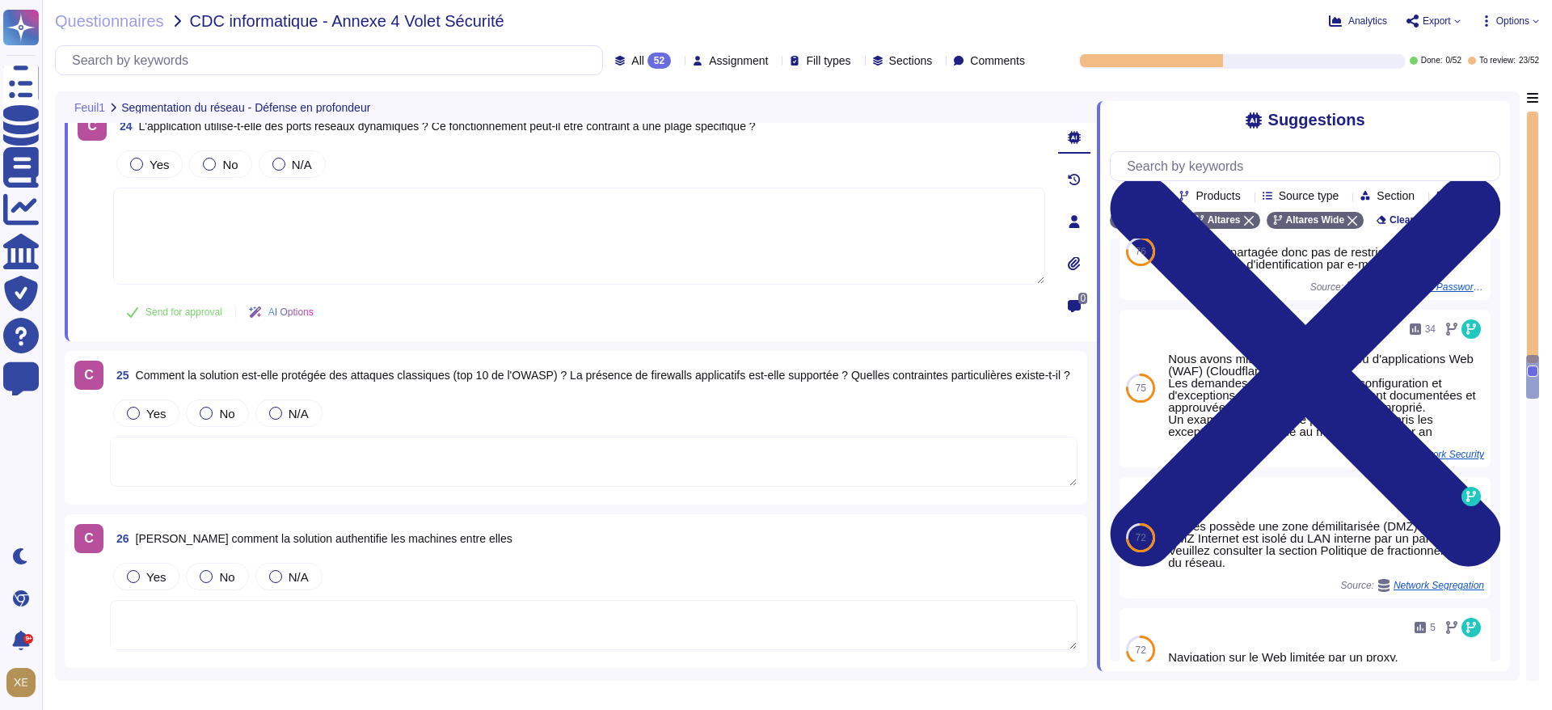
scroll to position [0, 0]
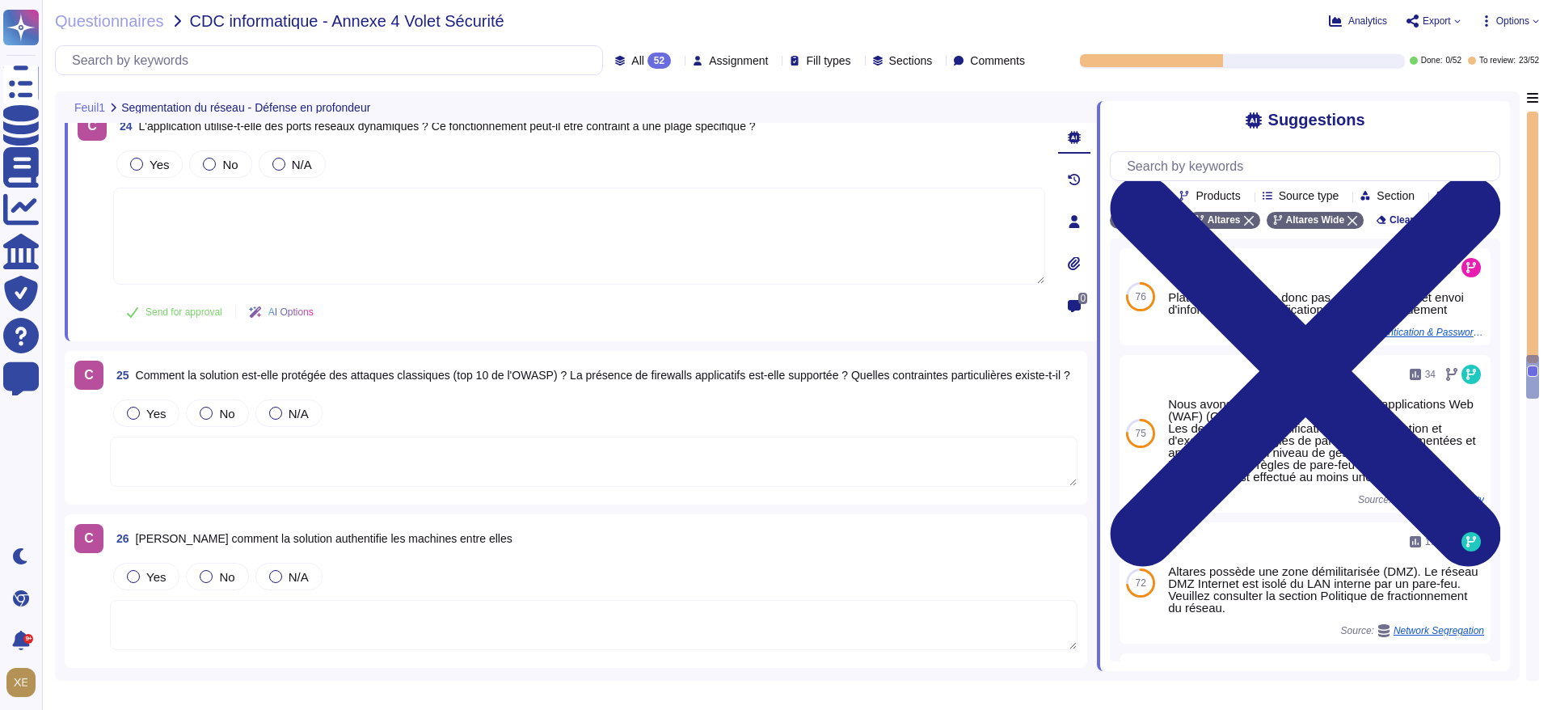
click at [886, 196] on textarea at bounding box center [579, 236] width 932 height 97
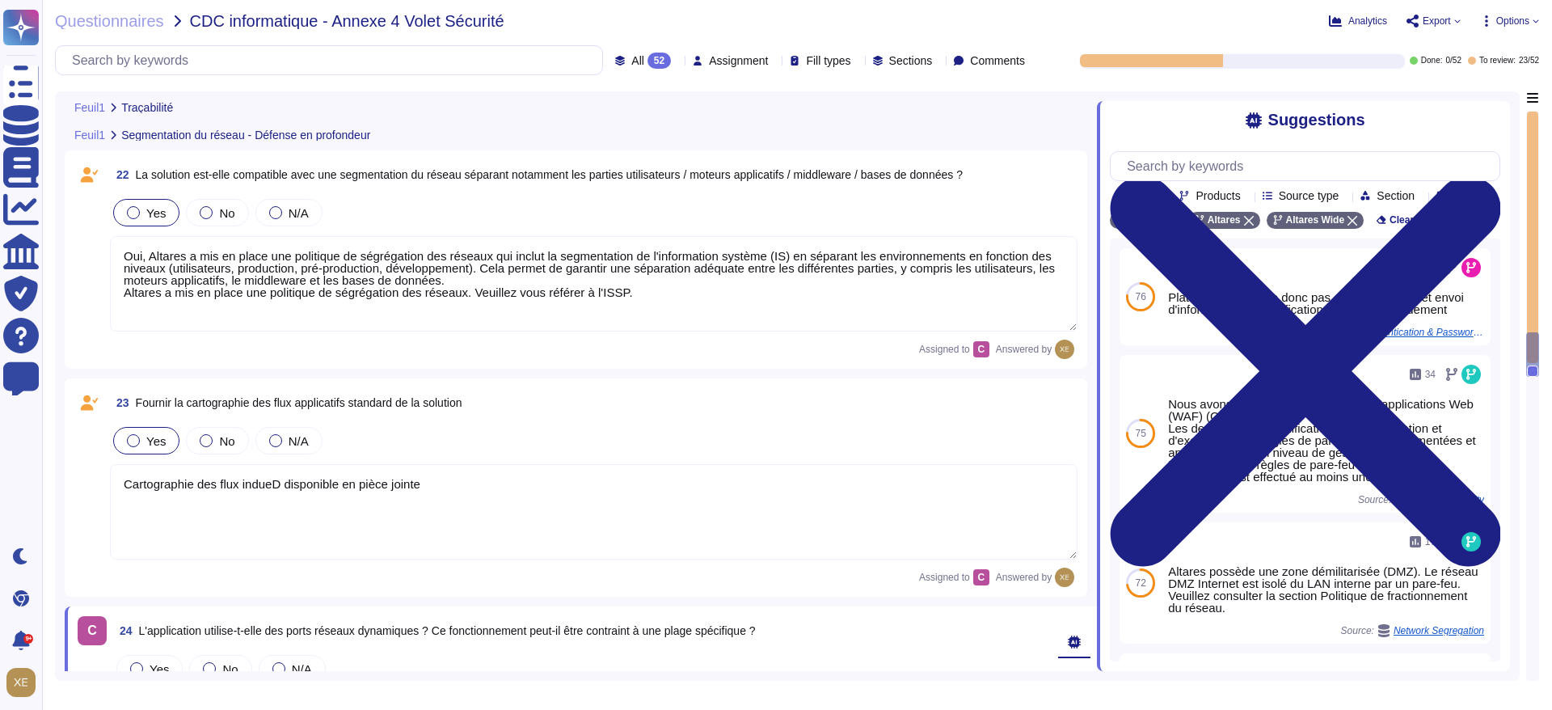
type textarea "Une piste d'audit est disponible sur indueD pour permettre de tracer toutes les…"
type textarea "N/A sur la solution indueD"
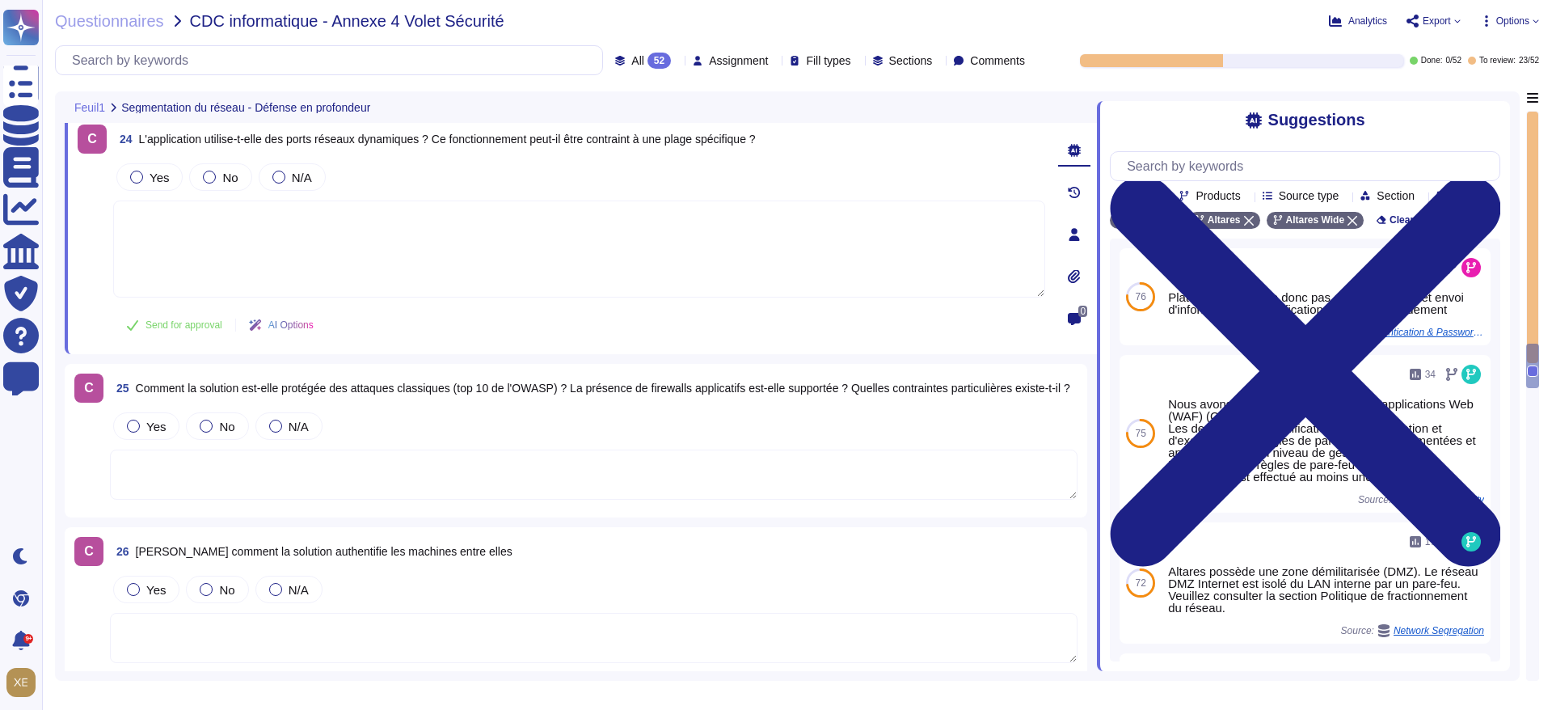
scroll to position [5822, 0]
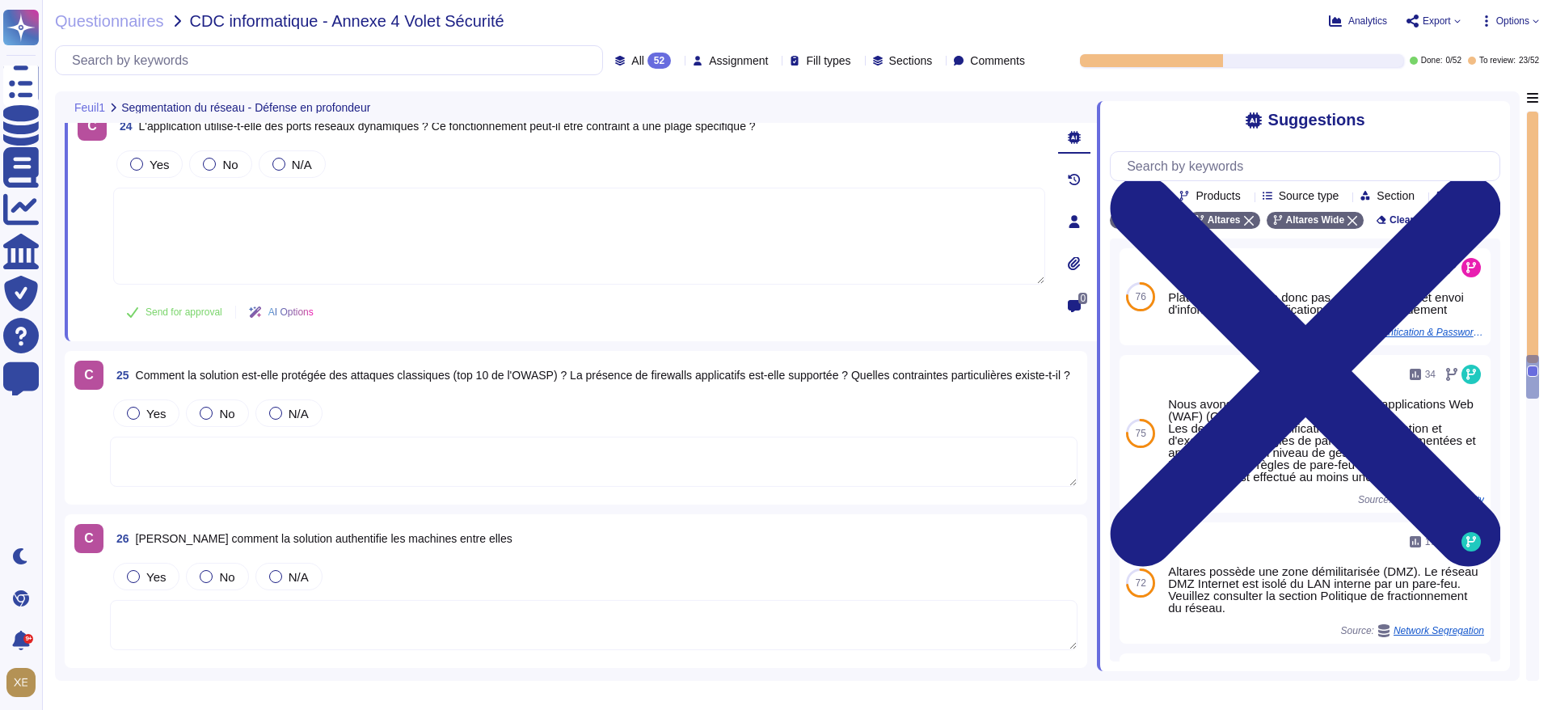
click at [901, 219] on textarea at bounding box center [579, 236] width 932 height 97
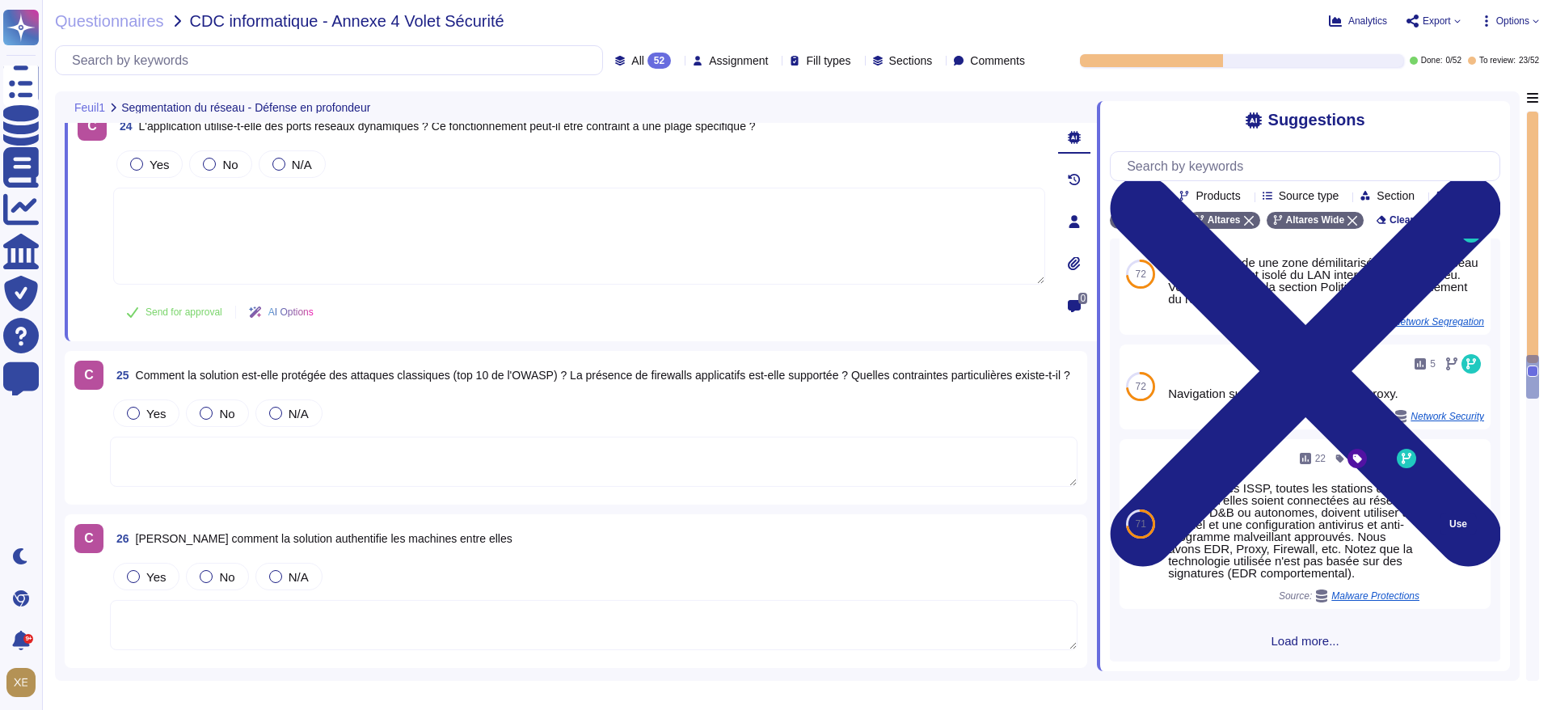
scroll to position [341, 0]
click at [1450, 520] on span "Use" at bounding box center [1459, 522] width 18 height 10
type textarea "Selon Altares ISSP, toutes les stations de travail, qu'elles soient connectées …"
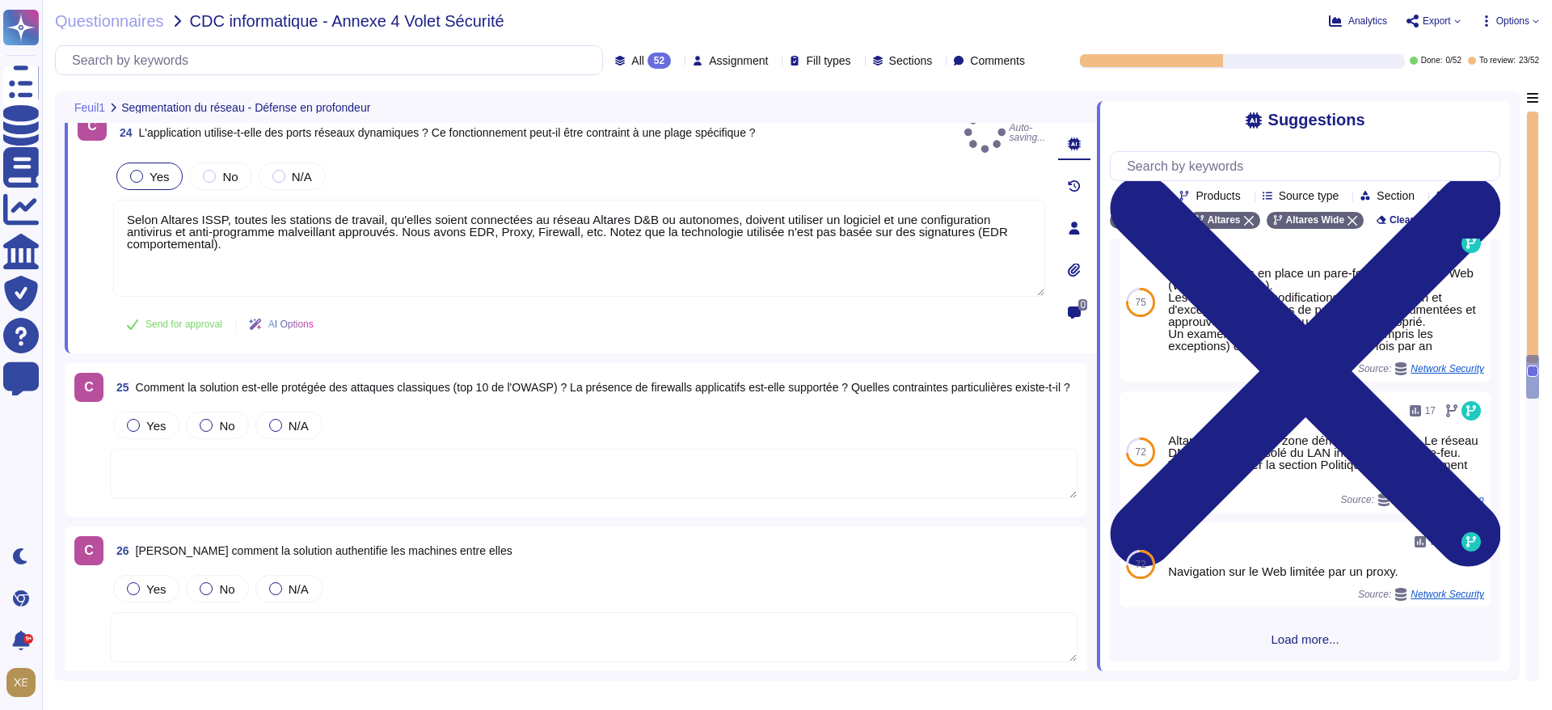
scroll to position [317, 0]
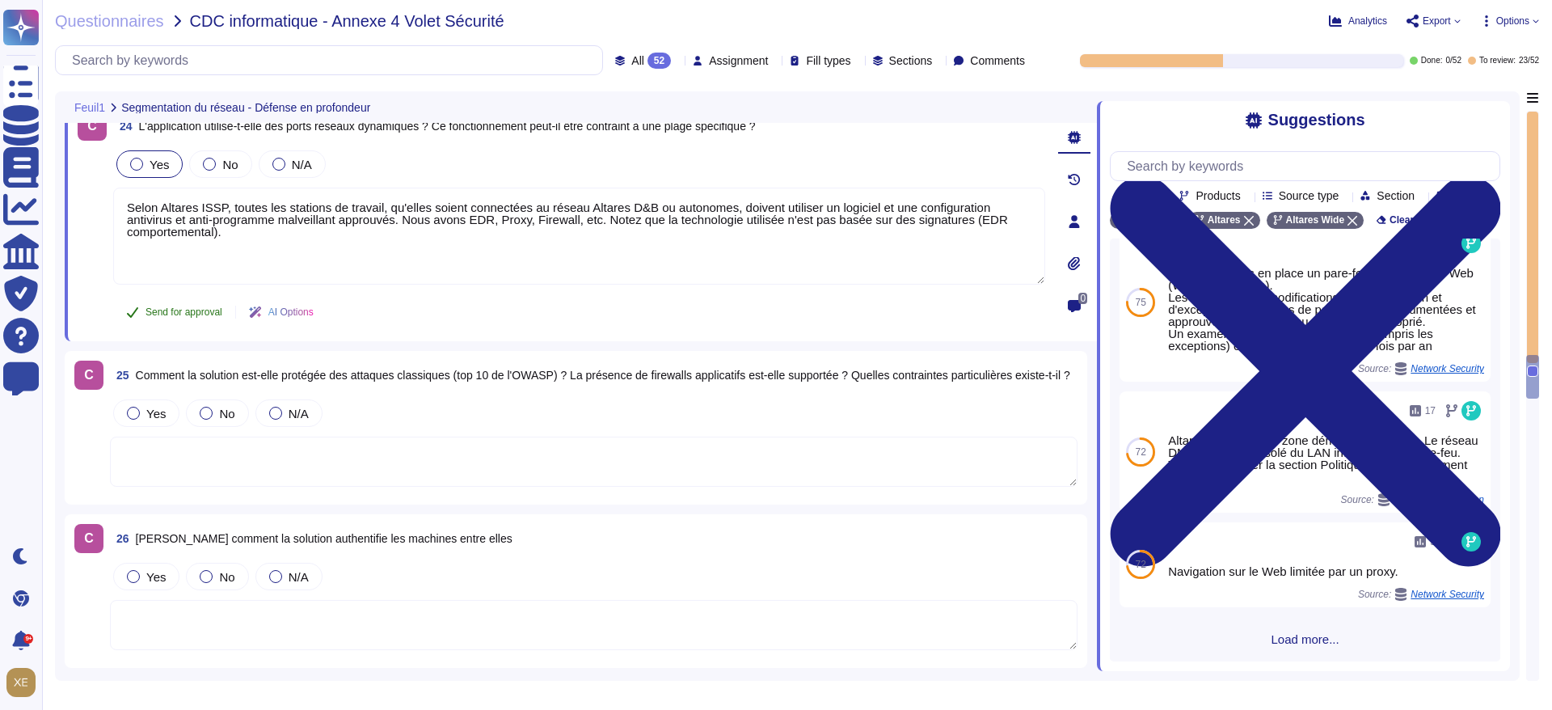
click at [188, 307] on span "Send for approval" at bounding box center [184, 312] width 77 height 10
click at [221, 457] on textarea at bounding box center [594, 462] width 968 height 50
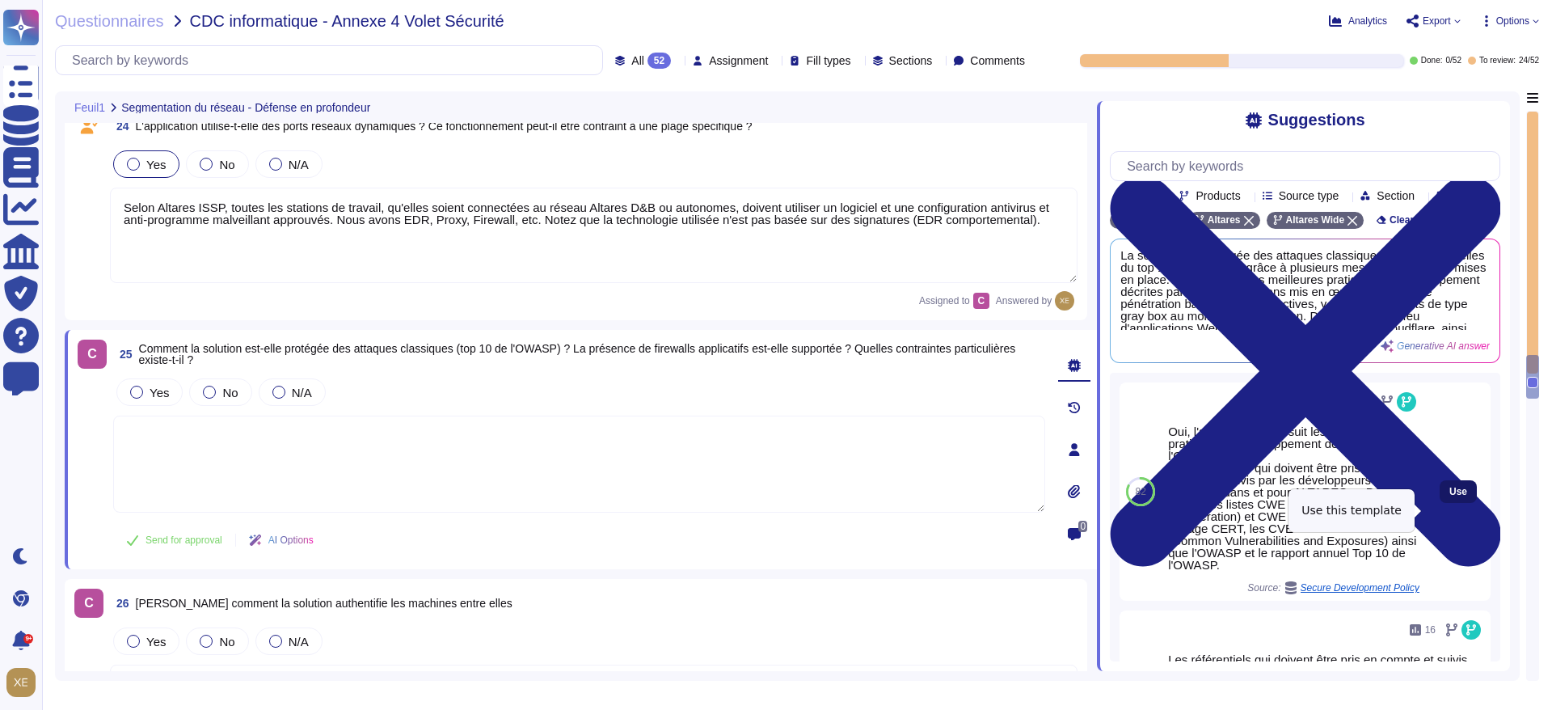
click at [1450, 496] on span "Use" at bounding box center [1459, 492] width 18 height 10
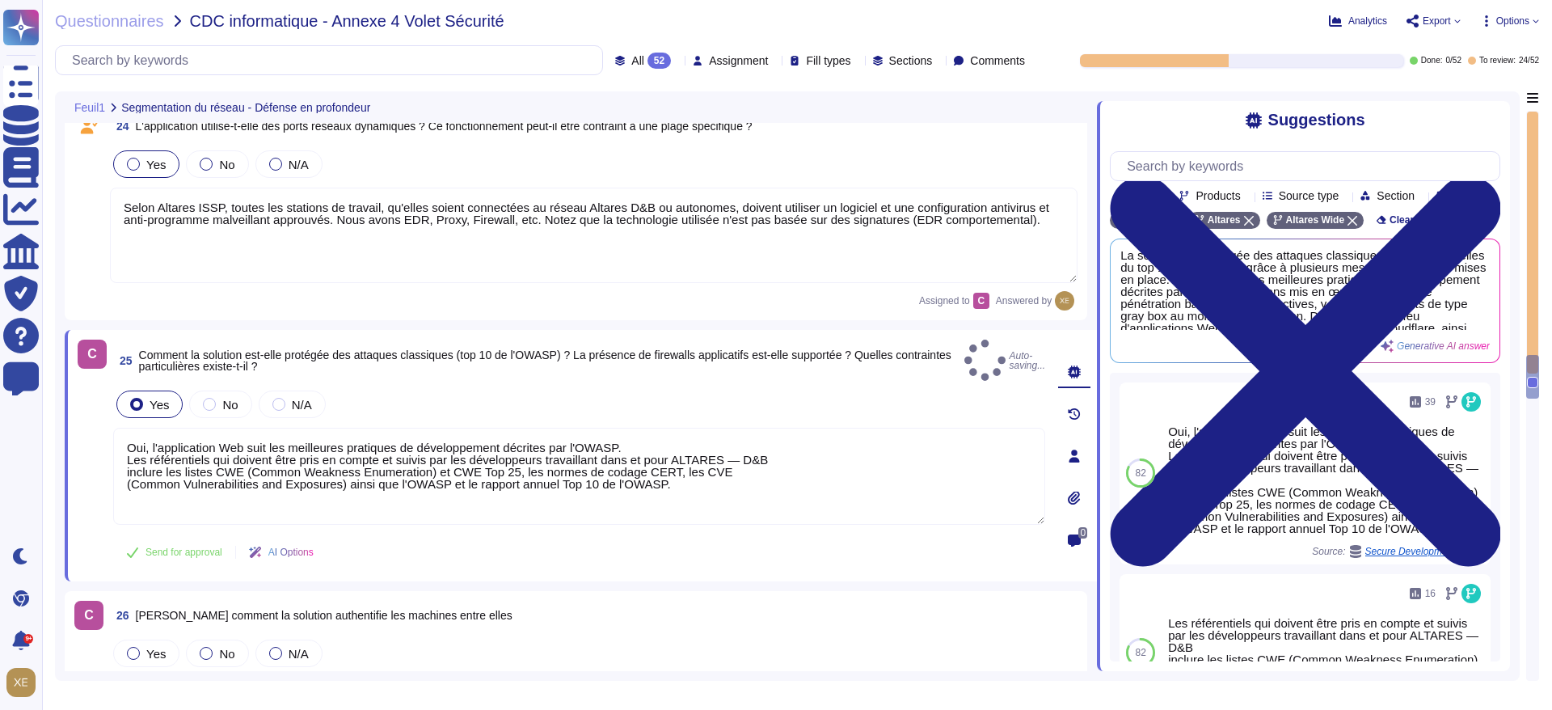
type textarea "Oui, l'application Web suit les meilleures pratiques de développement décrites …"
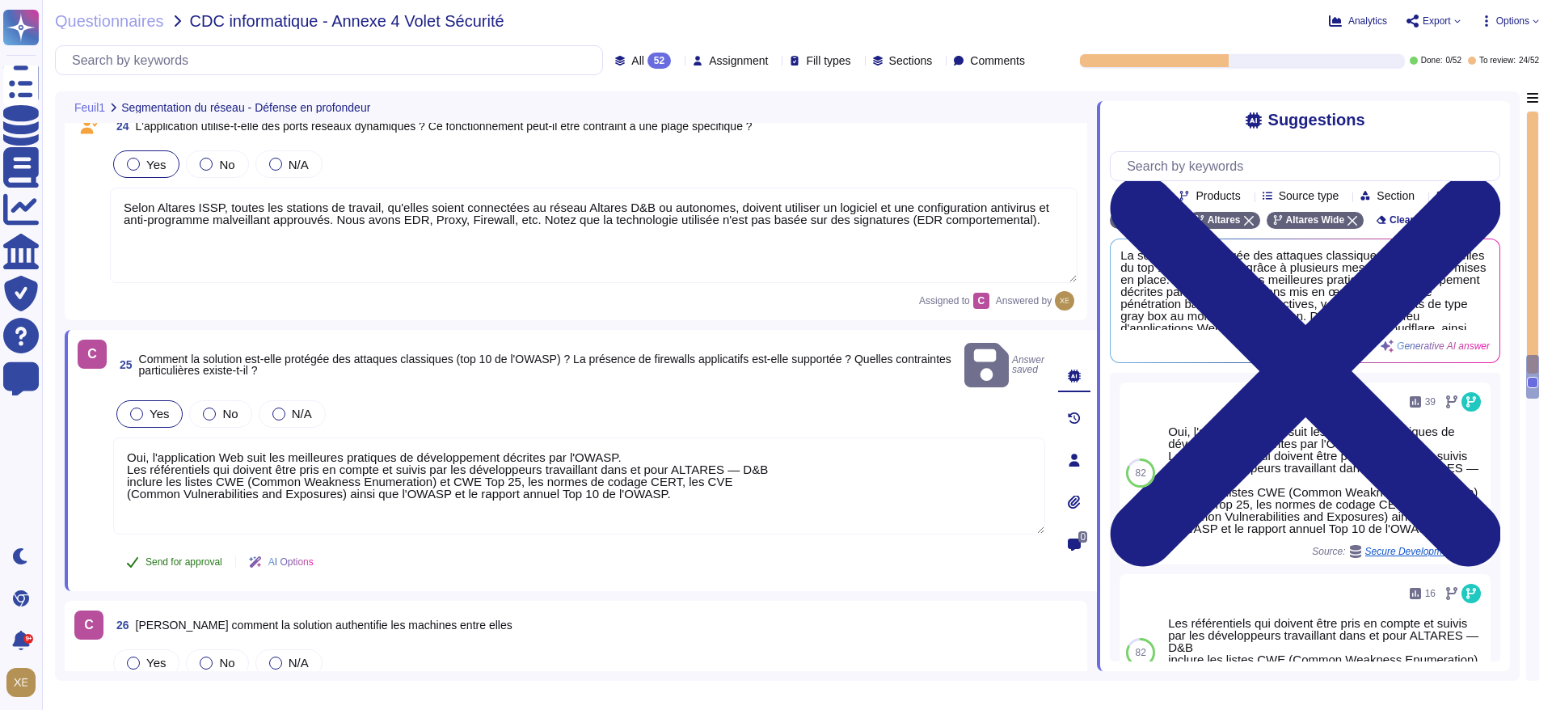
click at [210, 557] on span "Send for approval" at bounding box center [184, 562] width 77 height 10
click at [236, 243] on textarea "Selon Altares ISSP, toutes les stations de travail, qu'elles soient connectées …" at bounding box center [594, 235] width 968 height 95
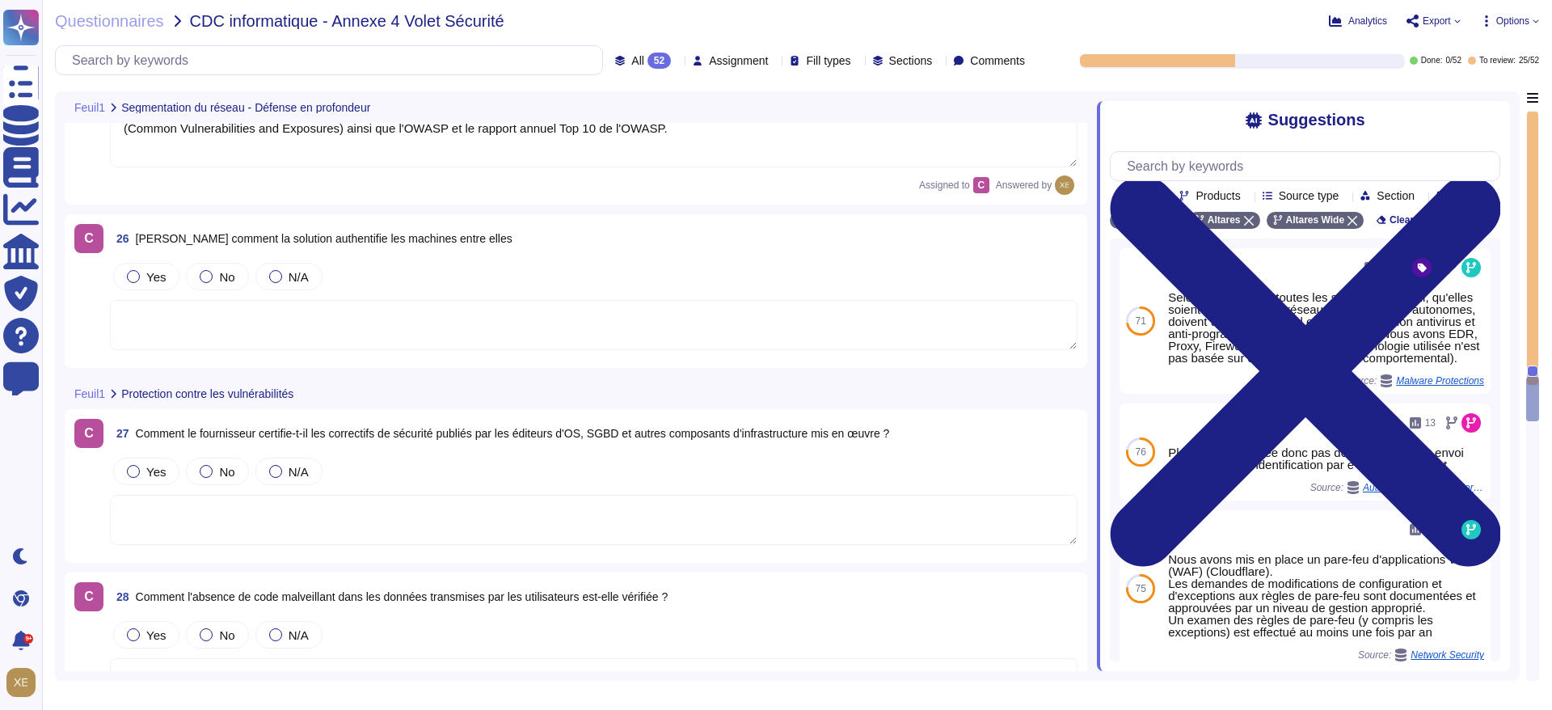
scroll to position [6186, 0]
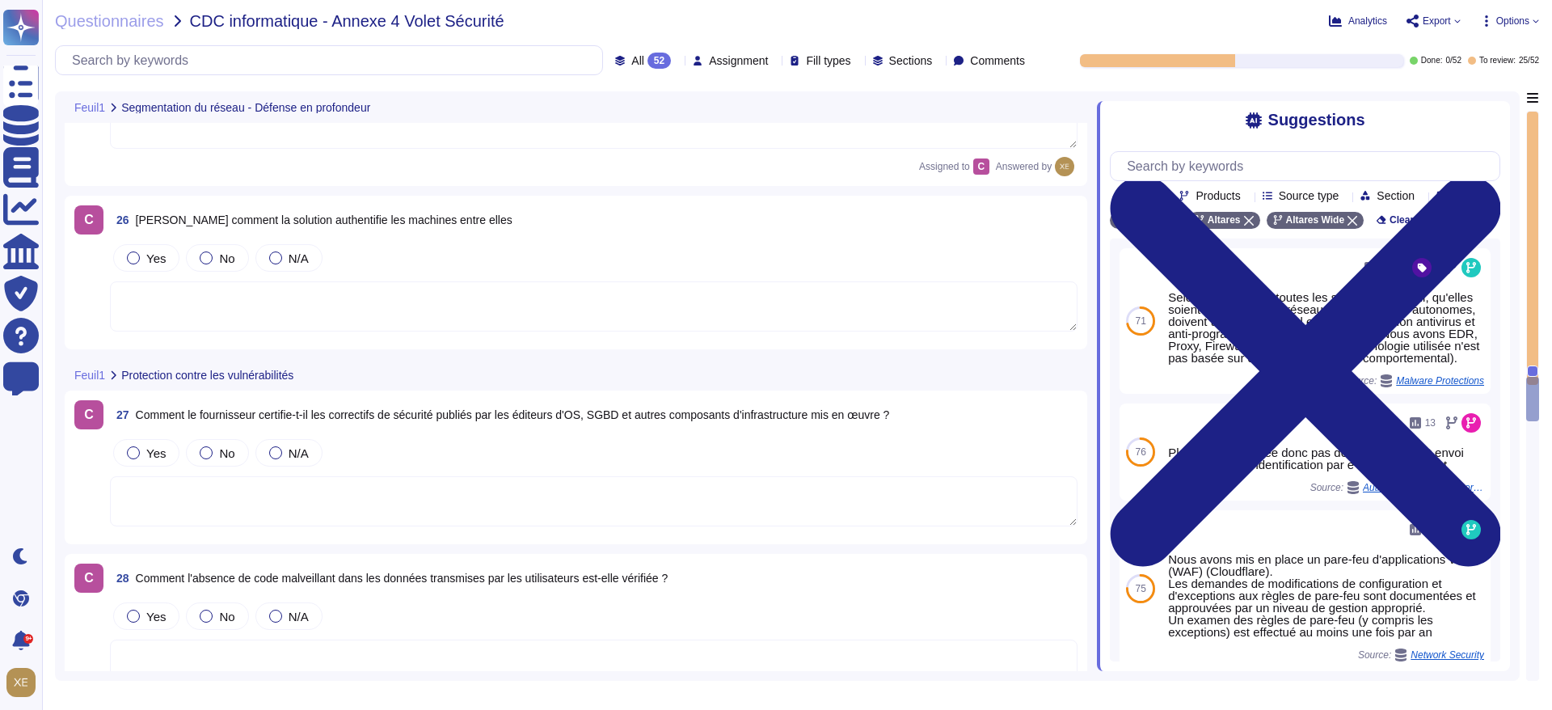
click at [239, 315] on textarea at bounding box center [594, 306] width 968 height 50
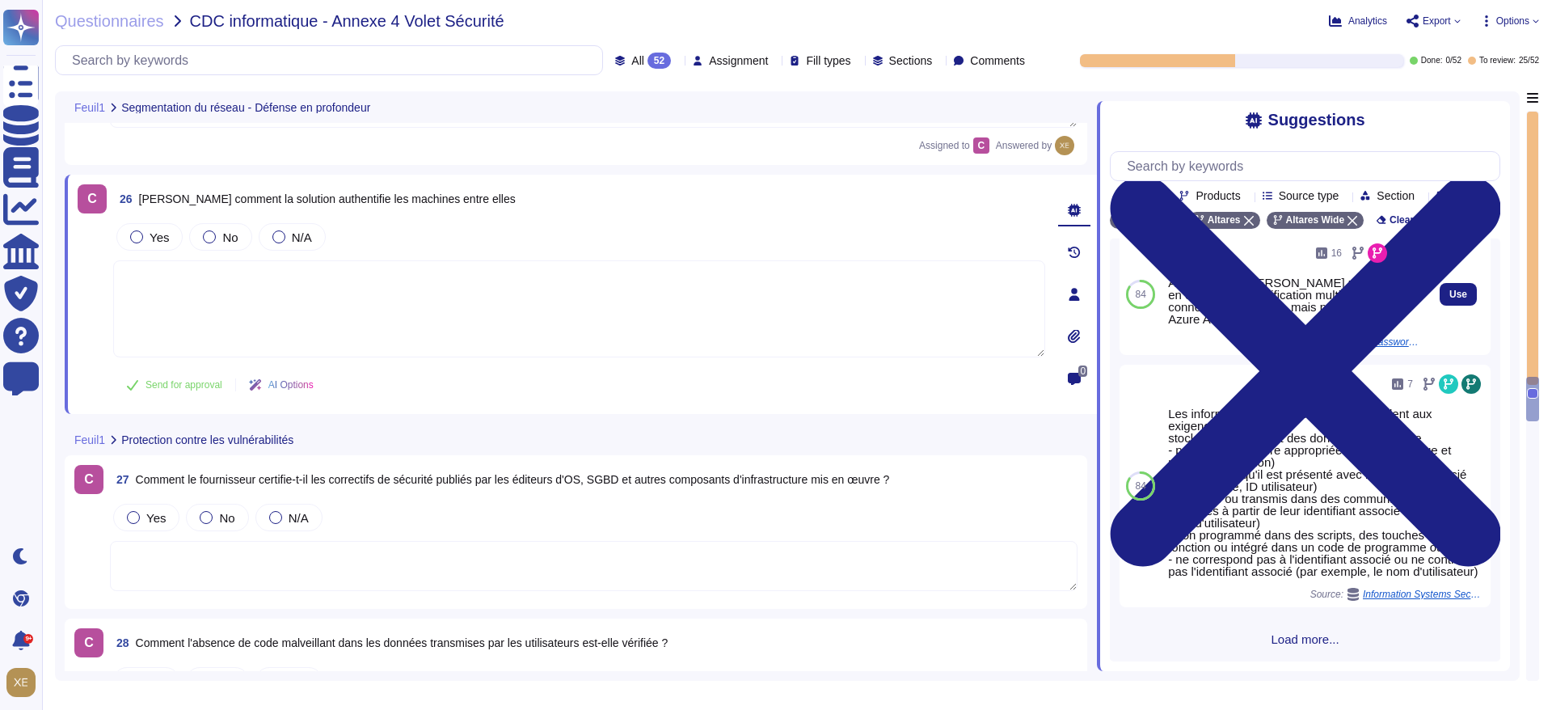
scroll to position [372, 0]
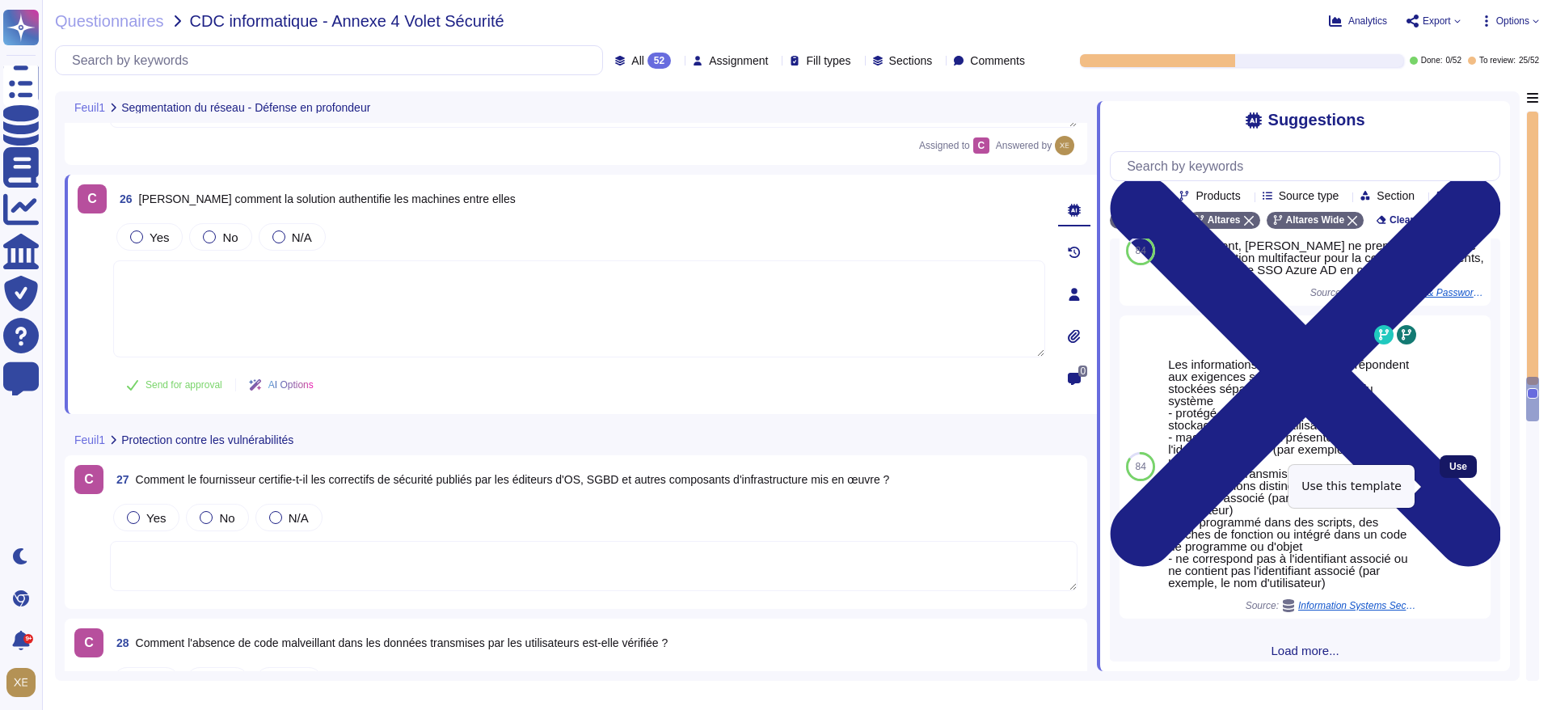
click at [1450, 471] on span "Use" at bounding box center [1459, 467] width 18 height 10
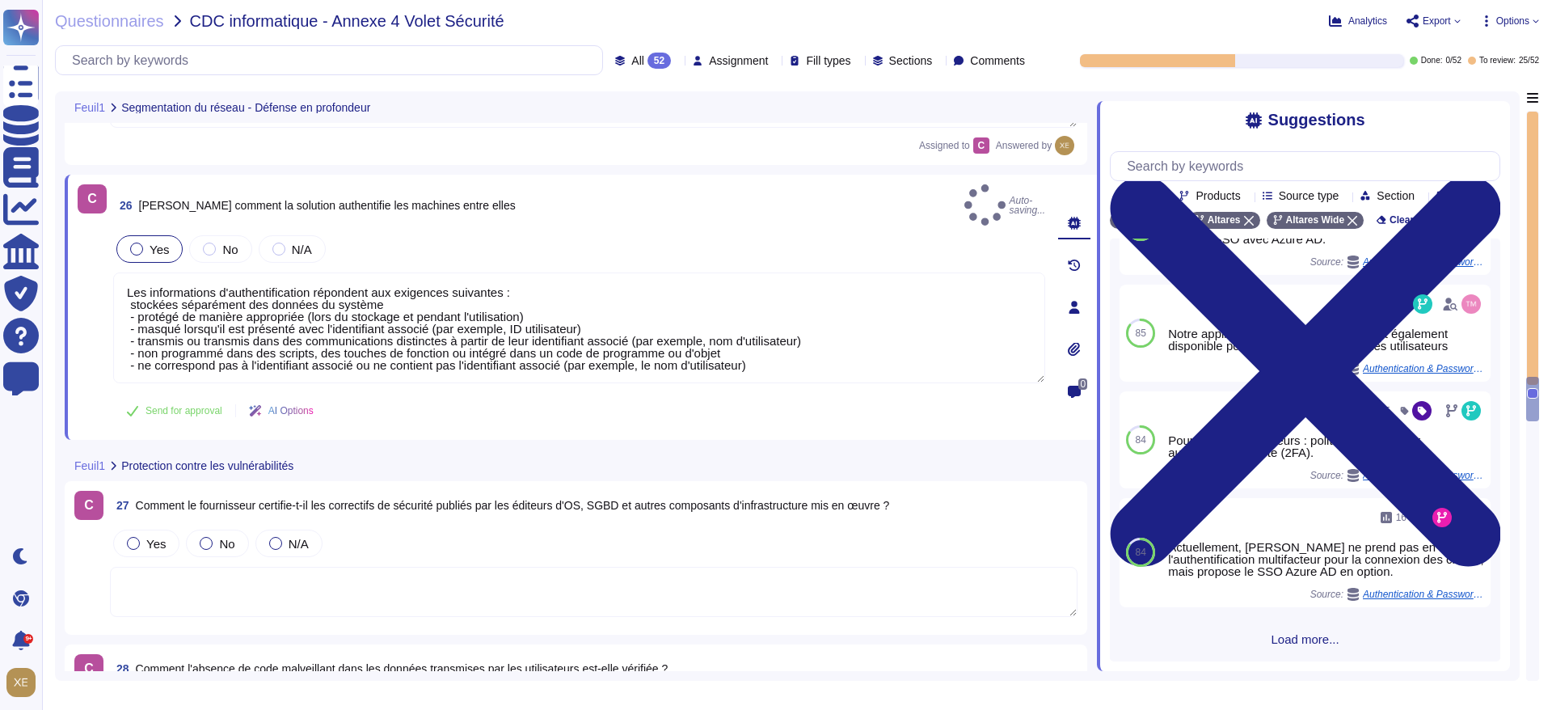
type textarea "Les informations d'authentification répondent aux exigences suivantes : stockée…"
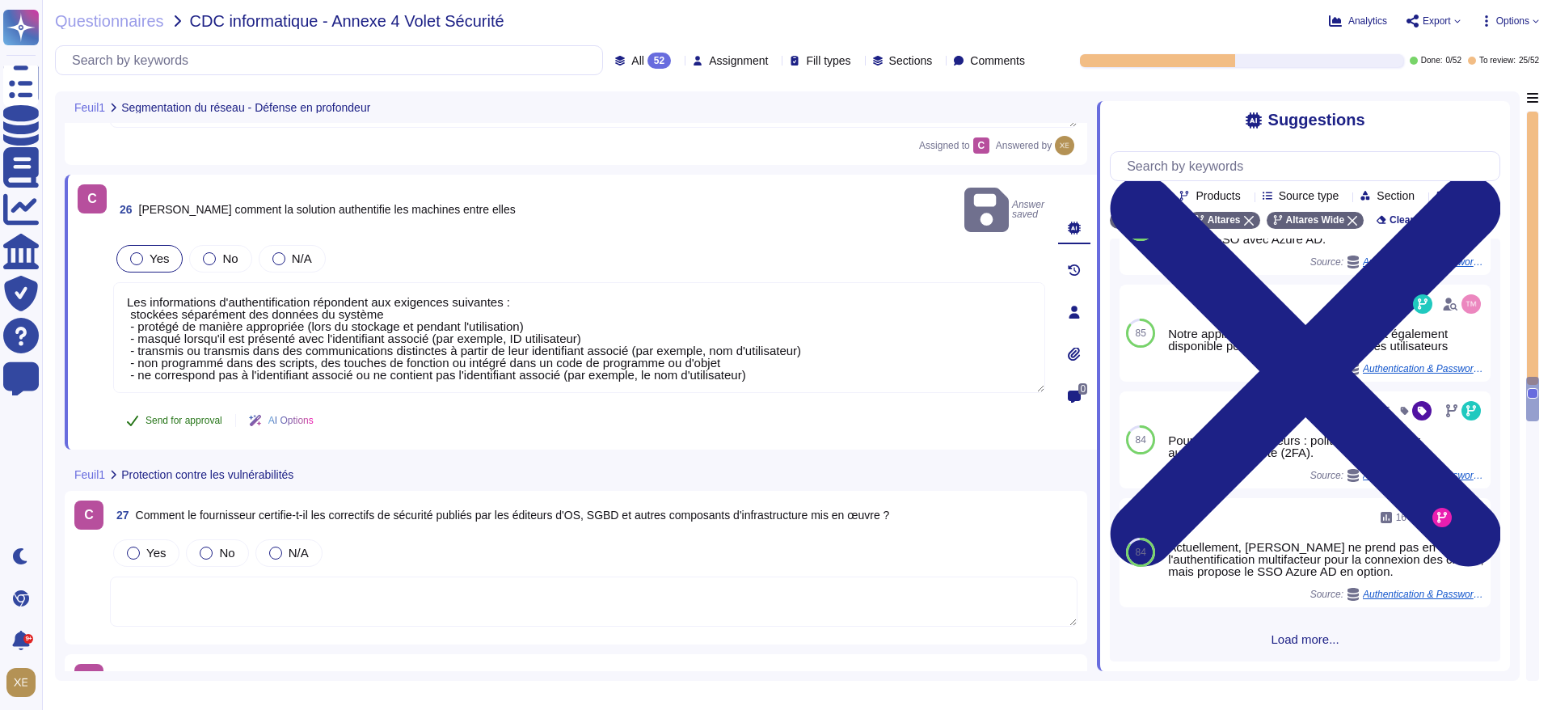
click at [192, 416] on span "Send for approval" at bounding box center [184, 421] width 77 height 10
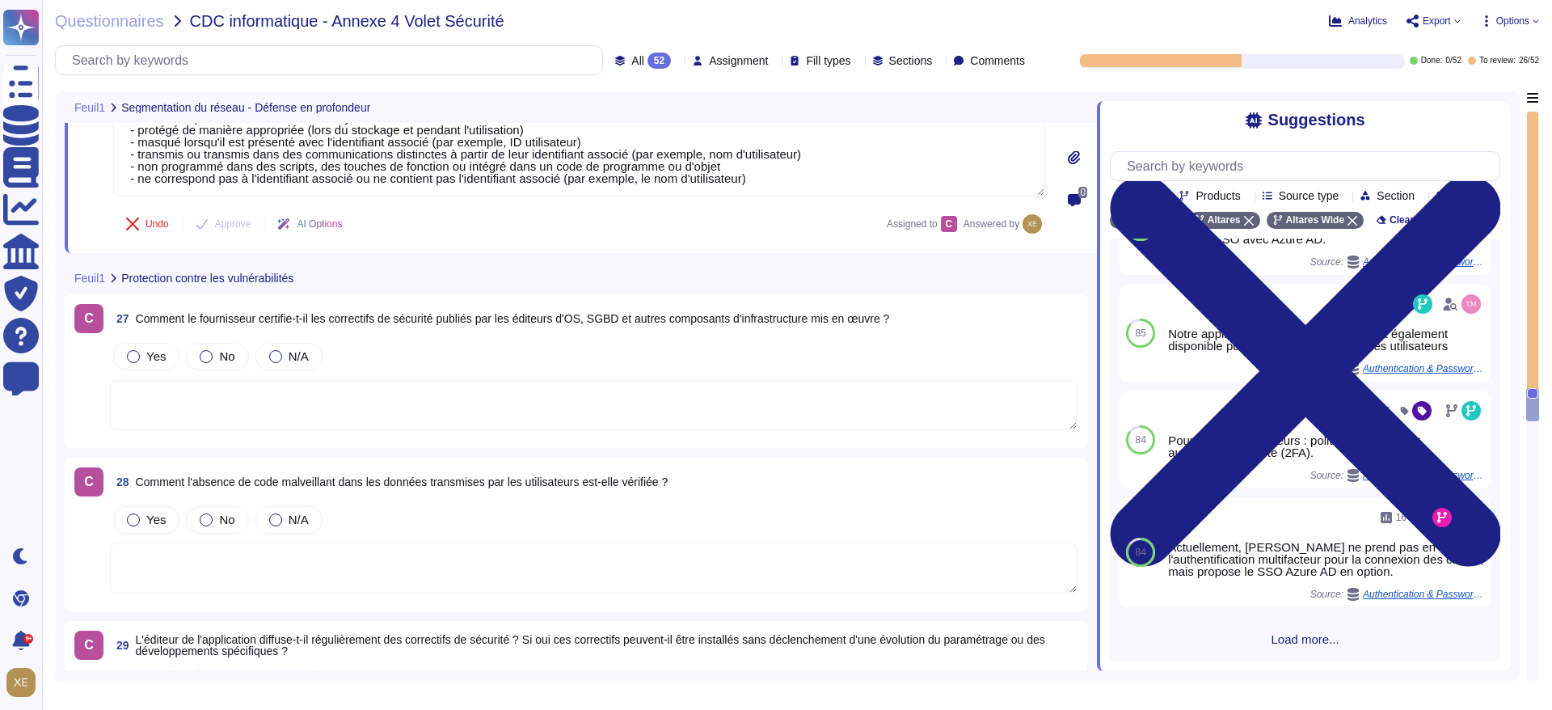
scroll to position [6428, 0]
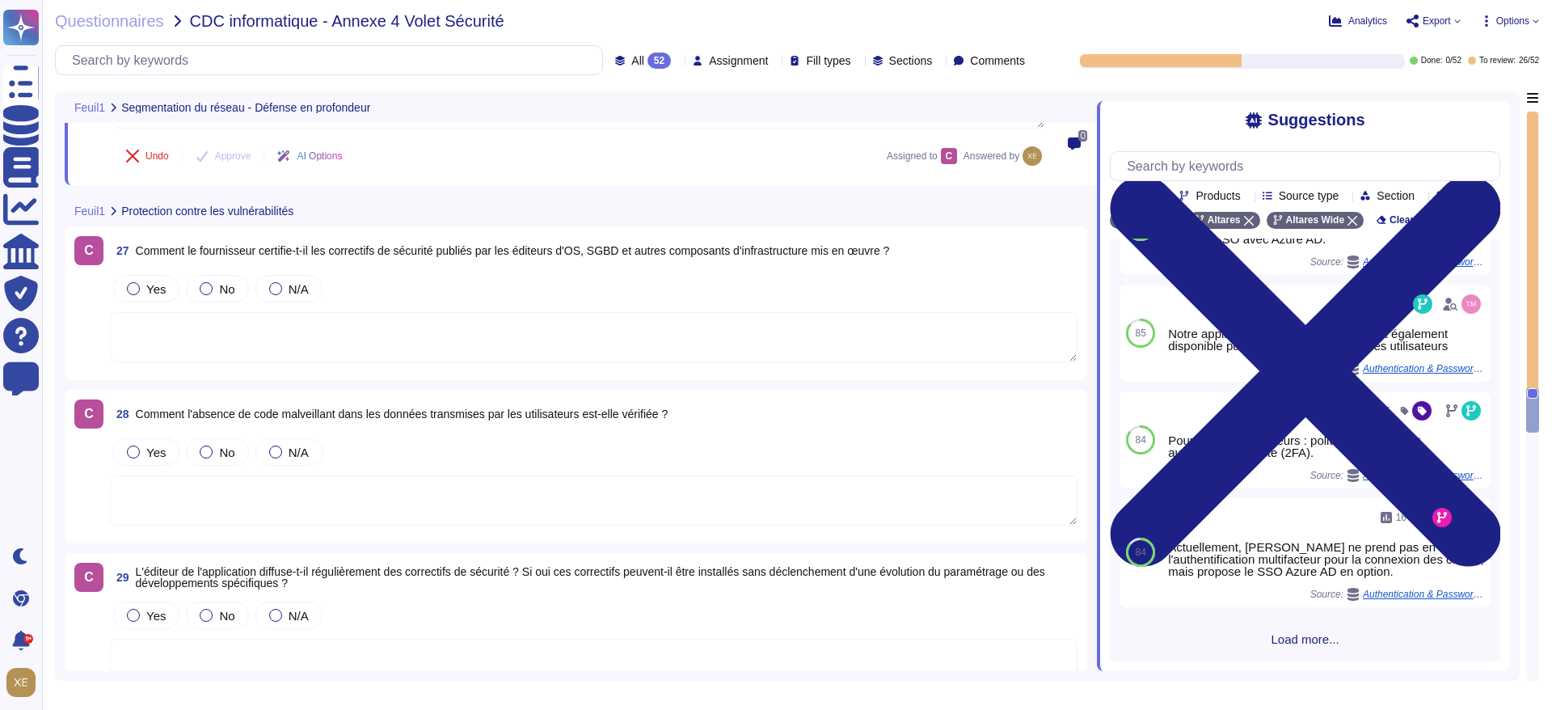
click at [306, 345] on textarea at bounding box center [594, 337] width 968 height 50
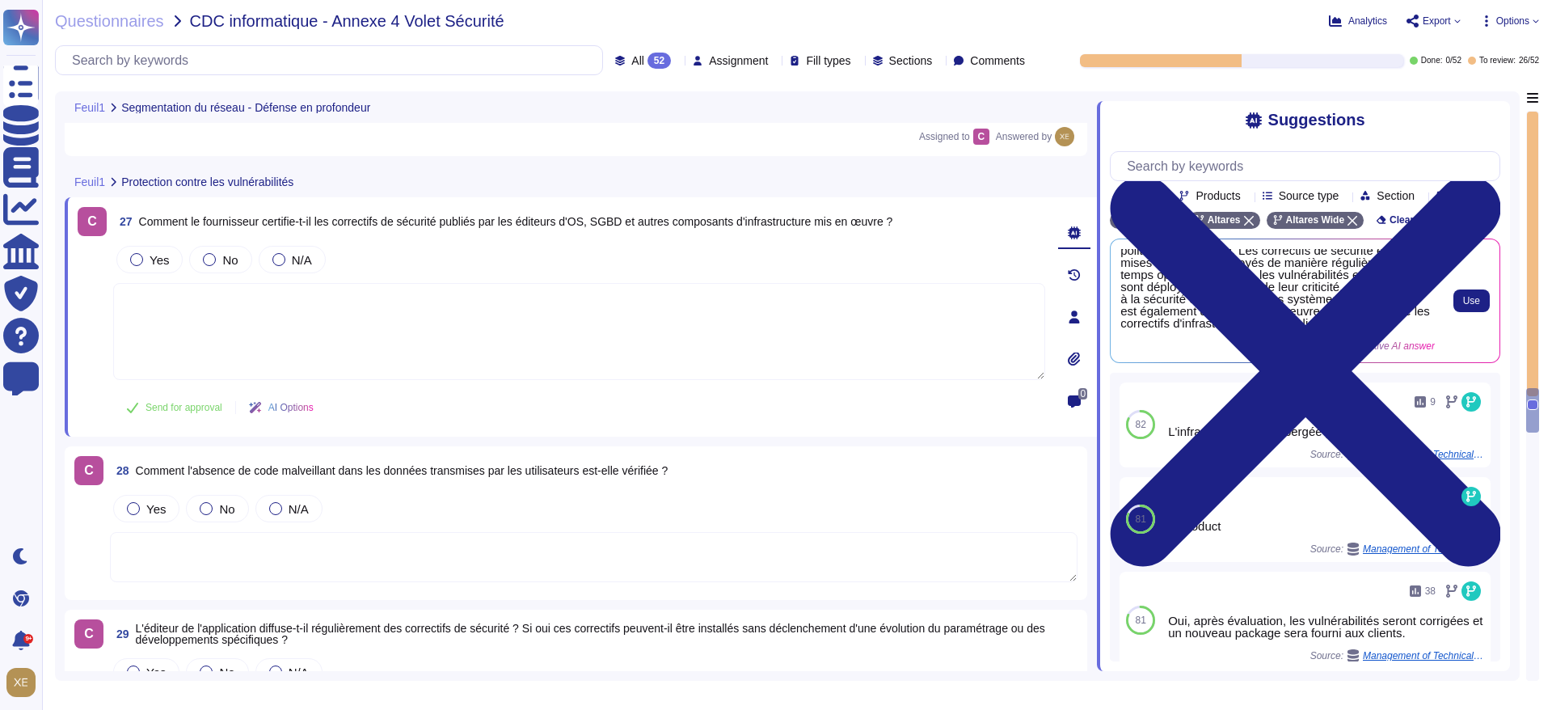
scroll to position [42, 0]
click at [1466, 306] on span "Use" at bounding box center [1472, 301] width 17 height 10
type textarea "Le fournisseur applique les correctifs recommandés par les éditeurs de matériel…"
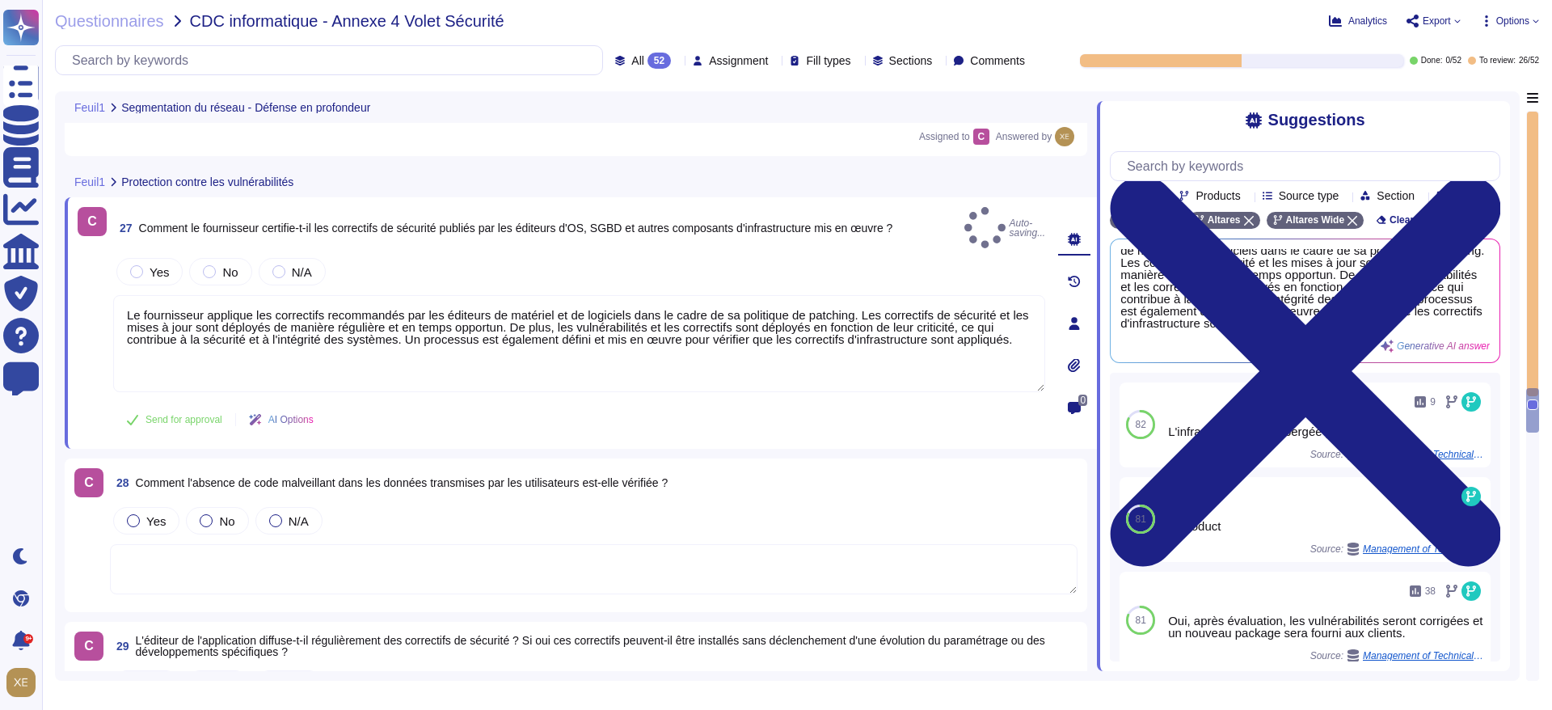
scroll to position [18, 0]
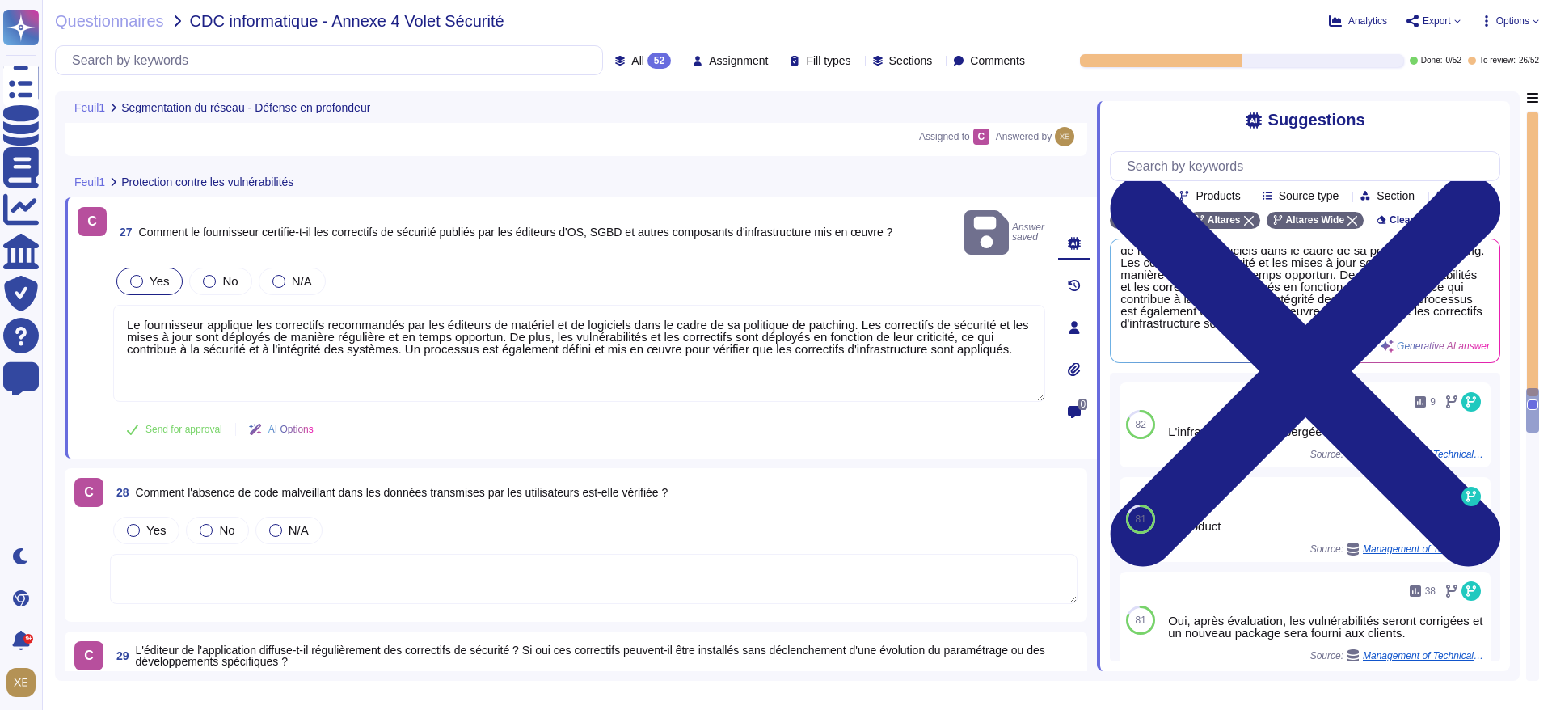
click at [137, 275] on div at bounding box center [136, 281] width 13 height 13
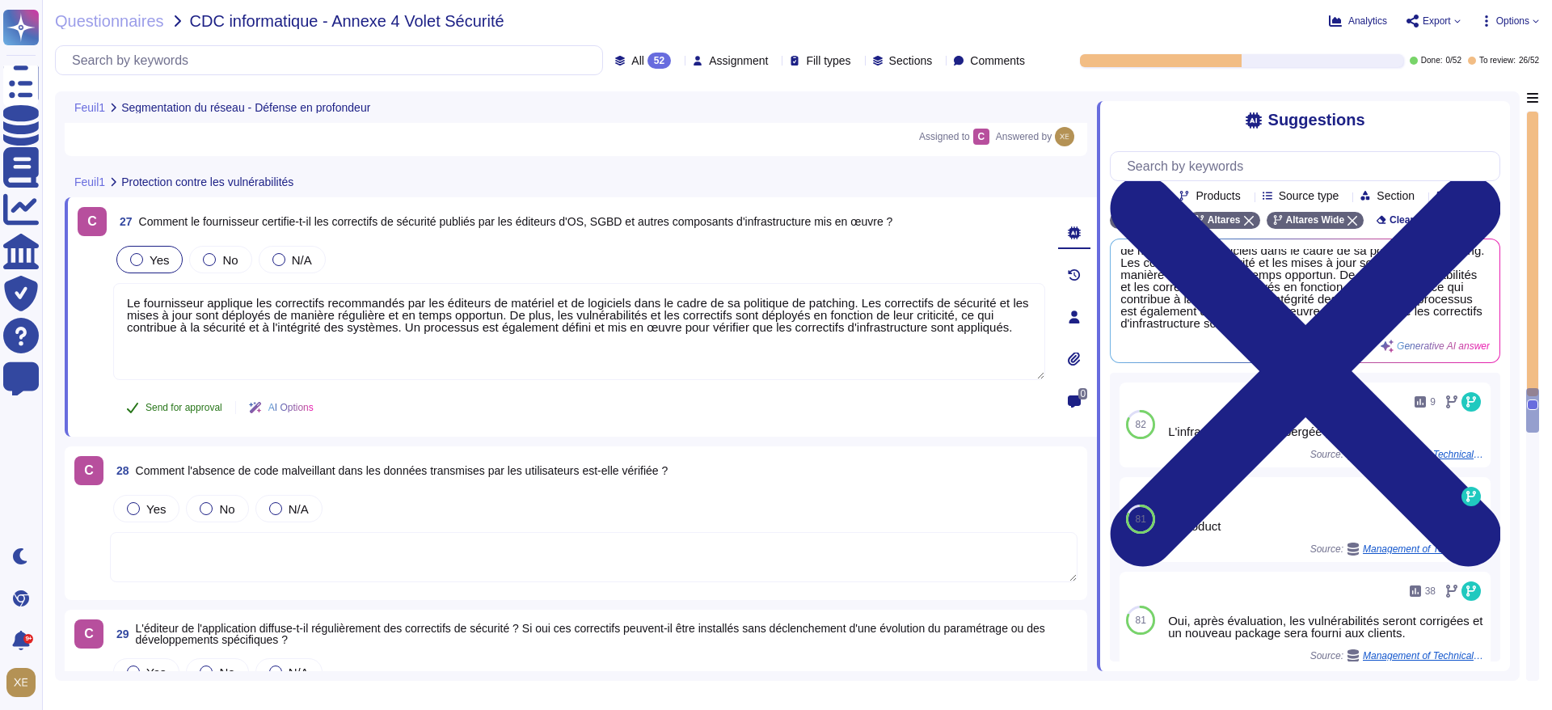
click at [171, 408] on span "Send for approval" at bounding box center [184, 408] width 77 height 10
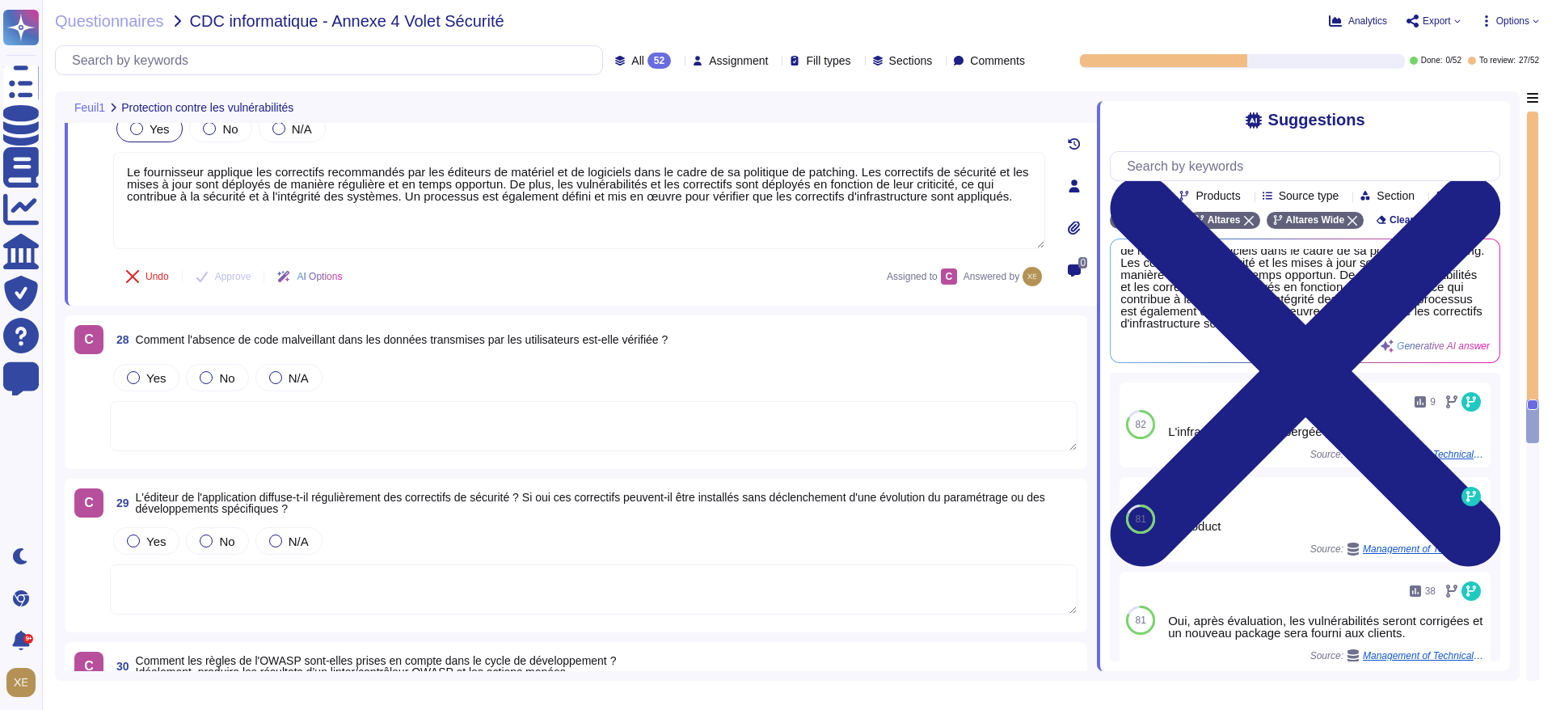
scroll to position [6671, 0]
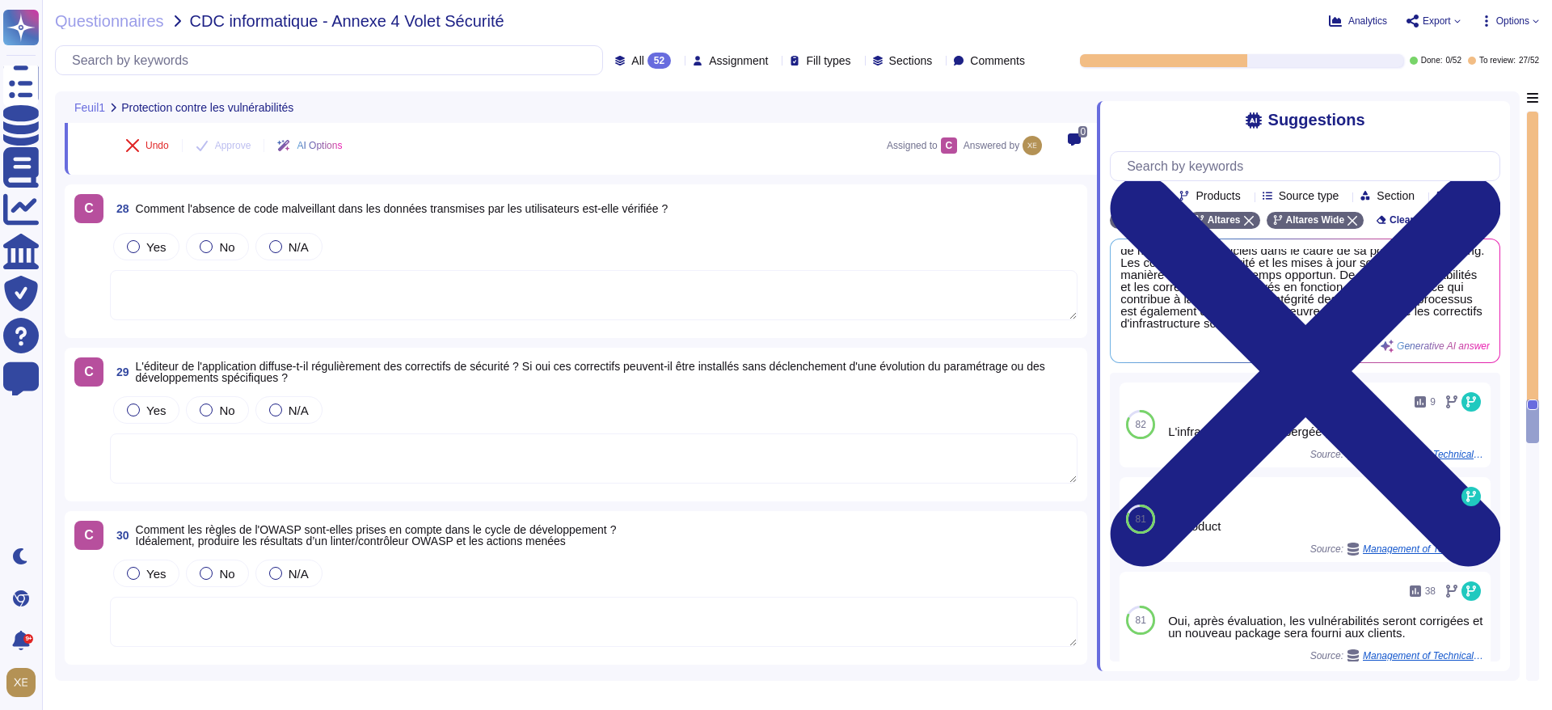
click at [236, 306] on textarea at bounding box center [594, 295] width 968 height 50
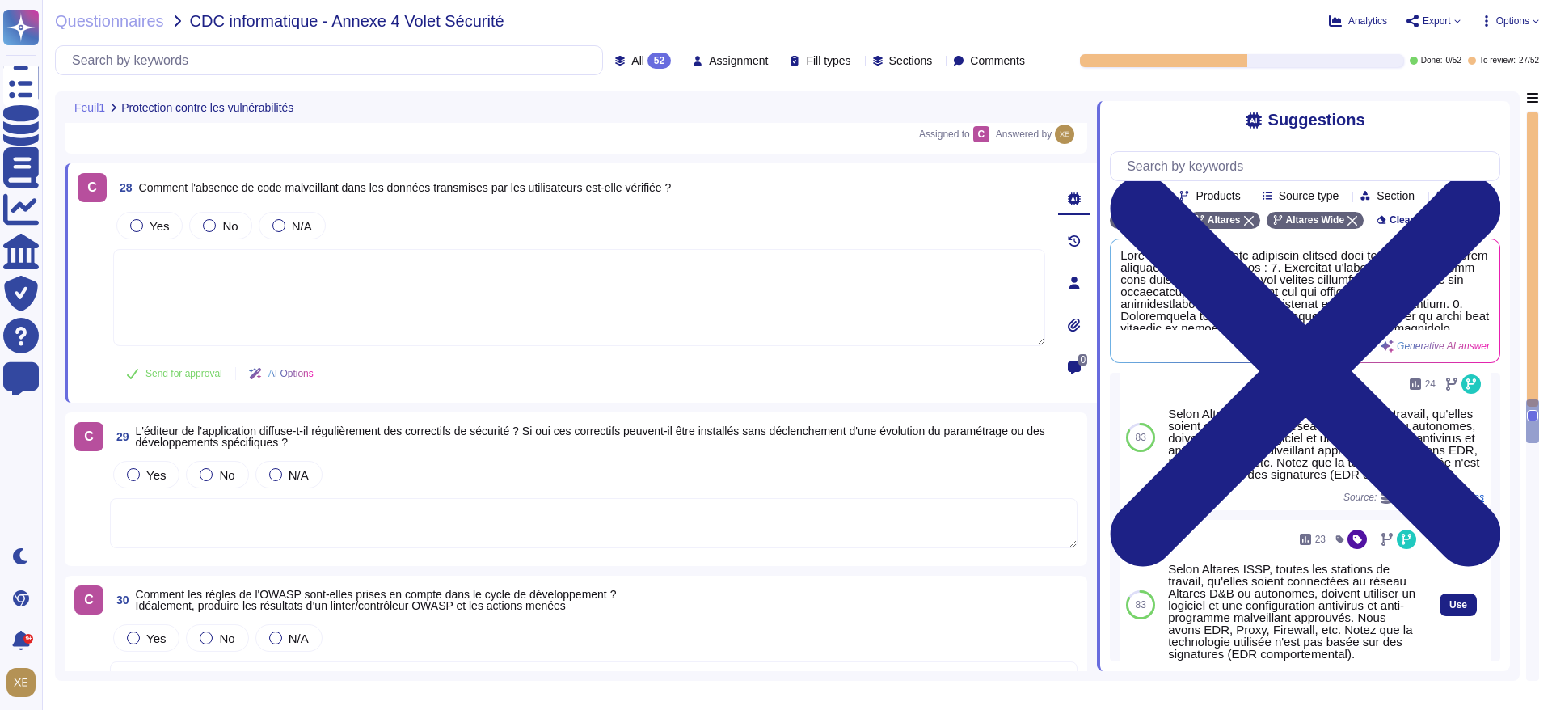
scroll to position [0, 0]
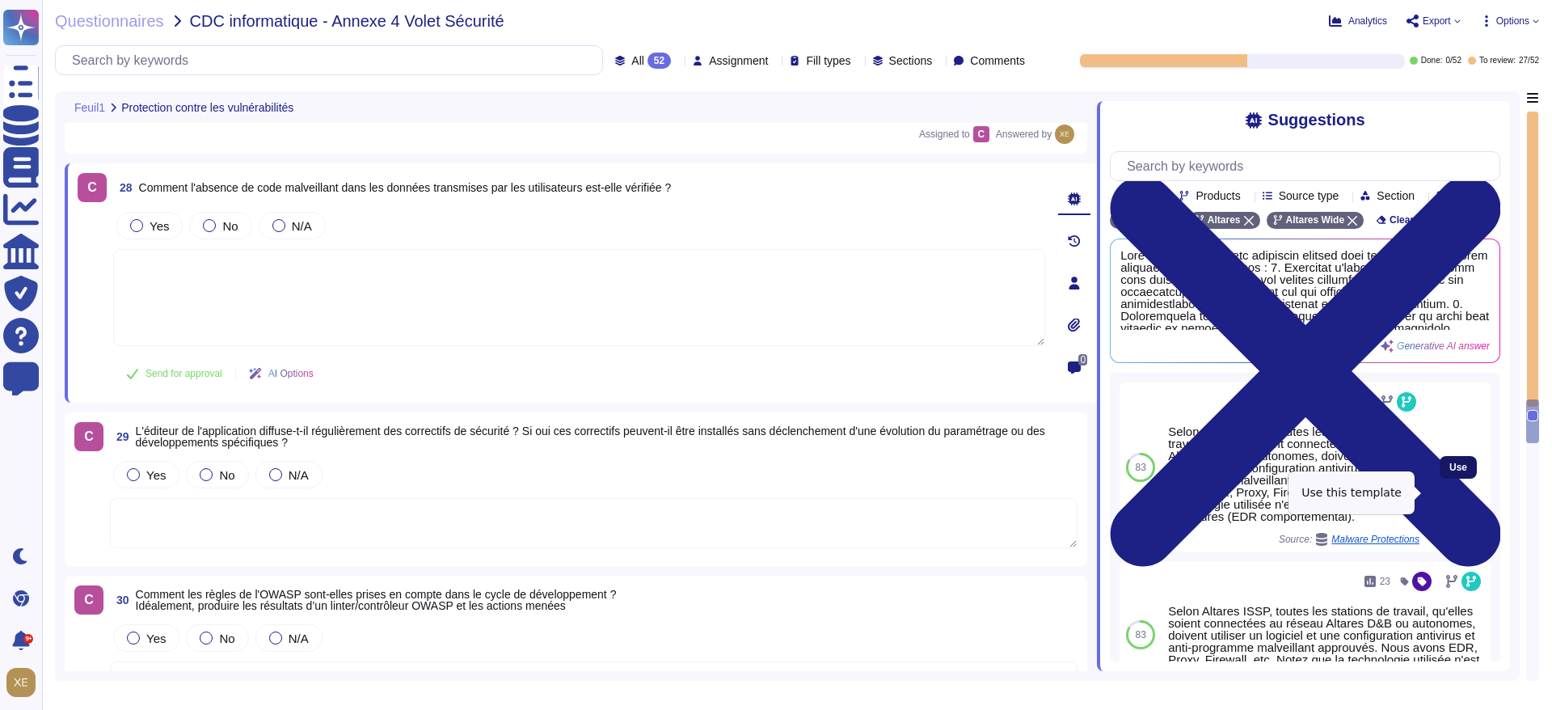
click at [1450, 472] on span "Use" at bounding box center [1459, 468] width 18 height 10
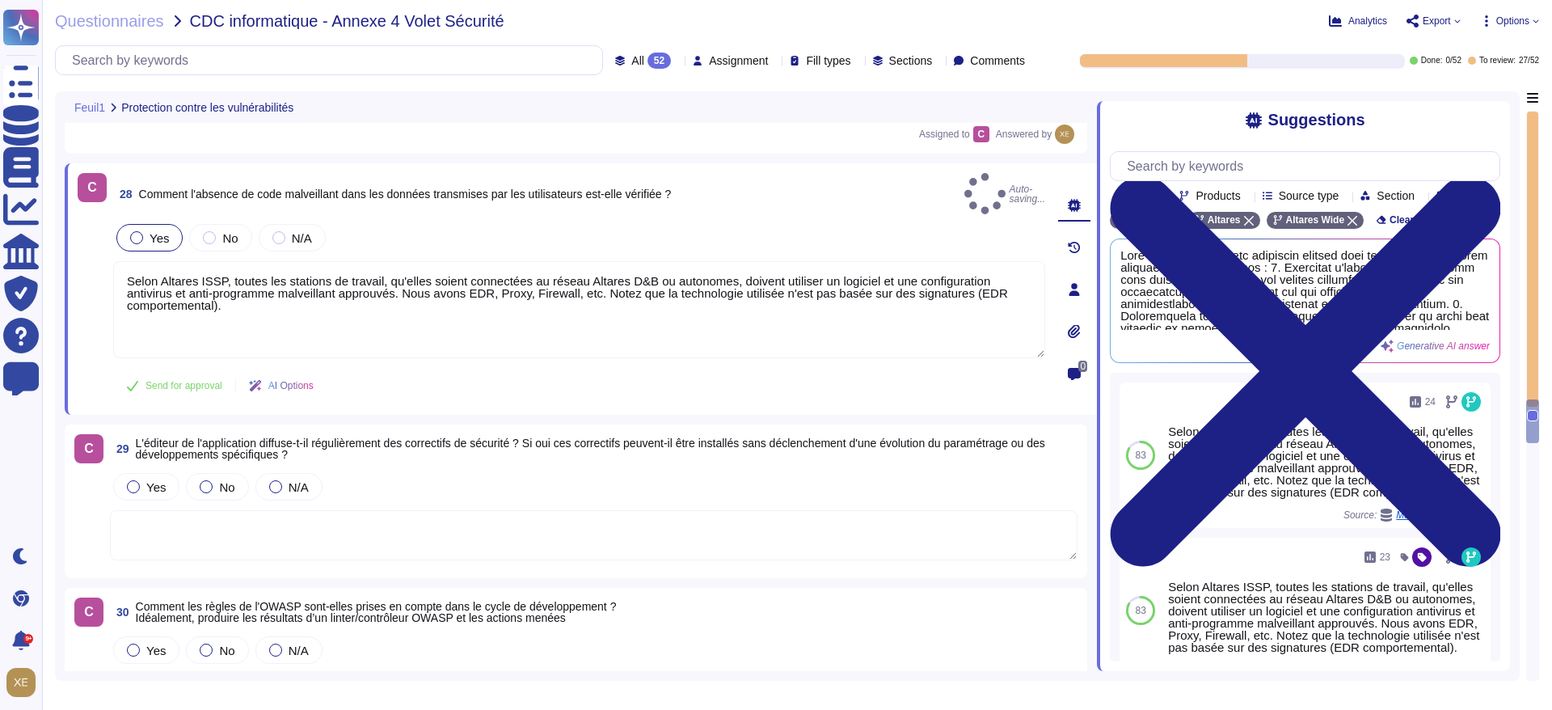
type textarea "Selon Altares ISSP, toutes les stations de travail, qu'elles soient connectées …"
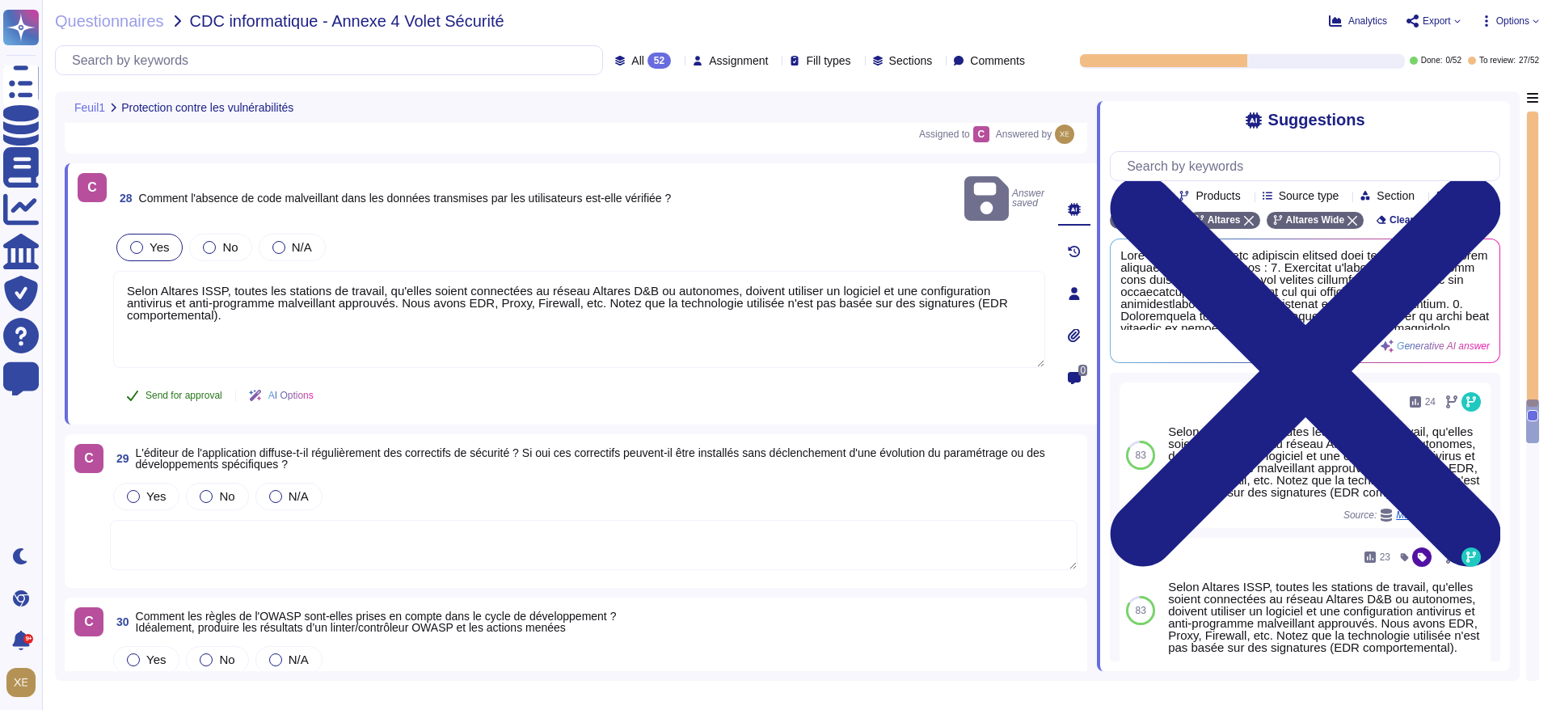
click at [193, 391] on span "Send for approval" at bounding box center [184, 396] width 77 height 10
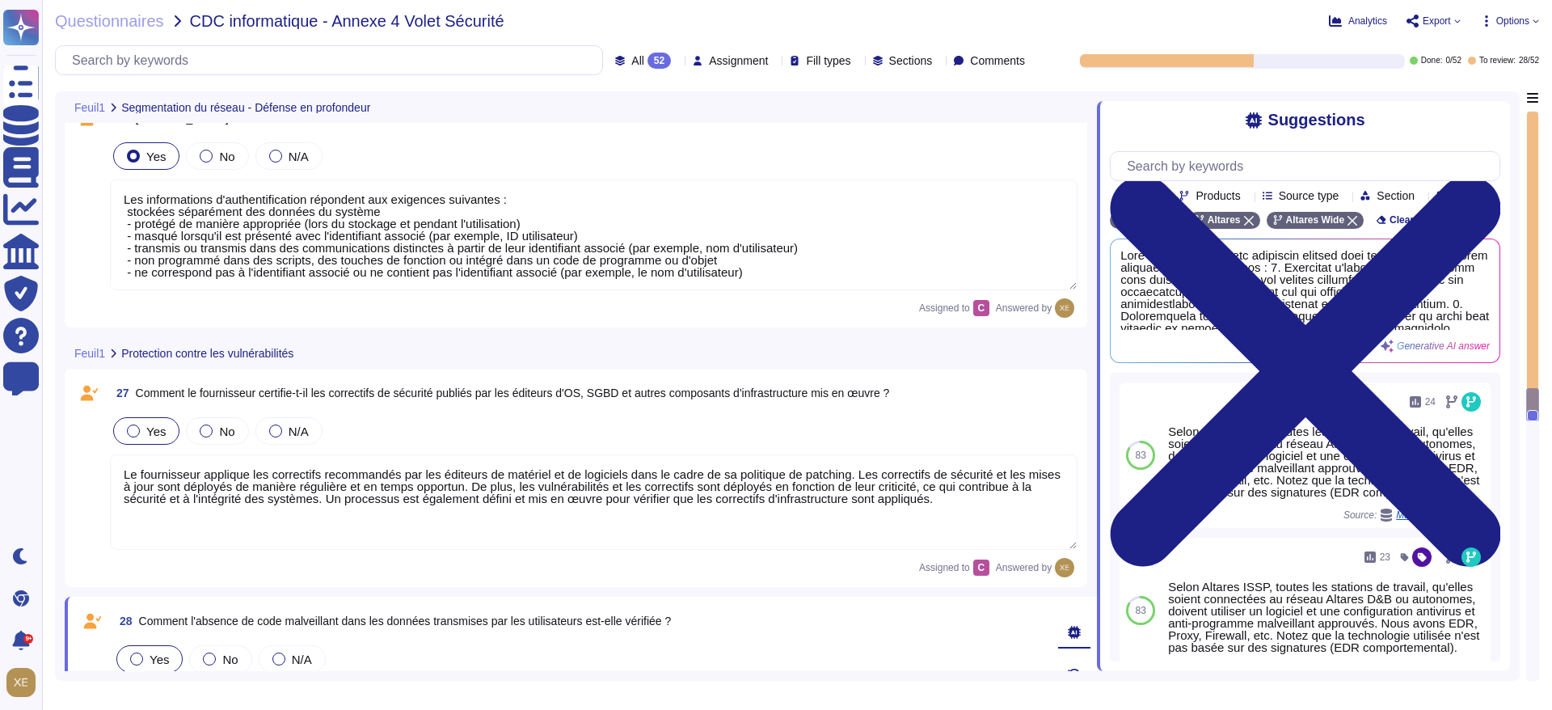
type textarea "Selon Altares ISSP, toutes les stations de travail, qu'elles soient connectées …"
type textarea "Oui, l'application Web suit les meilleures pratiques de développement décrites …"
type textarea "Les informations d'authentification répondent aux exigences suivantes : stockée…"
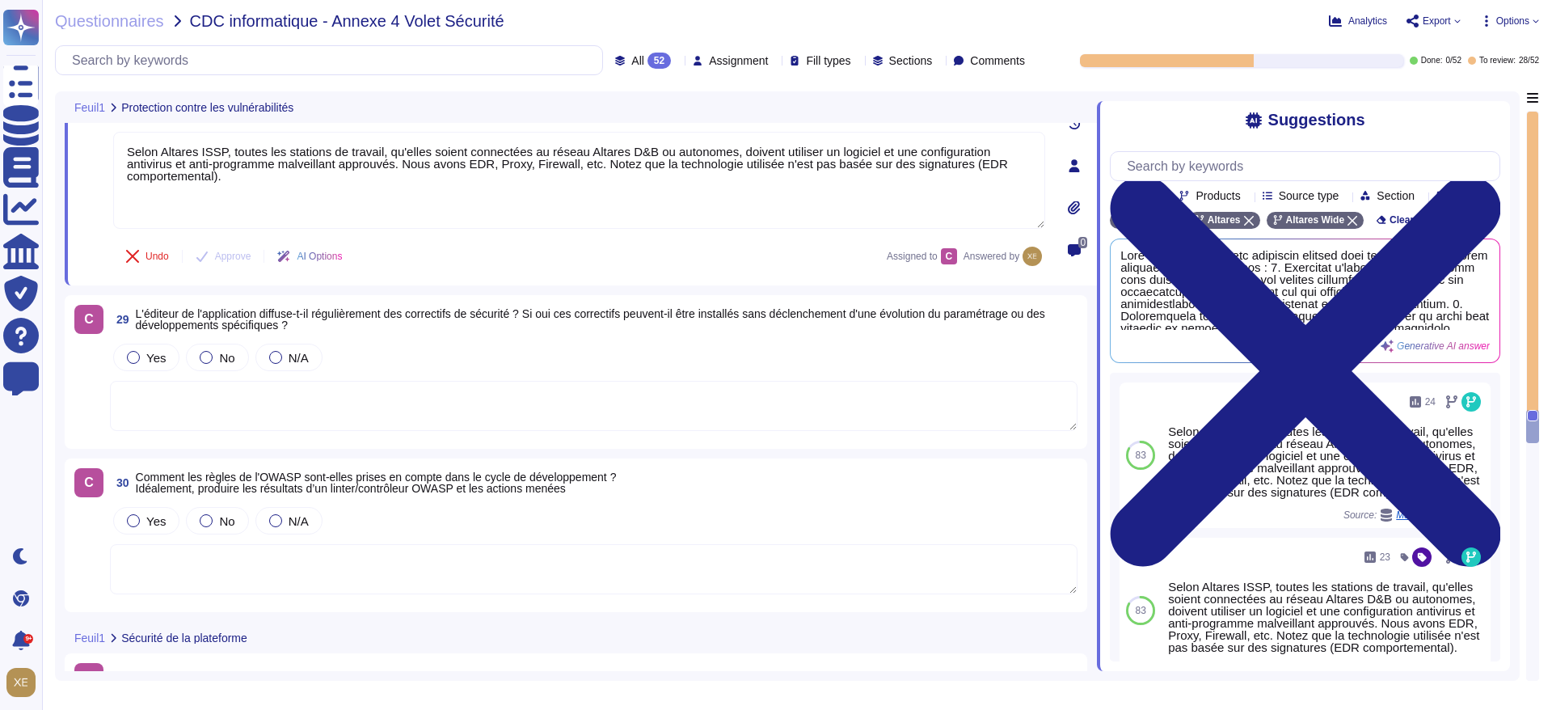
scroll to position [6801, 0]
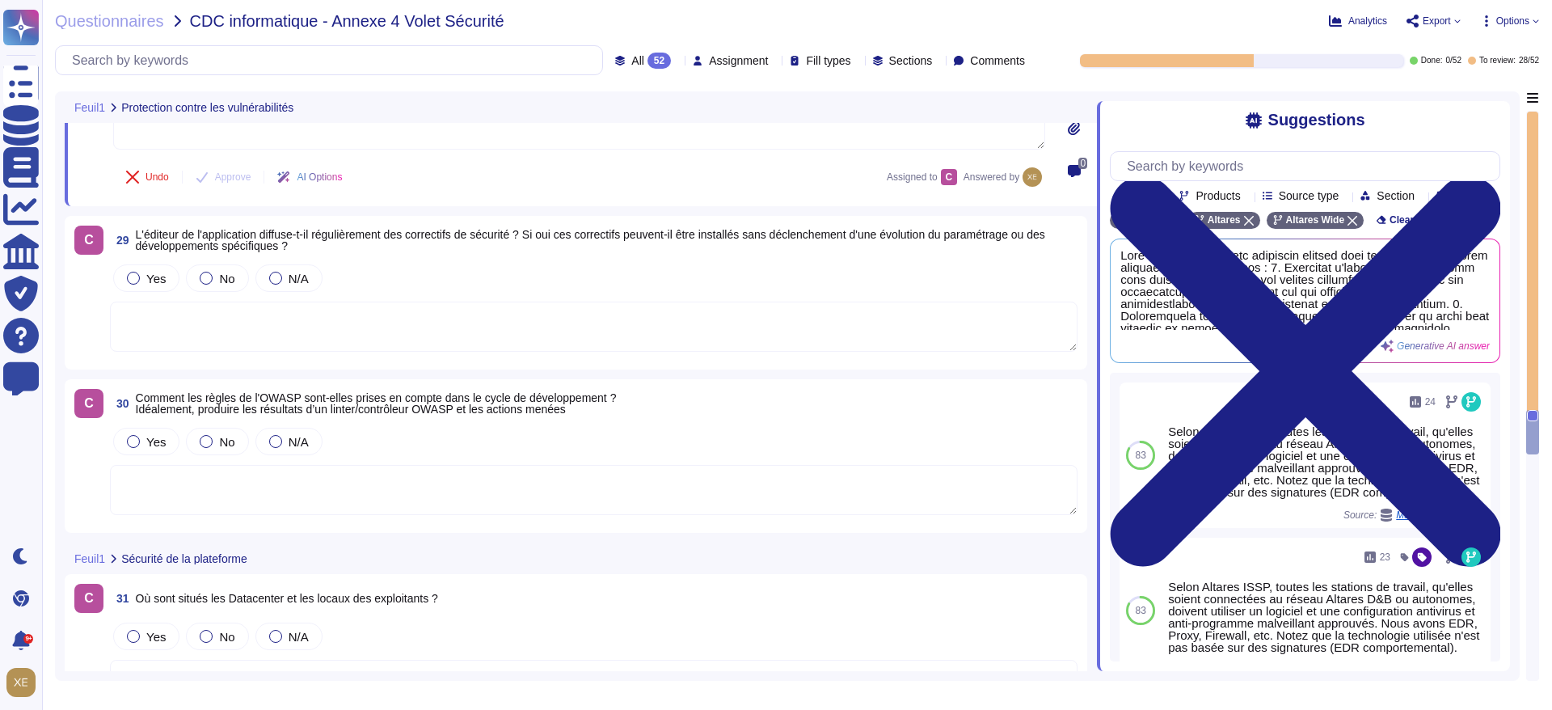
click at [207, 335] on textarea at bounding box center [594, 327] width 968 height 50
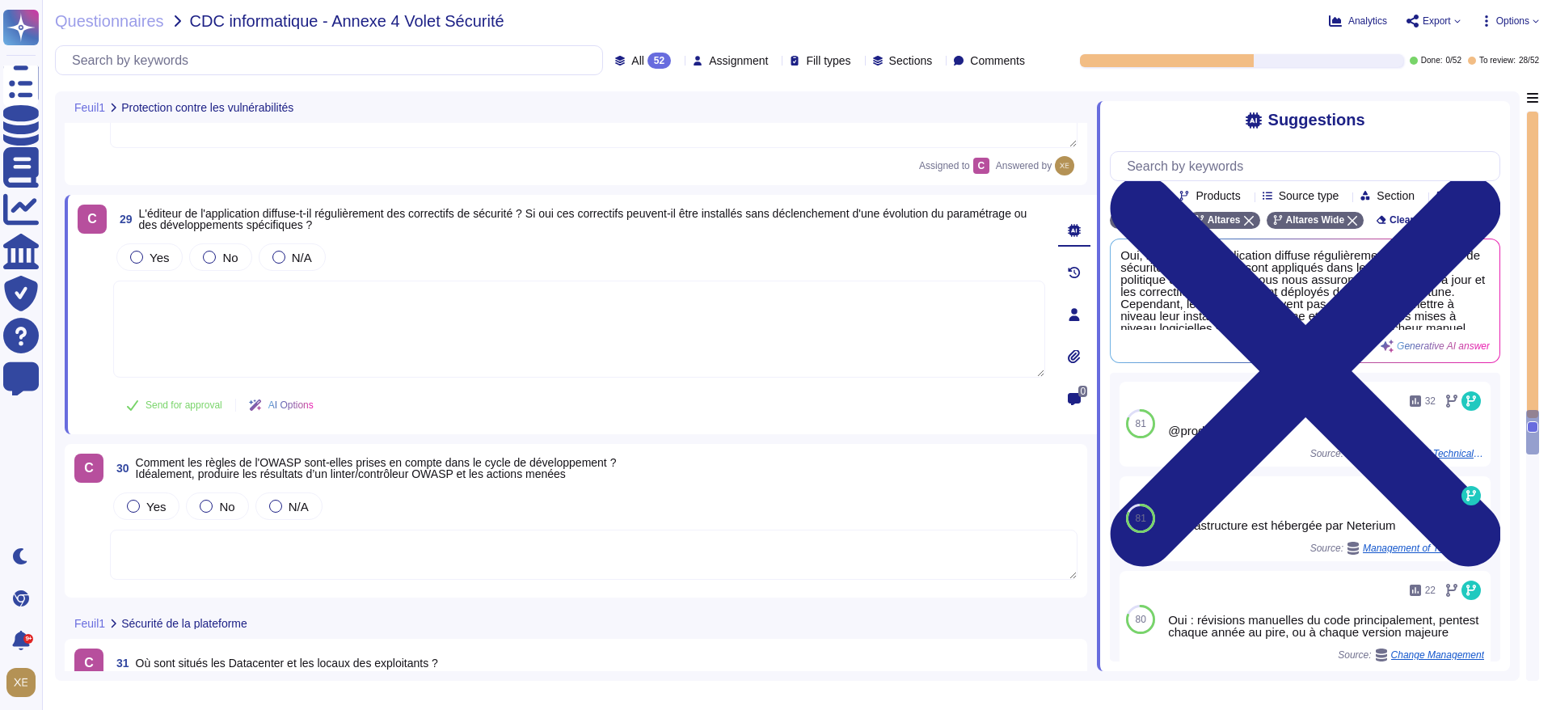
scroll to position [0, 0]
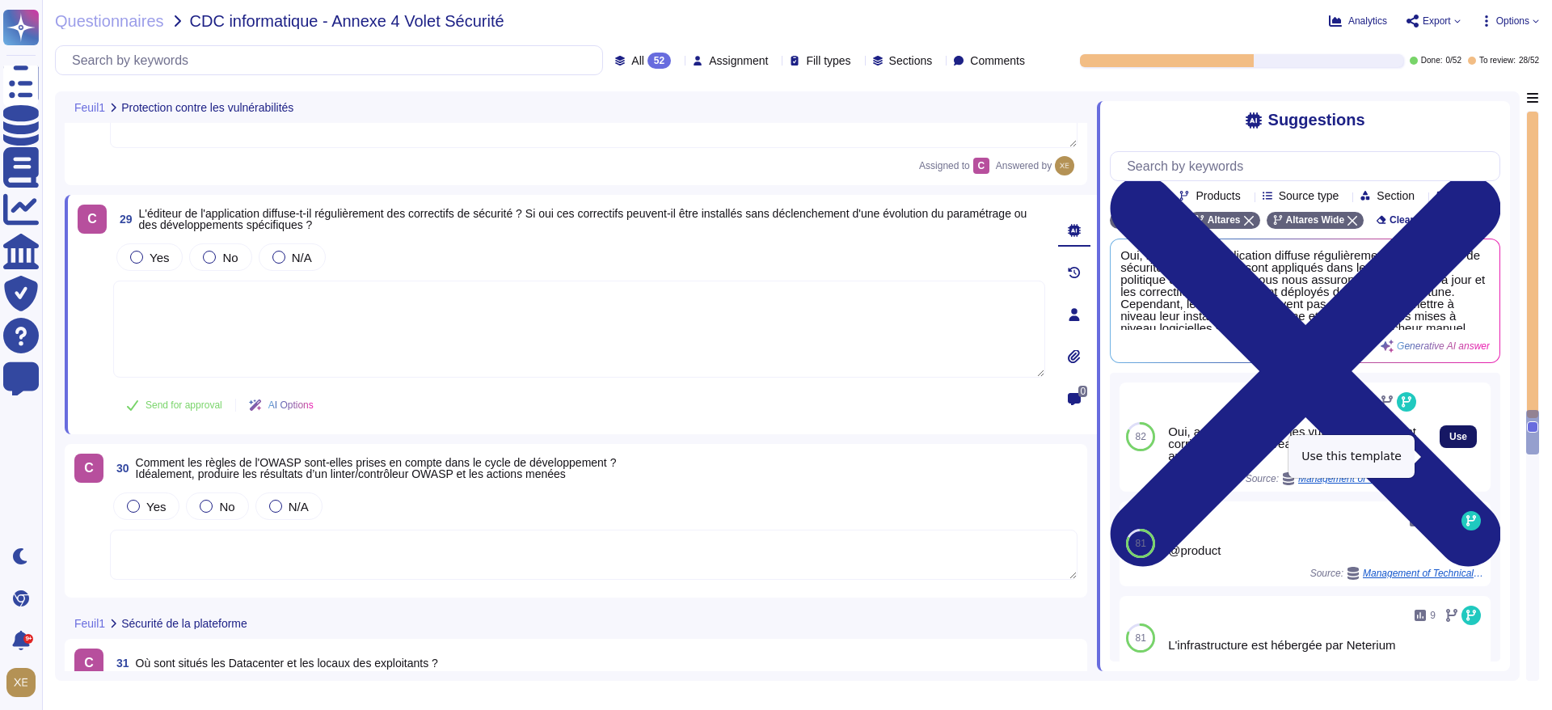
click at [1450, 441] on span "Use" at bounding box center [1459, 437] width 18 height 10
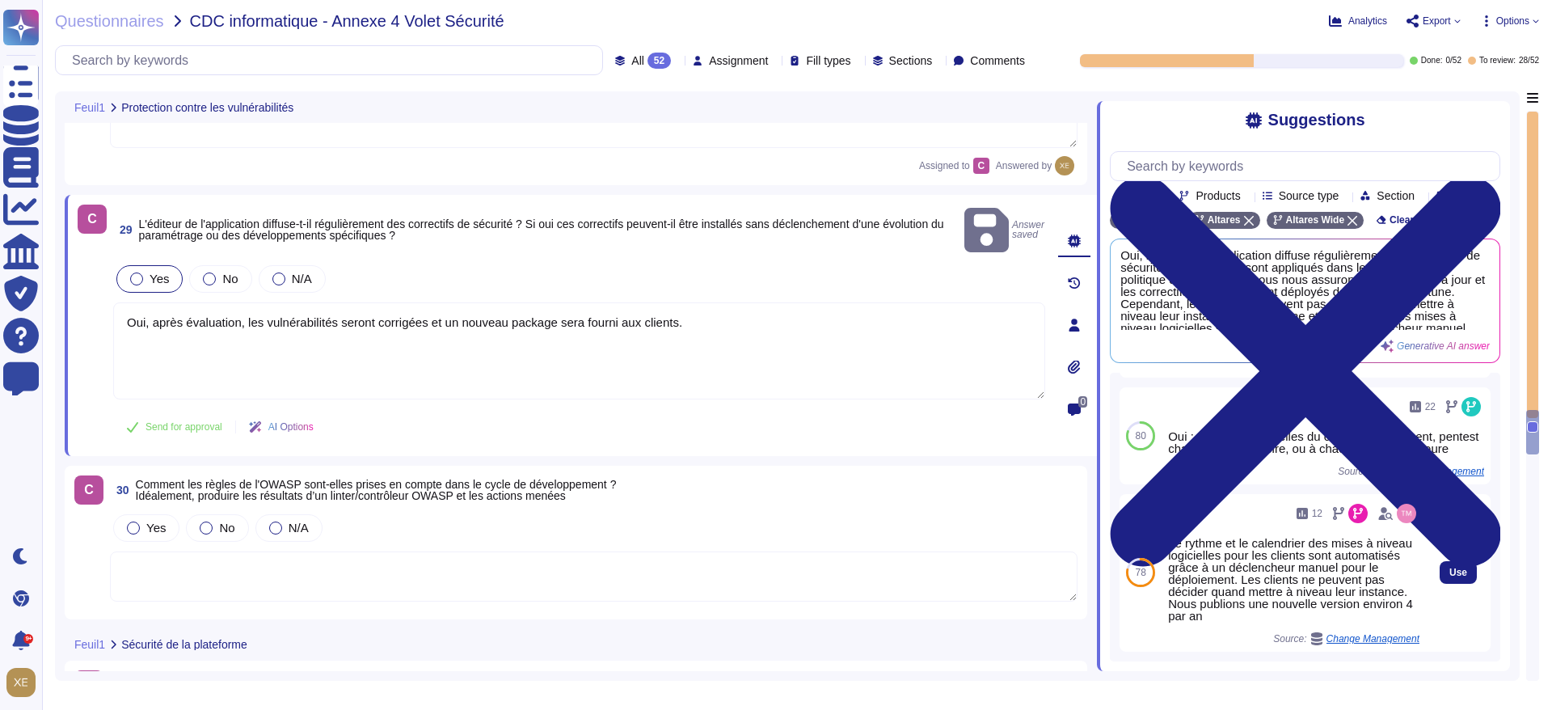
scroll to position [310, 0]
click at [1450, 577] on span "Use" at bounding box center [1459, 573] width 18 height 10
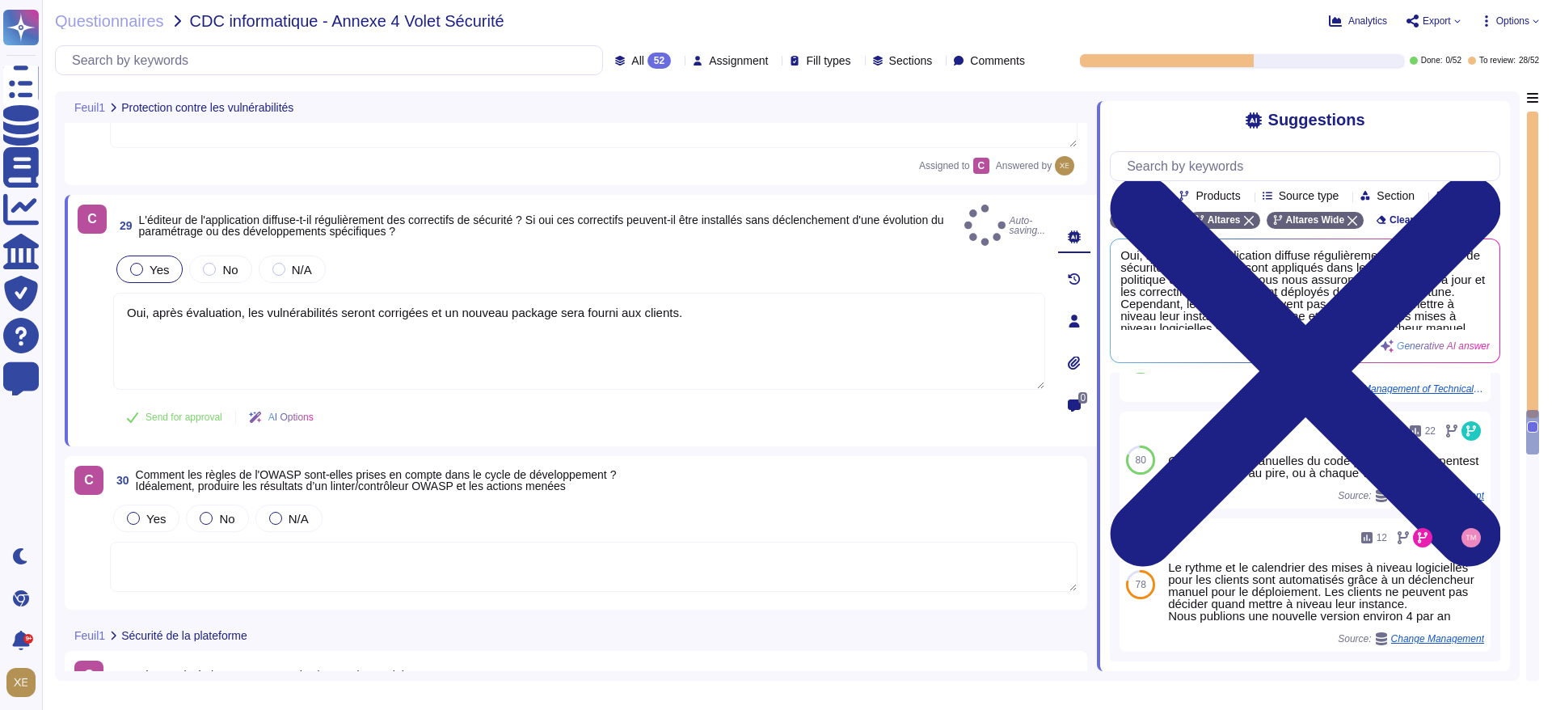
type textarea "Oui, après évaluation, les vulnérabilités seront corrigées et un nouveau packag…"
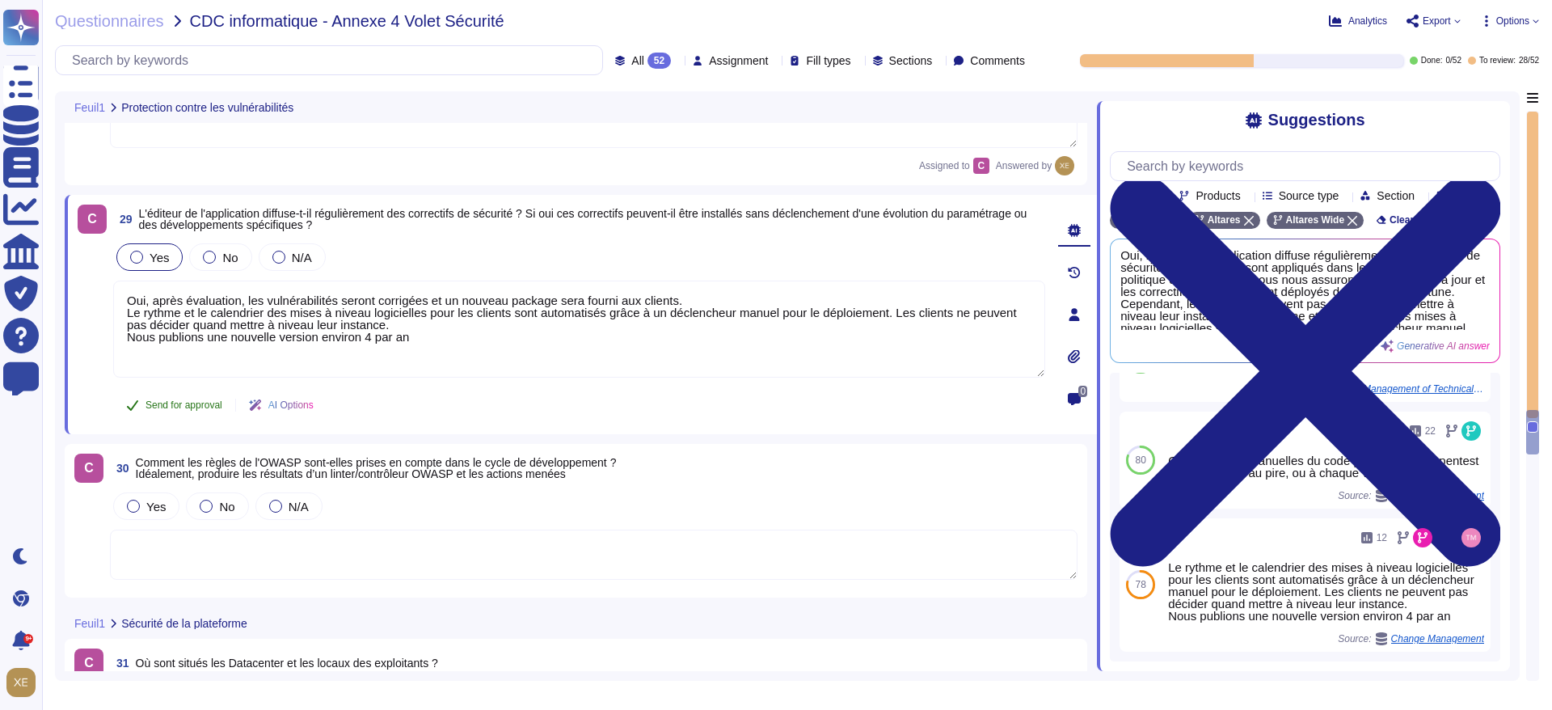
click at [207, 406] on span "Send for approval" at bounding box center [184, 405] width 77 height 10
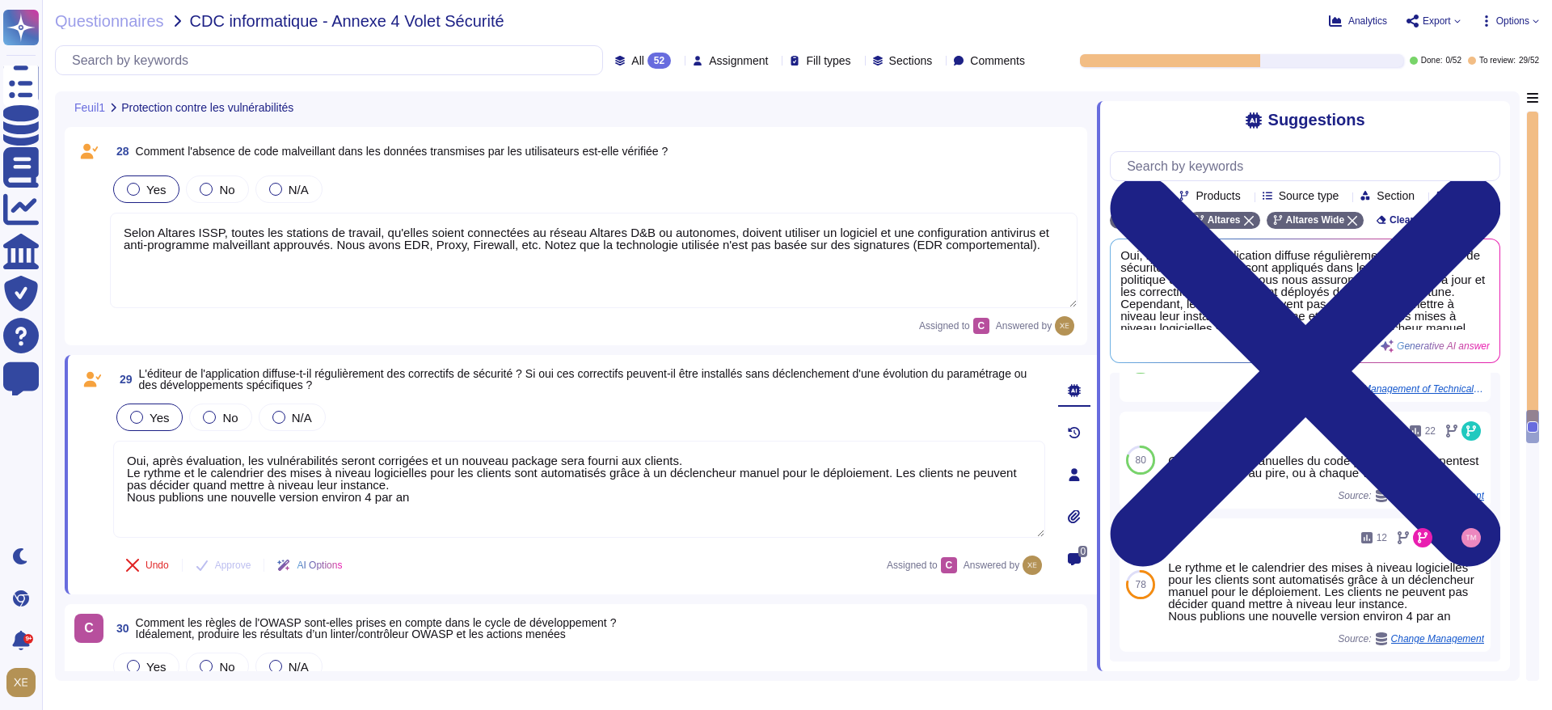
type textarea "Le fournisseur applique les correctifs recommandés par les éditeurs de matériel…"
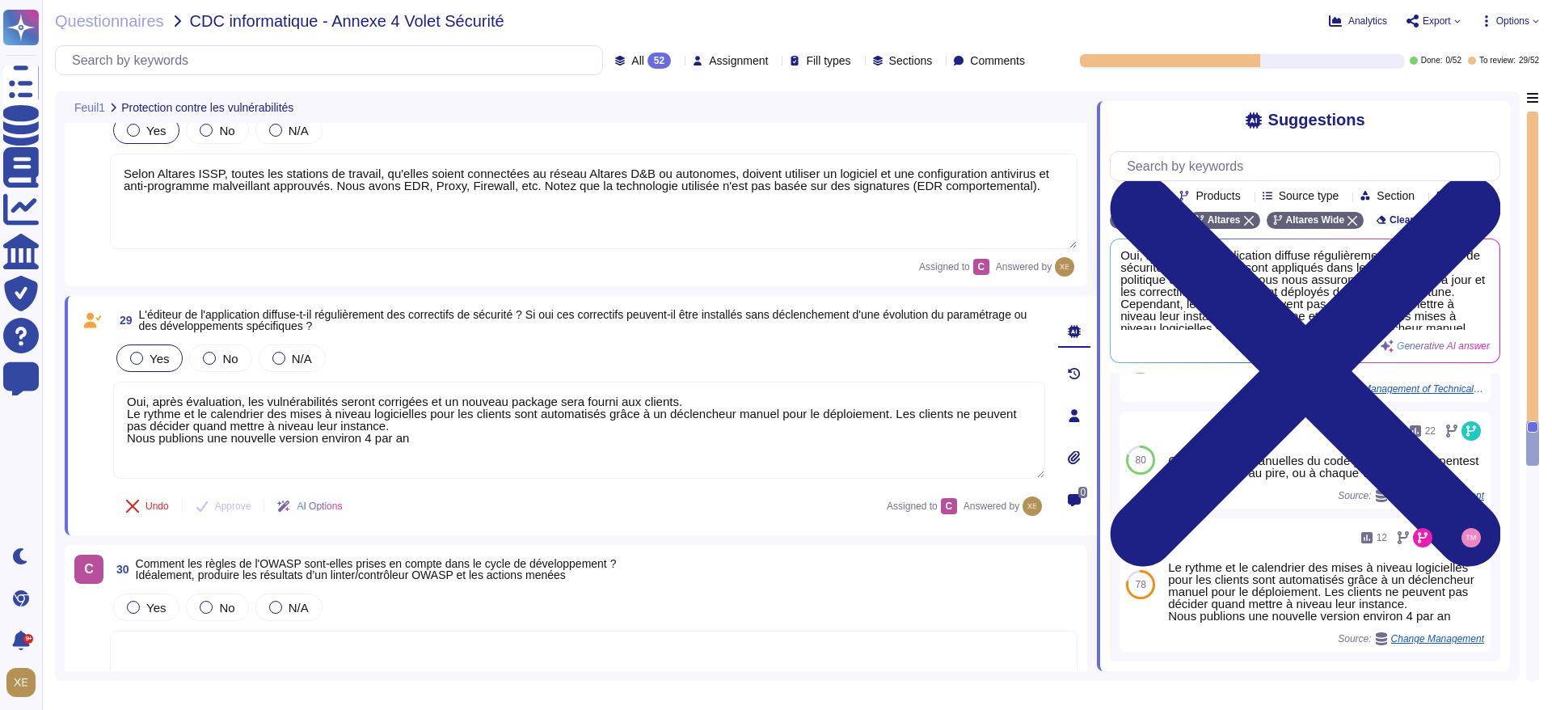
scroll to position [6923, 0]
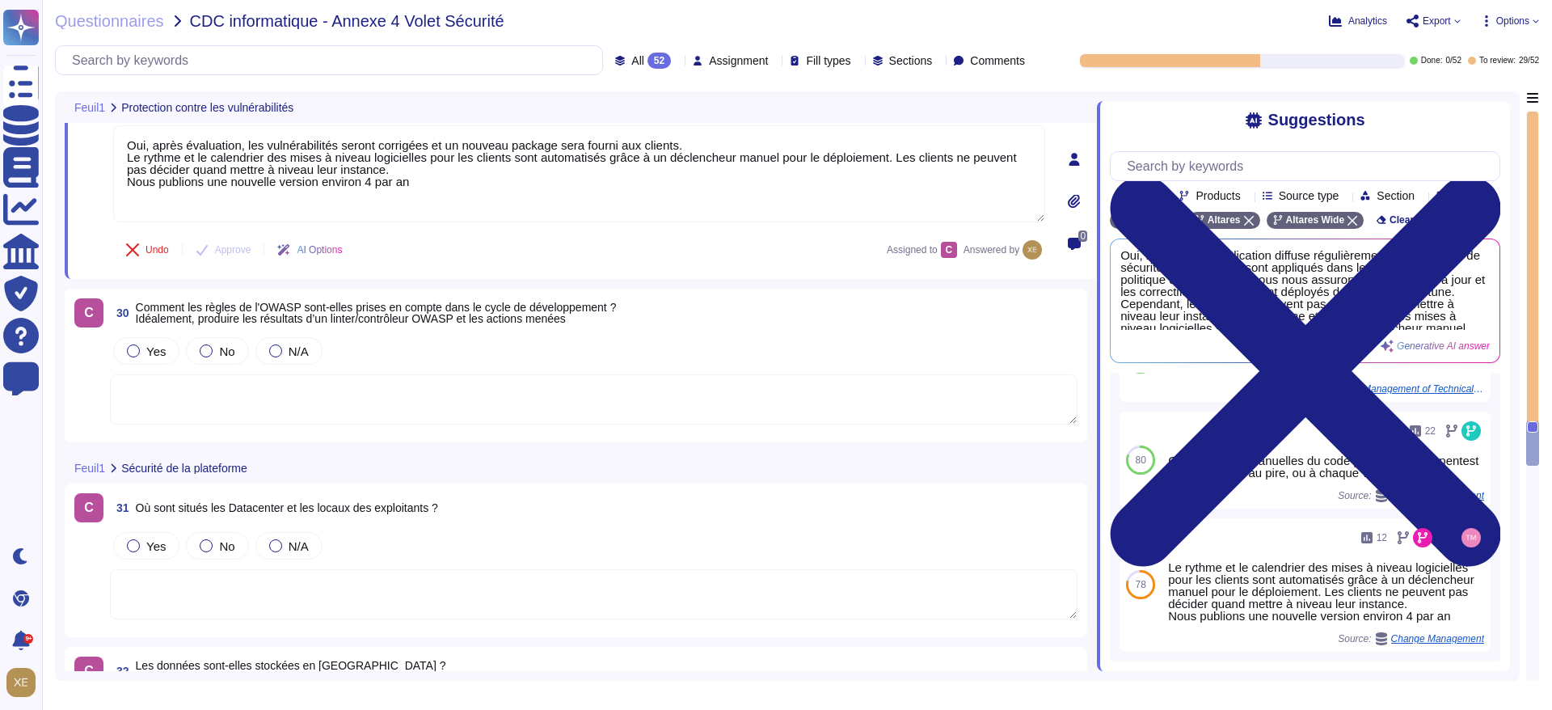
click at [239, 403] on textarea at bounding box center [594, 399] width 968 height 50
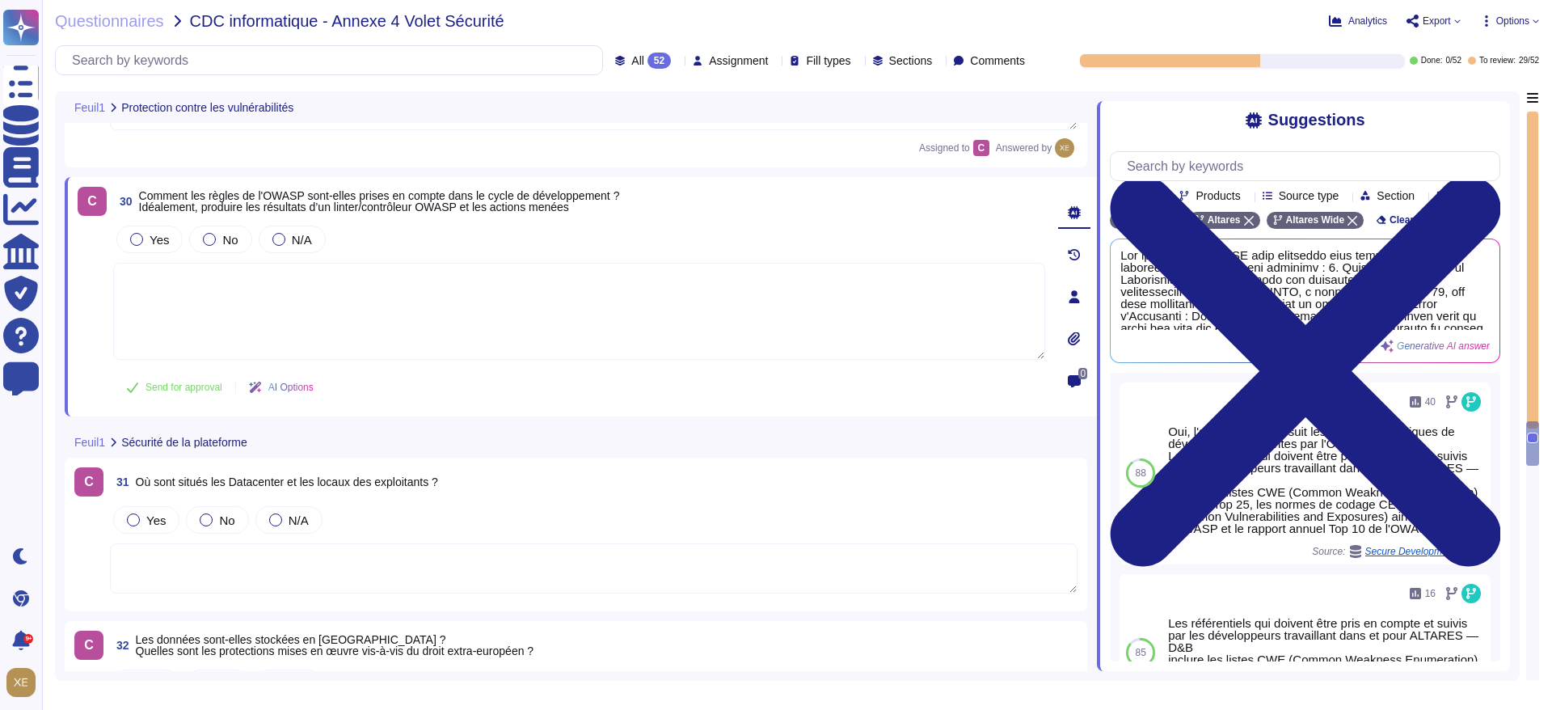
scroll to position [7044, 0]
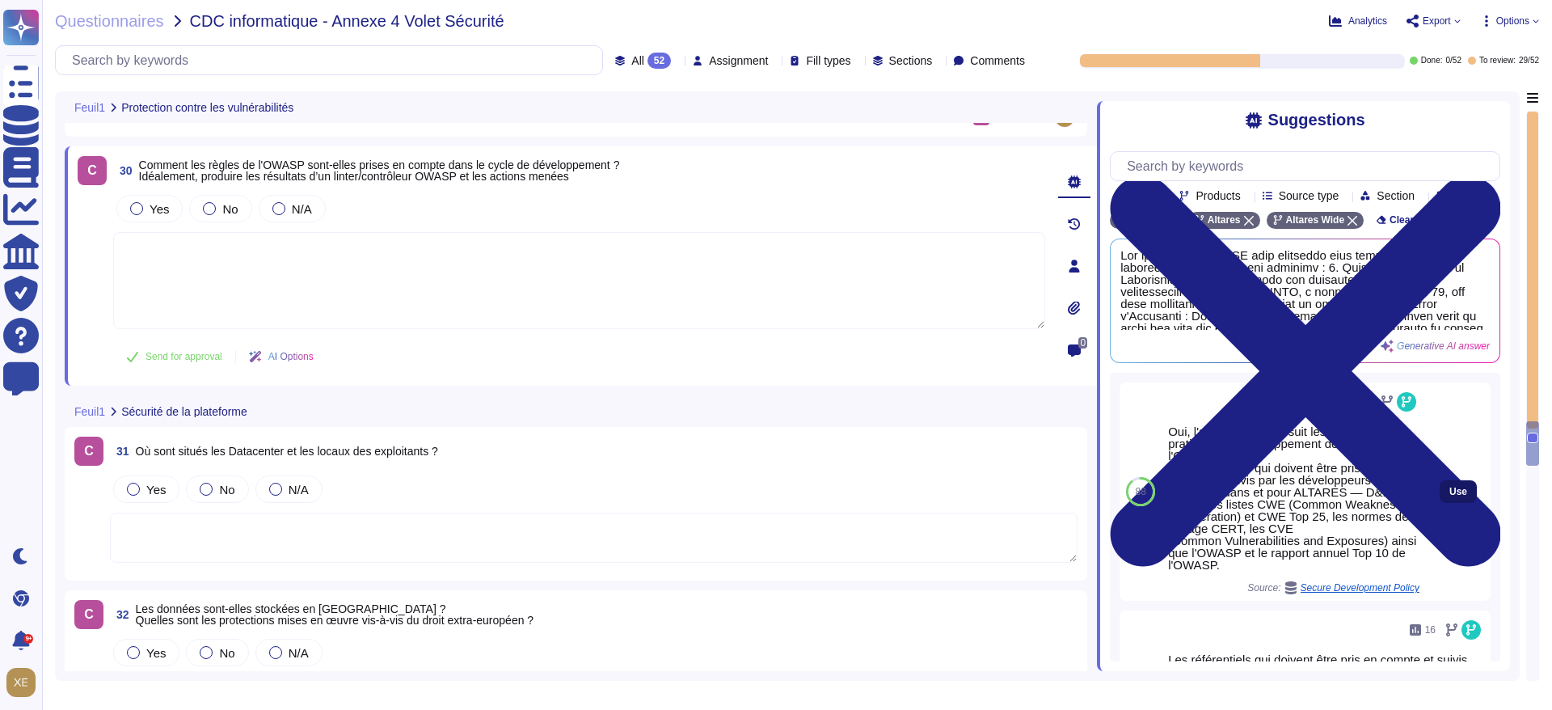
click at [1450, 496] on span "Use" at bounding box center [1459, 492] width 18 height 10
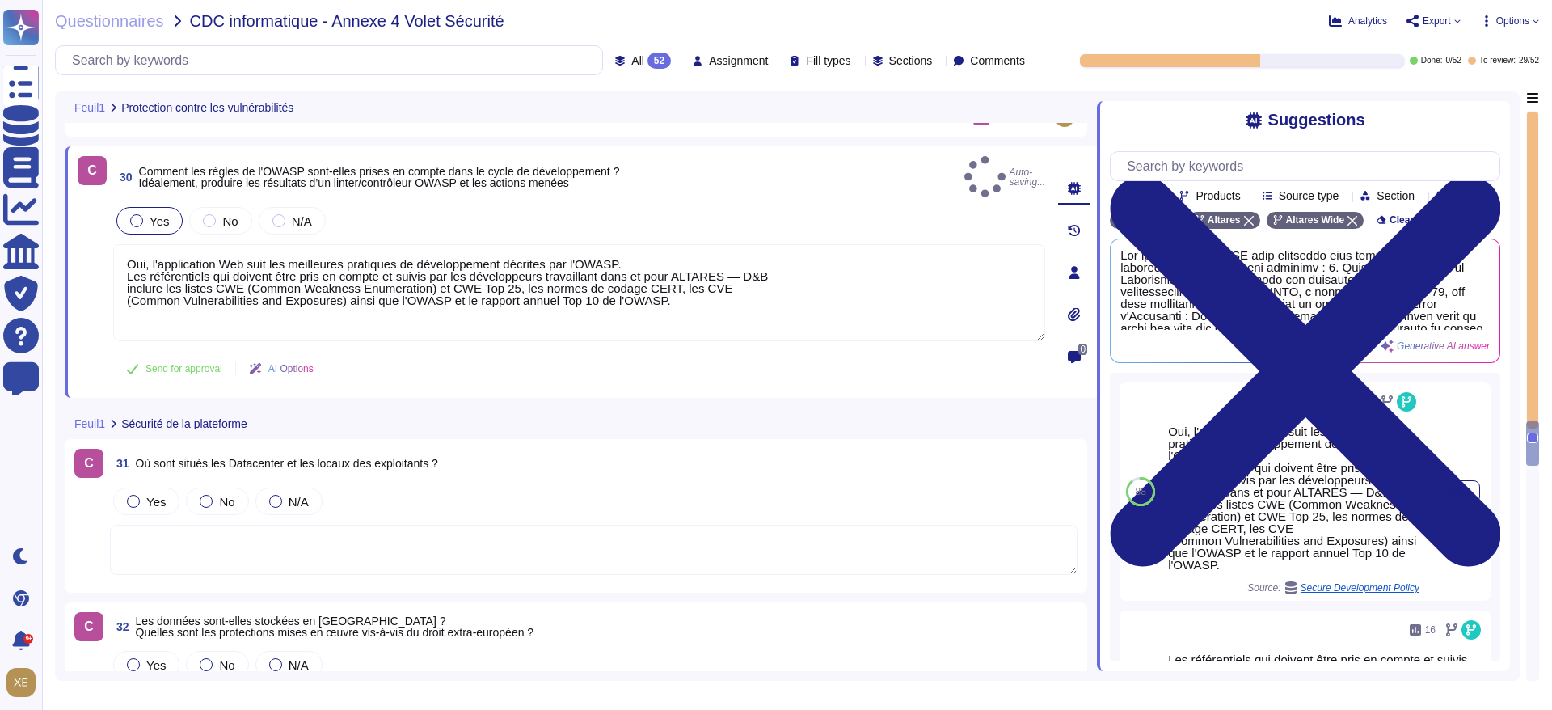
type textarea "Oui, l'application Web suit les meilleures pratiques de développement décrites …"
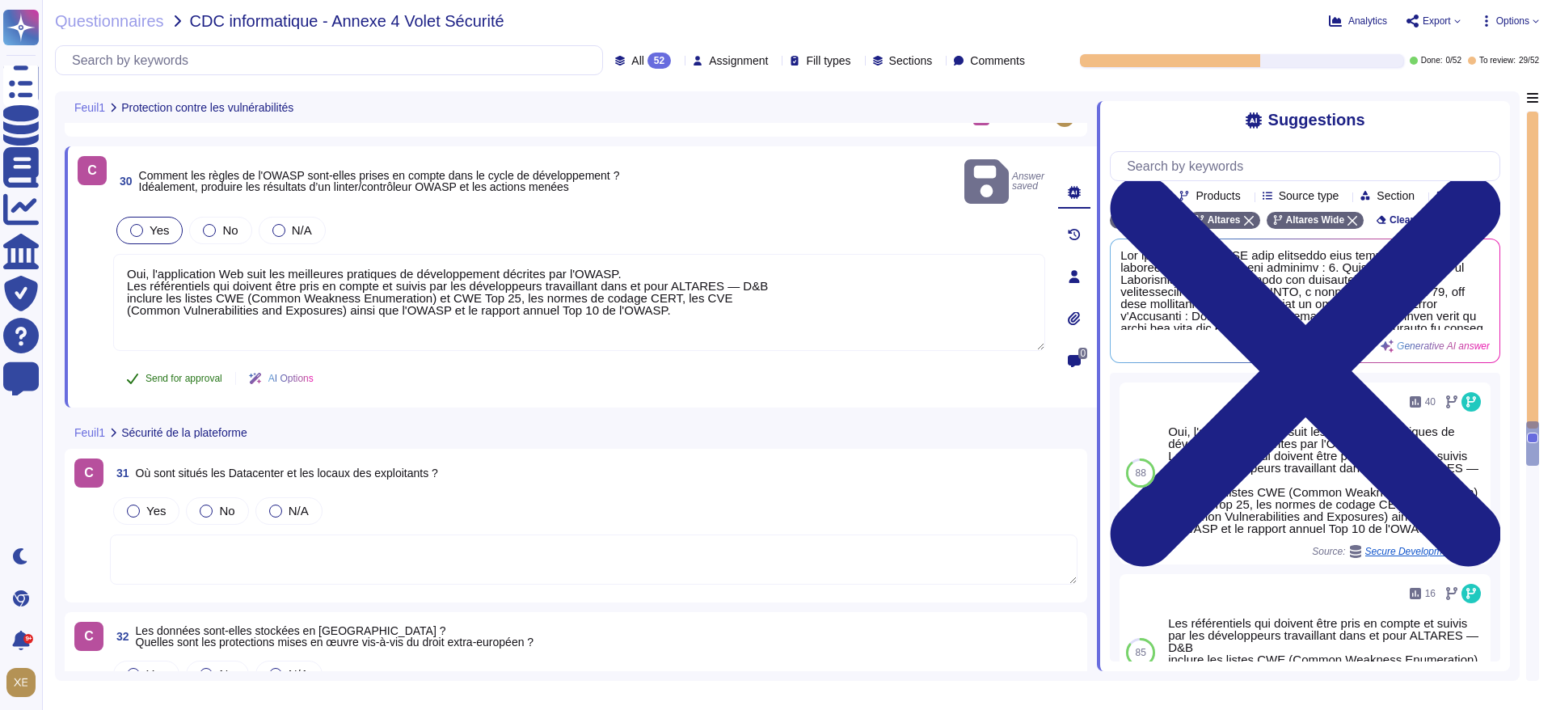
click at [210, 374] on span "Send for approval" at bounding box center [184, 379] width 77 height 10
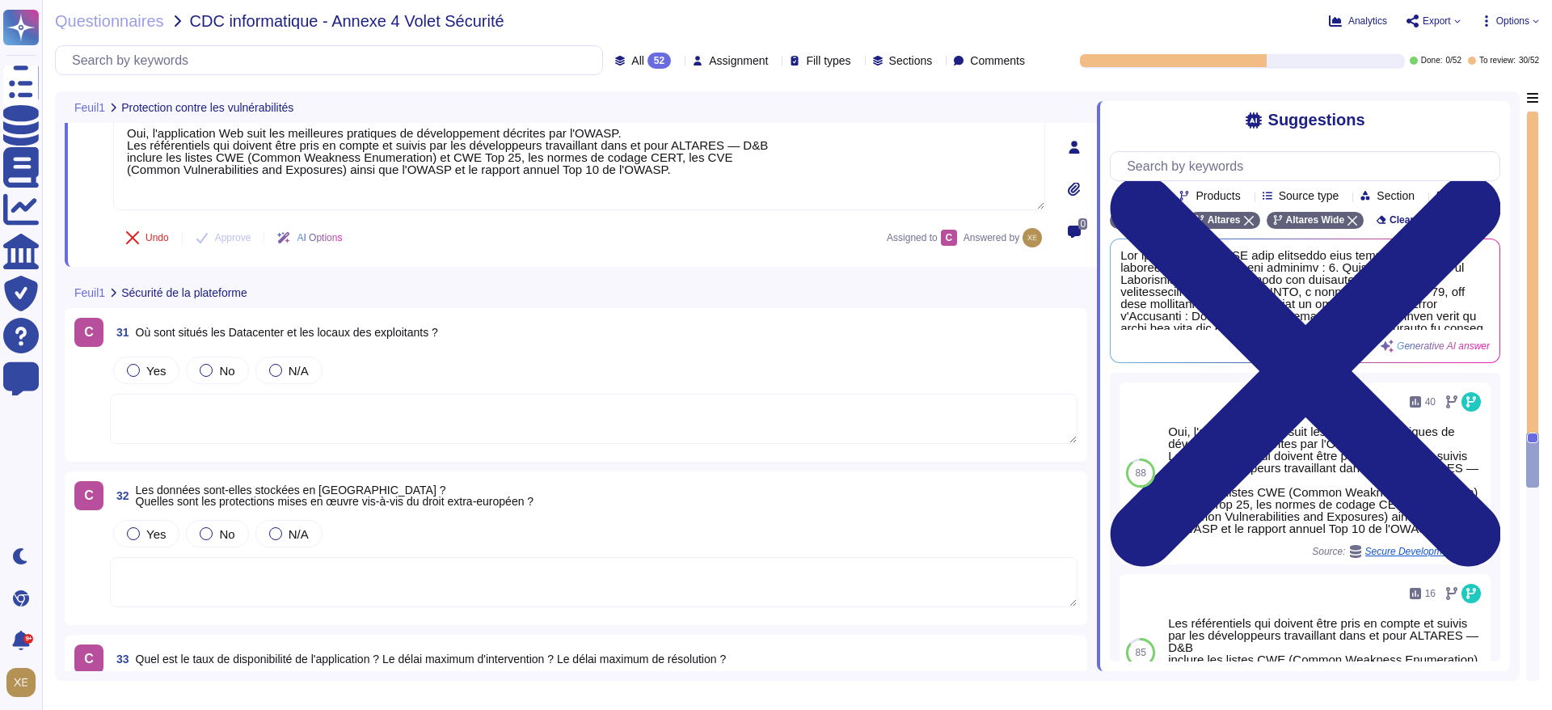
scroll to position [7287, 0]
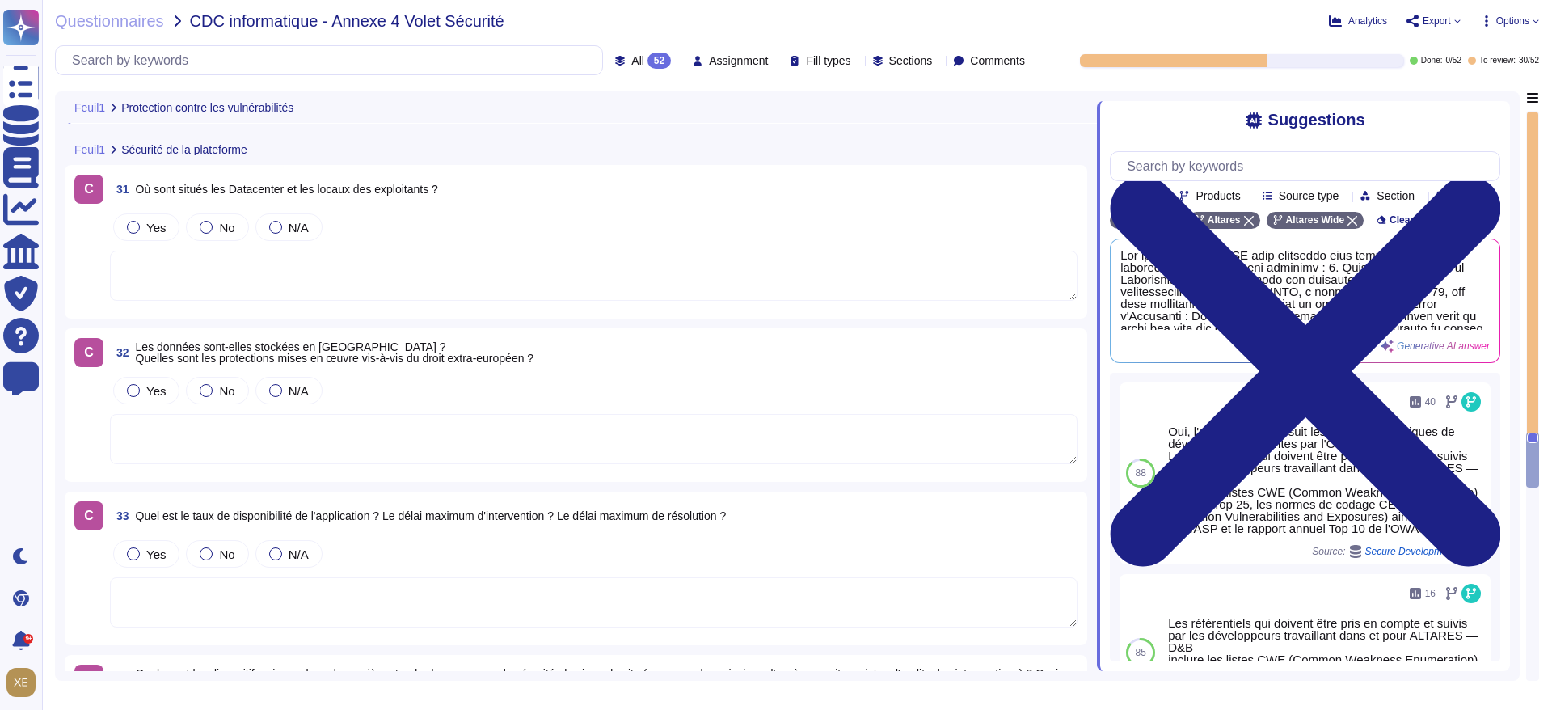
click at [266, 277] on textarea at bounding box center [594, 276] width 968 height 50
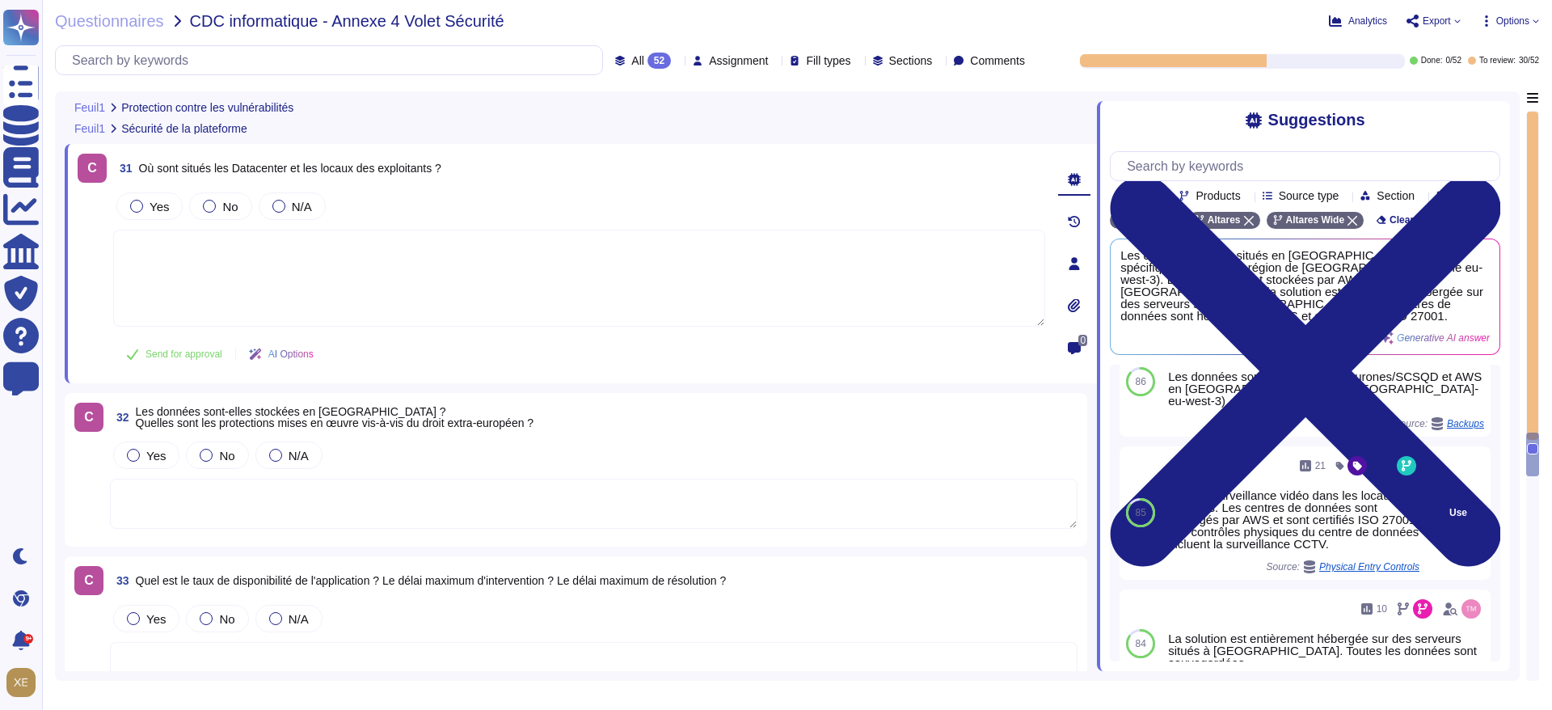
scroll to position [261, 0]
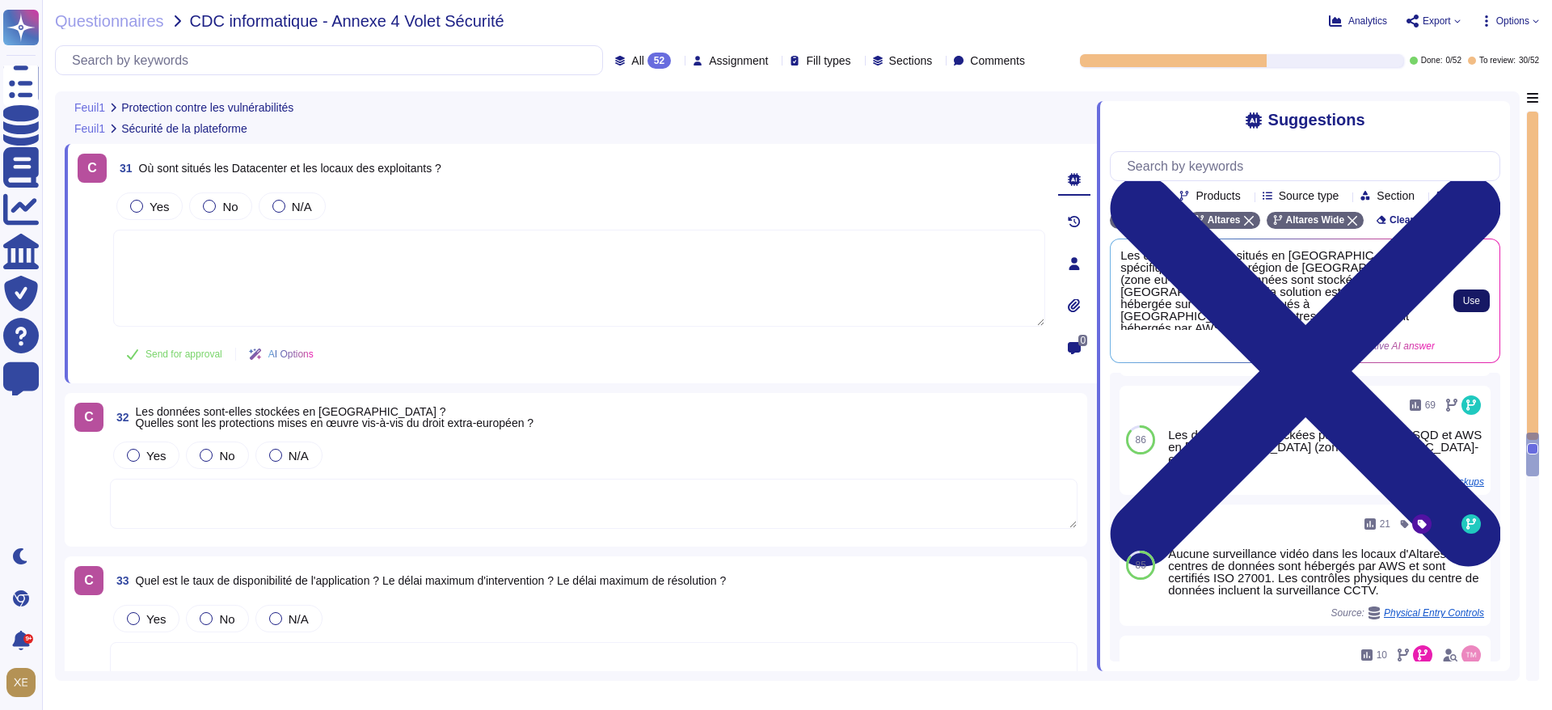
click at [1470, 306] on span "Use" at bounding box center [1472, 301] width 17 height 10
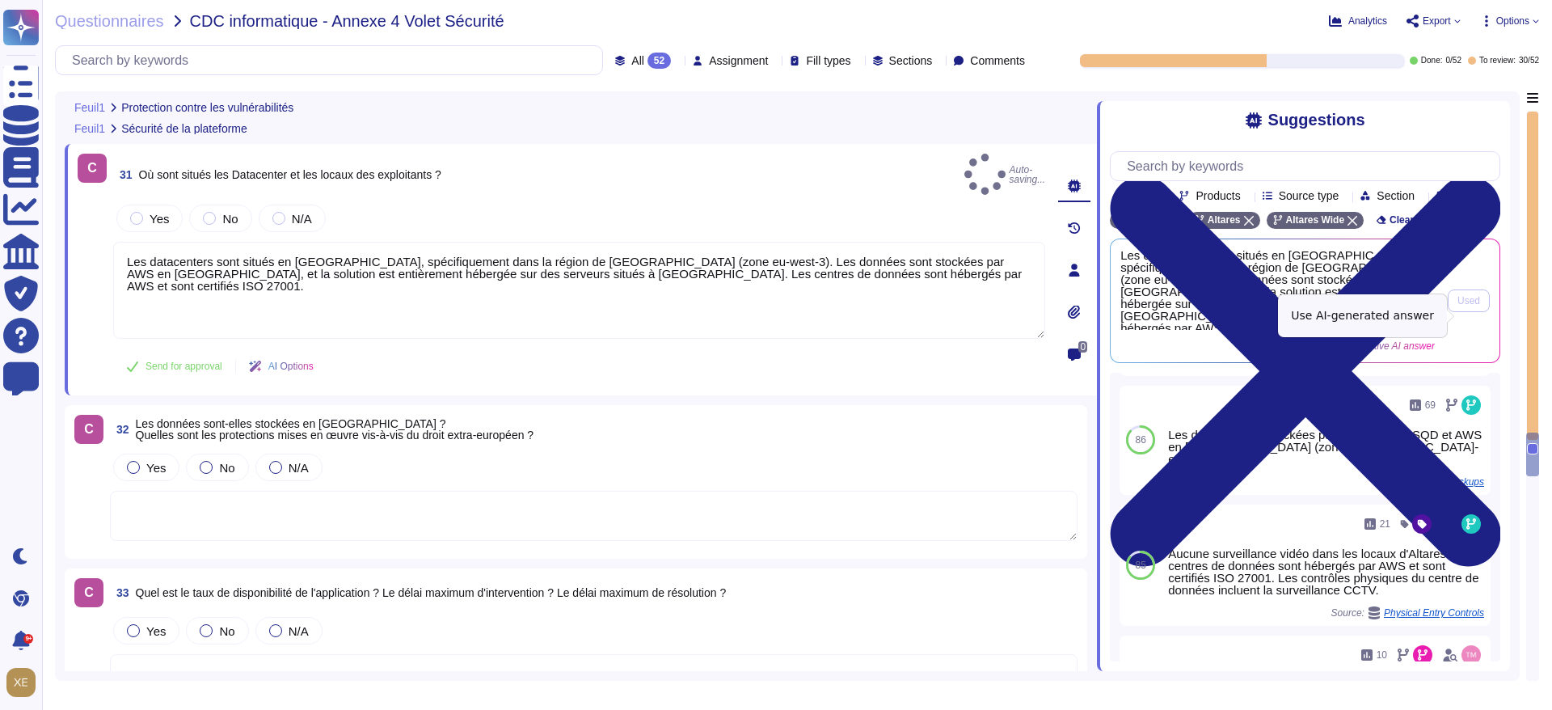
type textarea "Les datacenters sont situés en [GEOGRAPHIC_DATA], spécifiquement dans la région…"
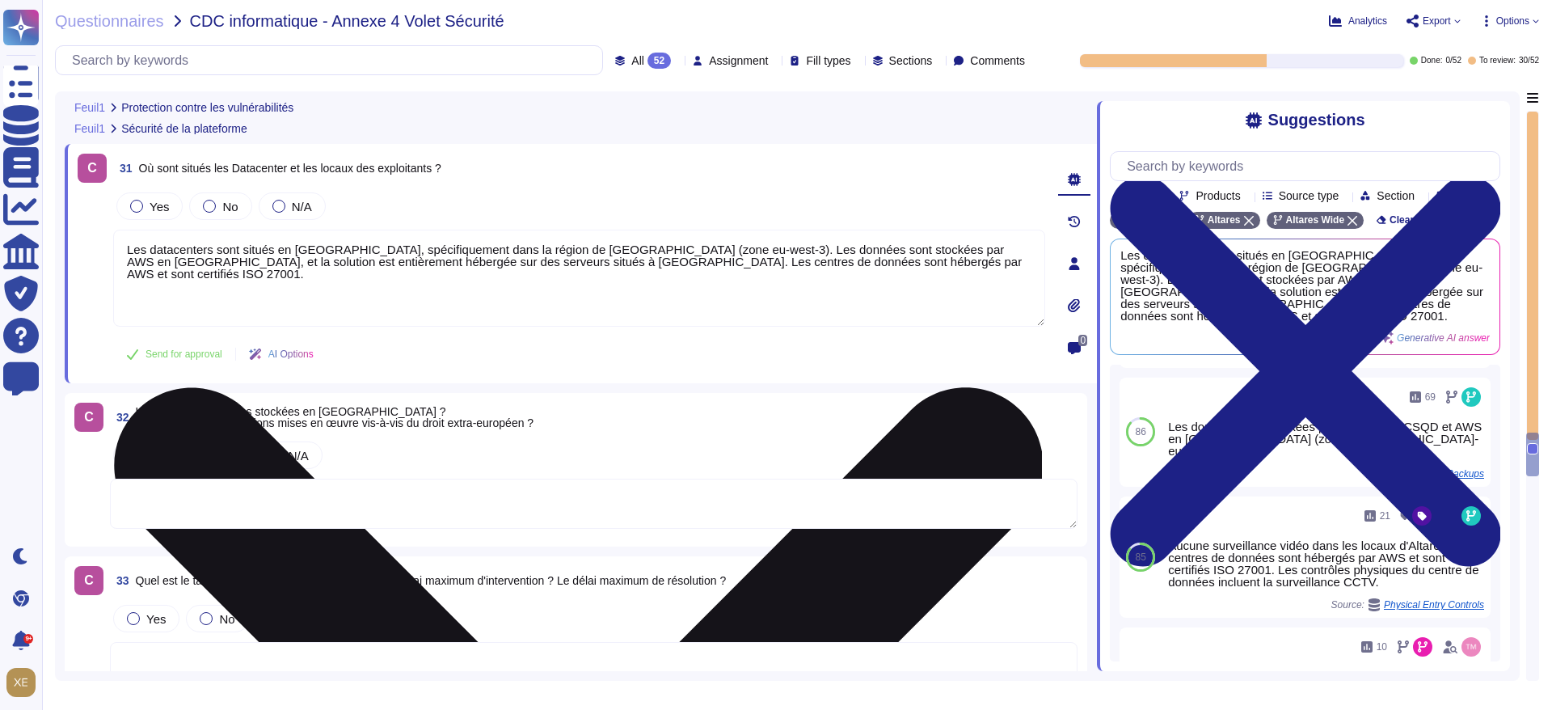
drag, startPoint x: 833, startPoint y: 251, endPoint x: 882, endPoint y: 251, distance: 49.3
click at [882, 251] on textarea "Les datacenters sont situés en [GEOGRAPHIC_DATA], spécifiquement dans la région…" at bounding box center [579, 278] width 932 height 97
click at [874, 276] on textarea "Les datacenters sont situés en [GEOGRAPHIC_DATA], spécifiquement dans la région…" at bounding box center [579, 278] width 932 height 97
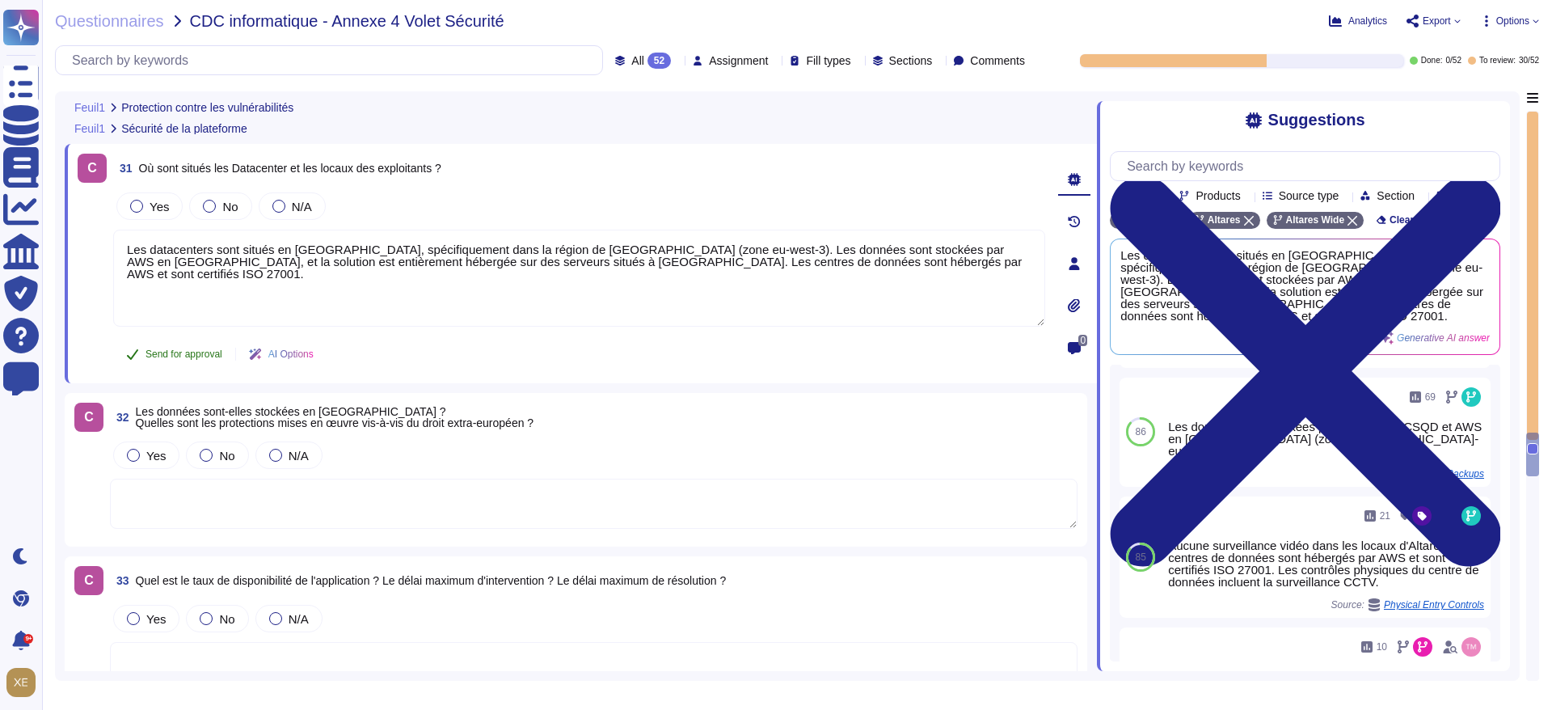
click at [191, 353] on span "Send for approval" at bounding box center [184, 354] width 77 height 10
click at [138, 208] on div at bounding box center [136, 206] width 13 height 13
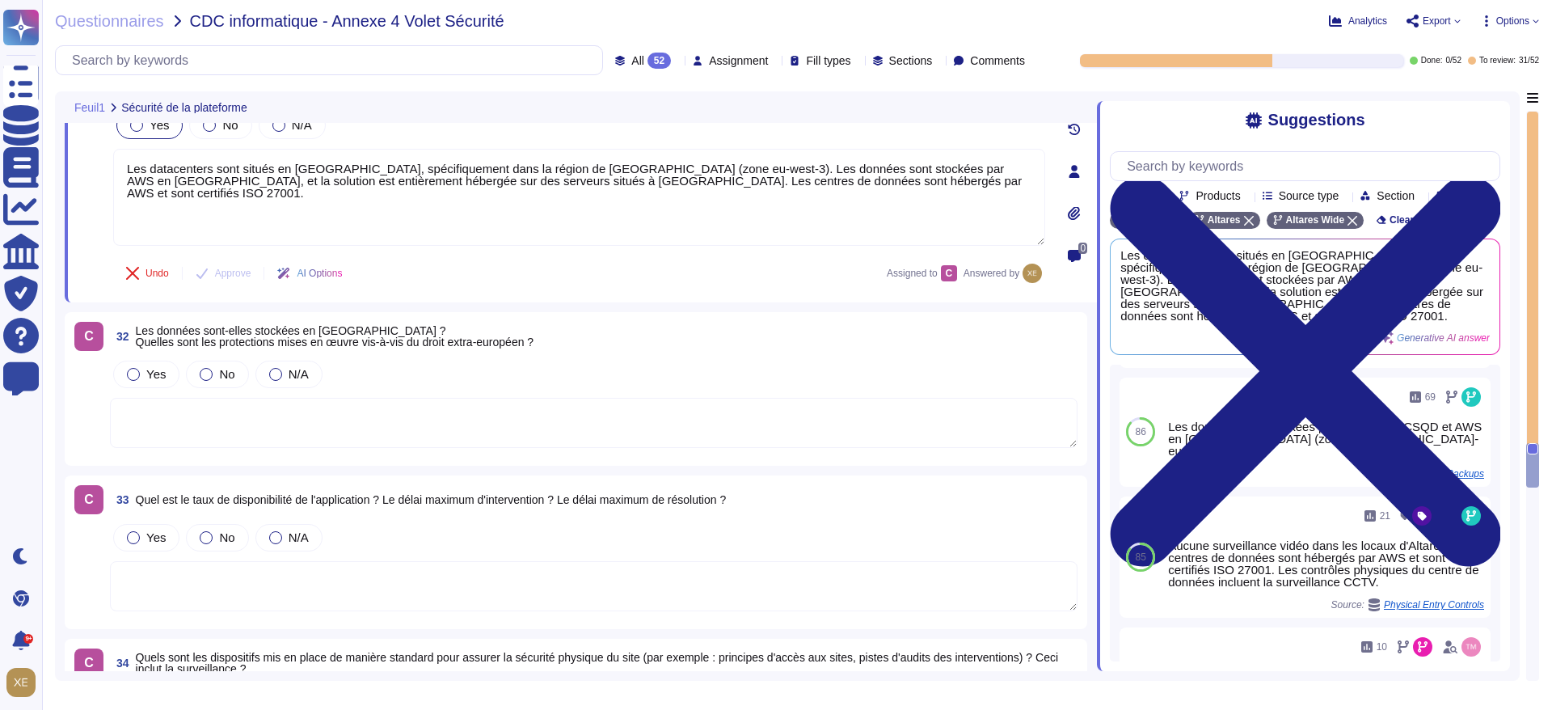
scroll to position [7408, 0]
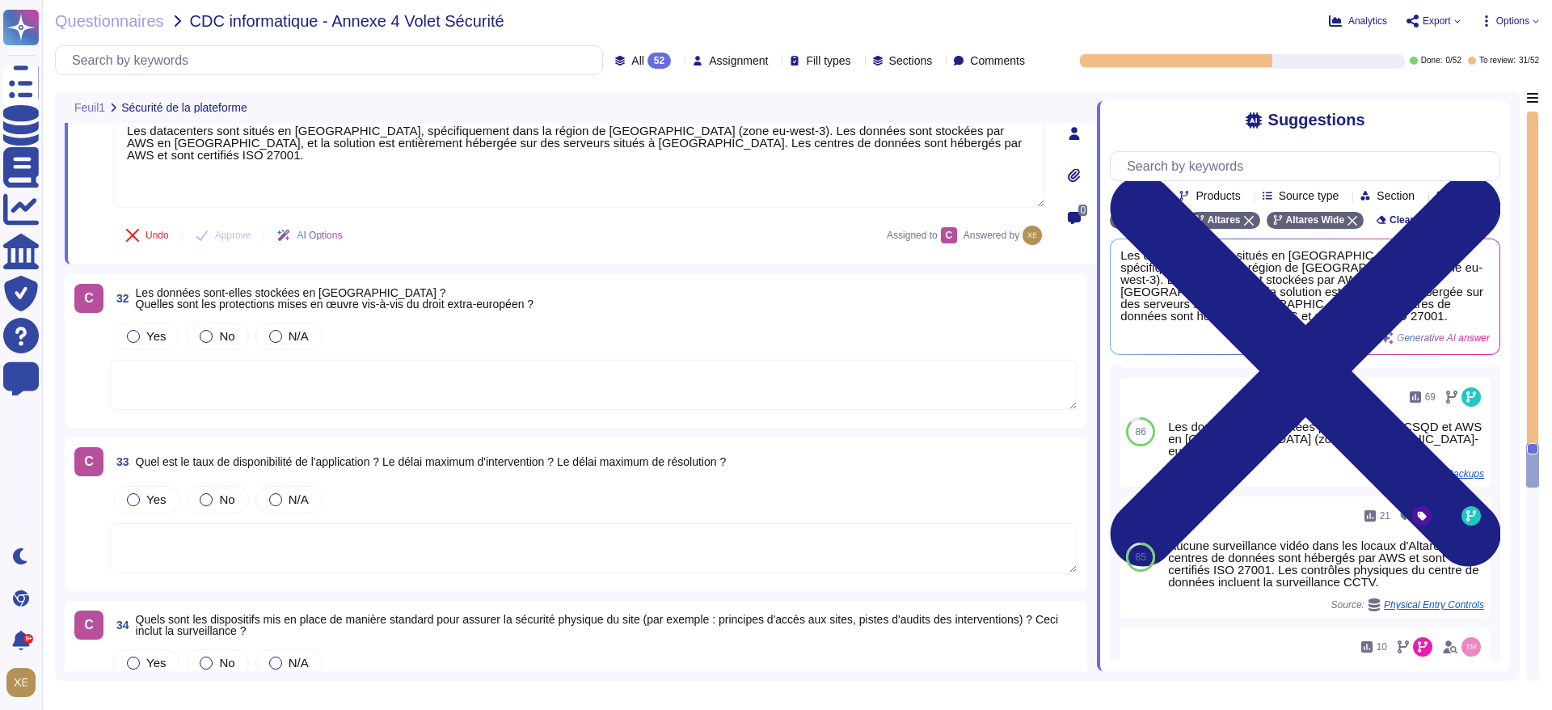
click at [202, 366] on textarea at bounding box center [594, 385] width 968 height 50
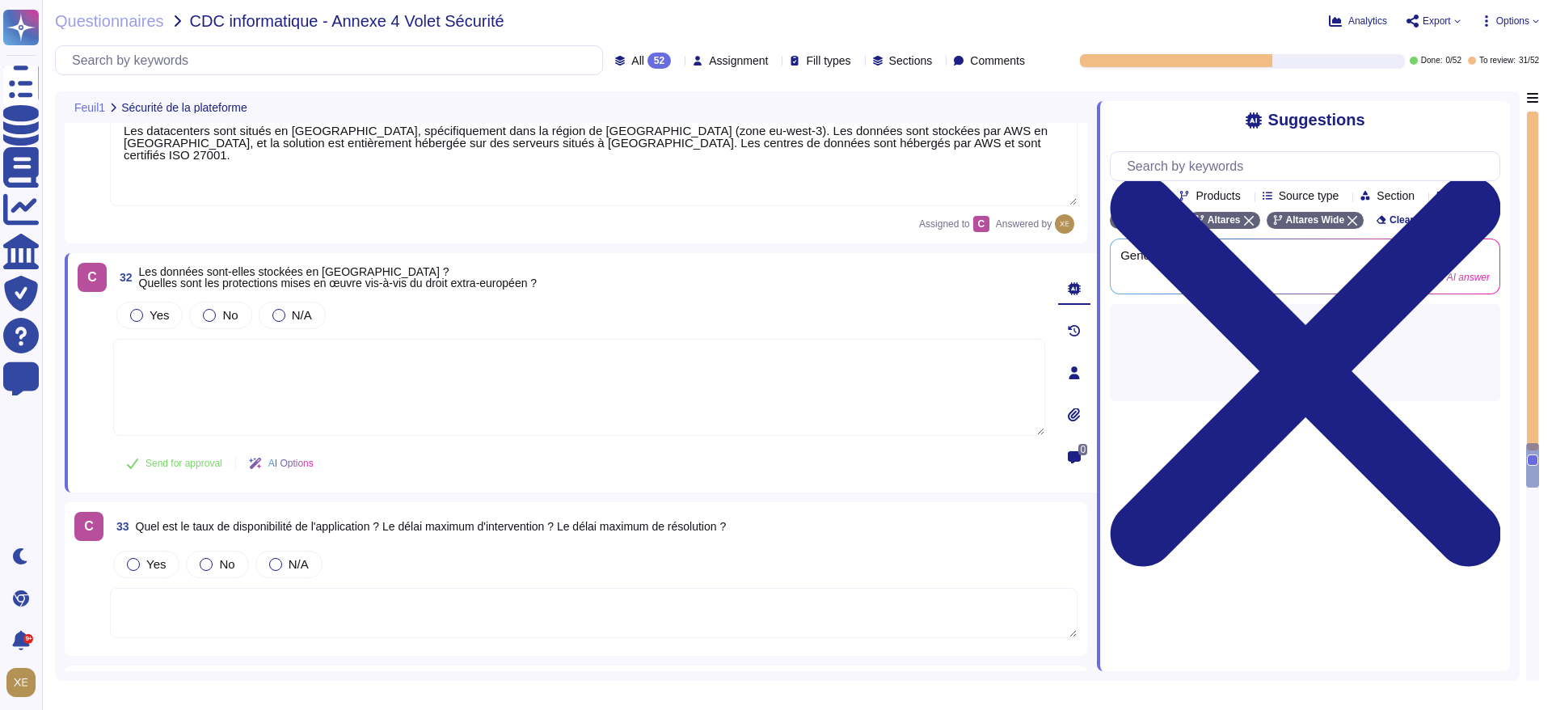
scroll to position [0, 0]
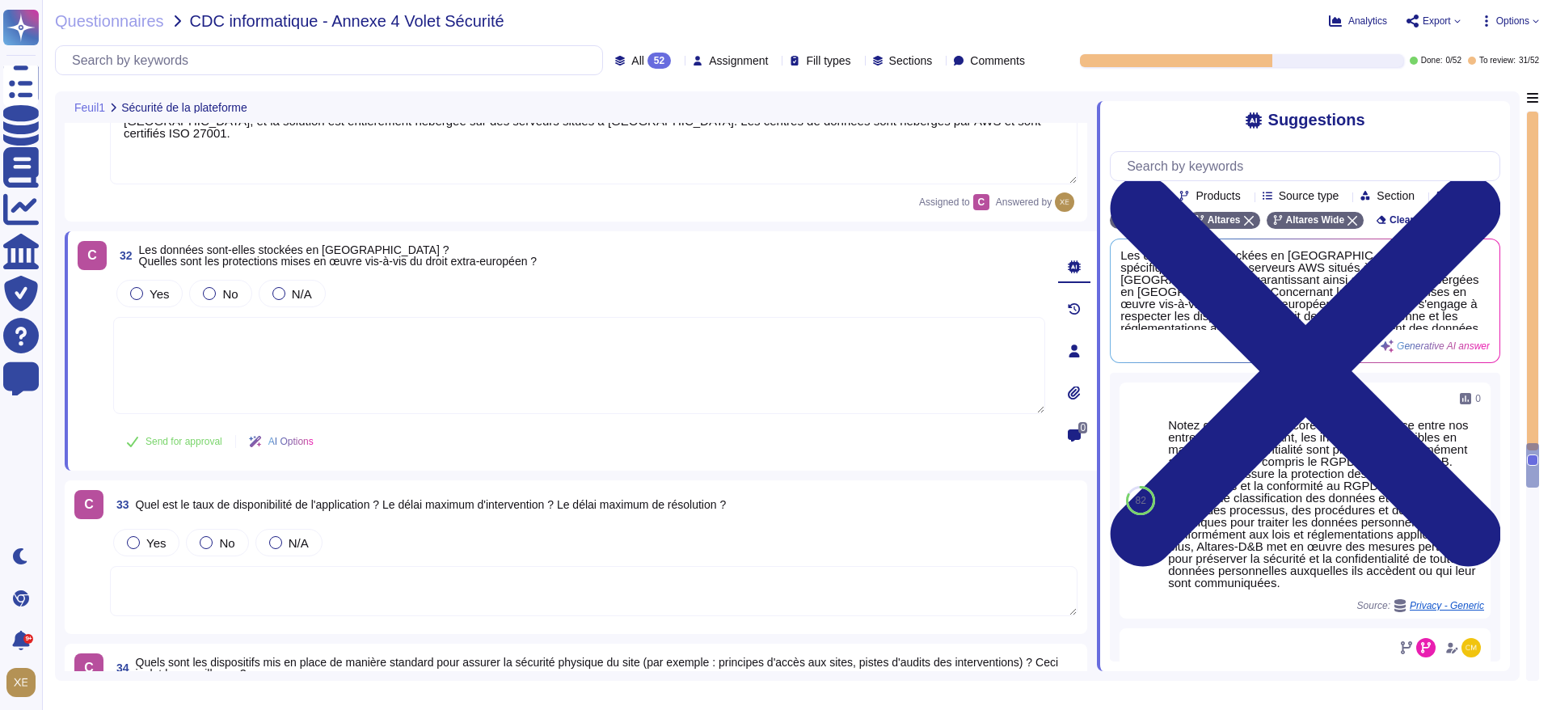
click at [382, 366] on textarea at bounding box center [579, 365] width 932 height 97
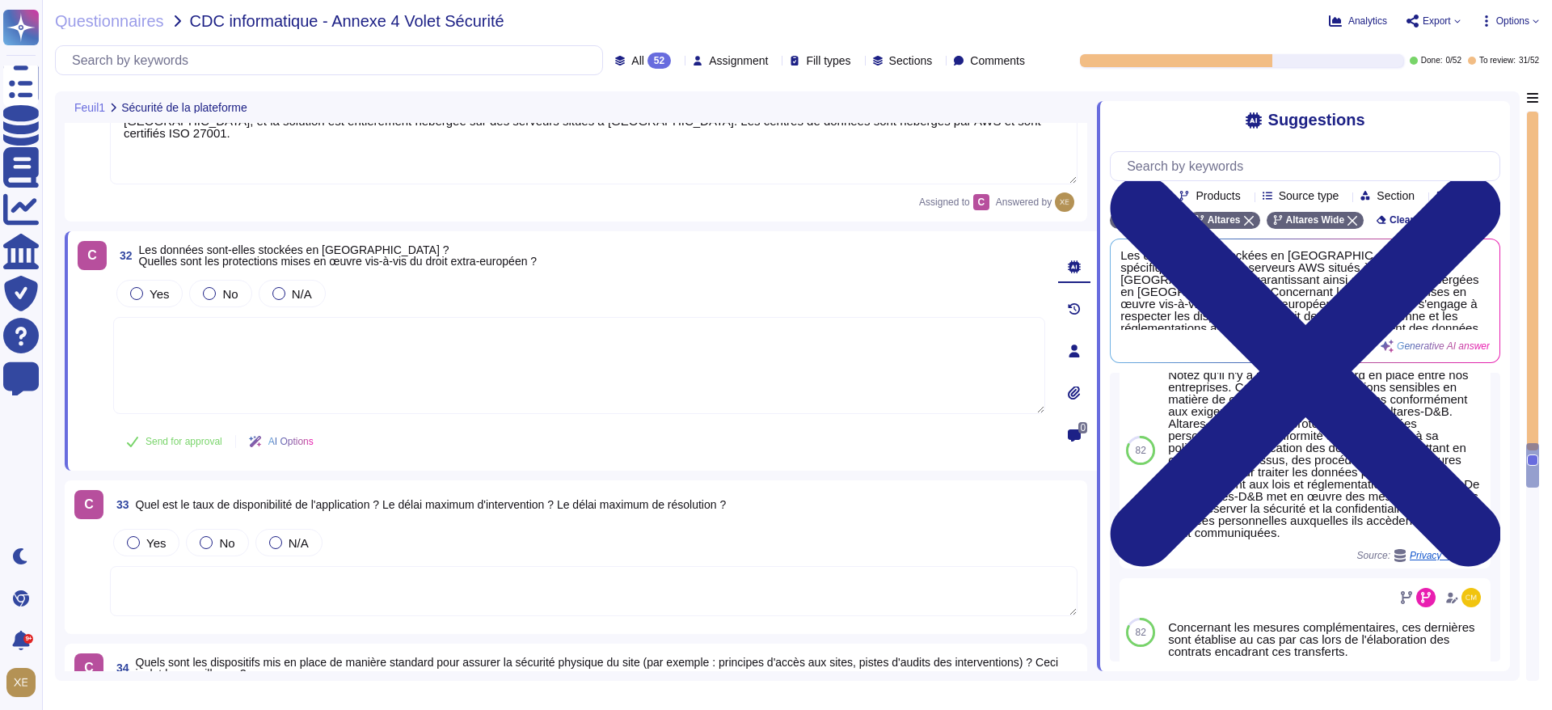
scroll to position [57, 0]
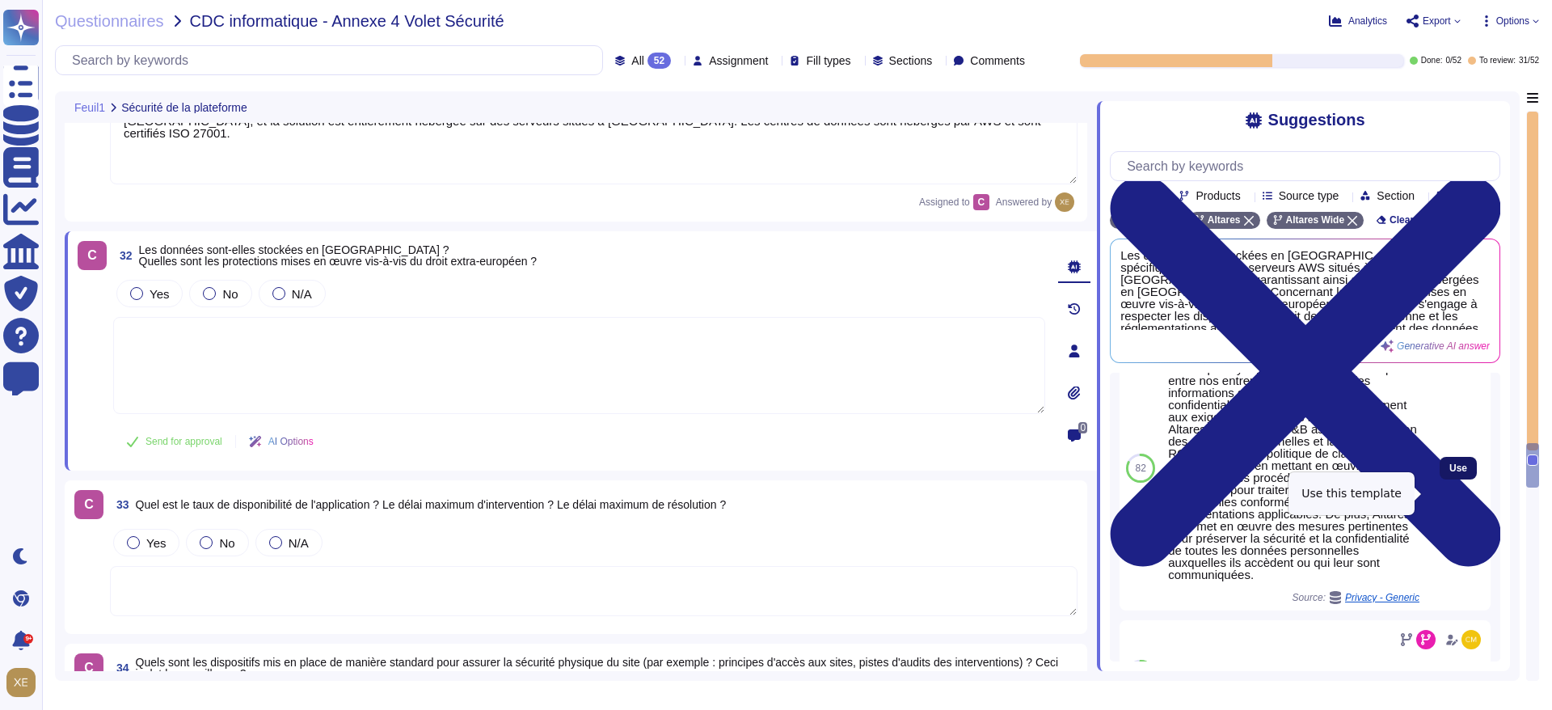
click at [1450, 473] on span "Use" at bounding box center [1459, 468] width 18 height 10
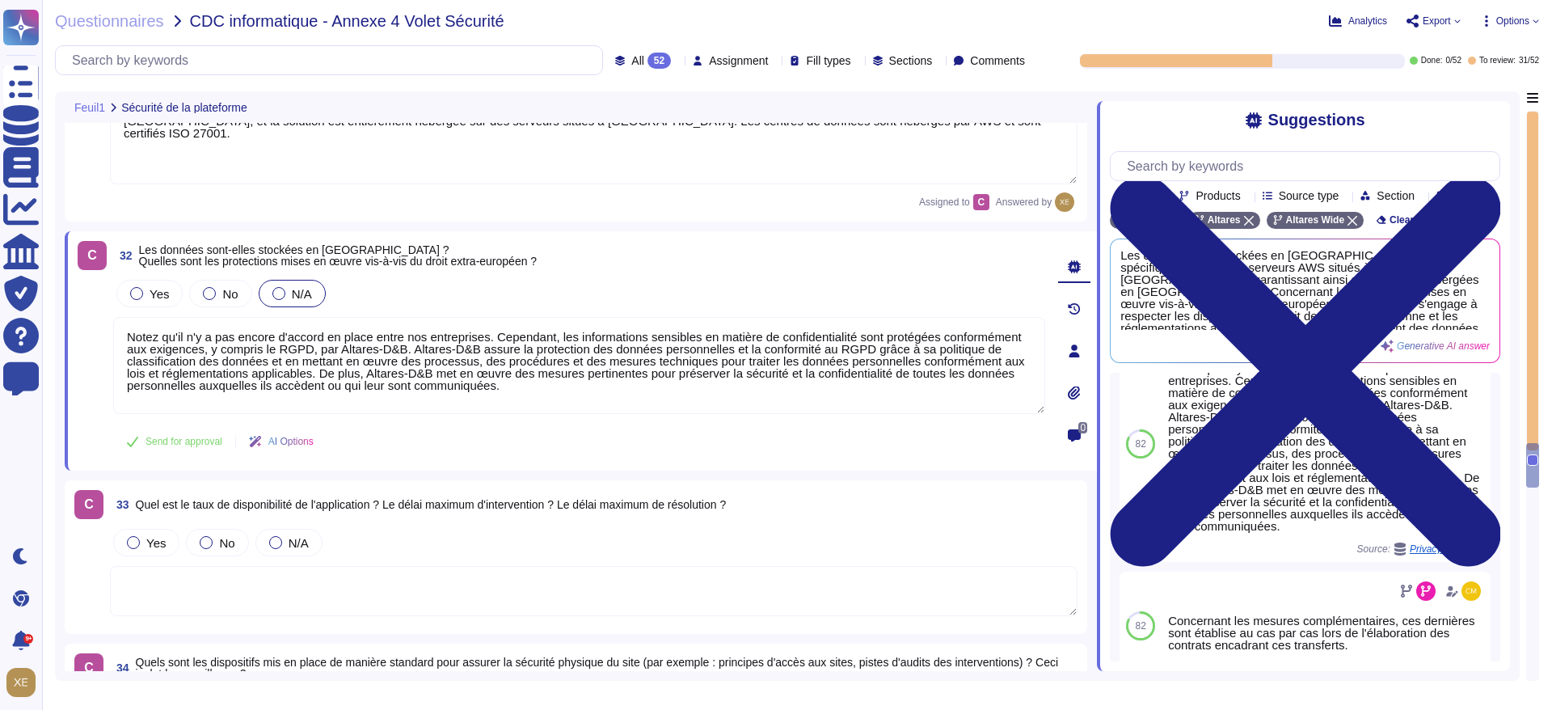
drag, startPoint x: 557, startPoint y: 332, endPoint x: 101, endPoint y: 322, distance: 456.2
click at [101, 322] on div "C 32 Les données sont-elles stockées en [GEOGRAPHIC_DATA] ? Quelles sont les pr…" at bounding box center [562, 351] width 968 height 220
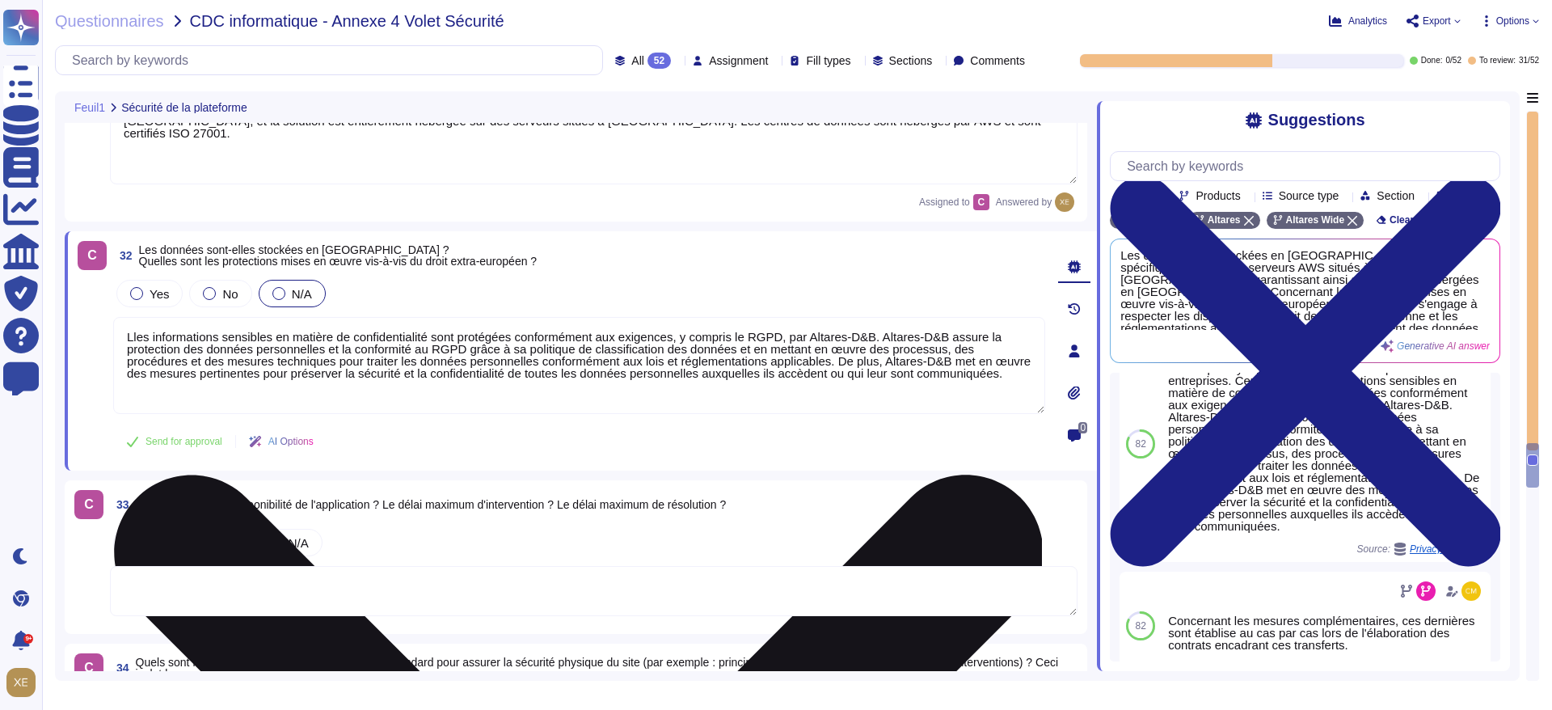
click at [572, 392] on textarea "Lles informations sensibles en matière de confidentialité sont protégées confor…" at bounding box center [579, 365] width 932 height 97
click at [987, 385] on textarea "Lles informations sensibles en matière de confidentialité sont protégées confor…" at bounding box center [579, 365] width 932 height 97
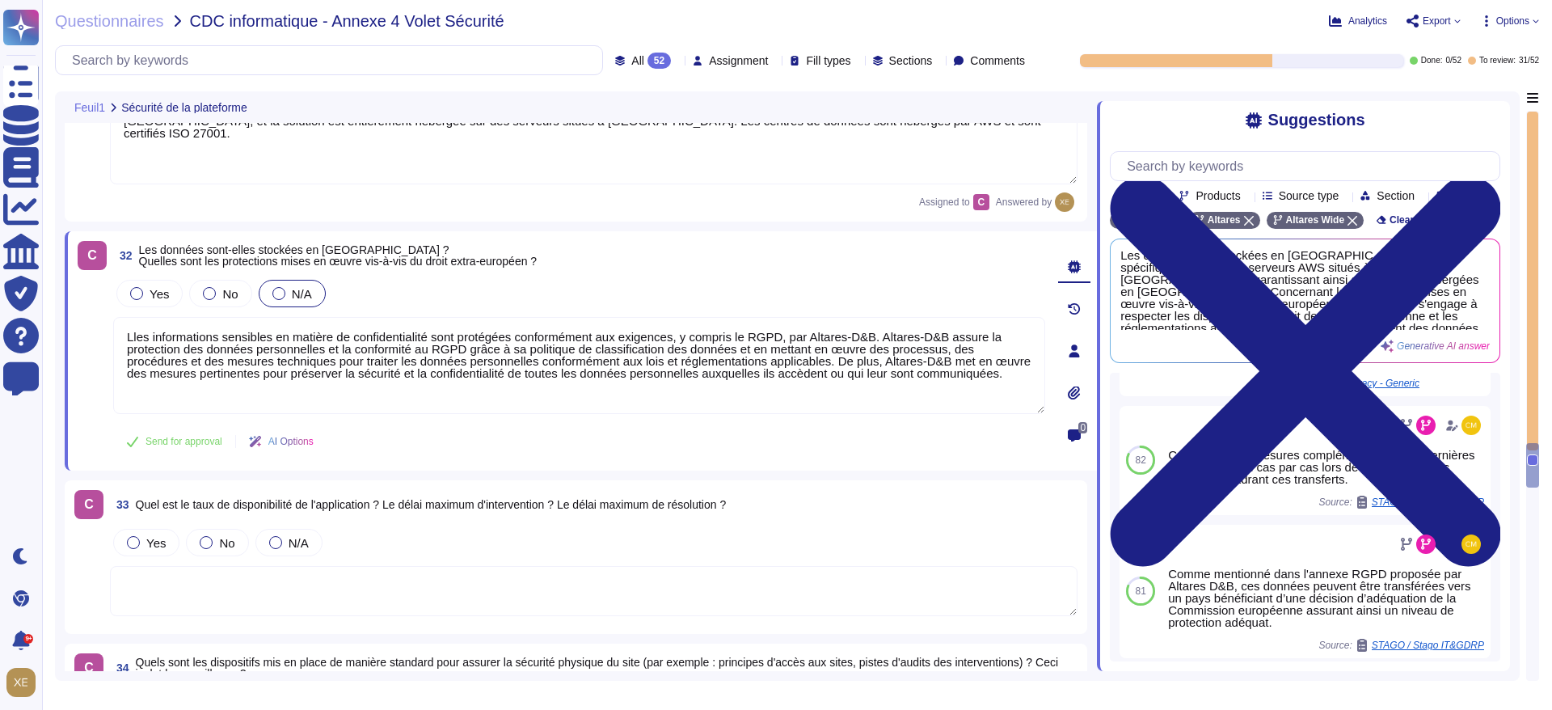
scroll to position [299, 0]
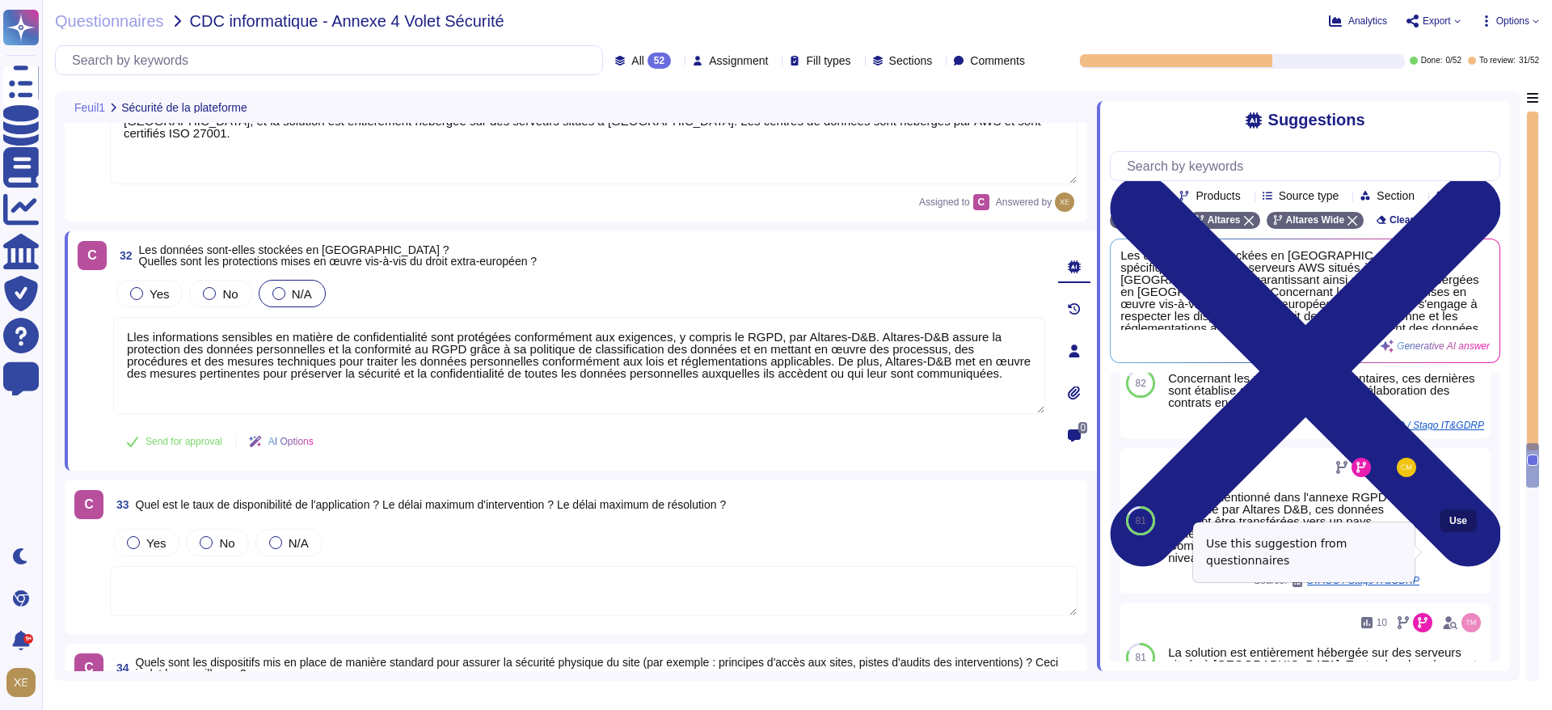
type textarea "Lles informations sensibles en matière de confidentialité sont protégées confor…"
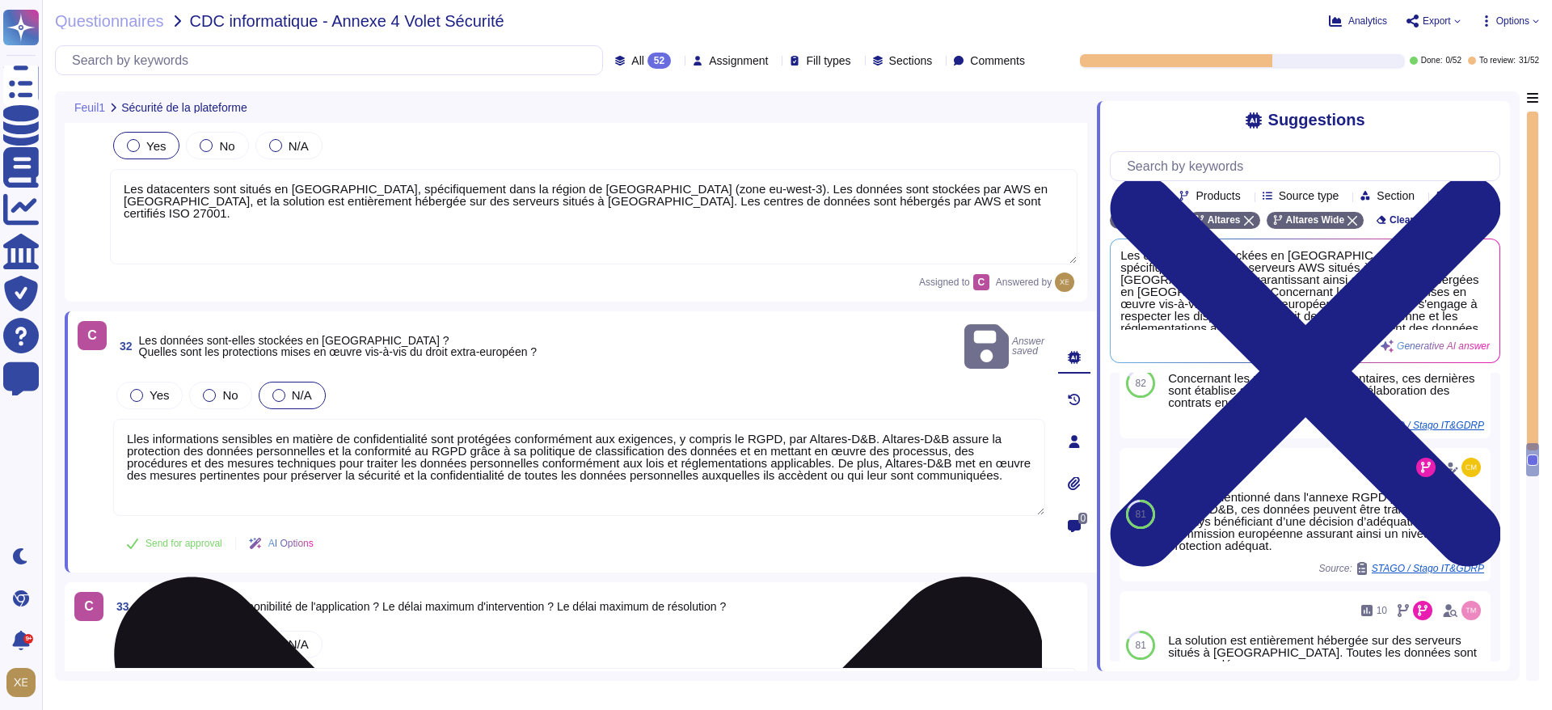
scroll to position [7245, 0]
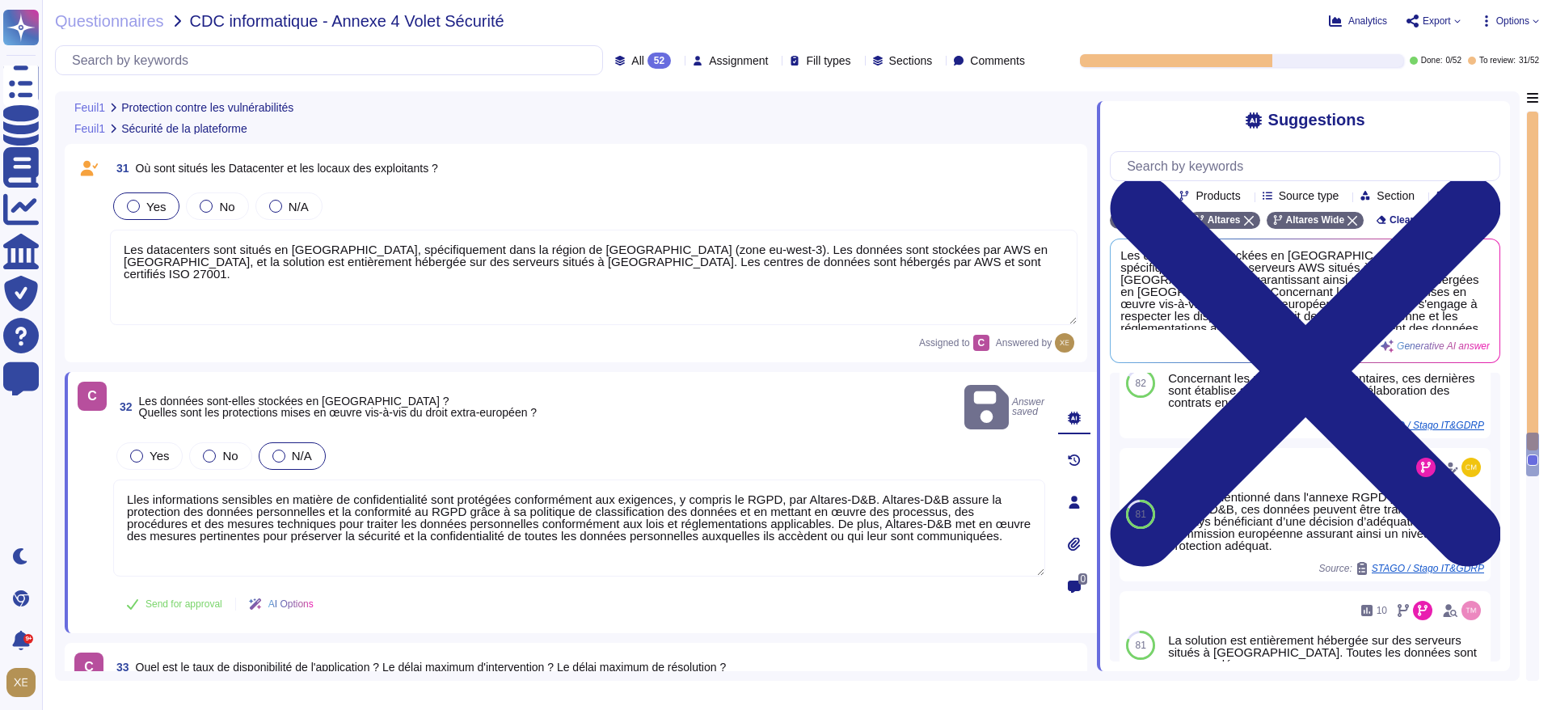
type textarea "Oui, après évaluation, les vulnérabilités seront corrigées et un nouveau packag…"
type textarea "Oui, l'application Web suit les meilleures pratiques de développement décrites …"
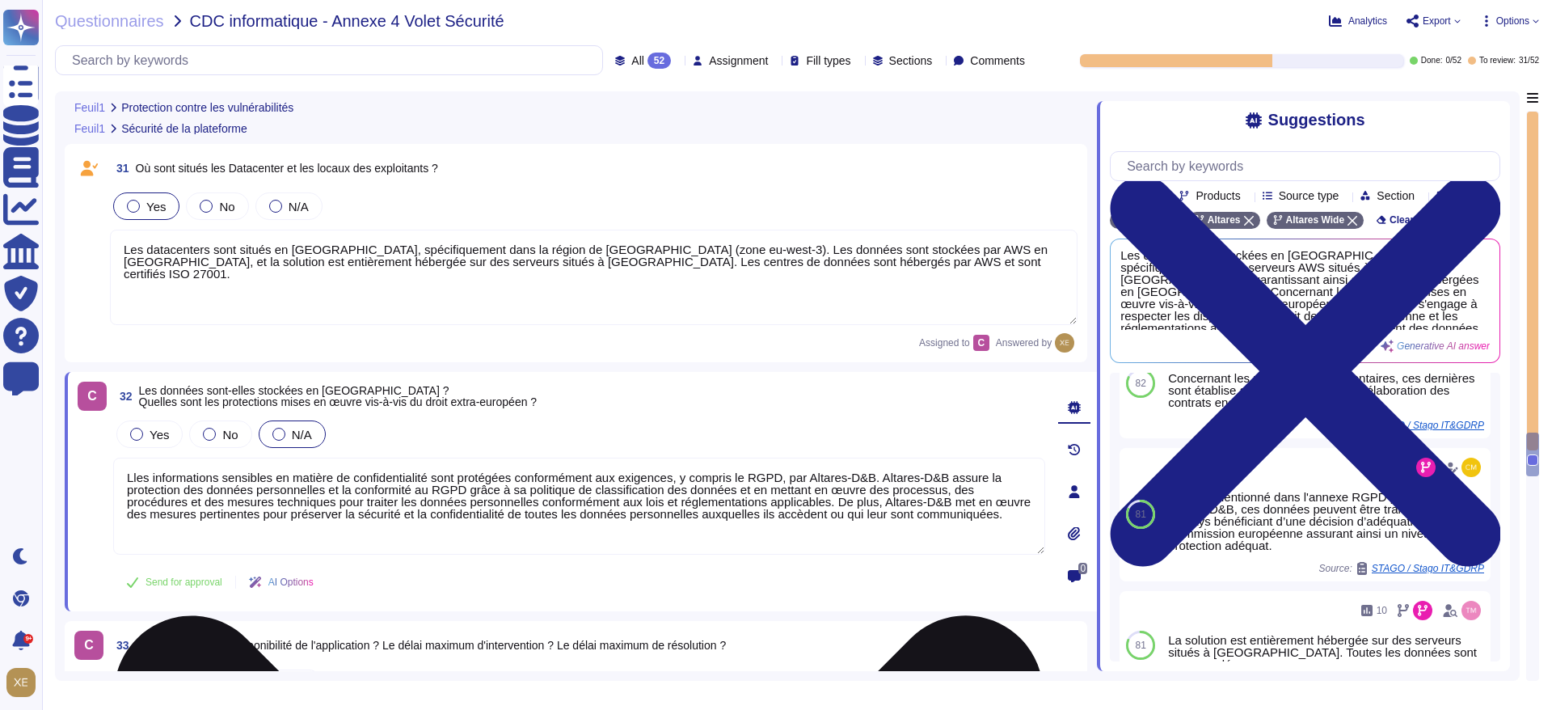
click at [835, 528] on textarea "Lles informations sensibles en matière de confidentialité sont protégées confor…" at bounding box center [579, 506] width 932 height 97
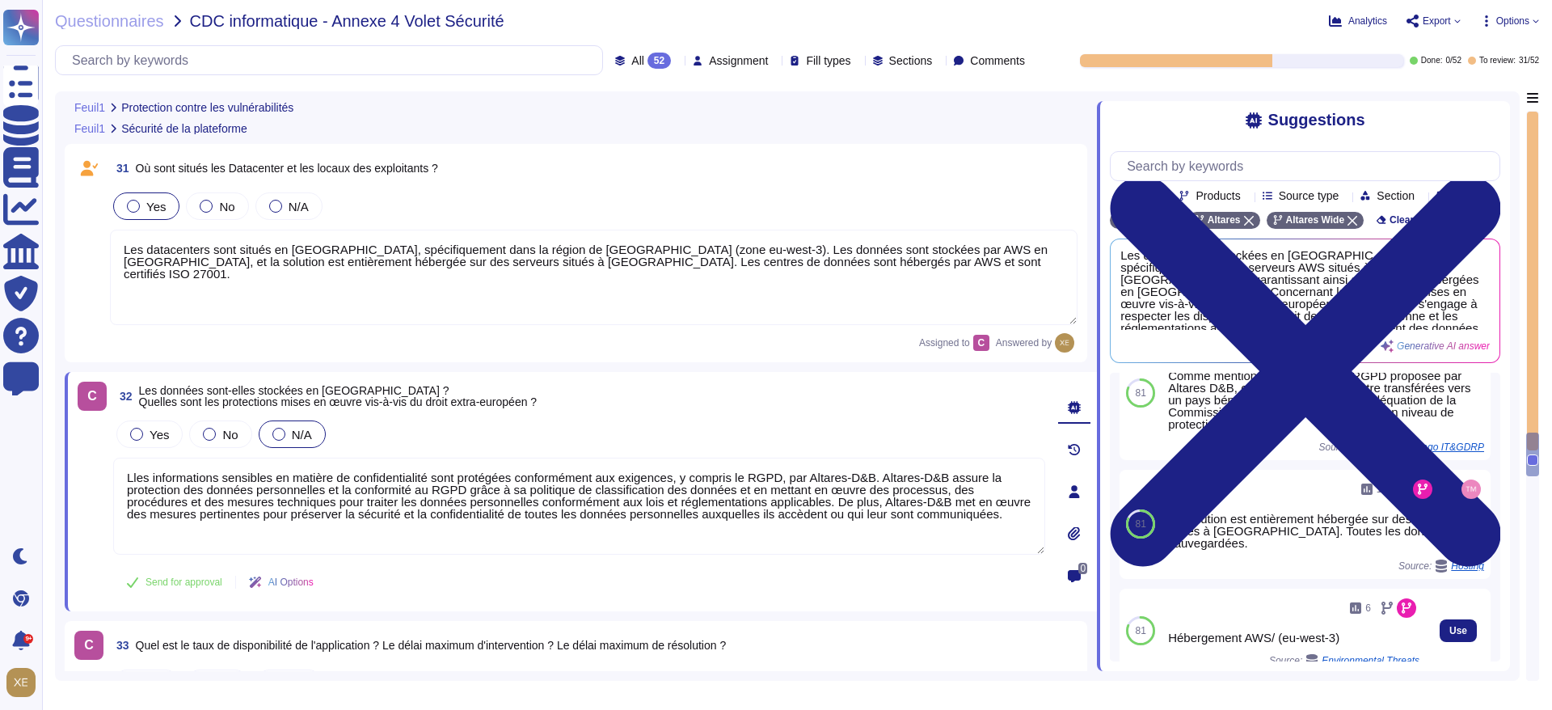
scroll to position [384, 0]
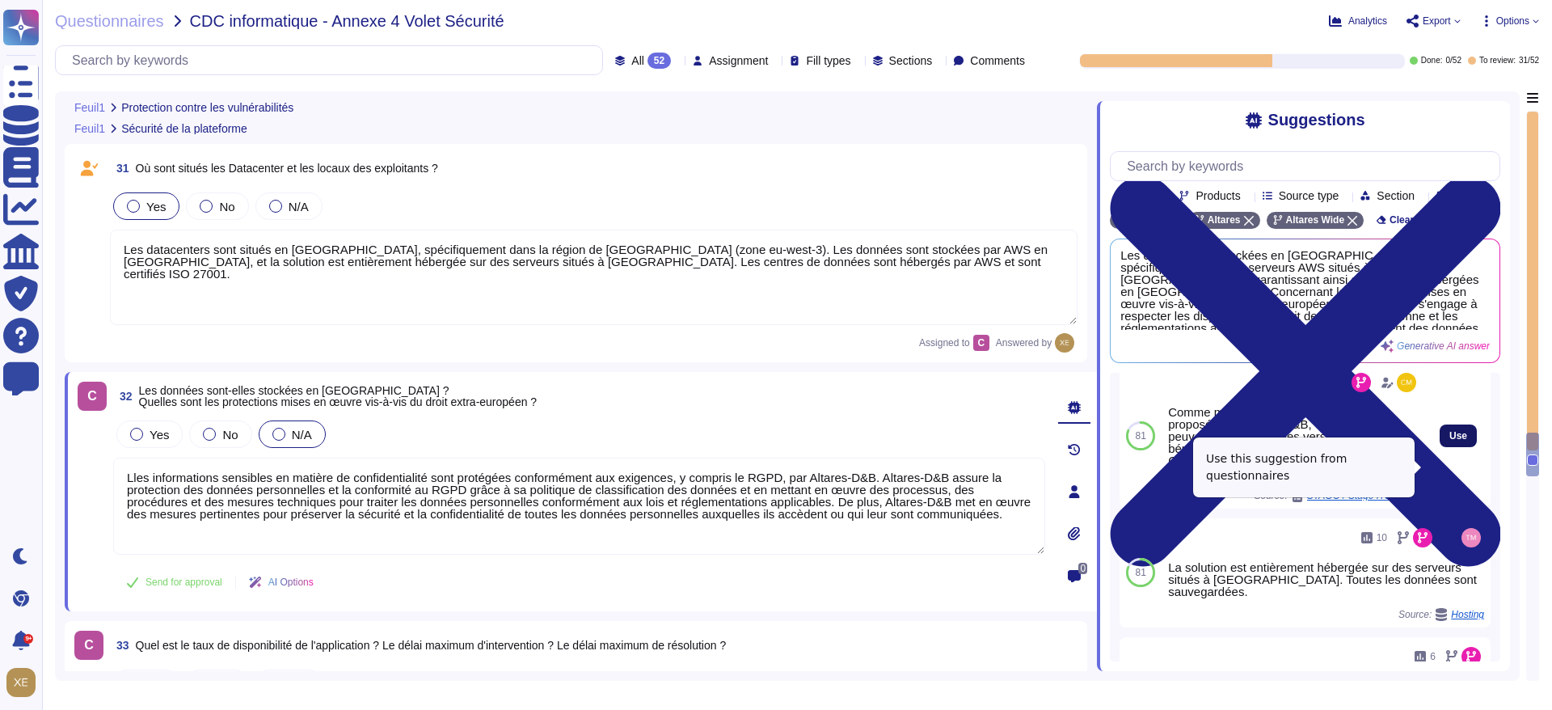
click at [1450, 441] on span "Use" at bounding box center [1459, 436] width 18 height 10
type textarea "Lles informations sensibles en matière de confidentialité sont protégées confor…"
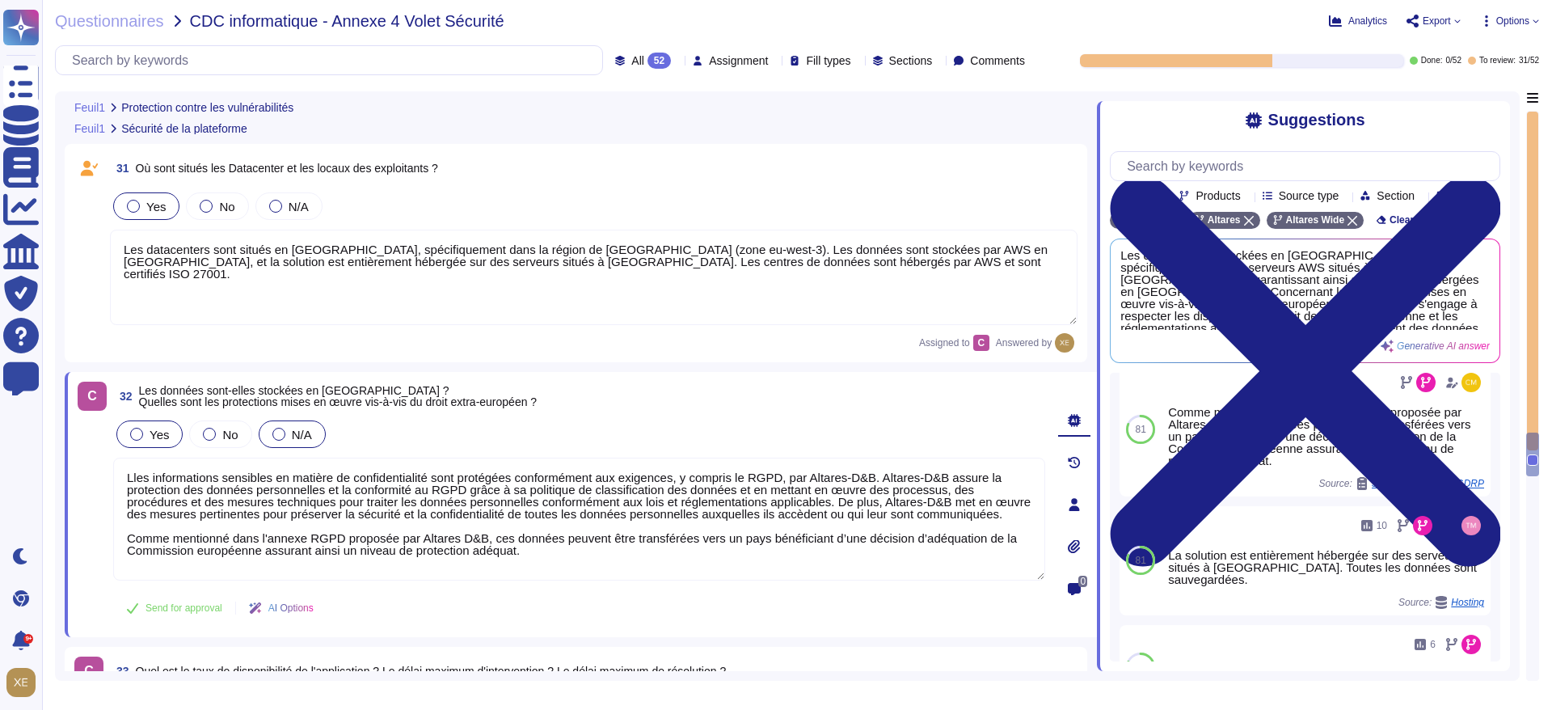
click at [140, 433] on div at bounding box center [136, 434] width 13 height 13
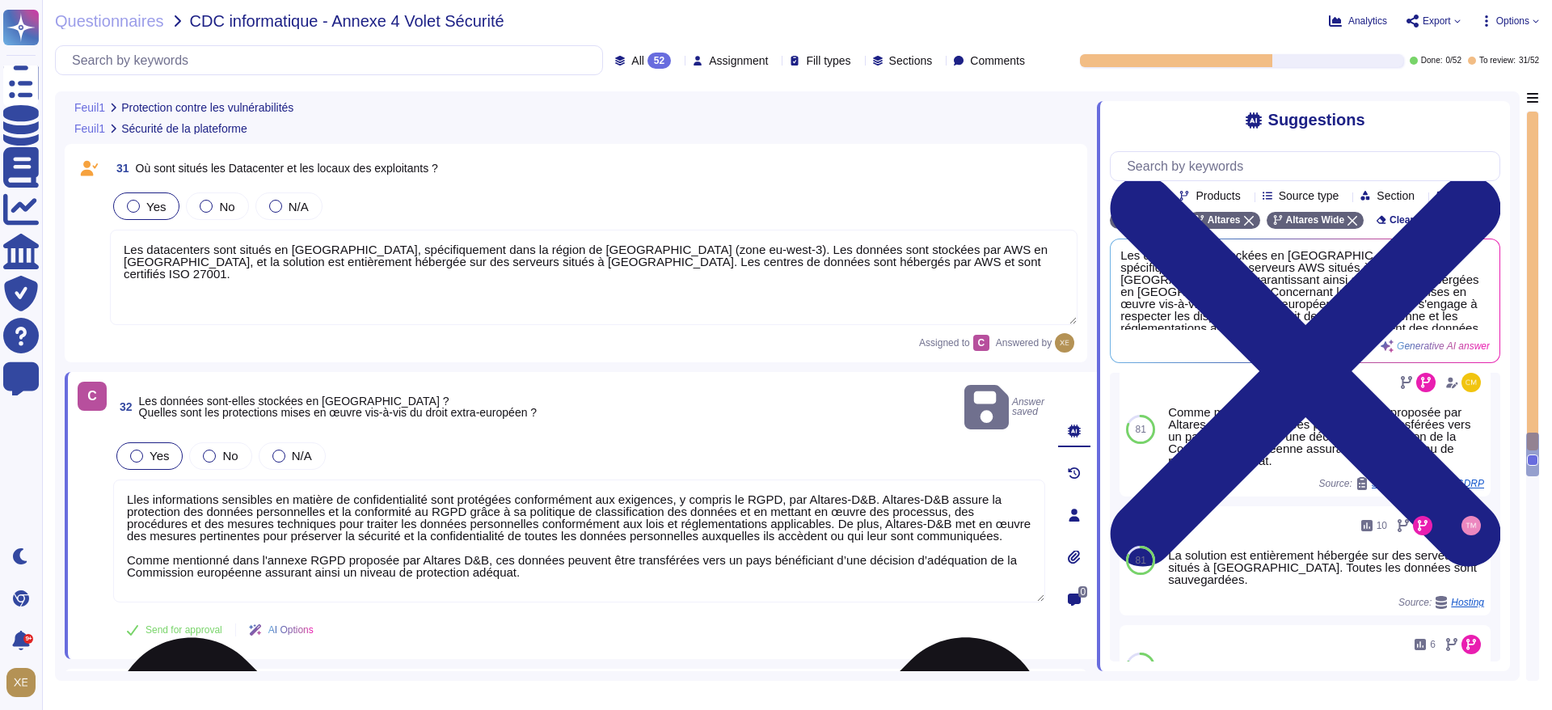
scroll to position [2, 0]
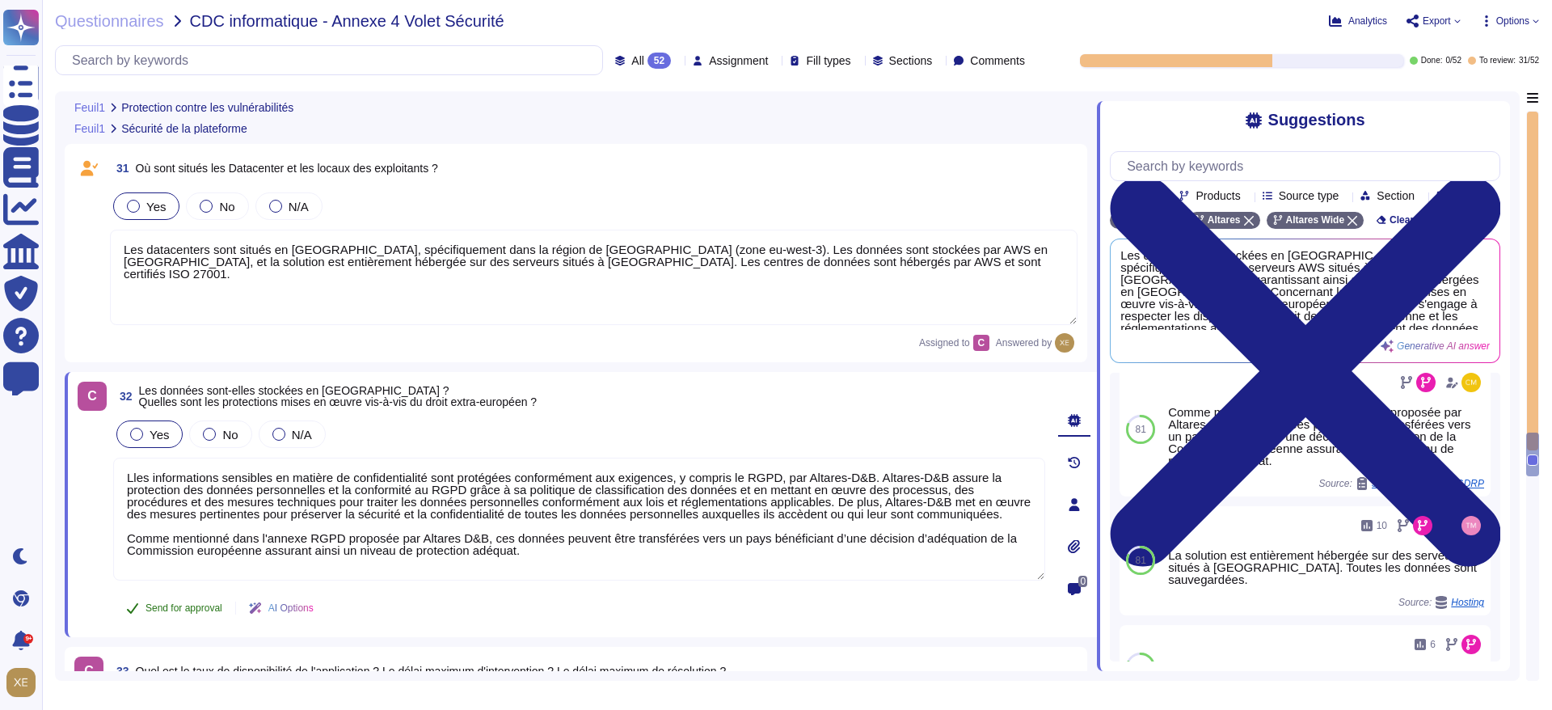
click at [177, 603] on span "Send for approval" at bounding box center [184, 608] width 77 height 10
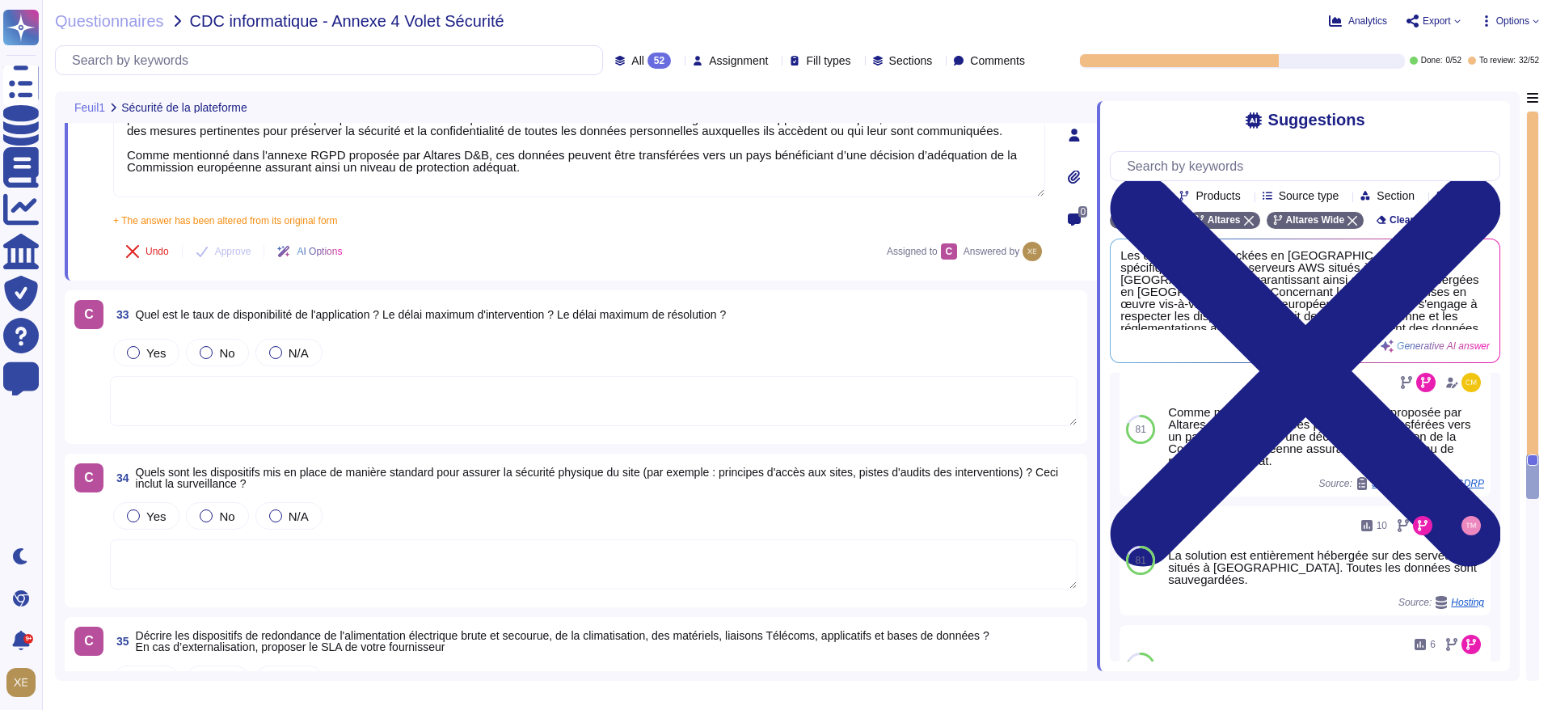
scroll to position [7730, 0]
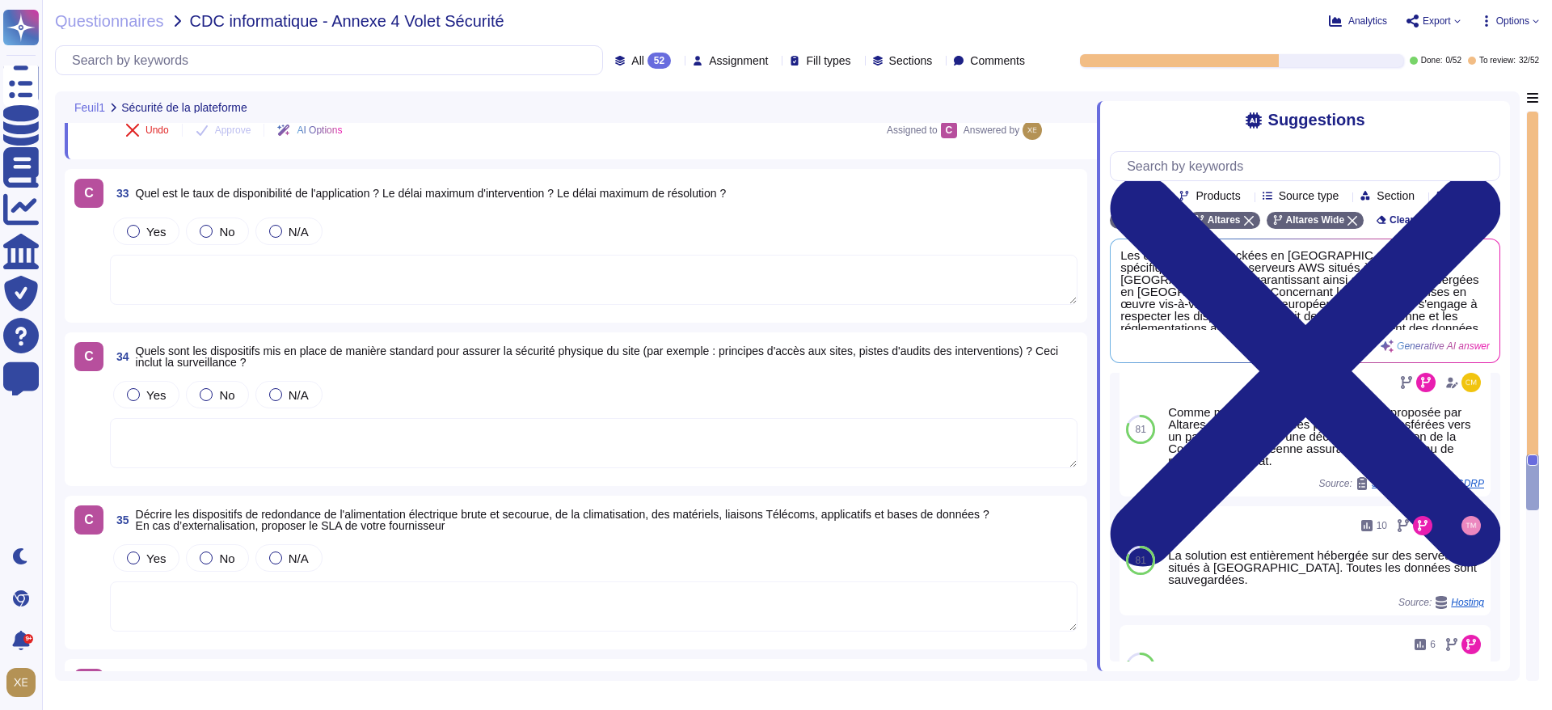
click at [373, 276] on textarea at bounding box center [594, 280] width 968 height 50
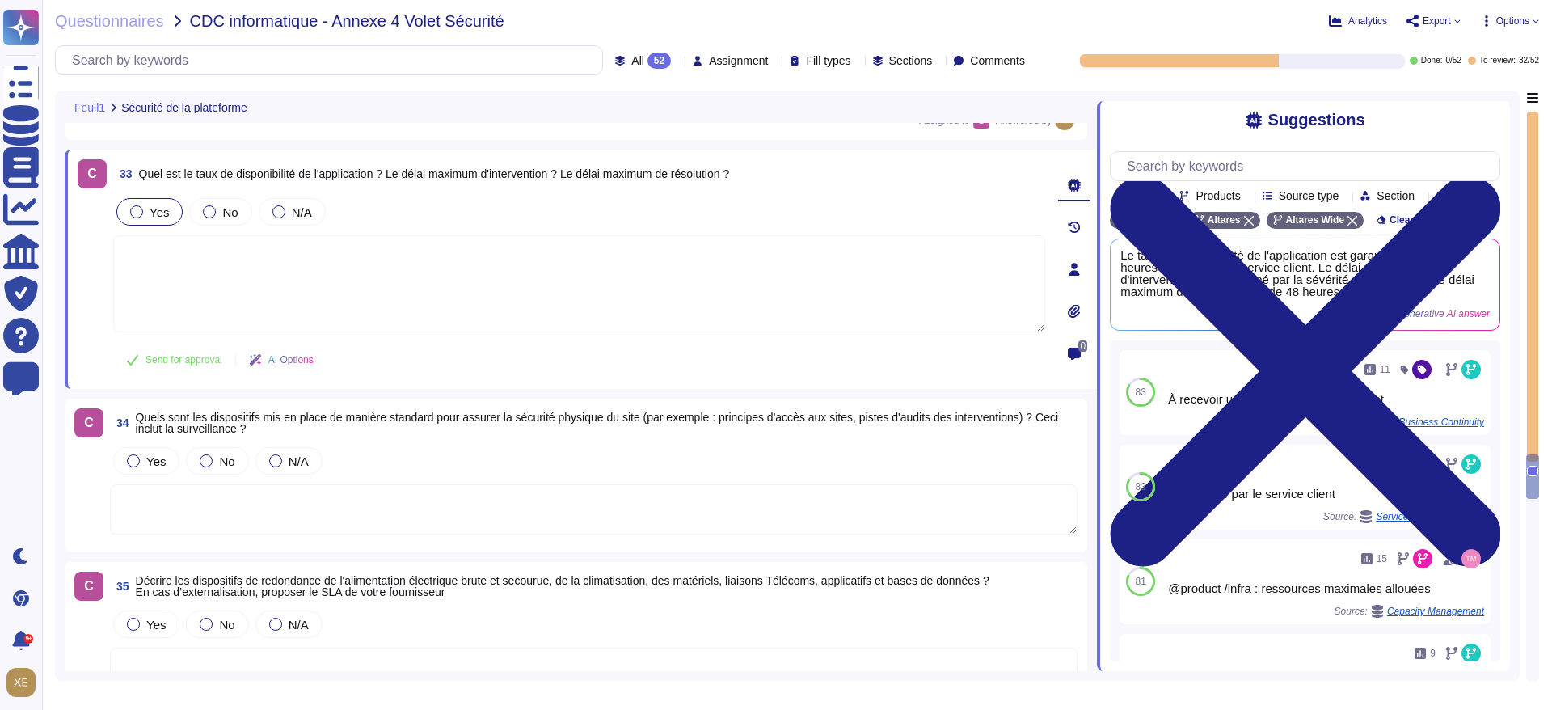
click at [144, 209] on label "Yes" at bounding box center [149, 211] width 39 height 13
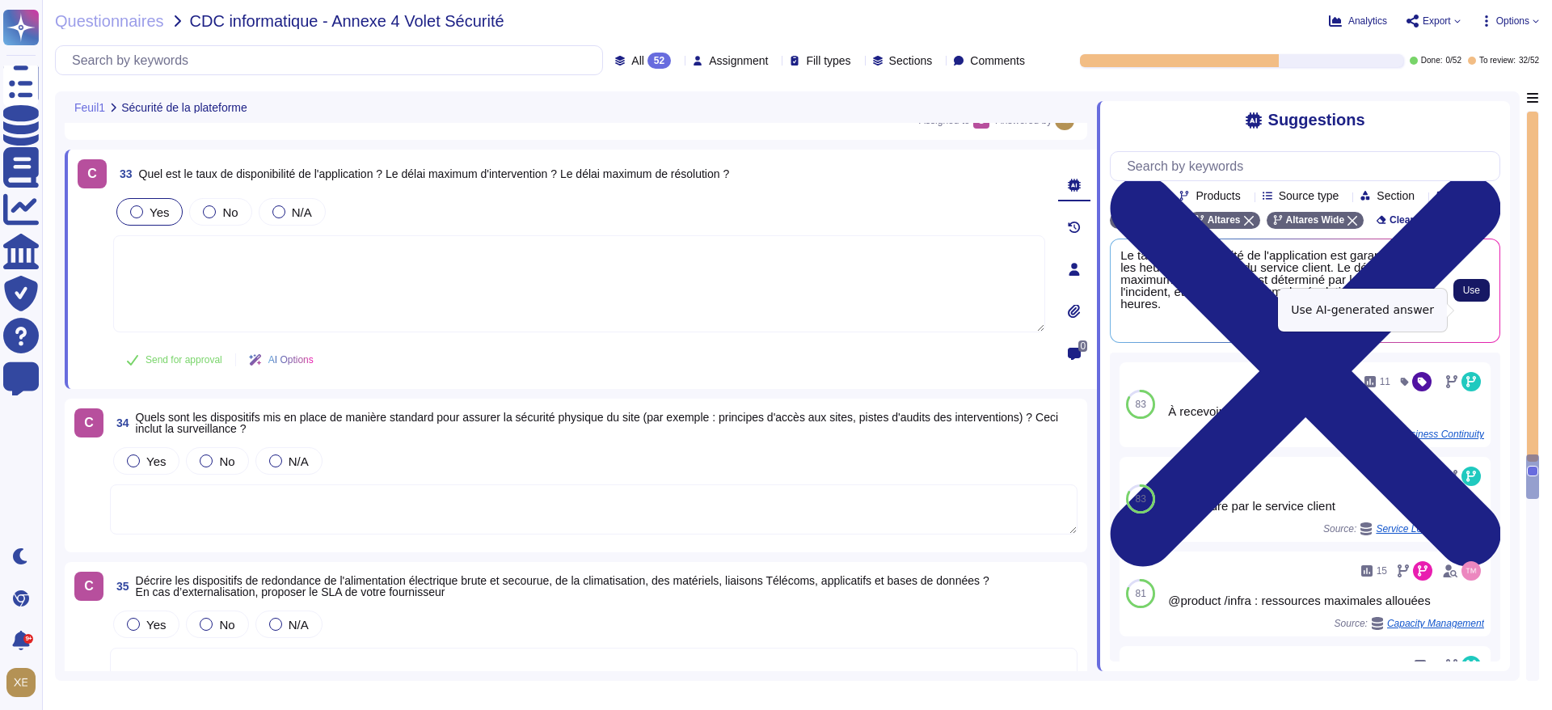
click at [1474, 295] on span "Use" at bounding box center [1472, 290] width 17 height 10
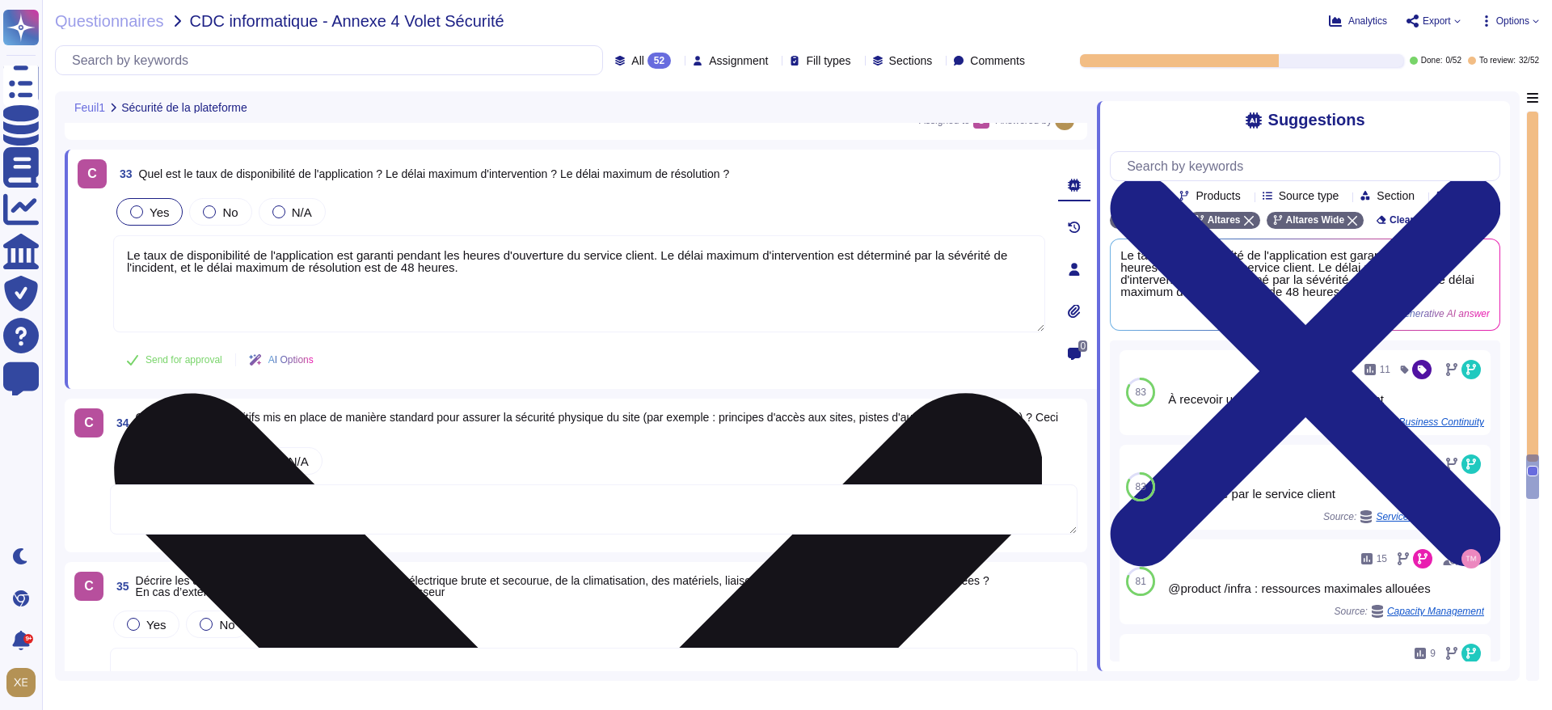
click at [399, 258] on textarea "Le taux de disponibilité de l'application est garanti pendant les heures d'ouve…" at bounding box center [579, 283] width 932 height 97
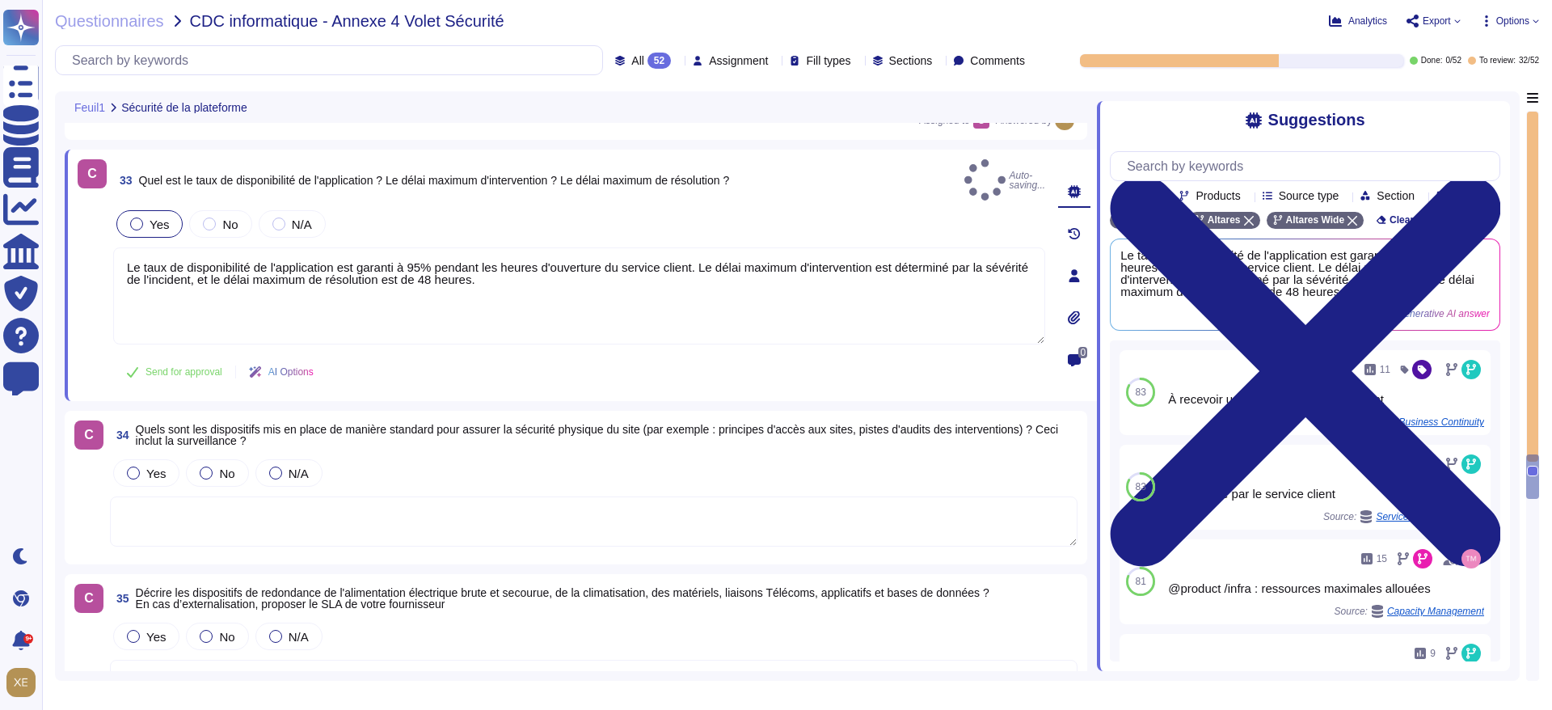
type textarea "Le taux de disponibilité de l'application est garanti à 95% pendant les heures …"
